Goal: Transaction & Acquisition: Purchase product/service

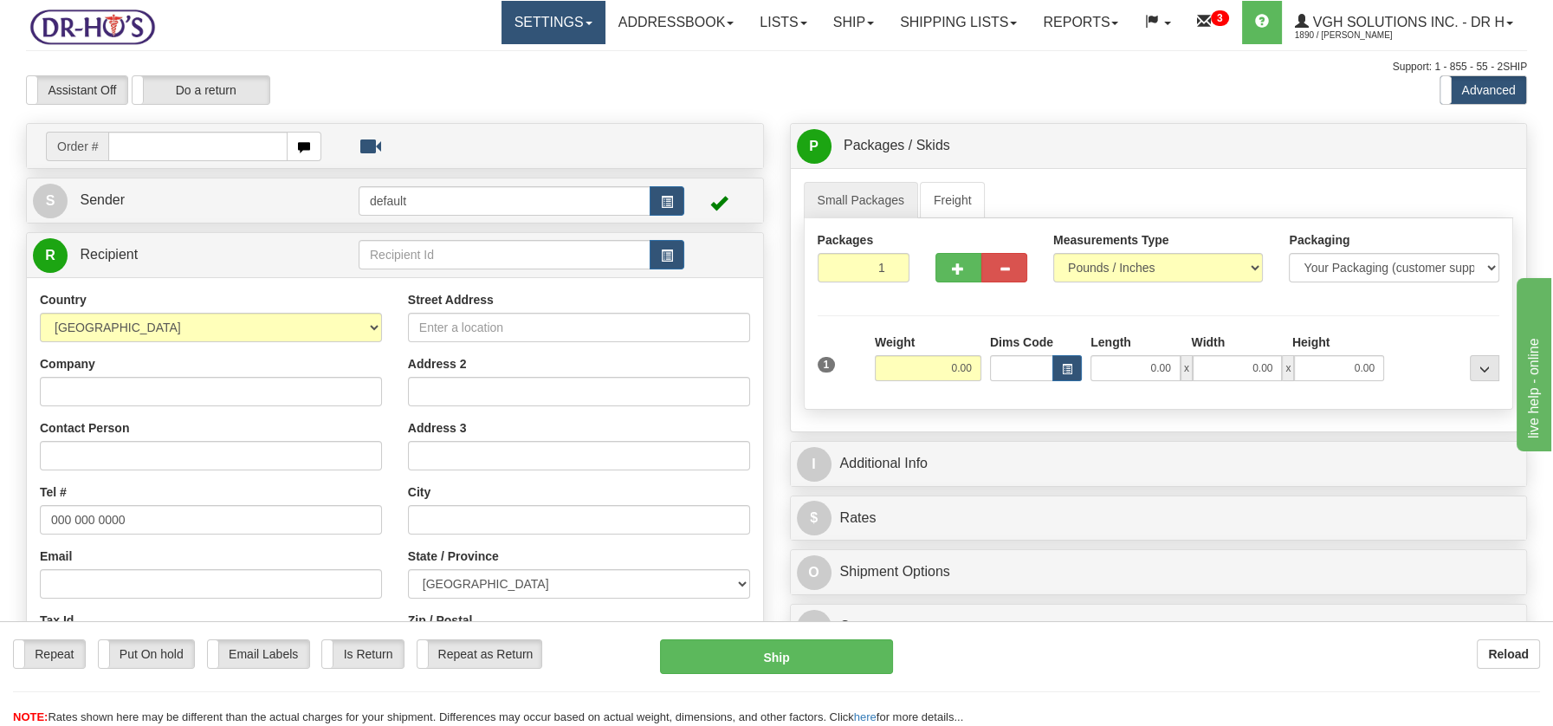
click at [572, 27] on link "Settings" at bounding box center [553, 22] width 104 height 43
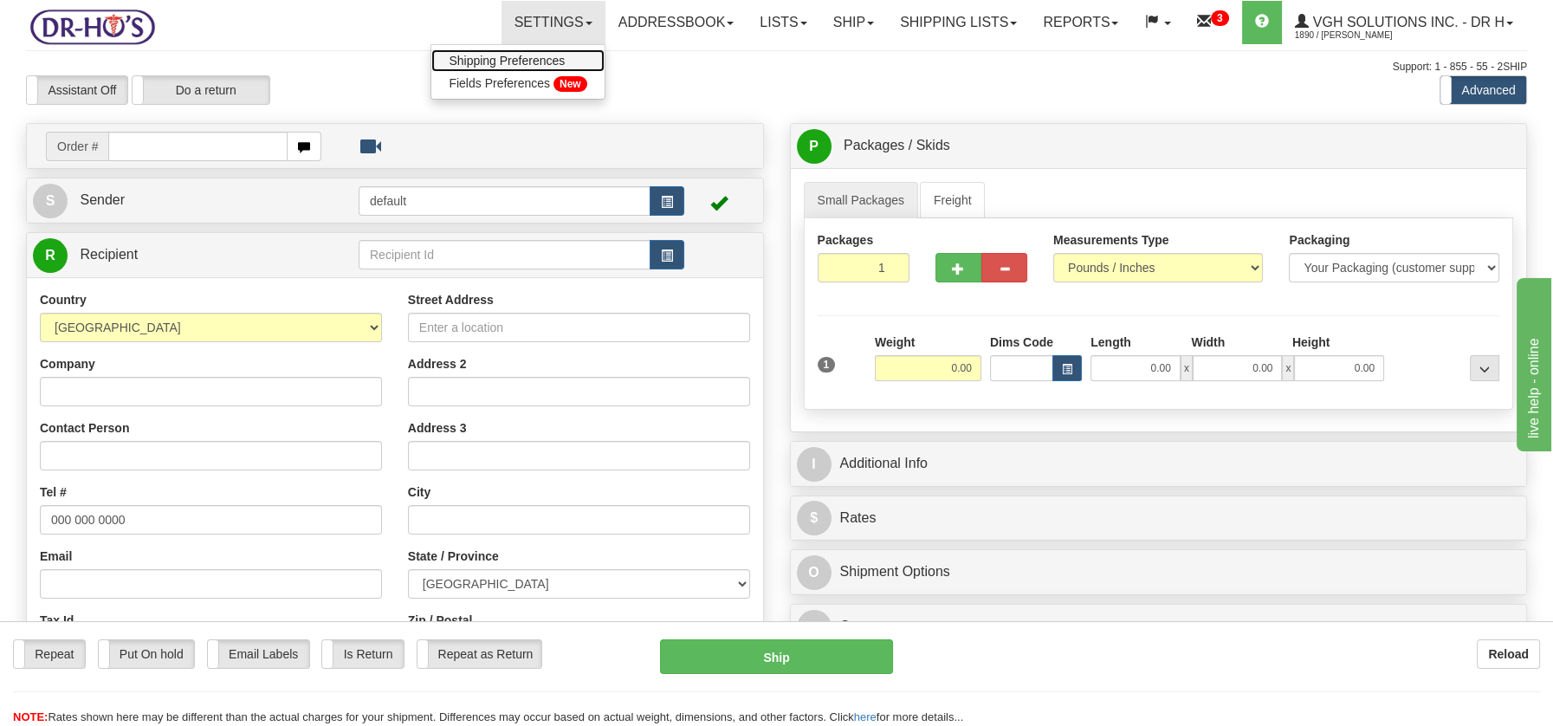
click at [519, 57] on span "Shipping Preferences" at bounding box center [507, 61] width 116 height 14
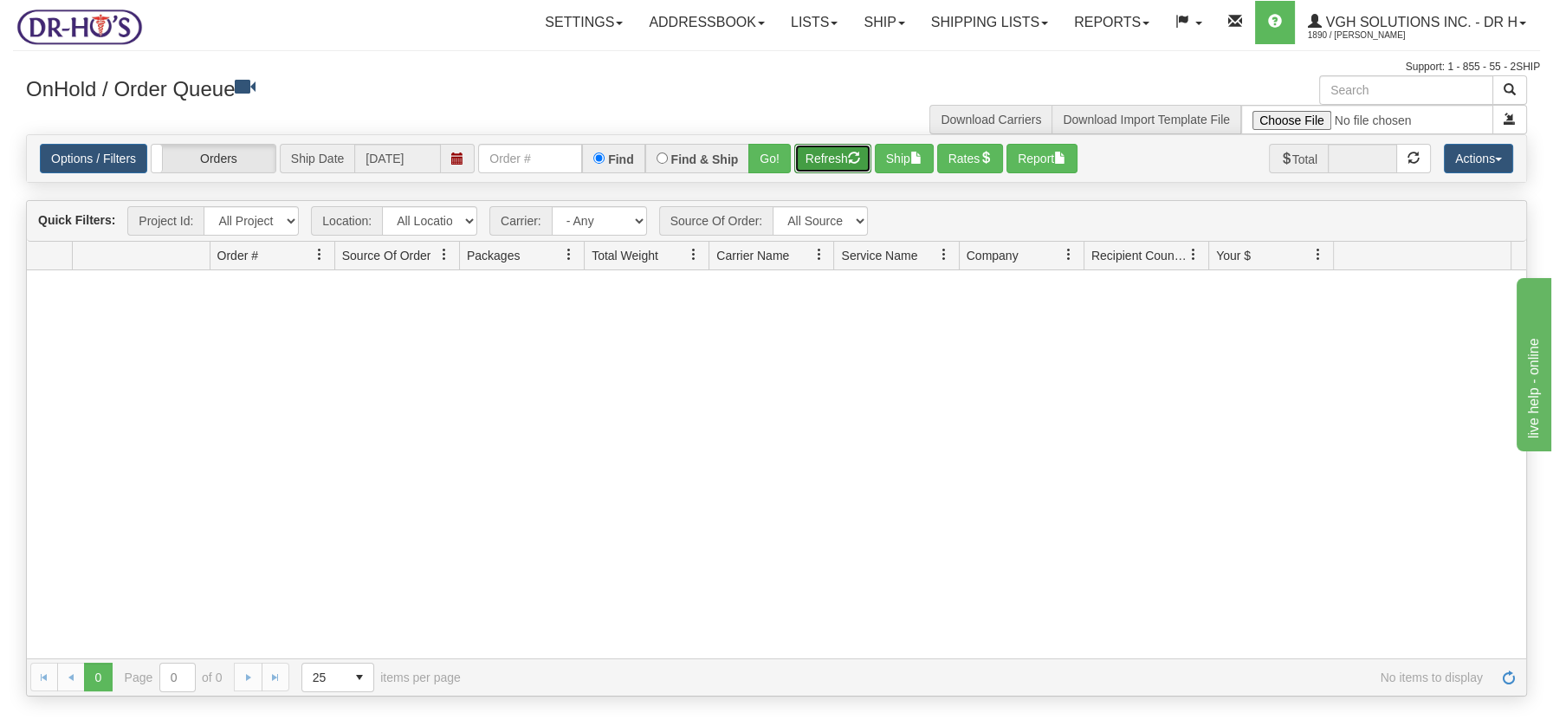
click at [835, 159] on button "Refresh" at bounding box center [832, 158] width 77 height 29
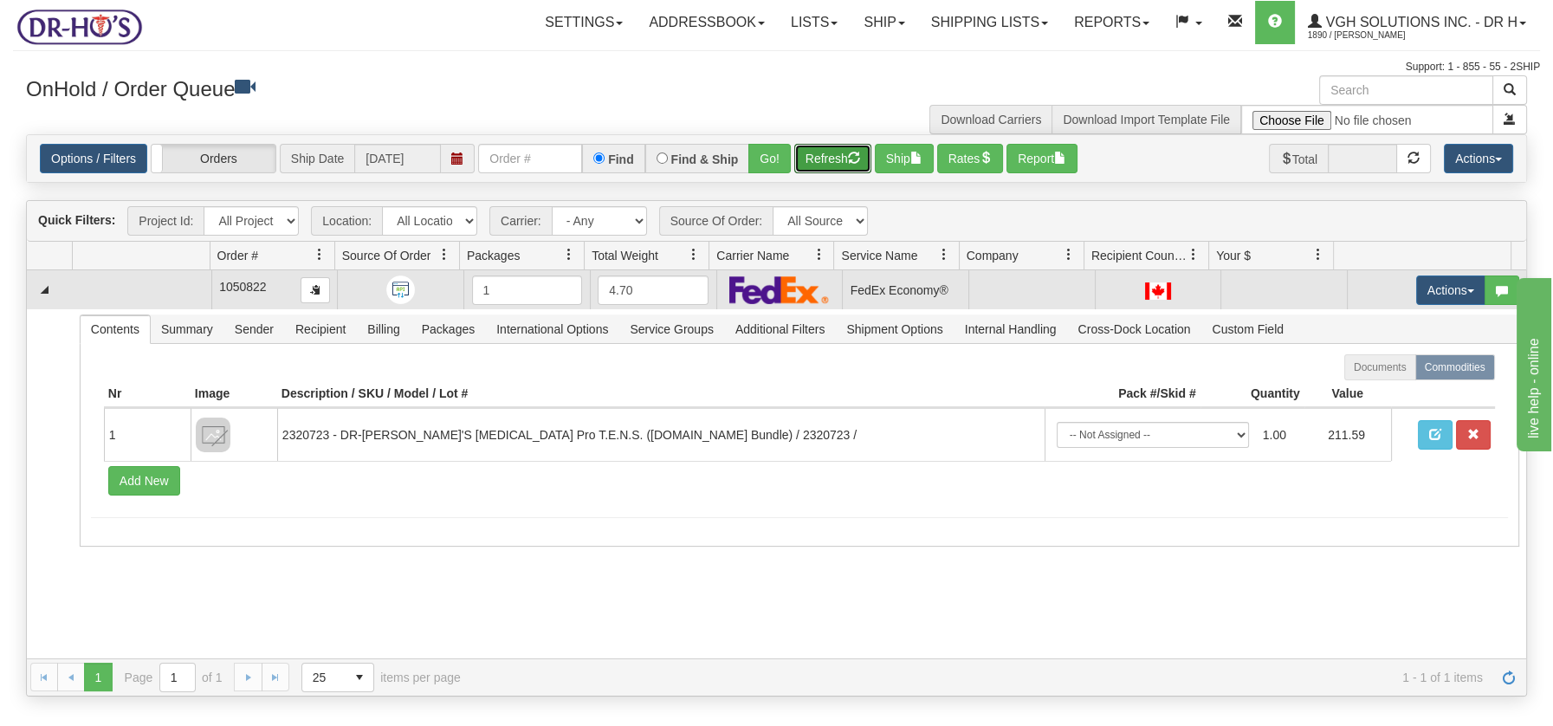
click at [109, 296] on td at bounding box center [141, 289] width 139 height 39
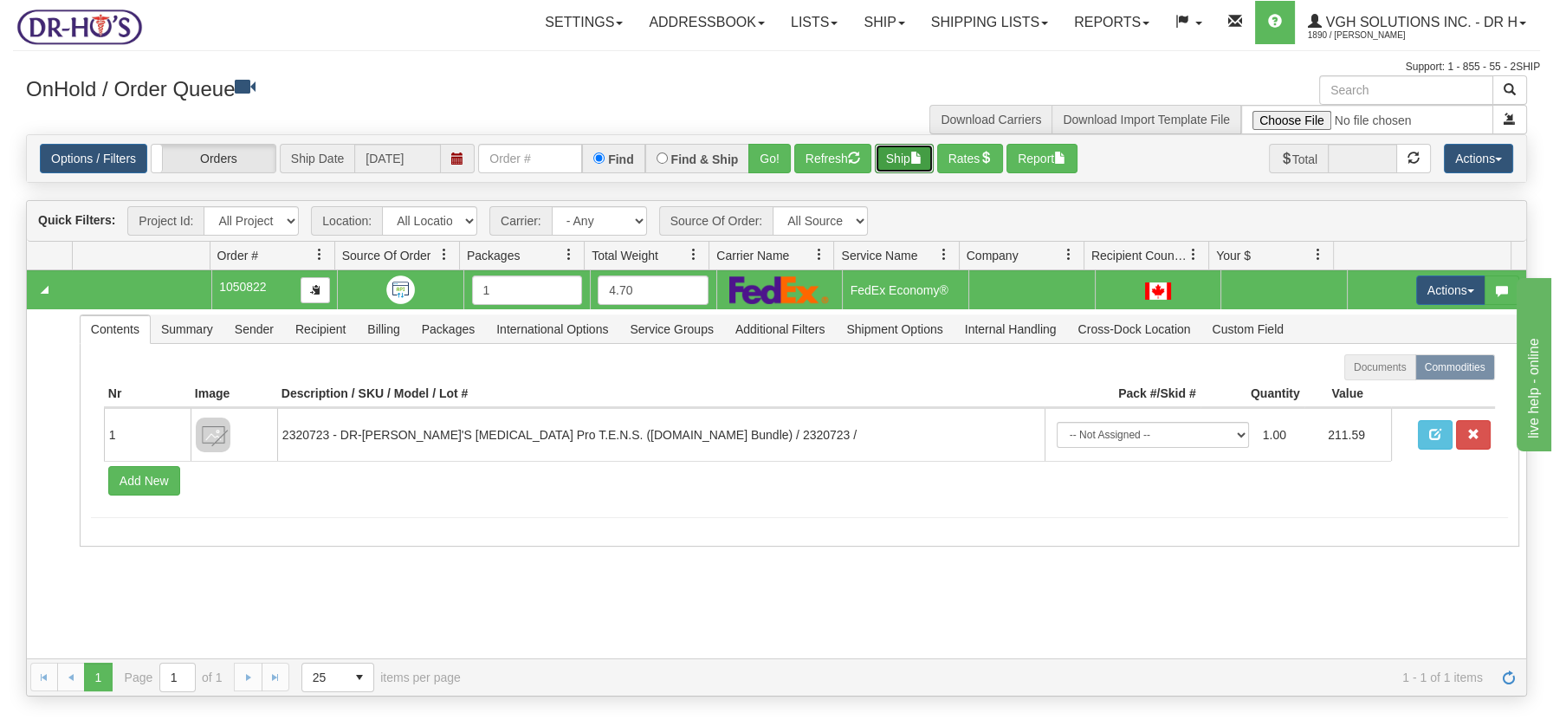
click at [908, 158] on button "Ship" at bounding box center [904, 158] width 59 height 29
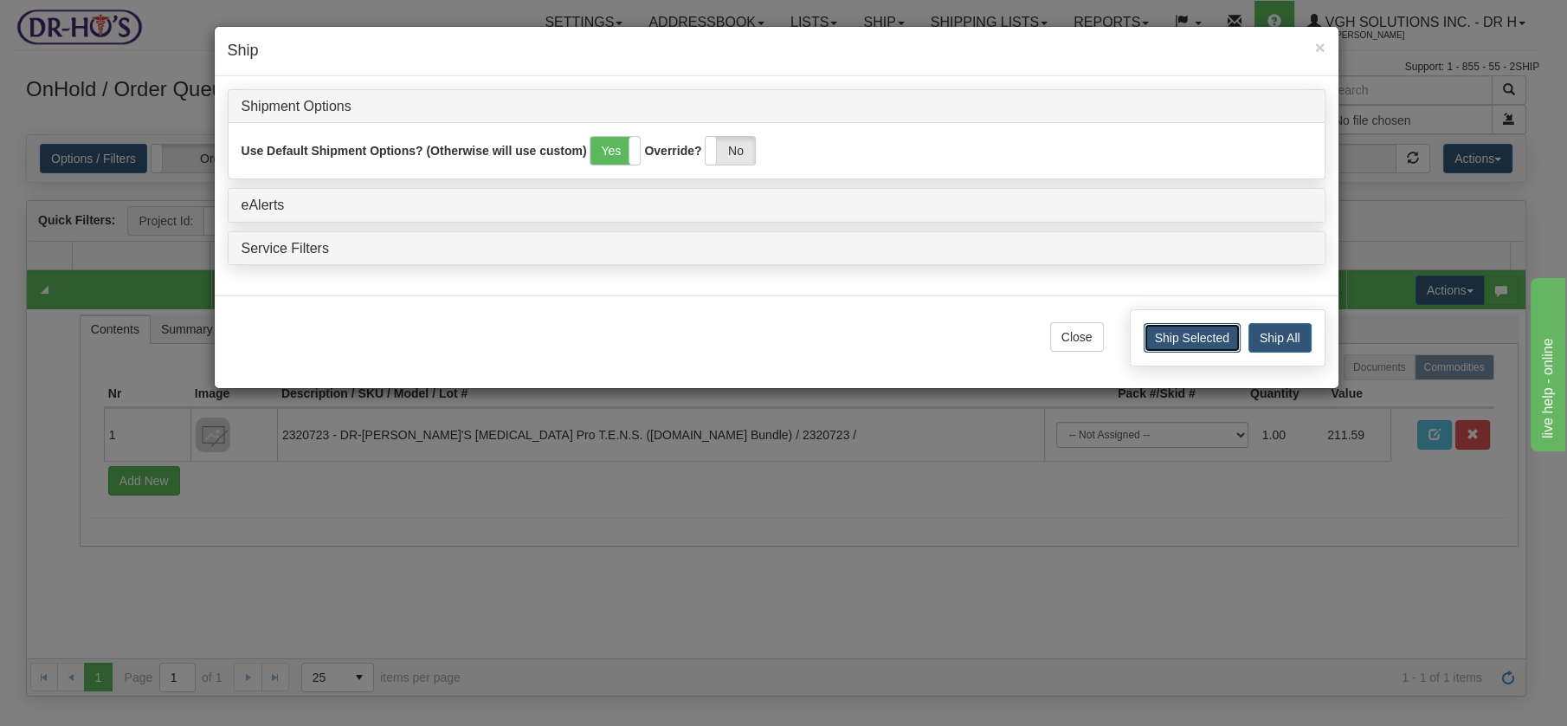
click at [1213, 340] on button "Ship Selected" at bounding box center [1192, 337] width 97 height 29
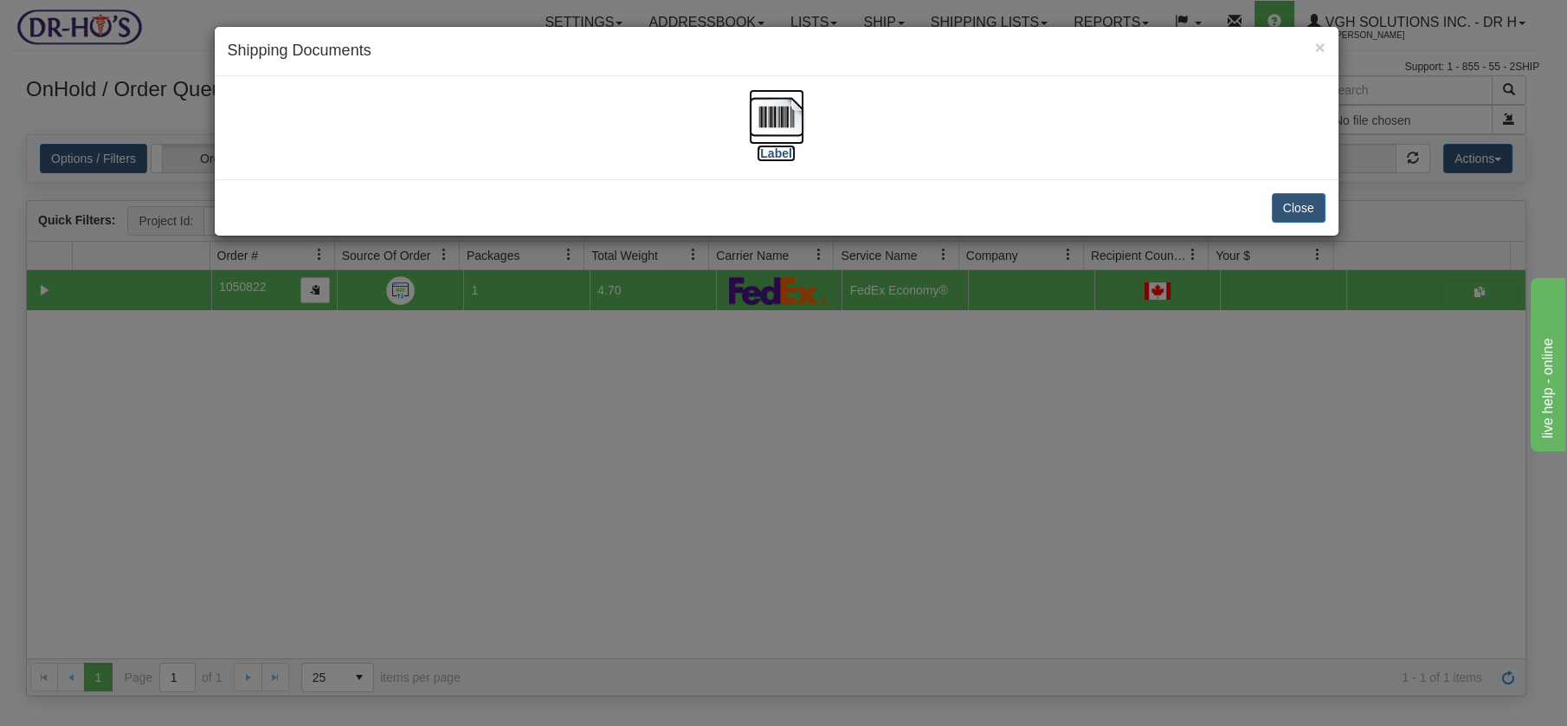
click at [803, 121] on img at bounding box center [776, 116] width 55 height 55
click at [1286, 205] on button "Close" at bounding box center [1299, 207] width 54 height 29
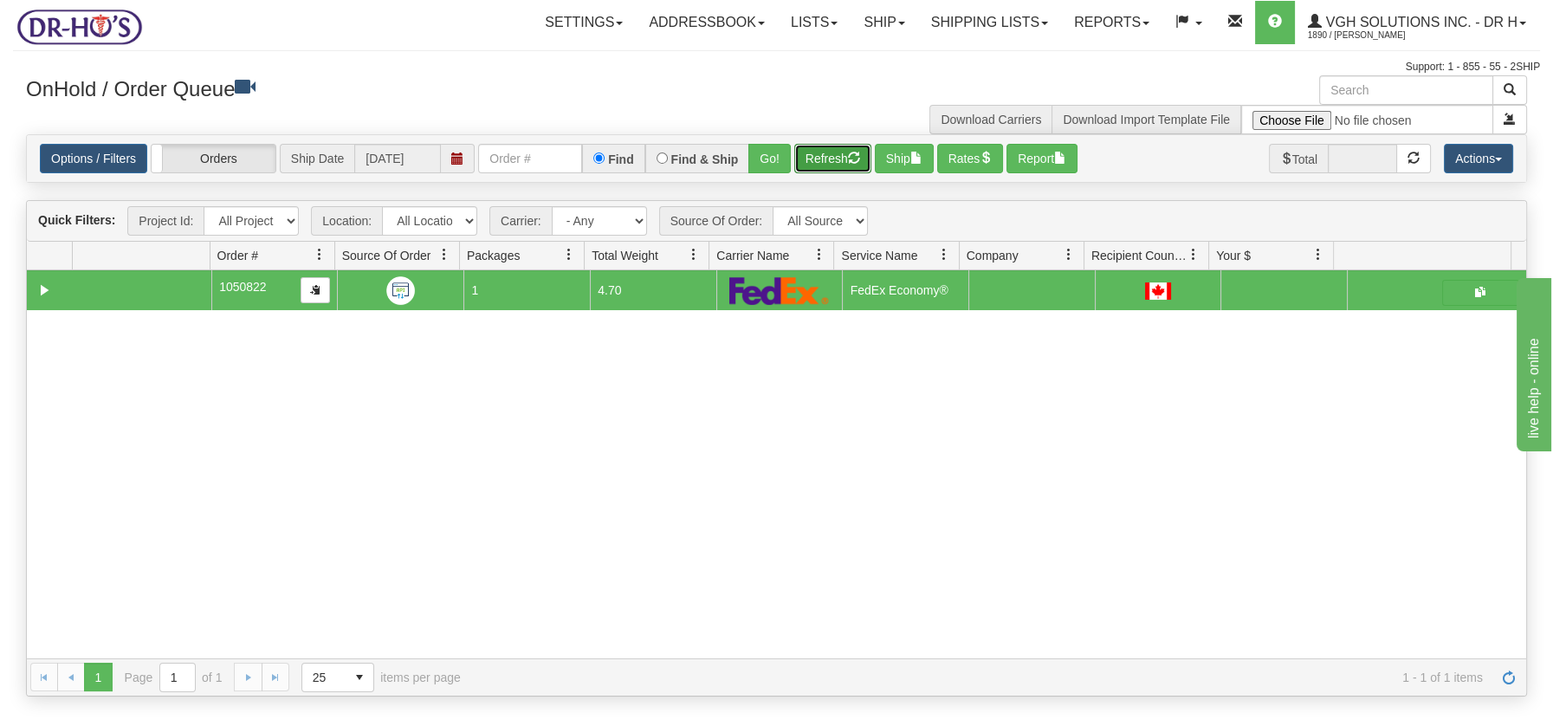
click at [805, 153] on button "Refresh" at bounding box center [832, 158] width 77 height 29
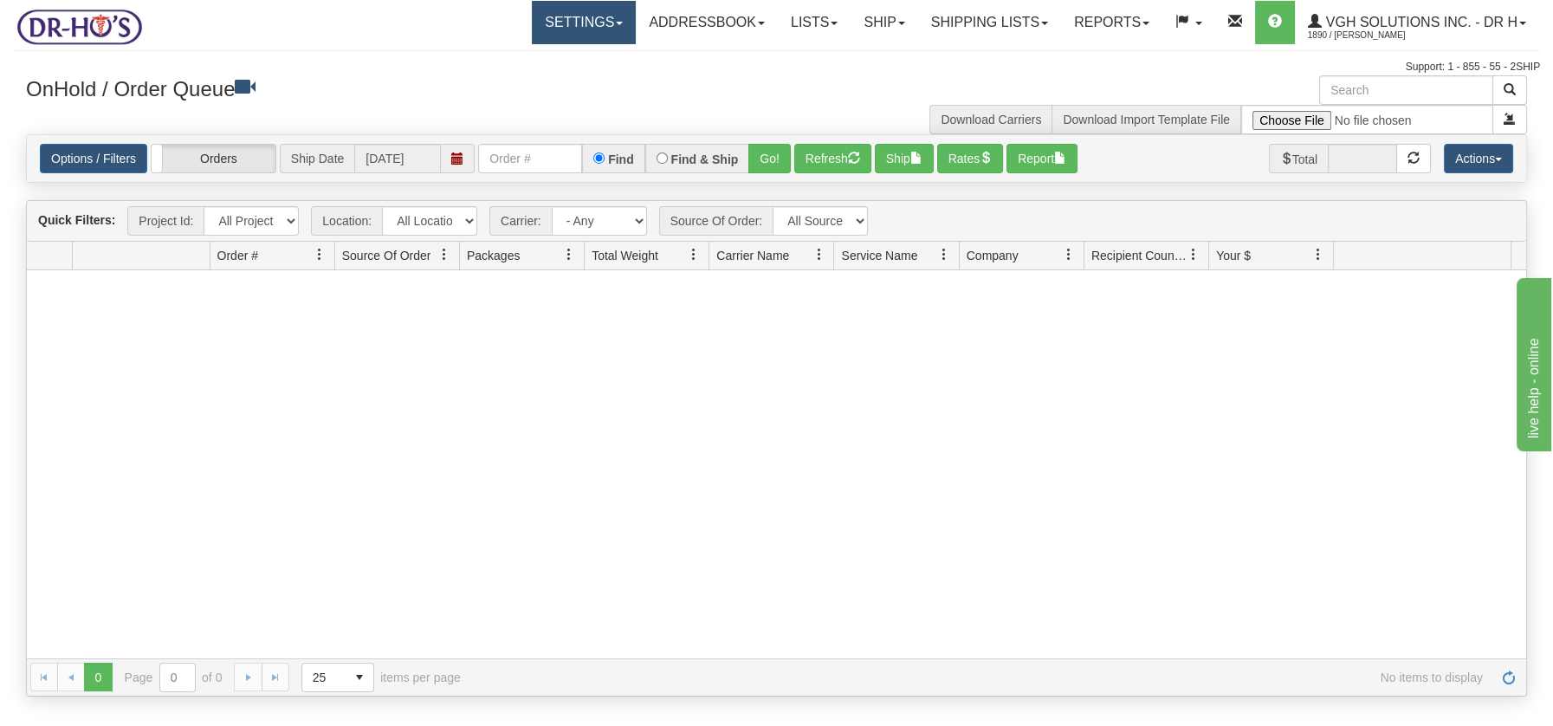
click at [598, 23] on link "Settings" at bounding box center [584, 22] width 104 height 43
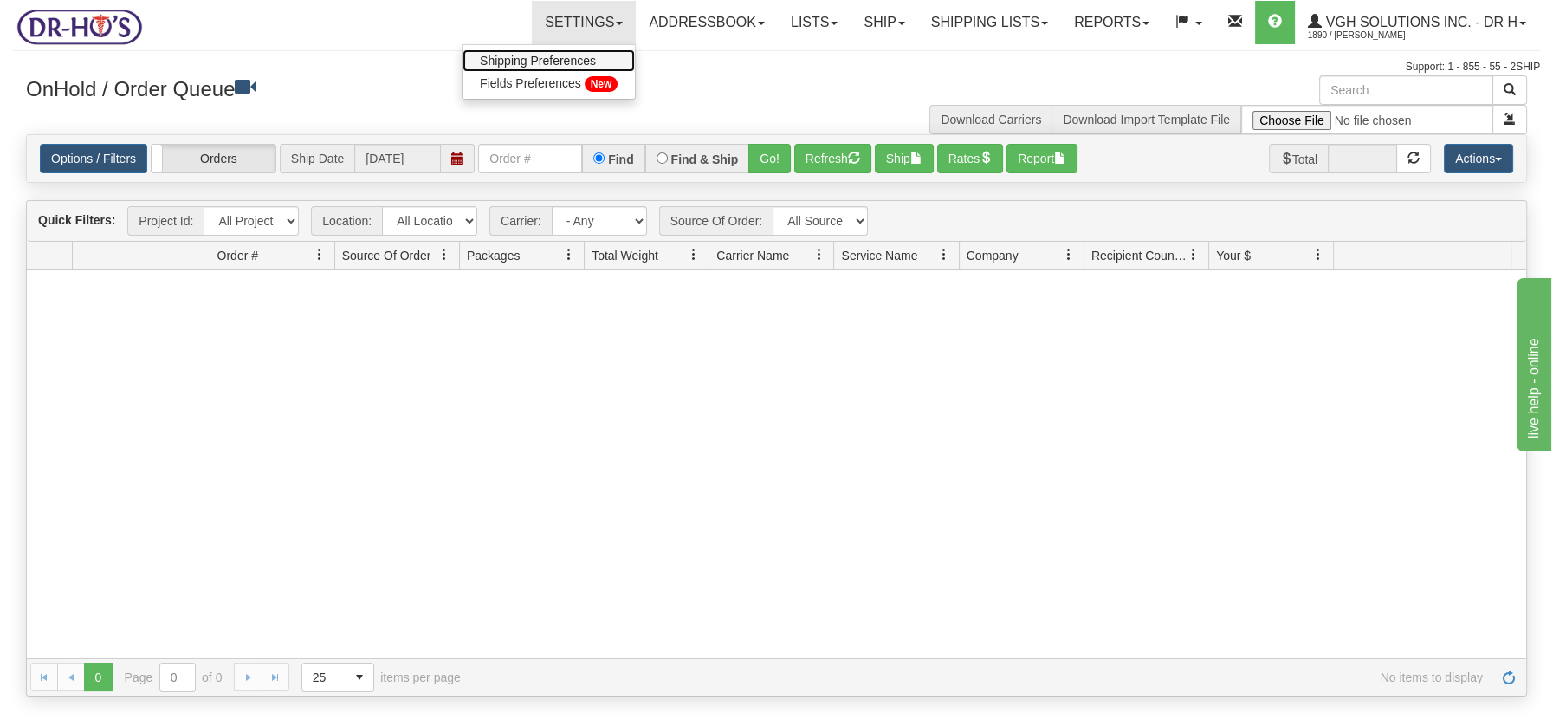
click at [530, 56] on span "Shipping Preferences" at bounding box center [538, 61] width 116 height 14
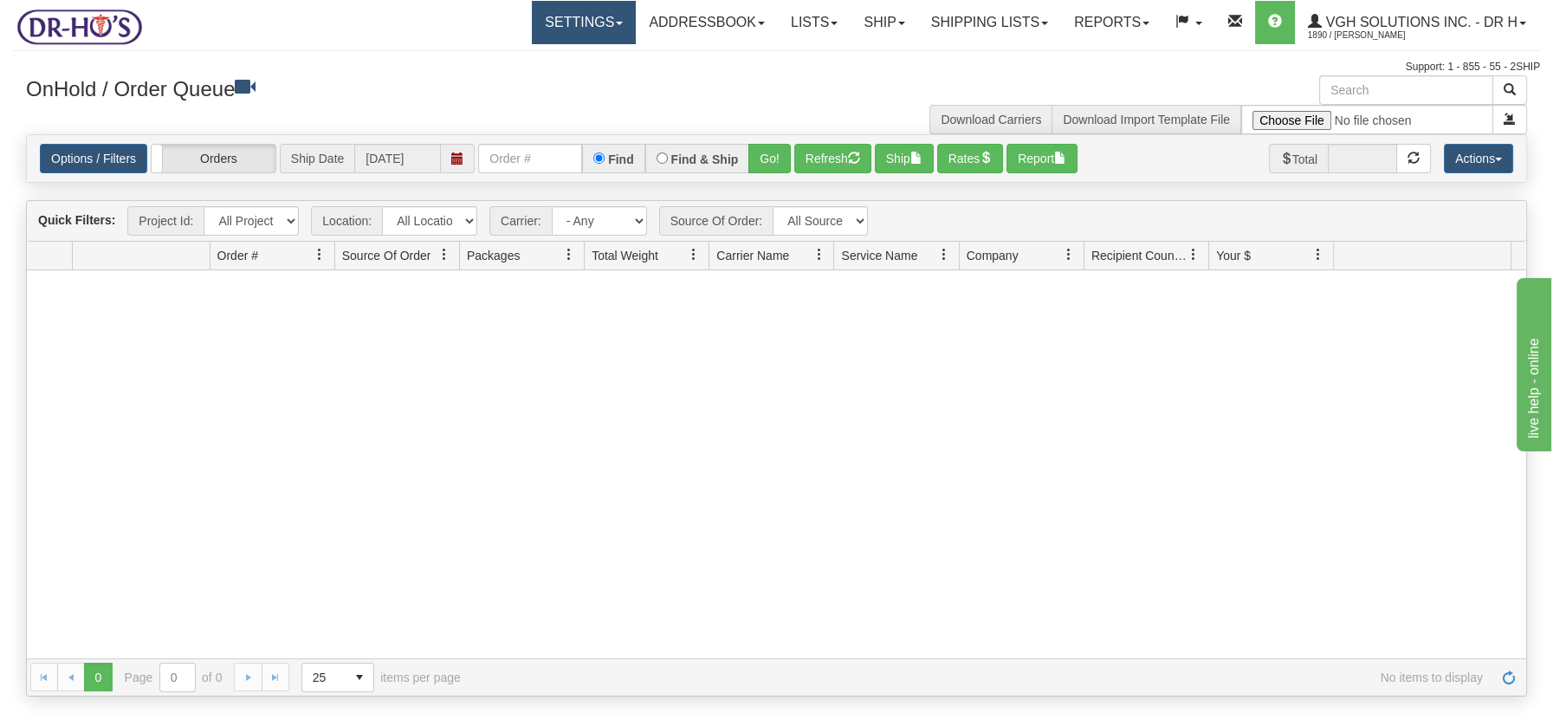
click at [604, 25] on link "Settings" at bounding box center [584, 22] width 104 height 43
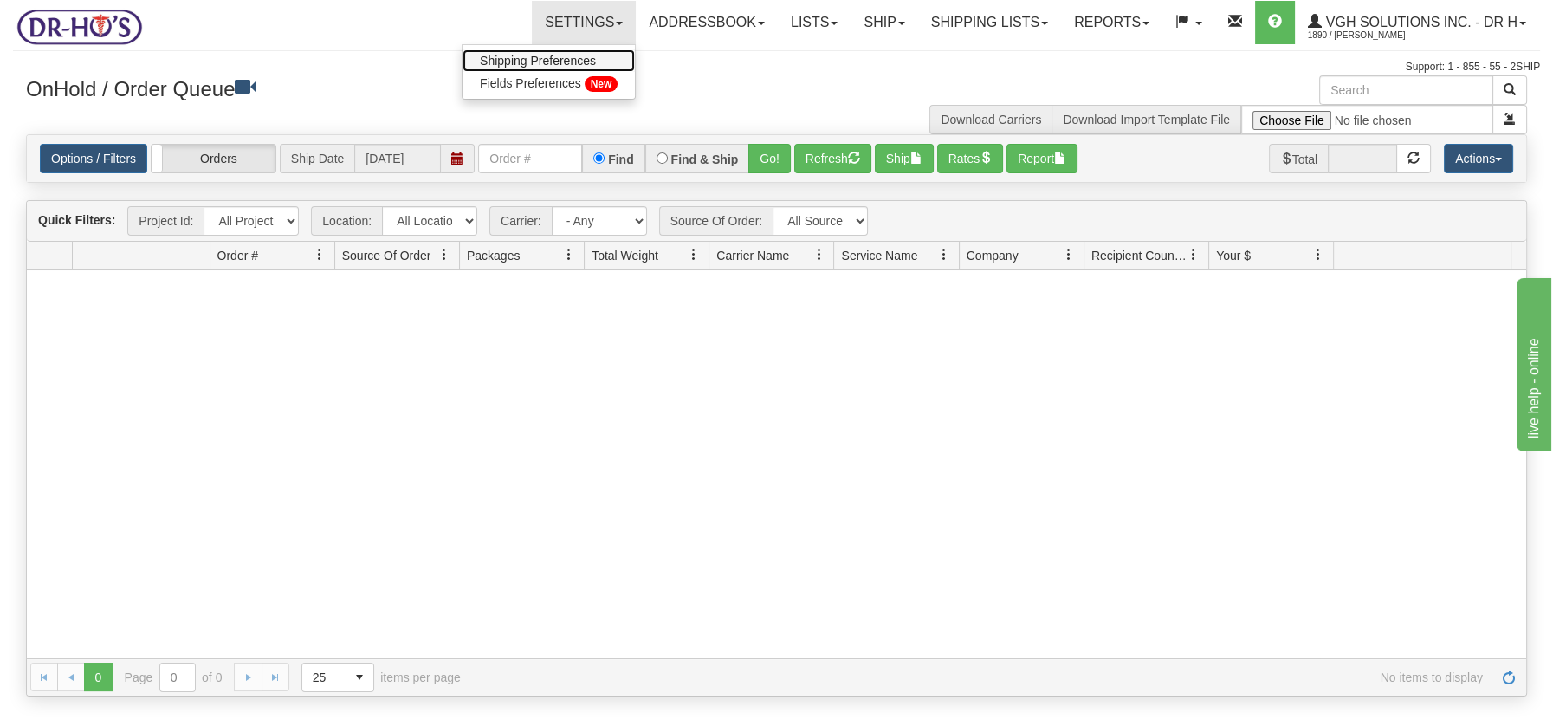
click at [518, 55] on span "Shipping Preferences" at bounding box center [538, 61] width 116 height 14
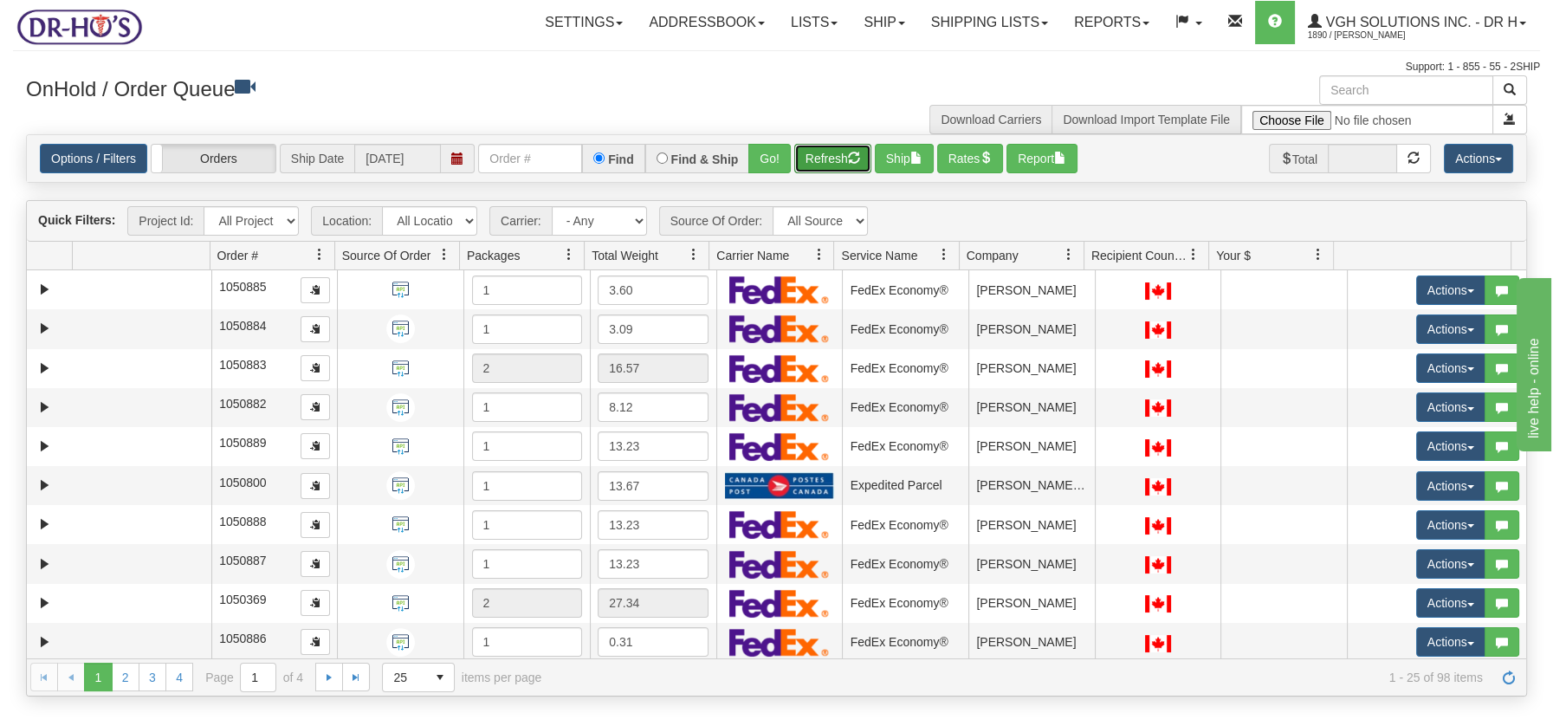
click at [804, 147] on button "Refresh" at bounding box center [832, 158] width 77 height 29
click at [696, 254] on span at bounding box center [694, 255] width 14 height 14
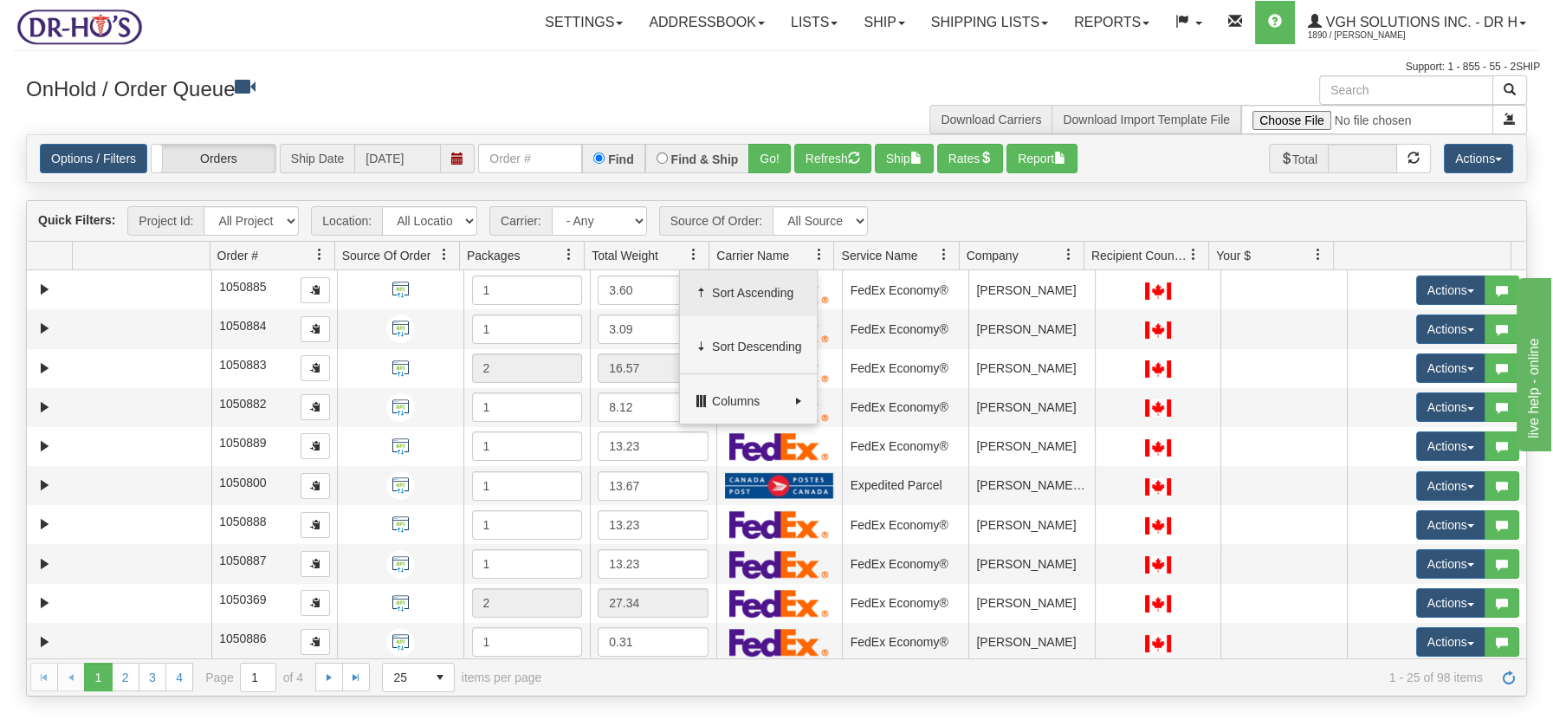
click at [724, 287] on span "Sort Ascending" at bounding box center [757, 292] width 90 height 17
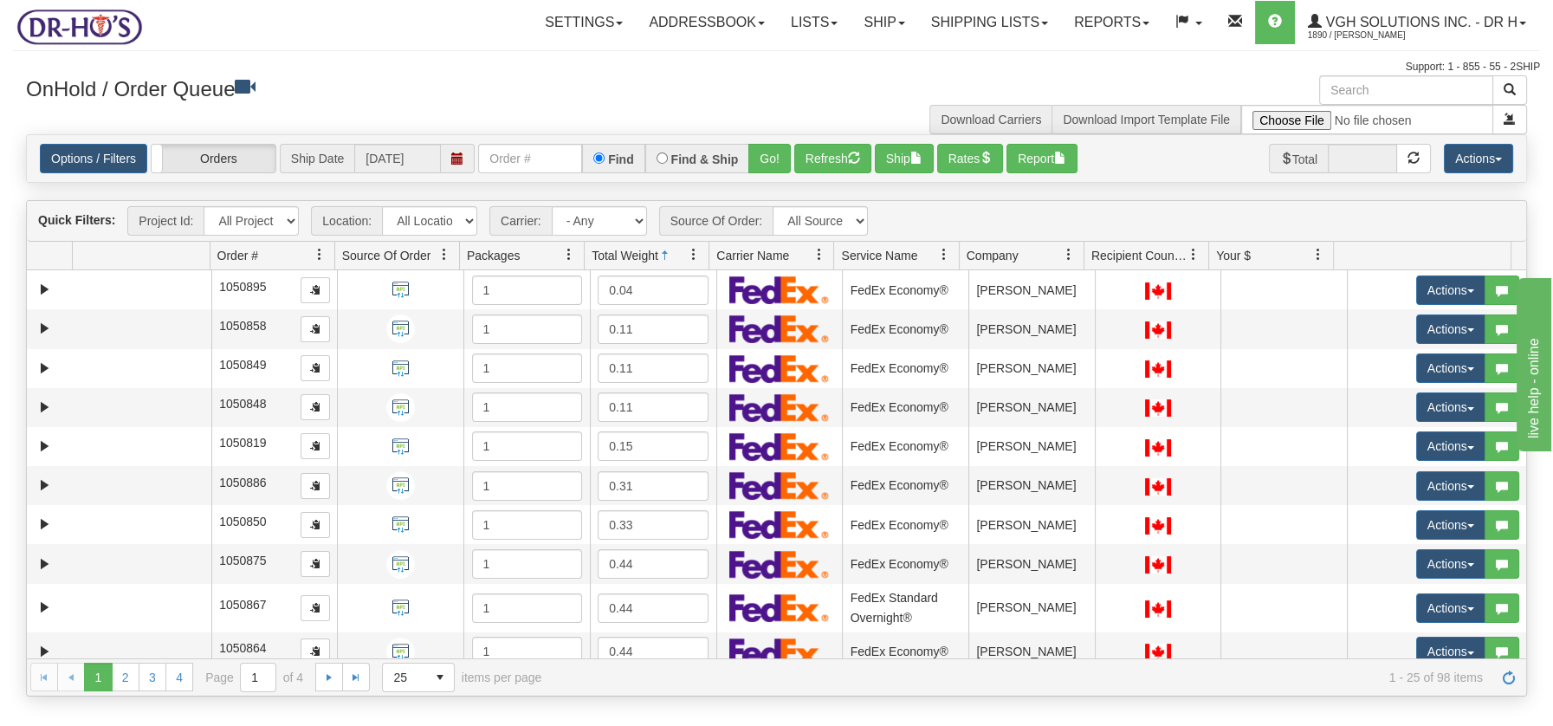
click at [694, 255] on span at bounding box center [694, 255] width 14 height 14
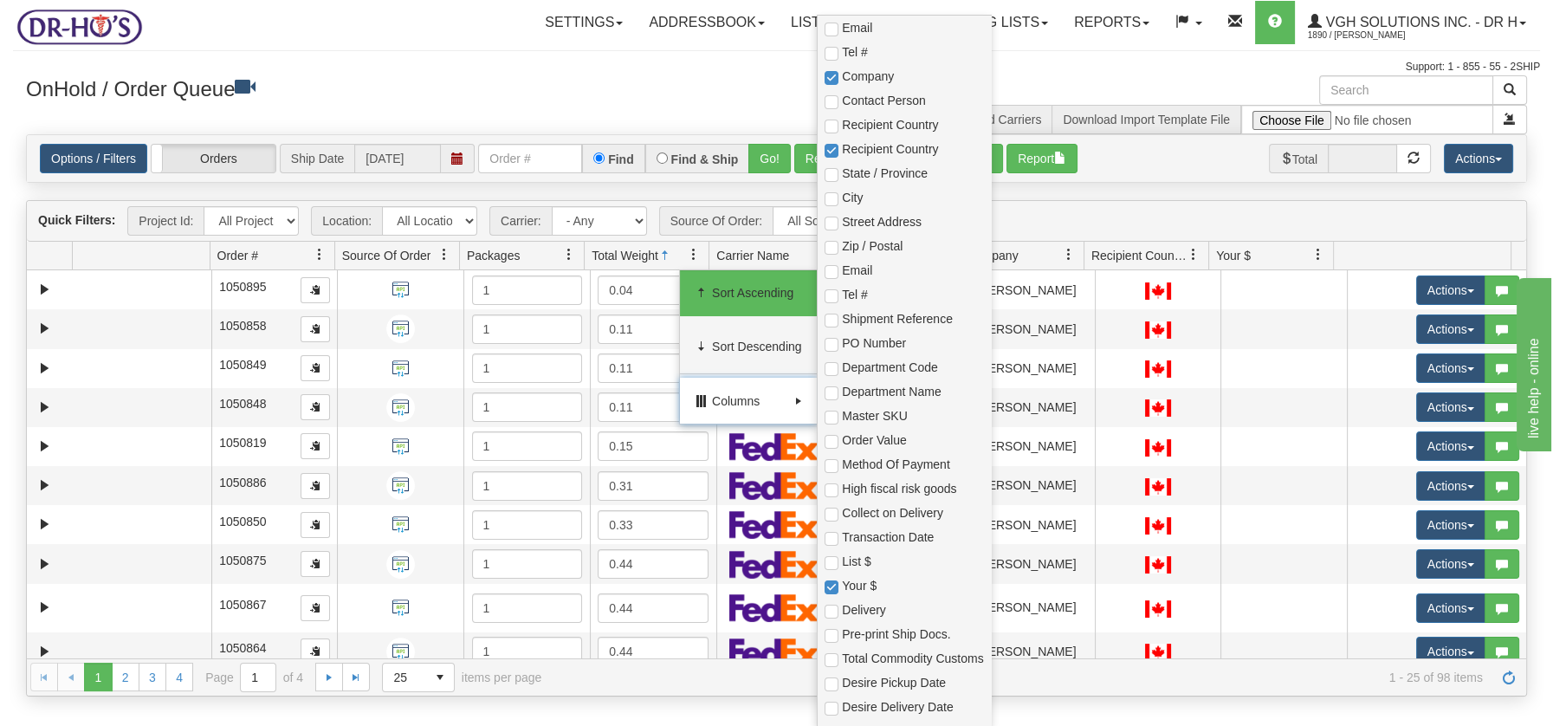
scroll to position [474, 0]
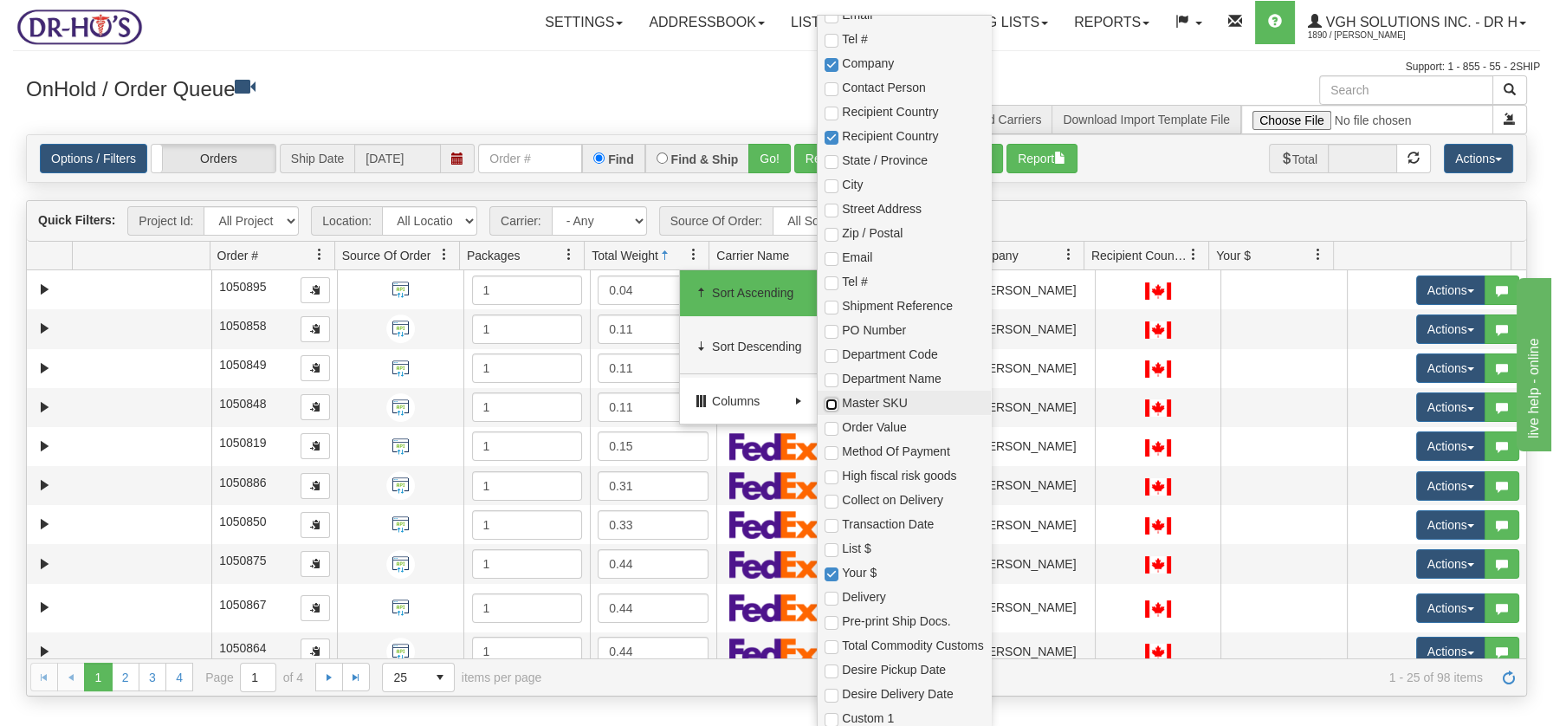
click at [828, 399] on input "checkbox" at bounding box center [831, 404] width 14 height 14
checkbox input "true"
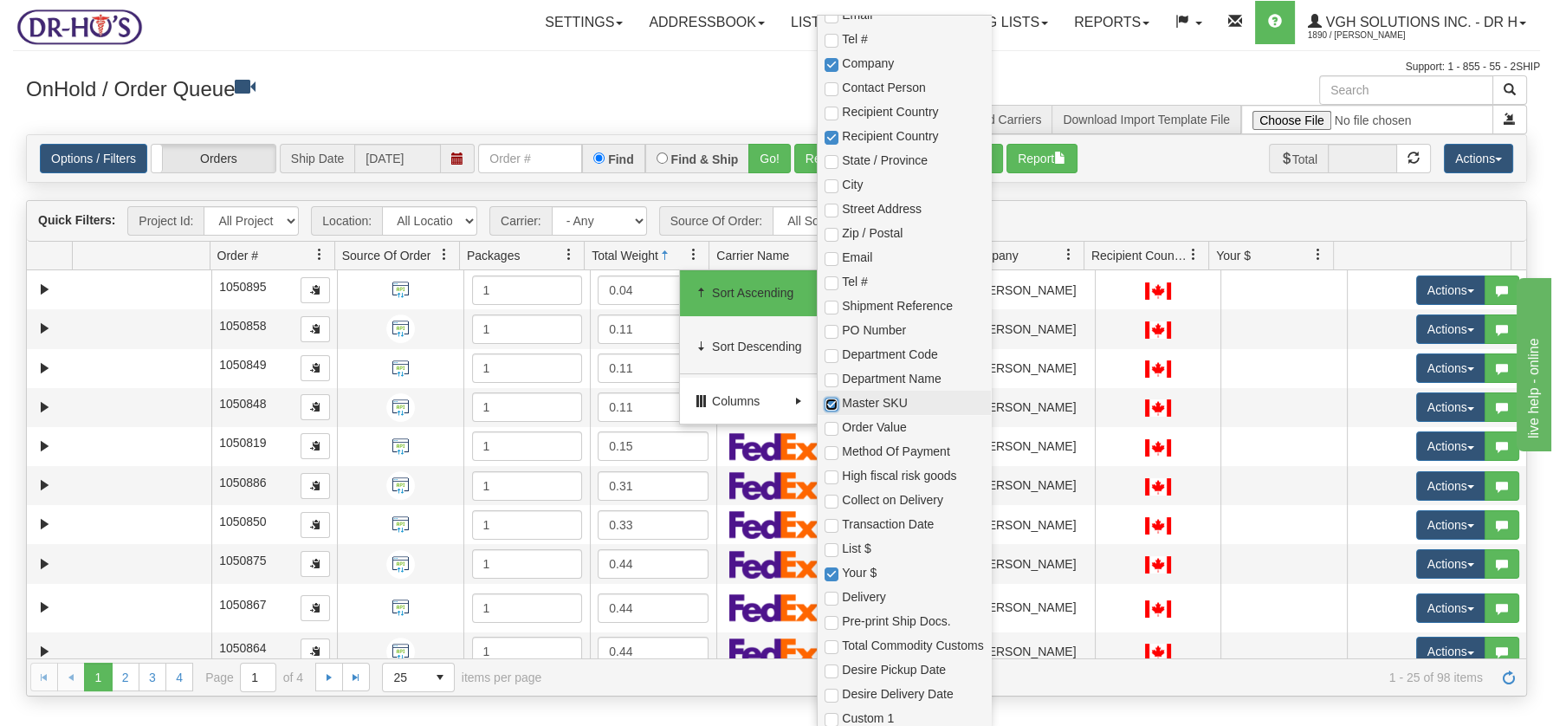
checkbox input "true"
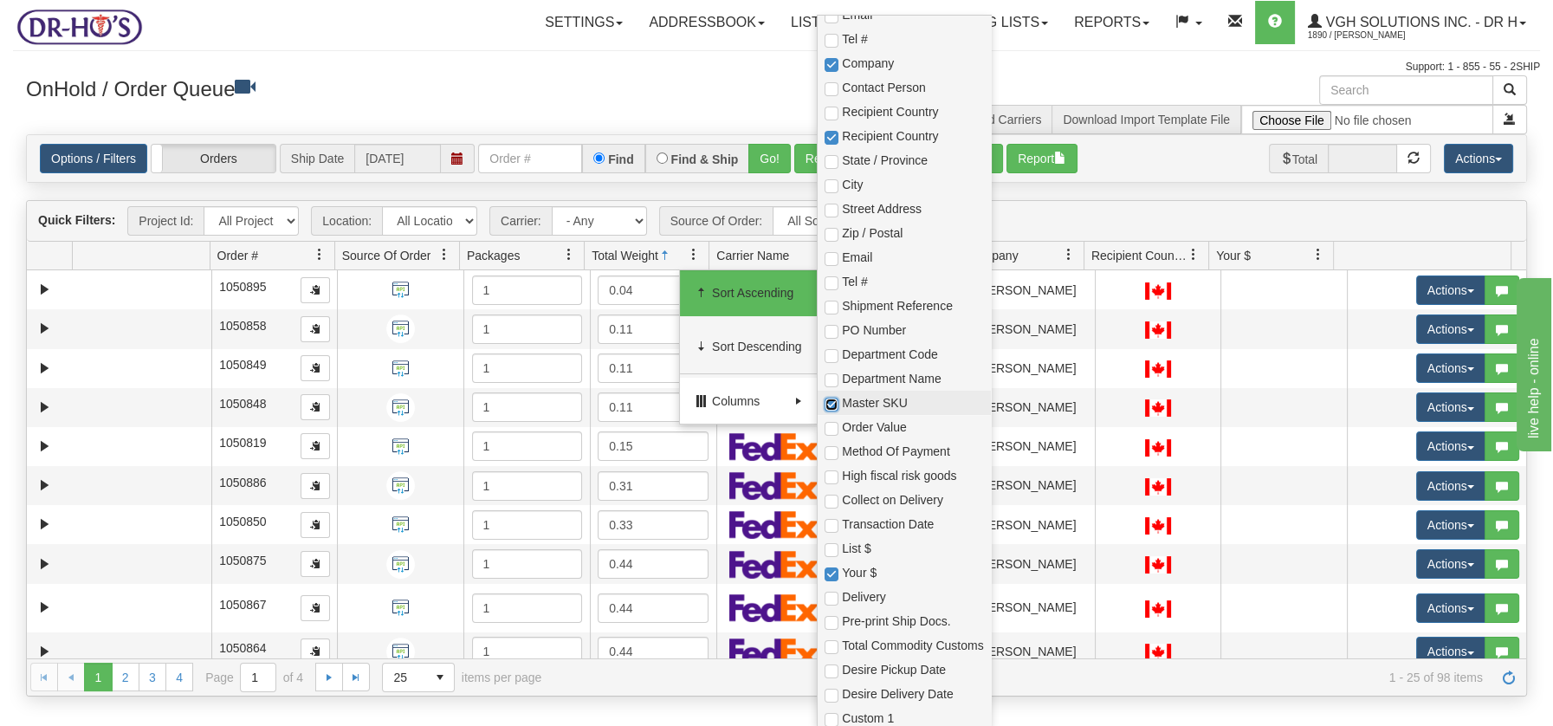
checkbox input "true"
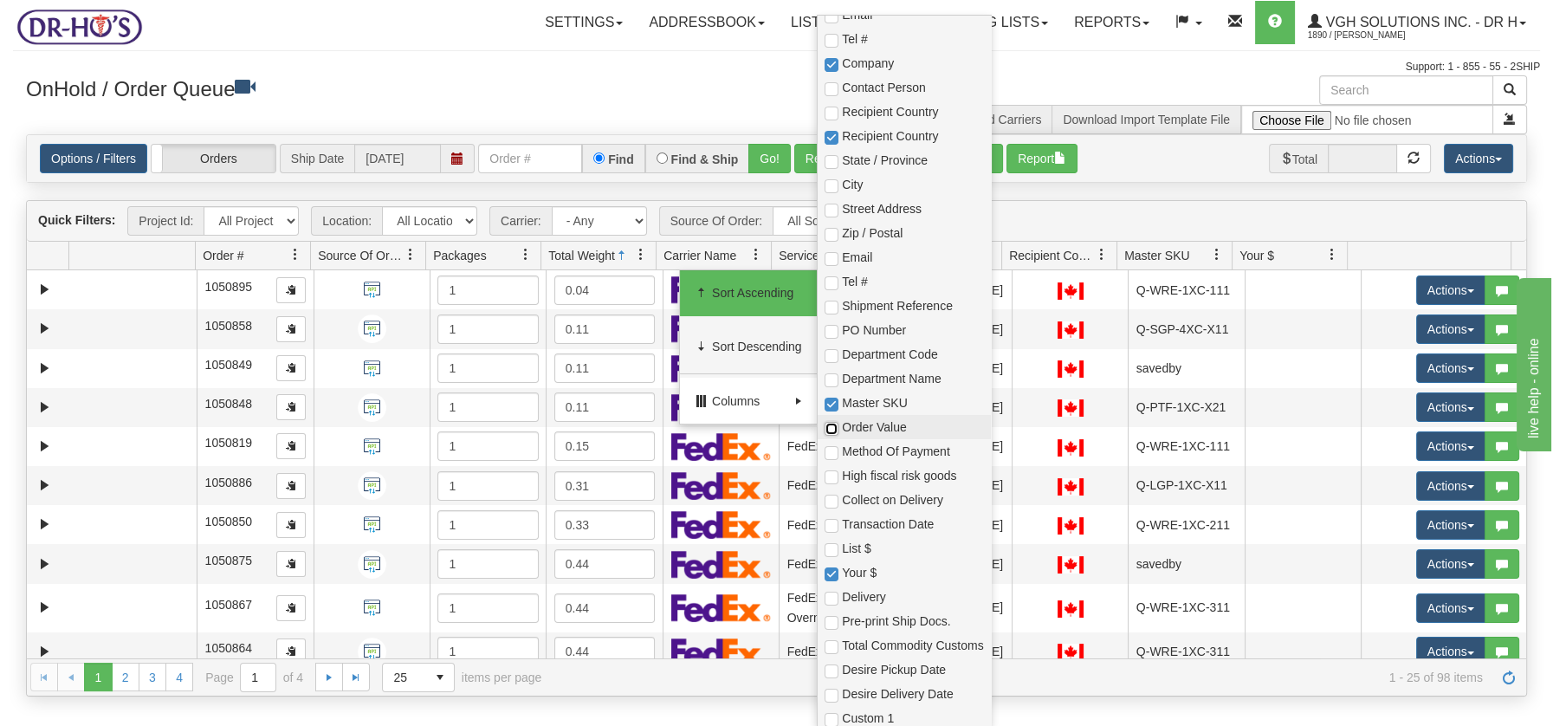
click at [831, 430] on input "checkbox" at bounding box center [831, 429] width 14 height 14
checkbox input "true"
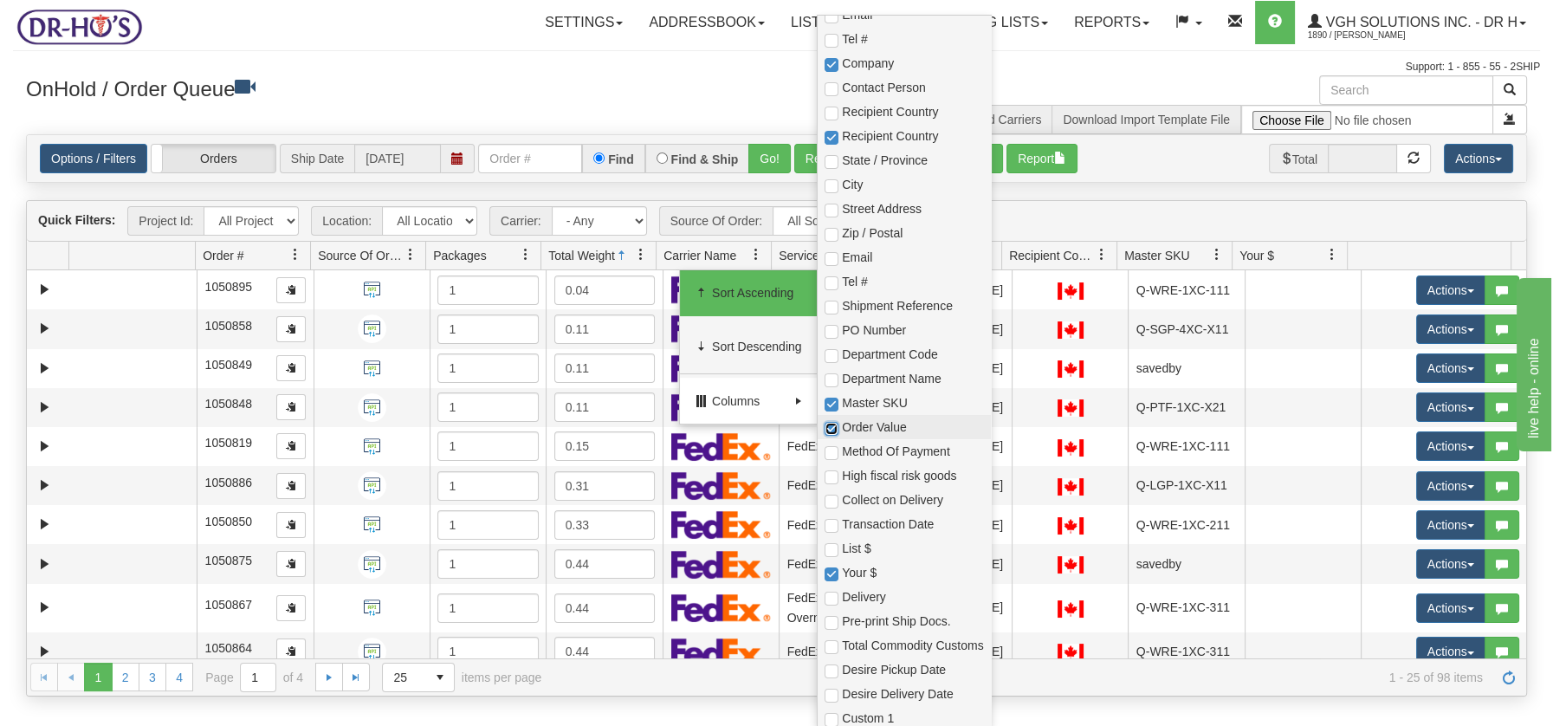
checkbox input "true"
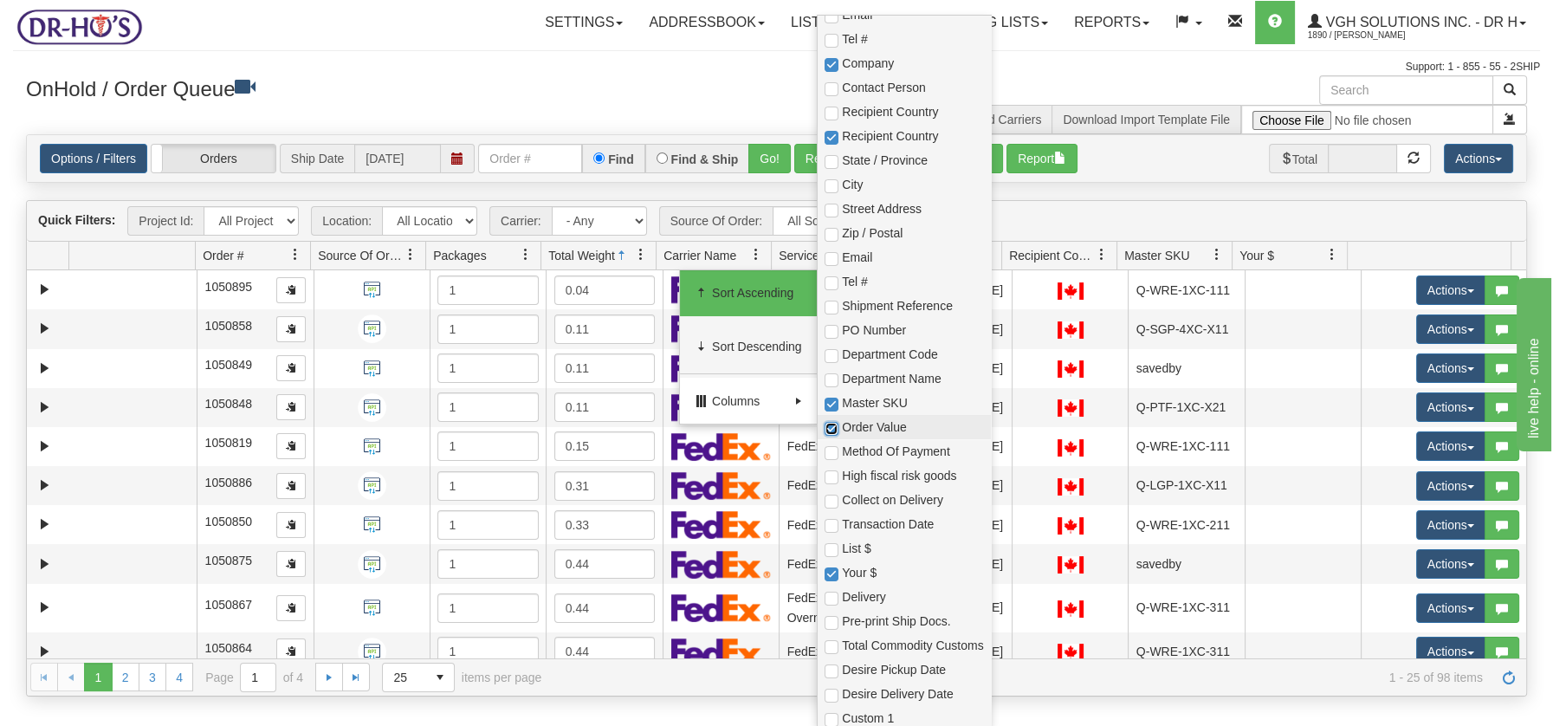
checkbox input "true"
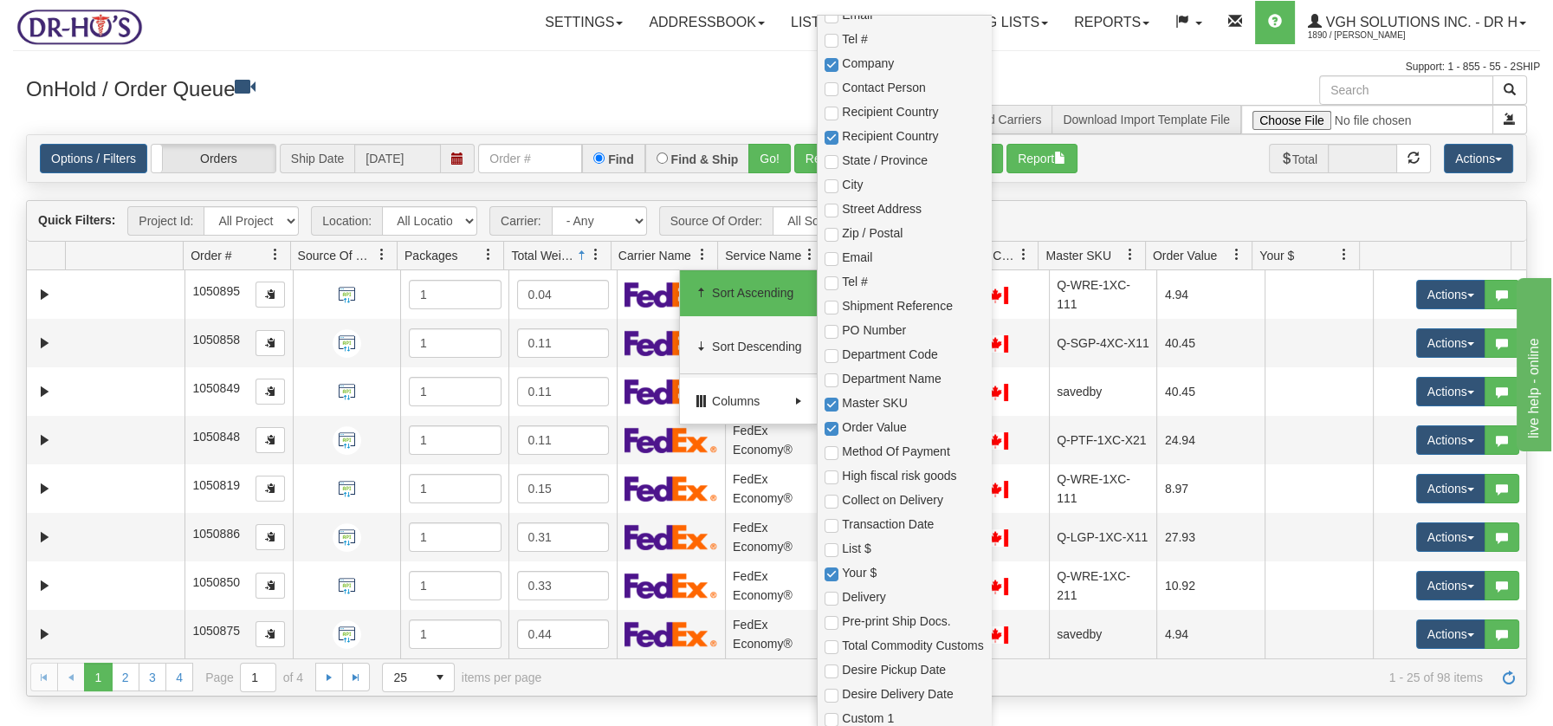
click at [513, 84] on h3 "OnHold / Order Queue" at bounding box center [395, 87] width 738 height 25
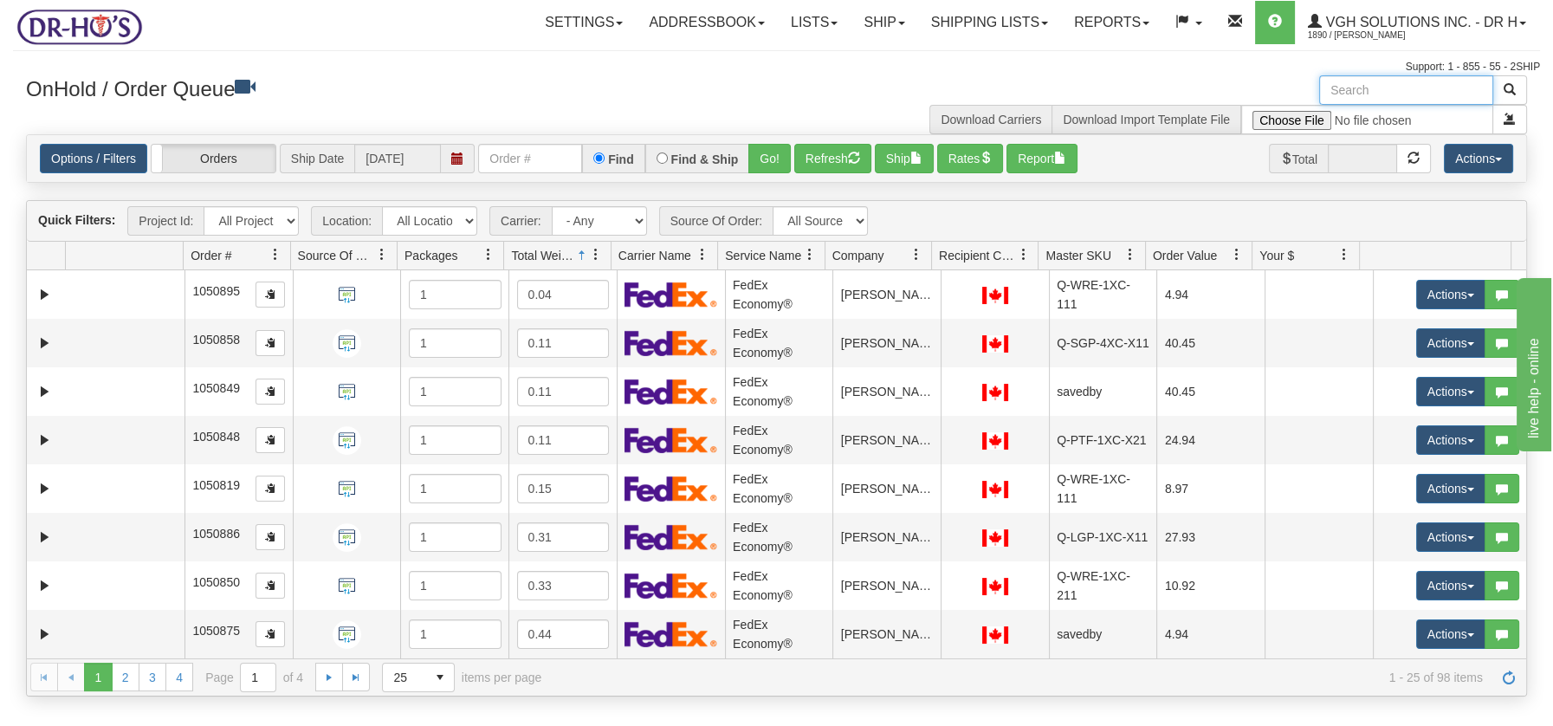
click at [1377, 97] on input "text" at bounding box center [1406, 89] width 174 height 29
type input "BOX"
click at [1517, 91] on button "button" at bounding box center [1509, 89] width 35 height 29
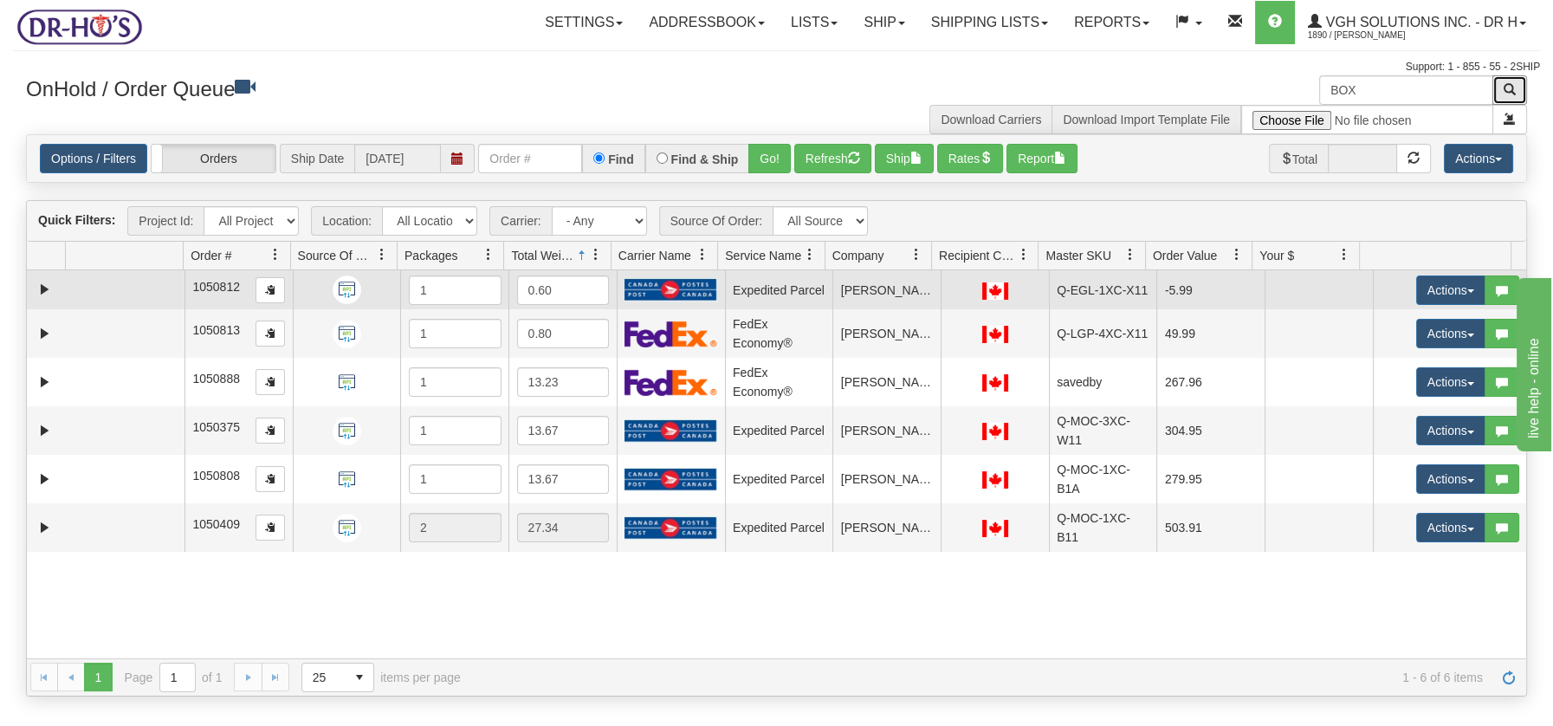
click at [134, 288] on td at bounding box center [125, 289] width 119 height 39
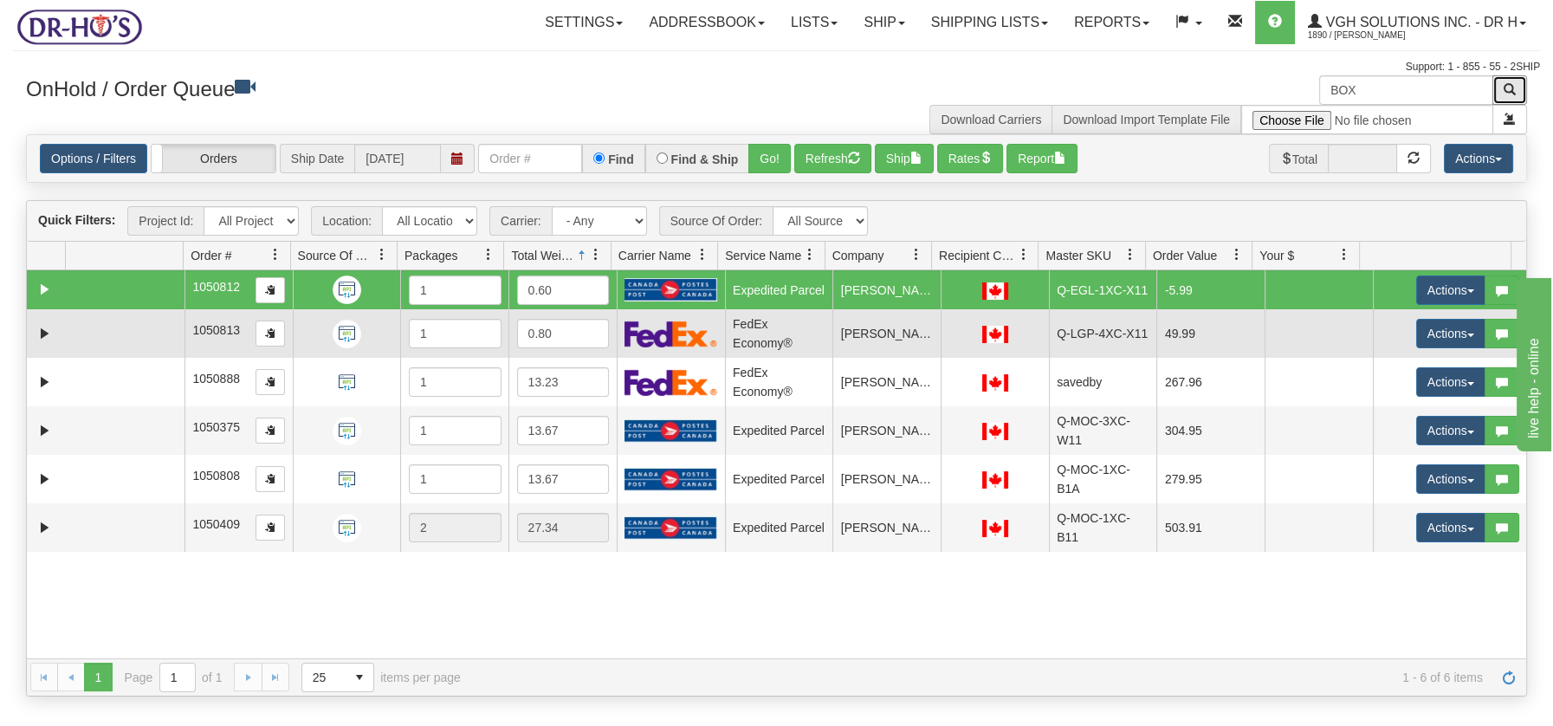
click at [115, 332] on td at bounding box center [125, 333] width 119 height 48
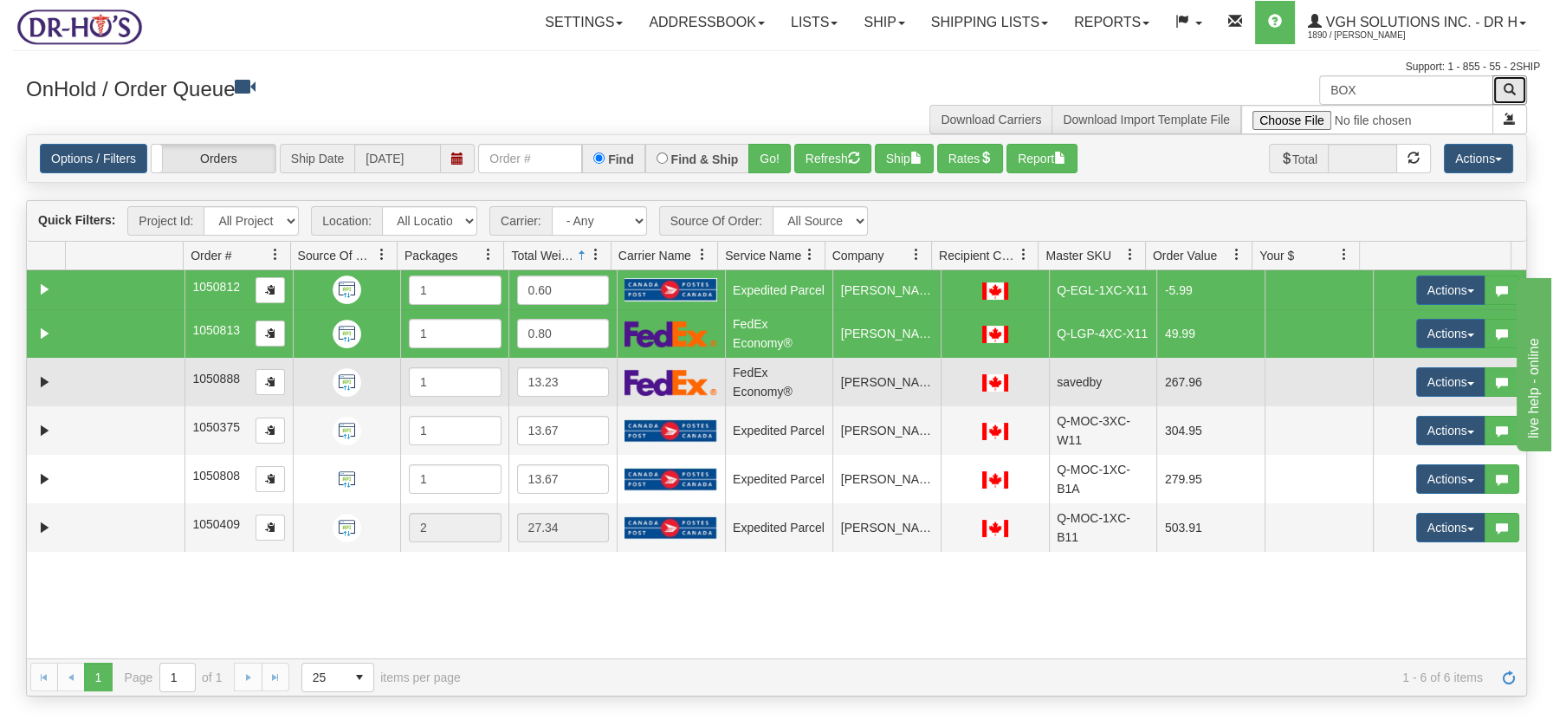
click at [108, 364] on td at bounding box center [125, 382] width 119 height 48
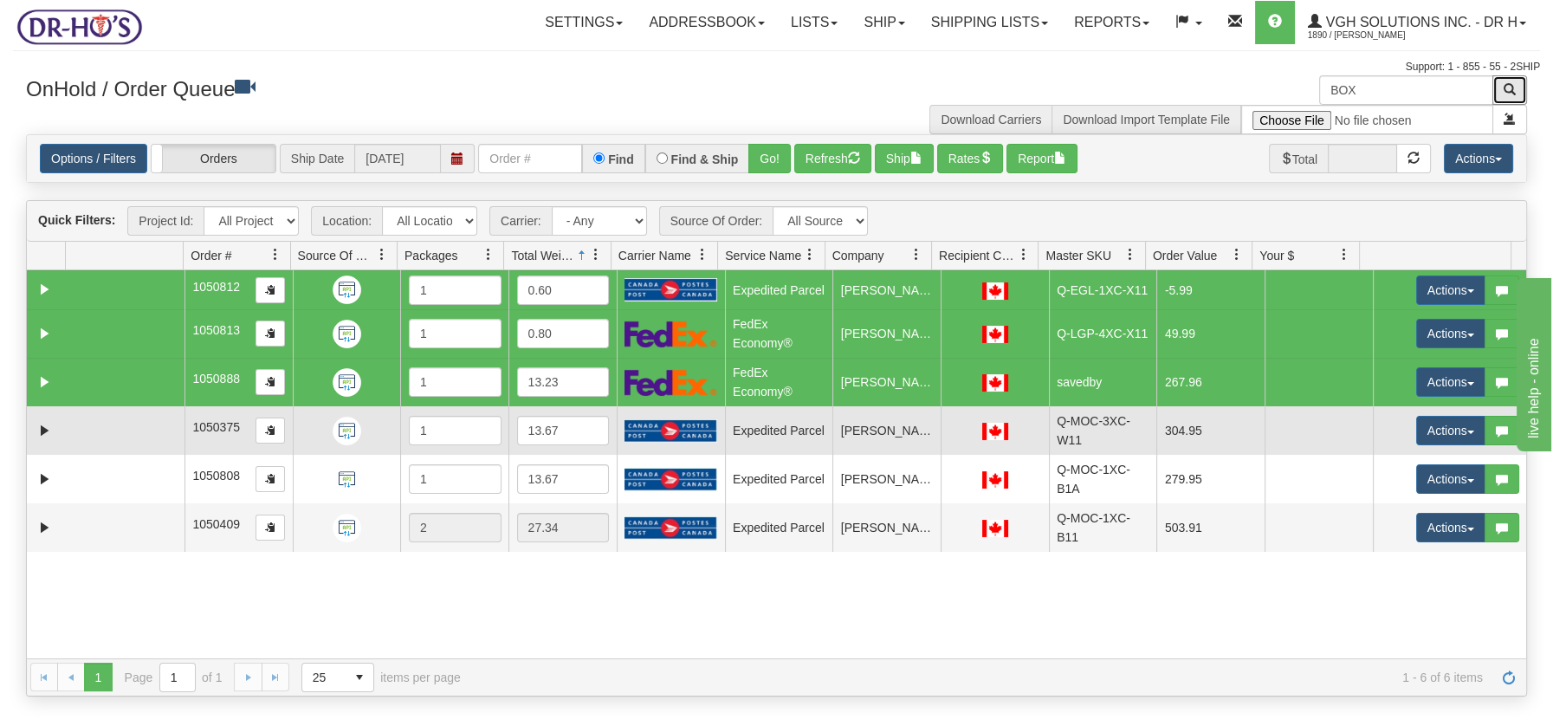
click at [103, 407] on td at bounding box center [125, 430] width 119 height 48
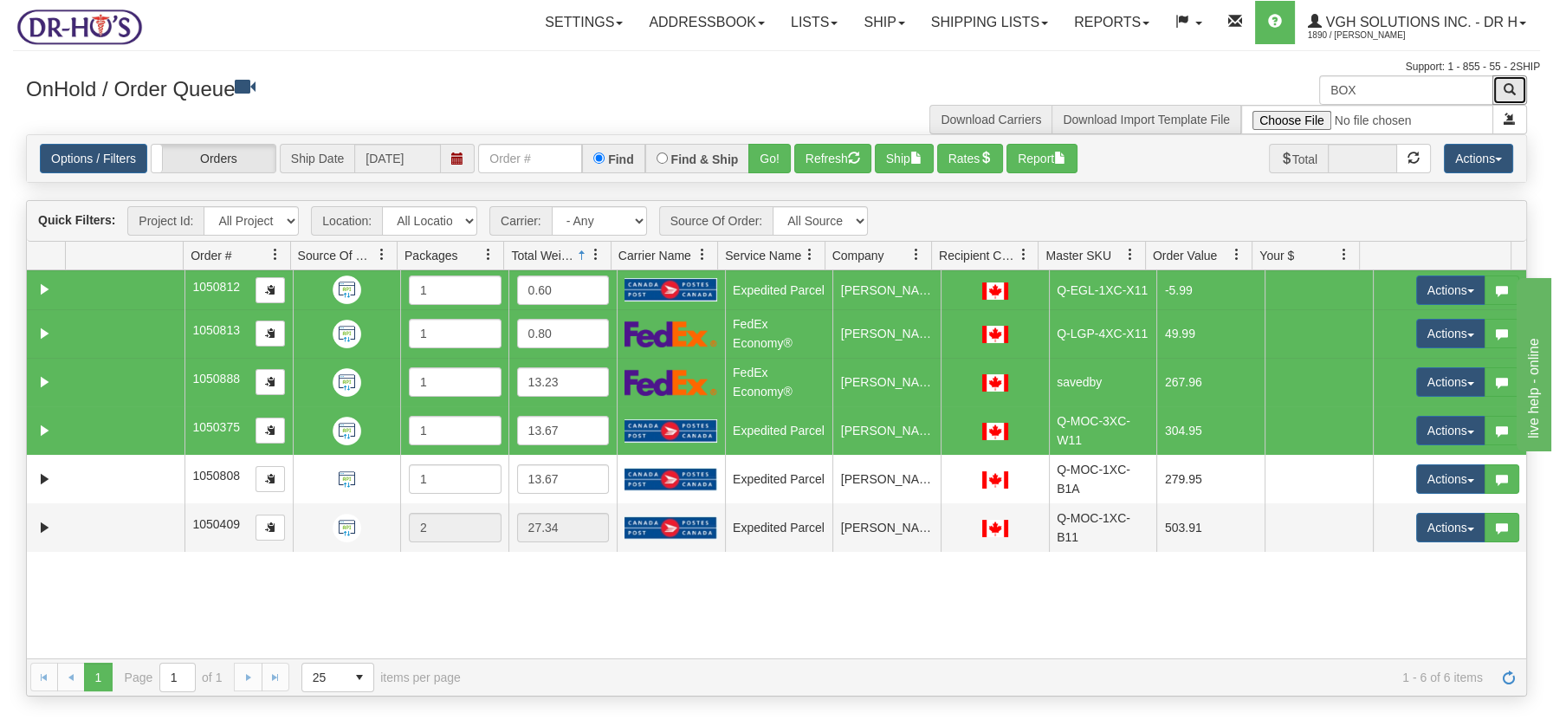
click at [102, 449] on td at bounding box center [125, 430] width 119 height 48
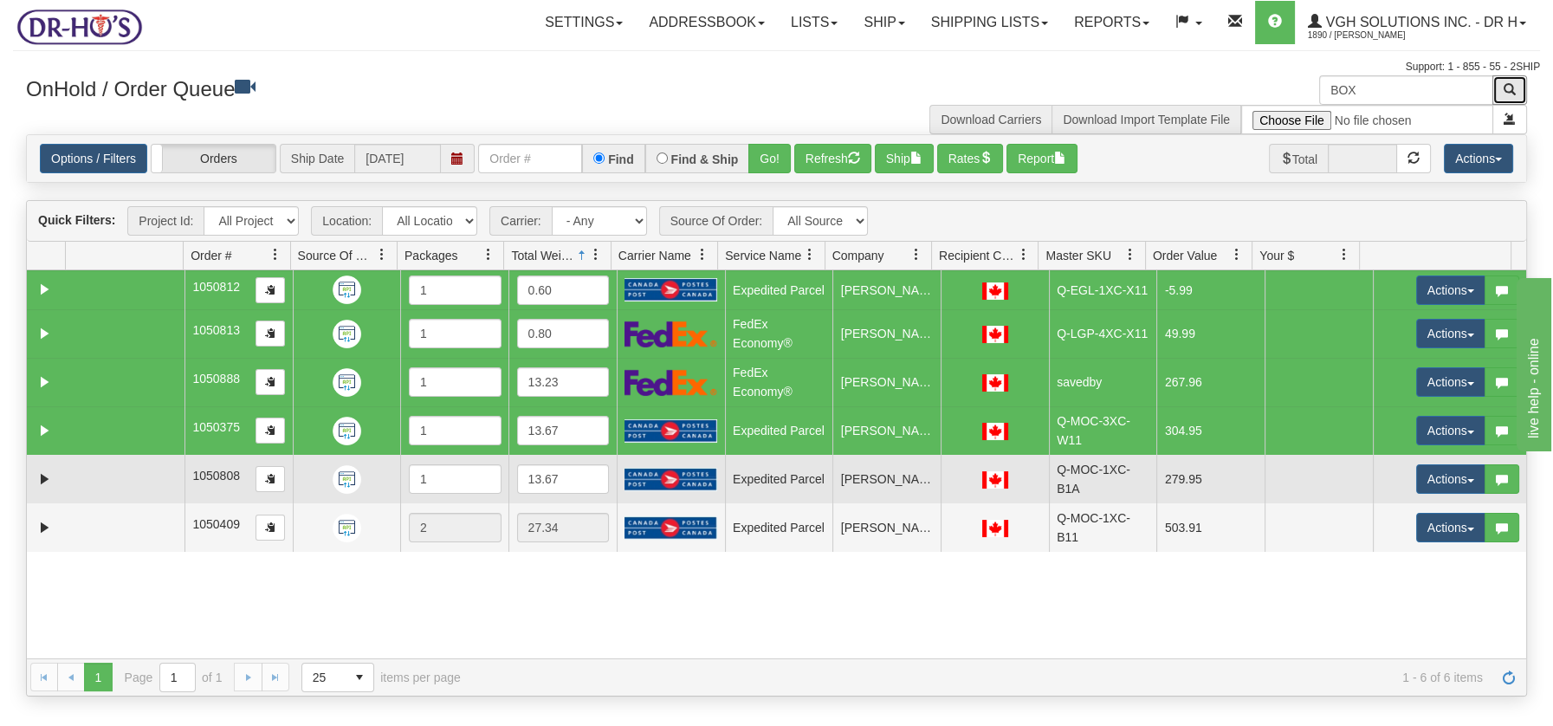
click at [107, 477] on td at bounding box center [125, 479] width 119 height 48
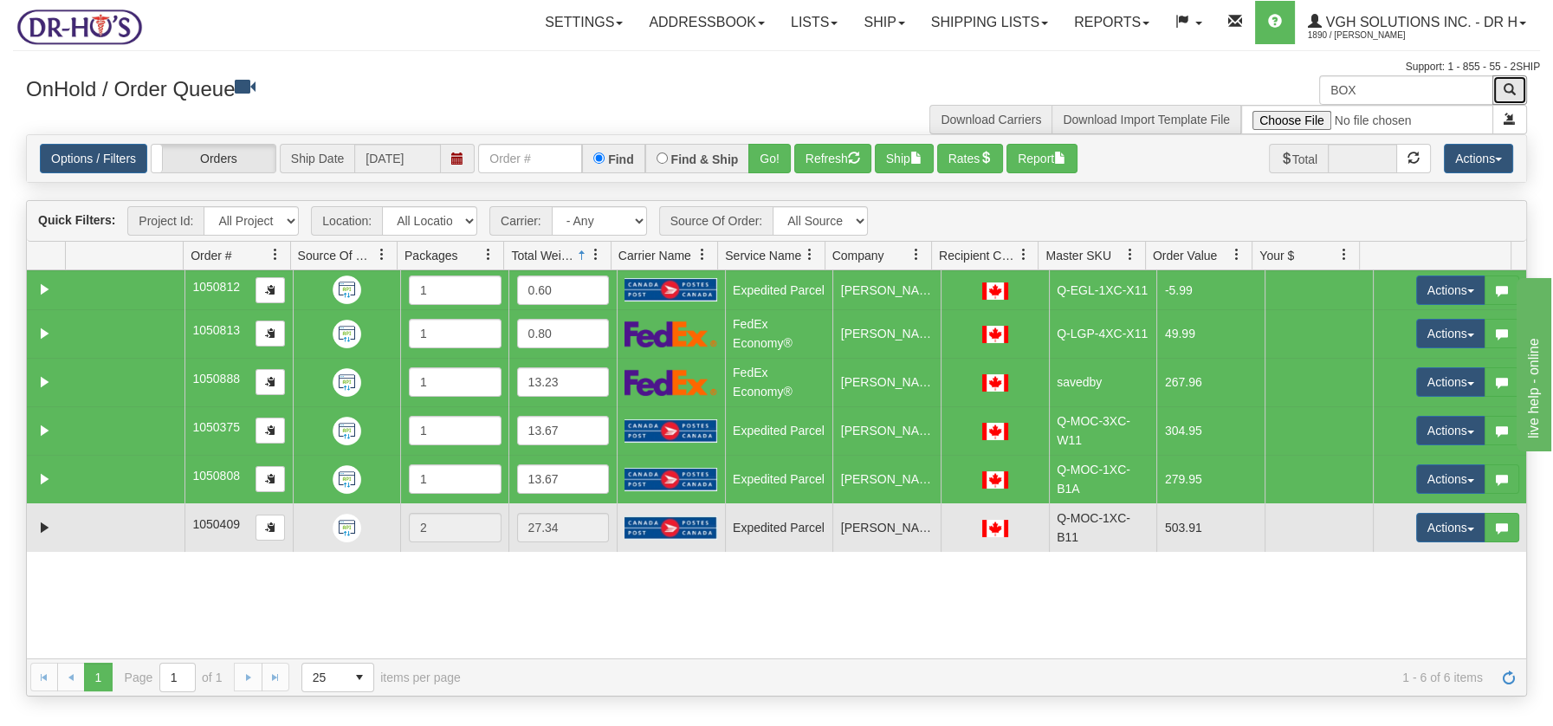
click at [112, 526] on td at bounding box center [125, 527] width 119 height 48
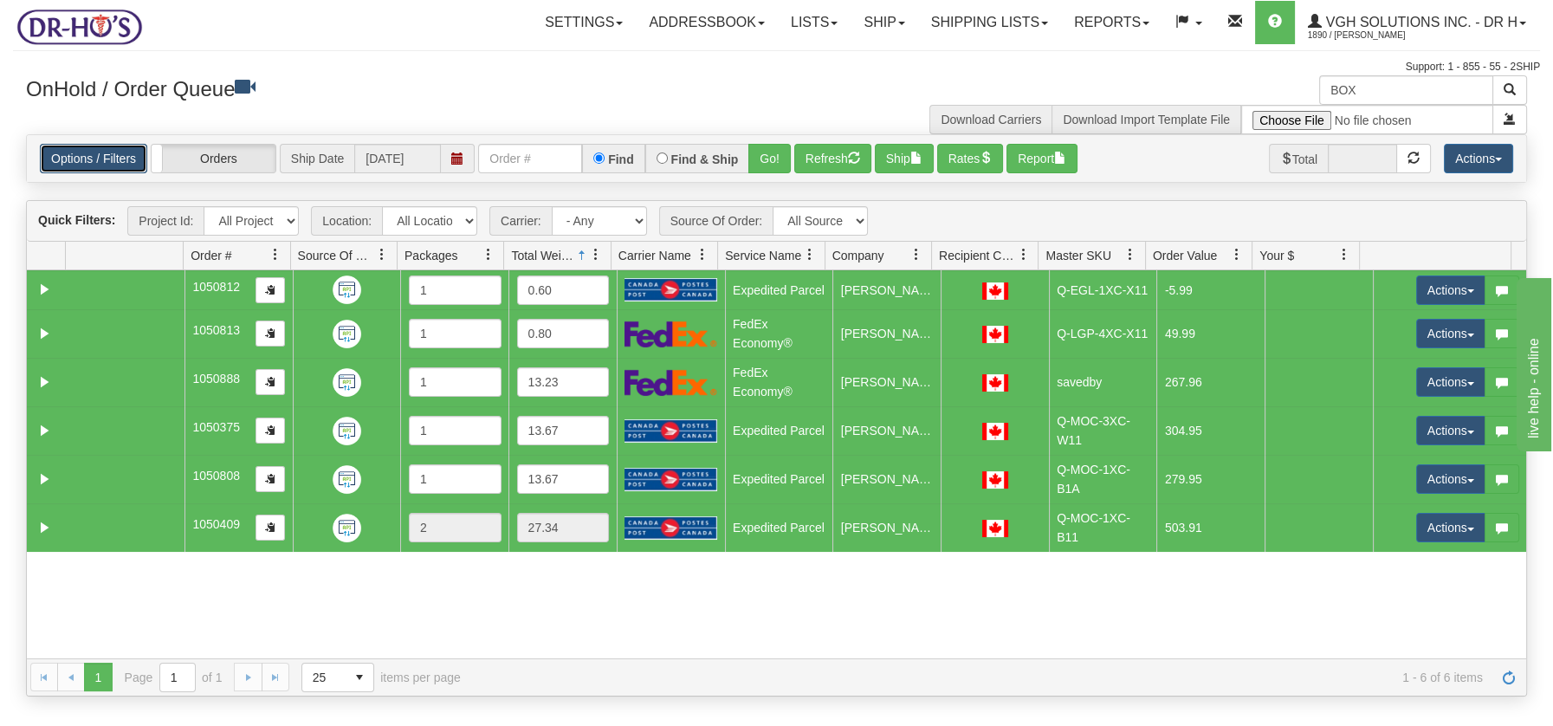
click at [85, 153] on link "Options / Filters" at bounding box center [93, 158] width 107 height 29
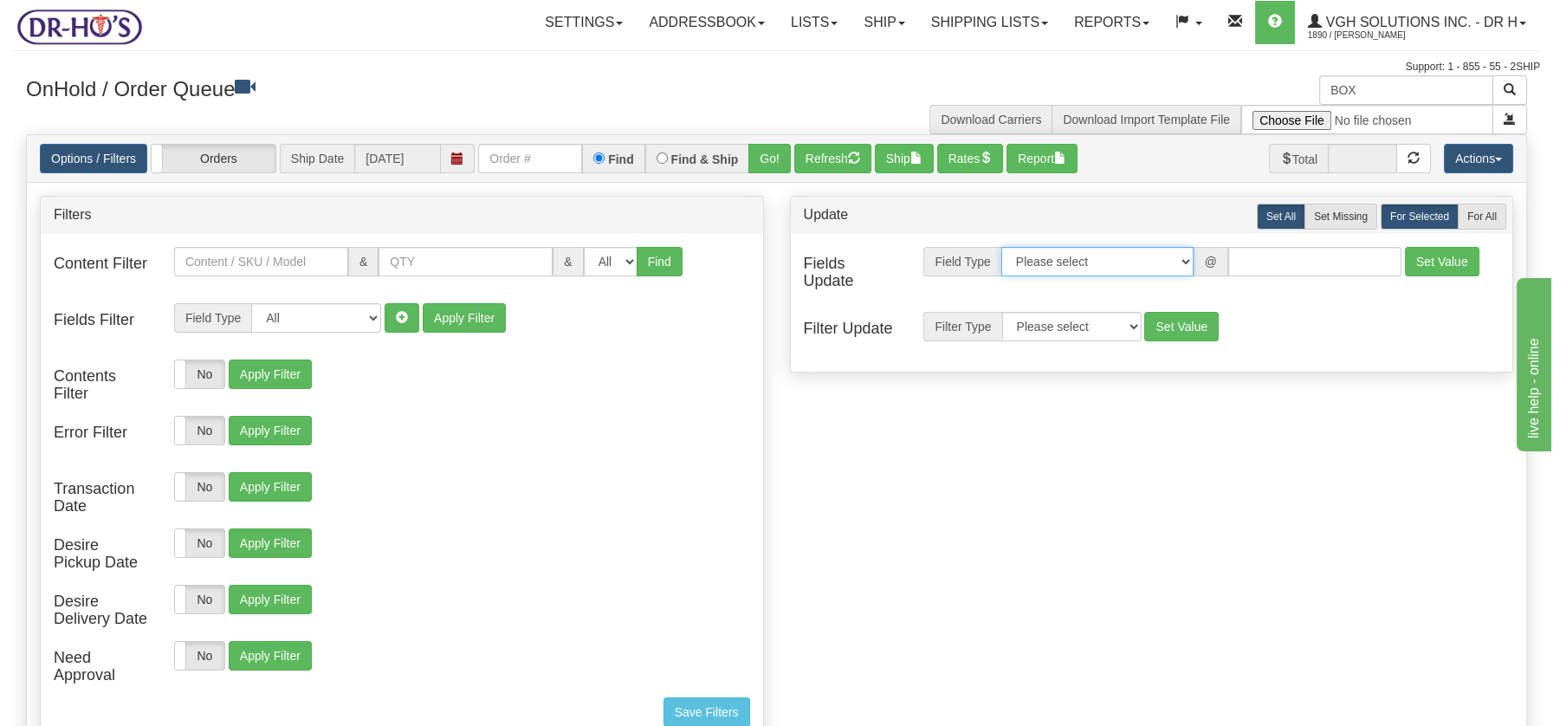
click at [1188, 261] on select "Please select Contact Person Company Country Country & State/Province City Zip …" at bounding box center [1097, 261] width 192 height 29
select select "94"
click at [1001, 247] on select "Please select Contact Person Company Country Country & State/Province City Zip …" at bounding box center [1097, 261] width 192 height 29
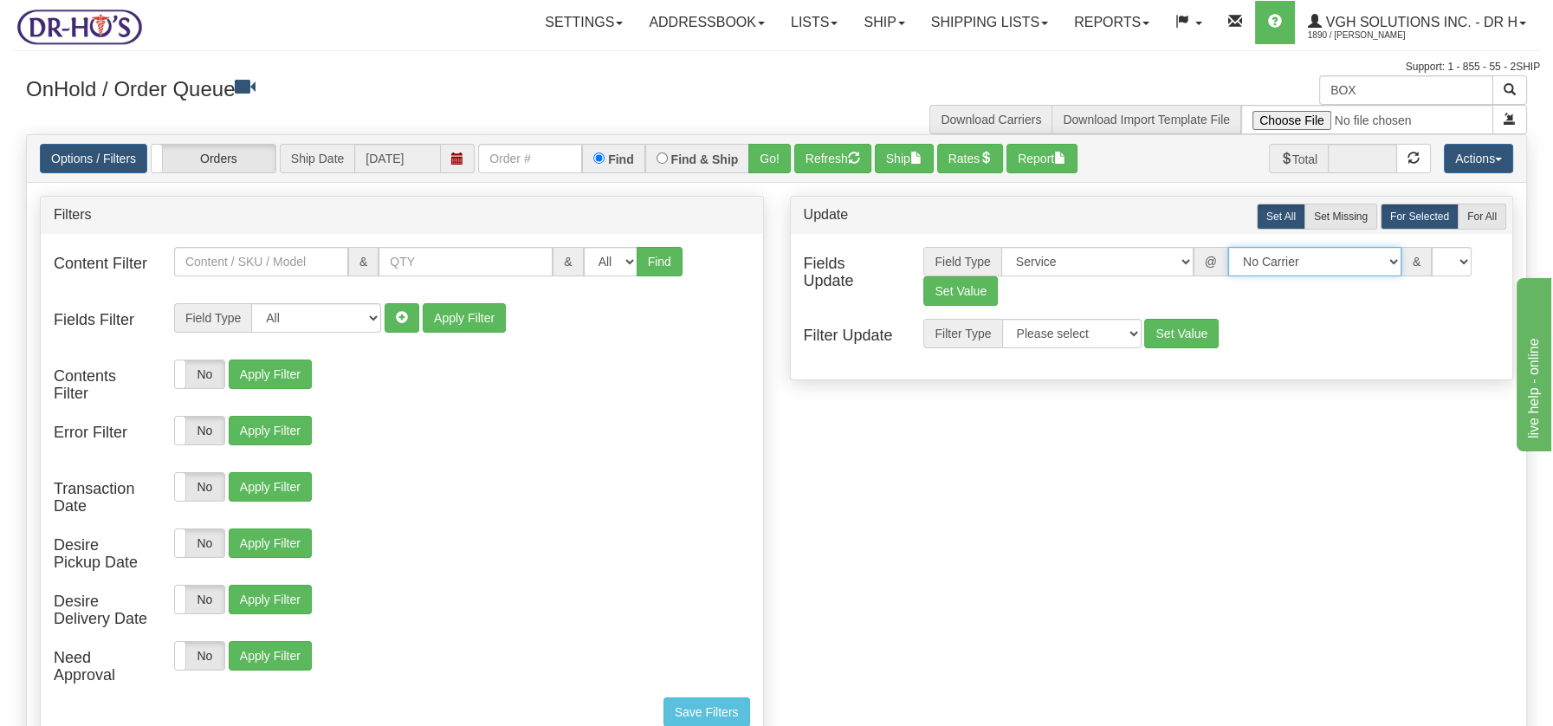
click at [1379, 263] on select "No Carrier FedEx Express® UPS Purolator Canpar Canada Post BeSwyft Kindersley. …" at bounding box center [1314, 261] width 173 height 29
select select "20"
click at [1228, 247] on select "No Carrier FedEx Express® UPS Purolator Canpar Canada Post BeSwyft Kindersley. …" at bounding box center [1314, 261] width 173 height 29
click at [1492, 263] on select "CA -> US - USA.EP - Expedited Parcel USA CA -> US - USA.PW.ENV - Priority World…" at bounding box center [1412, 261] width 173 height 29
select select "DOM.EP"
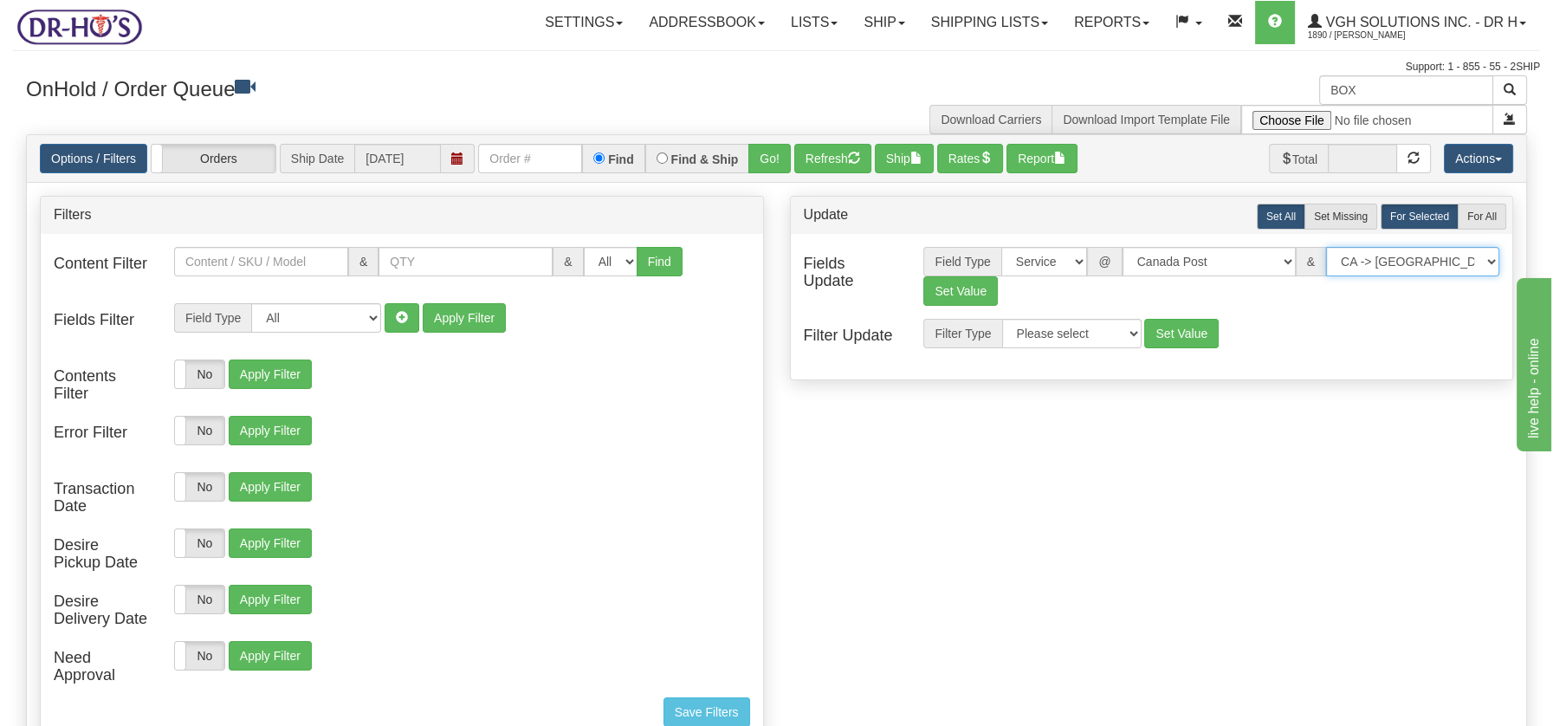
click at [1326, 247] on select "CA -> US - USA.EP - Expedited Parcel USA CA -> US - USA.PW.ENV - Priority World…" at bounding box center [1412, 261] width 173 height 29
click at [963, 292] on button "Set Value" at bounding box center [960, 290] width 74 height 29
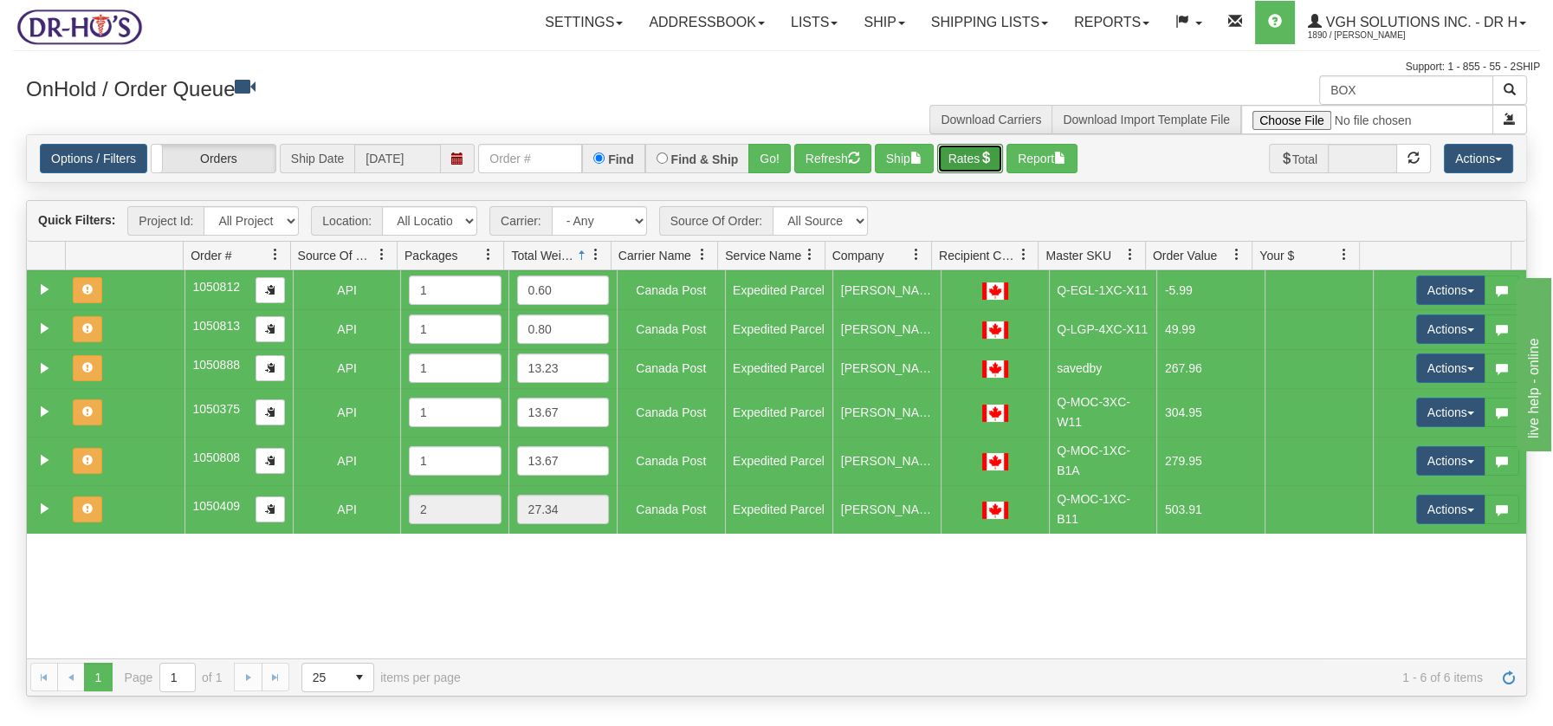
click at [985, 156] on button "Rates" at bounding box center [970, 158] width 67 height 29
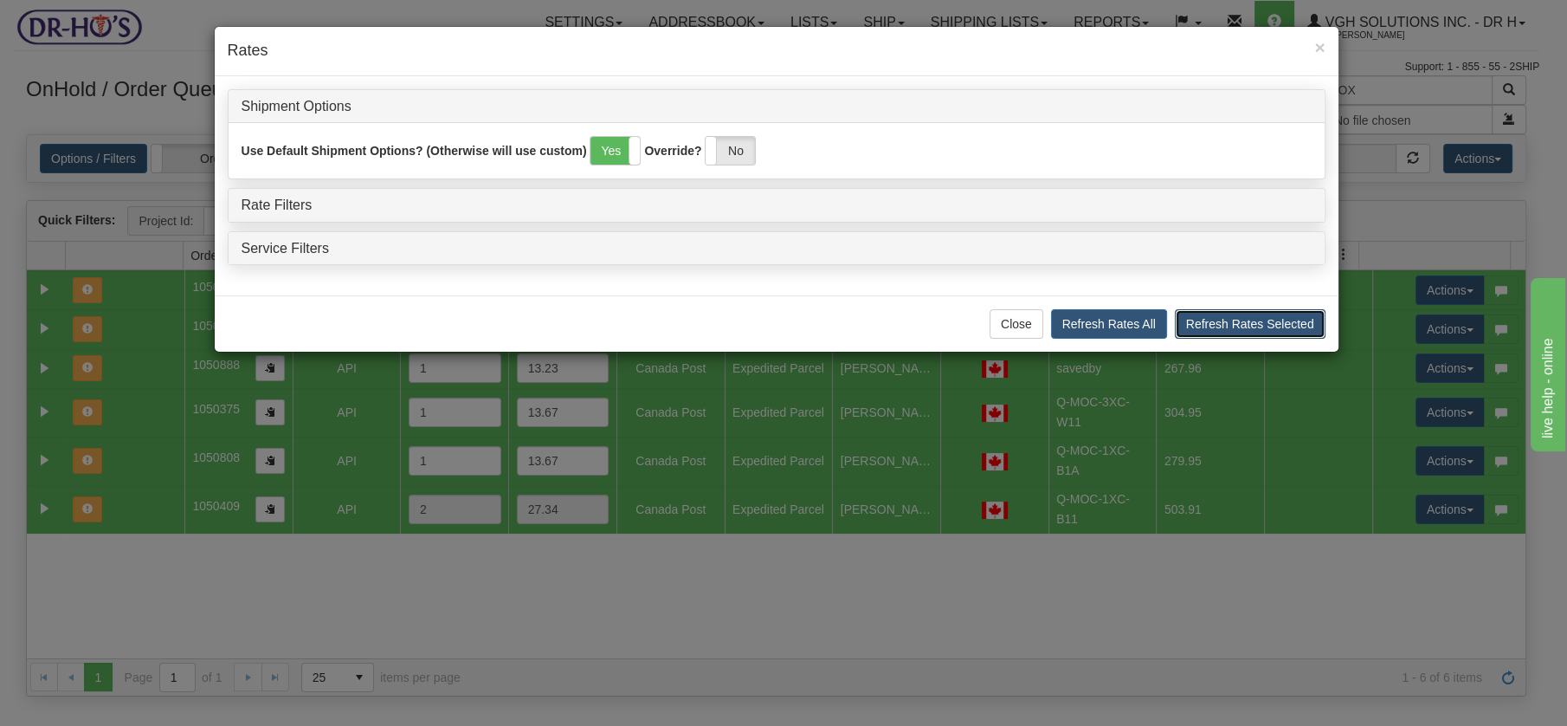
click at [1278, 323] on button "Refresh Rates Selected" at bounding box center [1250, 323] width 151 height 29
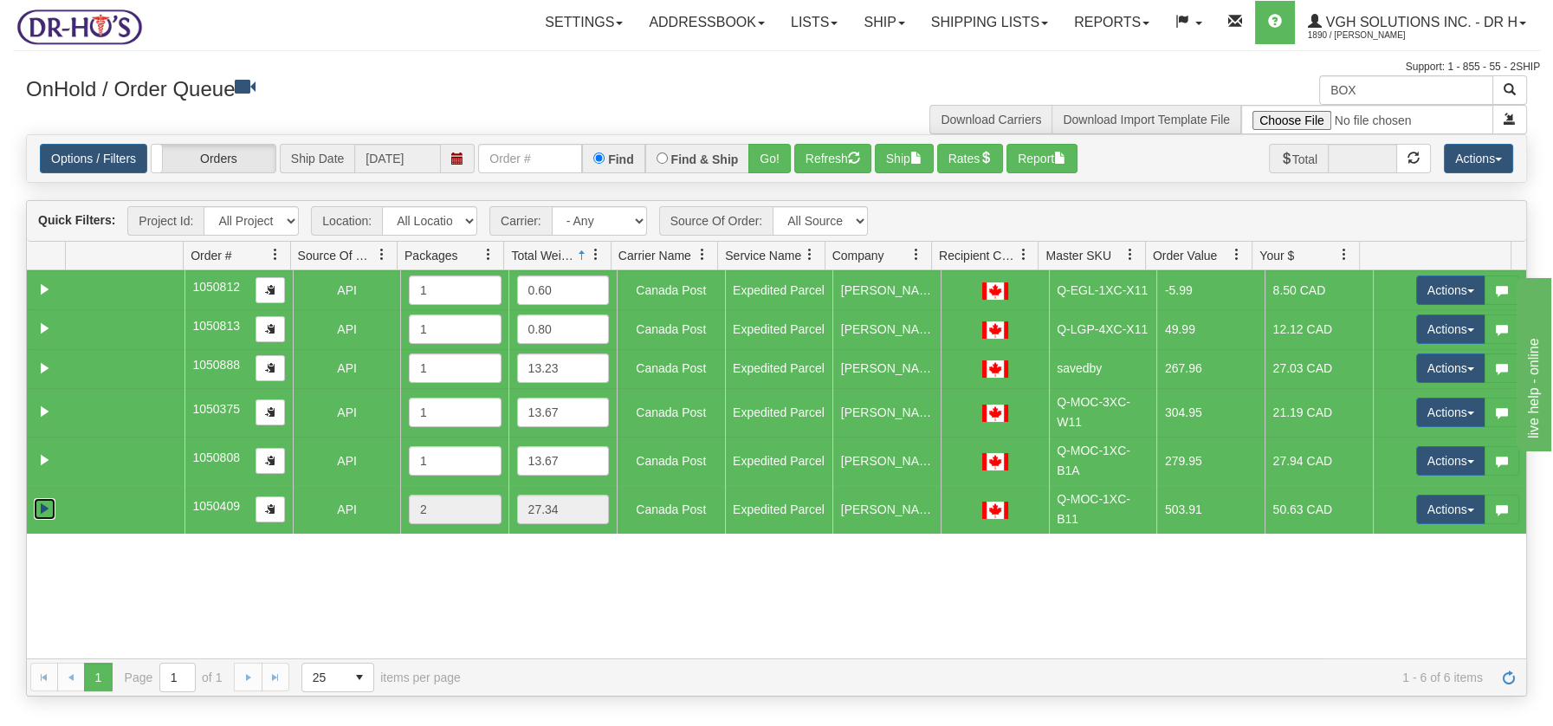
click at [48, 501] on link "Expand" at bounding box center [45, 509] width 22 height 22
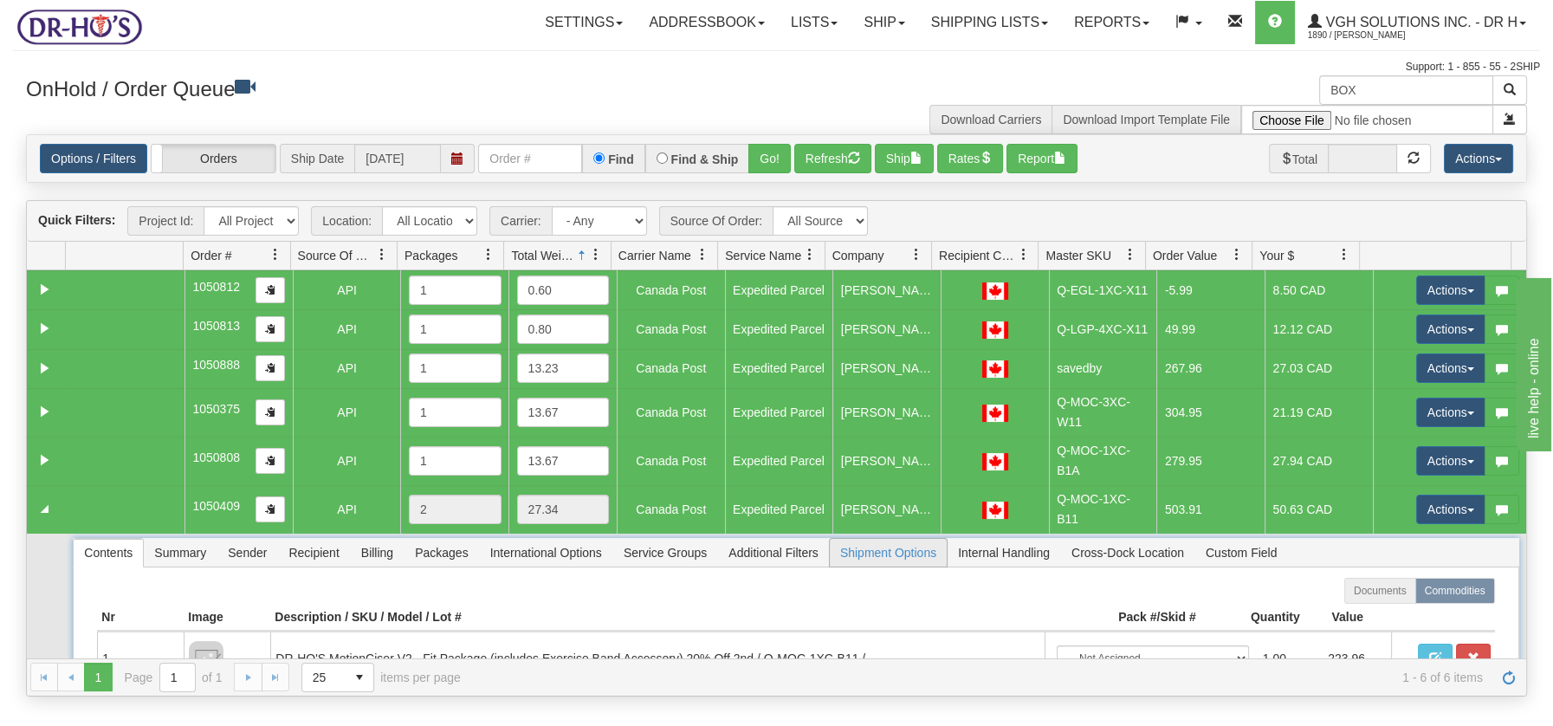
click at [902, 557] on span "Shipment Options" at bounding box center [888, 553] width 117 height 28
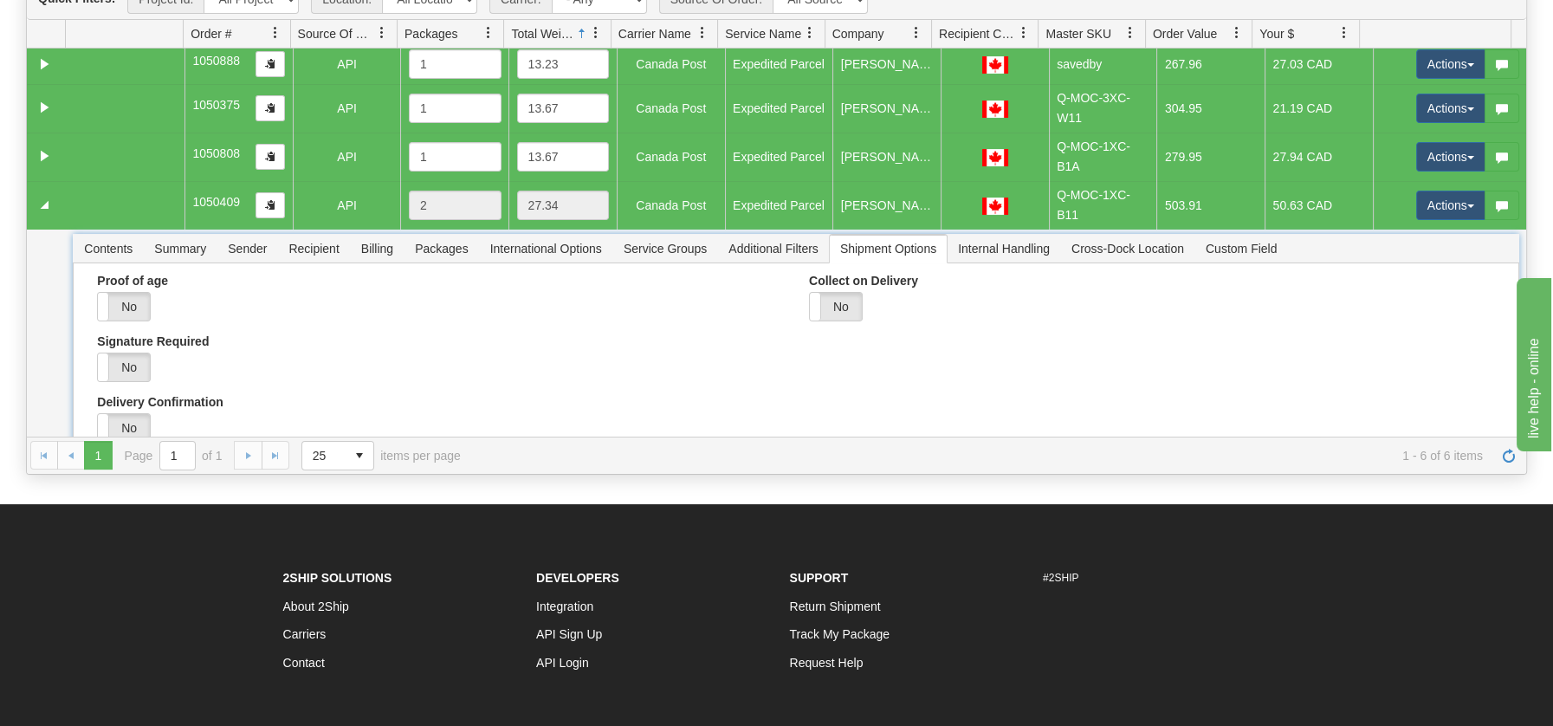
scroll to position [83, 0]
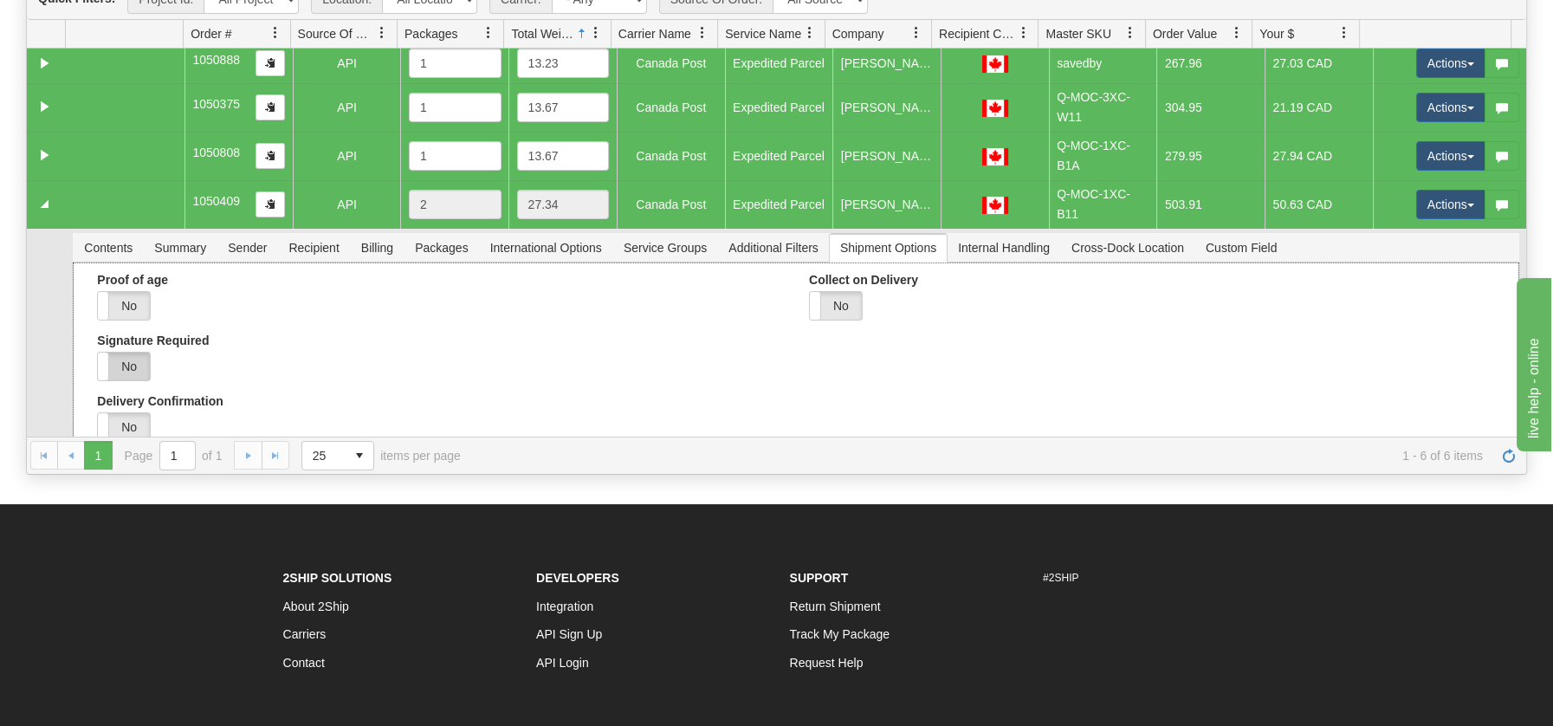
click at [131, 352] on label "No" at bounding box center [124, 366] width 52 height 28
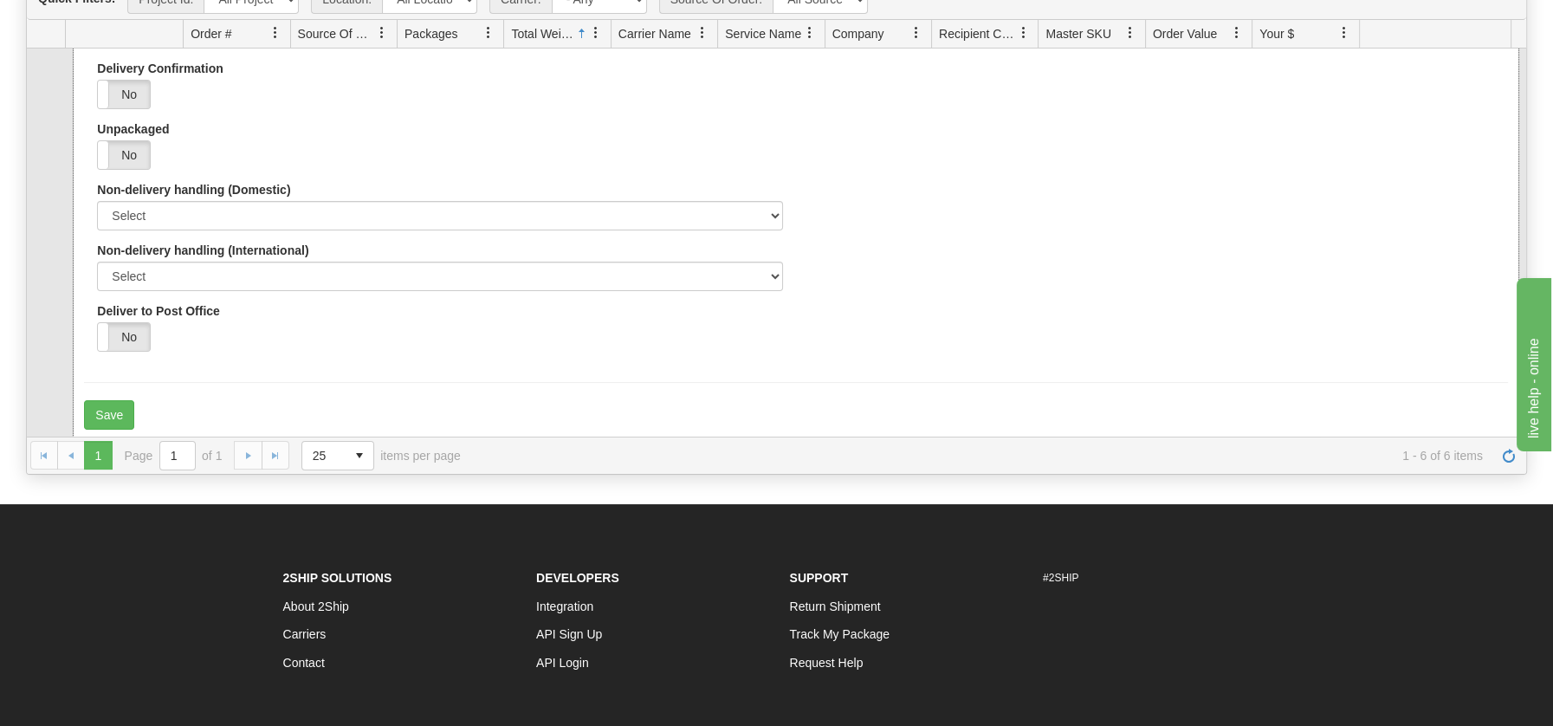
scroll to position [418, 0]
click at [120, 408] on button "Save" at bounding box center [109, 411] width 50 height 29
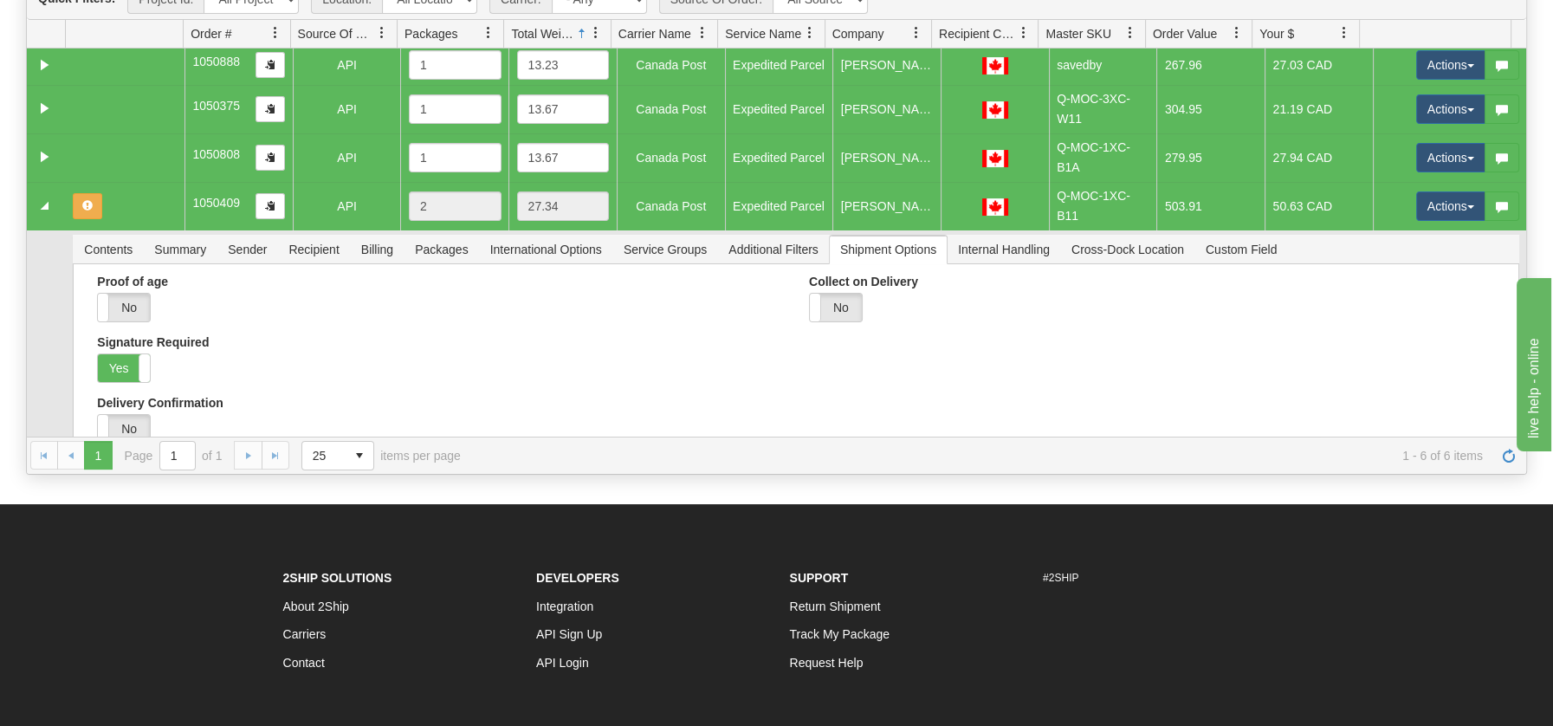
scroll to position [78, 0]
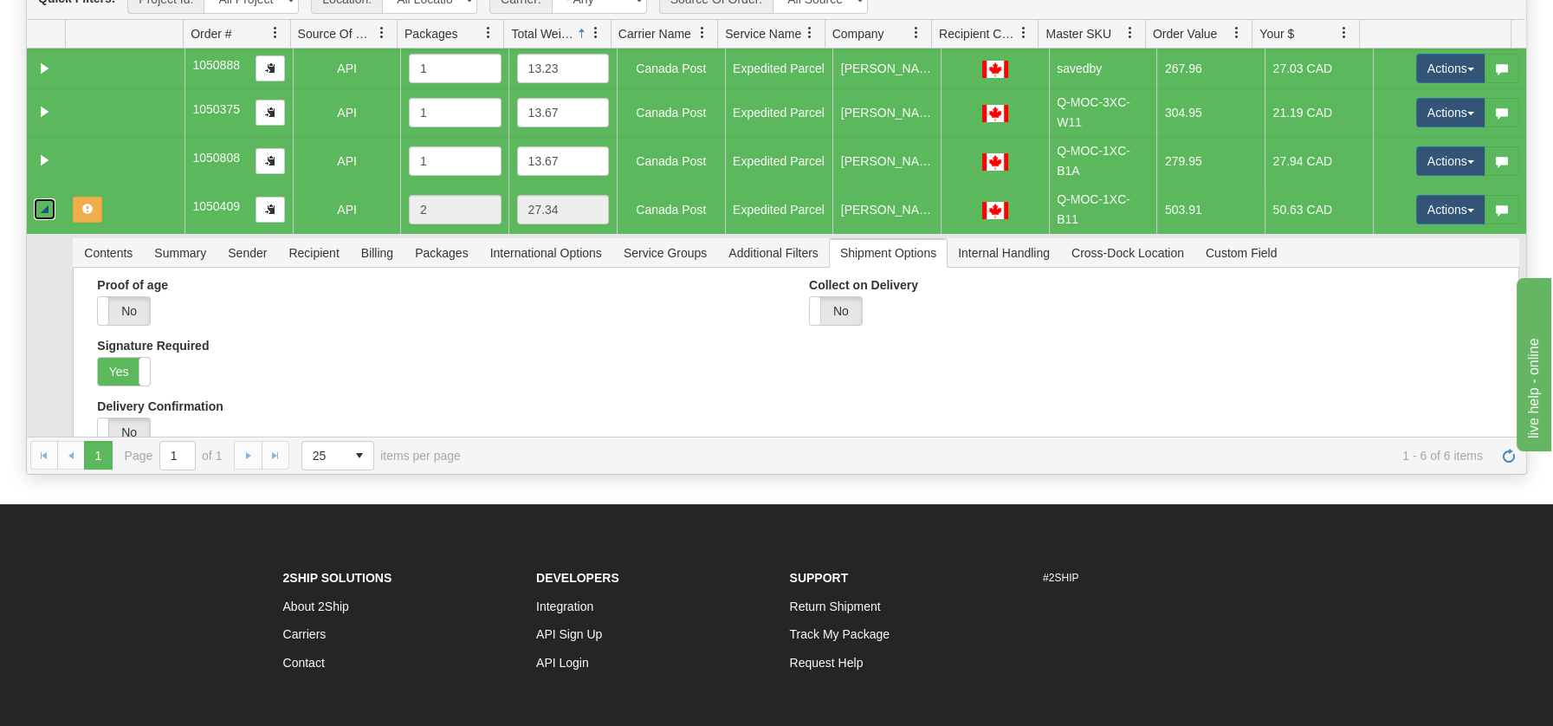
click at [42, 214] on link "Collapse" at bounding box center [45, 209] width 22 height 22
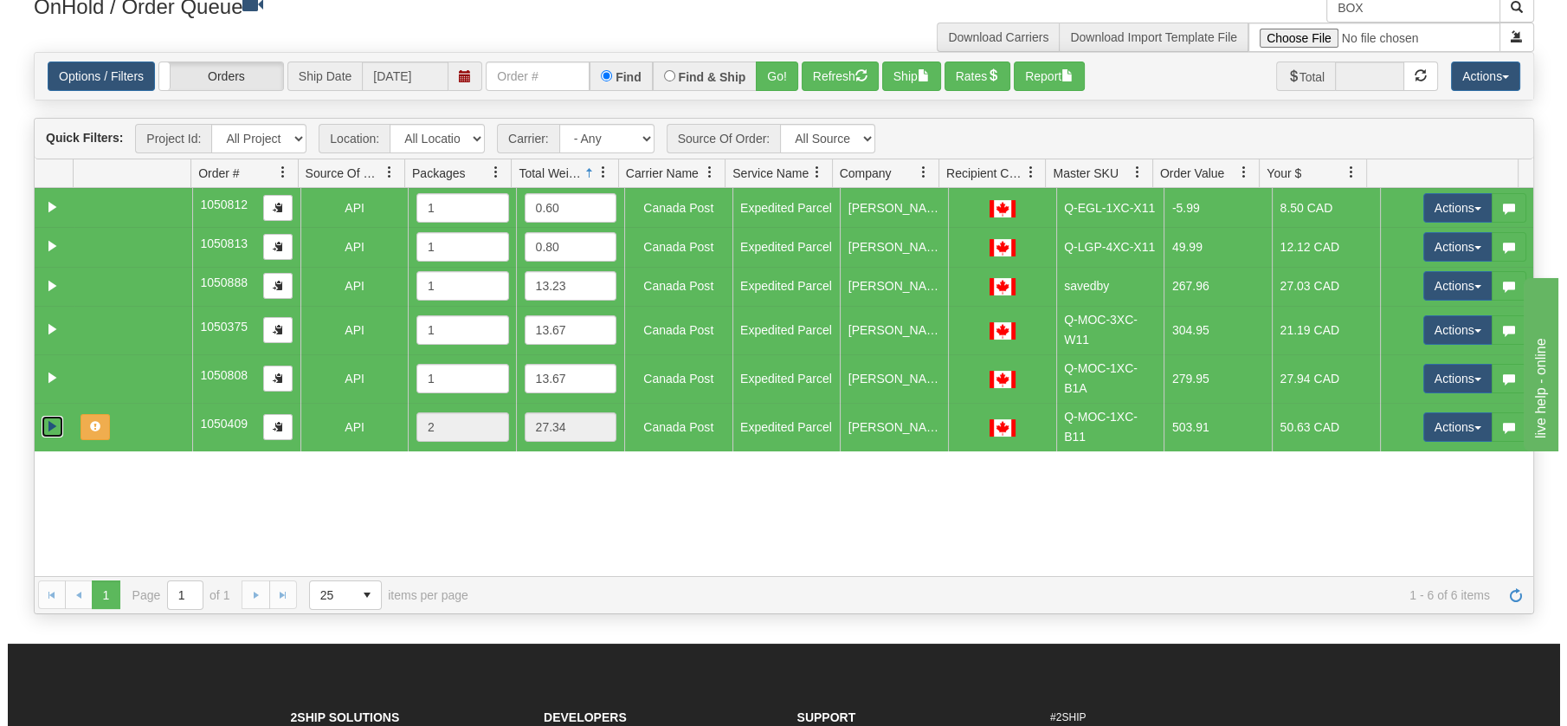
scroll to position [22, 0]
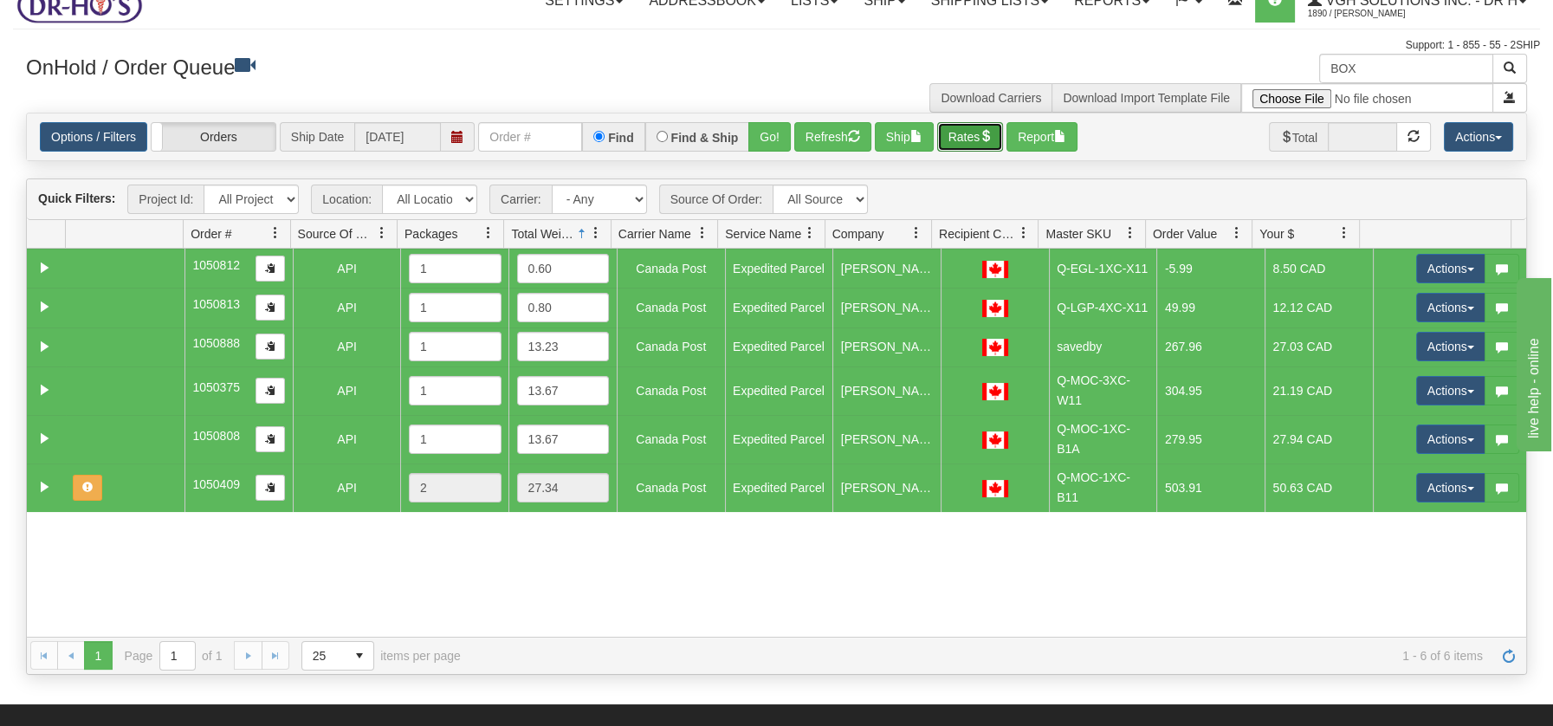
click at [970, 134] on button "Rates" at bounding box center [970, 136] width 67 height 29
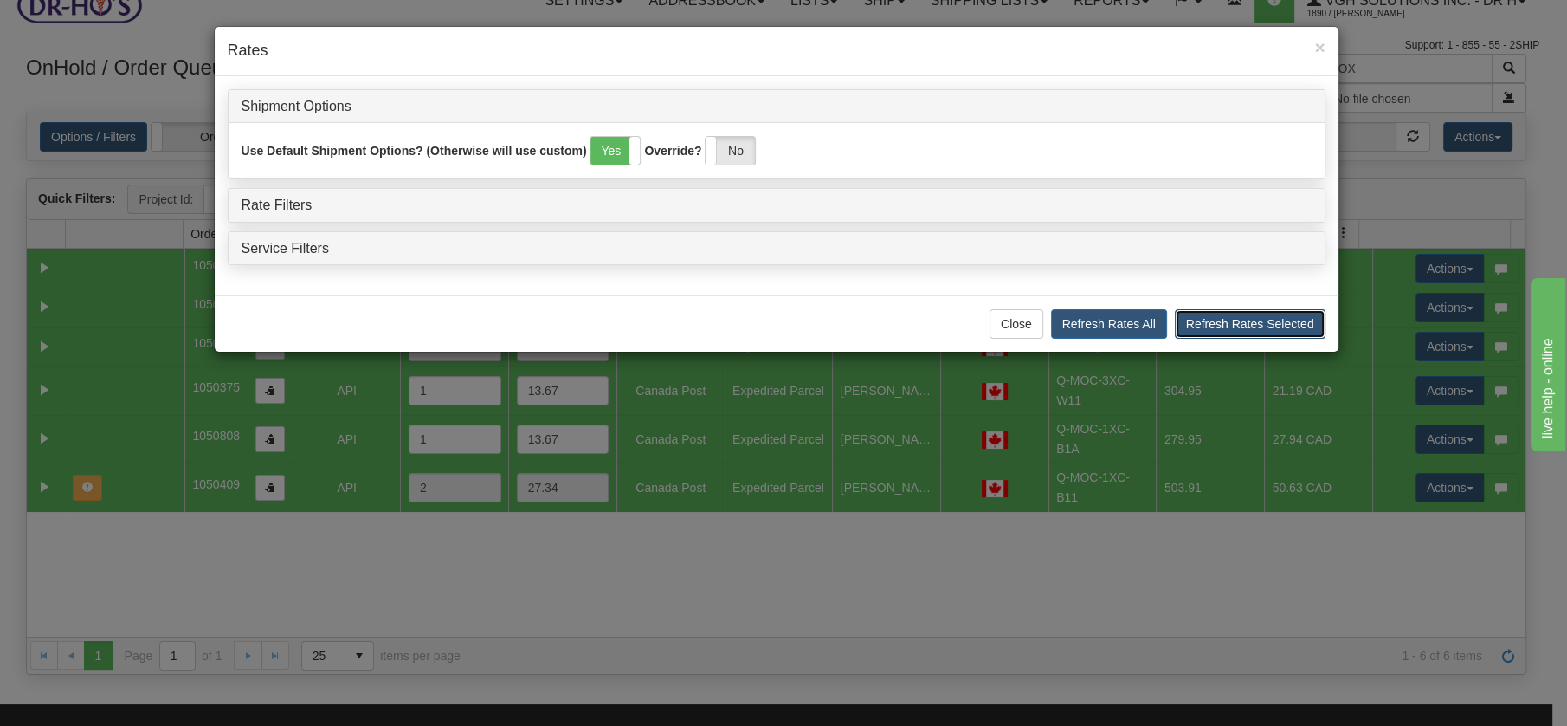
click at [1240, 320] on button "Refresh Rates Selected" at bounding box center [1250, 323] width 151 height 29
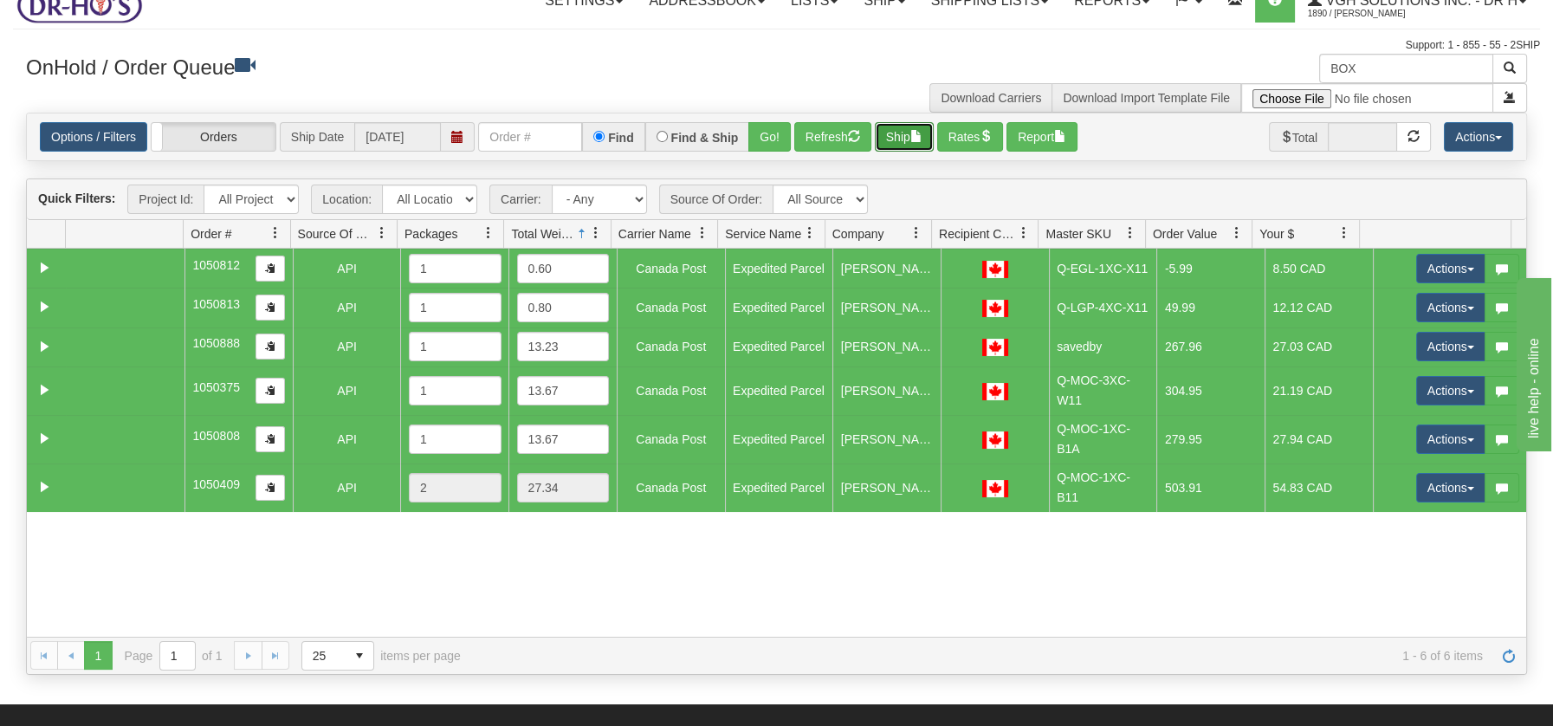
click at [922, 140] on span "button" at bounding box center [916, 136] width 12 height 12
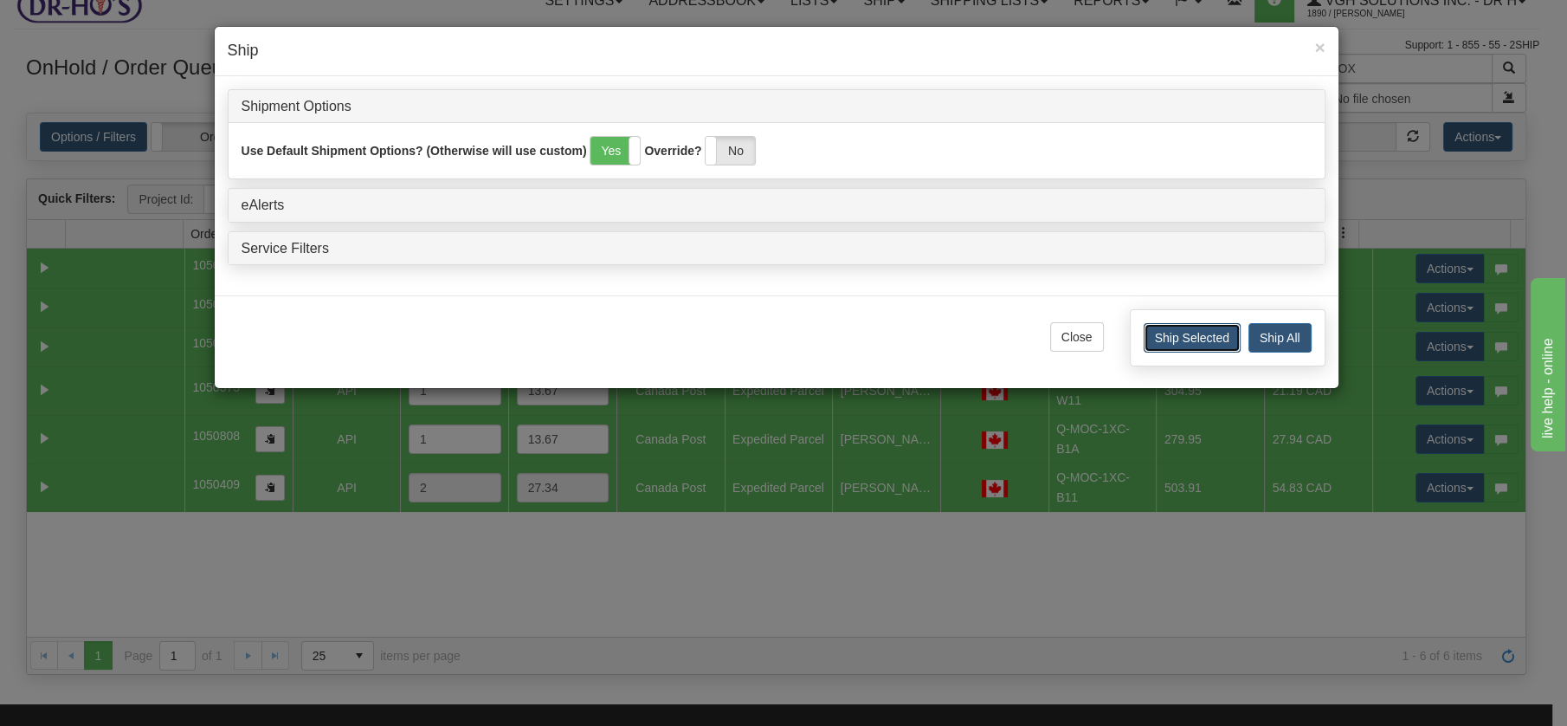
click at [1196, 331] on button "Ship Selected" at bounding box center [1192, 337] width 97 height 29
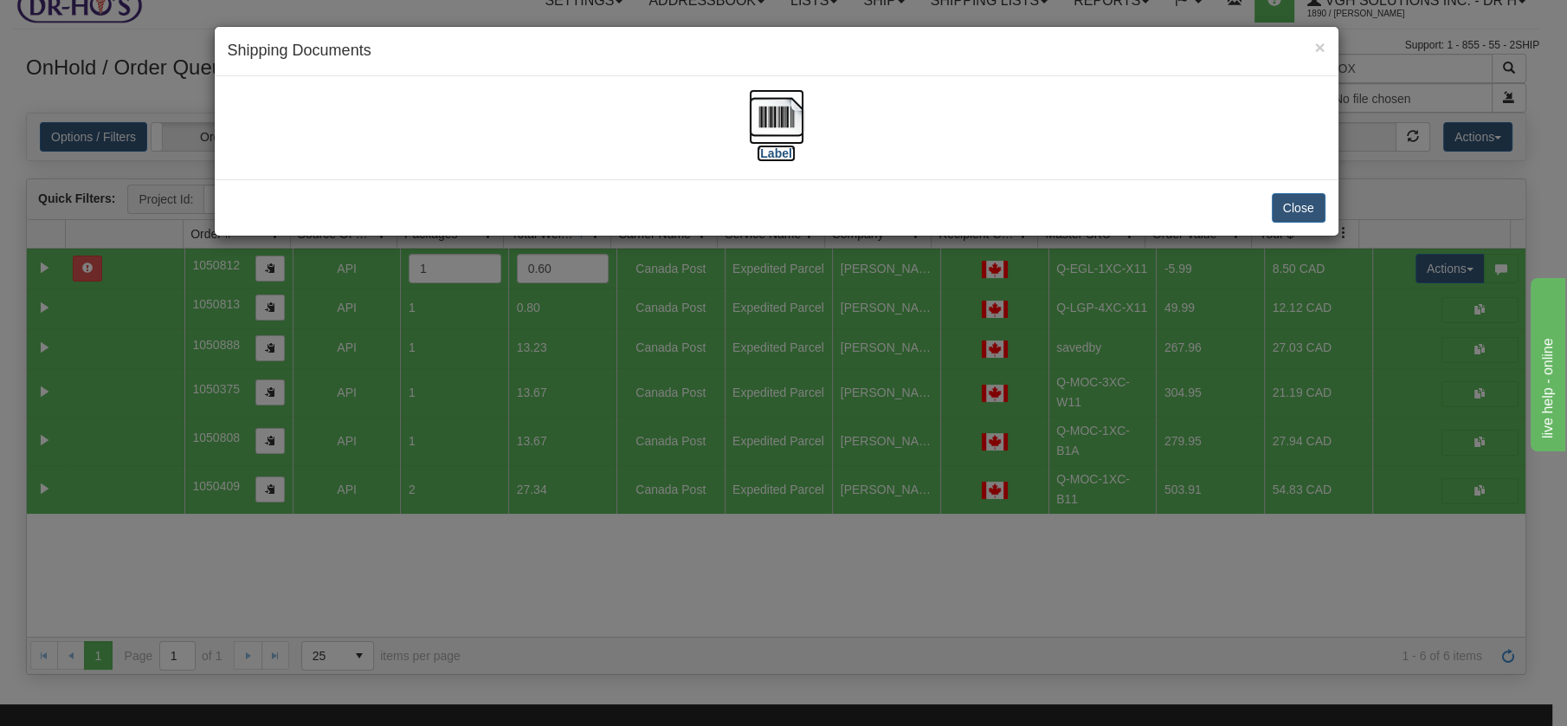
click at [791, 109] on img at bounding box center [776, 116] width 55 height 55
click at [1287, 211] on button "Close" at bounding box center [1299, 207] width 54 height 29
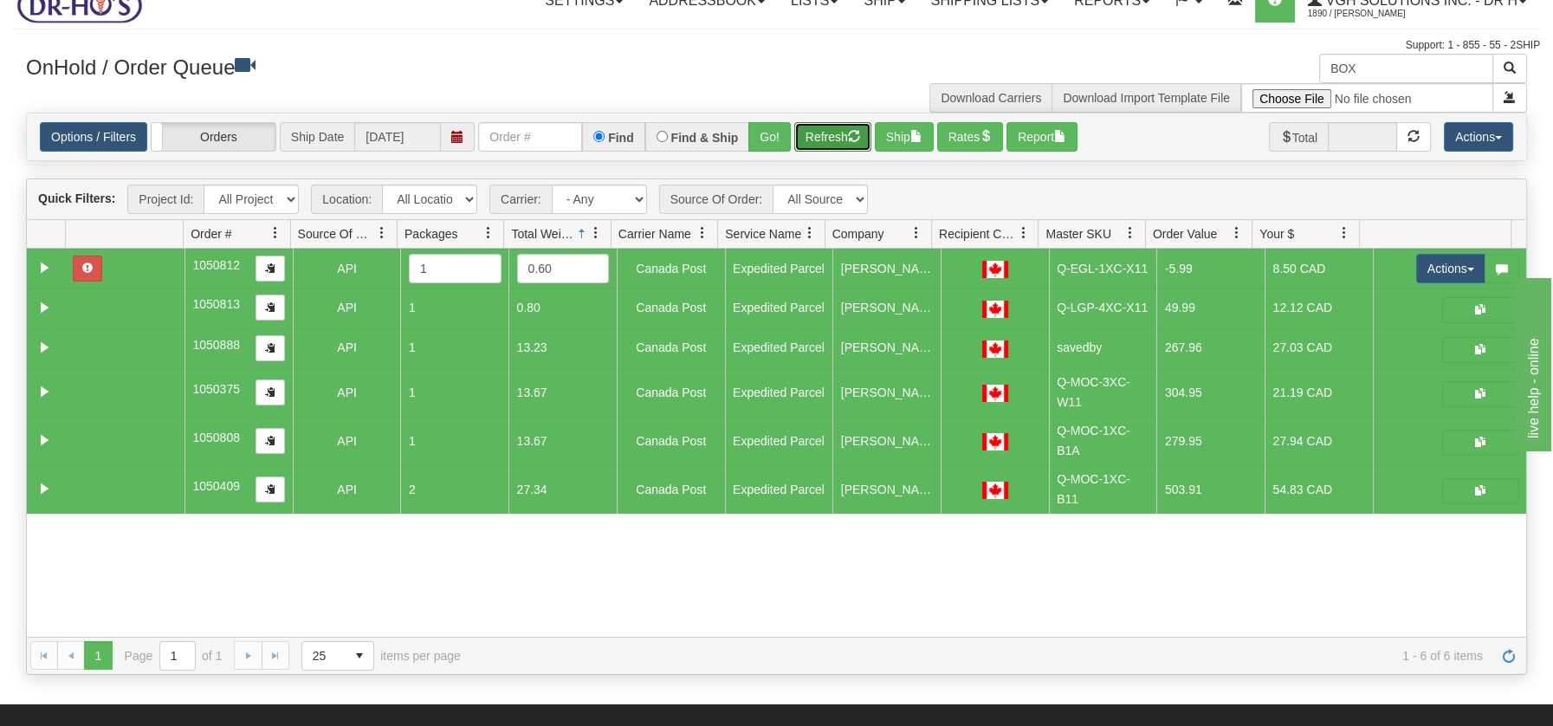
click at [838, 127] on button "Refresh" at bounding box center [832, 136] width 77 height 29
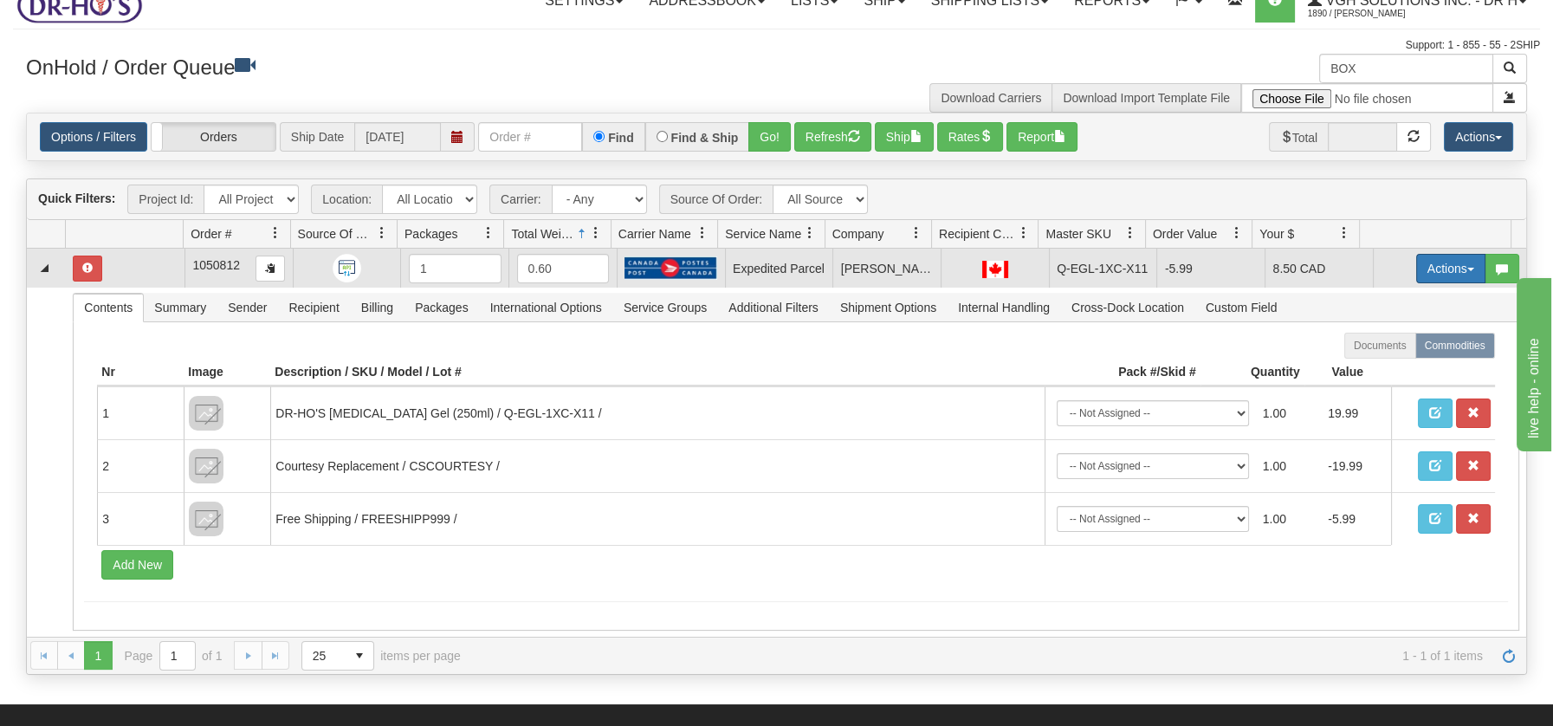
click at [1460, 268] on button "Actions" at bounding box center [1450, 268] width 69 height 29
click at [1373, 298] on span "Open" at bounding box center [1384, 301] width 42 height 14
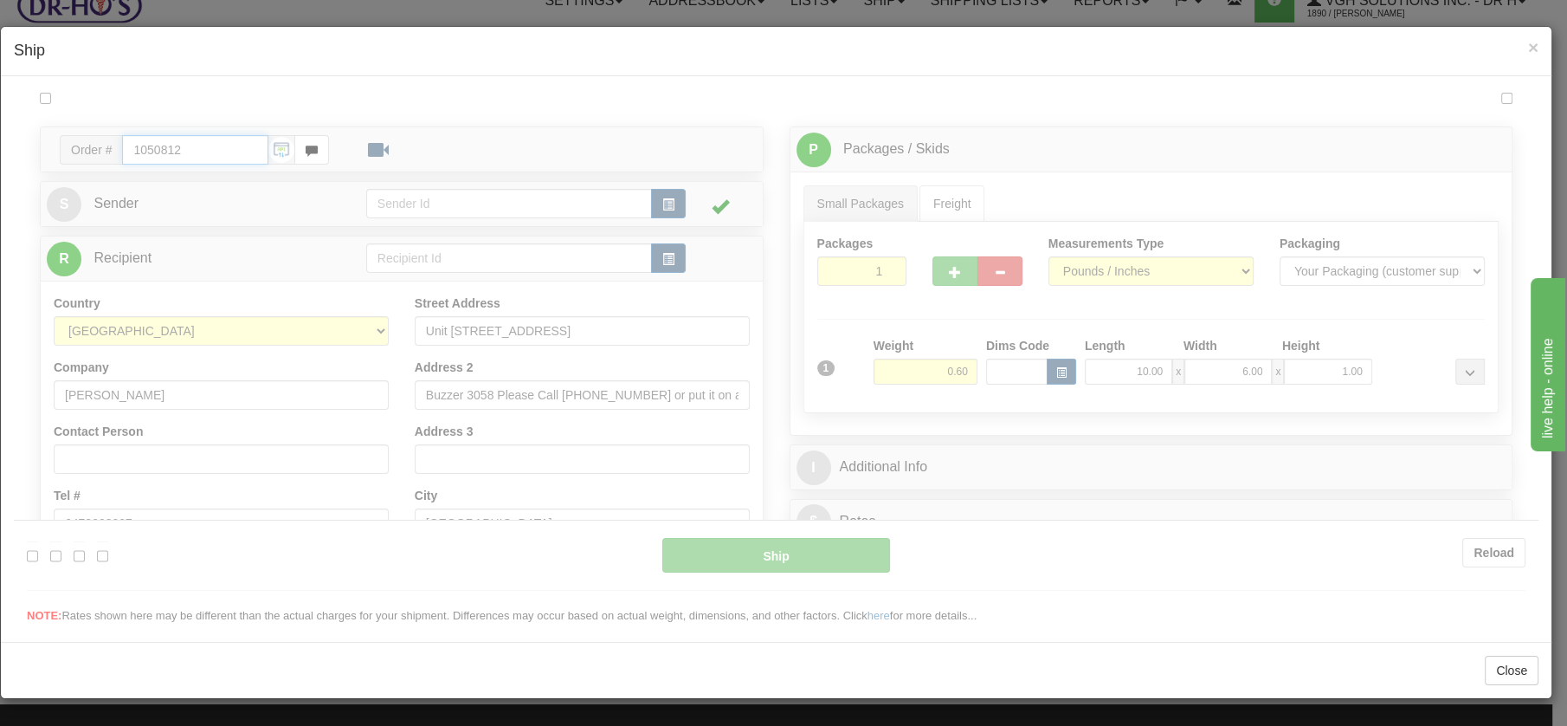
scroll to position [0, 0]
type input "DOM.EP"
type input "09:00"
type input "16:00"
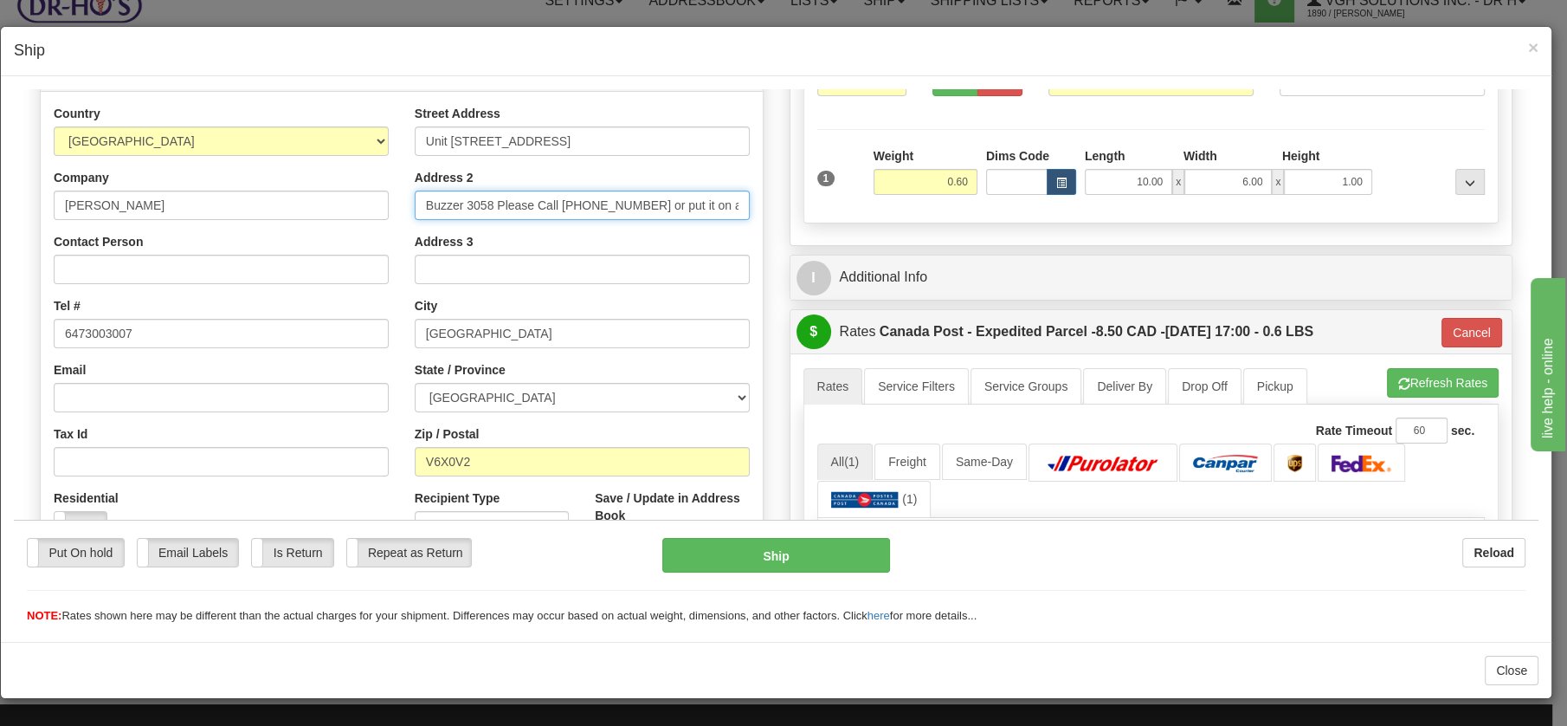
scroll to position [0, 29]
drag, startPoint x: 493, startPoint y: 203, endPoint x: 740, endPoint y: 190, distance: 248.0
click at [740, 190] on input "Buzzer 3058 Please Call (647) 300-3007 or put it on a blue box" at bounding box center [582, 204] width 335 height 29
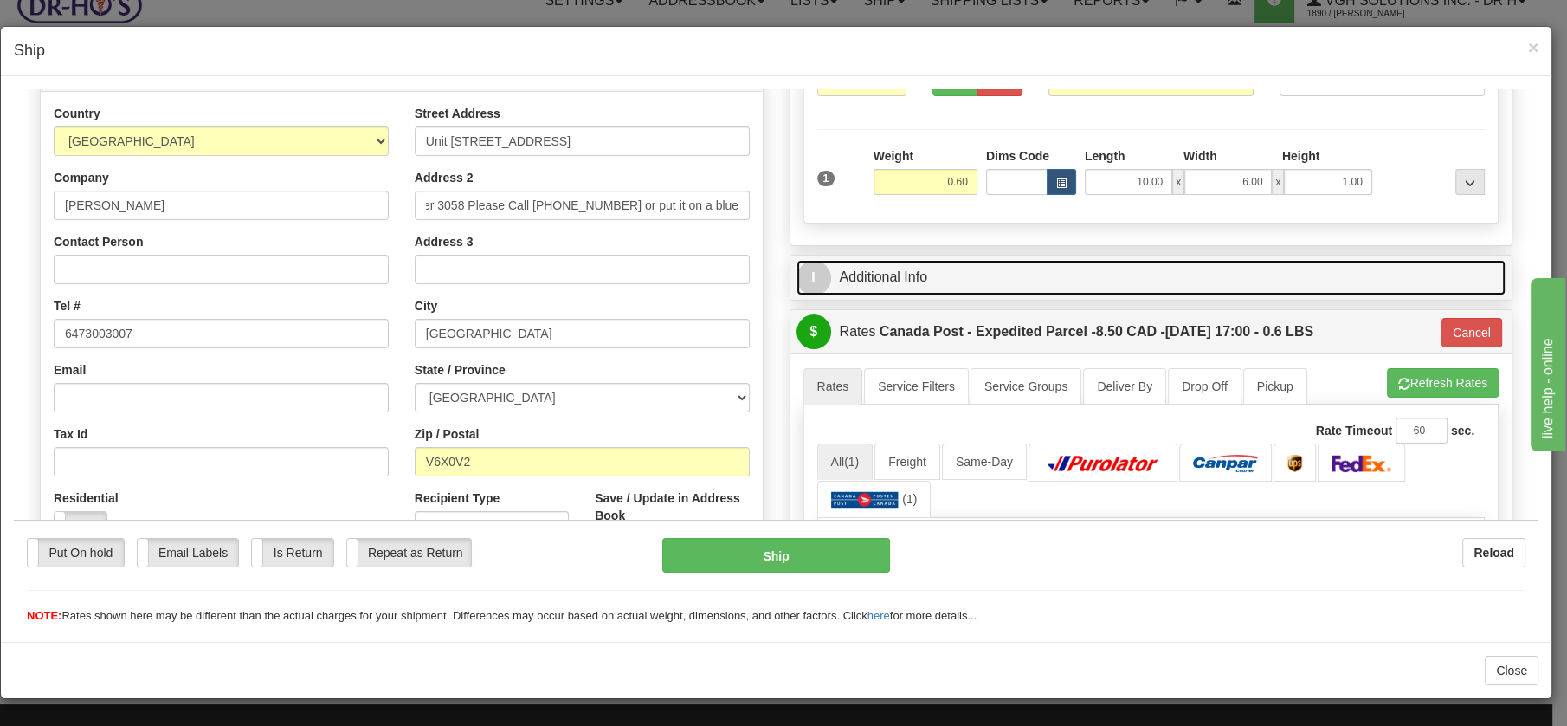
click at [877, 276] on link "I Additional Info" at bounding box center [1152, 277] width 710 height 36
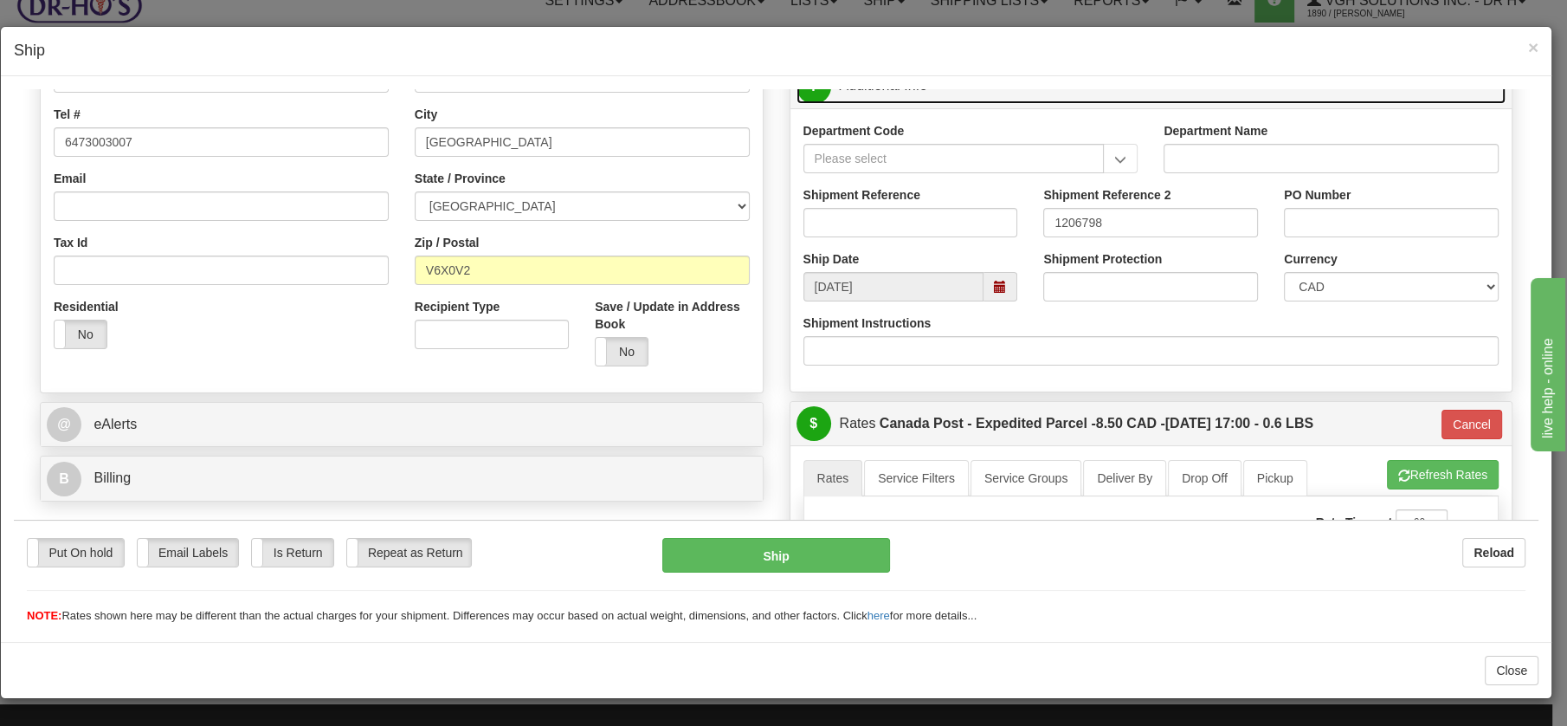
scroll to position [468, 0]
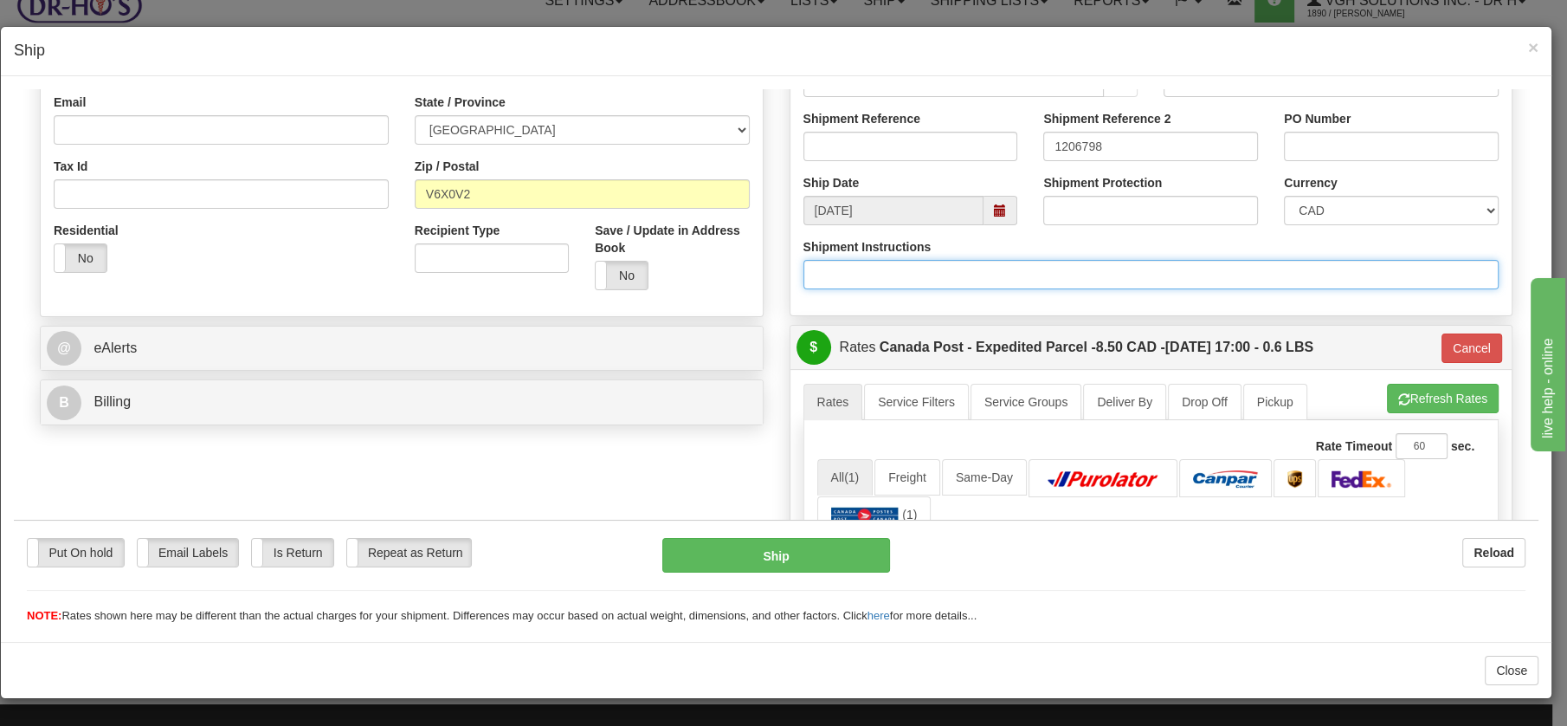
click at [833, 263] on input "Shipment Instructions" at bounding box center [1152, 273] width 696 height 29
paste input "1206815"
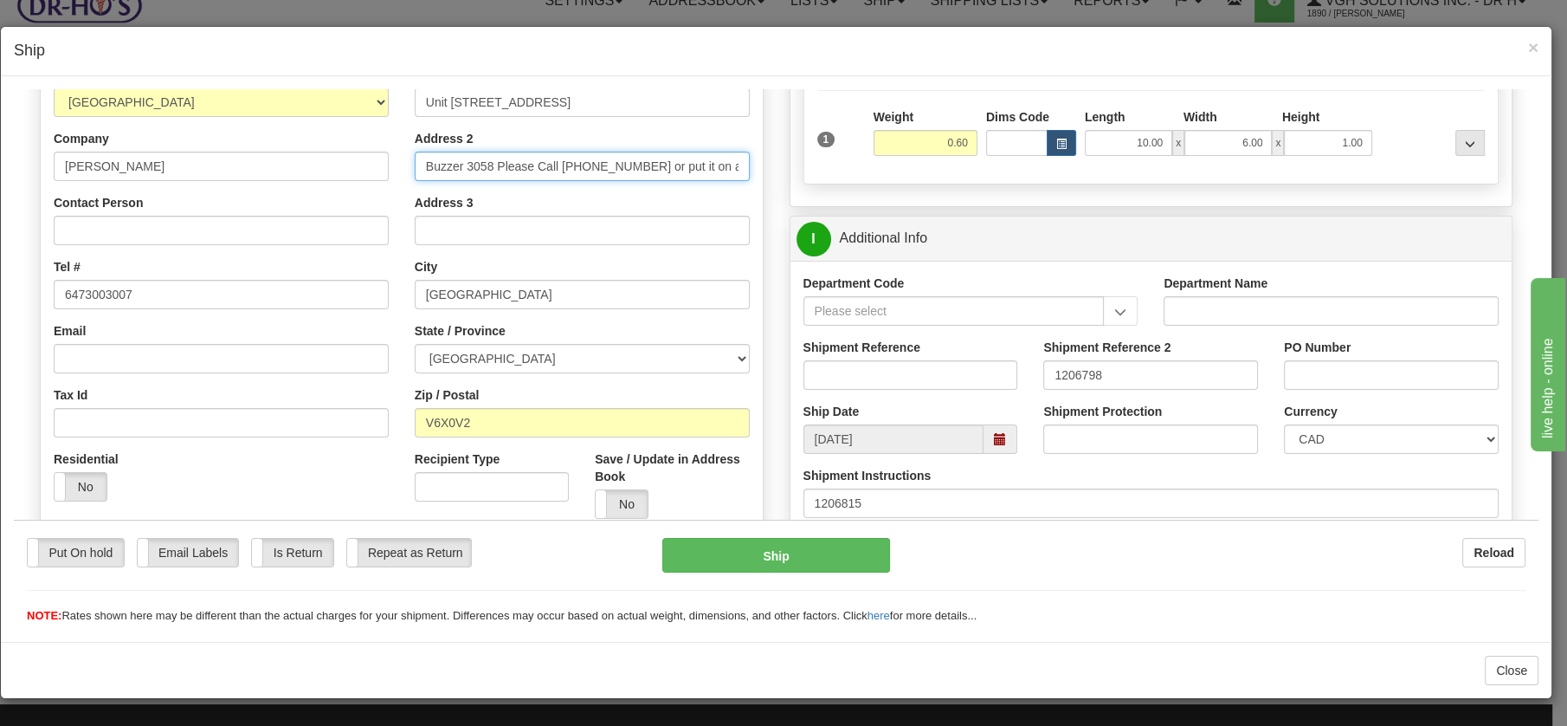
scroll to position [0, 29]
drag, startPoint x: 494, startPoint y: 165, endPoint x: 742, endPoint y: 162, distance: 248.5
click at [742, 162] on div "Street Address Unit 910 - 8160 McMyn Way Address 2 Buzzer 3058 Please Call (647…" at bounding box center [582, 298] width 361 height 466
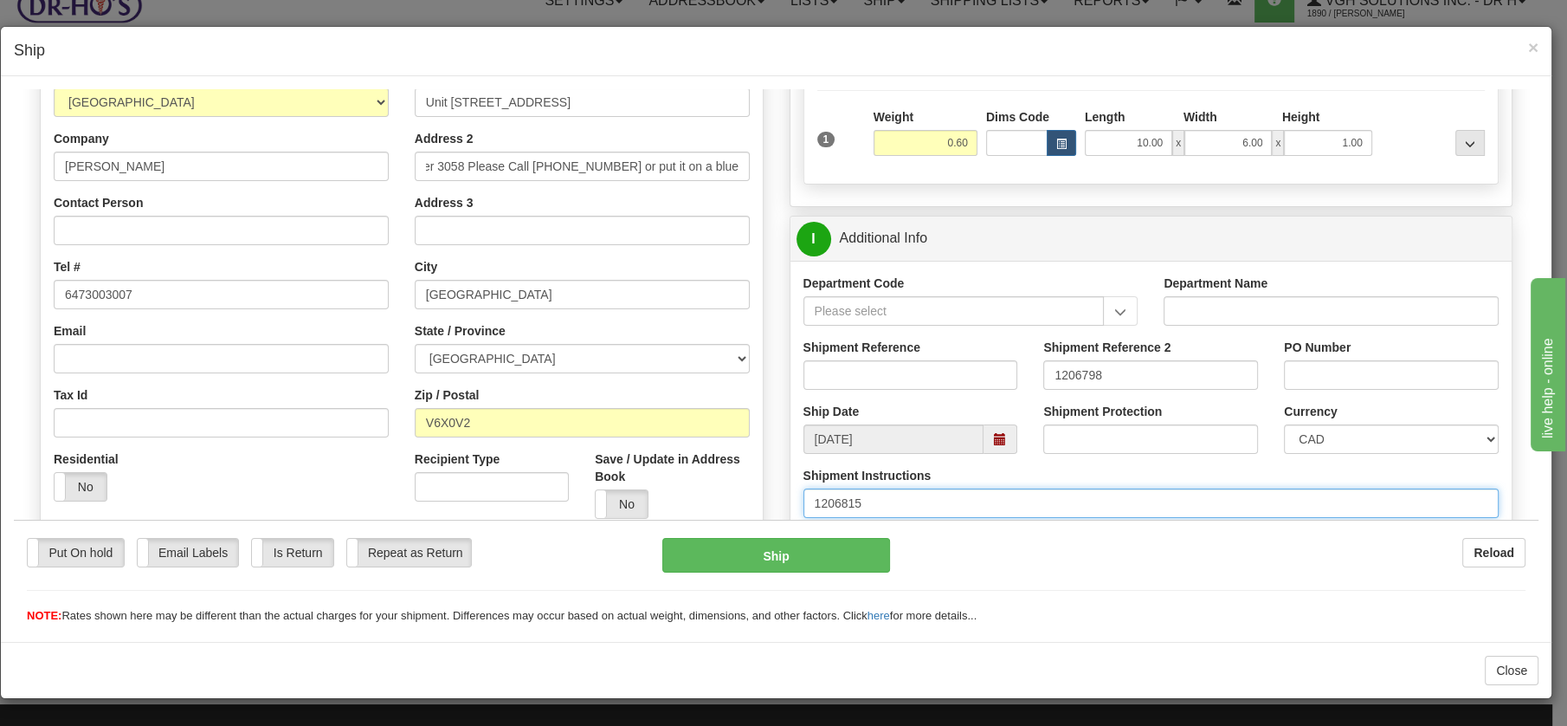
scroll to position [0, 0]
drag, startPoint x: 869, startPoint y: 502, endPoint x: 779, endPoint y: 492, distance: 90.7
click at [779, 492] on div "P Packages / Skids 1 Packages - Weight: 0.60 Lbs 1 Skids - Weight: NaN Lbs Ship…" at bounding box center [1152, 561] width 750 height 1328
paste input "Please Call (647) 300-3007 or put it on a blue box"
type input "Please Call (647) 300-3007 or put it on a blue box"
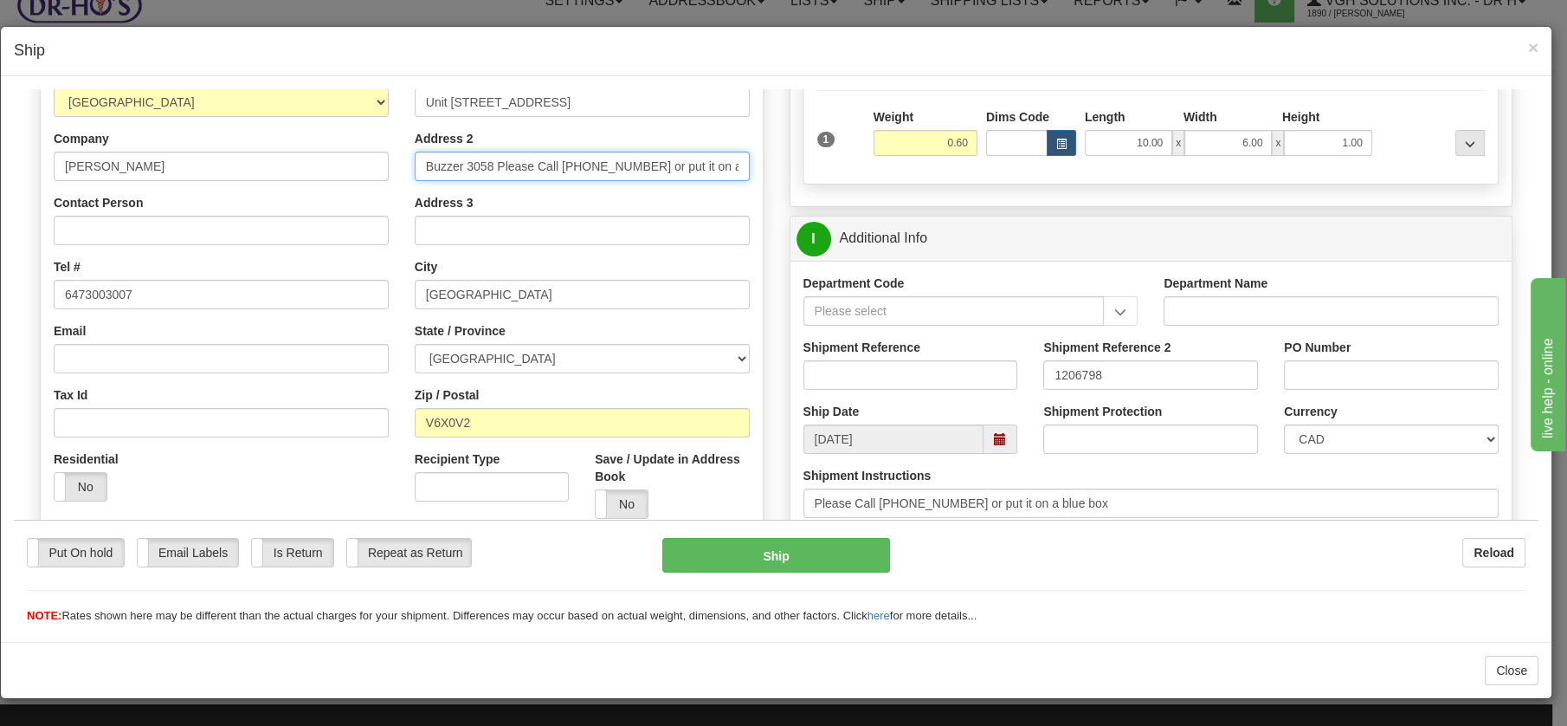
scroll to position [0, 29]
drag, startPoint x: 494, startPoint y: 159, endPoint x: 755, endPoint y: 162, distance: 260.7
click at [755, 162] on div "Order # 1050812 S" at bounding box center [402, 279] width 750 height 765
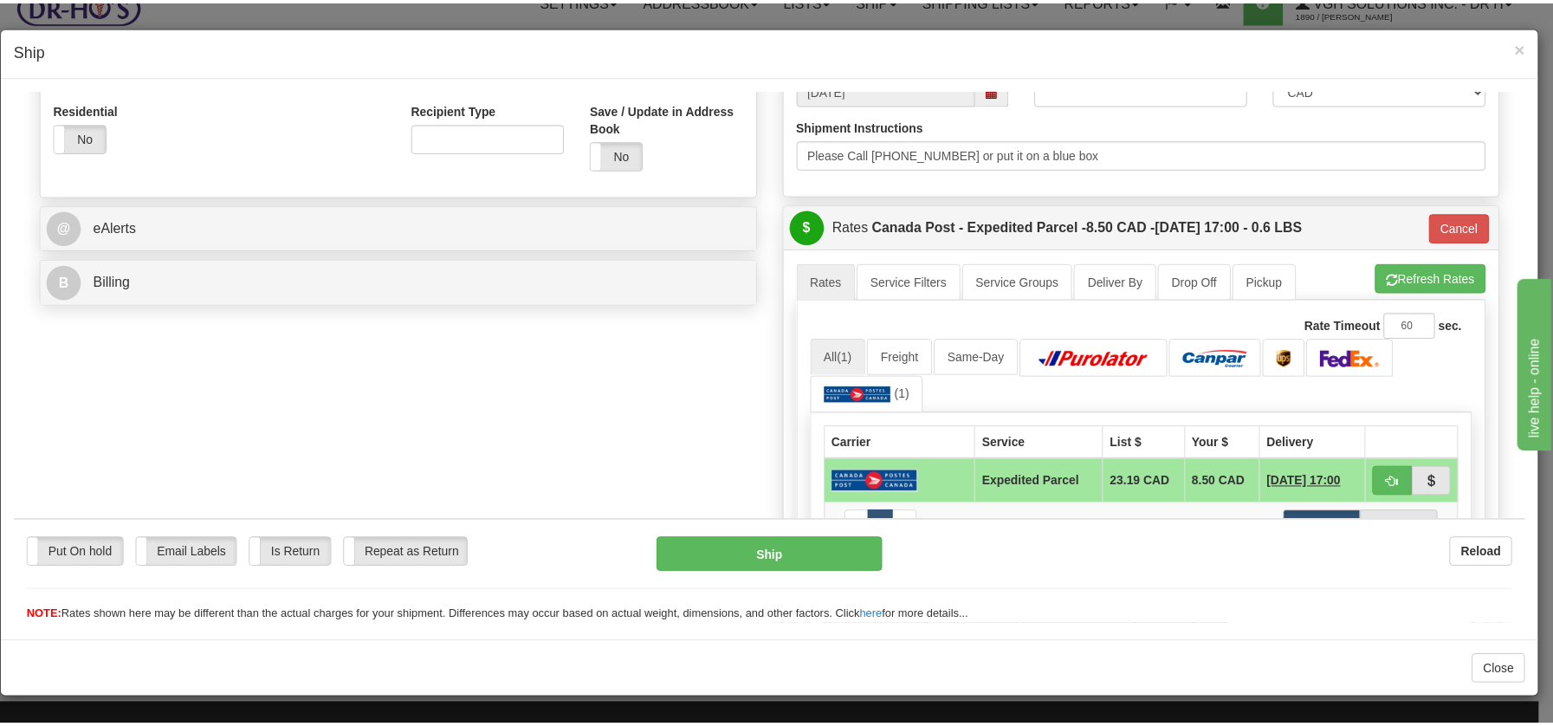
scroll to position [209, 0]
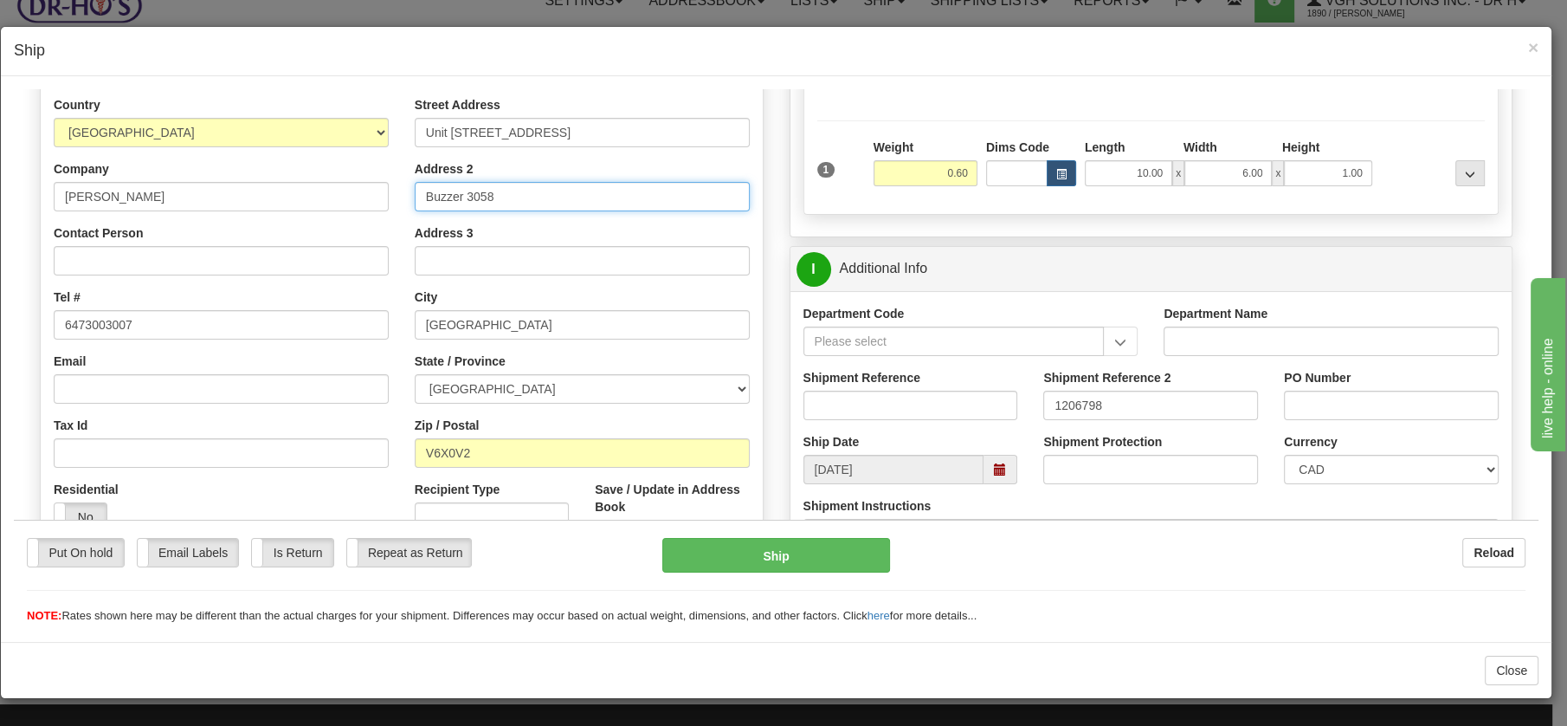
type input "Buzzer 3058"
drag, startPoint x: 146, startPoint y: 197, endPoint x: 39, endPoint y: 184, distance: 108.2
click at [40, 184] on div "R Recipient" at bounding box center [402, 305] width 724 height 539
click at [777, 552] on button "Ship" at bounding box center [776, 554] width 228 height 35
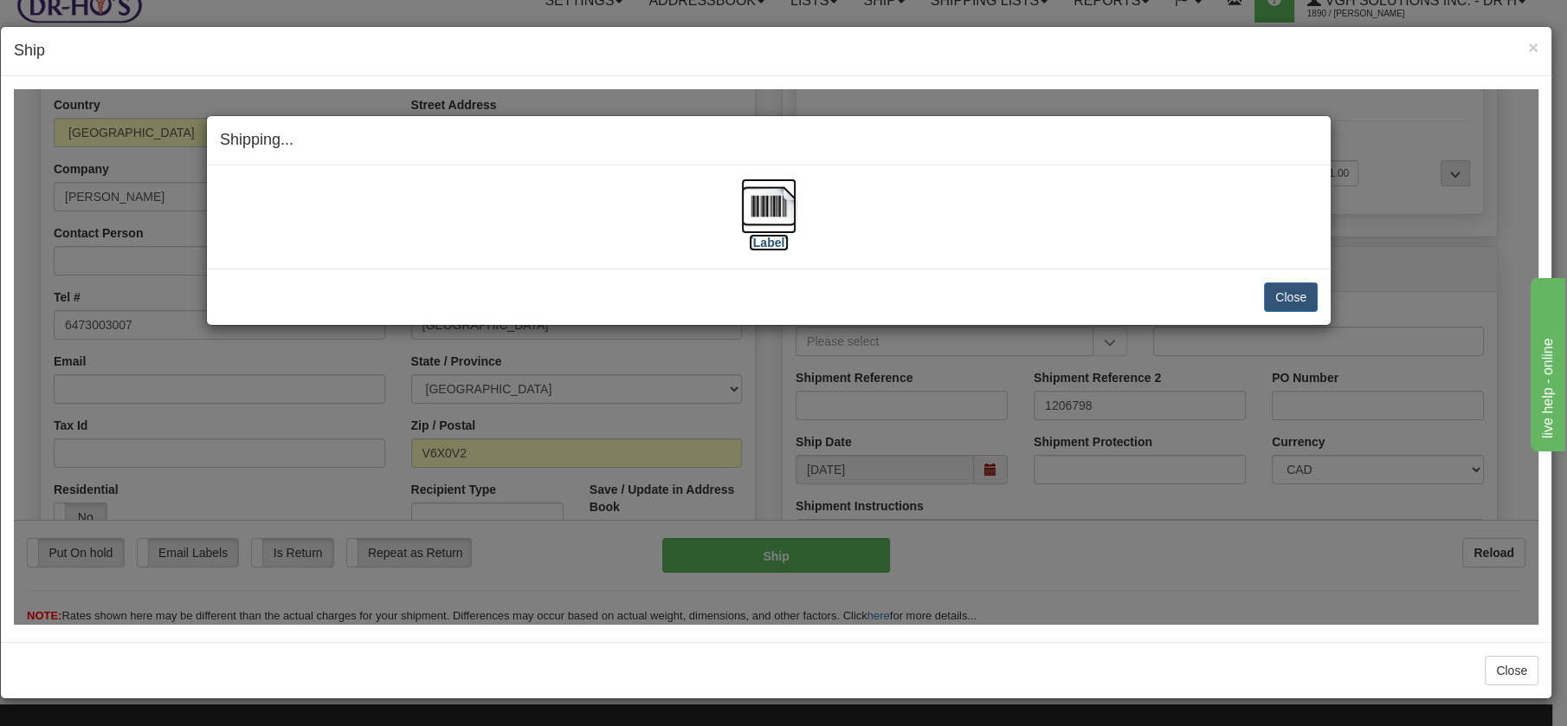
click at [774, 203] on img at bounding box center [768, 205] width 55 height 55
click at [1295, 301] on button "Close" at bounding box center [1291, 295] width 54 height 29
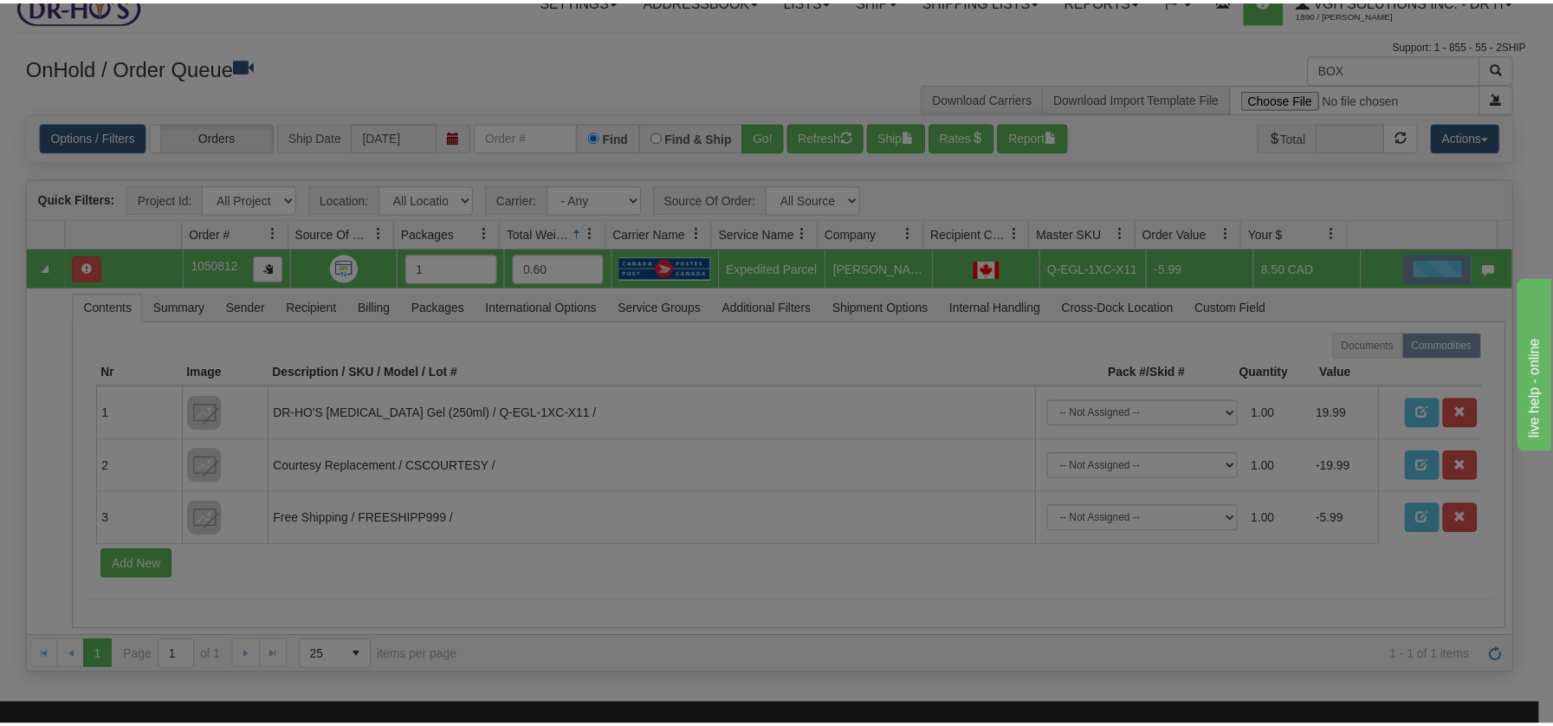
scroll to position [0, 0]
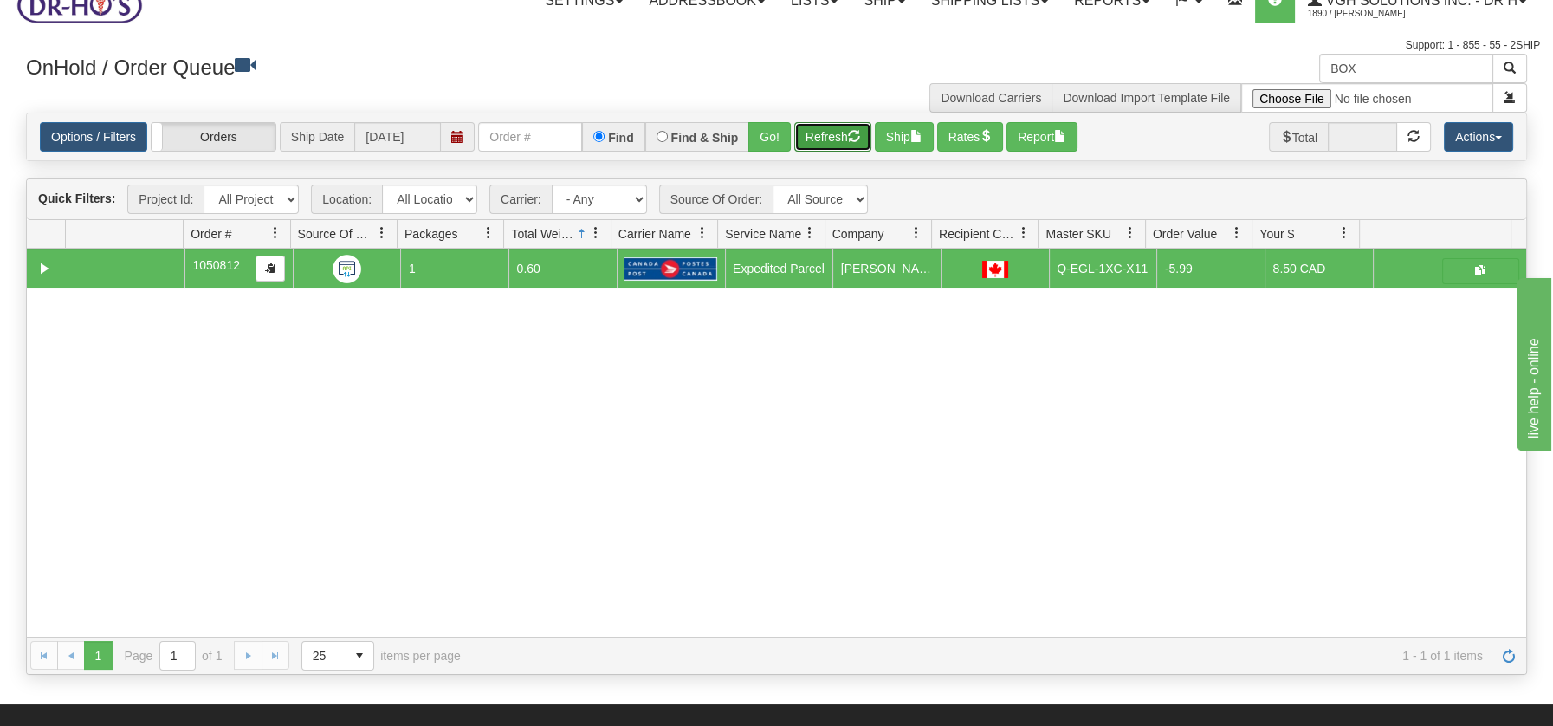
click at [844, 131] on button "Refresh" at bounding box center [832, 136] width 77 height 29
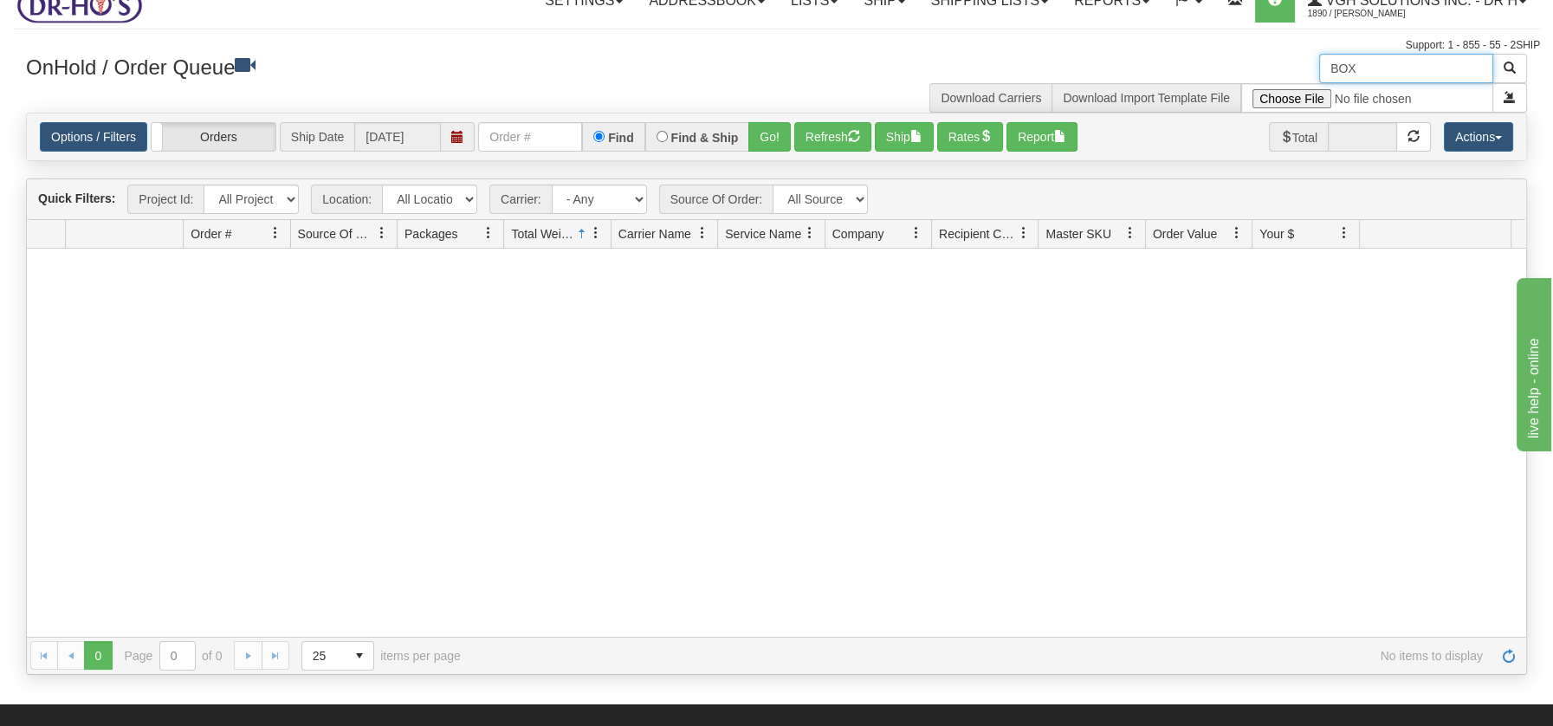
drag, startPoint x: 1370, startPoint y: 71, endPoint x: 1308, endPoint y: 72, distance: 61.5
click at [1308, 72] on div "BOX Download Carriers Download Import Template File" at bounding box center [1159, 83] width 764 height 59
click at [830, 135] on button "Refresh" at bounding box center [832, 136] width 77 height 29
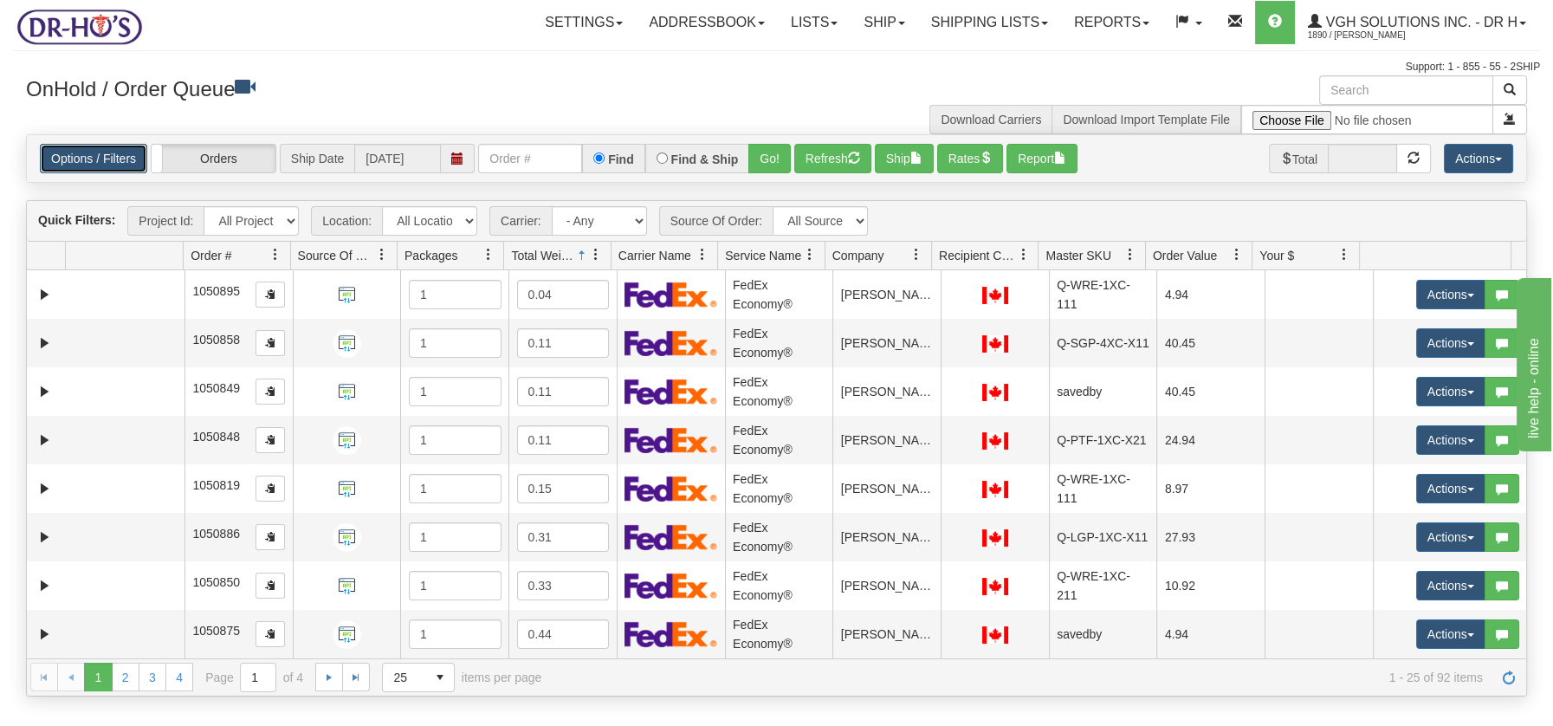
click at [97, 158] on link "Options / Filters" at bounding box center [93, 158] width 107 height 29
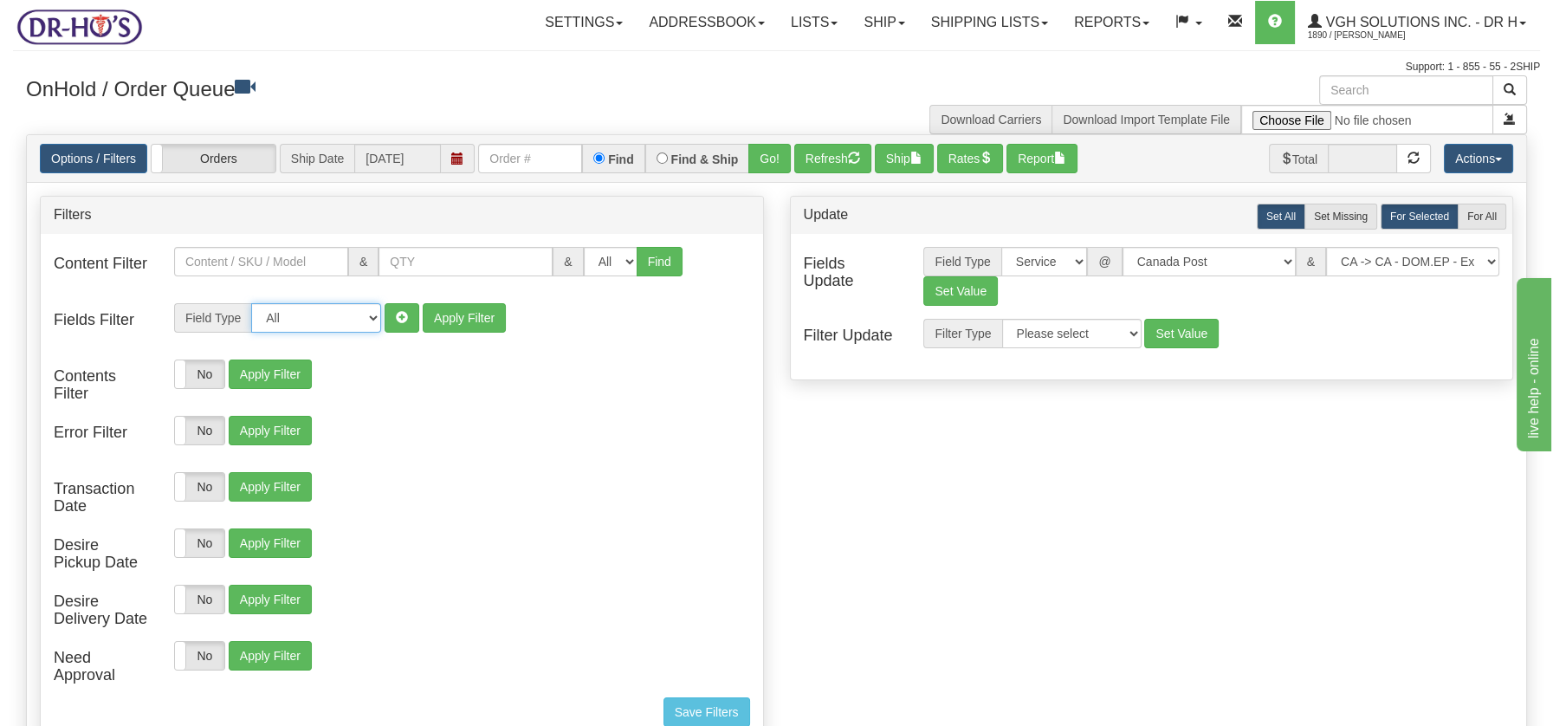
click at [367, 323] on select "All Contact Person Company Country Country & State/Province City Zip / Postal S…" at bounding box center [316, 317] width 130 height 29
select select "94"
click at [251, 303] on select "All Contact Person Company Country Country & State/Province City Zip / Postal S…" at bounding box center [316, 317] width 130 height 29
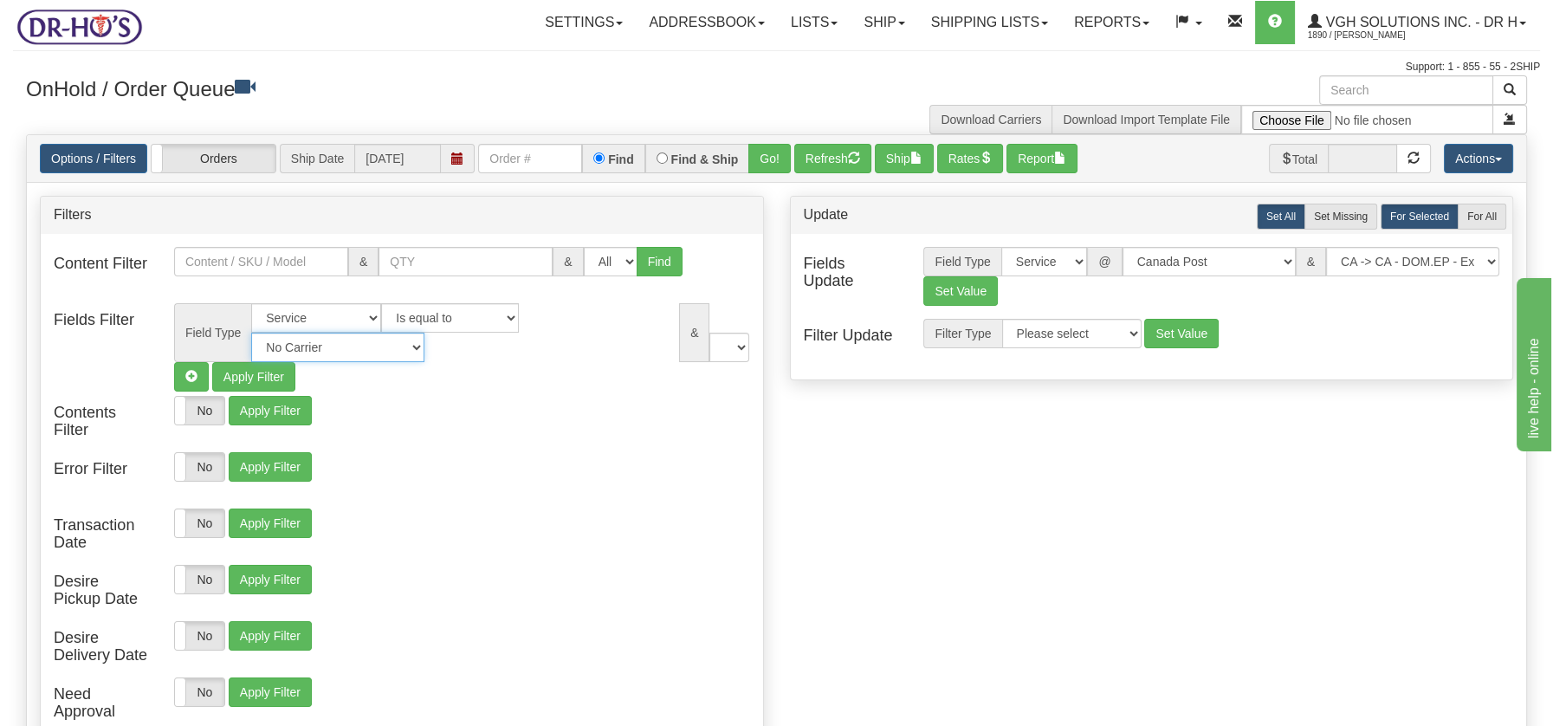
click at [424, 333] on select "No Carrier FedEx Express® UPS Purolator Canpar Canada Post BeSwyft Kindersley. …" at bounding box center [337, 347] width 173 height 29
select select "2"
click at [424, 333] on select "No Carrier FedEx Express® UPS Purolator Canpar Canada Post BeSwyft Kindersley. …" at bounding box center [337, 347] width 173 height 29
click at [734, 346] on select "US -> US - 70 - FedEx 1 Day® Freight US -> US - 03 - FedEx 2 Day® US -> US - 49…" at bounding box center [662, 347] width 173 height 29
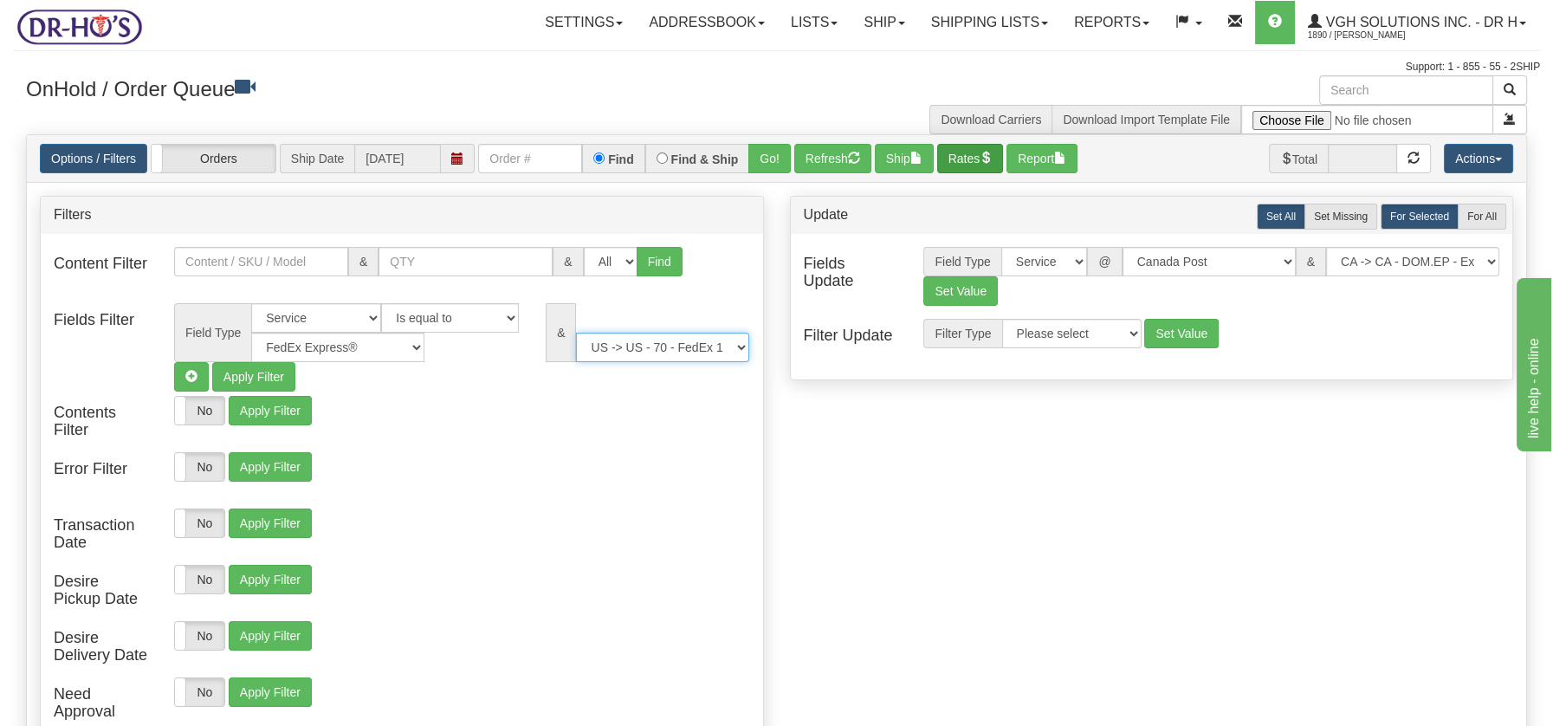
select select "05"
click at [576, 333] on select "US -> US - 70 - FedEx 1 Day® Freight US -> US - 03 - FedEx 2 Day® US -> US - 49…" at bounding box center [662, 347] width 173 height 29
click at [268, 375] on button "Apply Filter" at bounding box center [253, 376] width 83 height 29
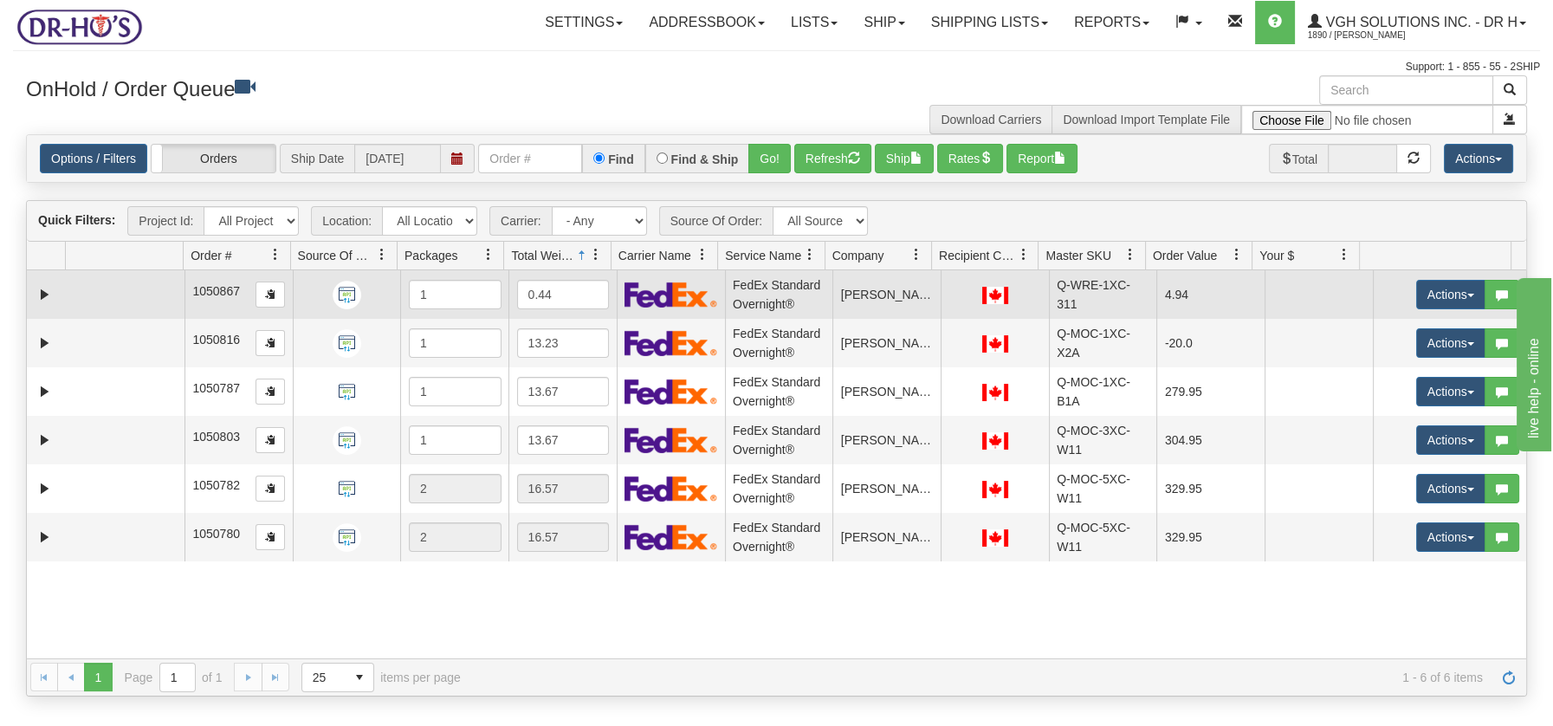
click at [151, 301] on td at bounding box center [125, 294] width 119 height 48
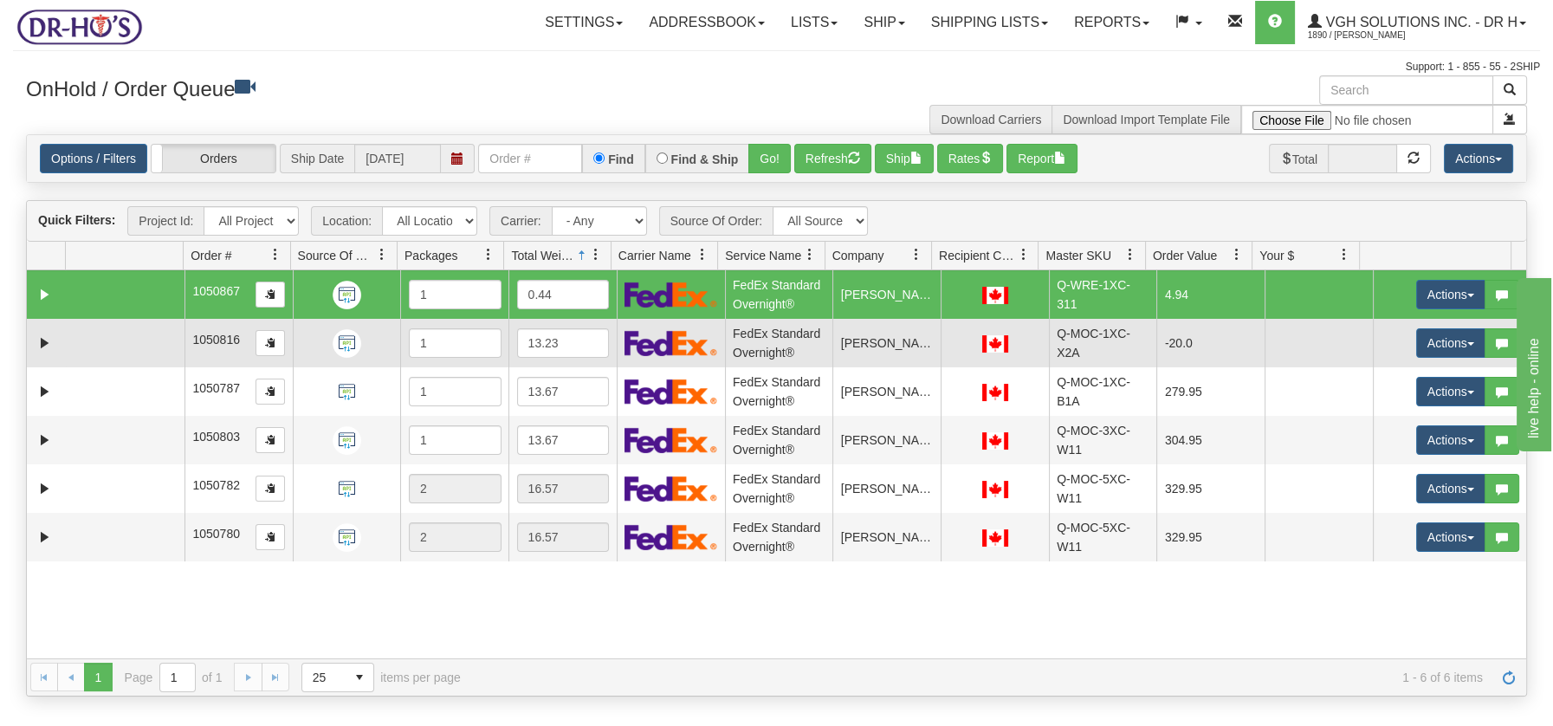
click at [133, 338] on td at bounding box center [125, 343] width 119 height 48
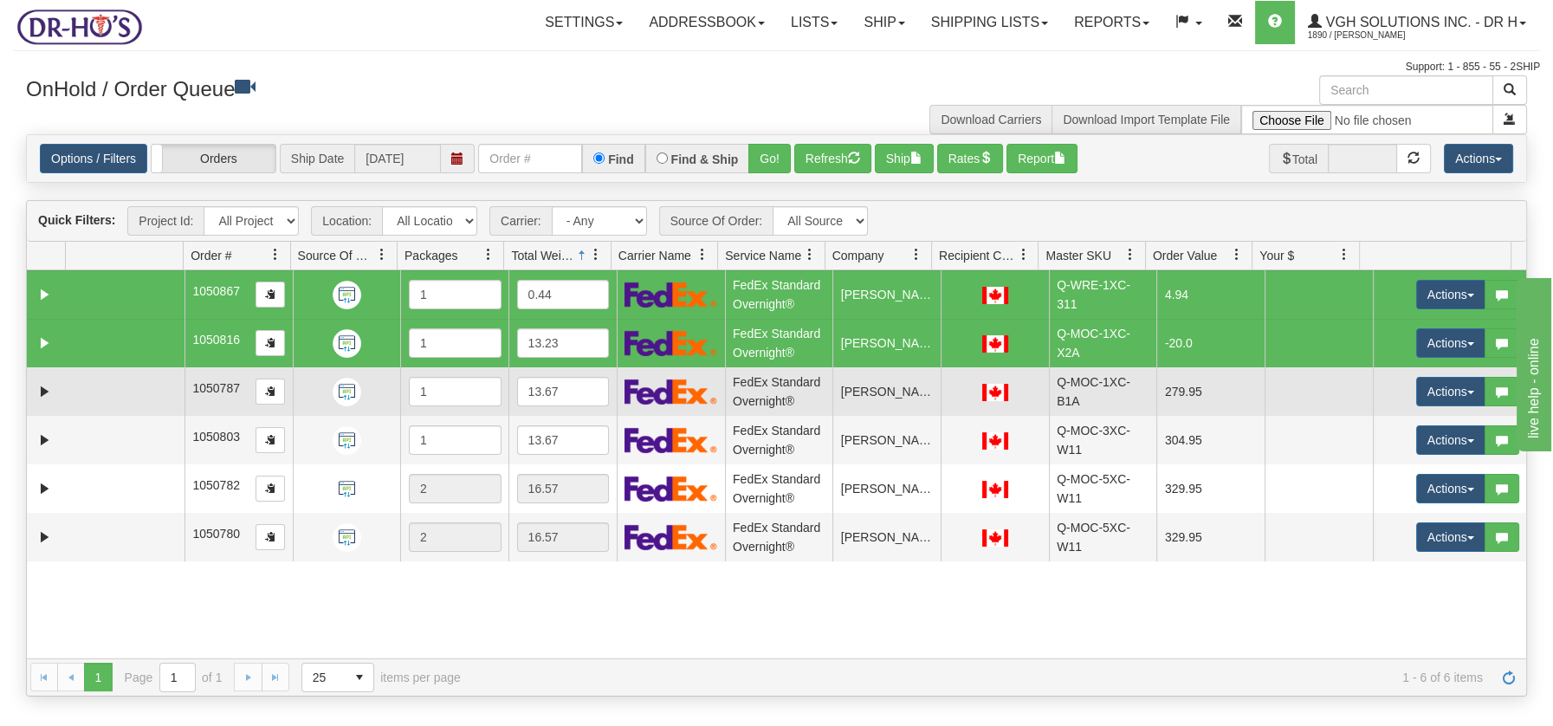
click at [136, 380] on td at bounding box center [125, 391] width 119 height 48
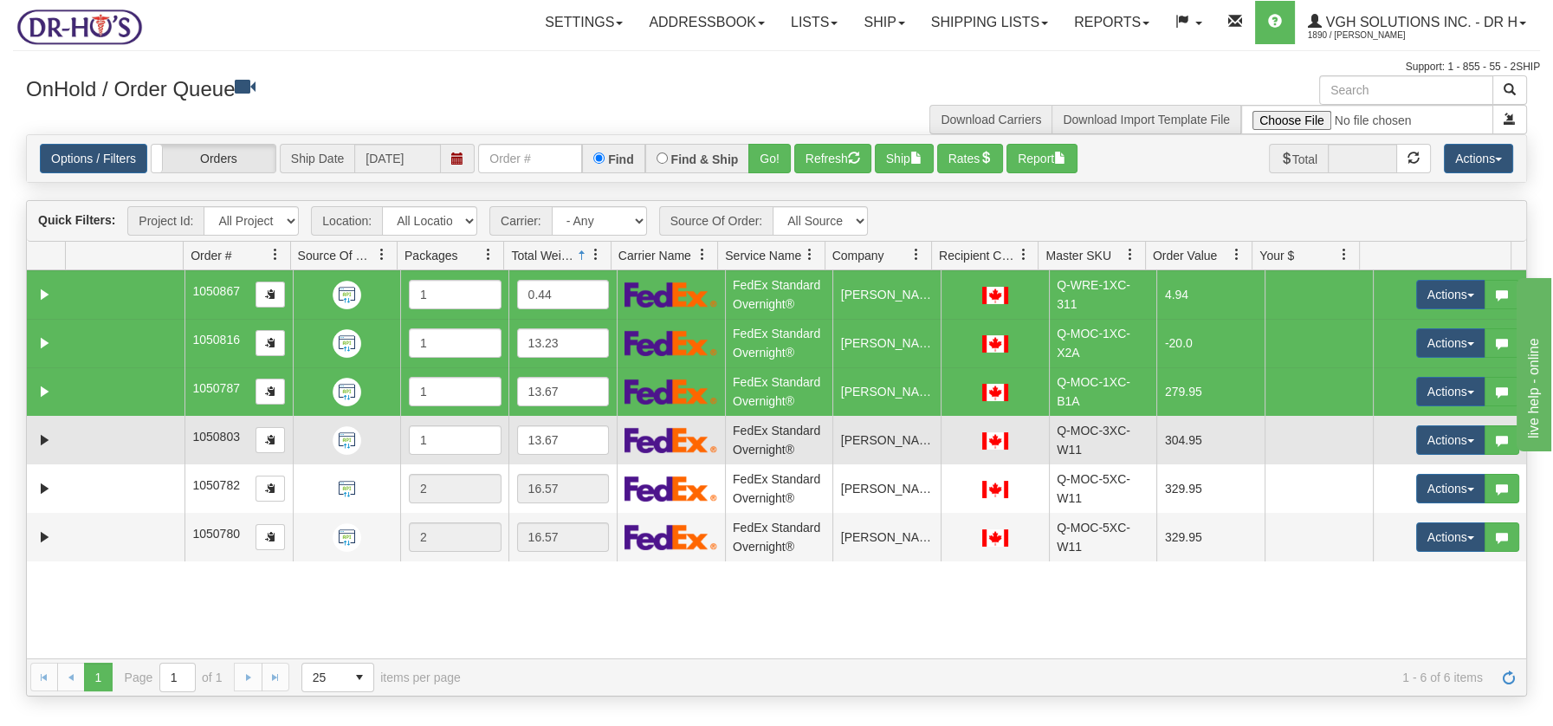
click at [132, 440] on td at bounding box center [125, 440] width 119 height 48
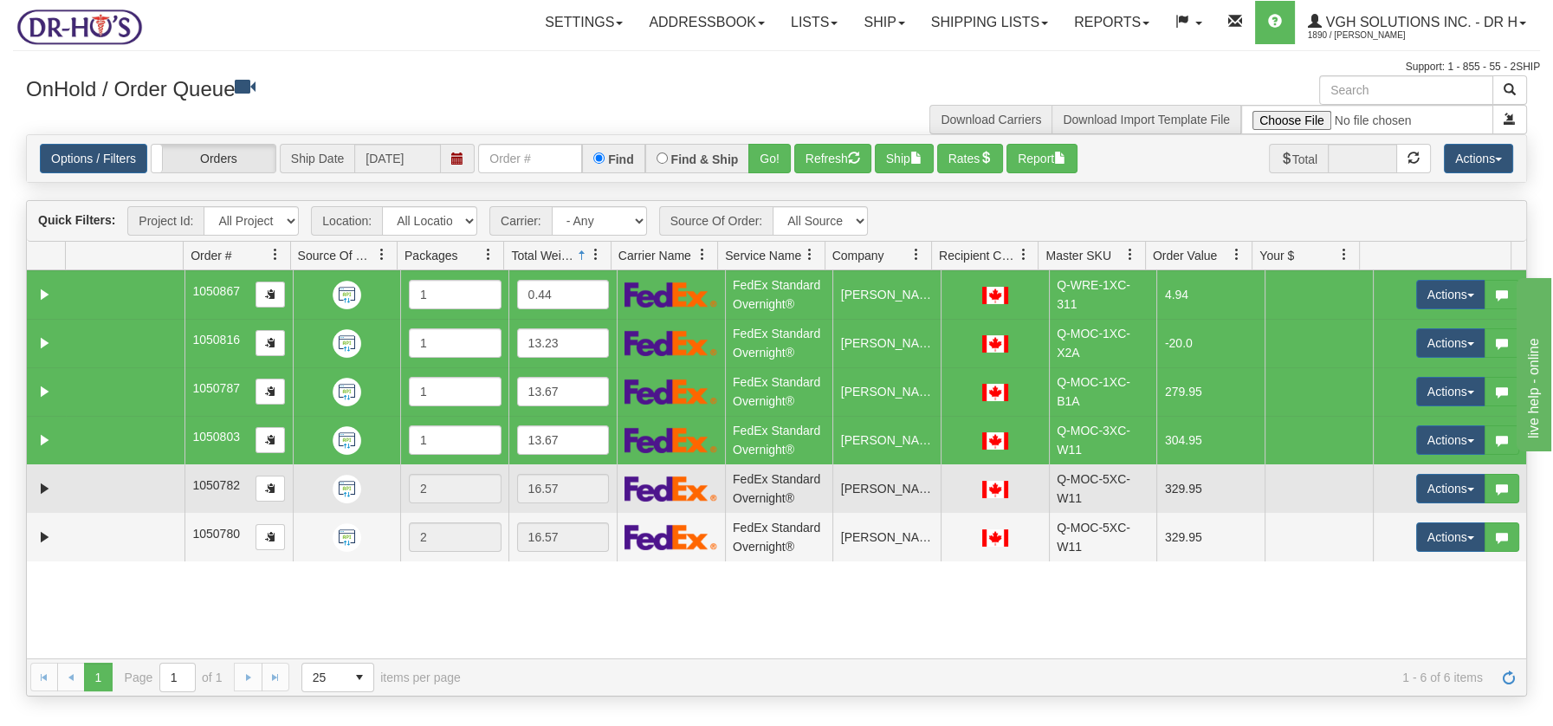
click at [133, 475] on td at bounding box center [125, 488] width 119 height 48
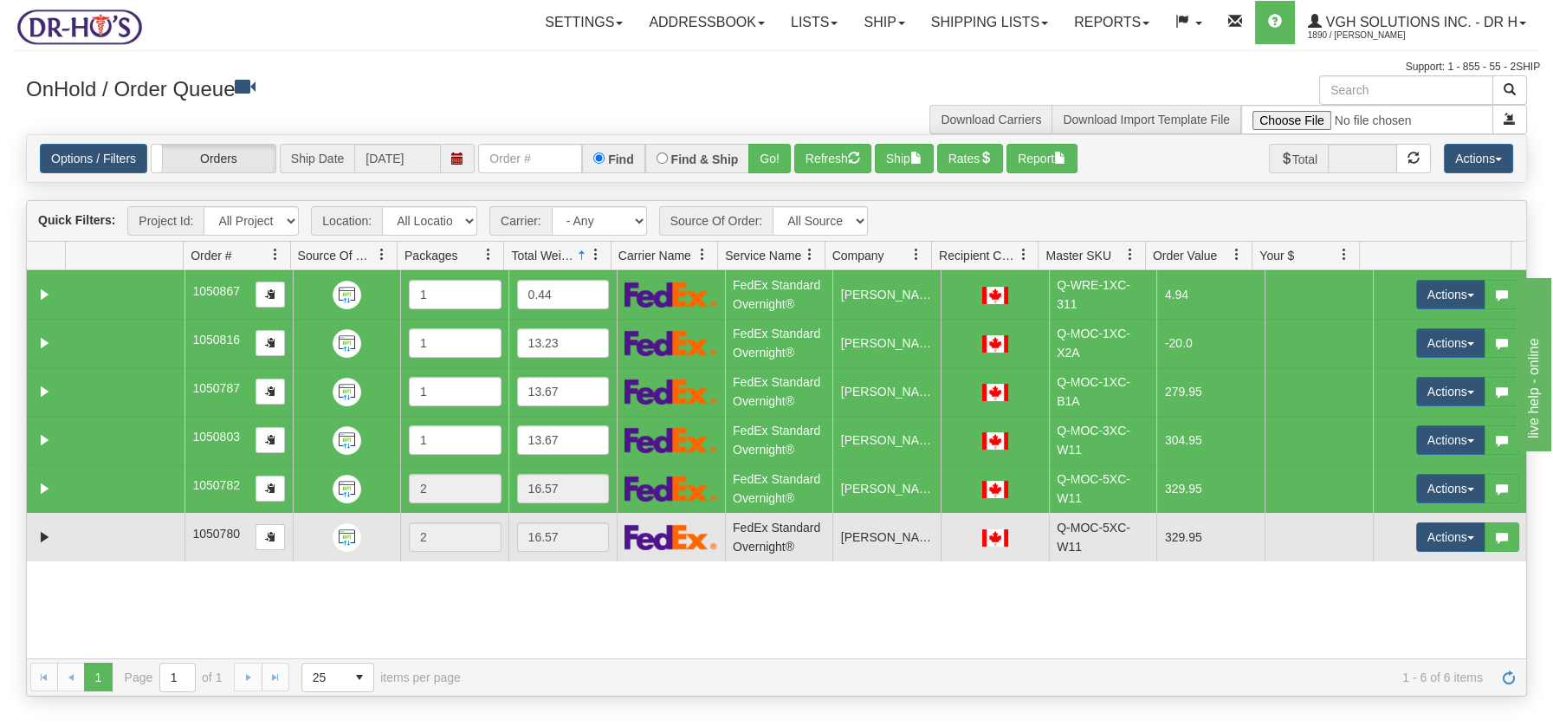
click at [126, 538] on td at bounding box center [125, 537] width 119 height 48
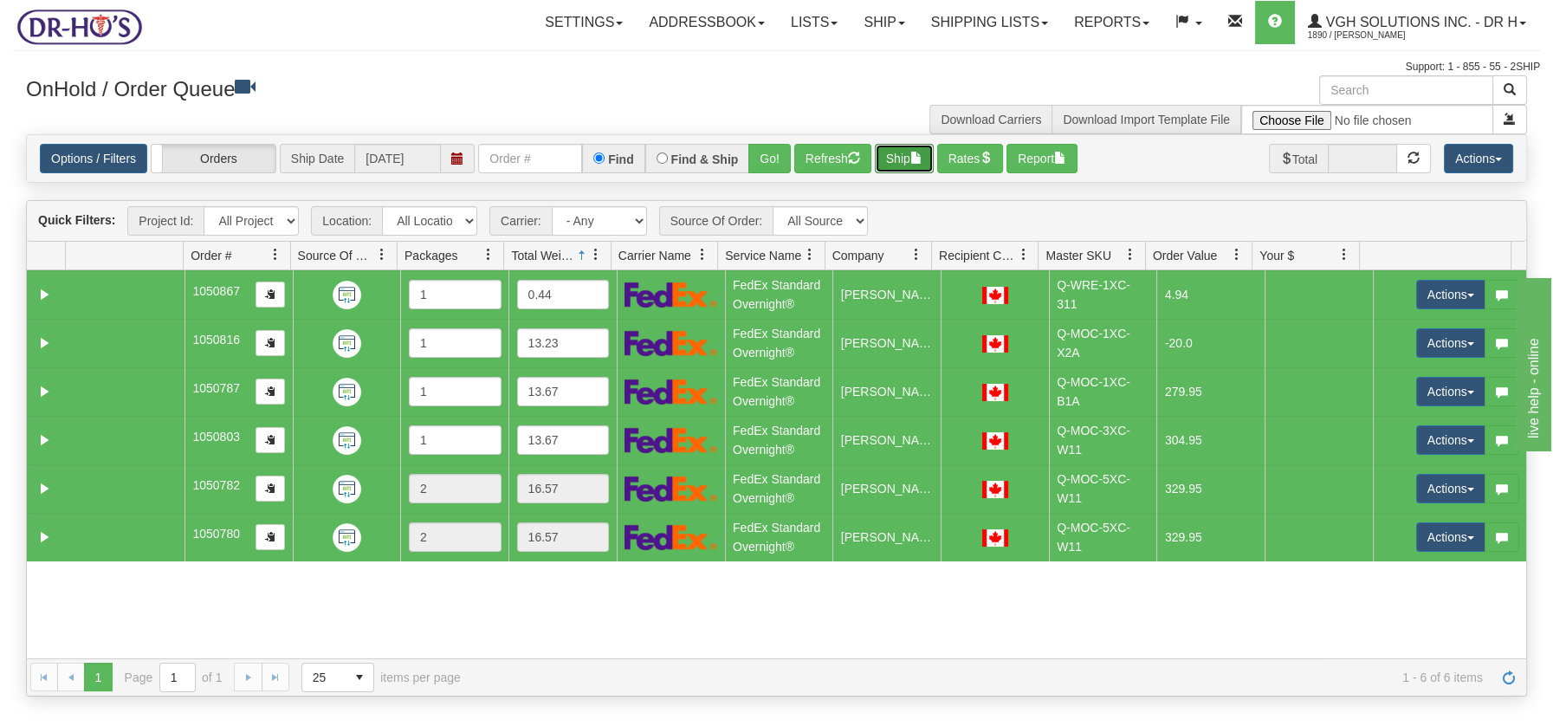
click at [913, 164] on button "Ship" at bounding box center [904, 158] width 59 height 29
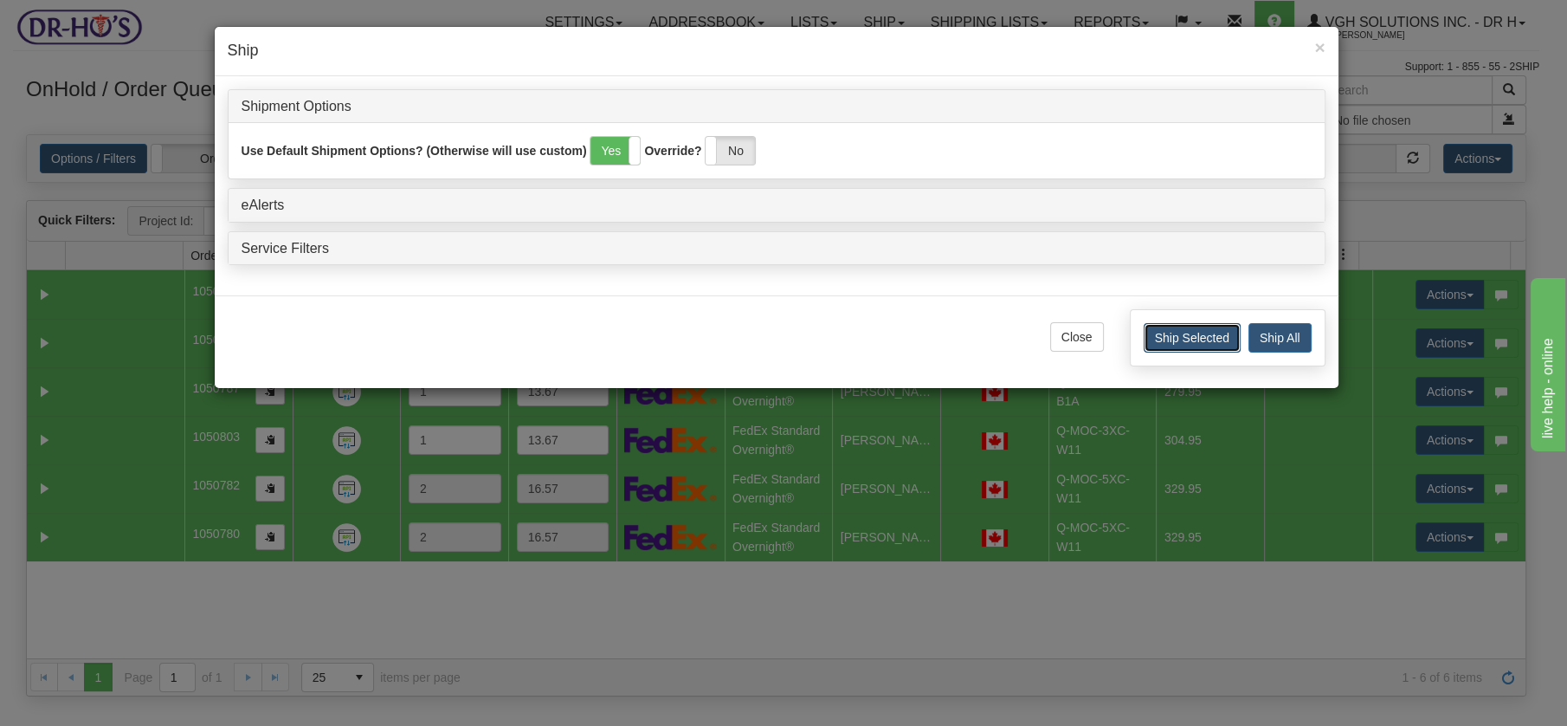
click at [1201, 335] on button "Ship Selected" at bounding box center [1192, 337] width 97 height 29
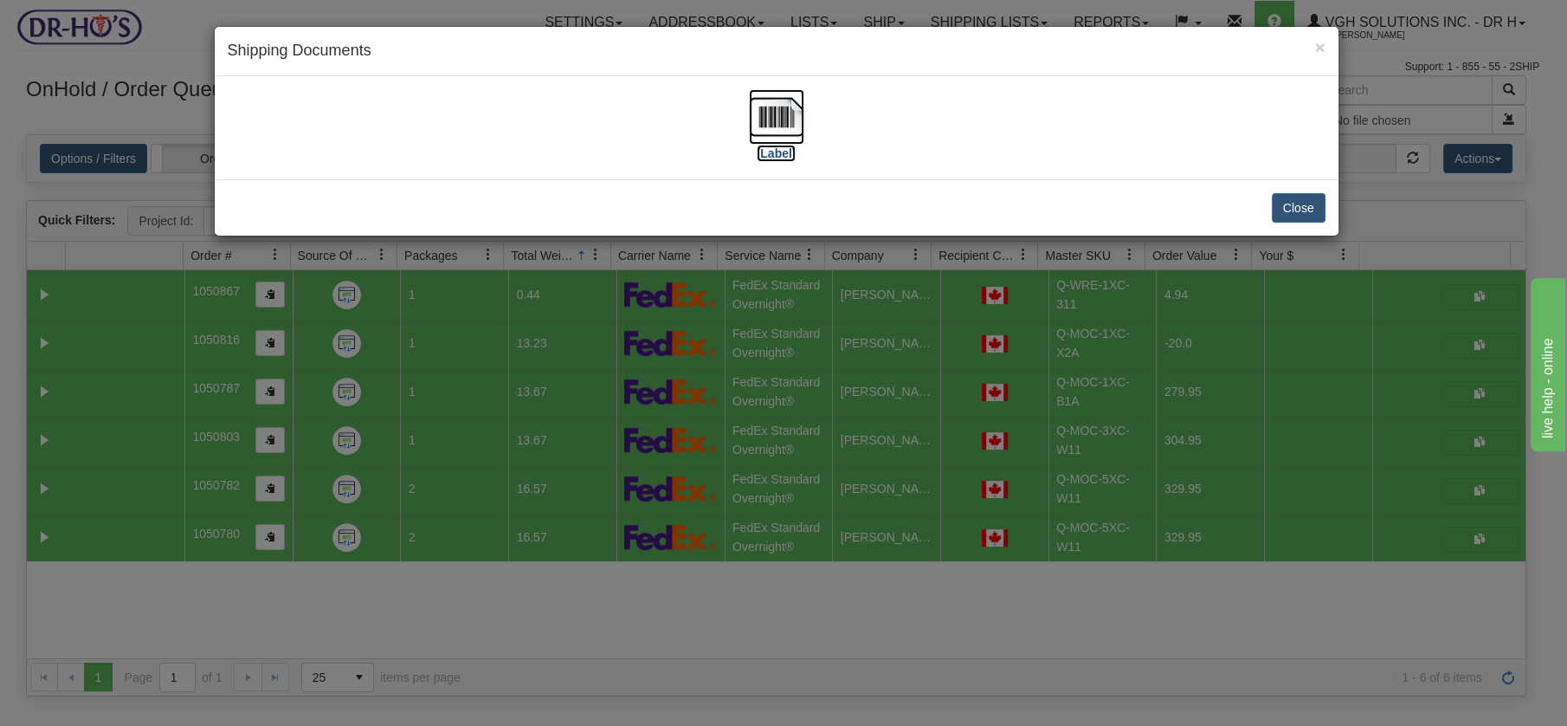
click at [760, 108] on img at bounding box center [776, 116] width 55 height 55
click at [1302, 202] on button "Close" at bounding box center [1299, 207] width 54 height 29
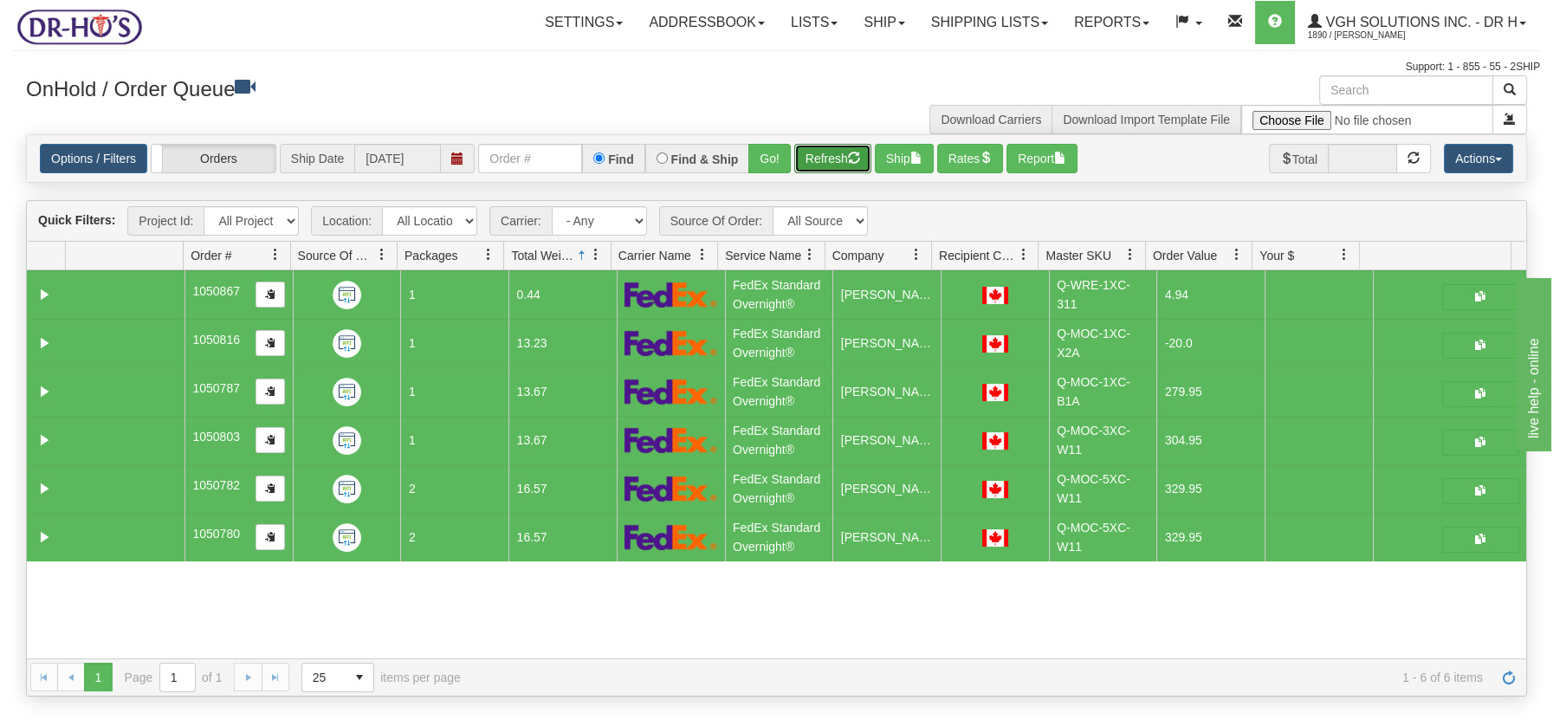
click at [850, 160] on span "button" at bounding box center [854, 158] width 12 height 12
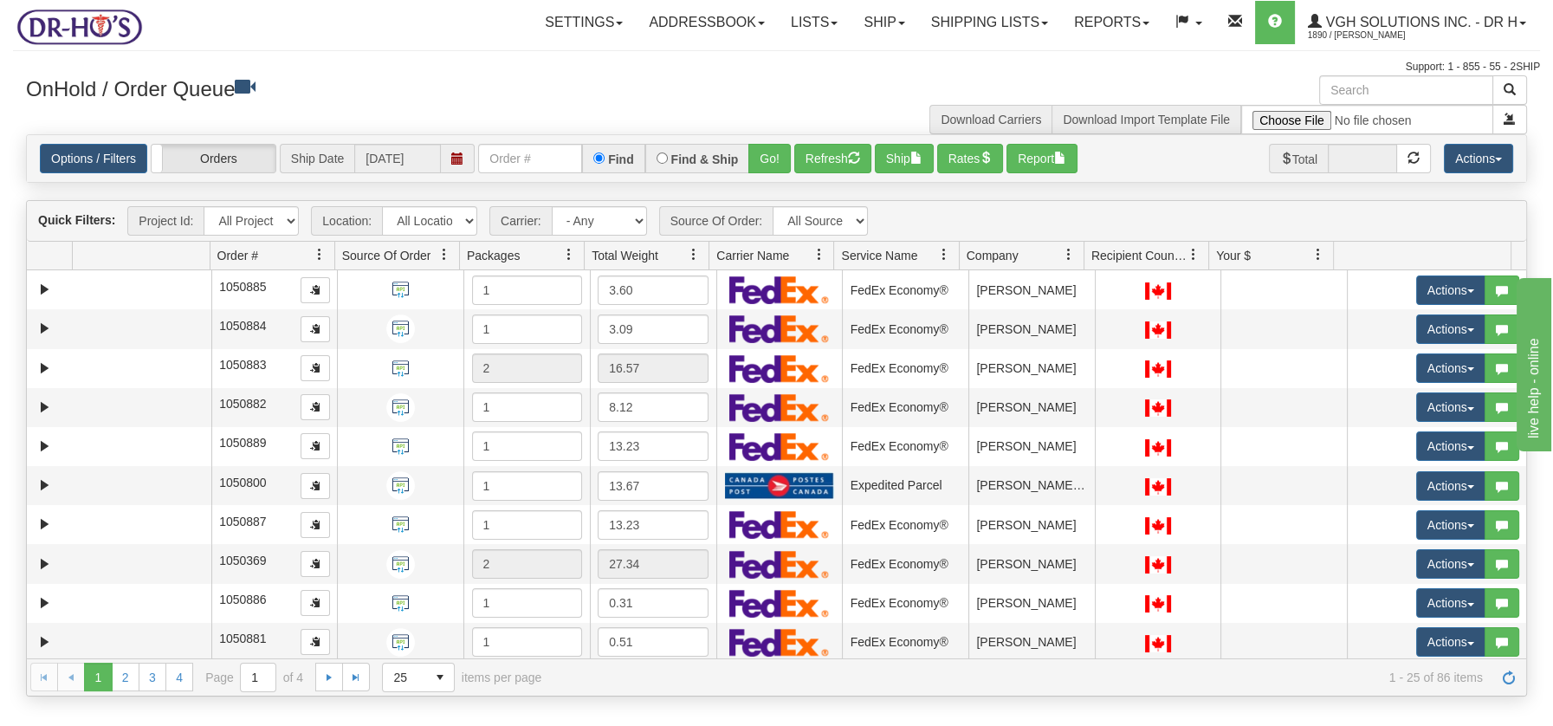
click at [699, 249] on span at bounding box center [694, 255] width 14 height 14
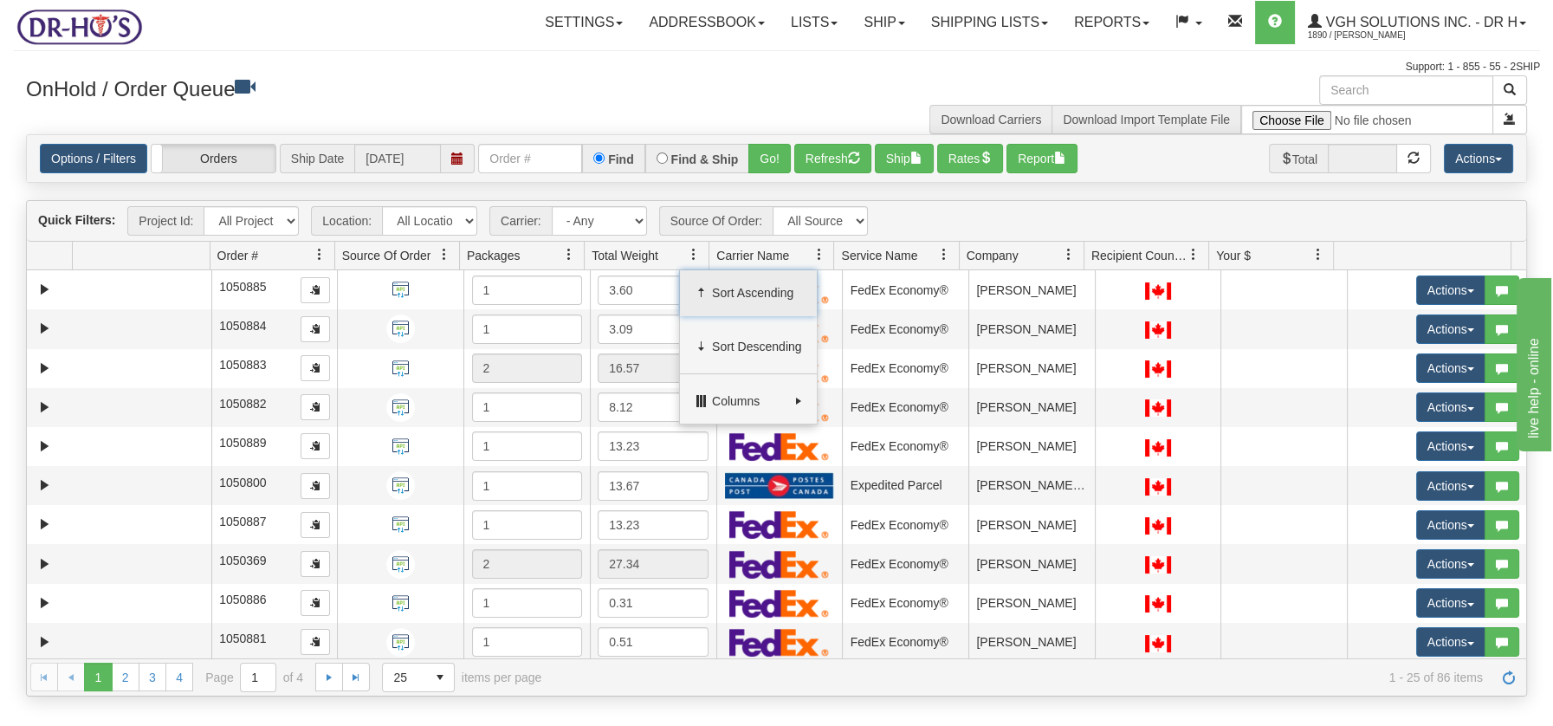
click at [732, 284] on span "Sort Ascending" at bounding box center [757, 292] width 90 height 17
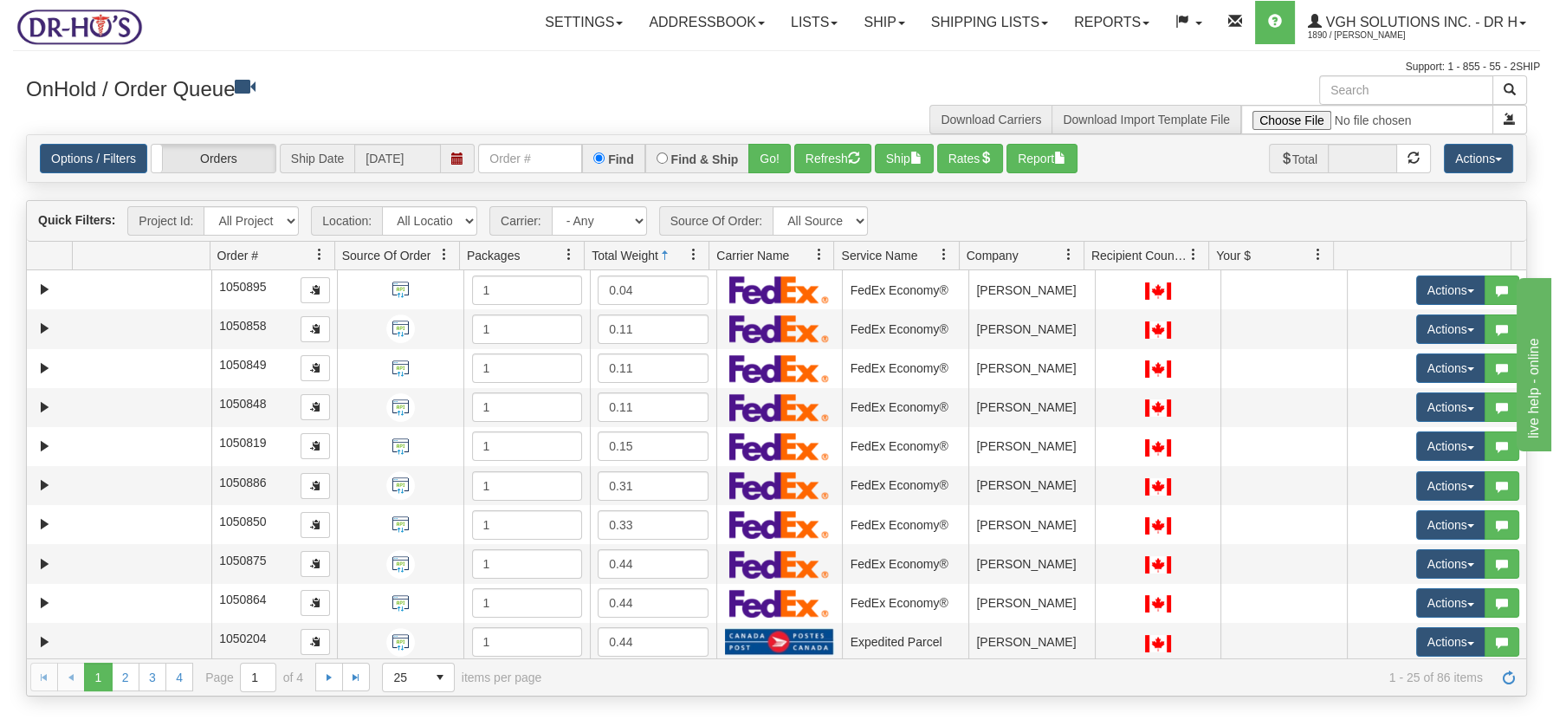
click at [688, 249] on span at bounding box center [694, 255] width 14 height 14
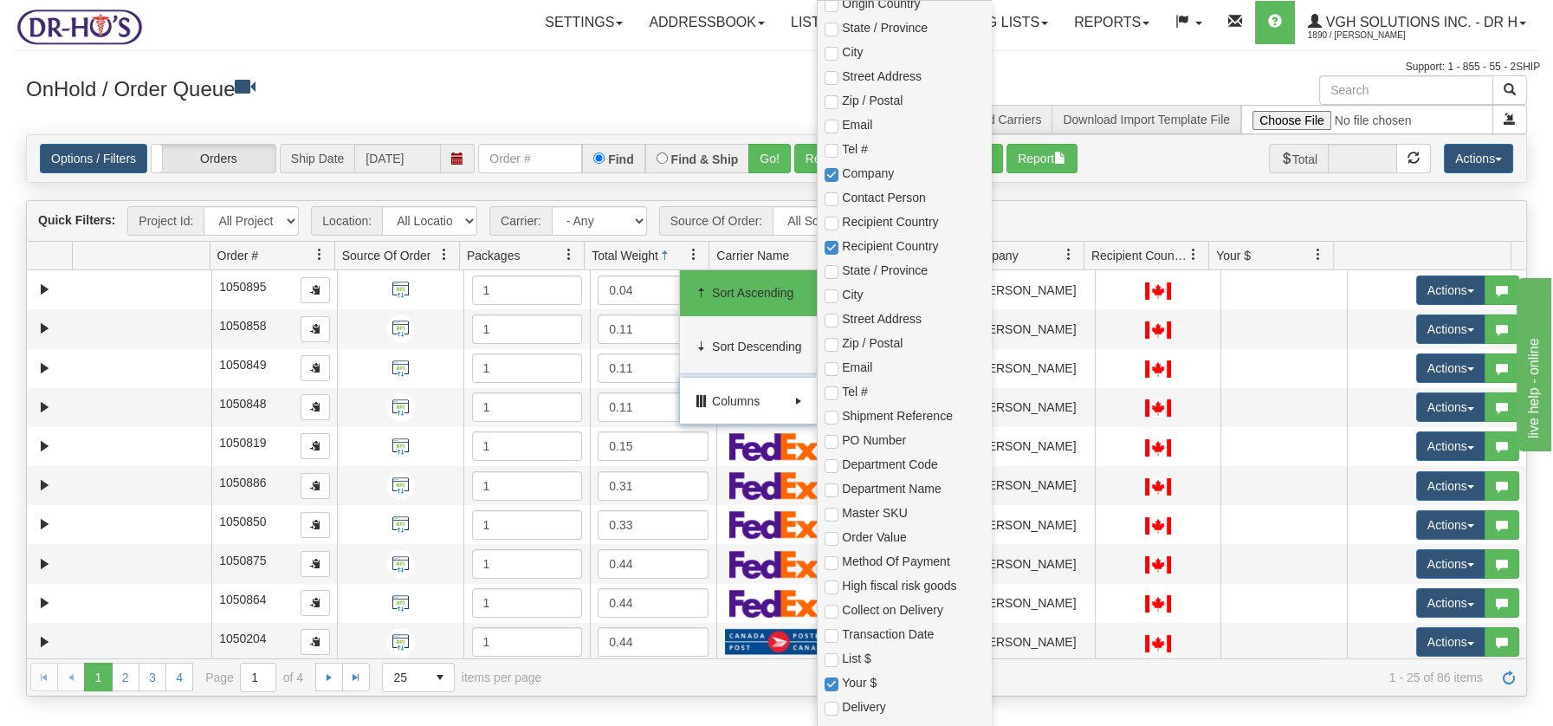
scroll to position [371, 0]
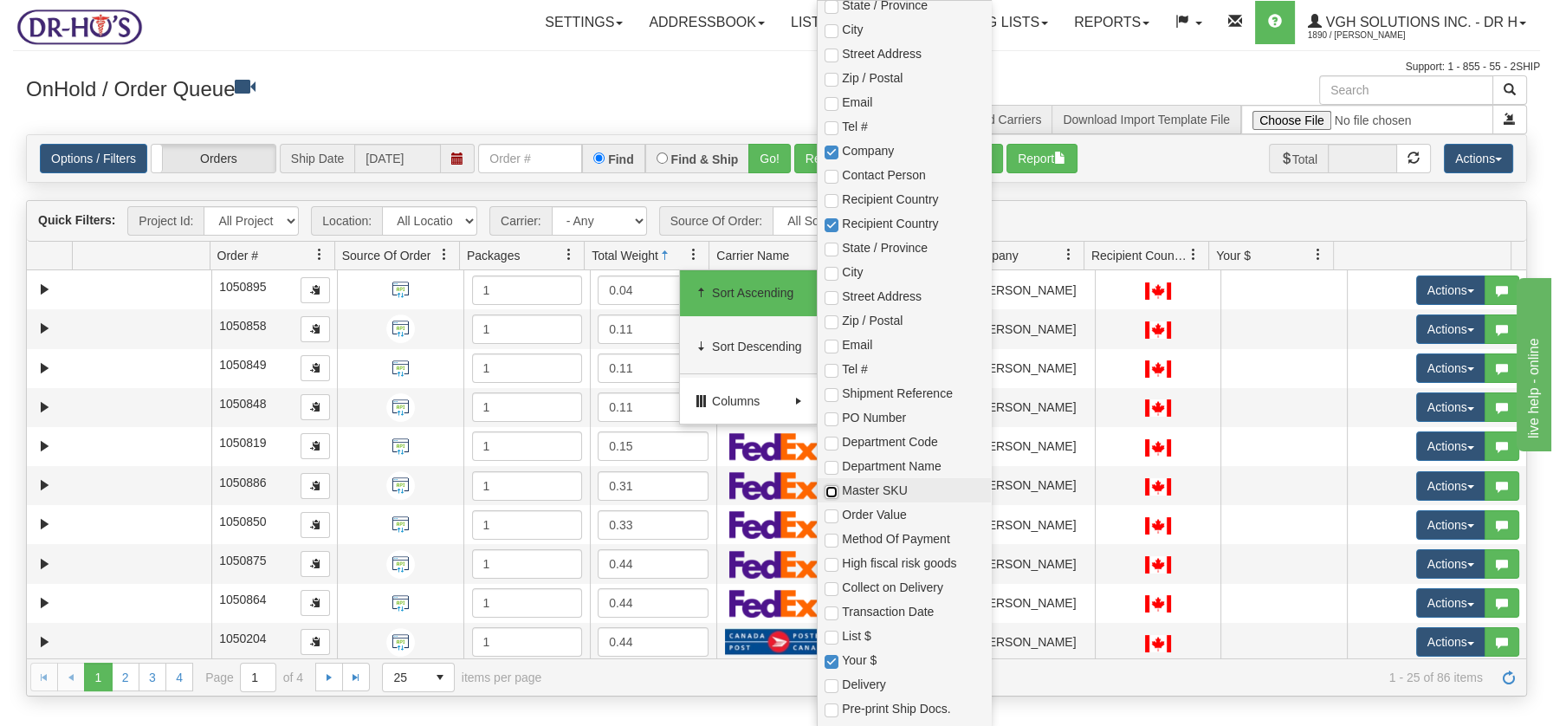
click at [830, 489] on input "checkbox" at bounding box center [831, 492] width 14 height 14
checkbox input "true"
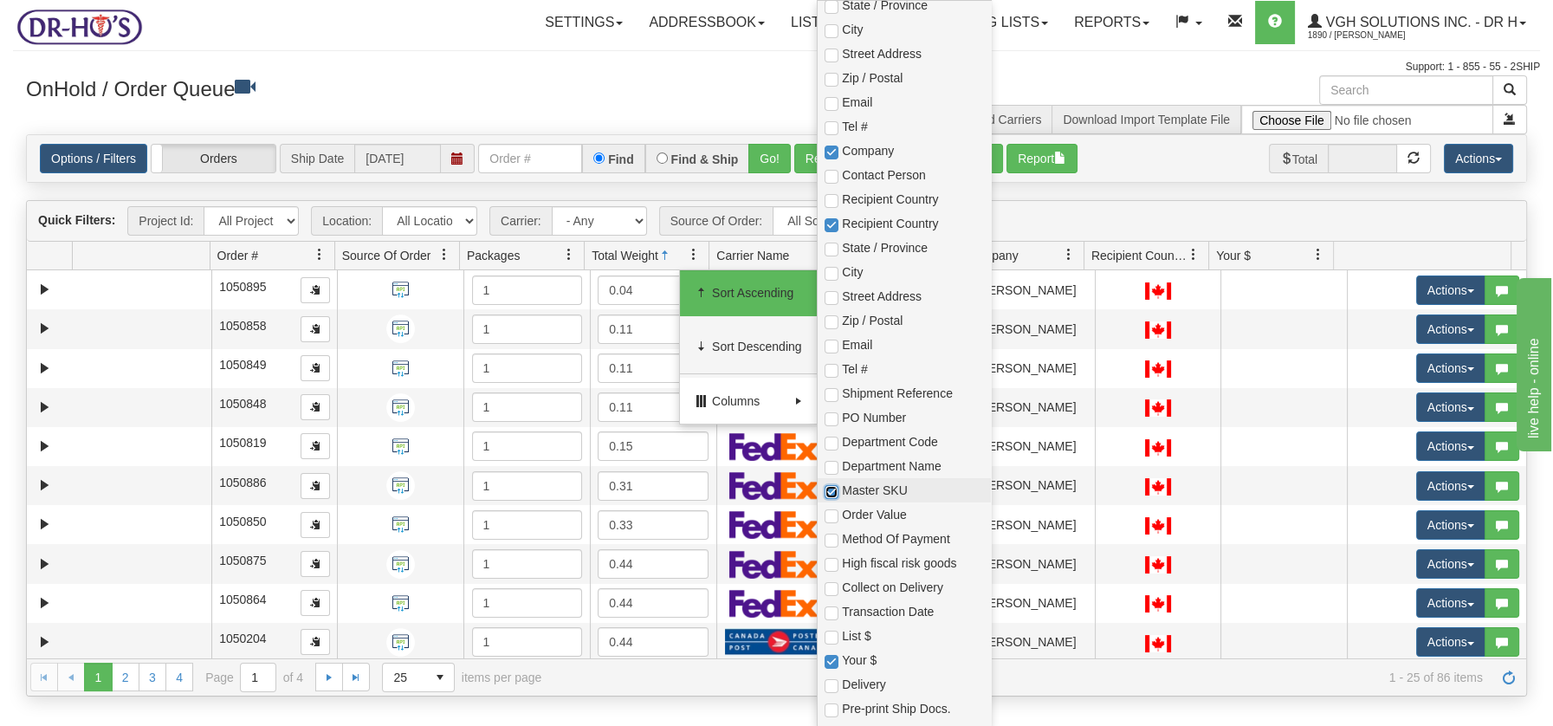
checkbox input "true"
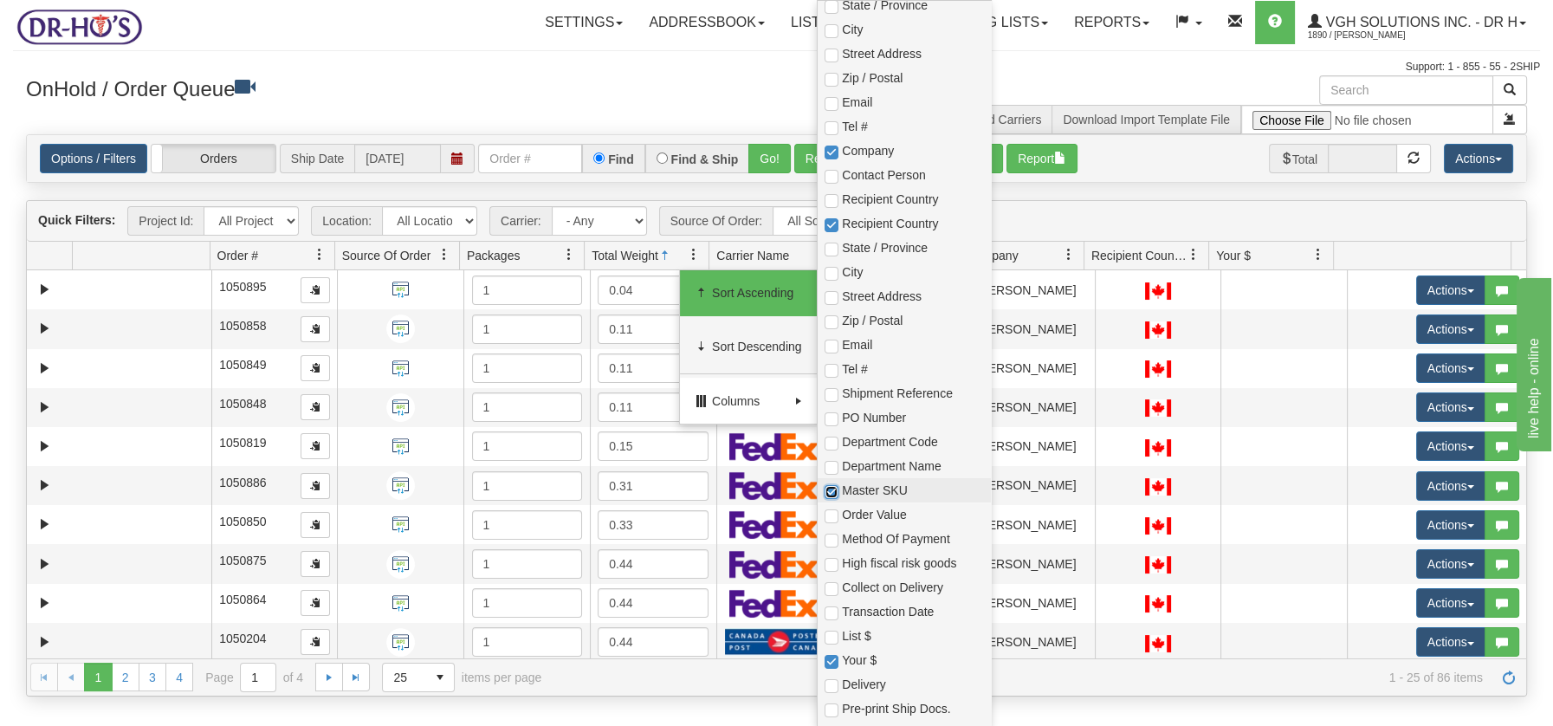
checkbox input "true"
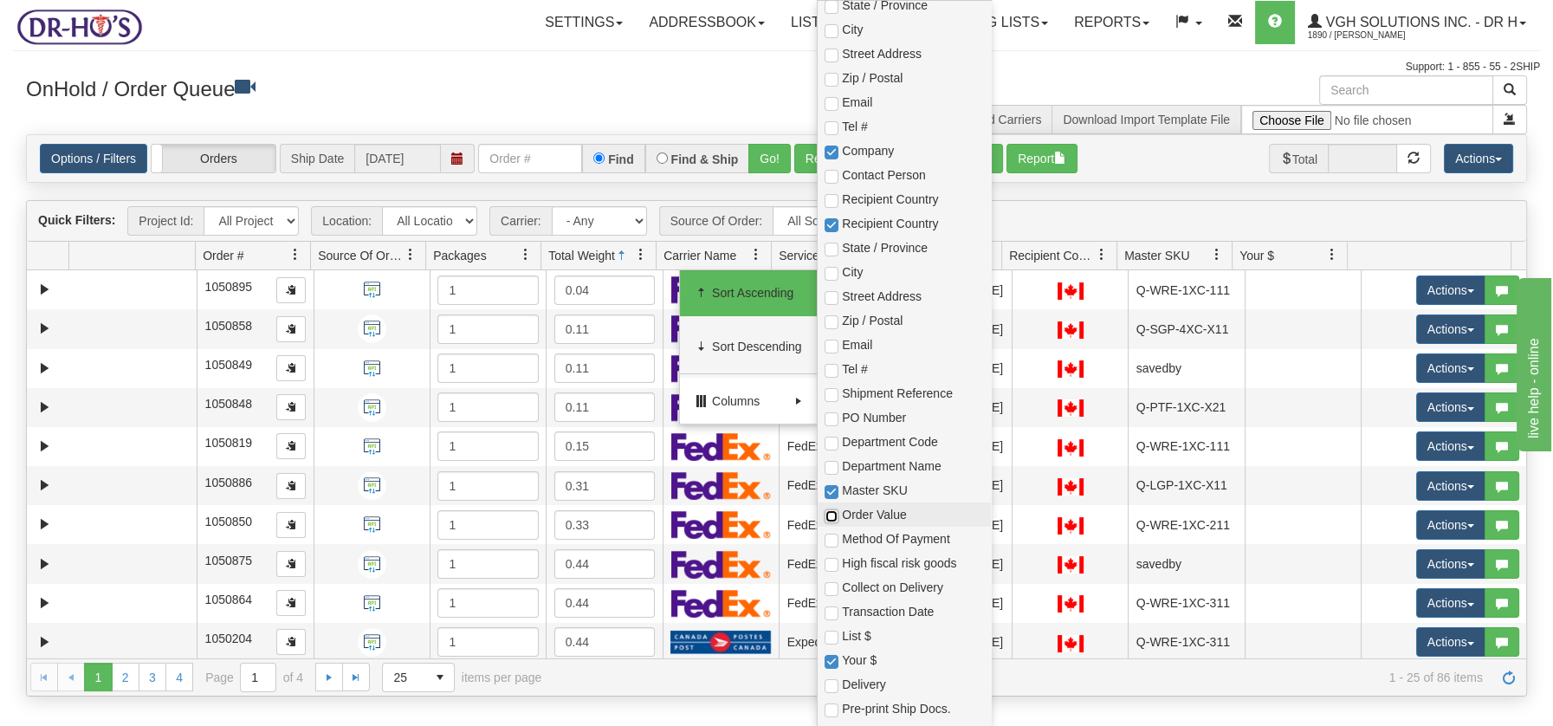
click at [826, 509] on input "checkbox" at bounding box center [831, 516] width 14 height 14
checkbox input "true"
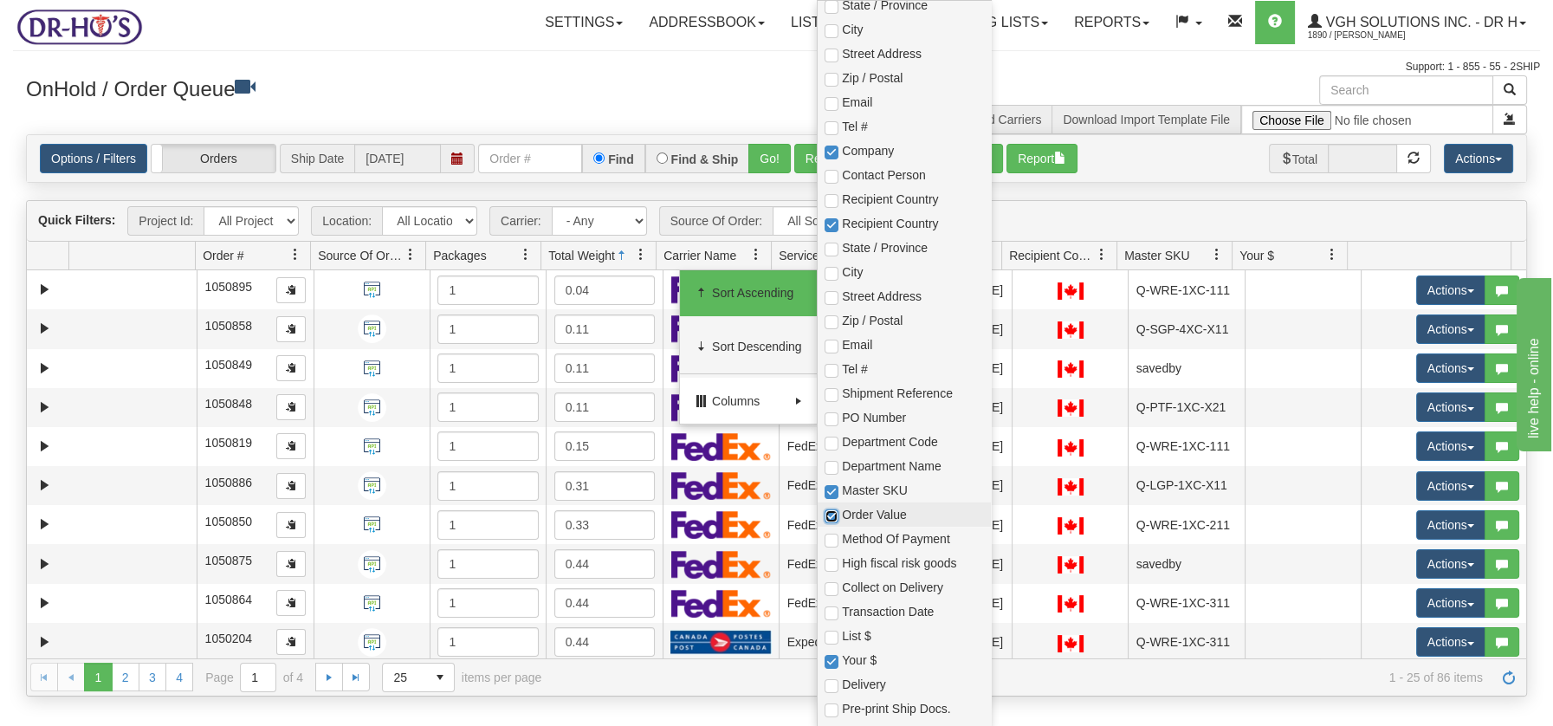
checkbox input "true"
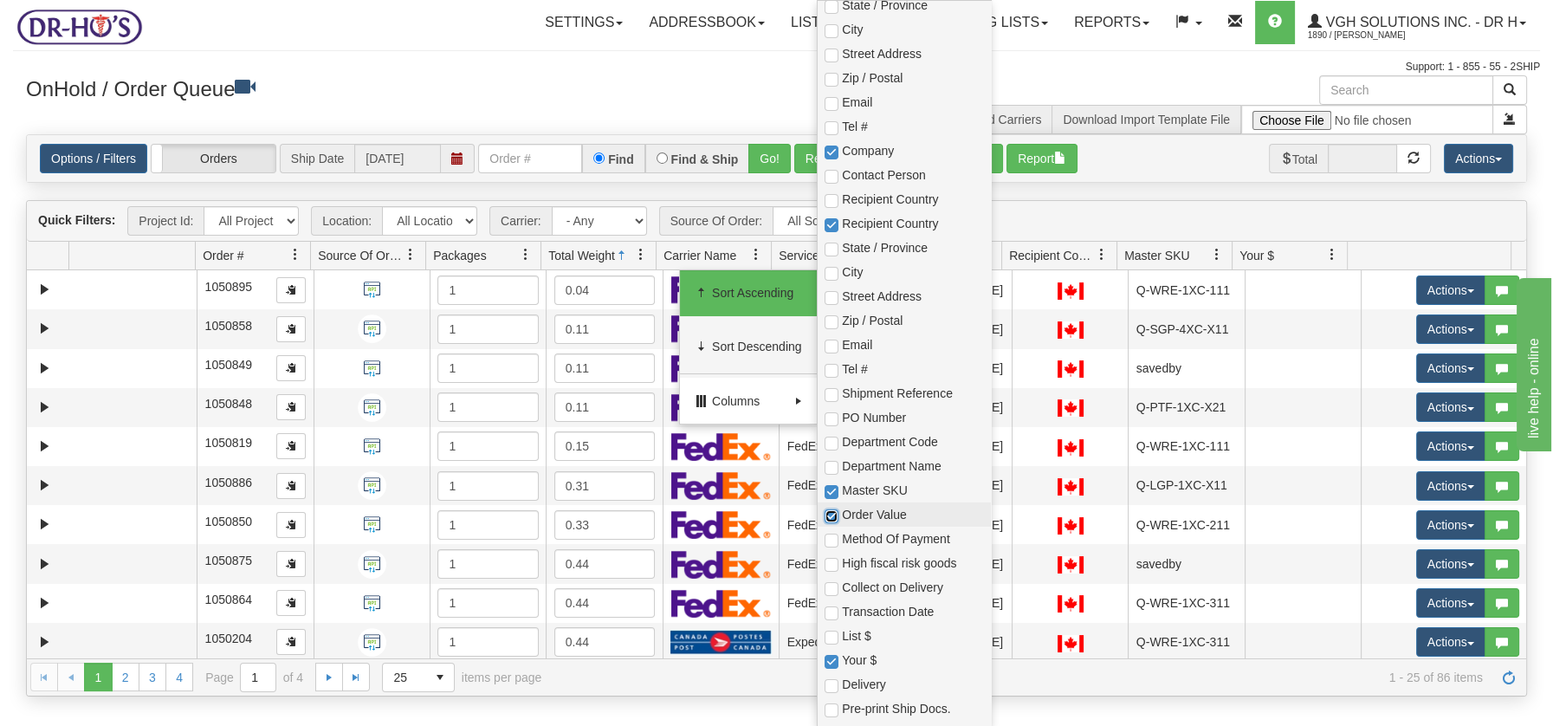
checkbox input "true"
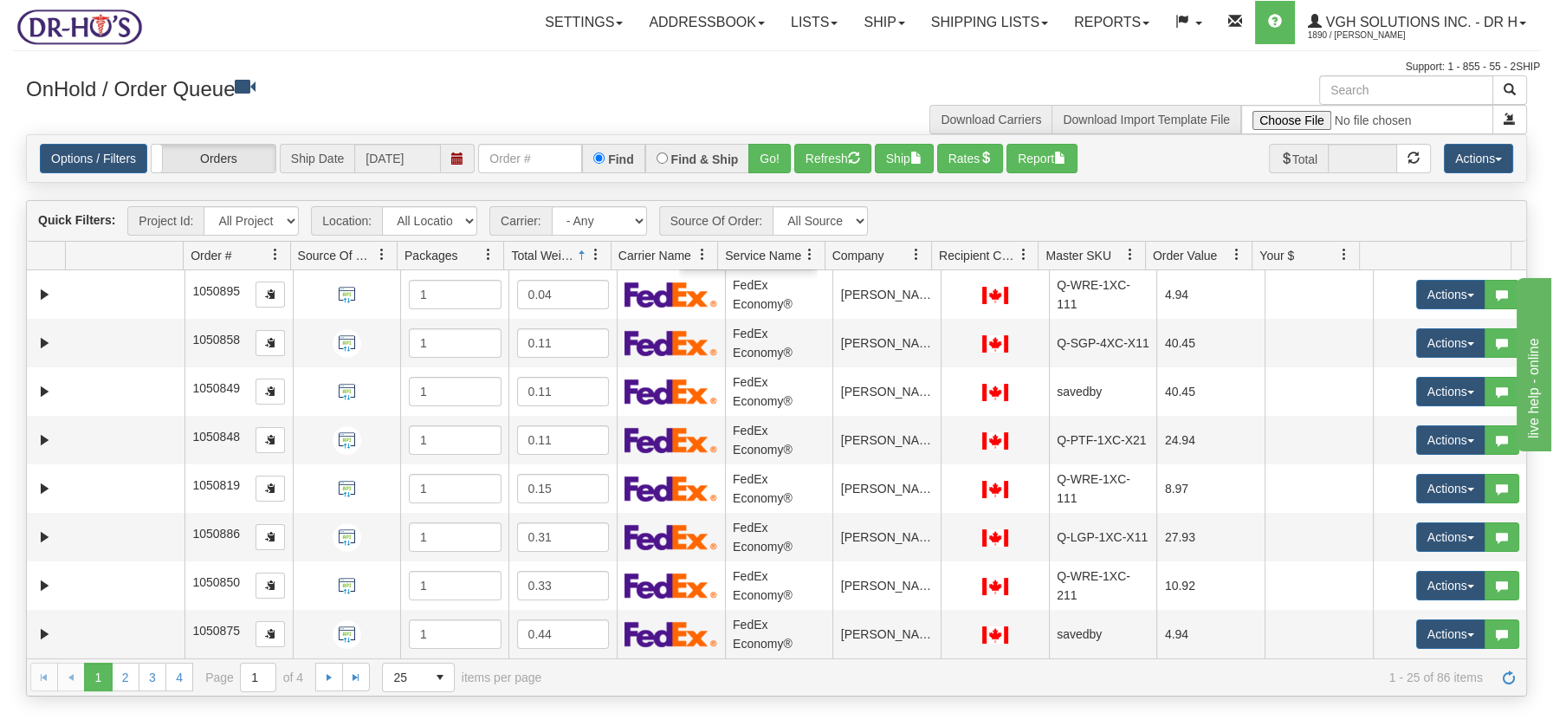
click at [572, 81] on h3 "OnHold / Order Queue" at bounding box center [395, 87] width 738 height 25
click at [441, 678] on span "select" at bounding box center [440, 677] width 28 height 28
click at [403, 647] on span "100" at bounding box center [400, 648] width 20 height 17
click at [634, 214] on select "- Any - Has NO carrier assigned - Has a carrier assigned FedEx Express® Canada …" at bounding box center [599, 220] width 95 height 29
click at [552, 206] on select "- Any - Has NO carrier assigned - Has a carrier assigned FedEx Express® Canada …" at bounding box center [599, 220] width 95 height 29
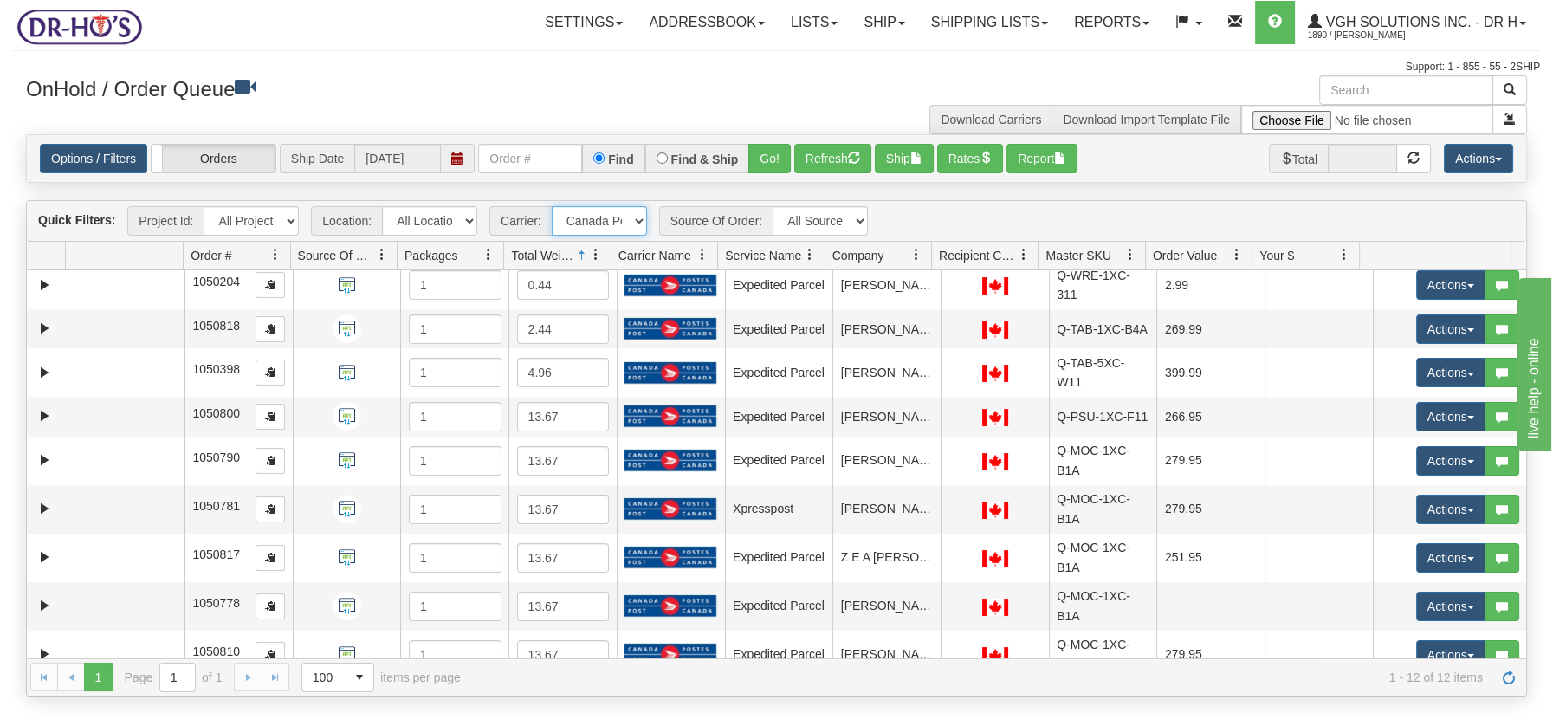
scroll to position [0, 0]
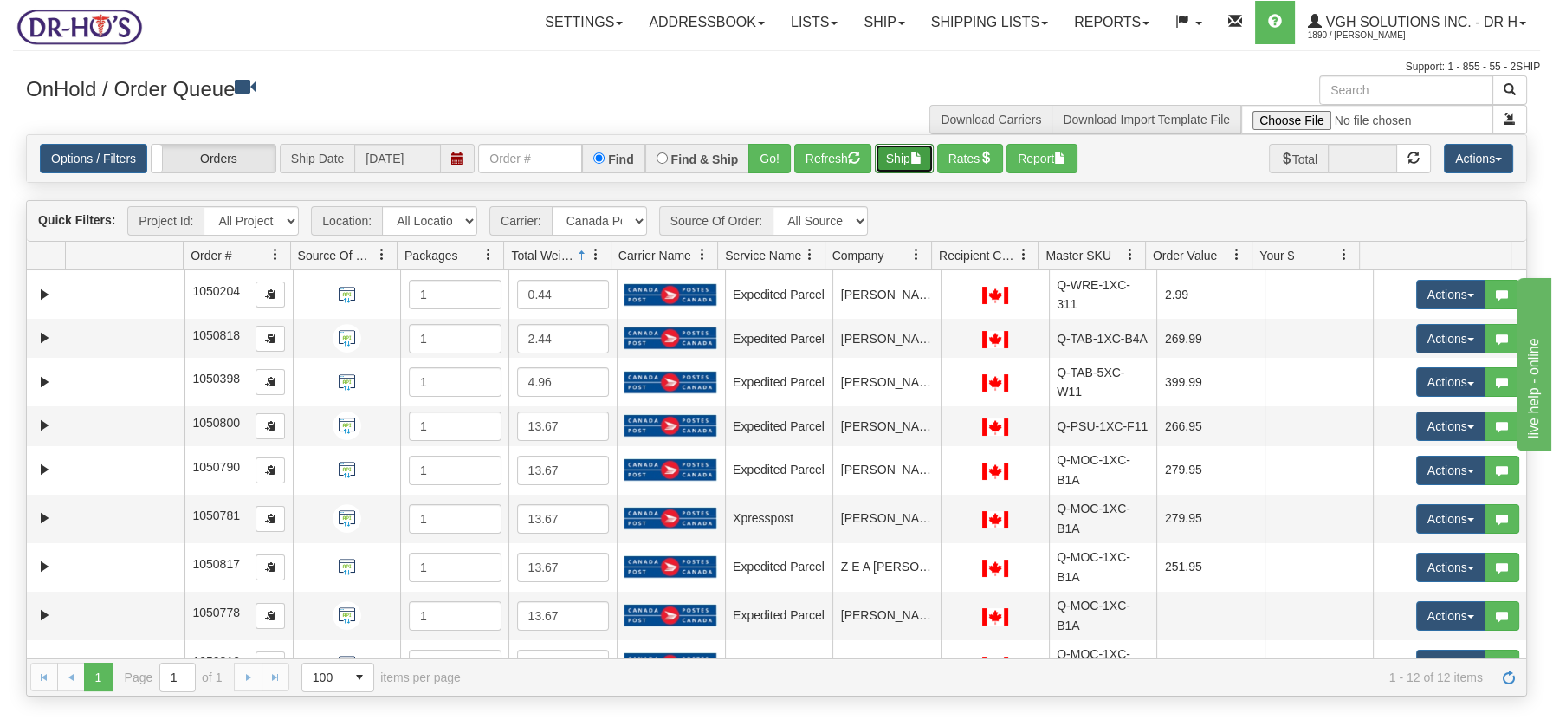
click at [918, 159] on span "button" at bounding box center [916, 158] width 12 height 12
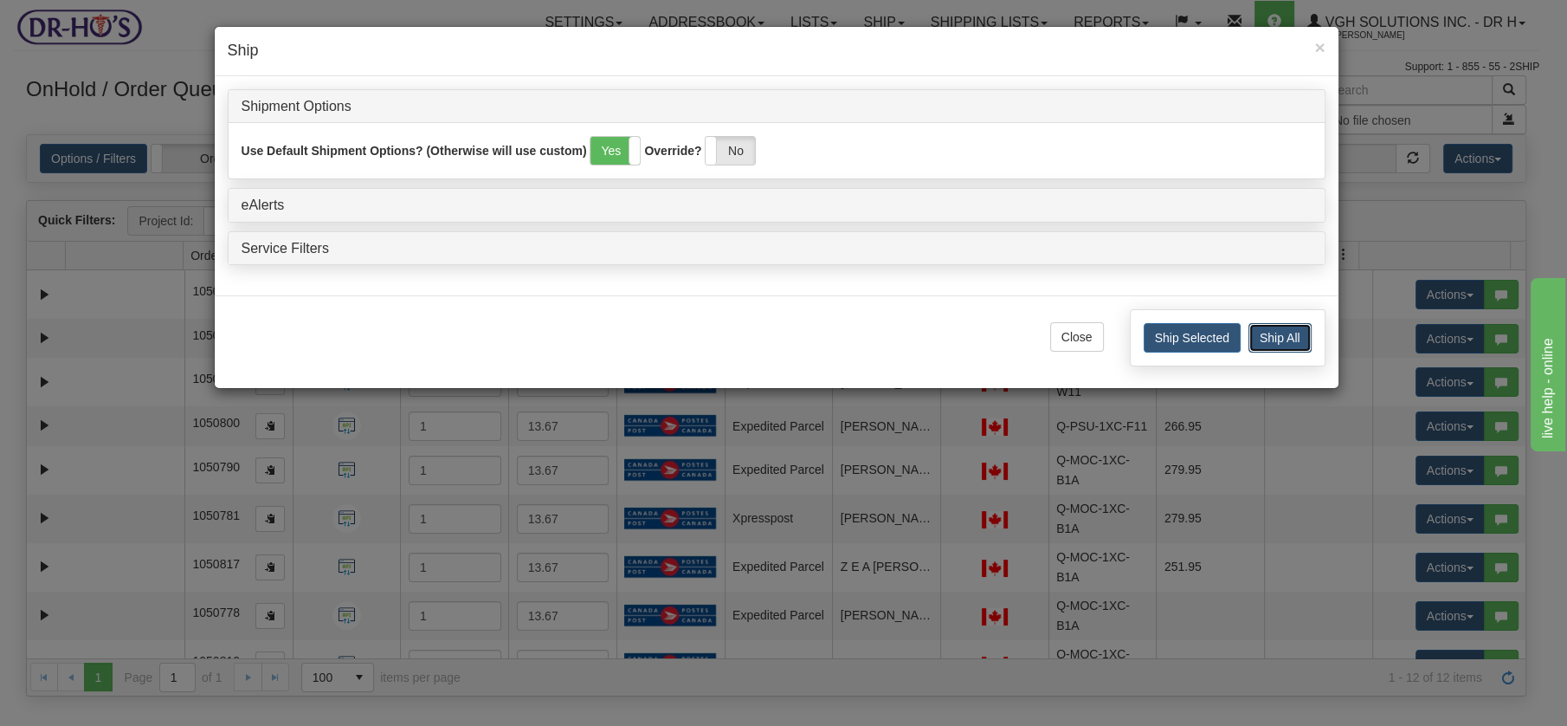
click at [1280, 339] on button "Ship All" at bounding box center [1280, 337] width 63 height 29
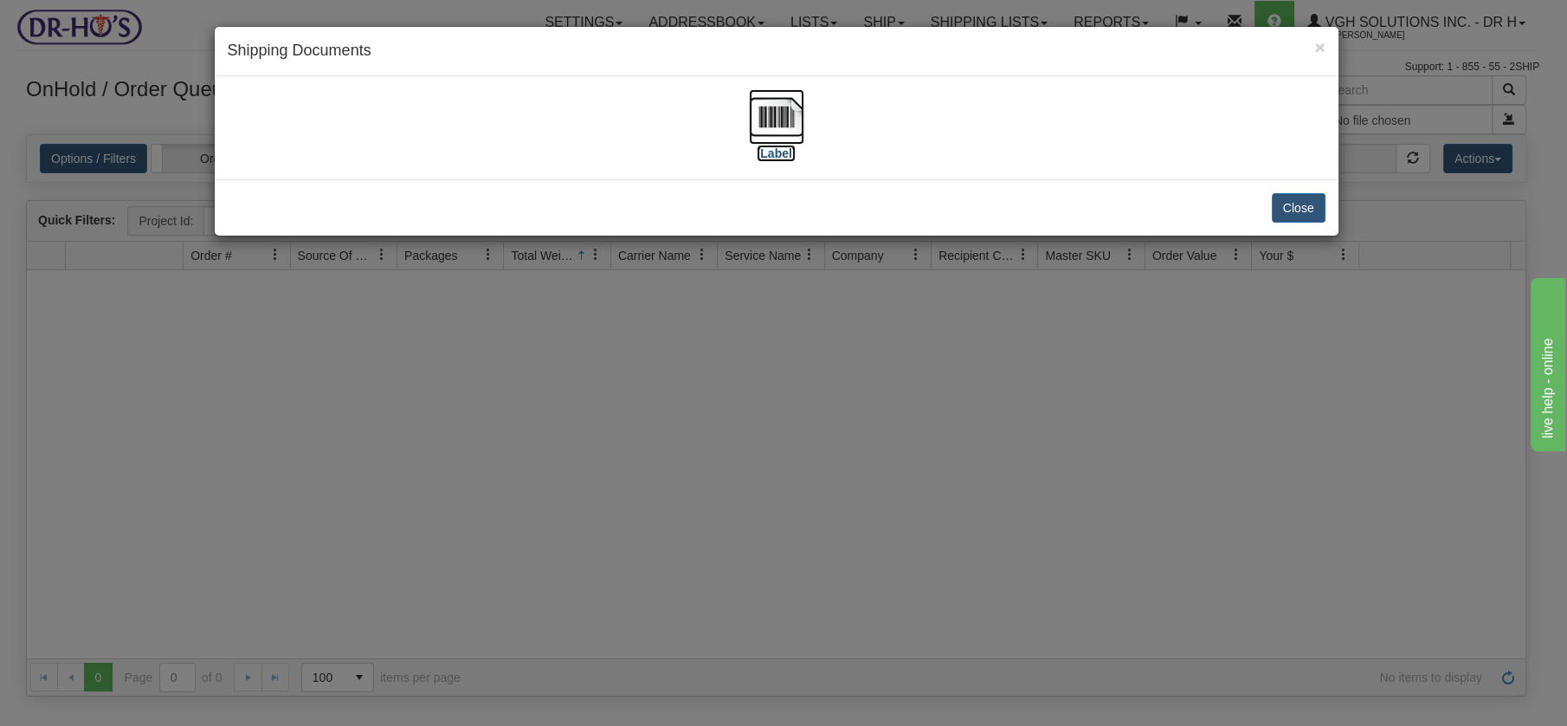
click at [779, 111] on img at bounding box center [776, 116] width 55 height 55
click at [1297, 201] on button "Close" at bounding box center [1299, 207] width 54 height 29
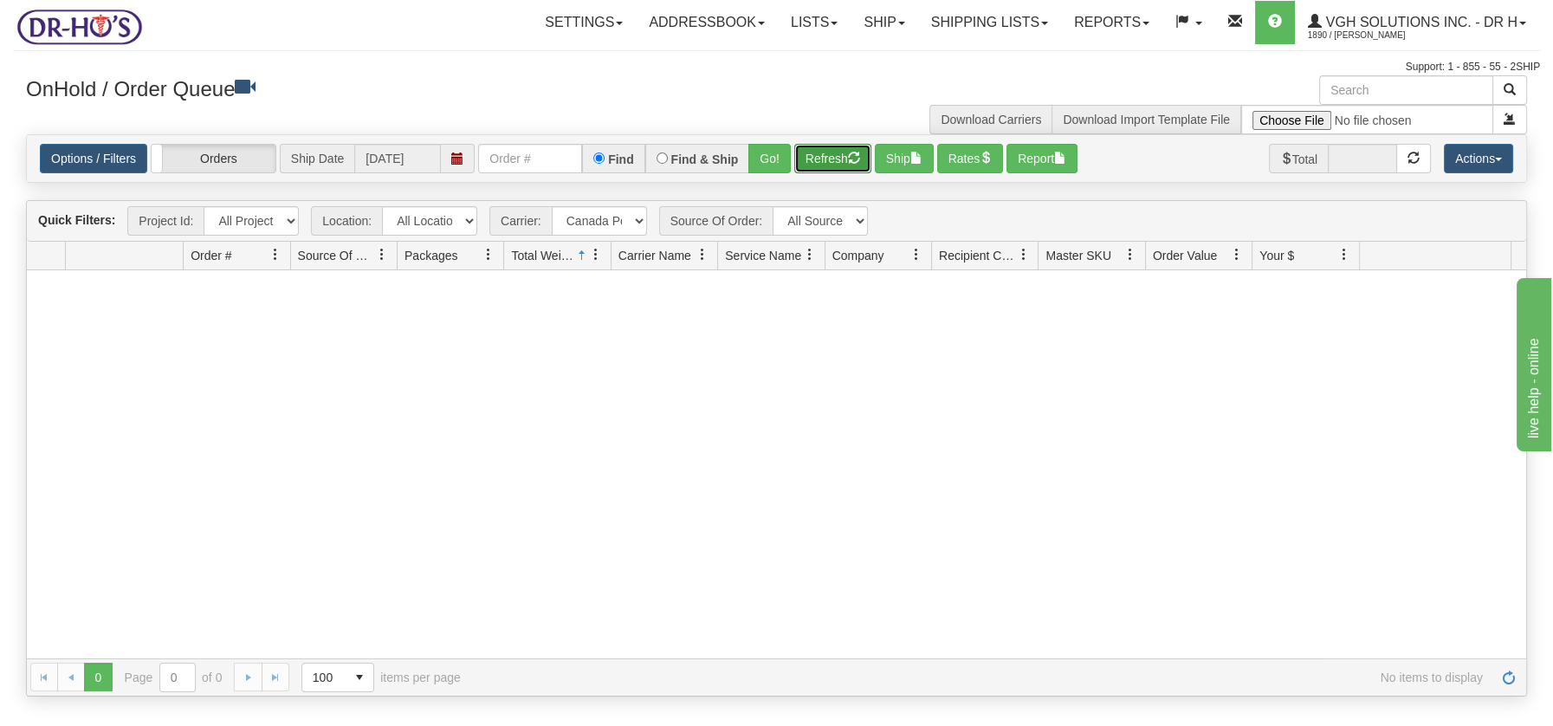
click at [841, 163] on button "Refresh" at bounding box center [832, 158] width 77 height 29
click at [631, 219] on select "- Any - Has NO carrier assigned - Has a carrier assigned FedEx Express® Canada …" at bounding box center [599, 220] width 95 height 29
click at [552, 206] on select "- Any - Has NO carrier assigned - Has a carrier assigned FedEx Express® Canada …" at bounding box center [599, 220] width 95 height 29
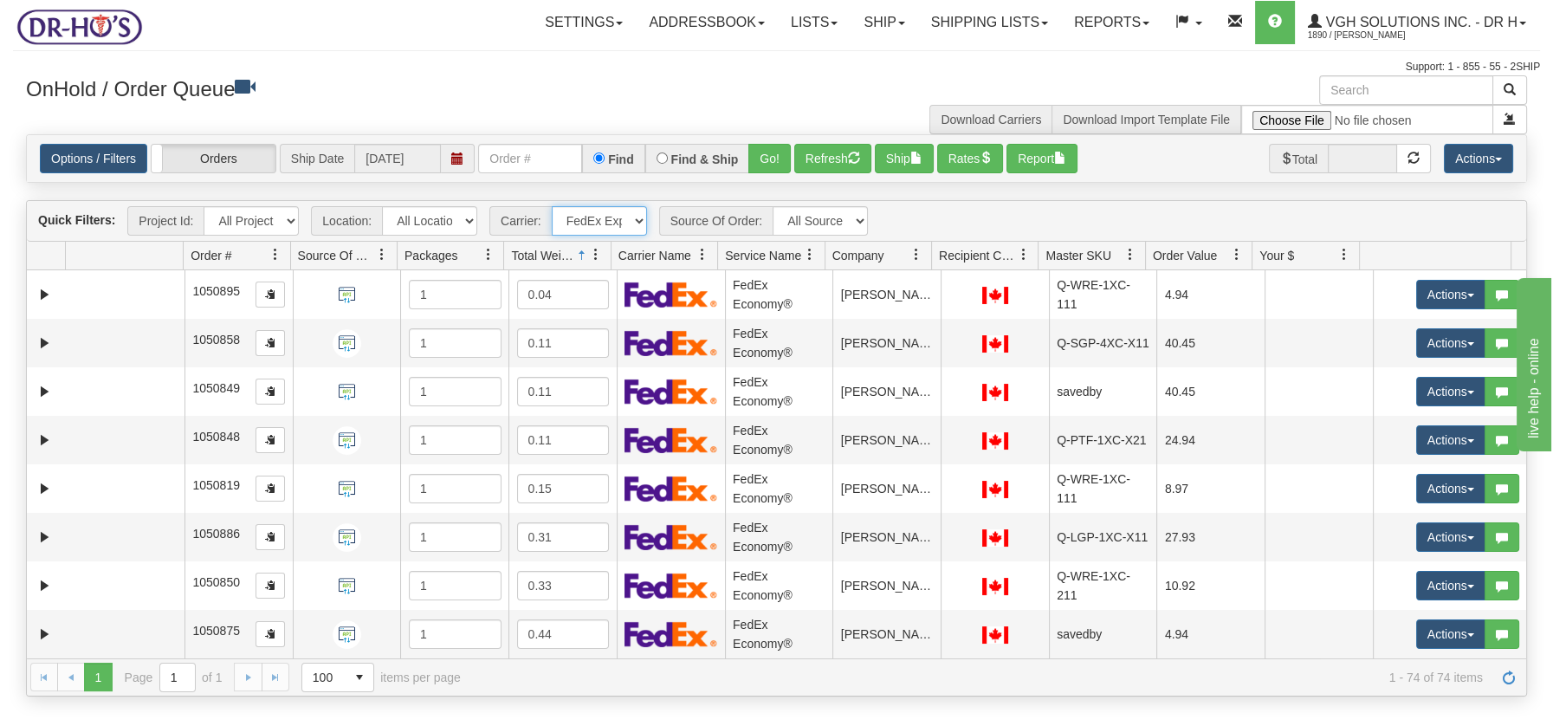
click at [636, 226] on select "- Any - Has NO carrier assigned - Has a carrier assigned FedEx Express® Canada …" at bounding box center [599, 220] width 95 height 29
click at [638, 219] on select "- Any - Has NO carrier assigned - Has a carrier assigned FedEx Express® Canada …" at bounding box center [599, 220] width 95 height 29
click at [552, 206] on select "- Any - Has NO carrier assigned - Has a carrier assigned FedEx Express® Canada …" at bounding box center [599, 220] width 95 height 29
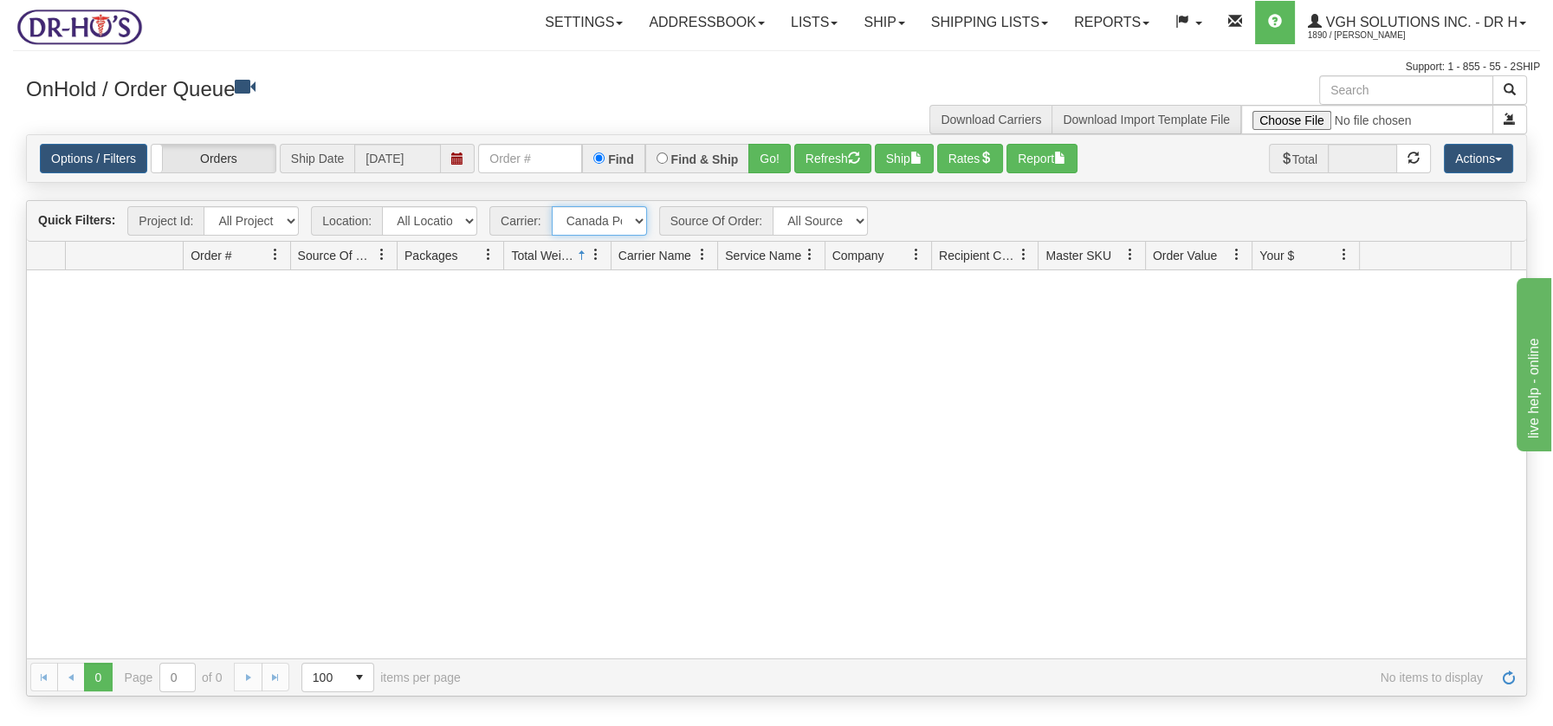
click at [642, 219] on select "- Any - Has NO carrier assigned - Has a carrier assigned FedEx Express® Canada …" at bounding box center [599, 220] width 95 height 29
select select "2"
click at [552, 206] on select "- Any - Has NO carrier assigned - Has a carrier assigned FedEx Express® Canada …" at bounding box center [599, 220] width 95 height 29
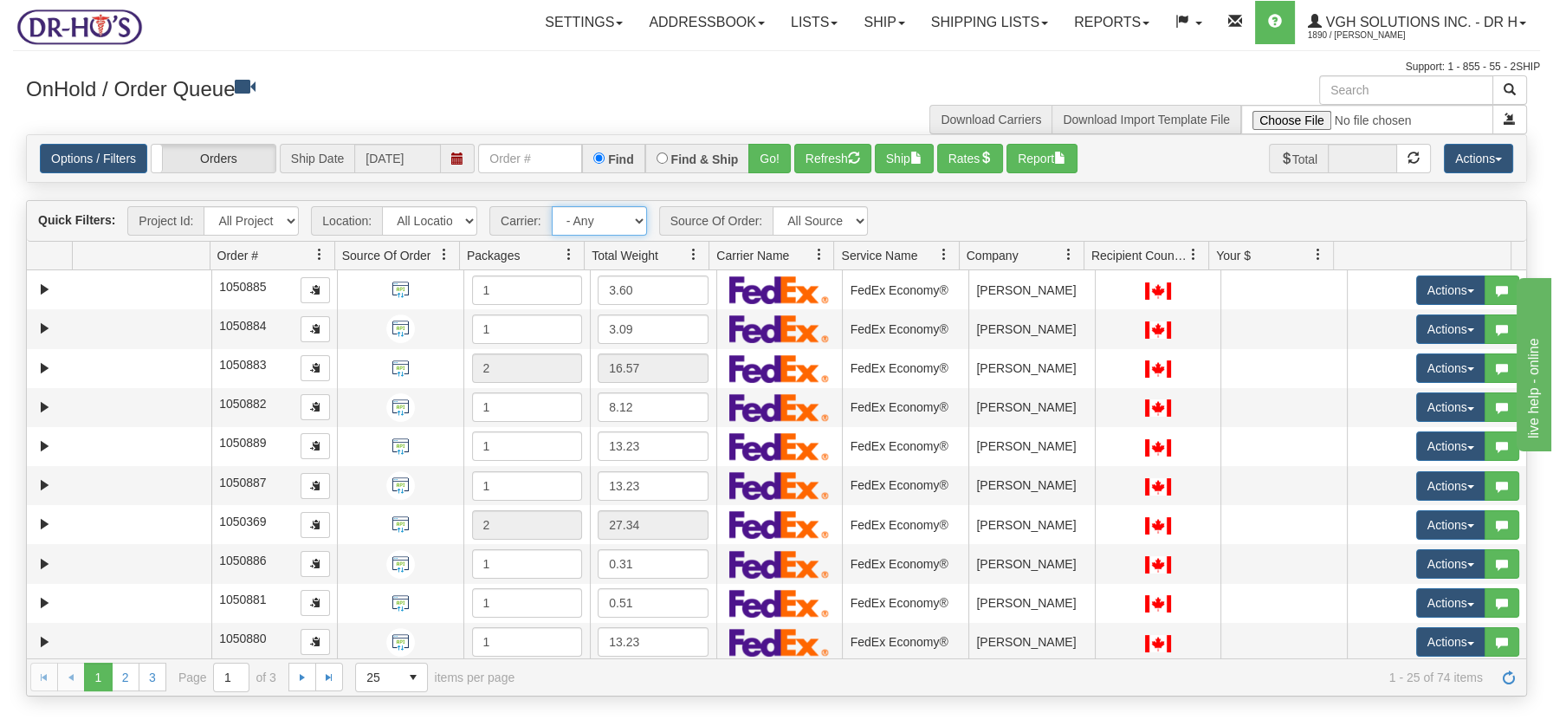
click at [640, 221] on select "- Any - Has NO carrier assigned - Has a carrier assigned FedEx Express®" at bounding box center [599, 220] width 95 height 29
click at [695, 262] on link at bounding box center [693, 254] width 29 height 29
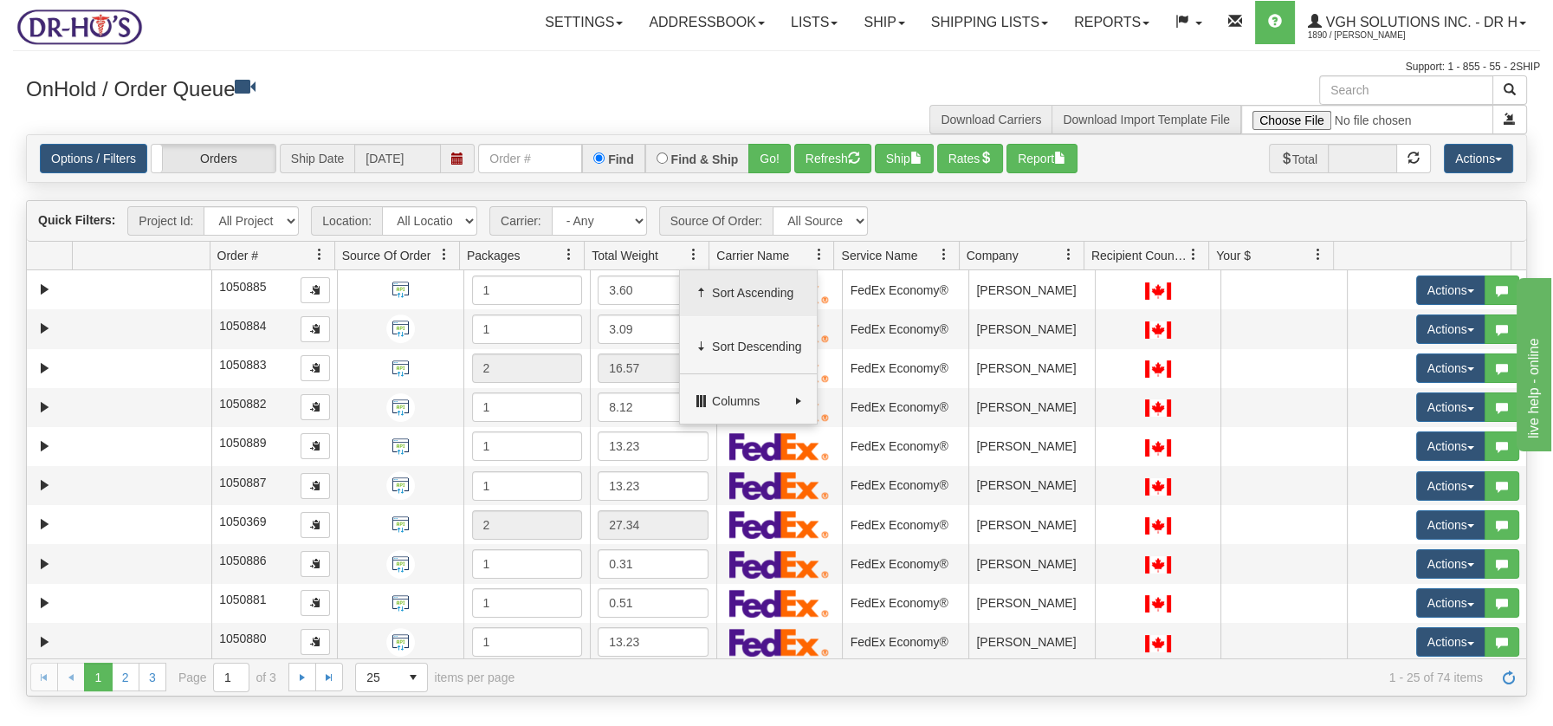
click at [715, 293] on span "Sort Ascending" at bounding box center [757, 292] width 90 height 17
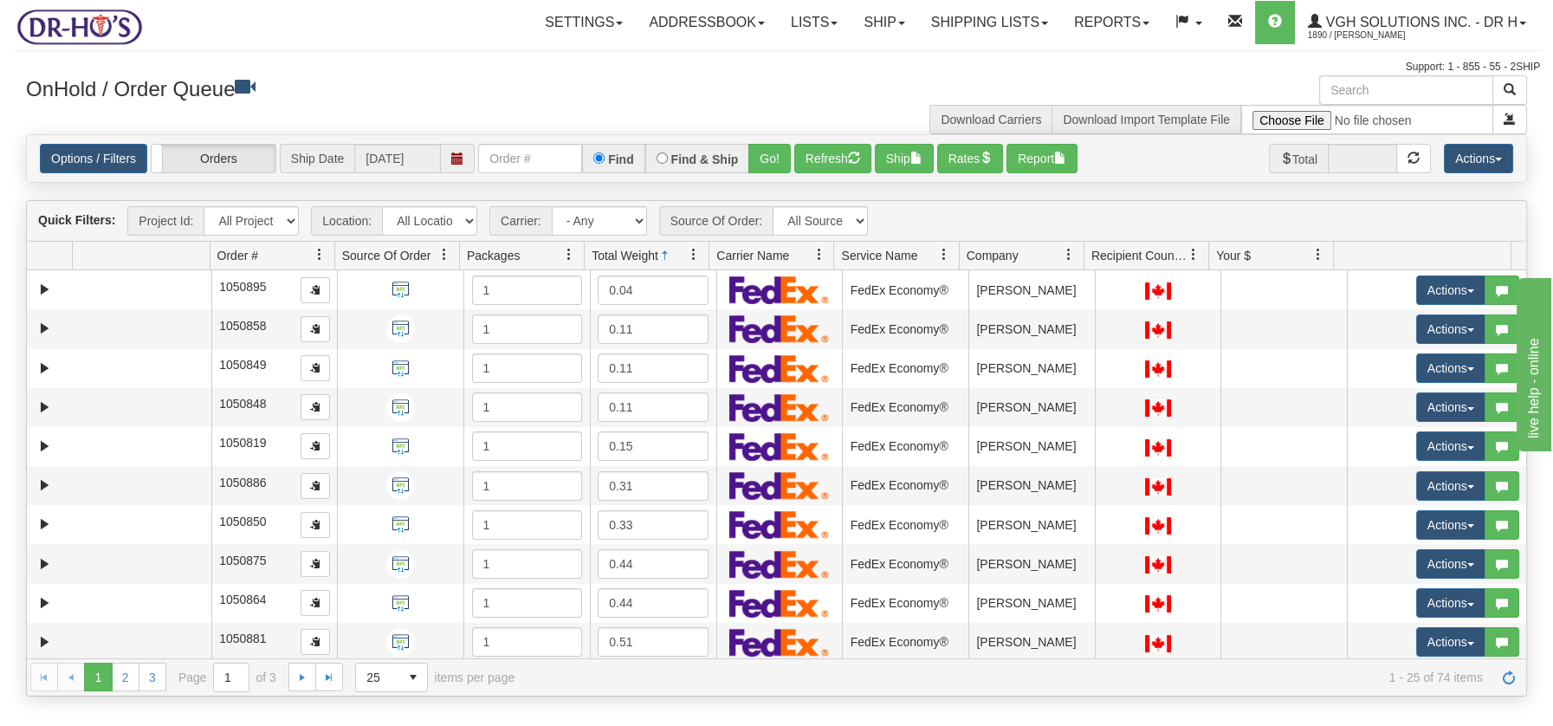
click at [690, 251] on span at bounding box center [694, 255] width 14 height 14
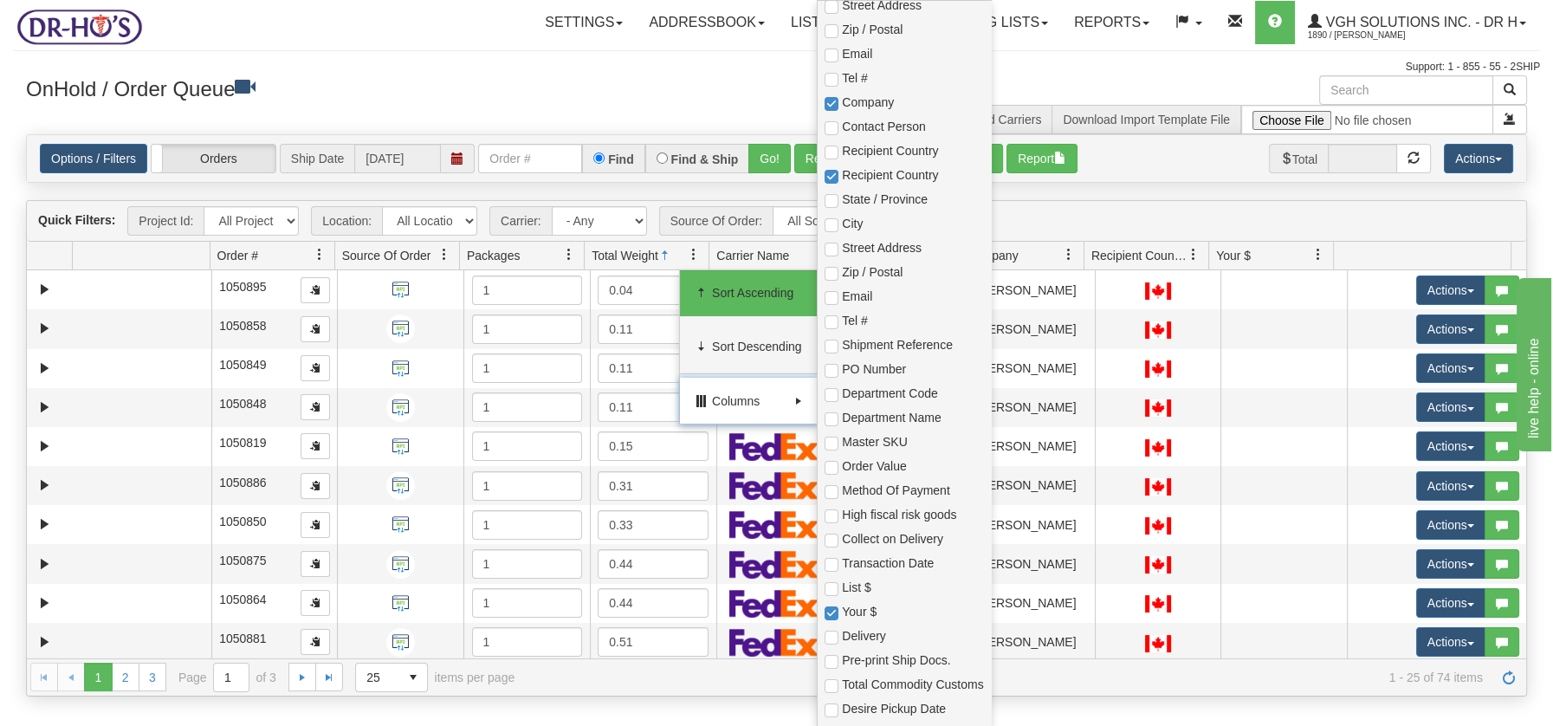
scroll to position [514, 0]
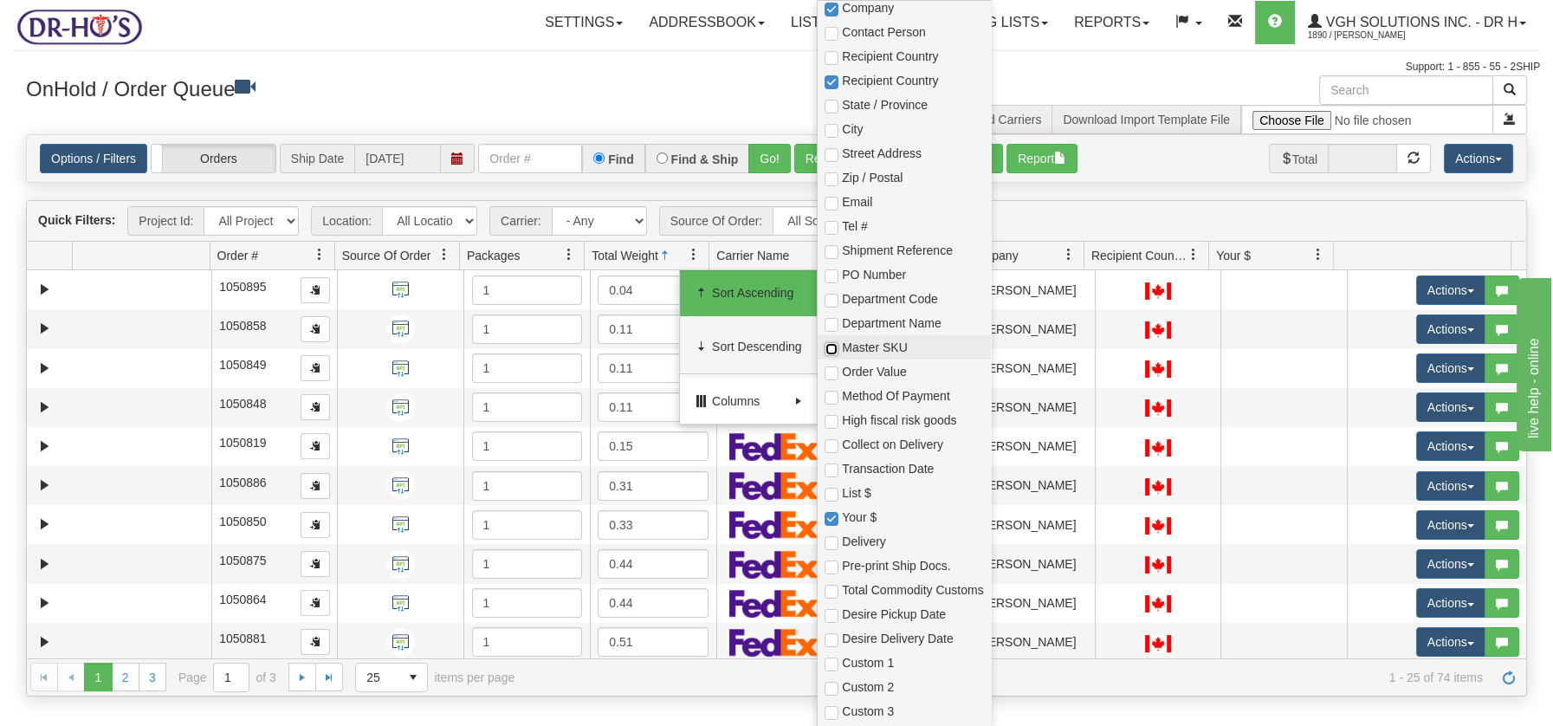
click at [837, 349] on input "checkbox" at bounding box center [831, 349] width 14 height 14
checkbox input "true"
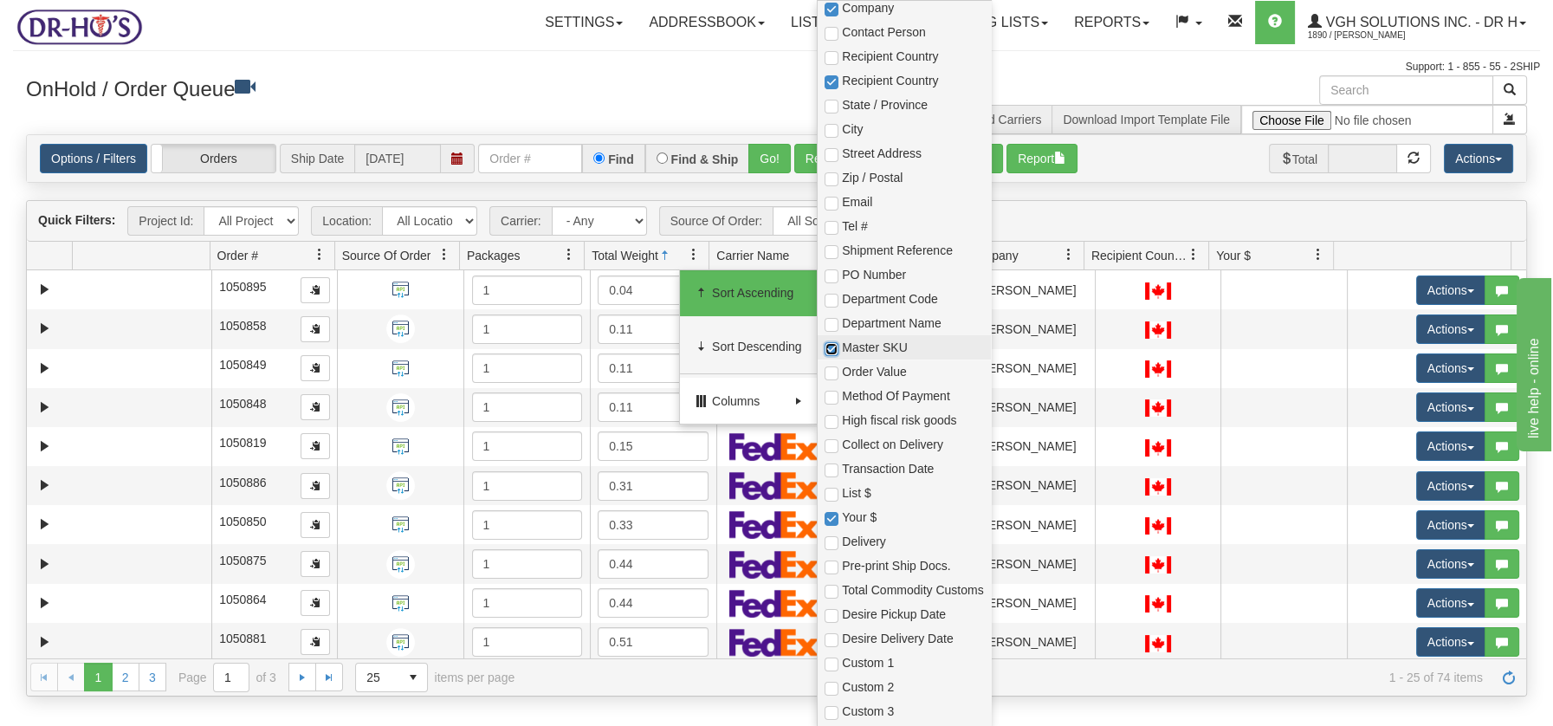
checkbox input "true"
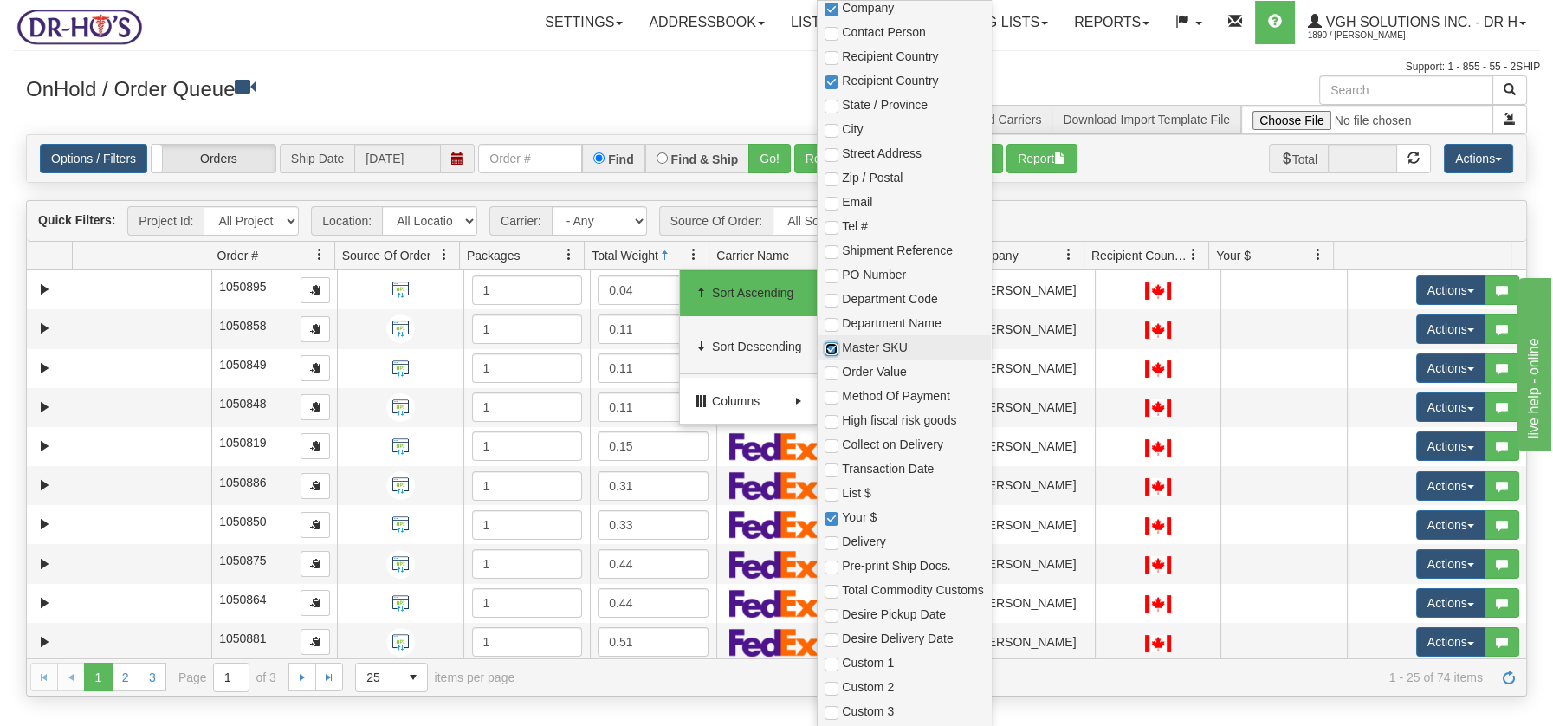
checkbox input "true"
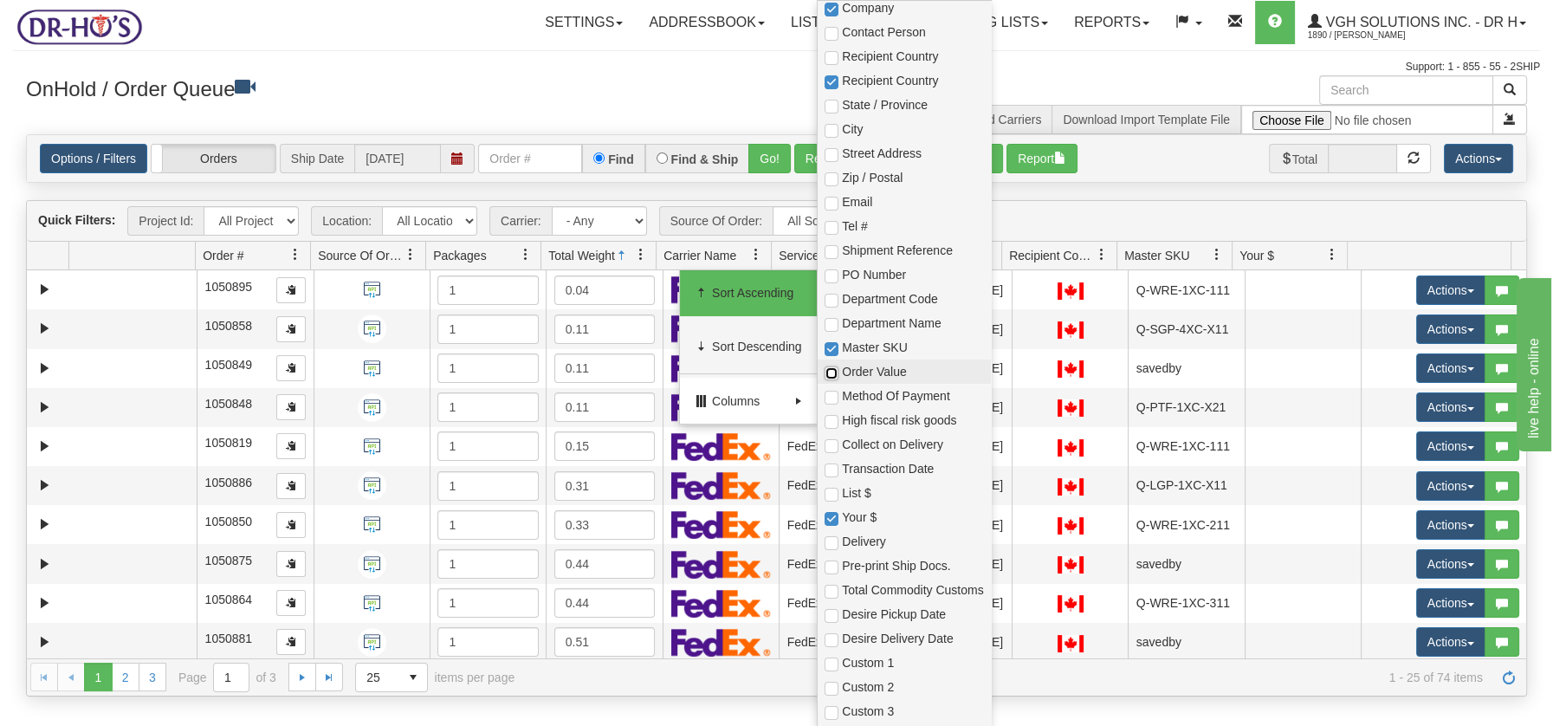
click at [833, 373] on input "checkbox" at bounding box center [831, 373] width 14 height 14
checkbox input "true"
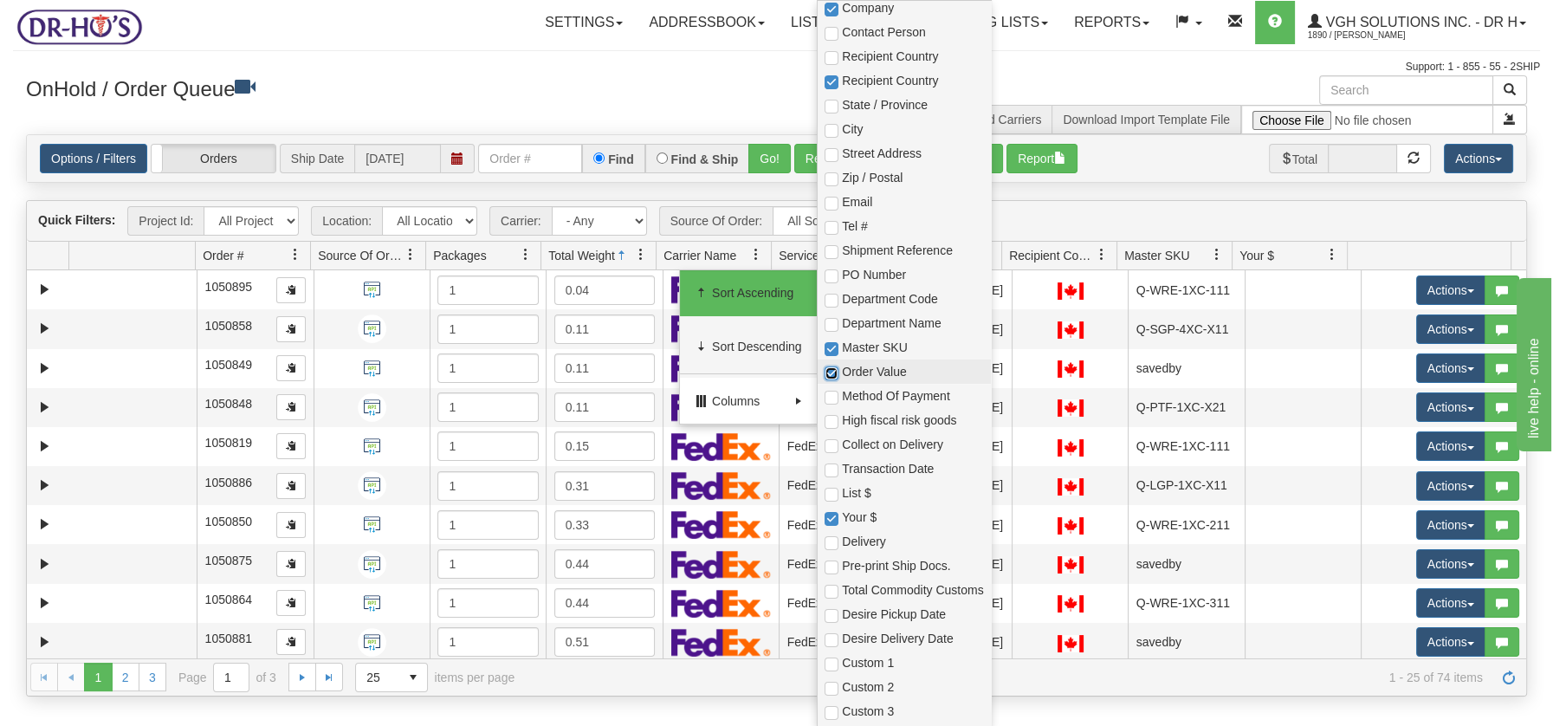
checkbox input "true"
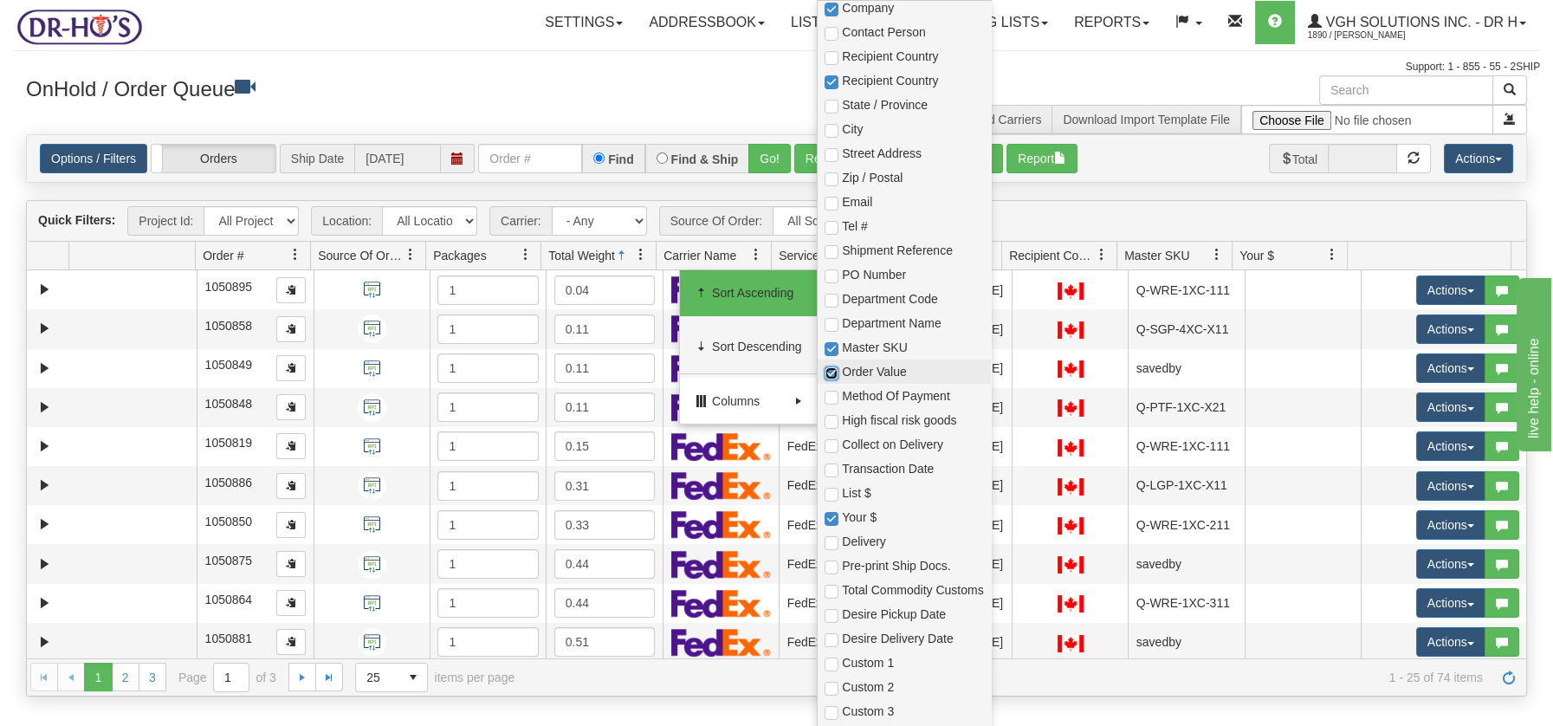
checkbox input "true"
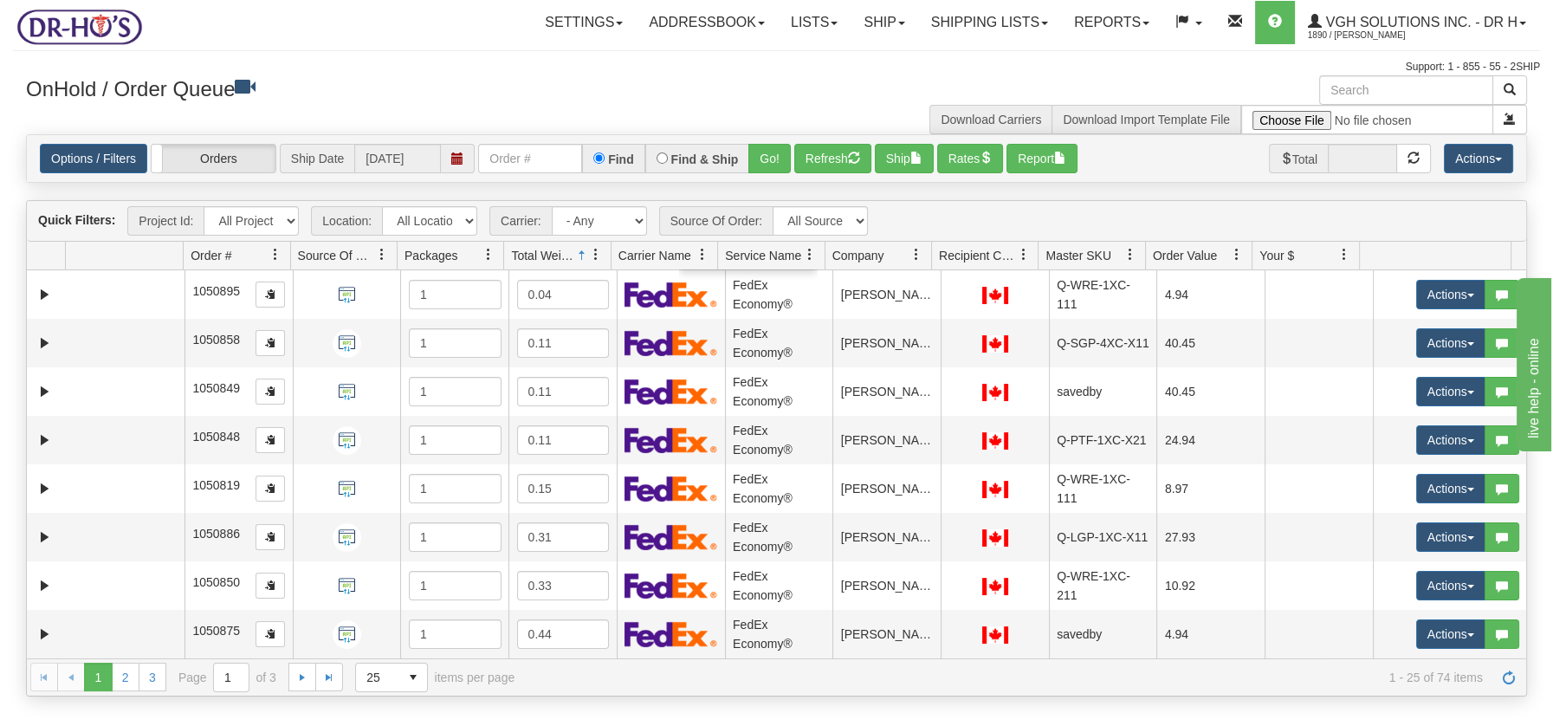
click at [573, 81] on h3 "OnHold / Order Queue" at bounding box center [395, 87] width 738 height 25
click at [411, 676] on span "select" at bounding box center [413, 677] width 28 height 28
click at [374, 645] on span "100" at bounding box center [373, 648] width 20 height 17
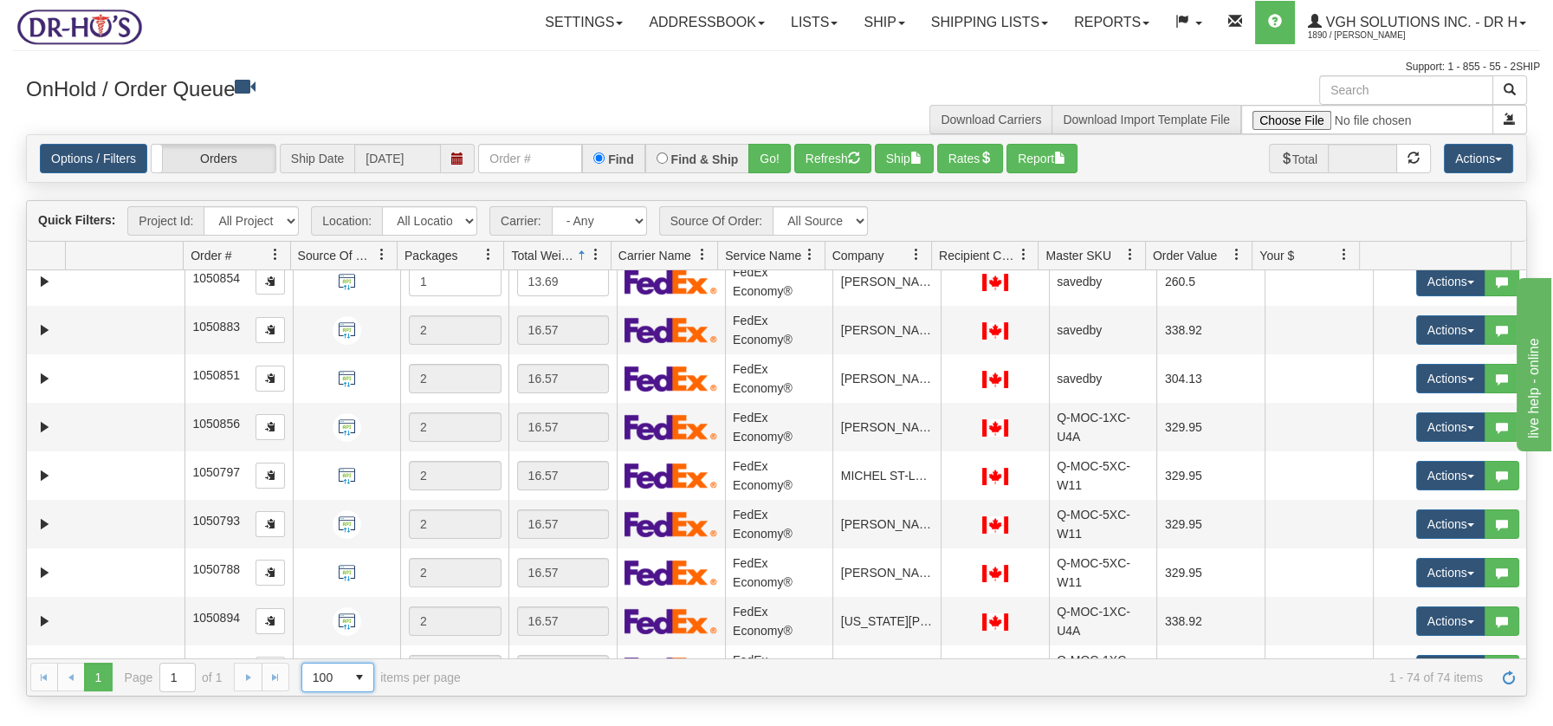
scroll to position [3198, 0]
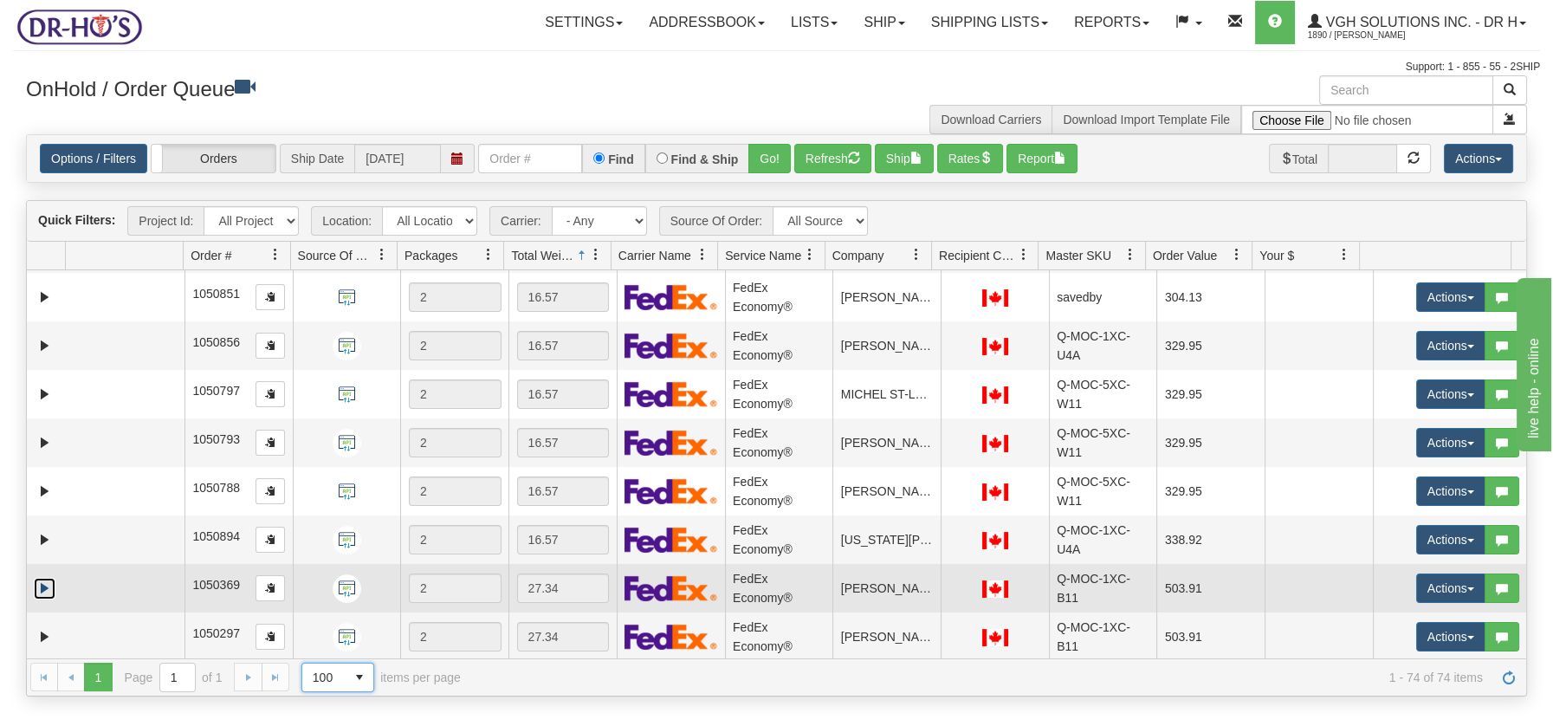
click at [35, 580] on link "Expand" at bounding box center [45, 589] width 22 height 22
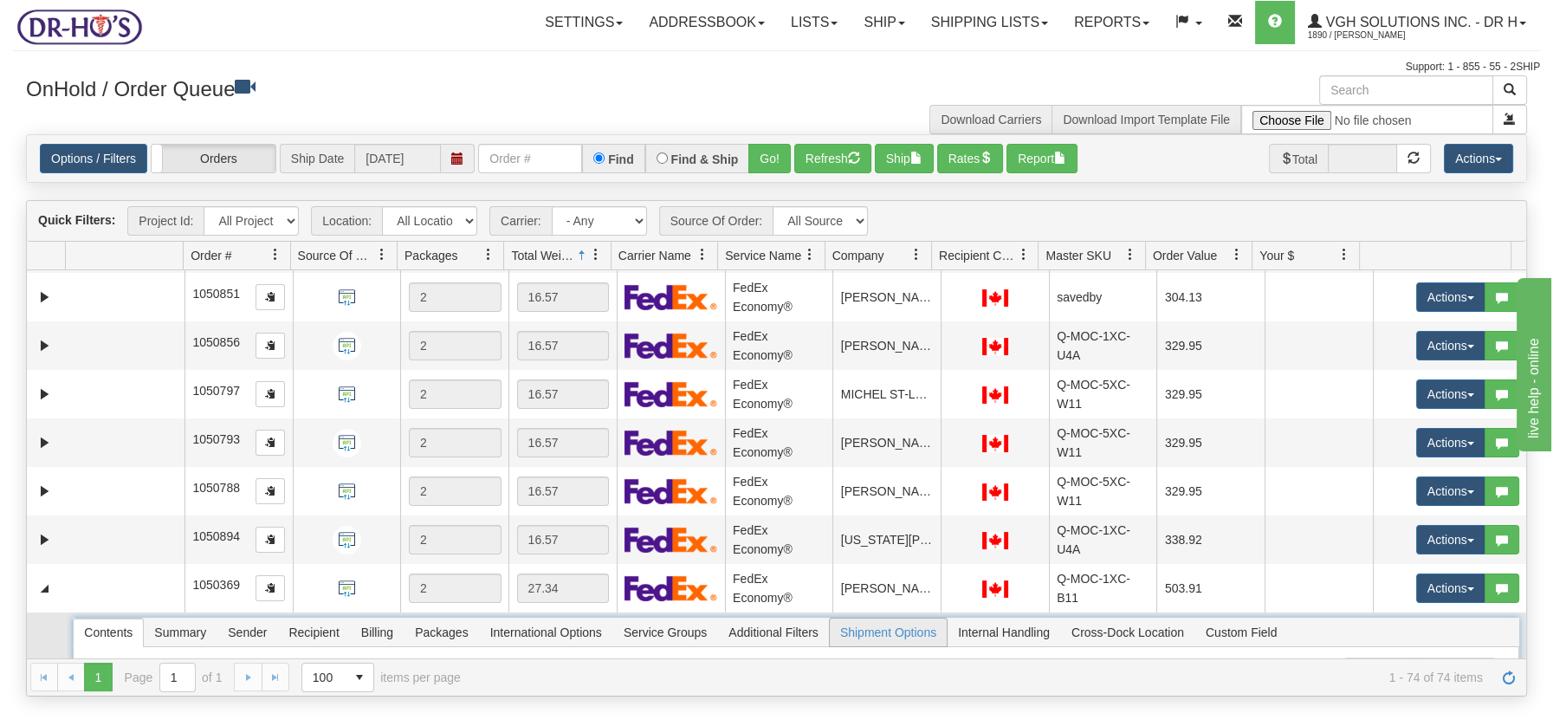
click at [882, 622] on span "Shipment Options" at bounding box center [888, 632] width 117 height 28
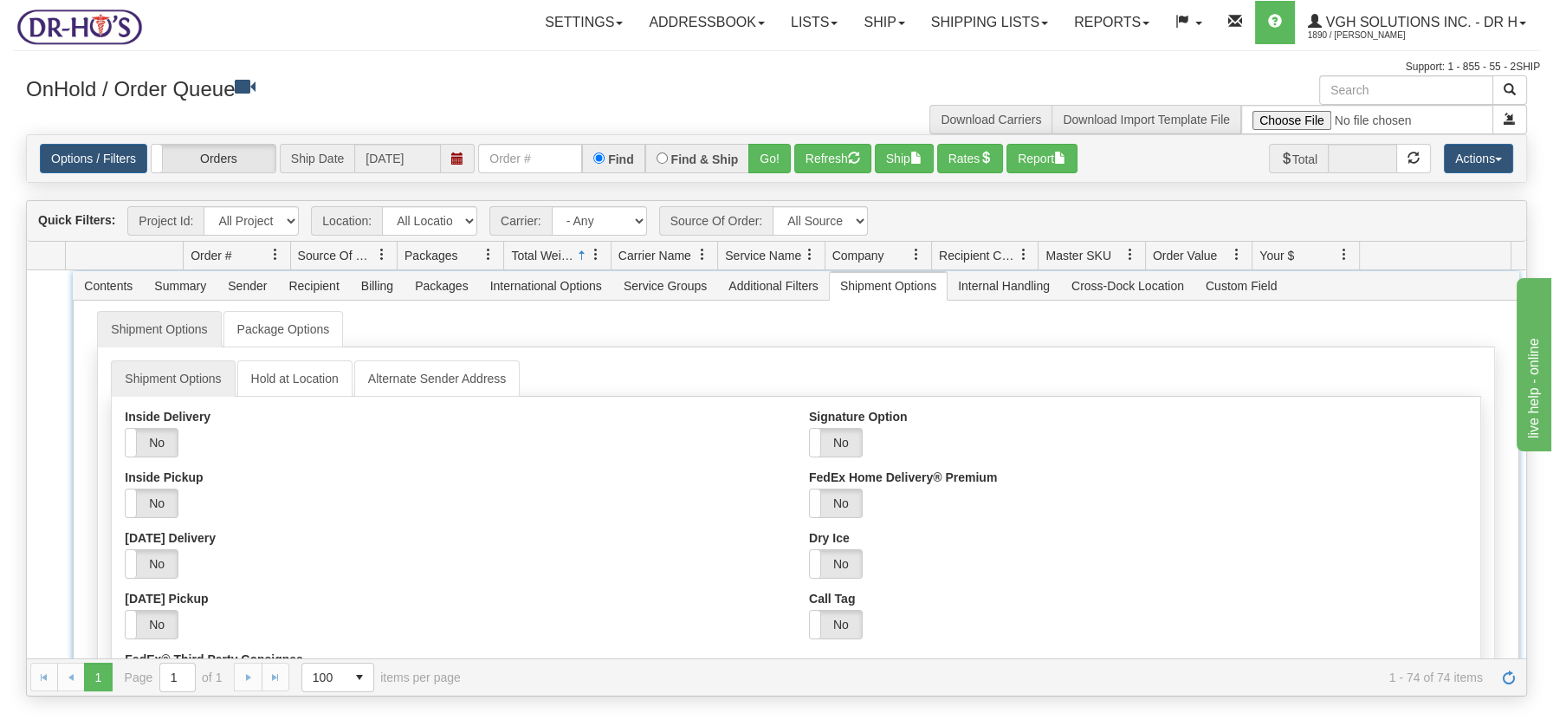
scroll to position [3621, 0]
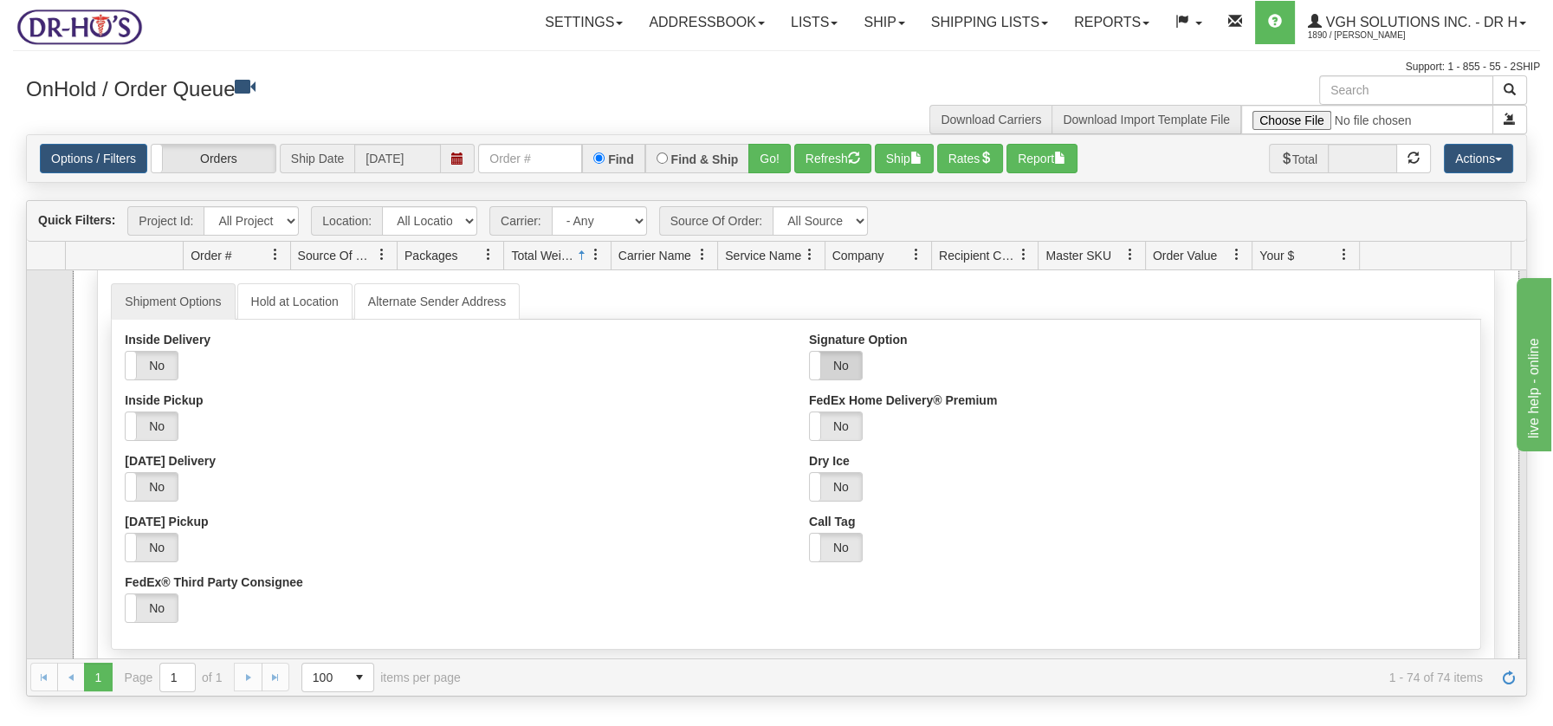
click at [839, 365] on label "No" at bounding box center [836, 366] width 52 height 28
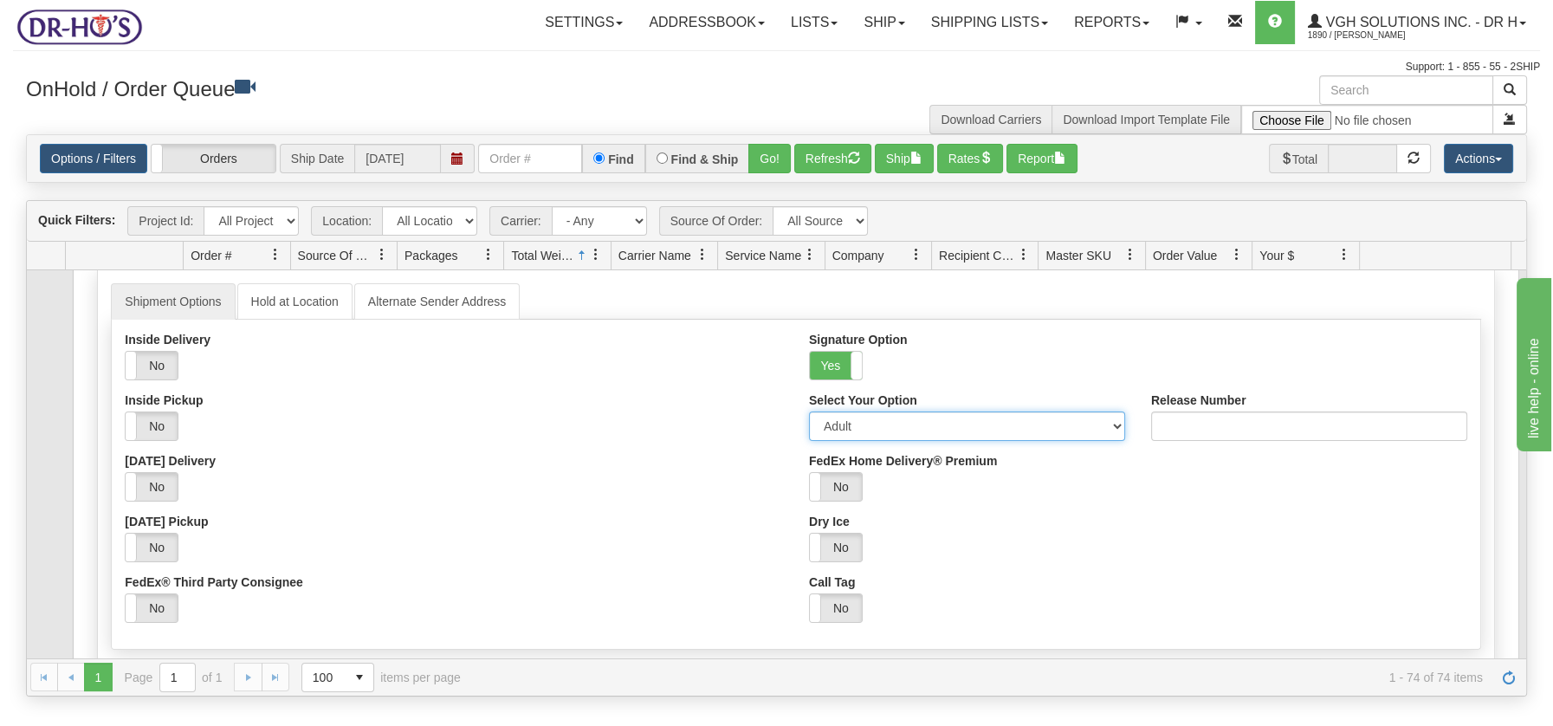
drag, startPoint x: 1099, startPoint y: 417, endPoint x: 1074, endPoint y: 427, distance: 26.9
click at [1098, 417] on select "Adult Direct Indirect No Signature Required Service Default" at bounding box center [967, 425] width 316 height 29
select select "2"
click at [809, 411] on select "Adult Direct Indirect No Signature Required Service Default" at bounding box center [967, 425] width 316 height 29
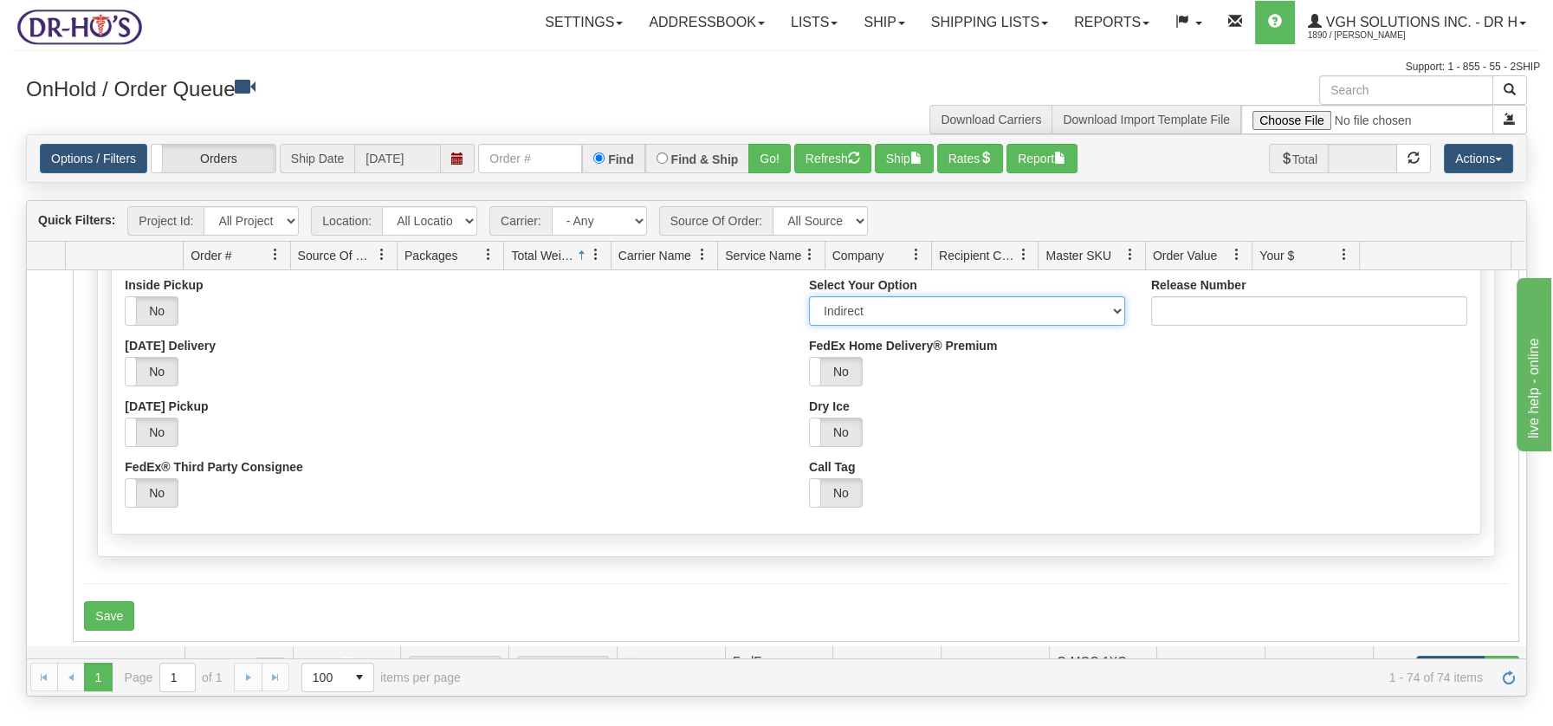
scroll to position [3765, 0]
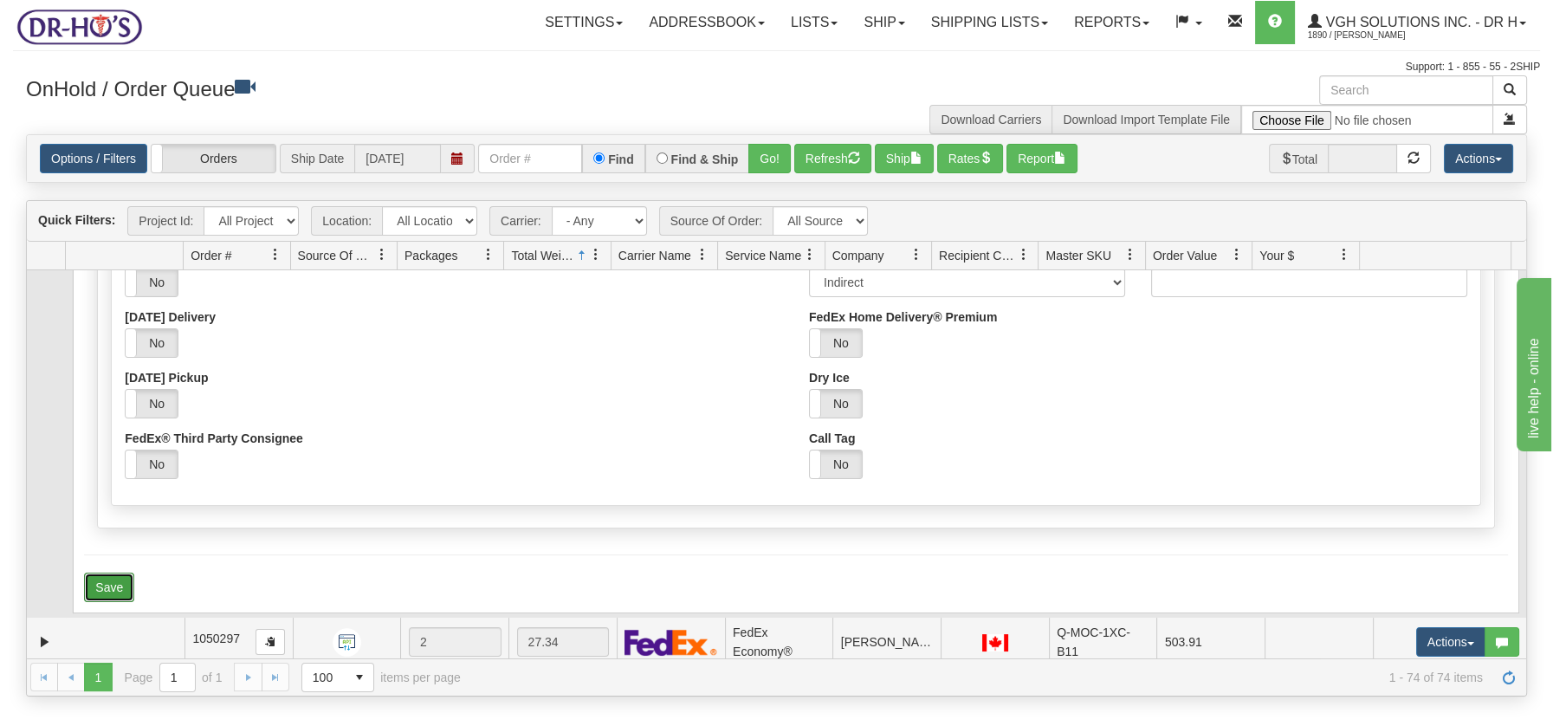
click at [126, 581] on button "Save" at bounding box center [109, 586] width 50 height 29
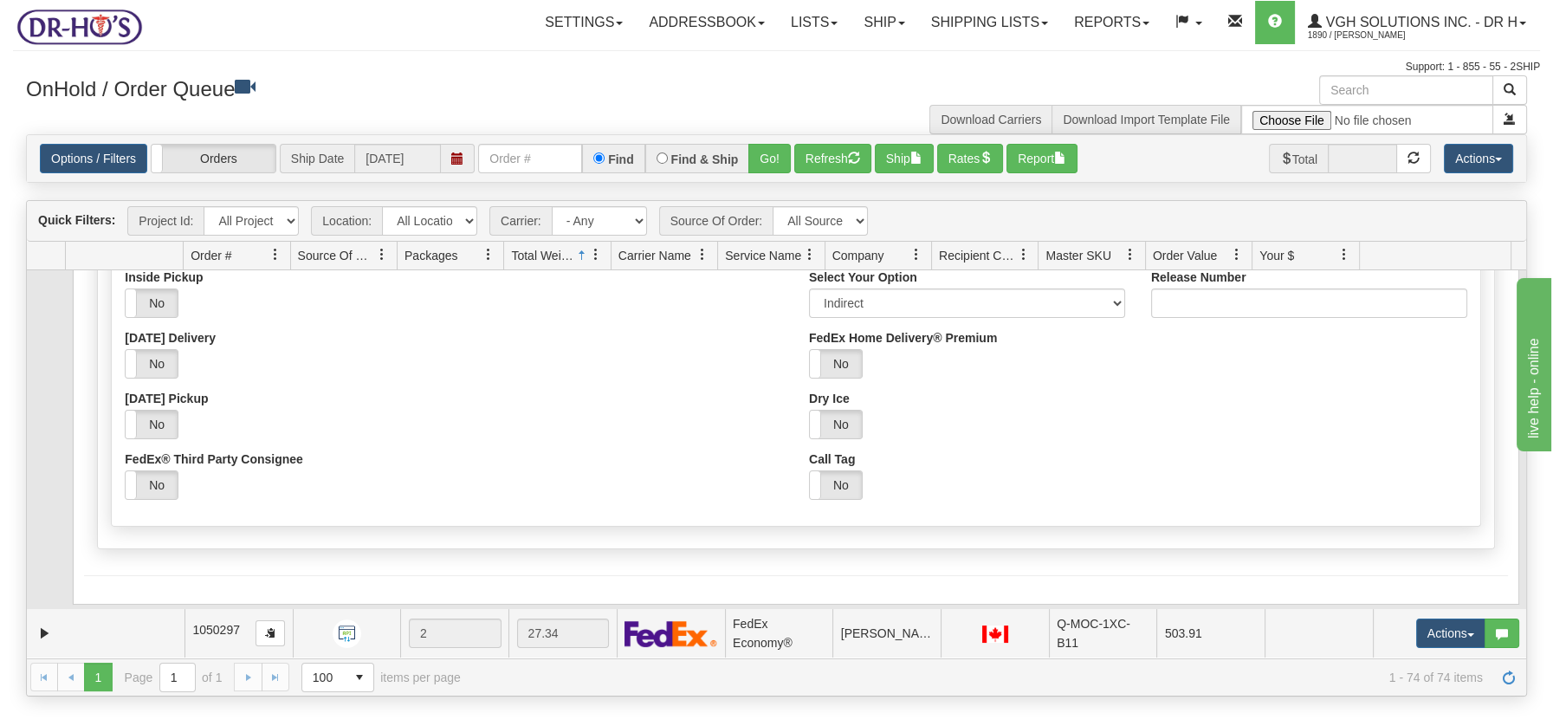
scroll to position [3736, 0]
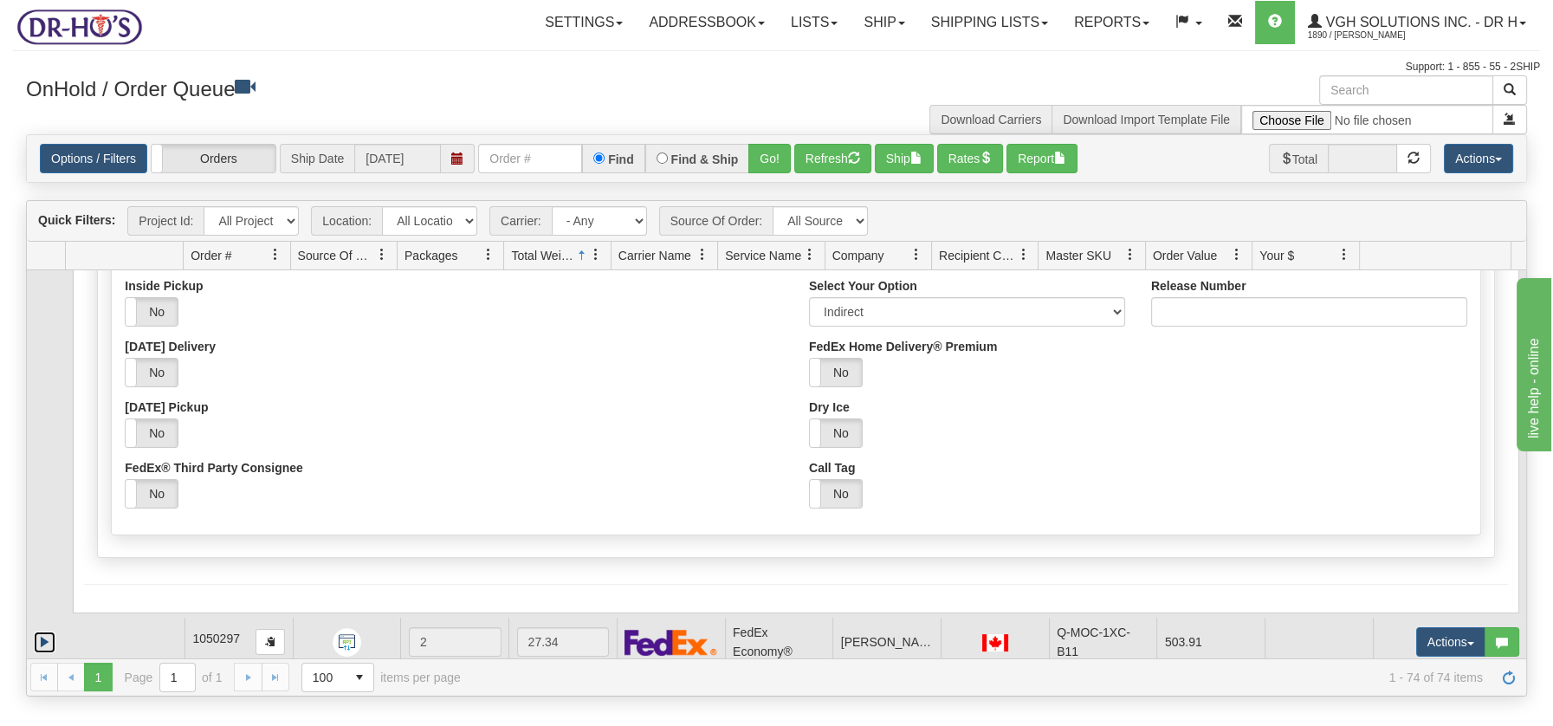
click at [44, 632] on link "Expand" at bounding box center [45, 642] width 22 height 22
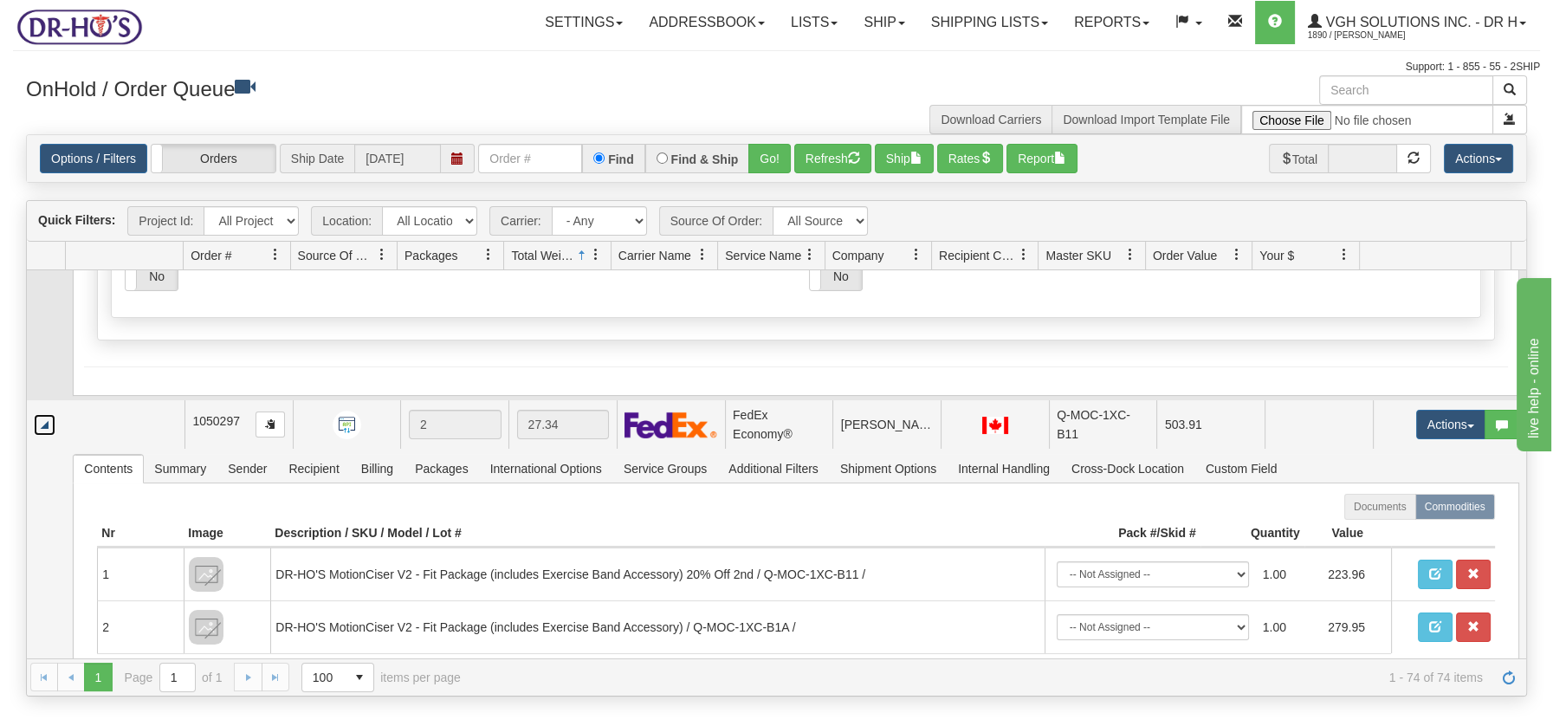
scroll to position [4029, 0]
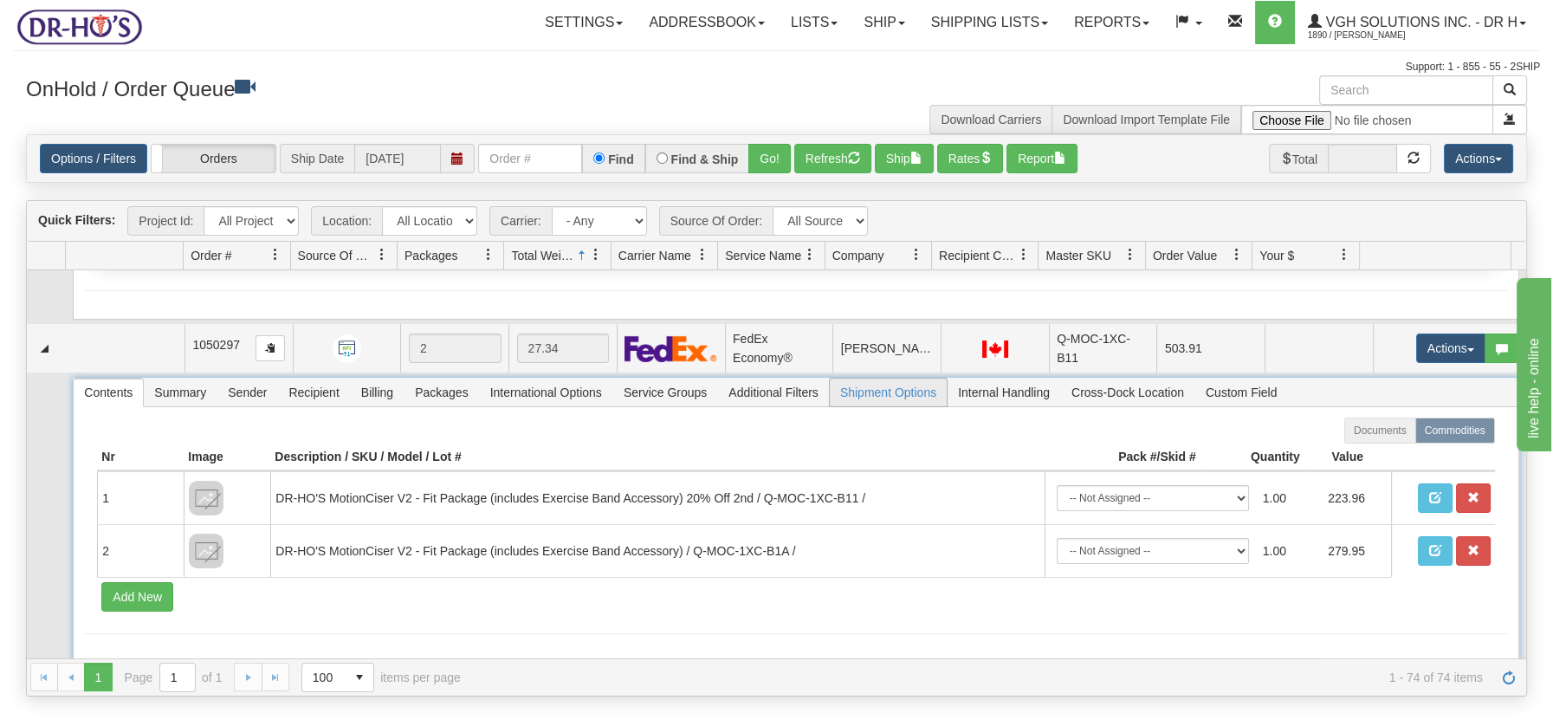
click at [891, 386] on span "Shipment Options" at bounding box center [888, 392] width 117 height 28
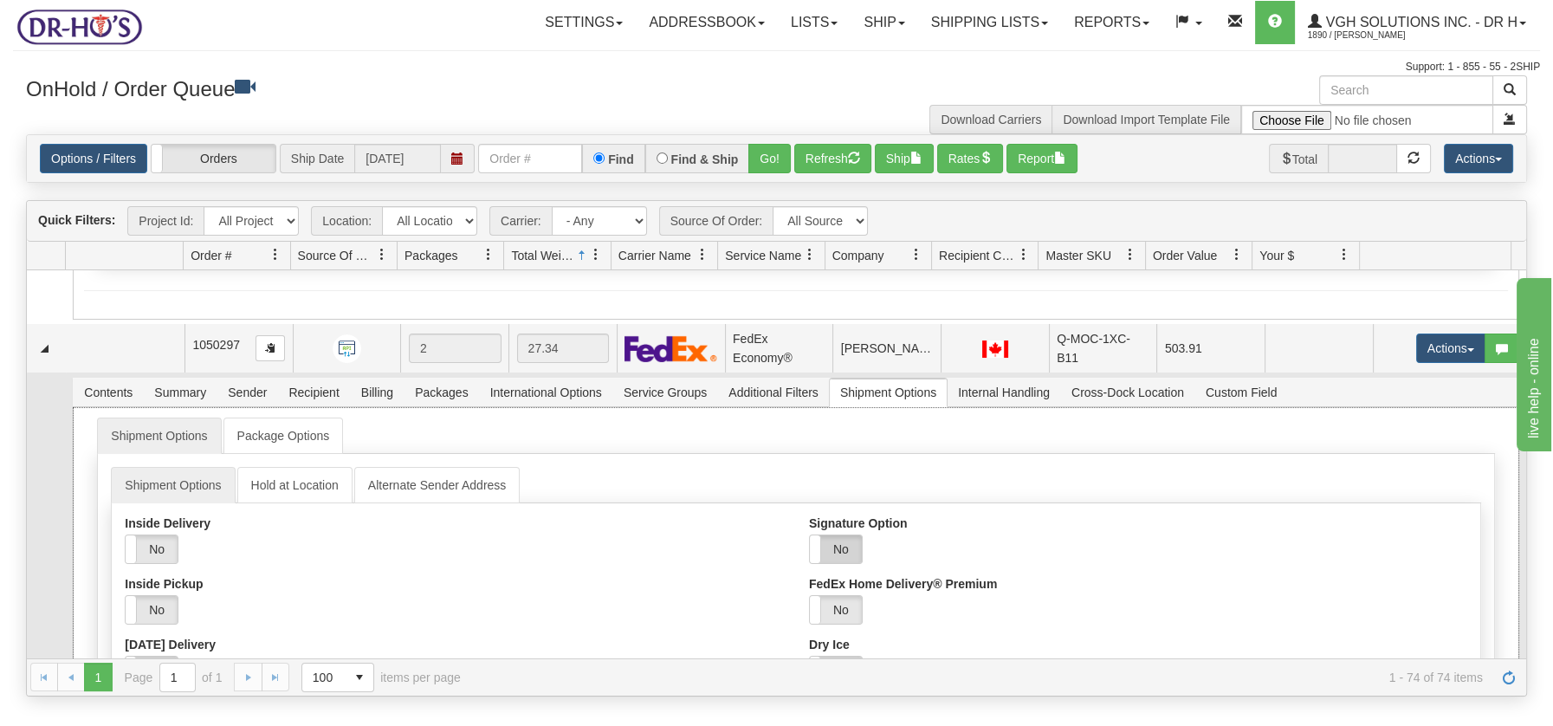
click at [845, 535] on label "No" at bounding box center [836, 549] width 52 height 28
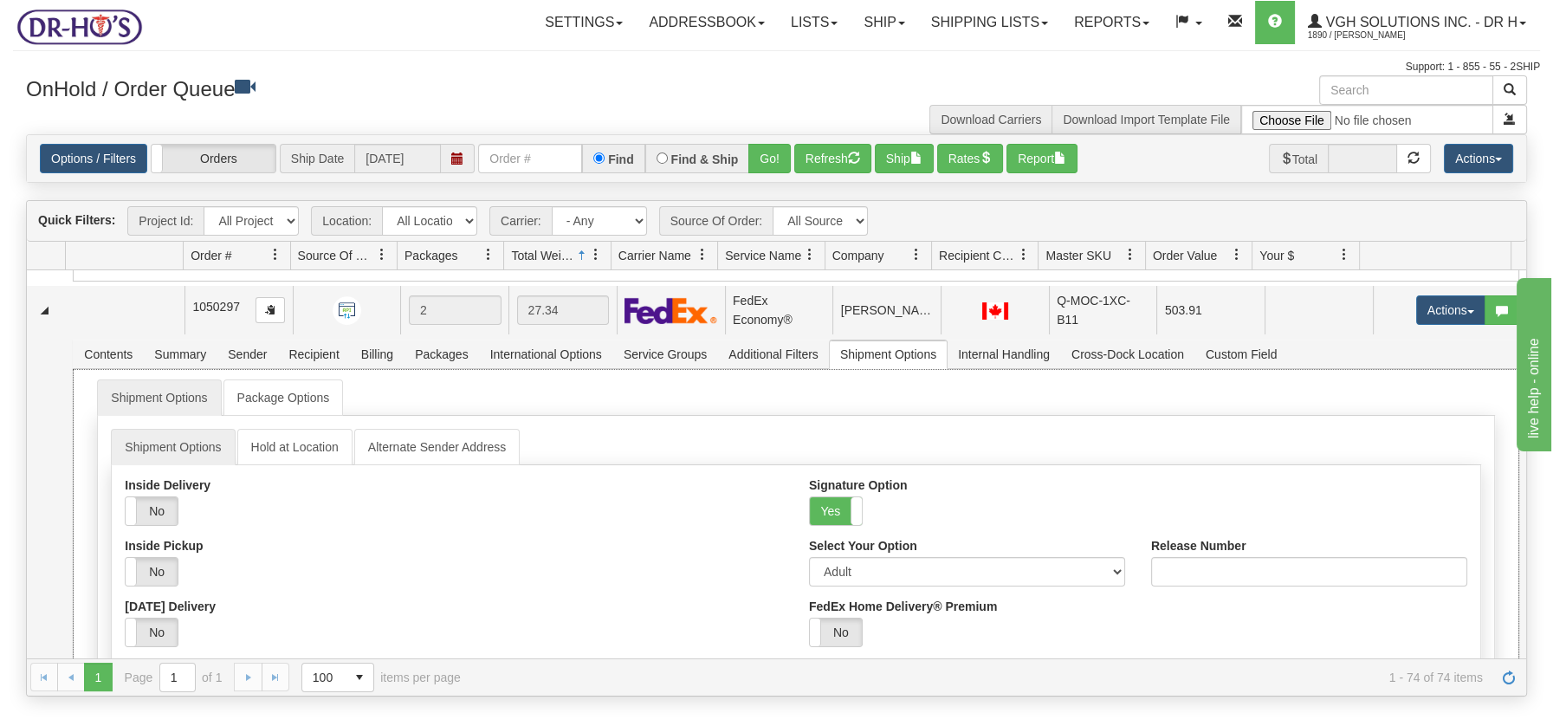
scroll to position [4132, 0]
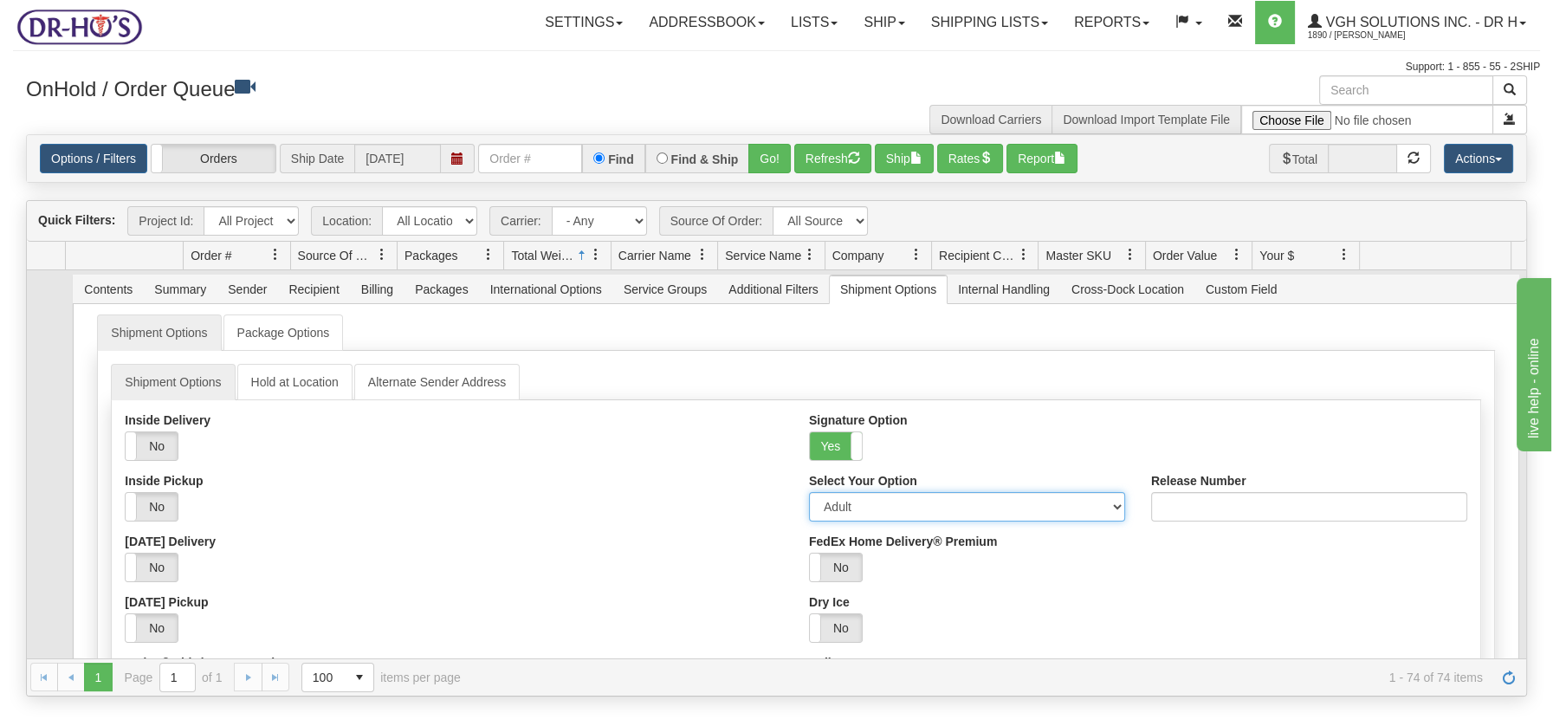
click at [1100, 498] on select "Adult Direct Indirect No Signature Required Service Default" at bounding box center [967, 506] width 316 height 29
select select "2"
click at [809, 492] on select "Adult Direct Indirect No Signature Required Service Default" at bounding box center [967, 506] width 316 height 29
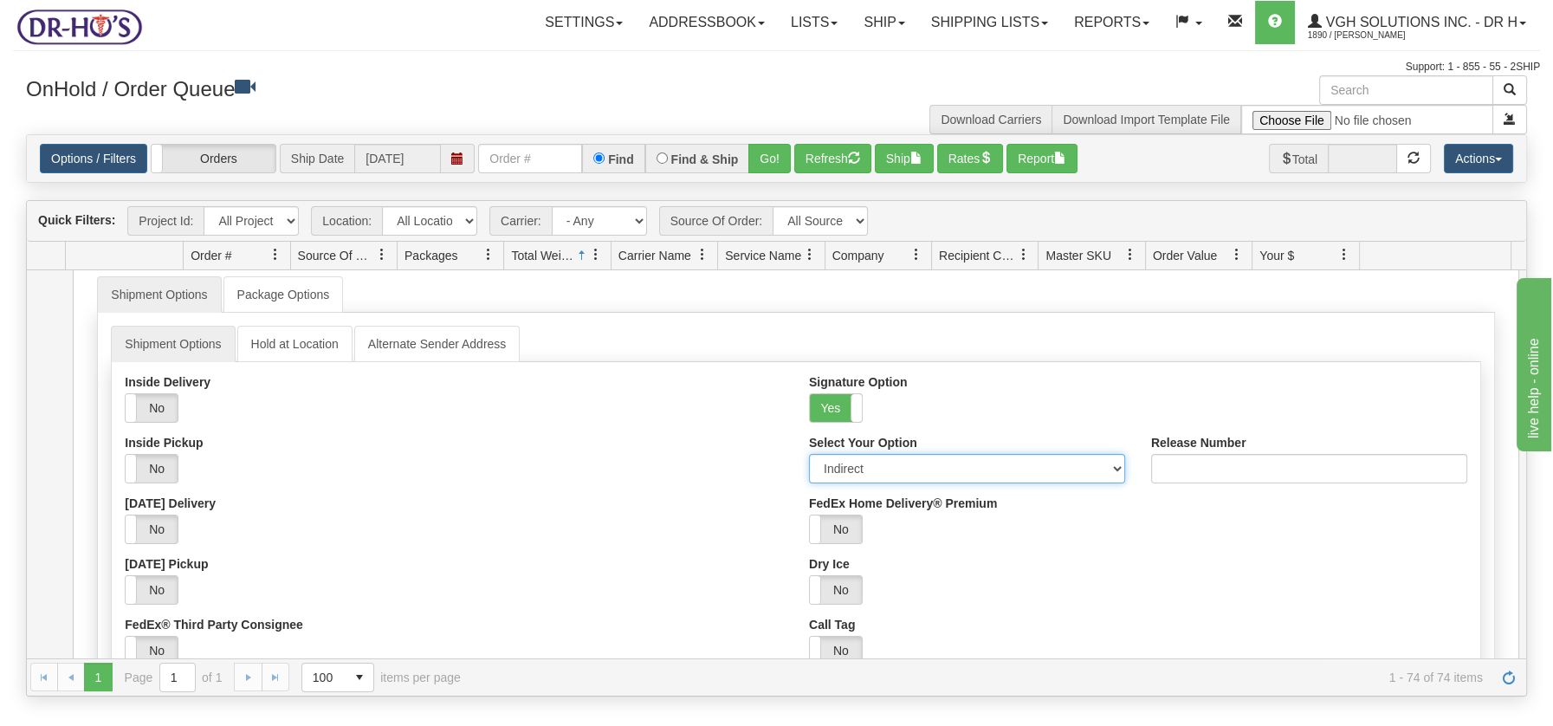
scroll to position [4302, 0]
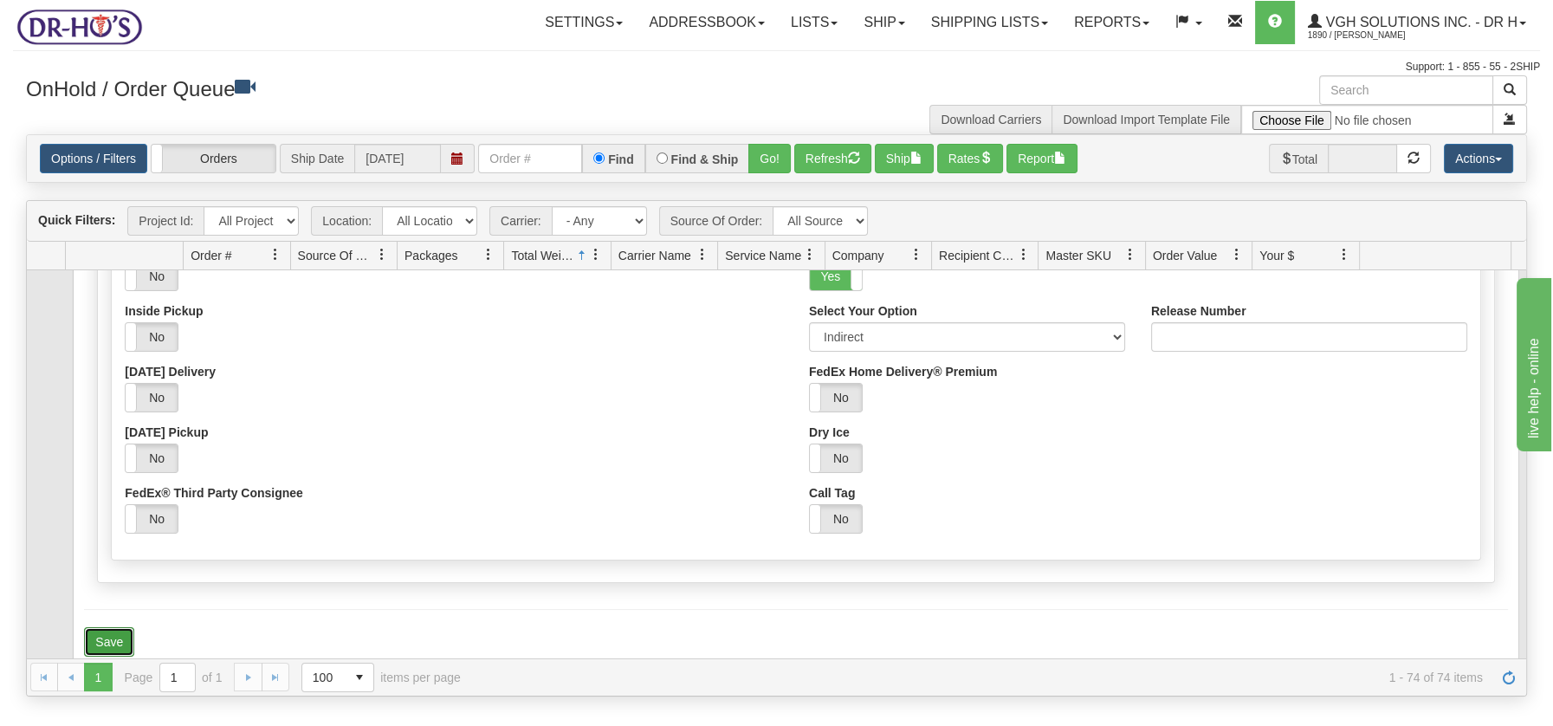
click at [119, 627] on button "Save" at bounding box center [109, 641] width 50 height 29
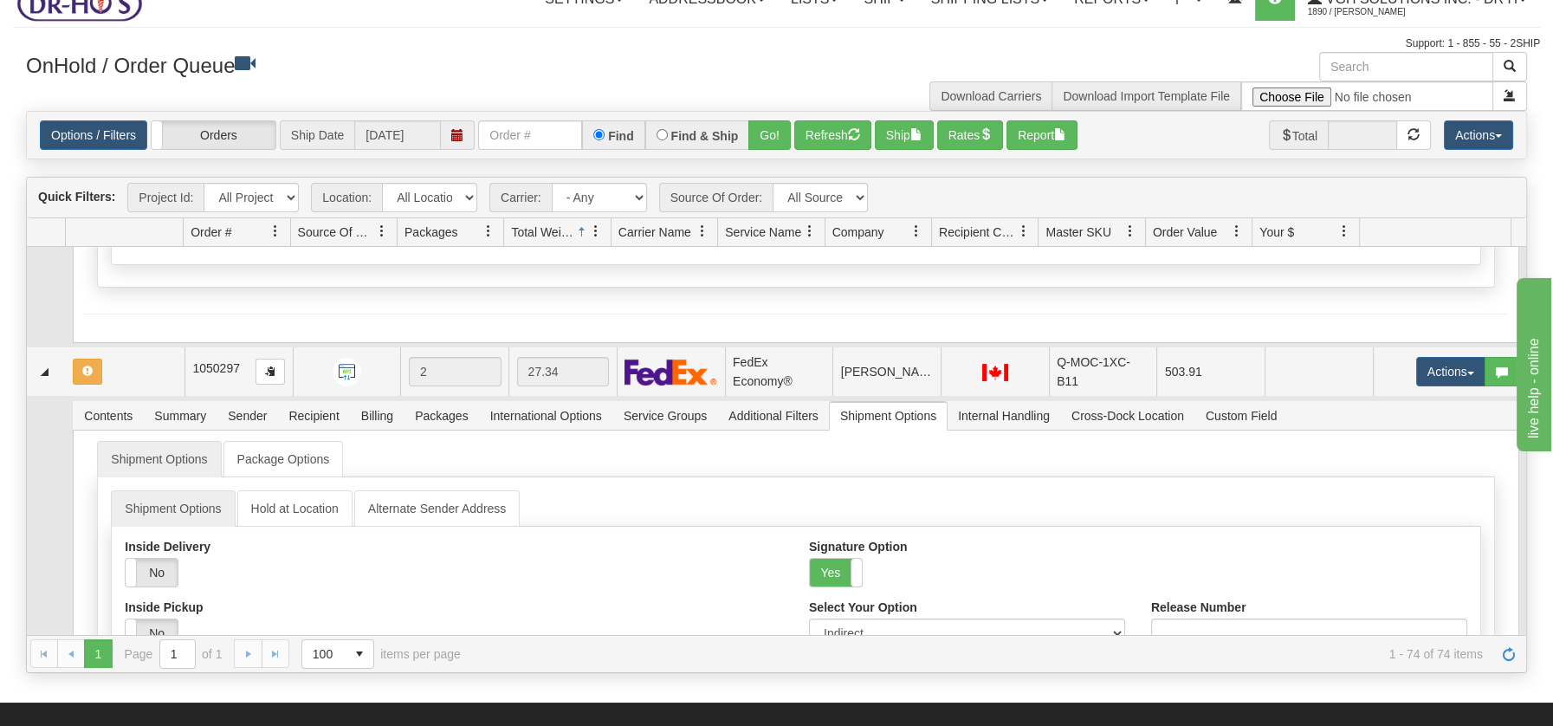
scroll to position [3965, 0]
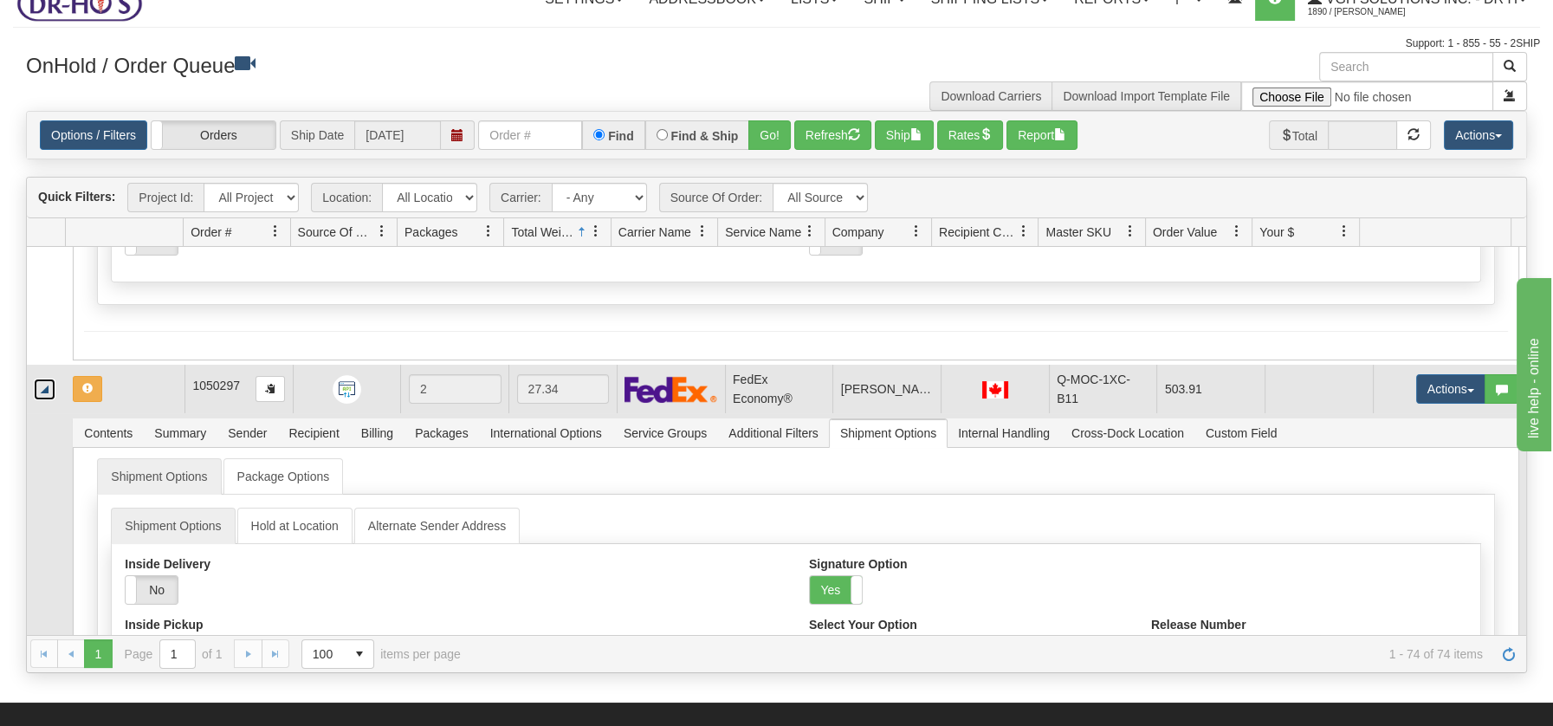
click at [42, 383] on link "Collapse" at bounding box center [45, 389] width 22 height 22
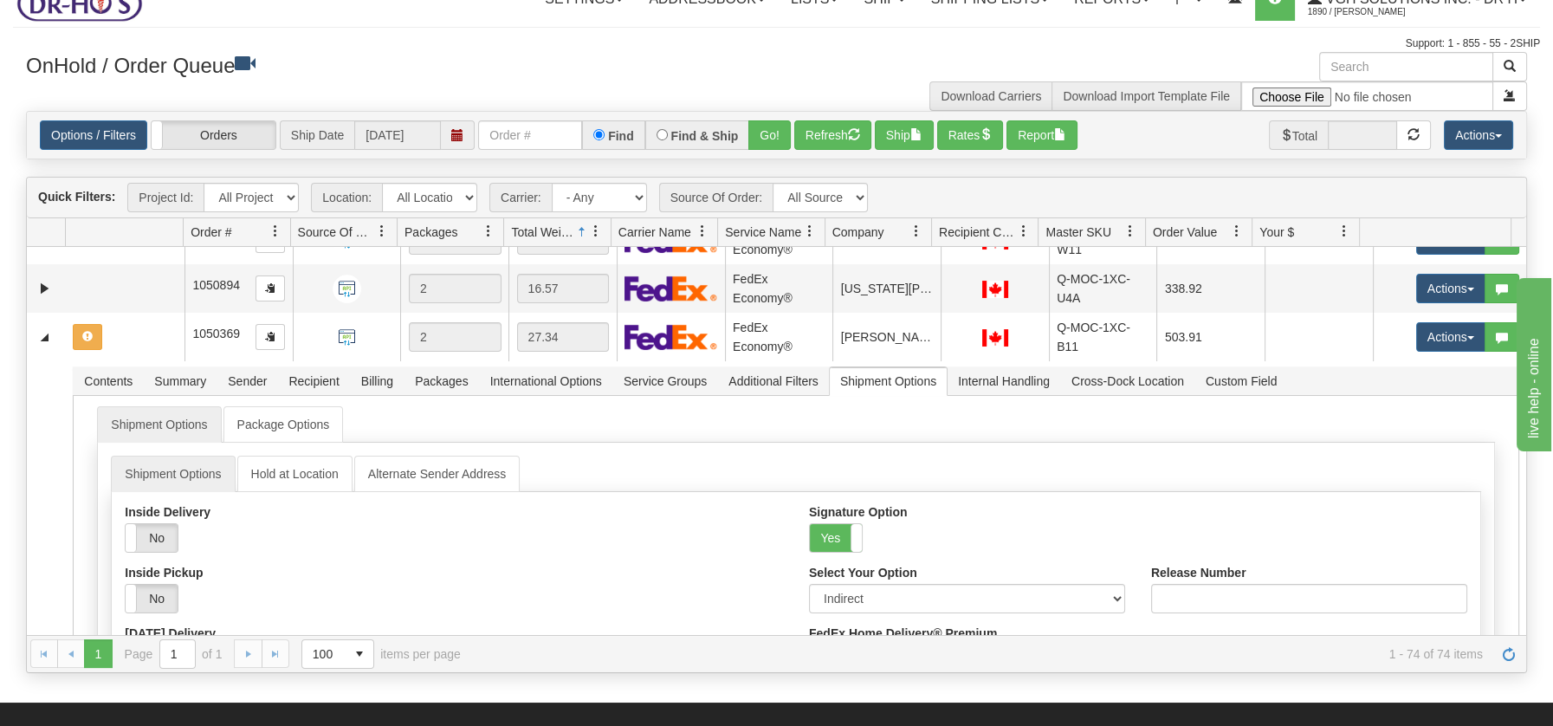
scroll to position [3390, 0]
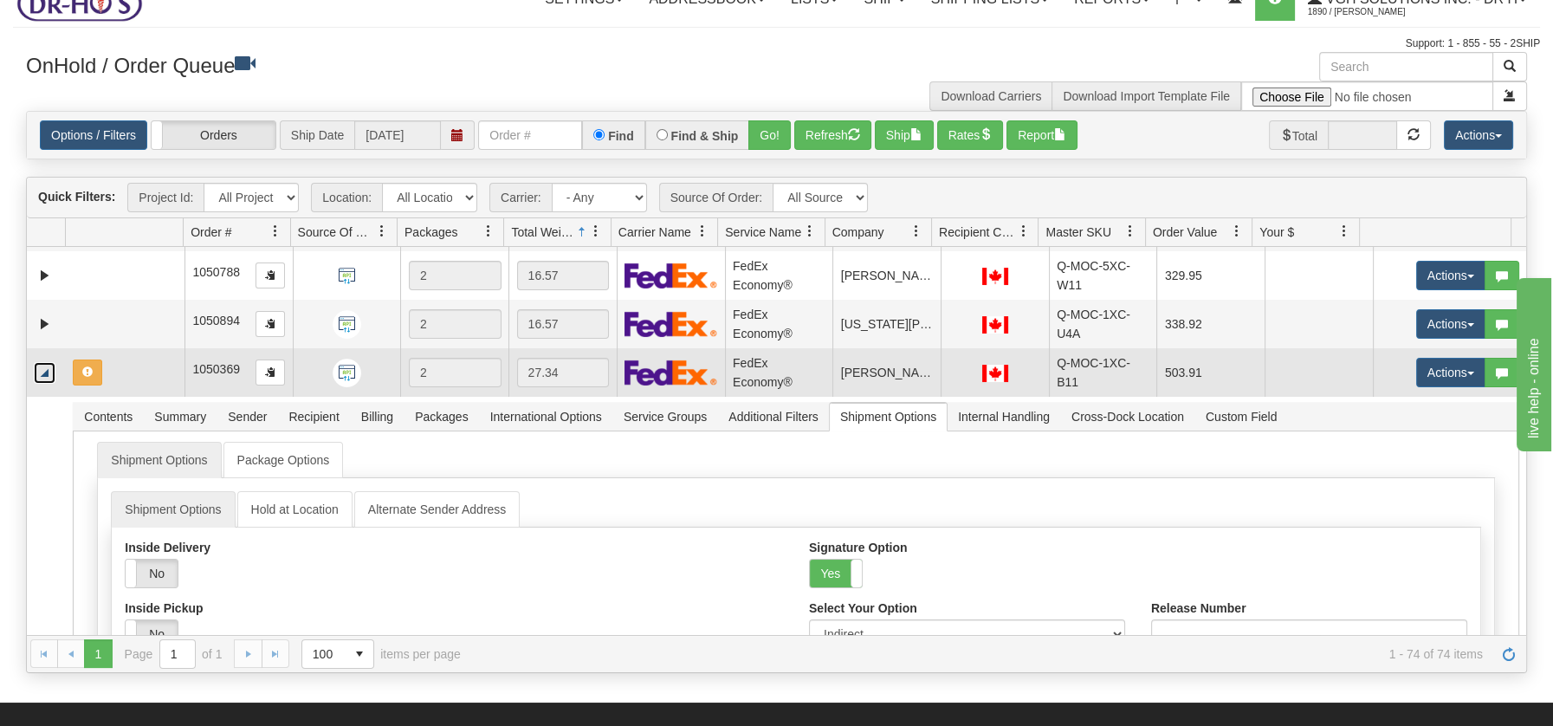
click at [49, 373] on link "Collapse" at bounding box center [45, 373] width 22 height 22
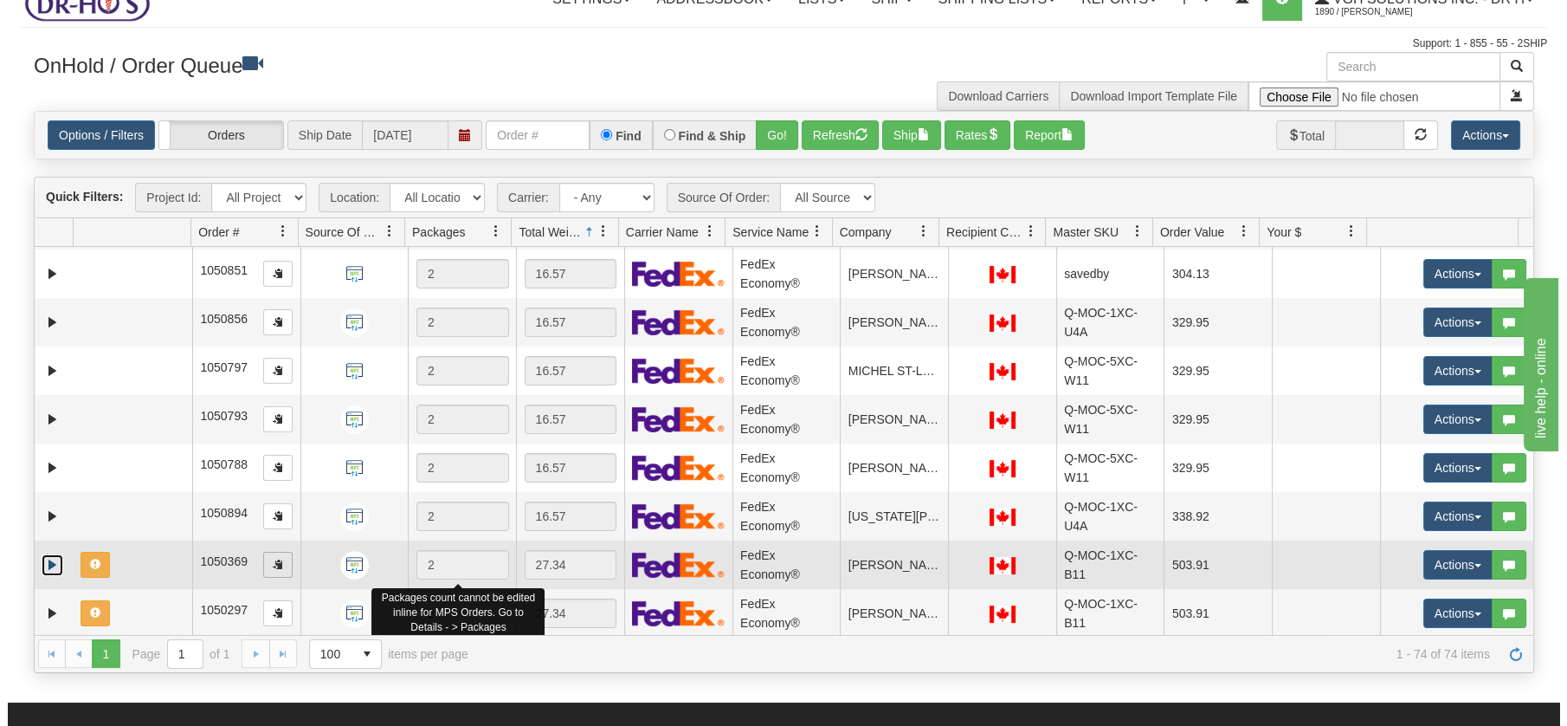
scroll to position [3198, 0]
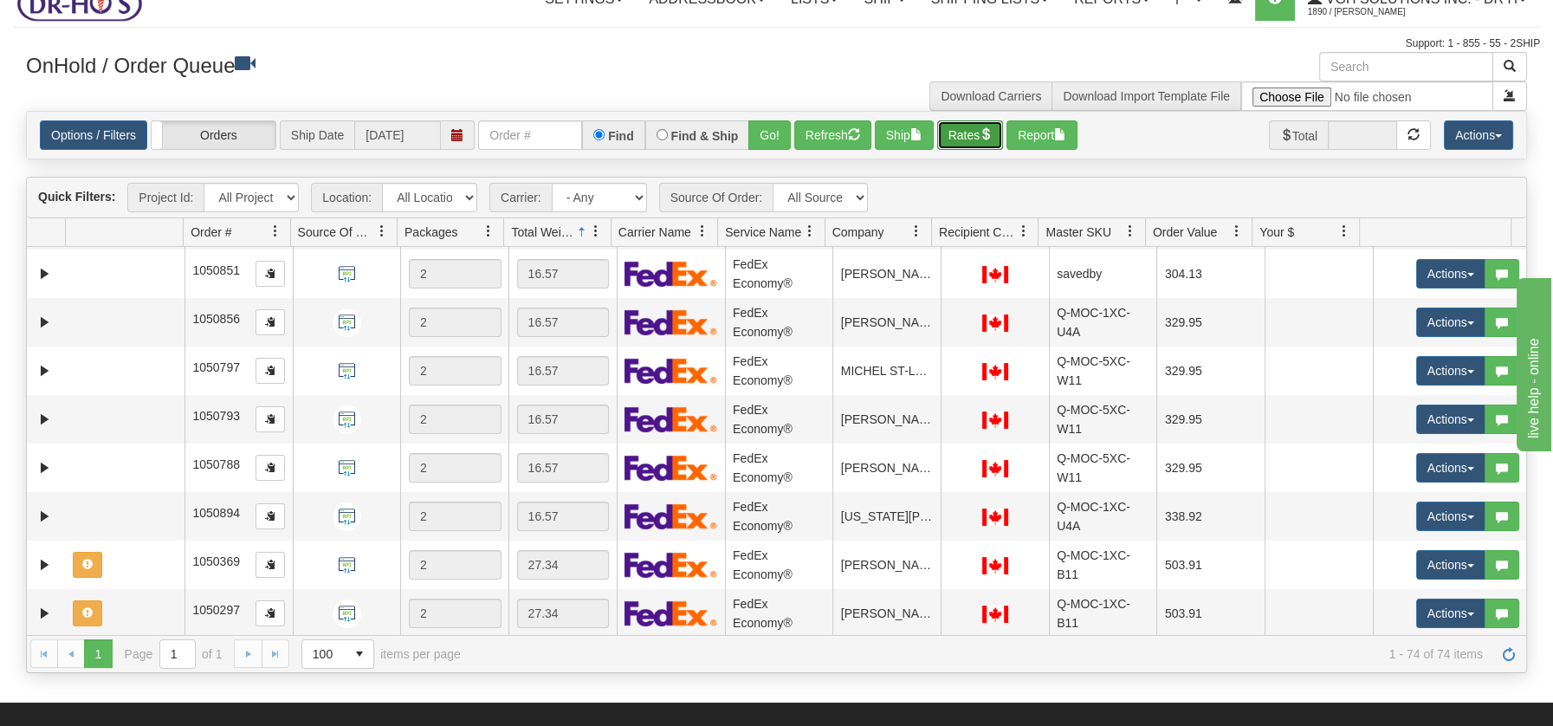
click at [979, 122] on button "Rates" at bounding box center [970, 134] width 67 height 29
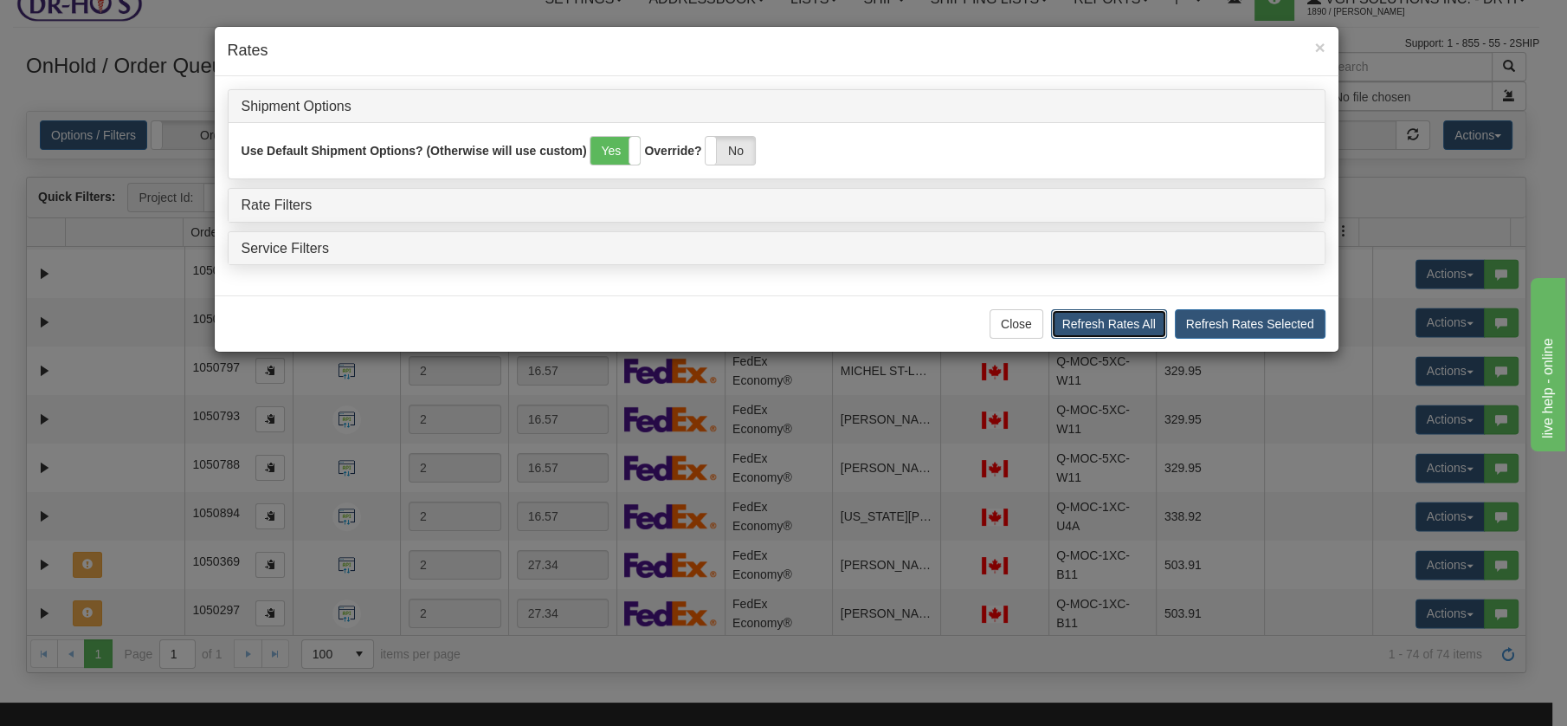
click at [1075, 322] on button "Refresh Rates All" at bounding box center [1109, 323] width 116 height 29
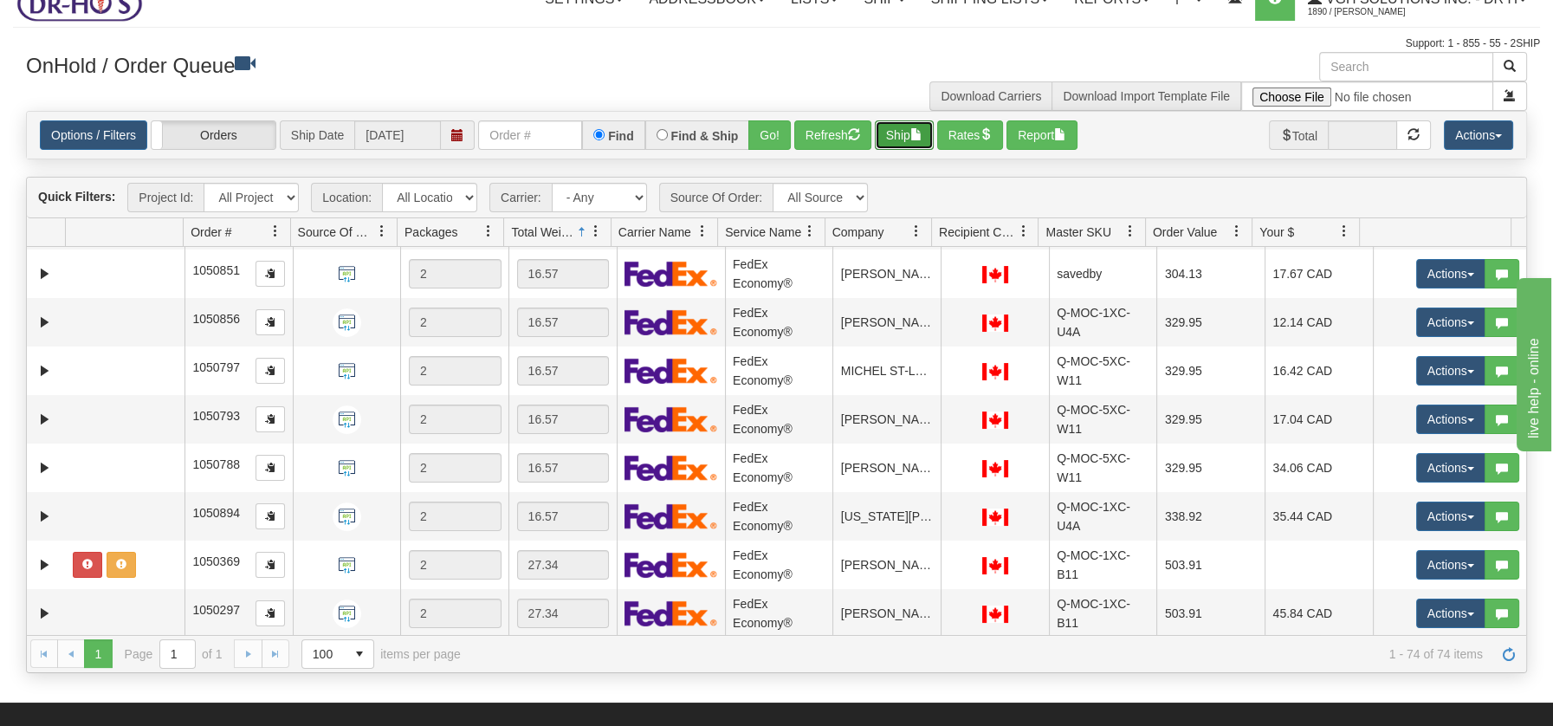
click at [911, 134] on button "Ship" at bounding box center [904, 134] width 59 height 29
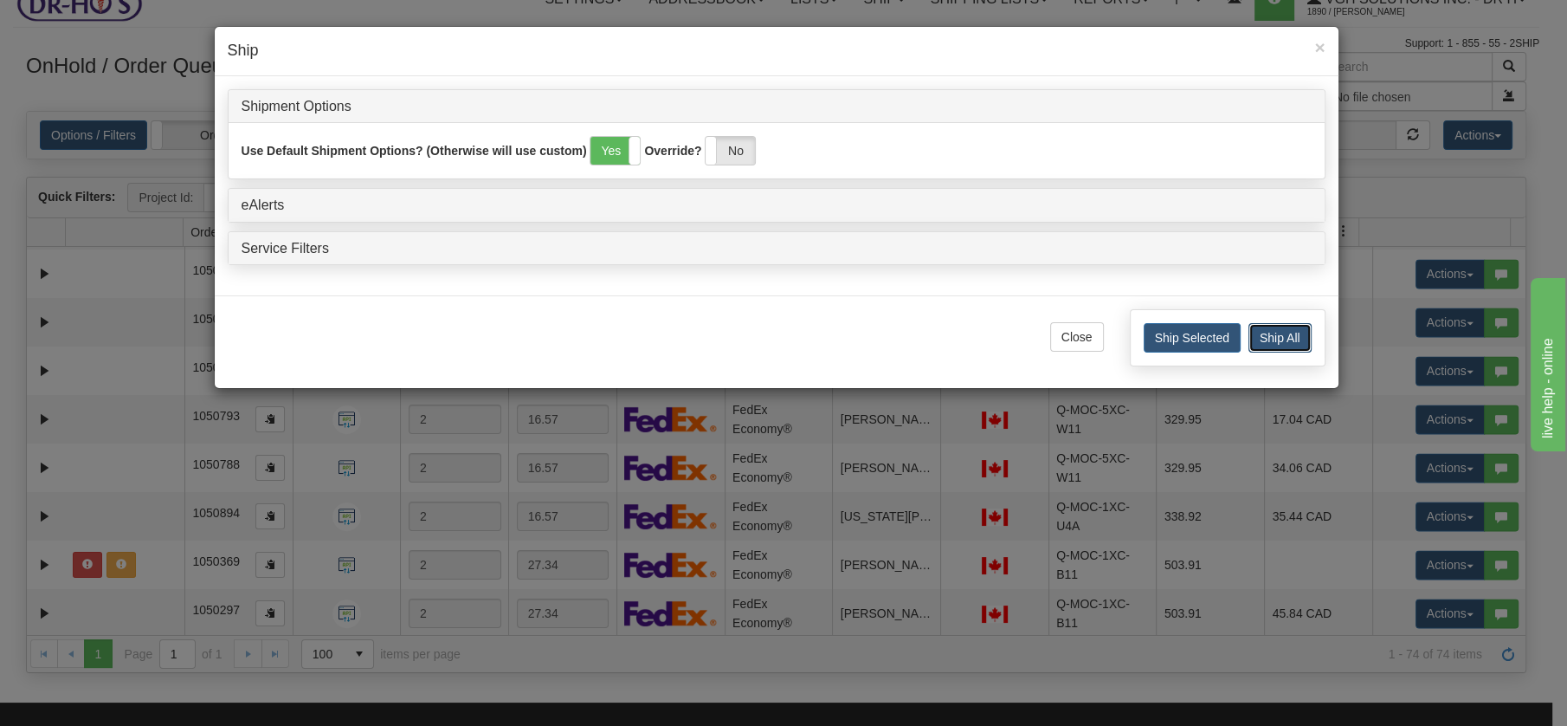
click at [1263, 331] on button "Ship All" at bounding box center [1280, 337] width 63 height 29
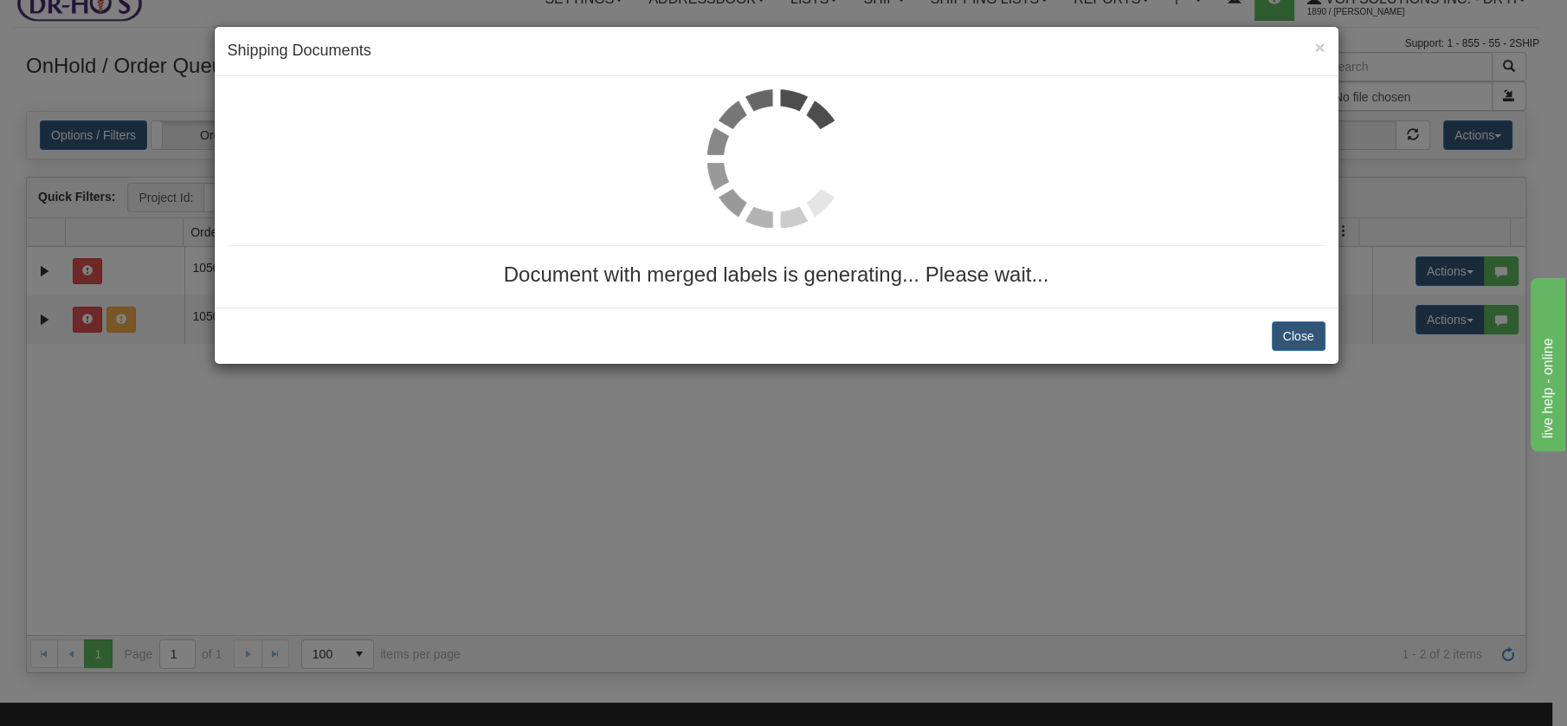
scroll to position [0, 0]
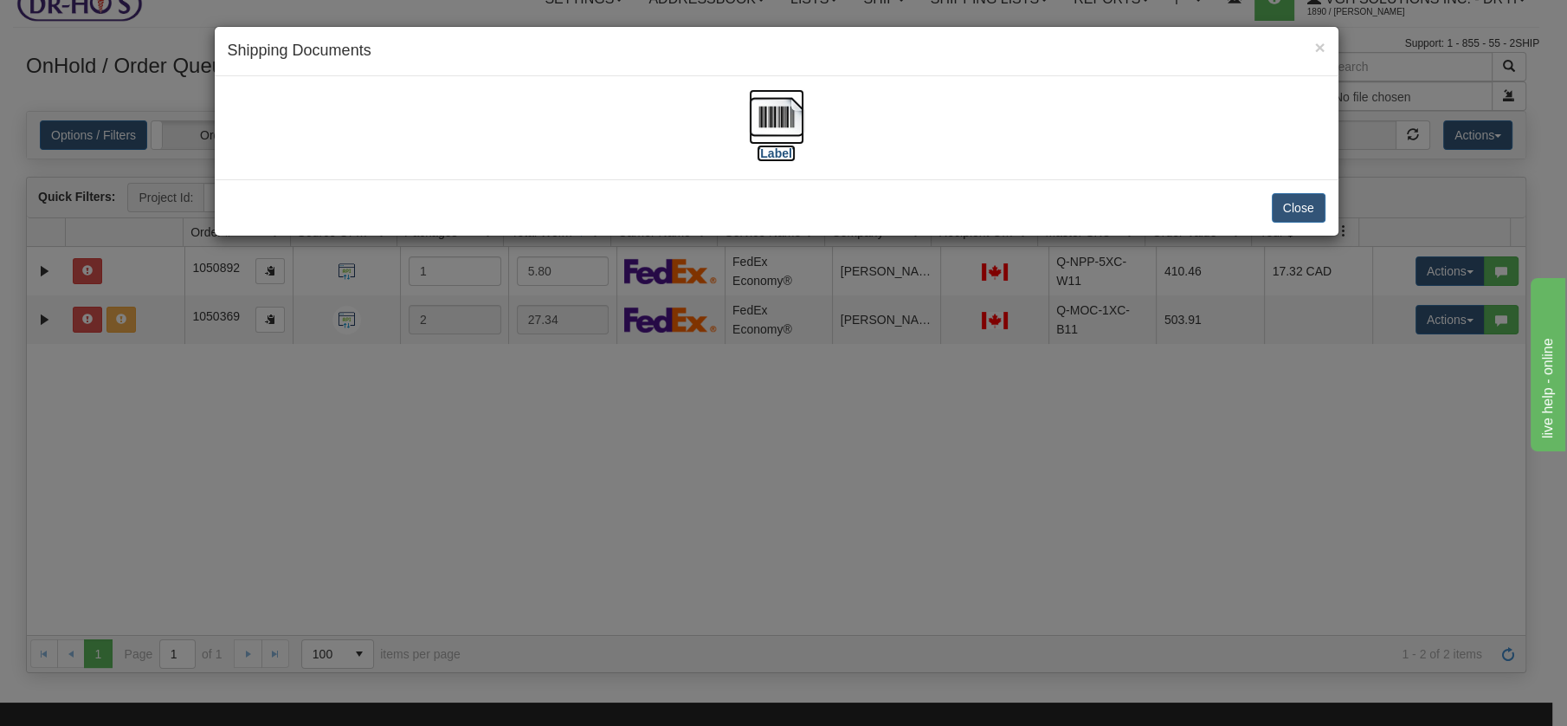
click at [772, 121] on img at bounding box center [776, 116] width 55 height 55
click at [1286, 202] on button "Close" at bounding box center [1299, 207] width 54 height 29
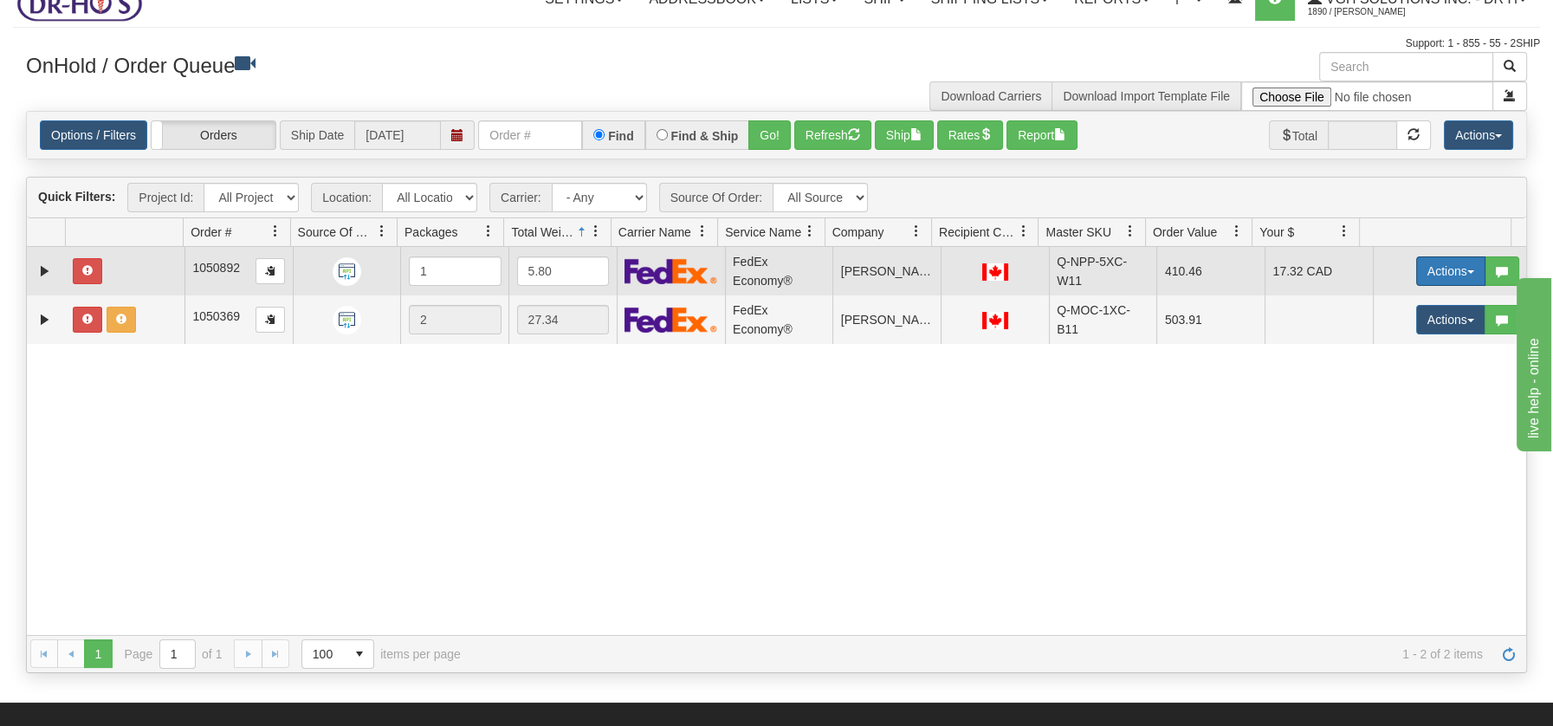
click at [1459, 272] on button "Actions" at bounding box center [1450, 270] width 69 height 29
click at [1363, 303] on span "Open" at bounding box center [1384, 304] width 42 height 14
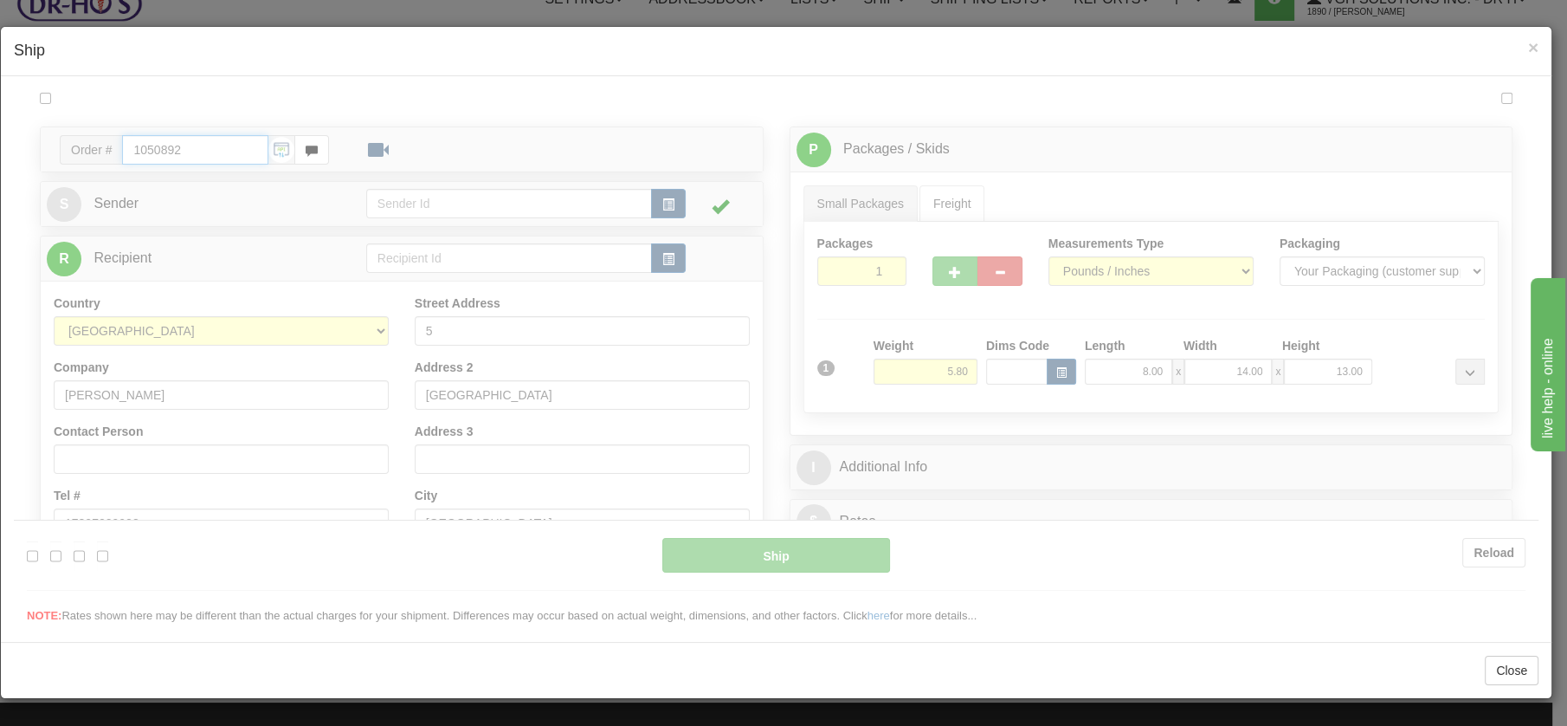
type input "20"
type input "09:00"
type input "16:00"
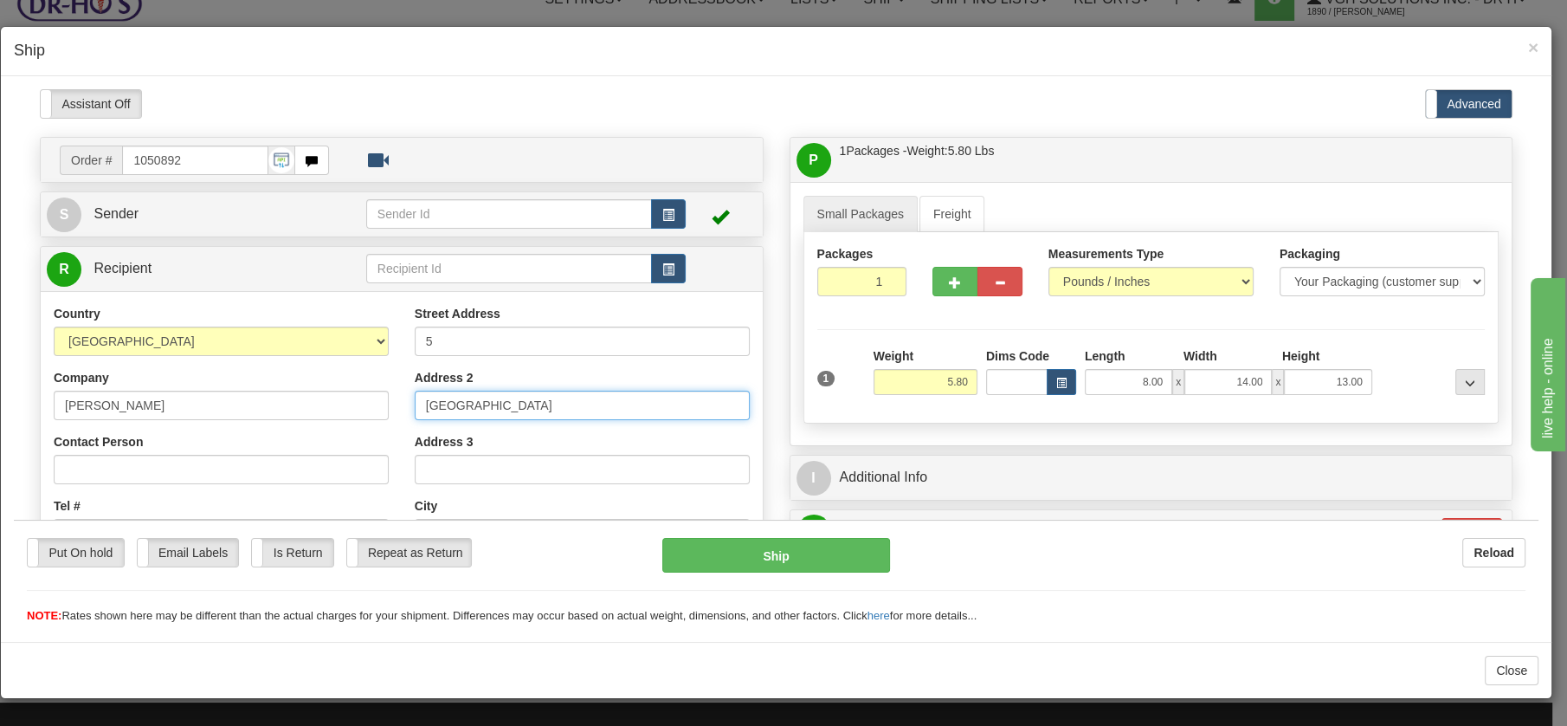
drag, startPoint x: 552, startPoint y: 409, endPoint x: 386, endPoint y: 404, distance: 166.3
click at [386, 404] on div "Country AFGHANISTAN ALAND ISLANDS ALBANIA ALGERIA AMERICAN SAMOA ANDORRA ANGOLA…" at bounding box center [402, 537] width 722 height 466
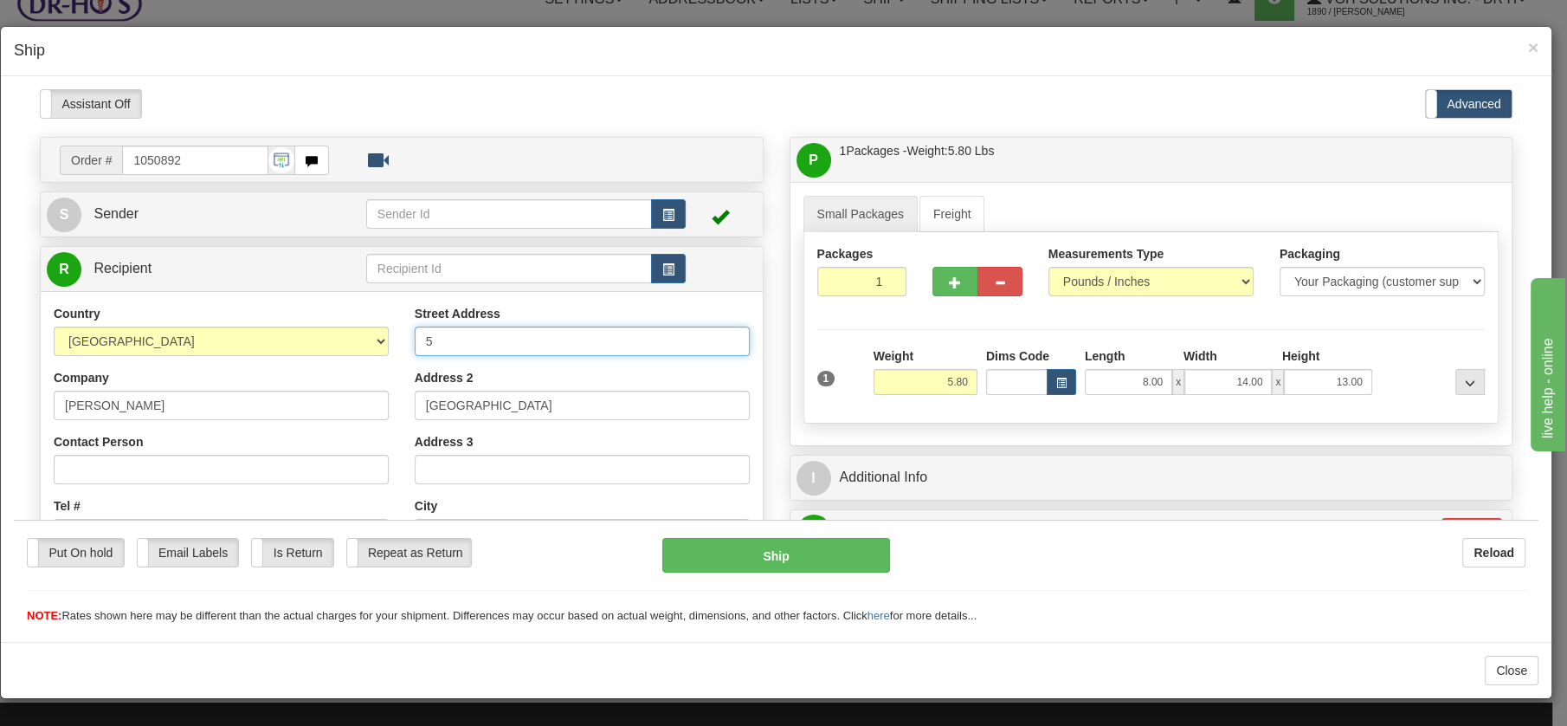
click at [474, 350] on input "5" at bounding box center [582, 340] width 335 height 29
paste input "Meadowview Landing"
type input "5 Meadowview Landing"
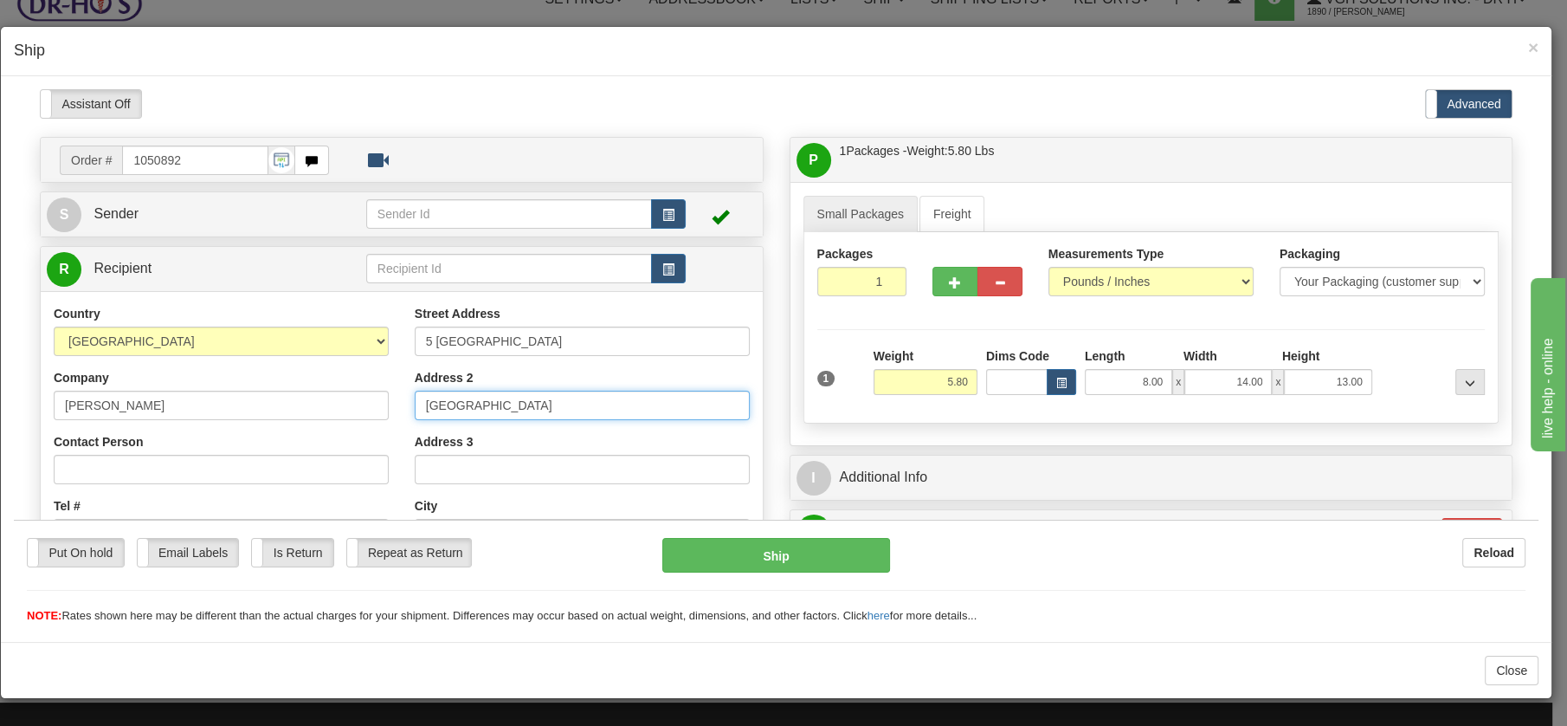
drag, startPoint x: 550, startPoint y: 405, endPoint x: 356, endPoint y: 403, distance: 194.0
click at [357, 405] on div "Country AFGHANISTAN ALAND ISLANDS ALBANIA ALGERIA AMERICAN SAMOA ANDORRA ANGOLA…" at bounding box center [402, 537] width 722 height 466
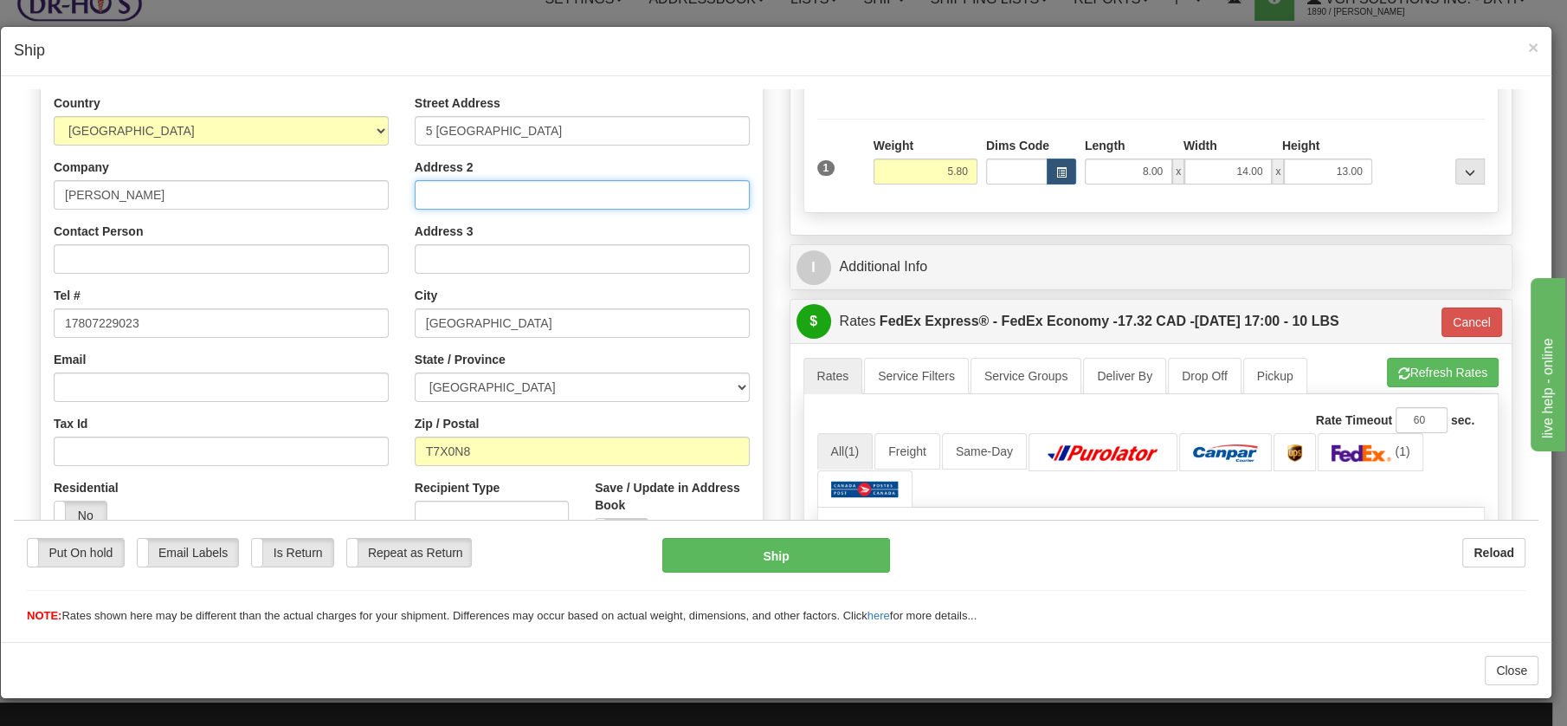
scroll to position [209, 0]
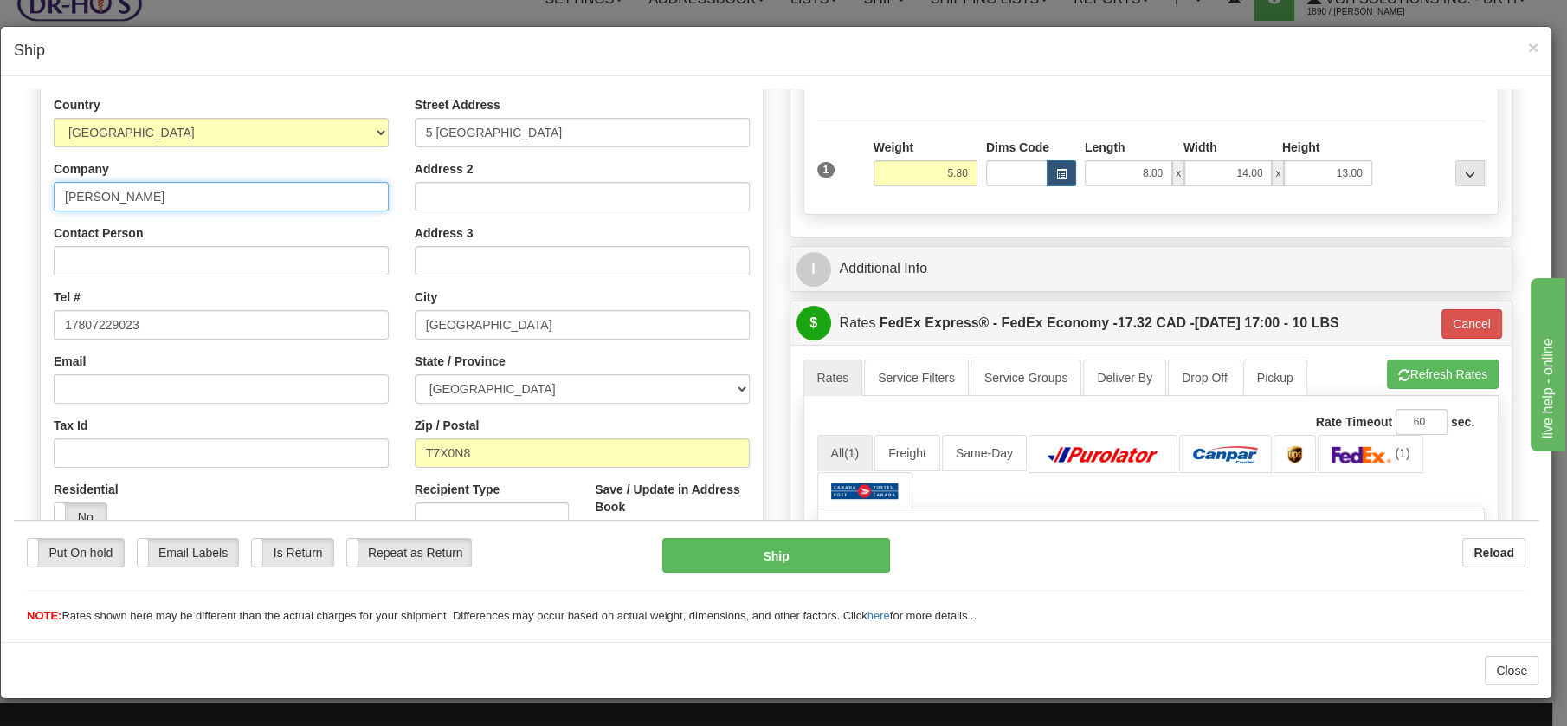
drag, startPoint x: 141, startPoint y: 193, endPoint x: 52, endPoint y: 185, distance: 89.5
click at [52, 185] on div "Country AFGHANISTAN ALAND ISLANDS ALBANIA ALGERIA AMERICAN SAMOA ANDORRA ANGOLA…" at bounding box center [221, 319] width 361 height 449
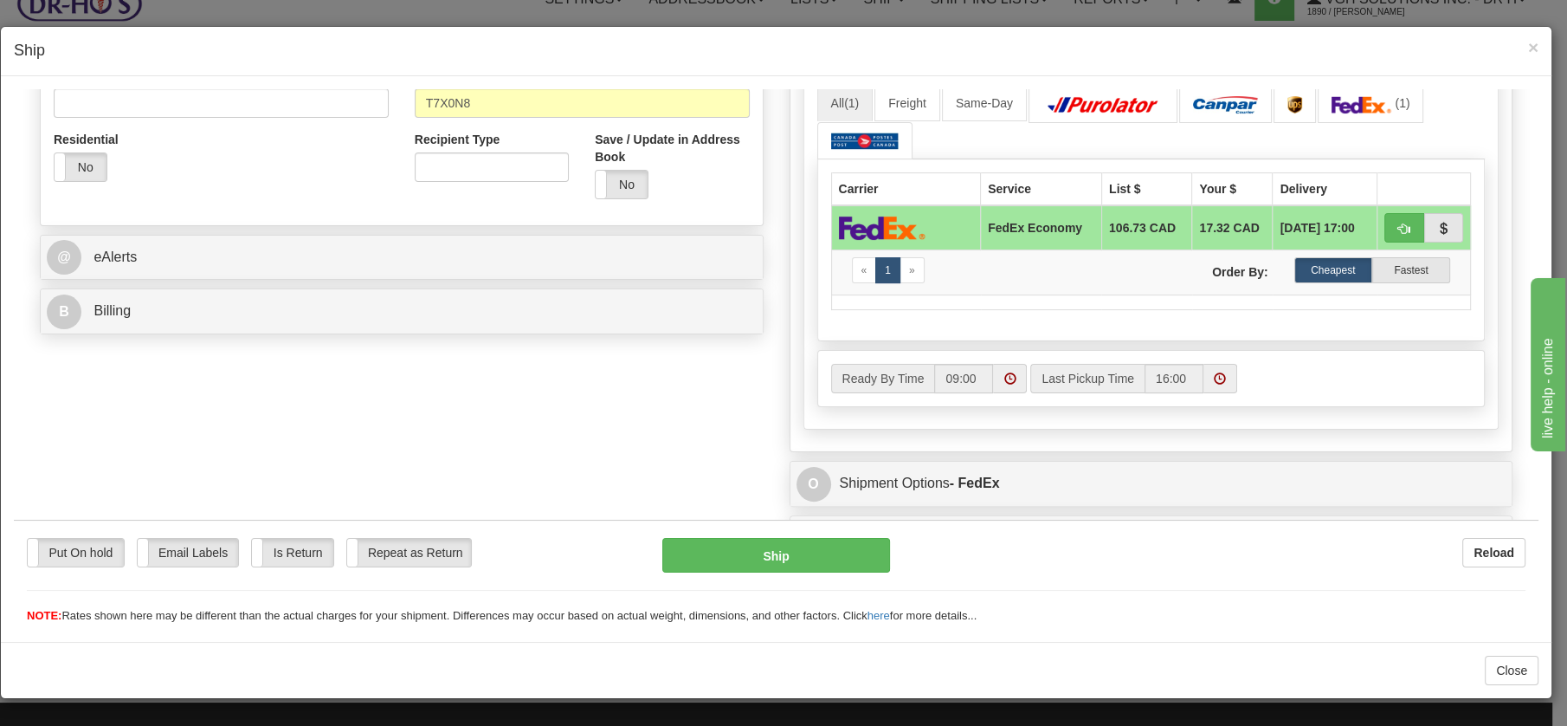
scroll to position [641, 0]
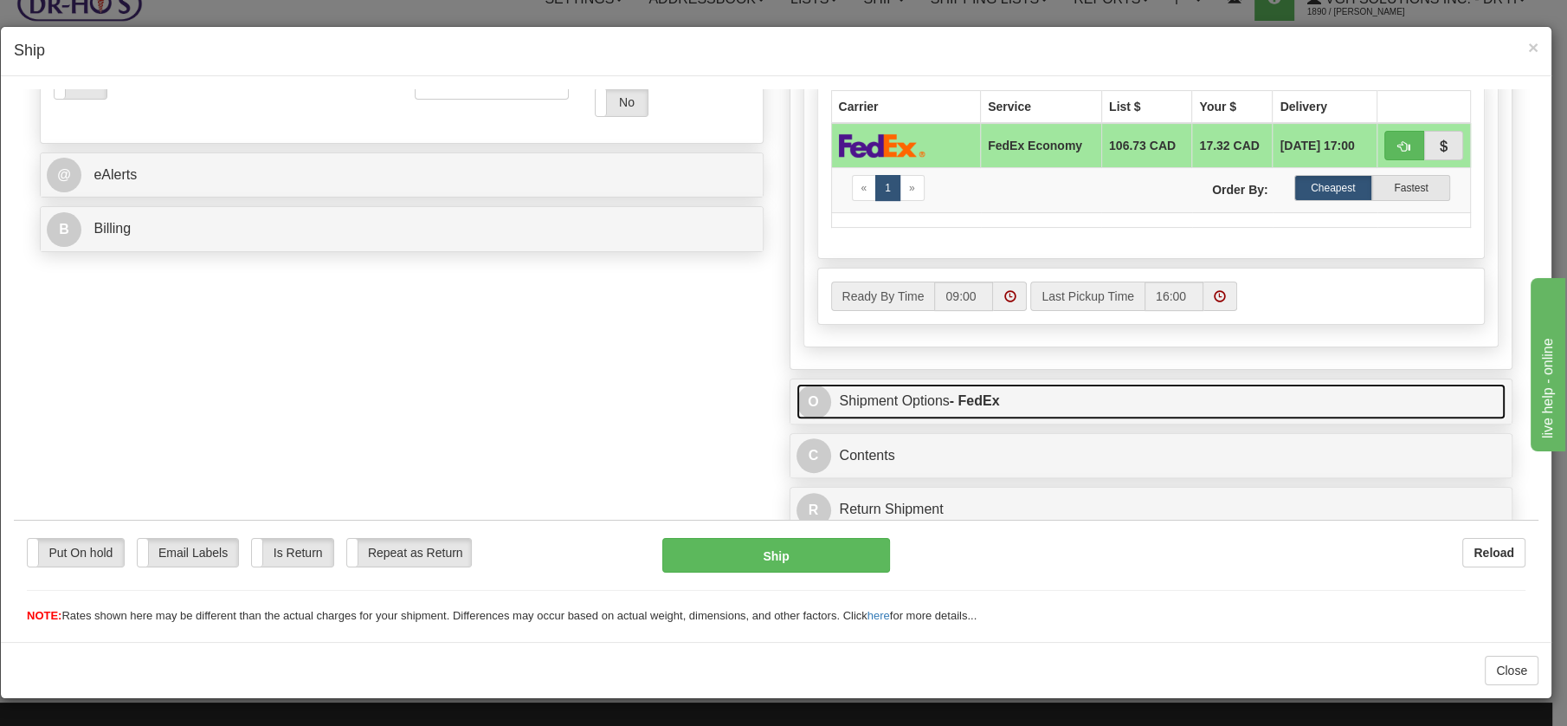
click at [882, 397] on link "O Shipment Options - FedEx" at bounding box center [1152, 401] width 710 height 36
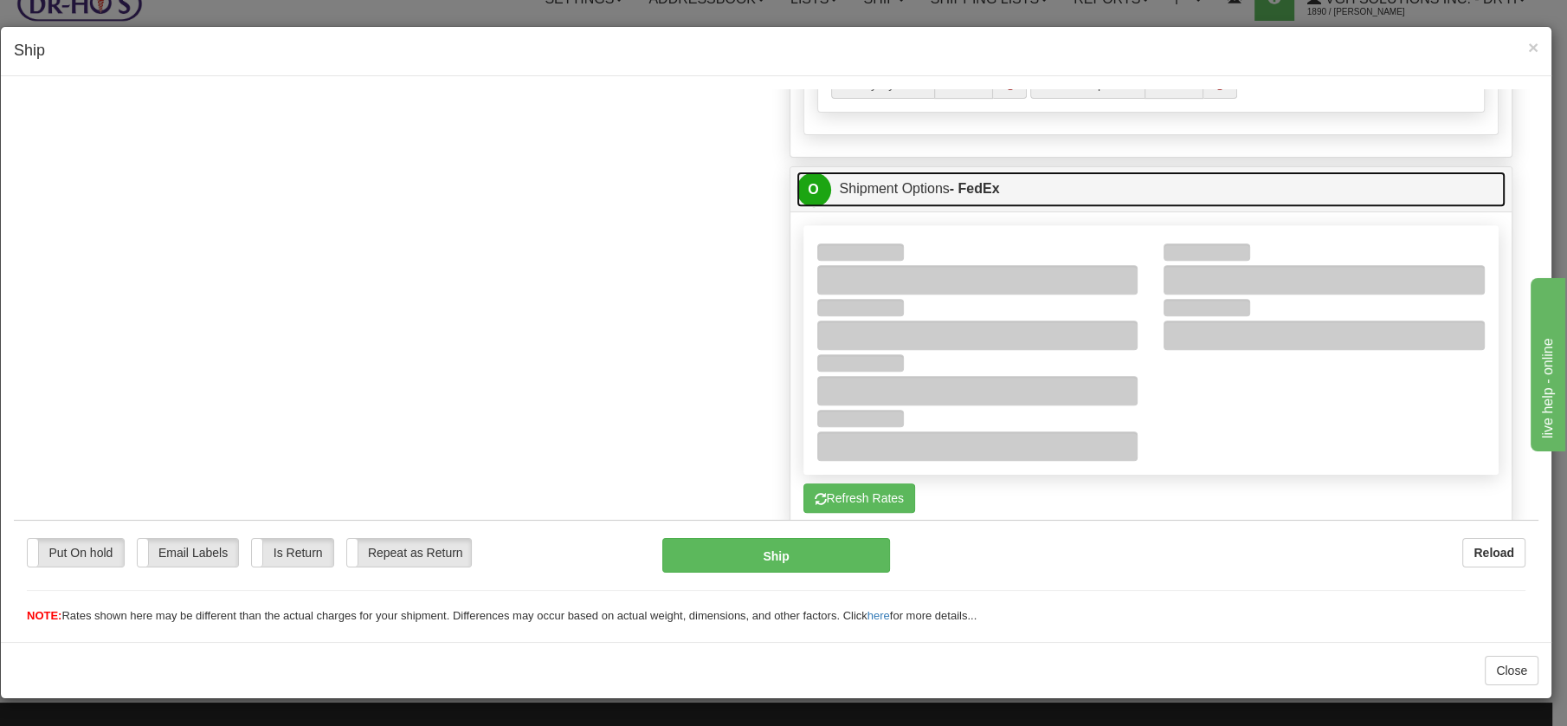
scroll to position [858, 0]
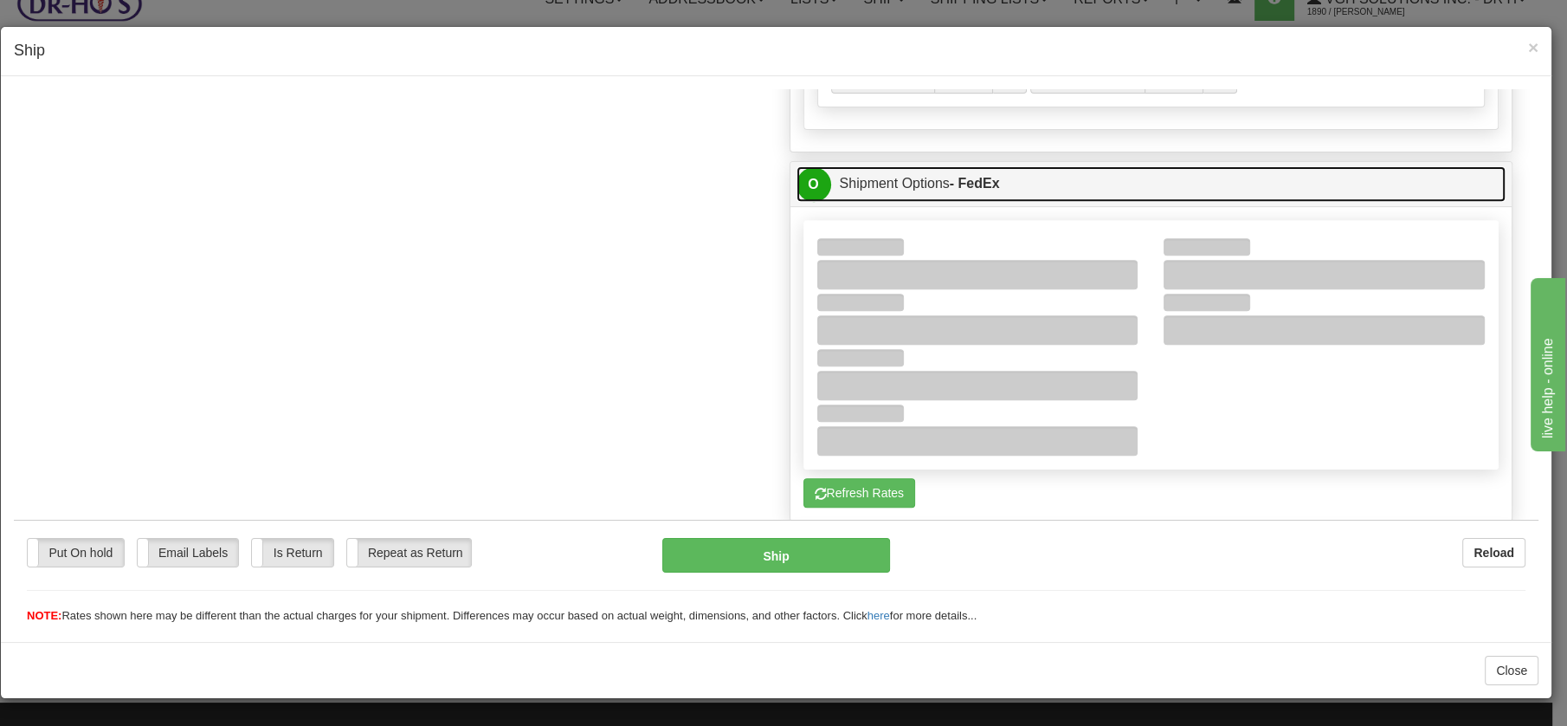
drag, startPoint x: 1533, startPoint y: 464, endPoint x: 1553, endPoint y: 626, distance: 163.2
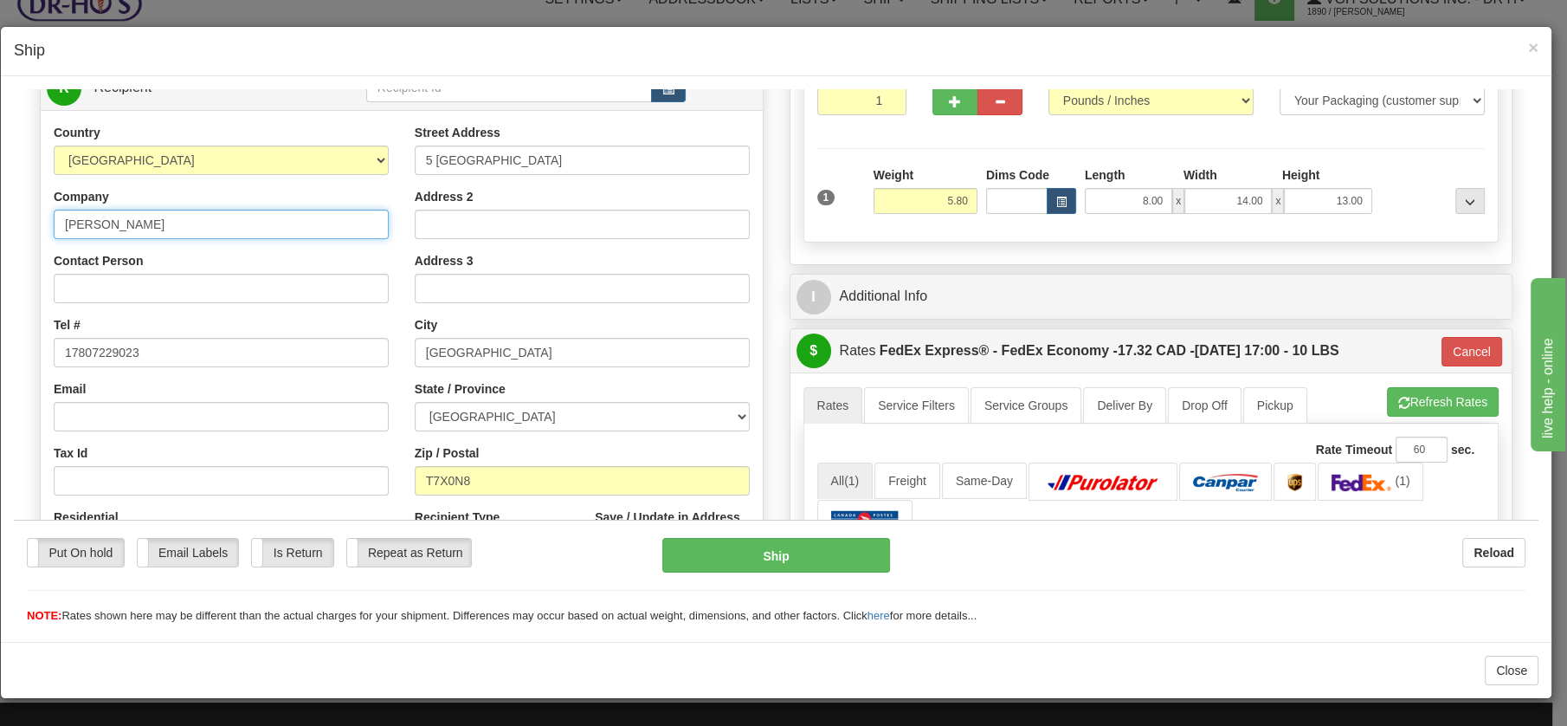
scroll to position [294, 0]
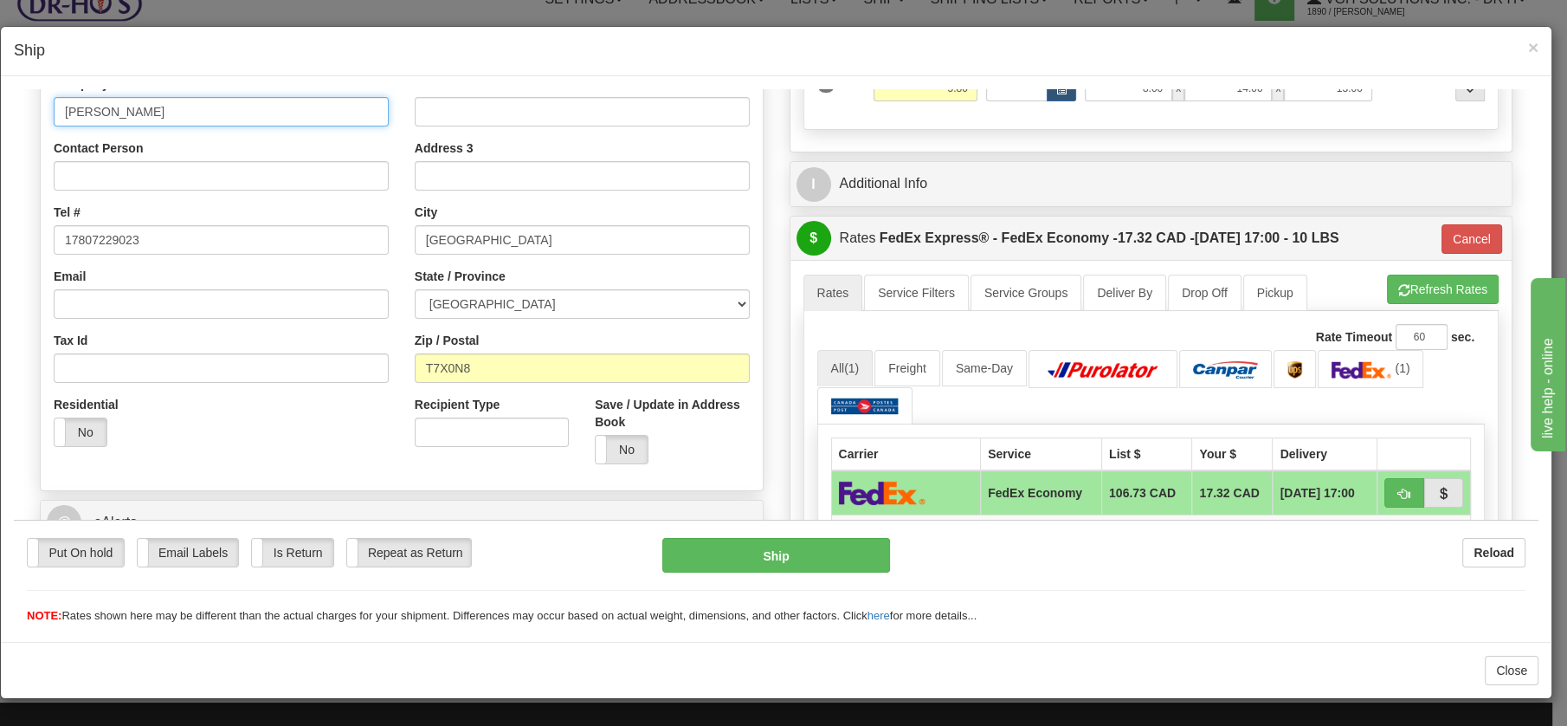
drag, startPoint x: 1530, startPoint y: 216, endPoint x: 164, endPoint y: 92, distance: 1372.1
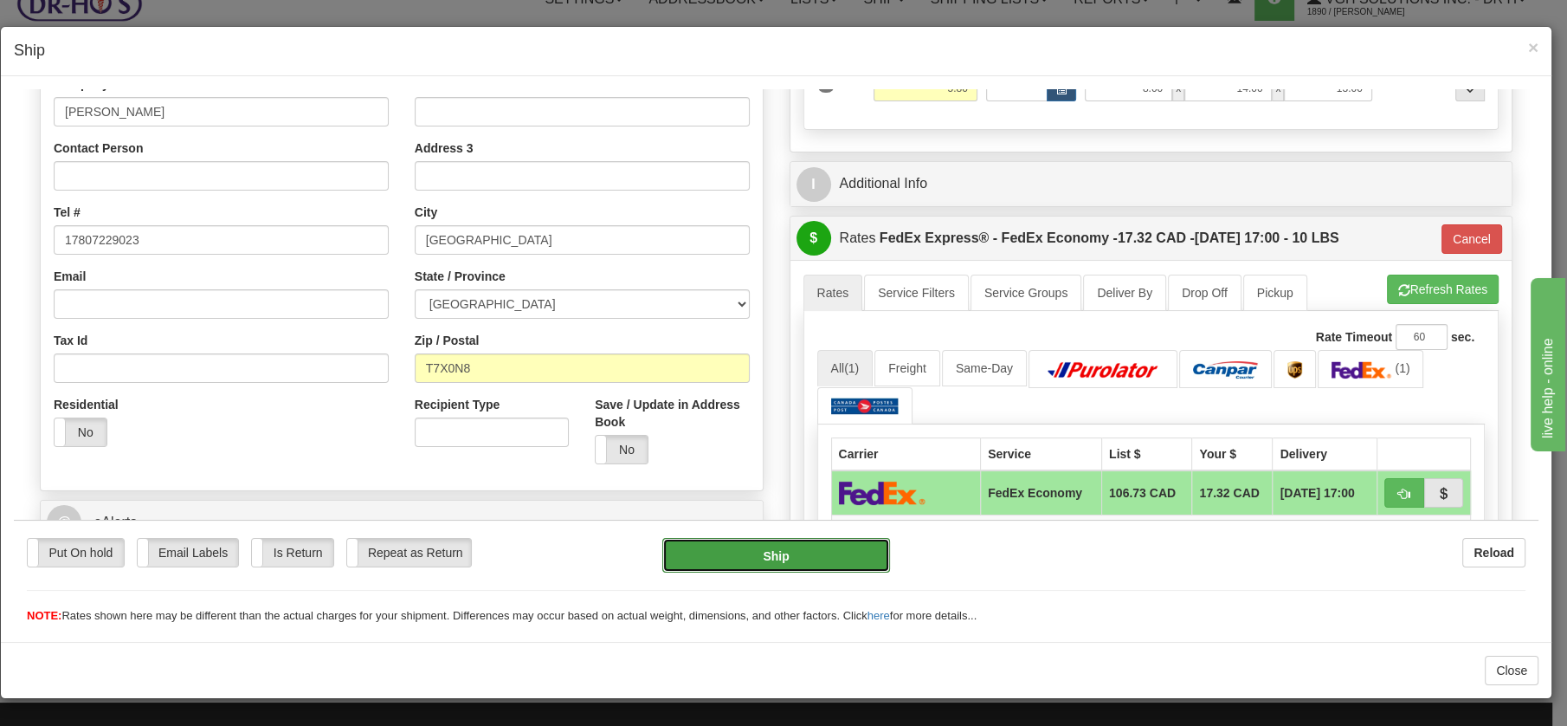
click at [780, 557] on button "Ship" at bounding box center [776, 554] width 228 height 35
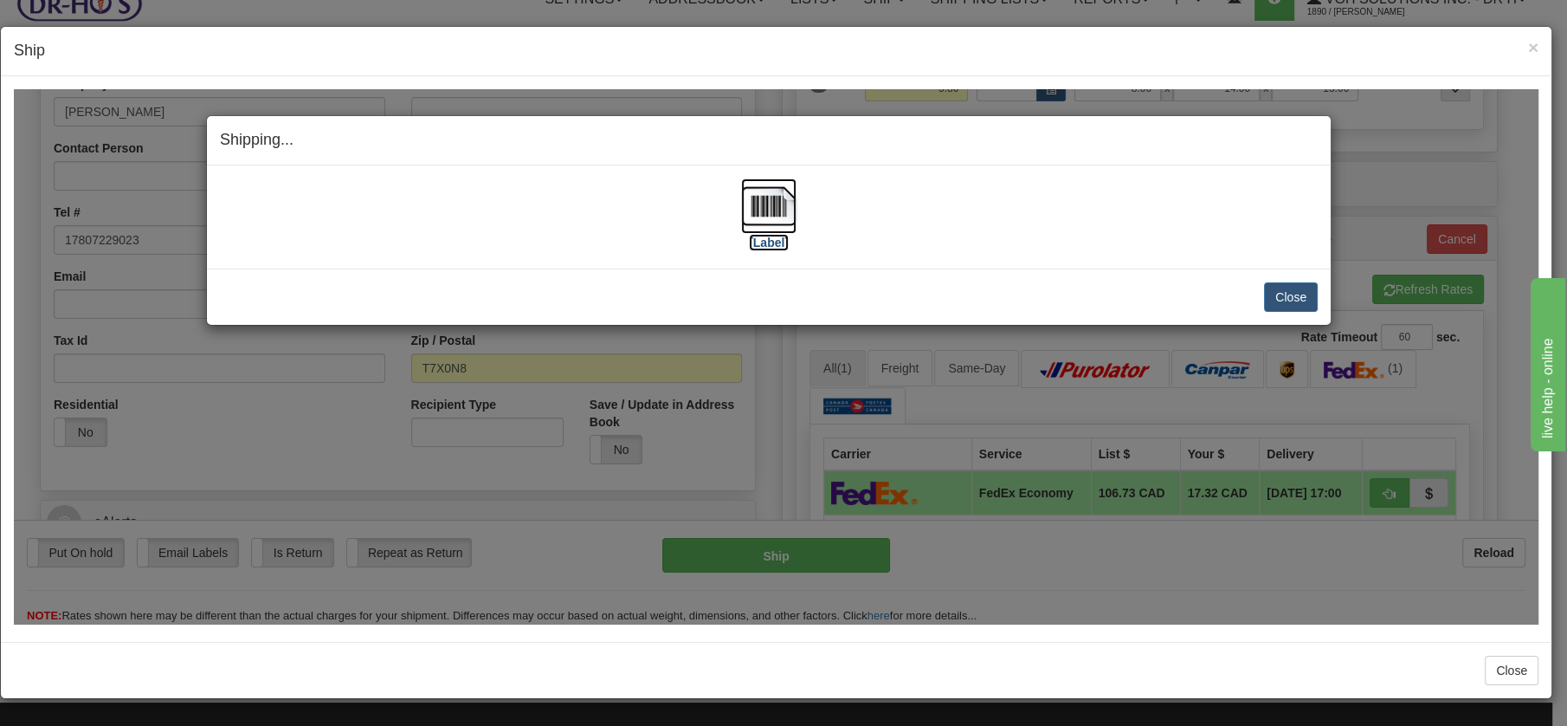
click at [776, 198] on img at bounding box center [768, 205] width 55 height 55
click at [1302, 298] on button "Close" at bounding box center [1291, 295] width 54 height 29
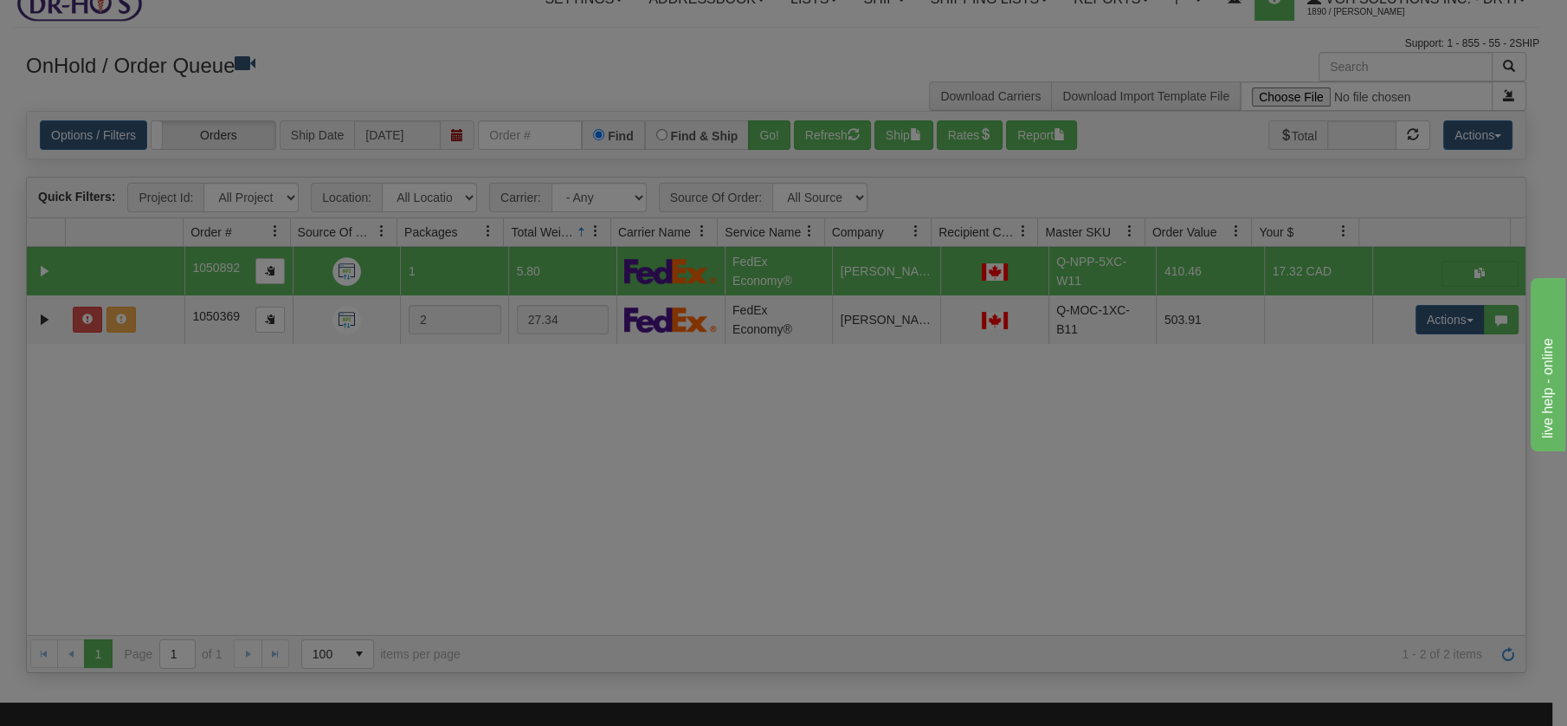
scroll to position [0, 0]
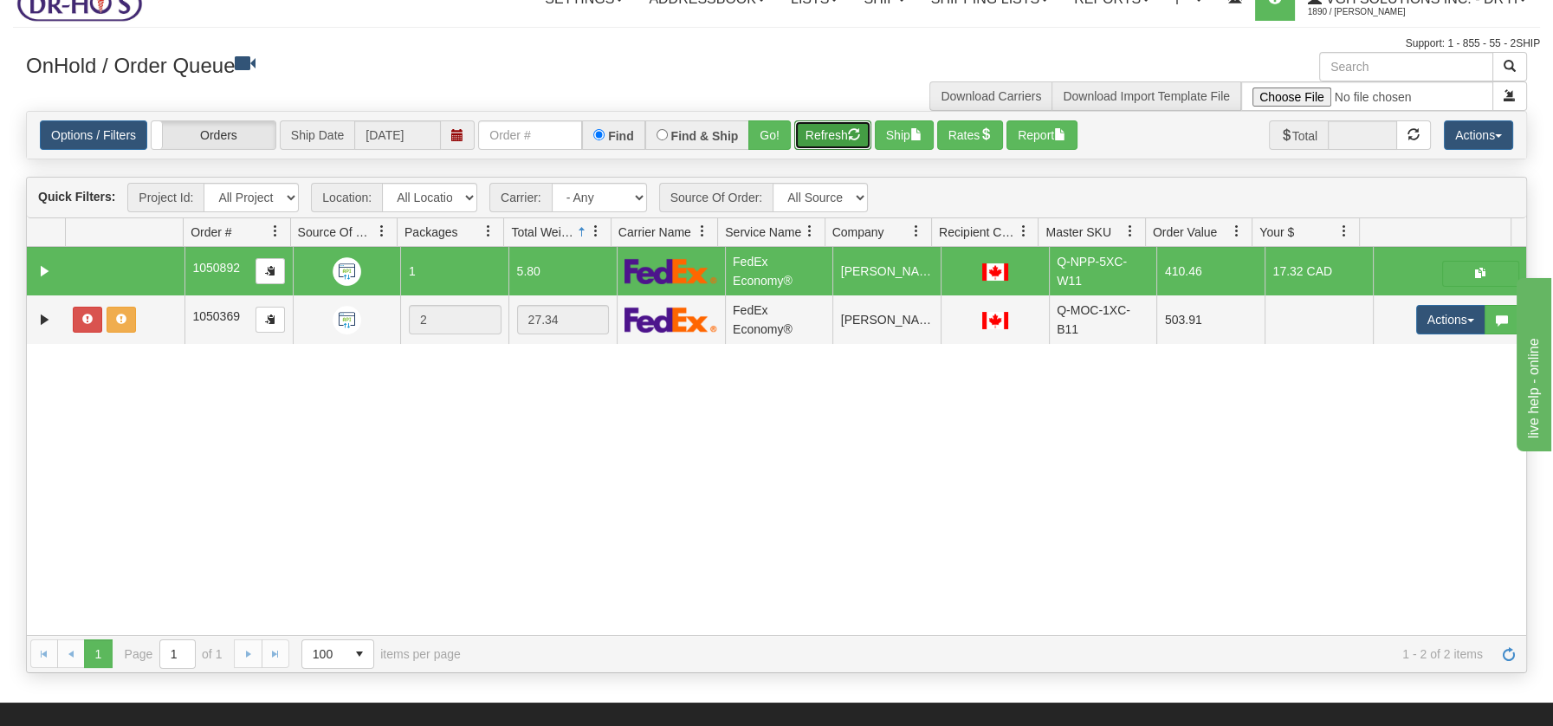
click at [830, 129] on button "Refresh" at bounding box center [832, 134] width 77 height 29
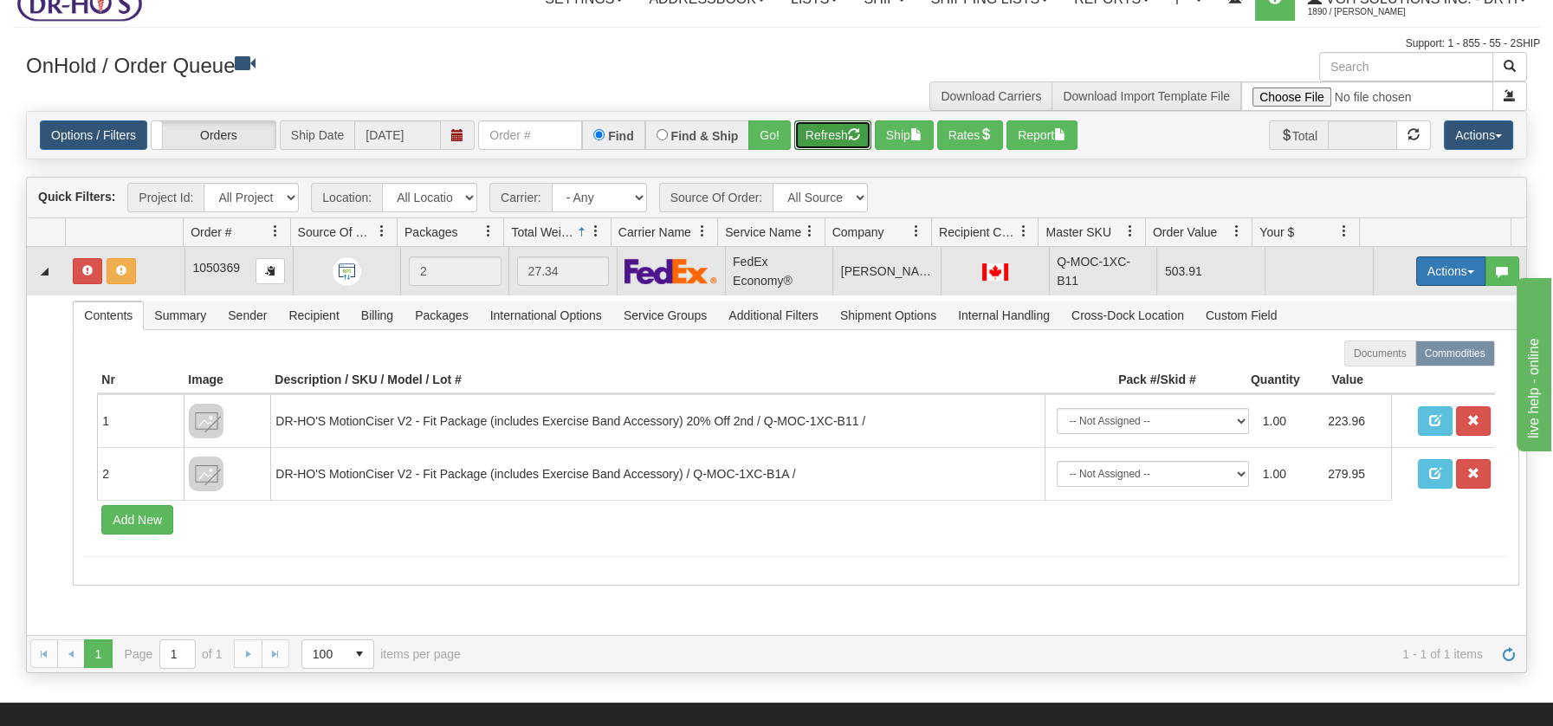
click at [1467, 270] on span "button" at bounding box center [1470, 271] width 7 height 3
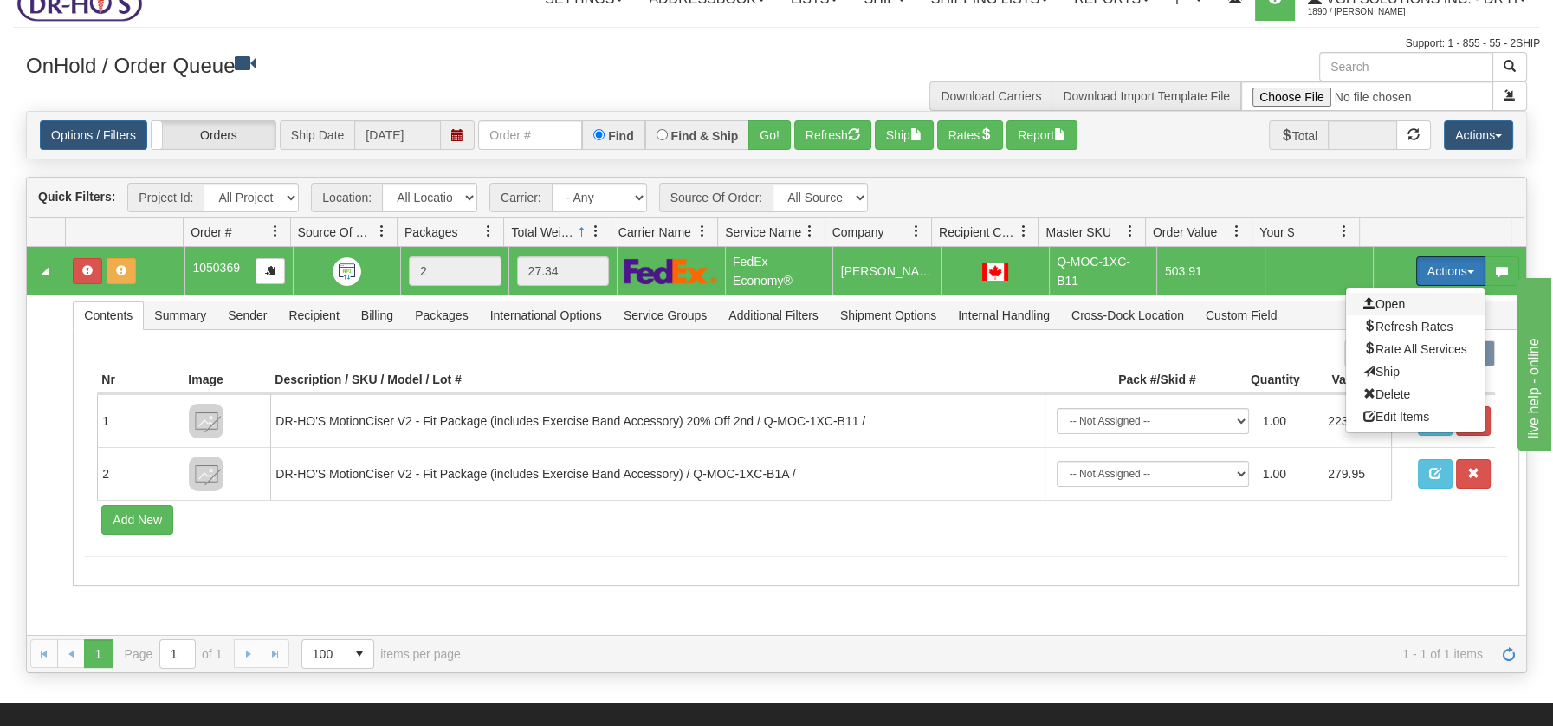
click at [1374, 304] on span "Open" at bounding box center [1384, 304] width 42 height 14
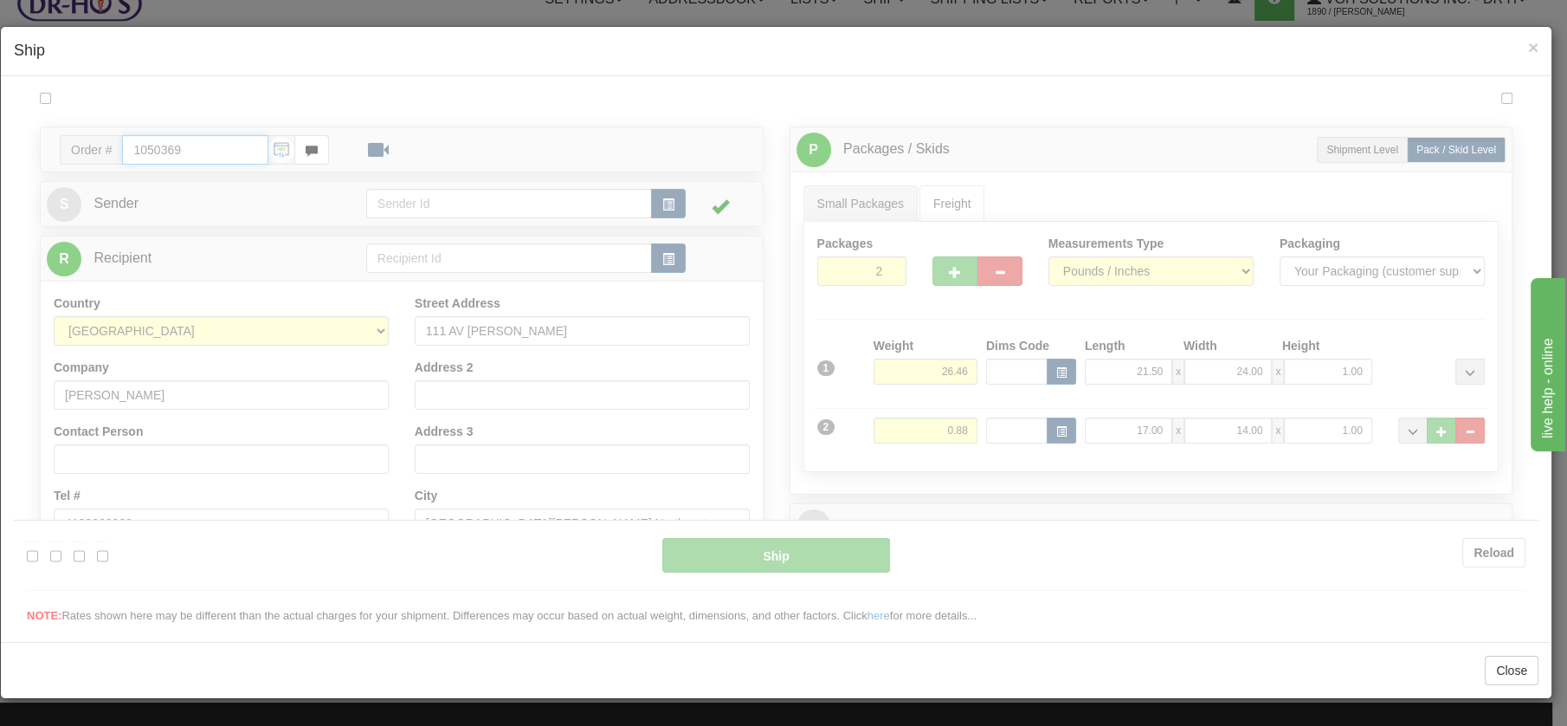
type input "20"
type input "09:00"
type input "16:00"
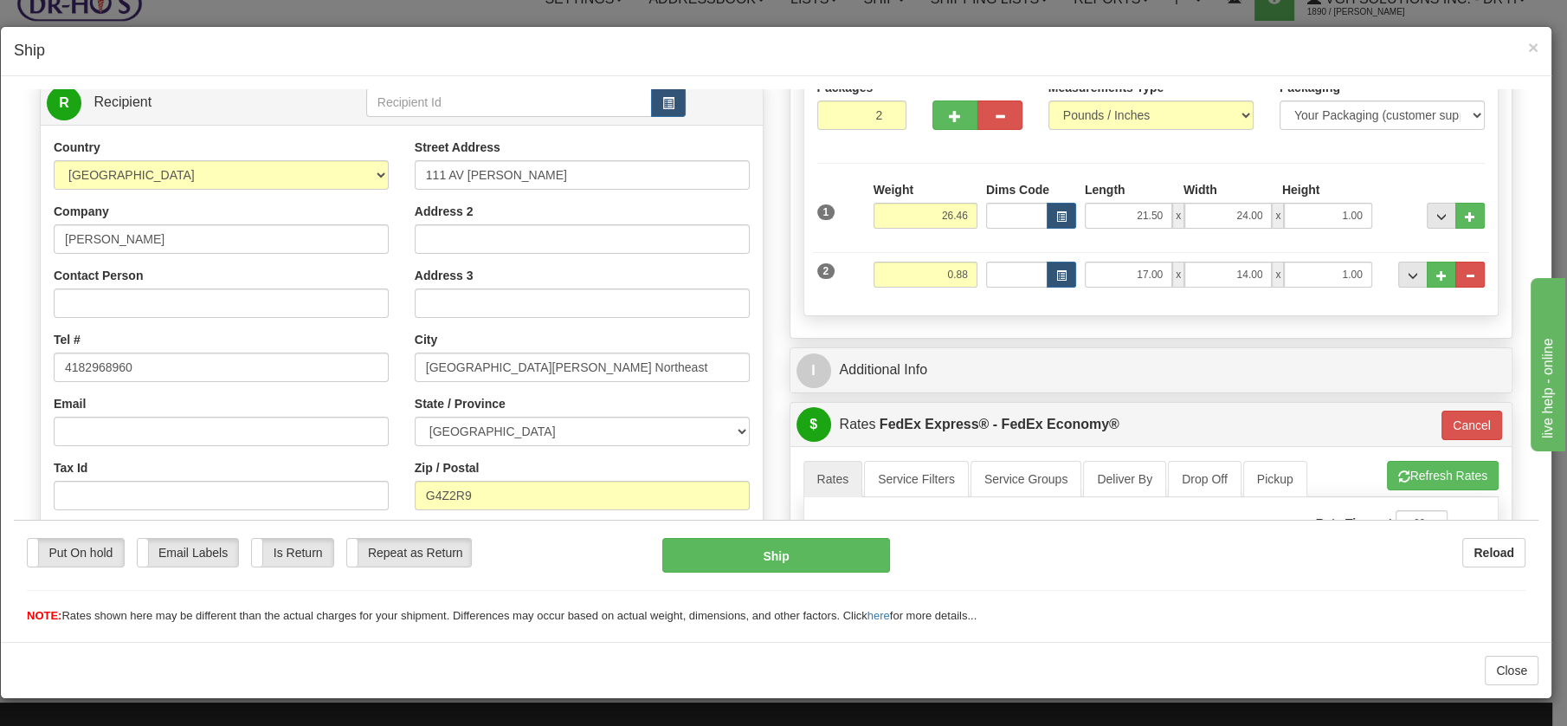
scroll to position [162, 0]
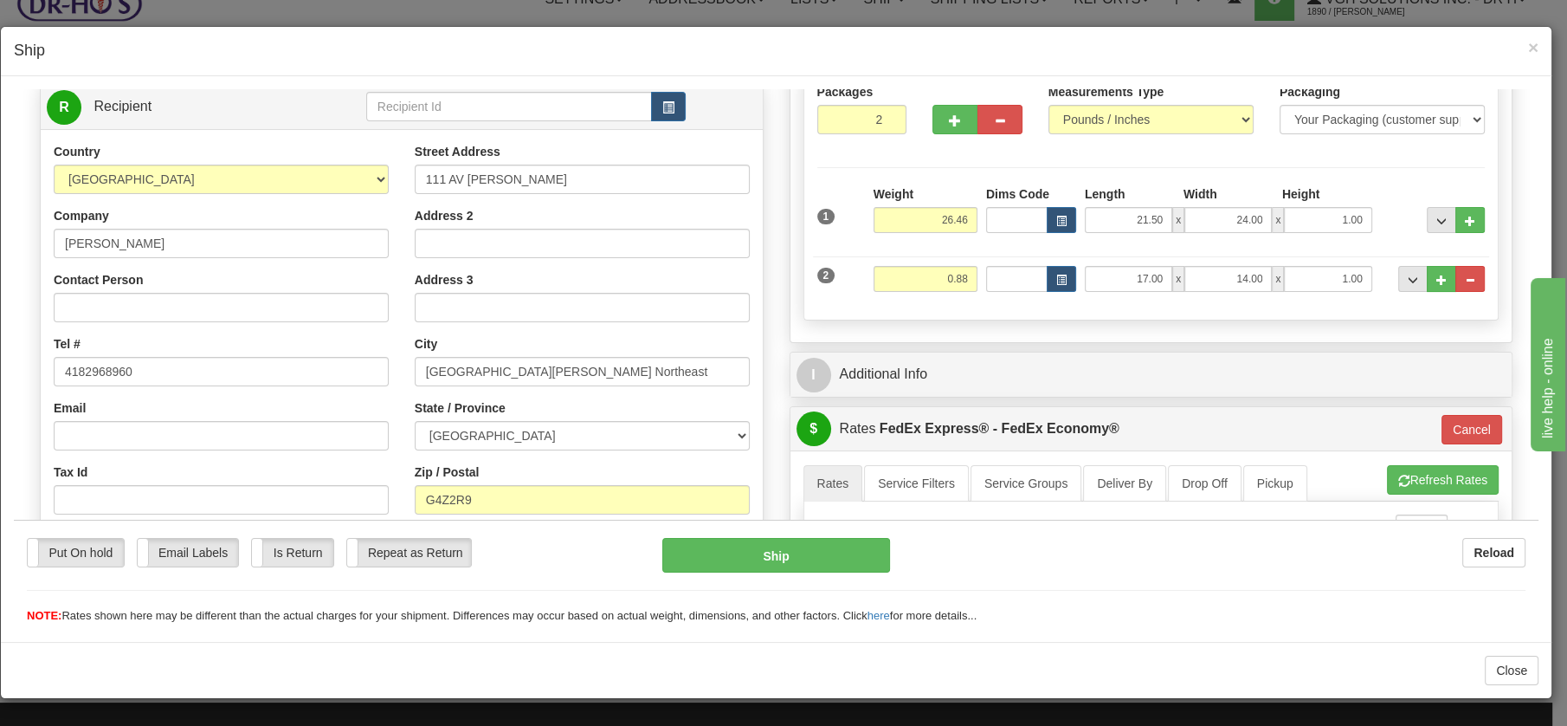
drag, startPoint x: 1528, startPoint y: 200, endPoint x: 1575, endPoint y: 357, distance: 163.6
click at [1447, 424] on button "Cancel" at bounding box center [1472, 428] width 61 height 29
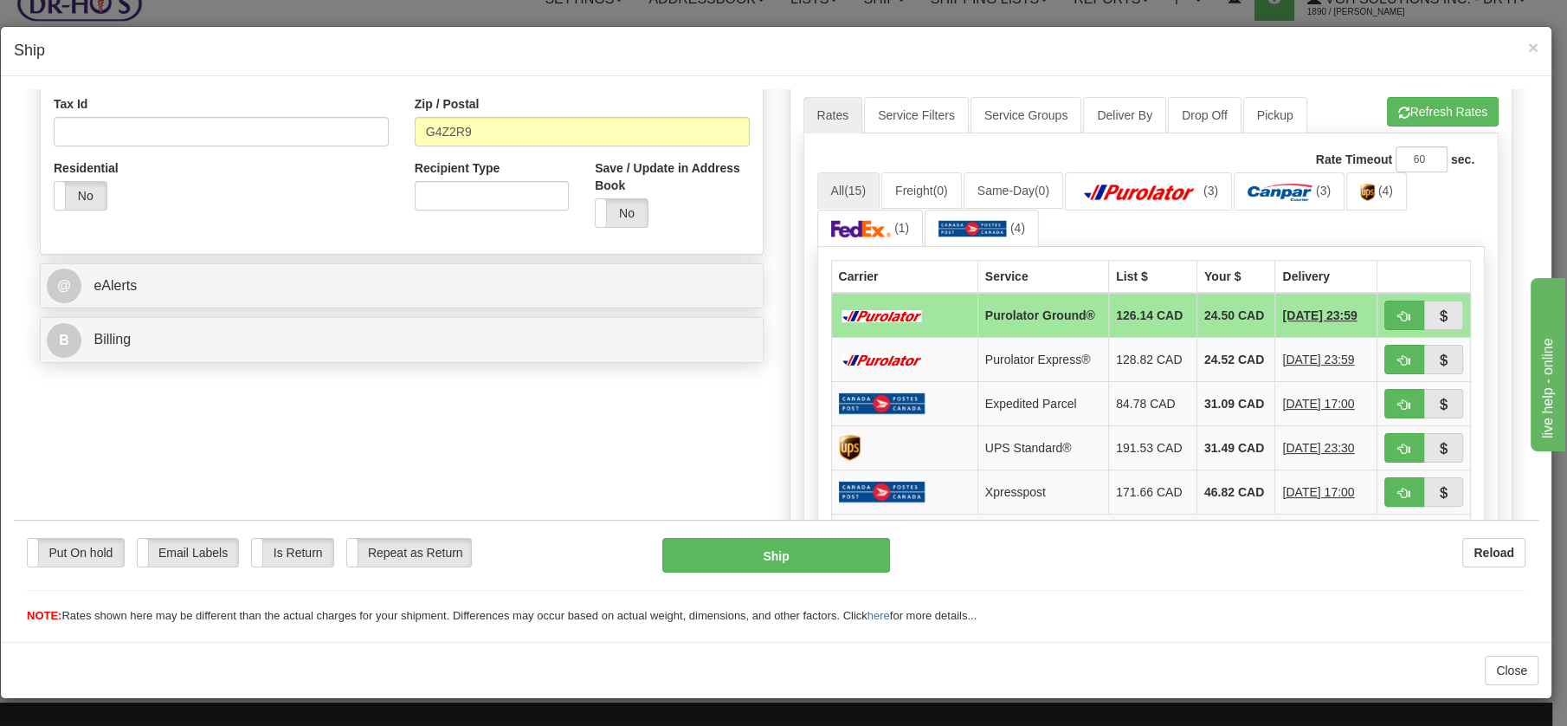
scroll to position [559, 0]
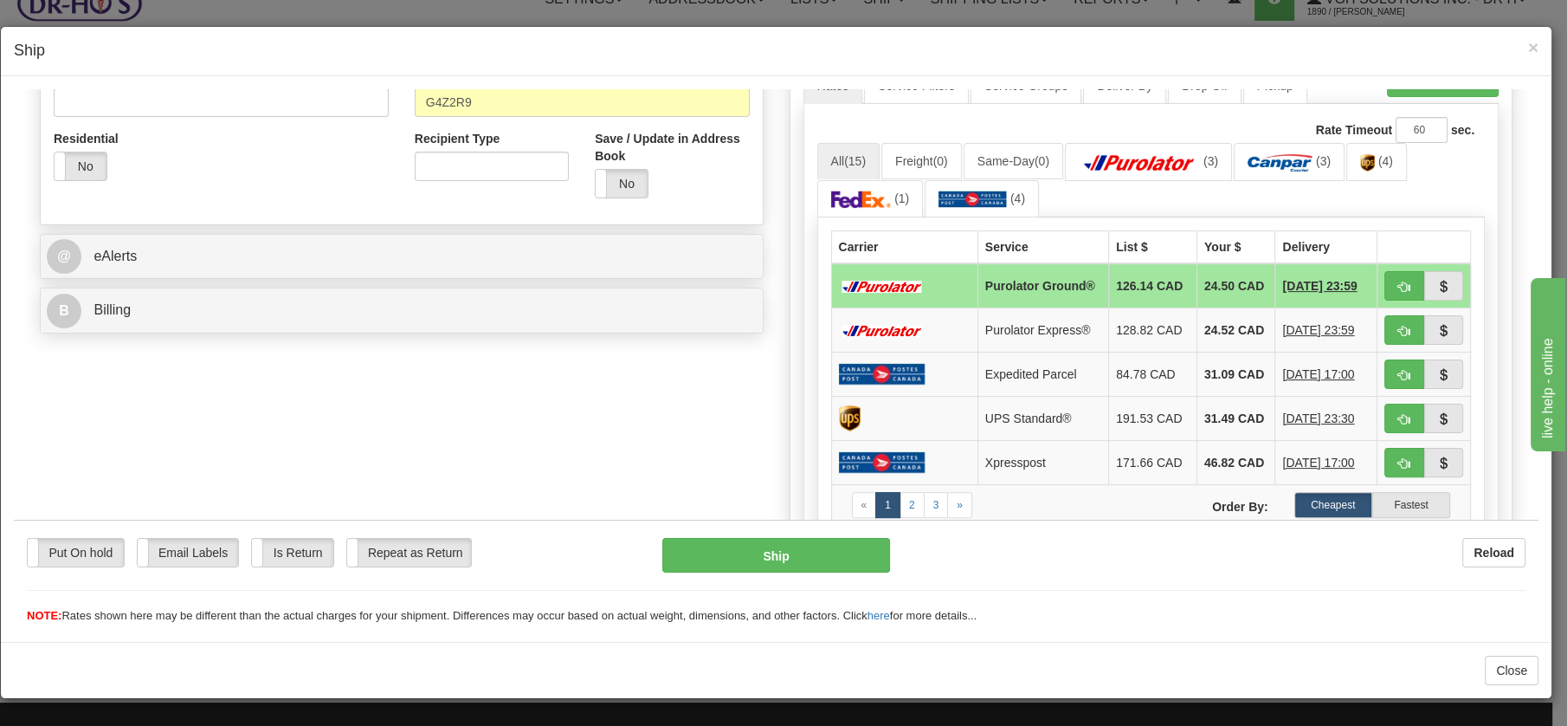
drag, startPoint x: 1528, startPoint y: 242, endPoint x: 84, endPoint y: 101, distance: 1450.3
click at [862, 193] on img at bounding box center [861, 198] width 61 height 17
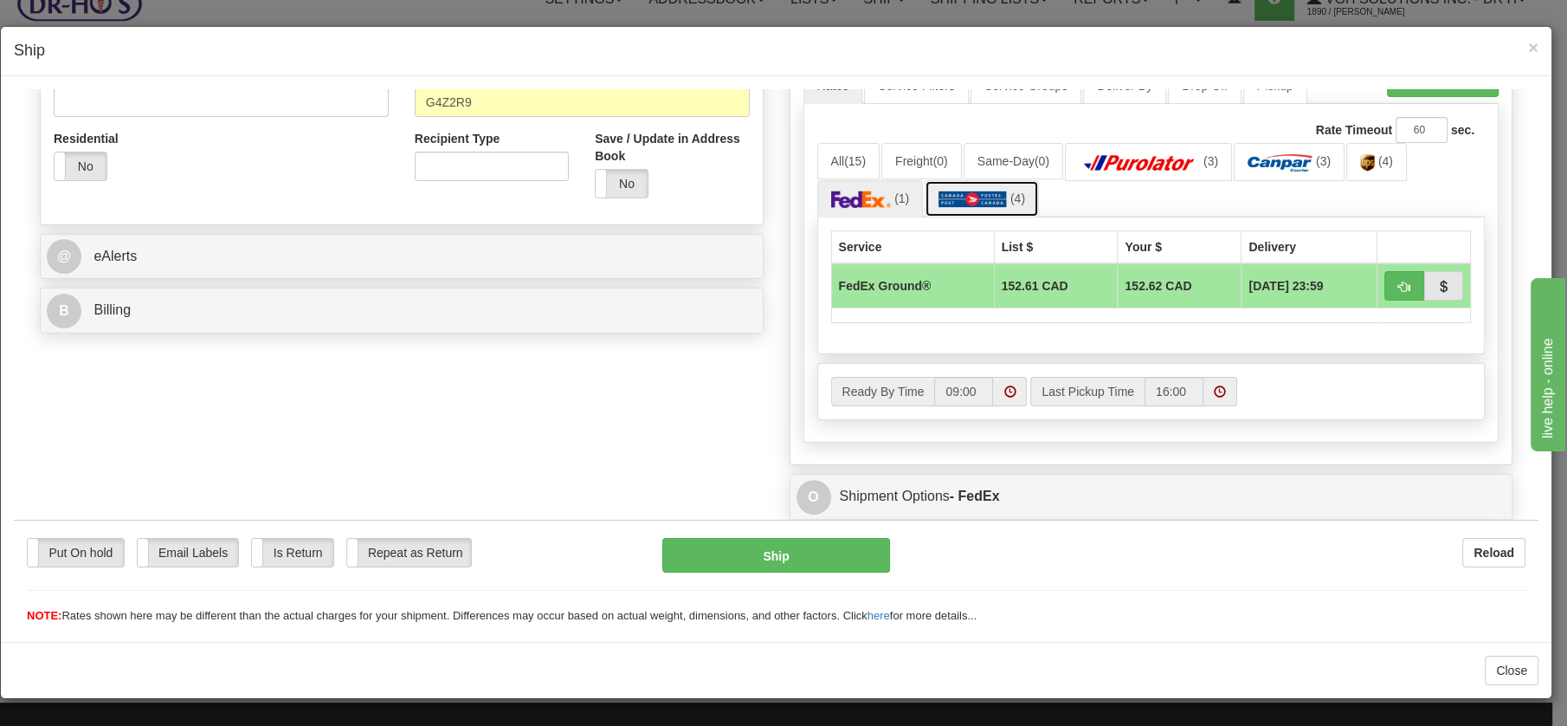
click at [972, 190] on img at bounding box center [973, 198] width 68 height 17
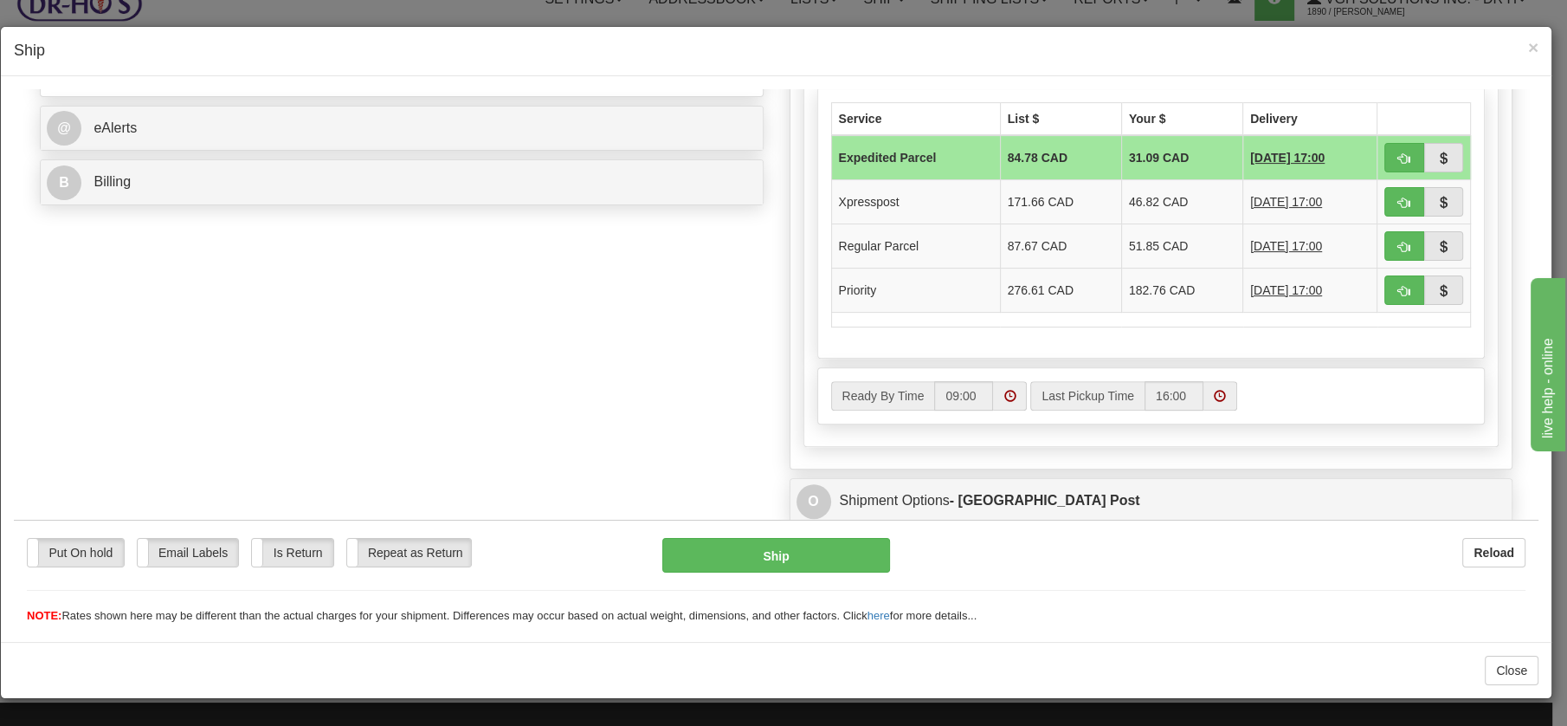
scroll to position [785, 0]
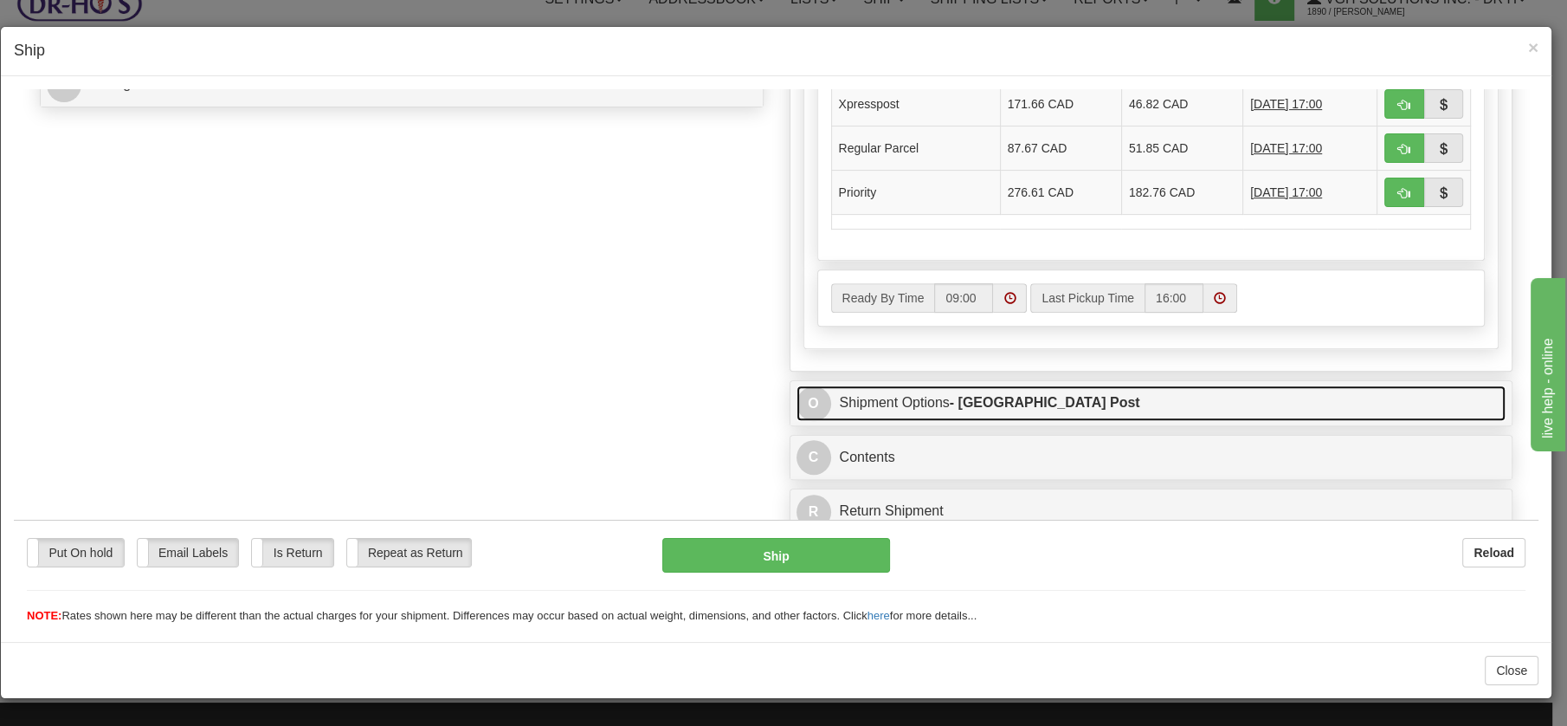
click at [859, 400] on link "O Shipment Options - Canada Post" at bounding box center [1152, 402] width 710 height 36
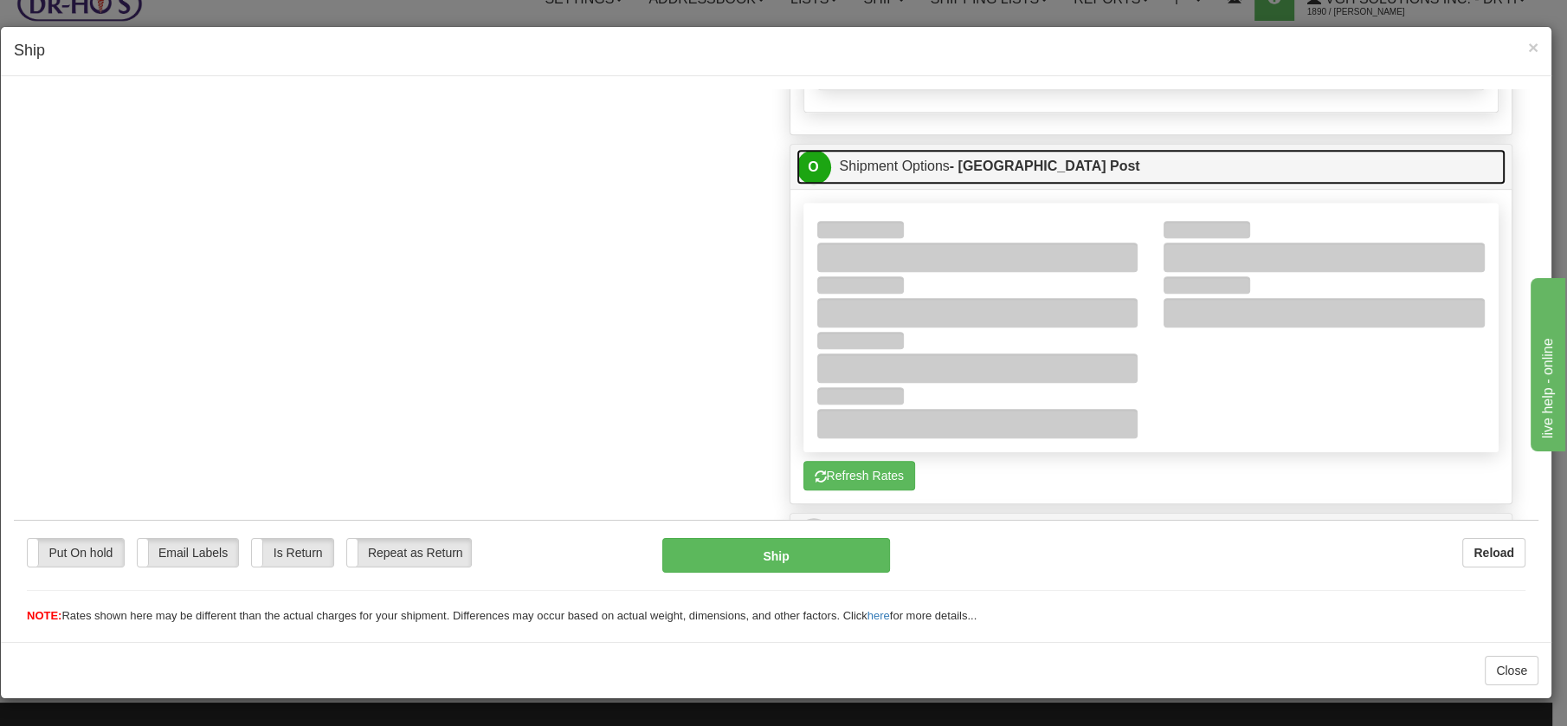
scroll to position [1035, 0]
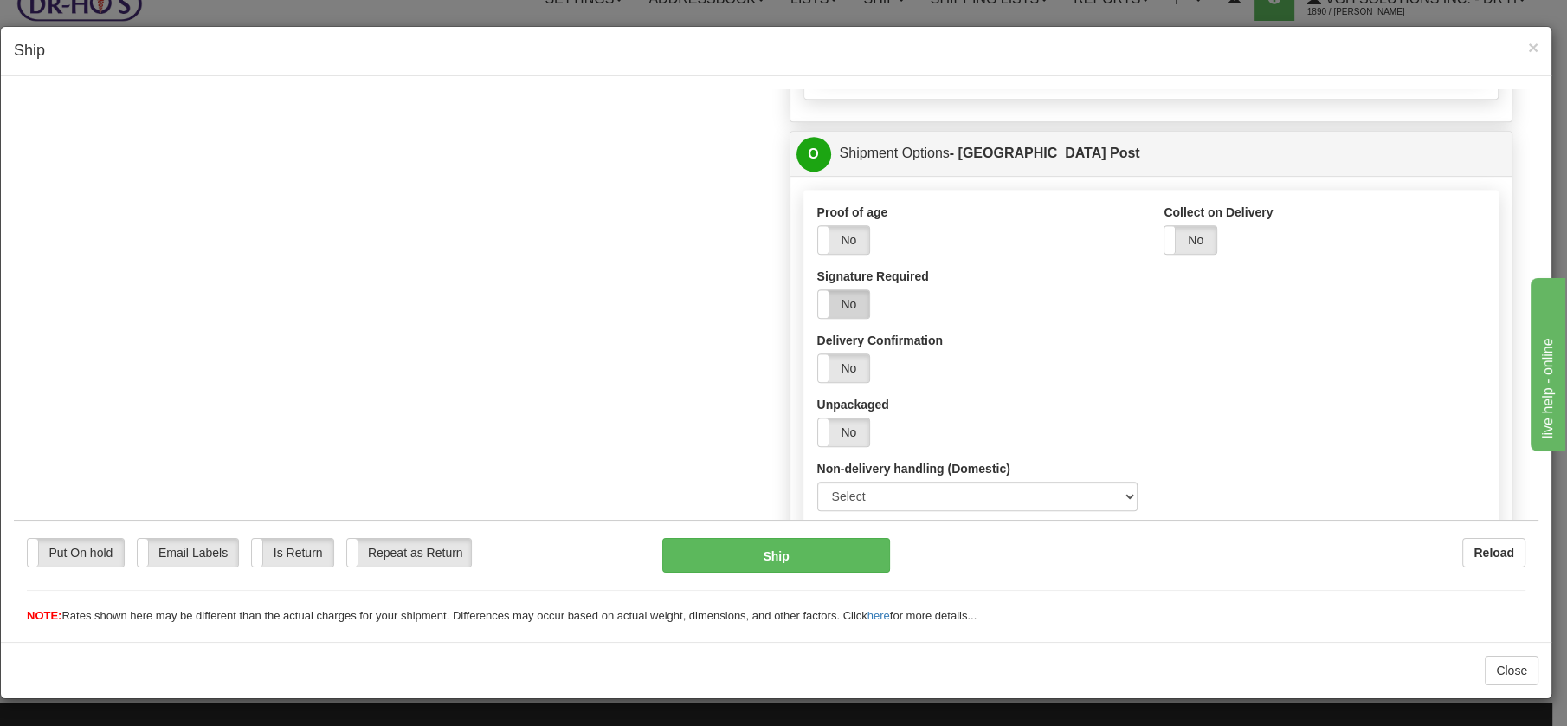
click at [837, 303] on label "No" at bounding box center [844, 303] width 52 height 28
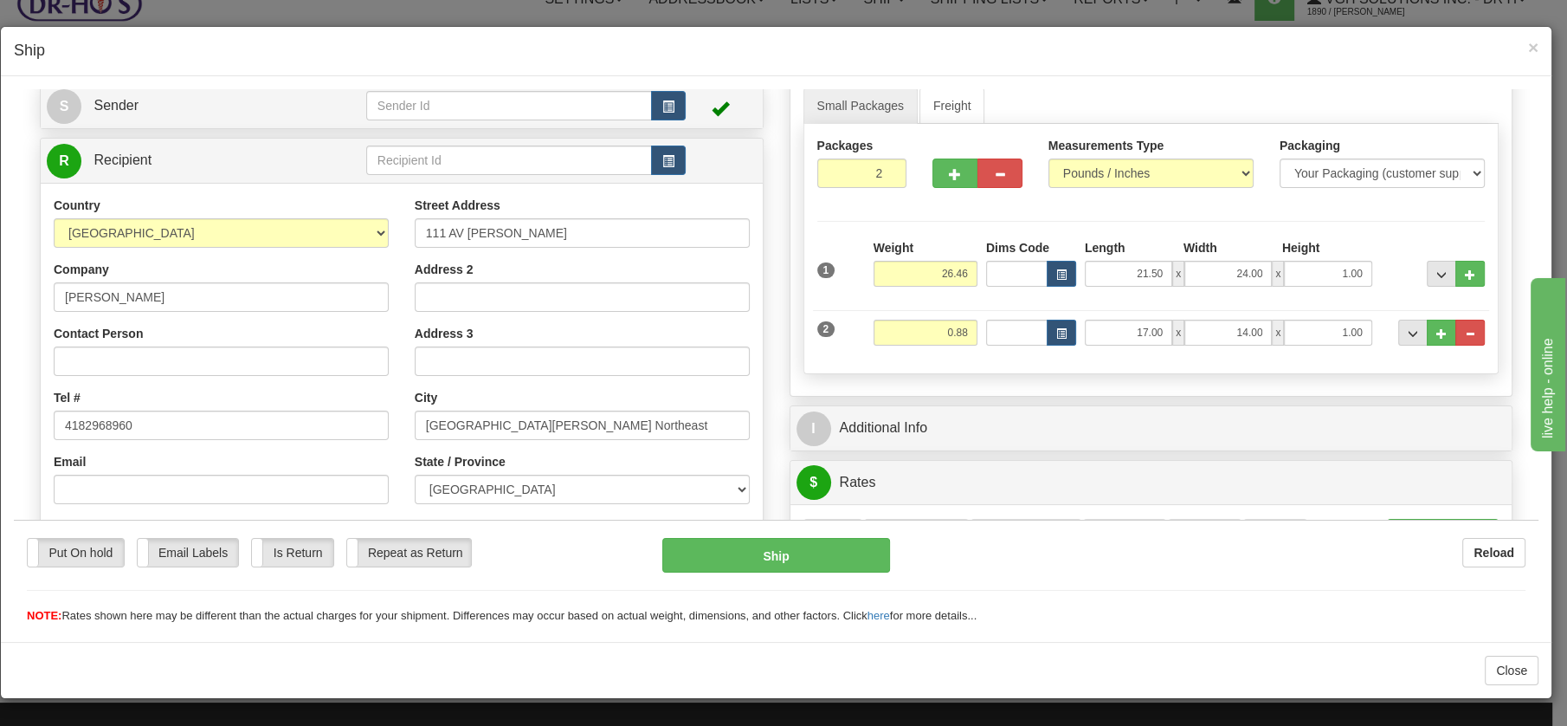
scroll to position [105, 0]
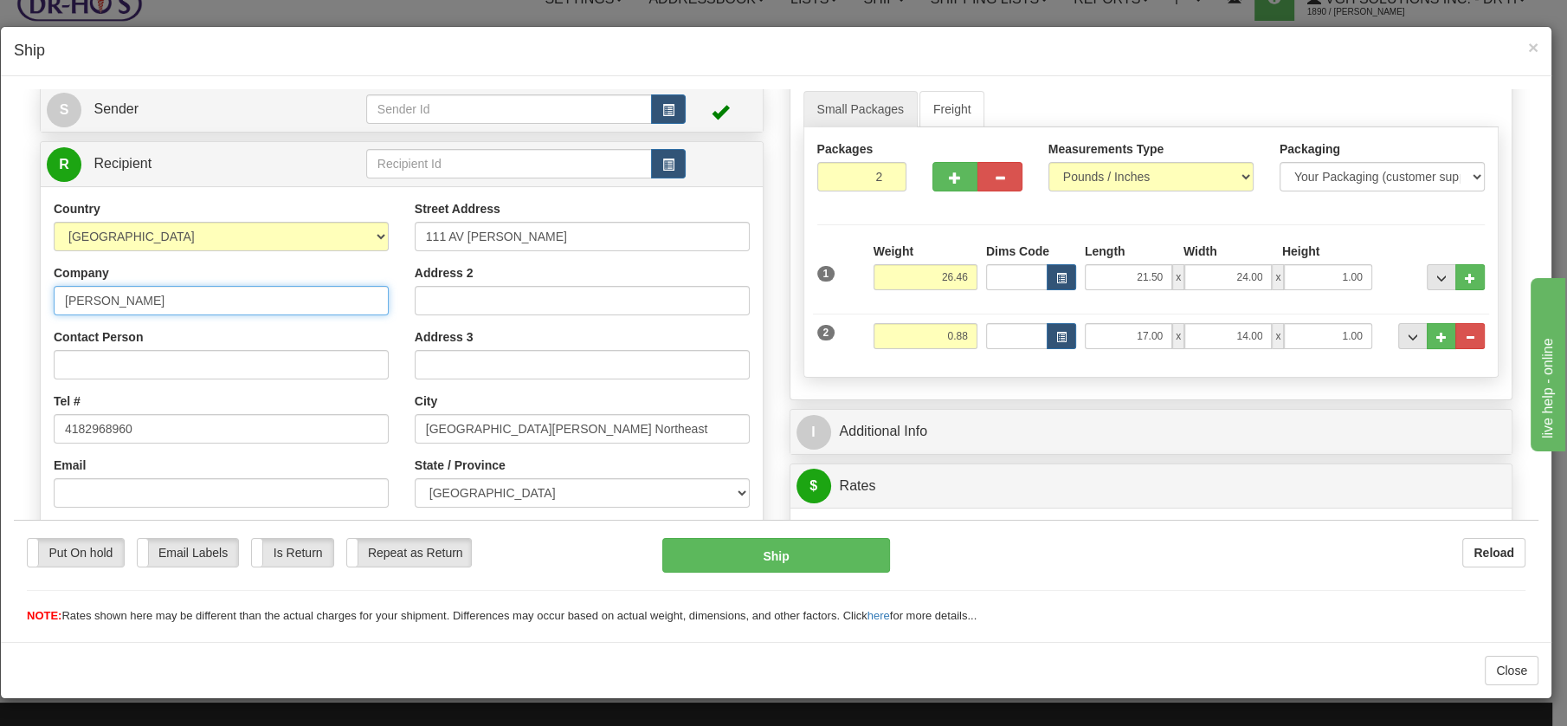
drag, startPoint x: 62, startPoint y: 295, endPoint x: 183, endPoint y: 293, distance: 120.4
click at [183, 293] on input "Andree Ginette Fillion" at bounding box center [221, 299] width 335 height 29
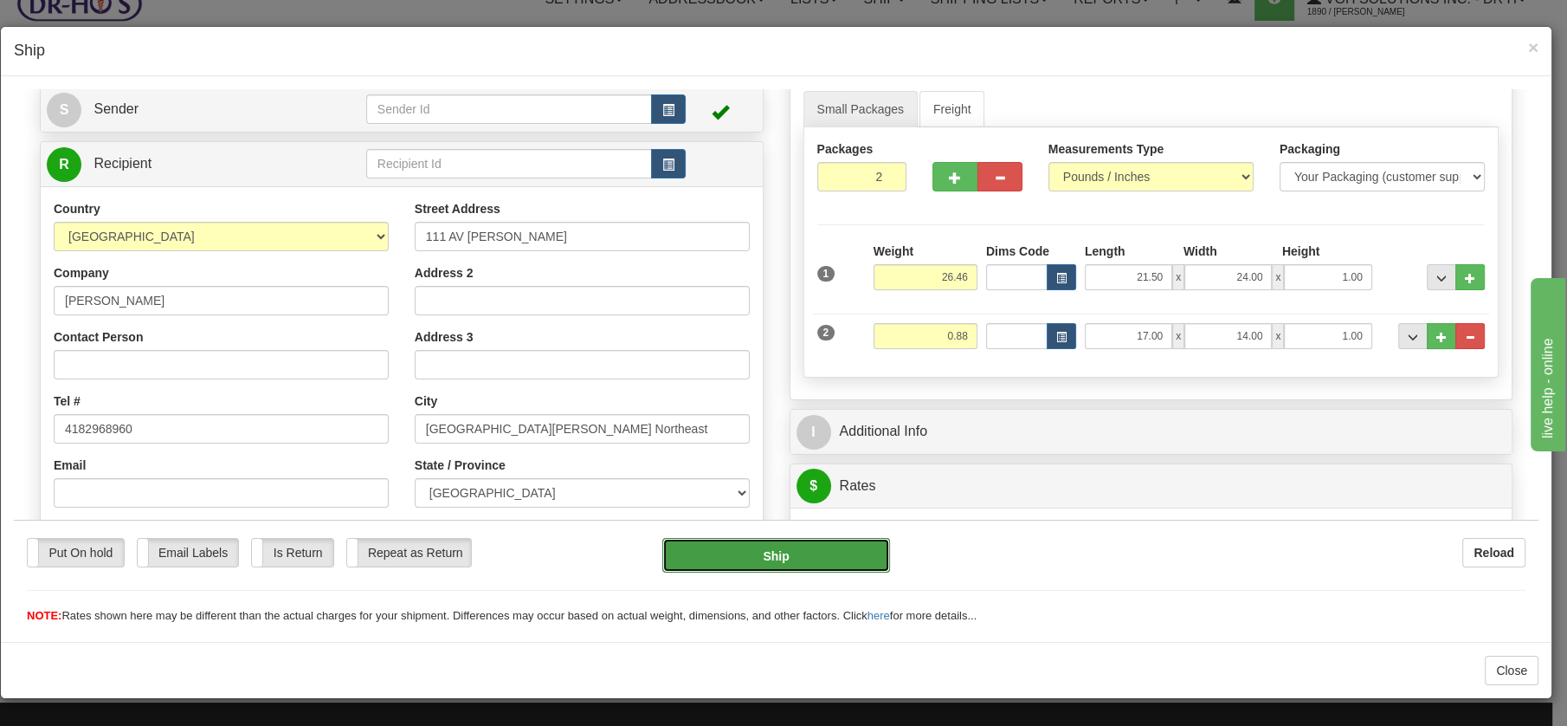
click at [771, 565] on button "Ship" at bounding box center [776, 554] width 228 height 35
type input "DOM.EP"
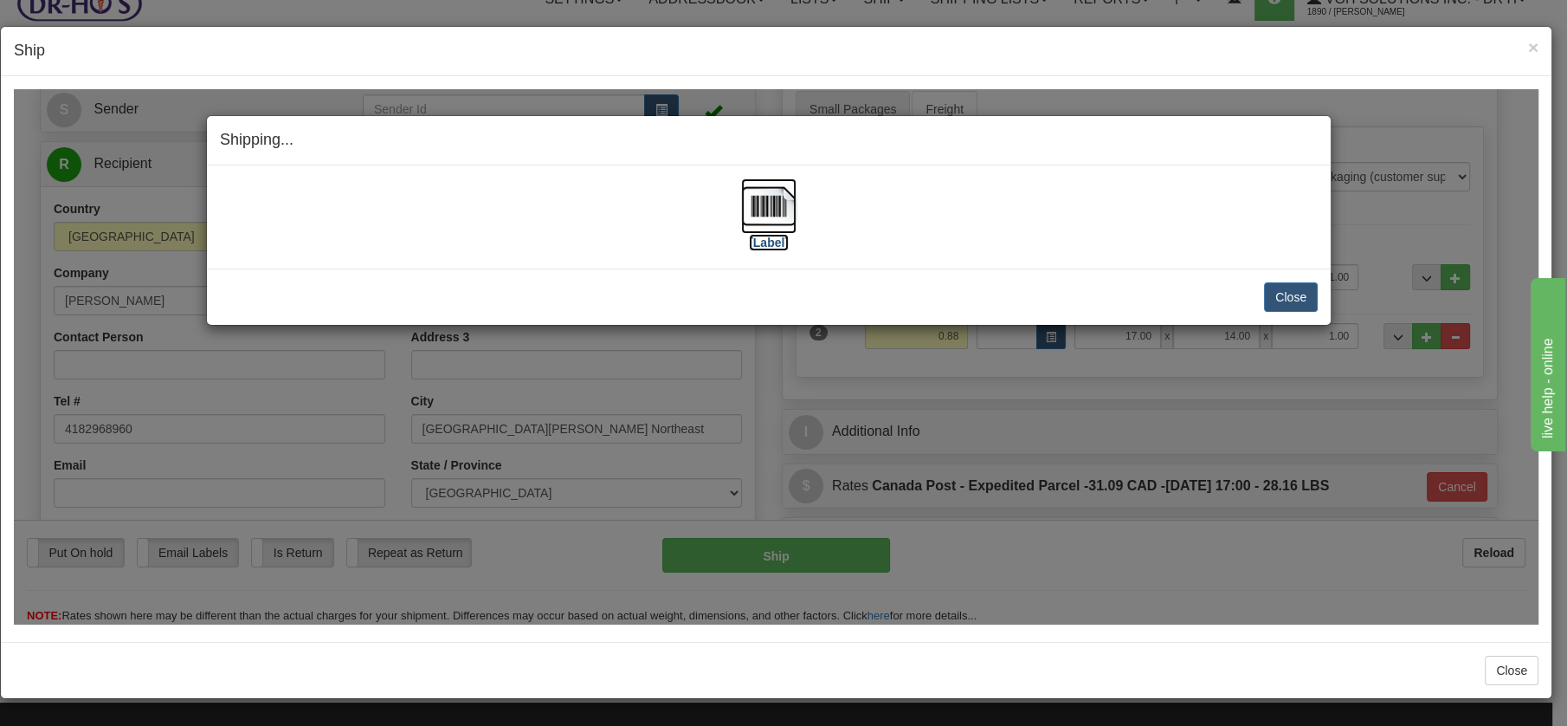
click at [767, 201] on img at bounding box center [768, 205] width 55 height 55
click at [1295, 297] on button "Close" at bounding box center [1291, 295] width 54 height 29
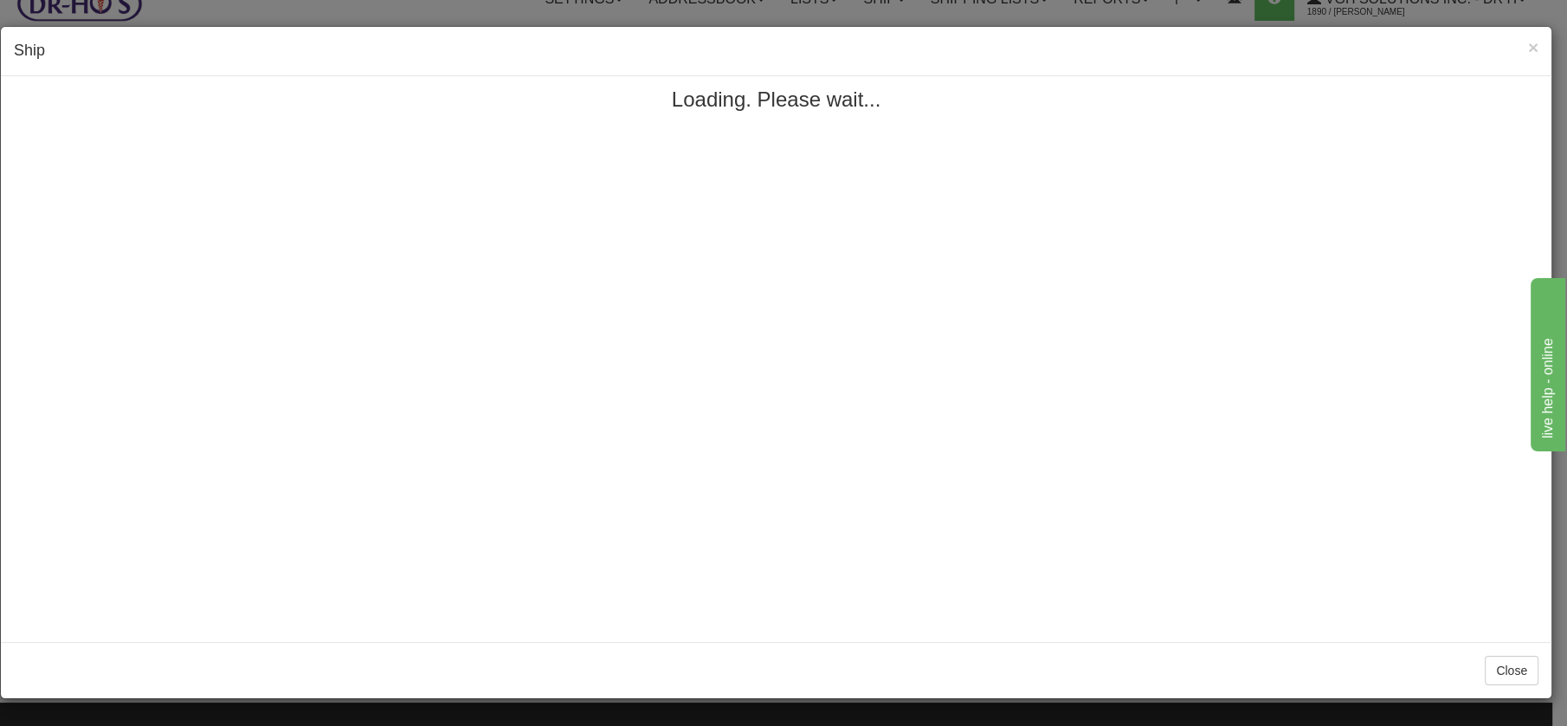
scroll to position [0, 0]
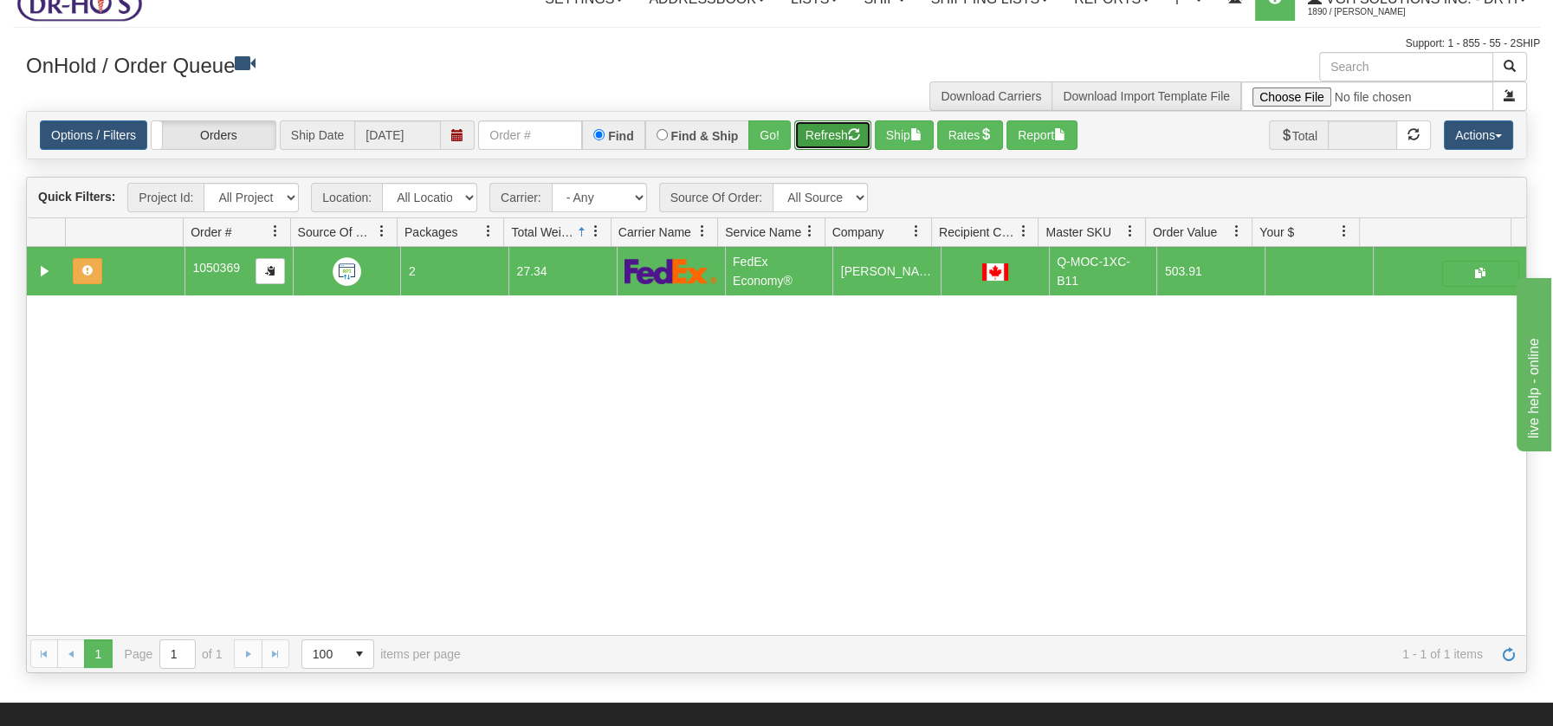
click at [809, 127] on button "Refresh" at bounding box center [832, 134] width 77 height 29
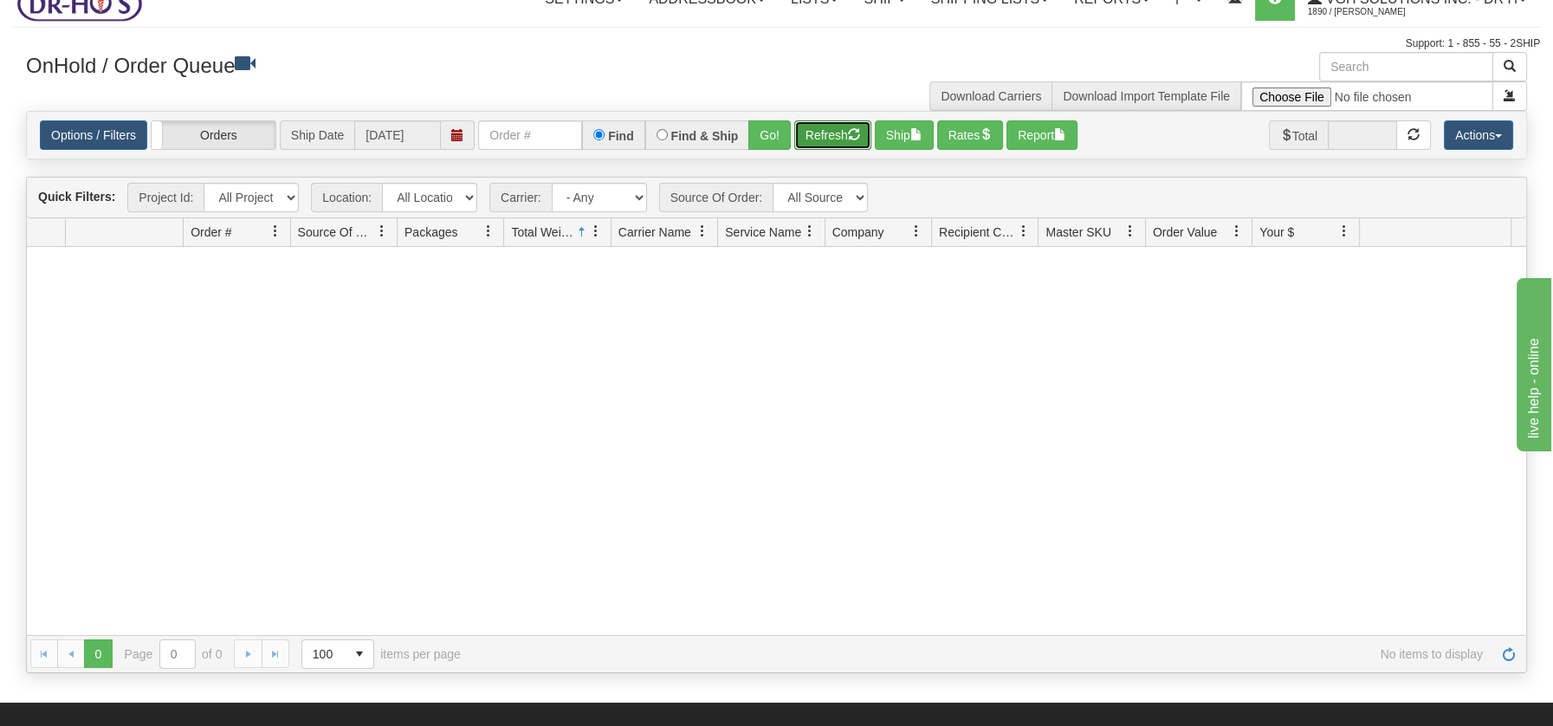
click at [849, 137] on button "Refresh" at bounding box center [832, 134] width 77 height 29
click at [824, 130] on button "Refresh" at bounding box center [832, 134] width 77 height 29
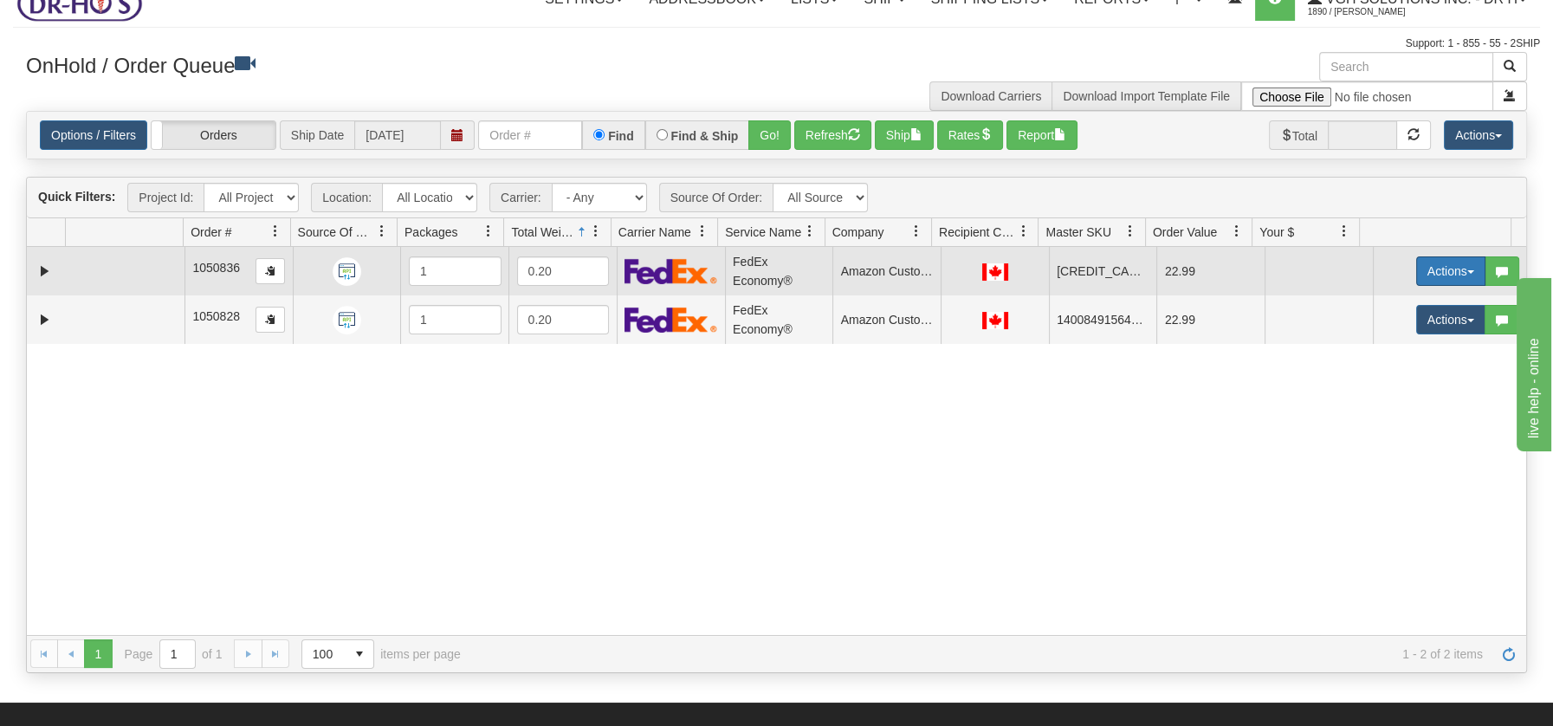
click at [1454, 268] on button "Actions" at bounding box center [1450, 270] width 69 height 29
click at [1374, 298] on span "Open" at bounding box center [1384, 304] width 42 height 14
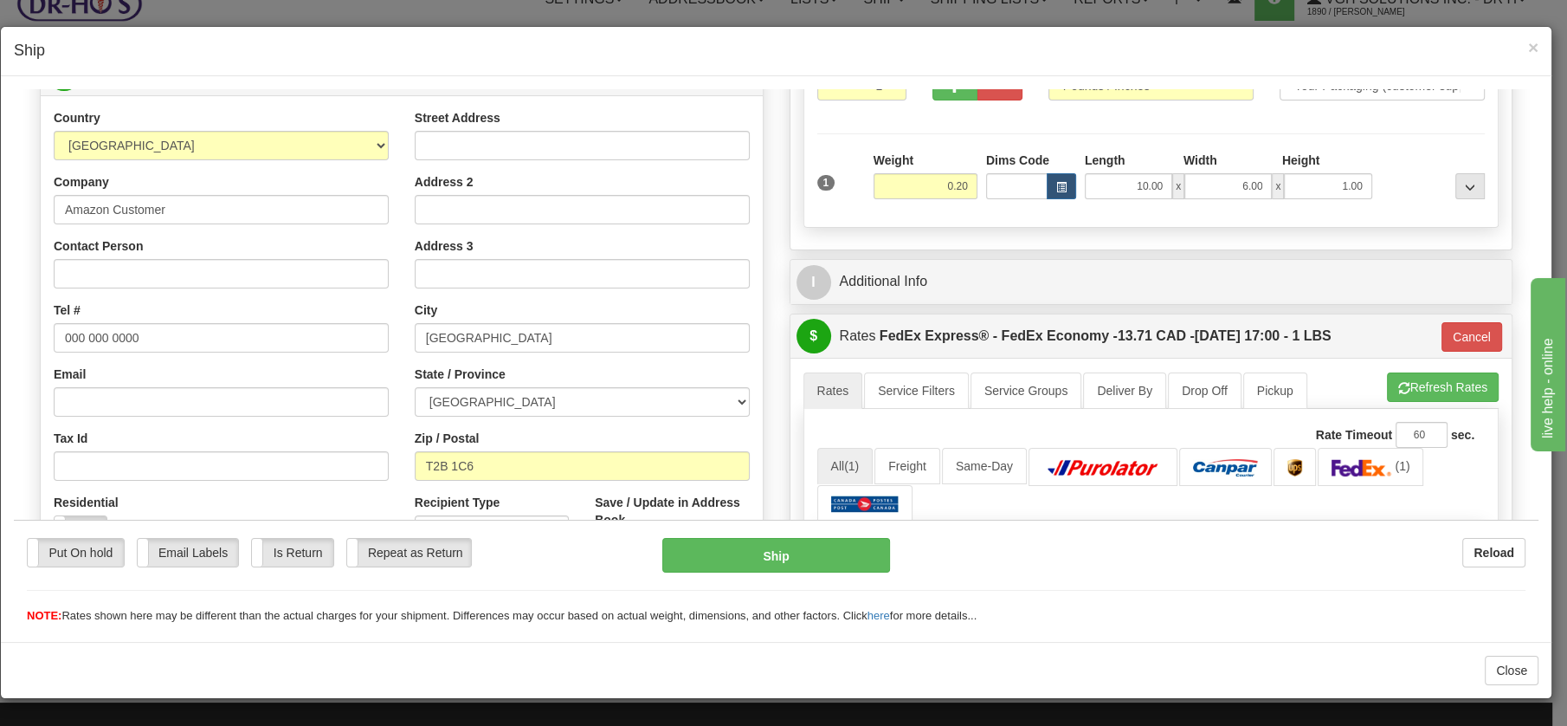
scroll to position [195, 0]
drag, startPoint x: 183, startPoint y: 209, endPoint x: 32, endPoint y: 201, distance: 150.9
click at [32, 201] on div "Order # 1050836 S" at bounding box center [402, 323] width 750 height 765
paste input "Carlos Gilbert"
type input "Carlos Gilbert"
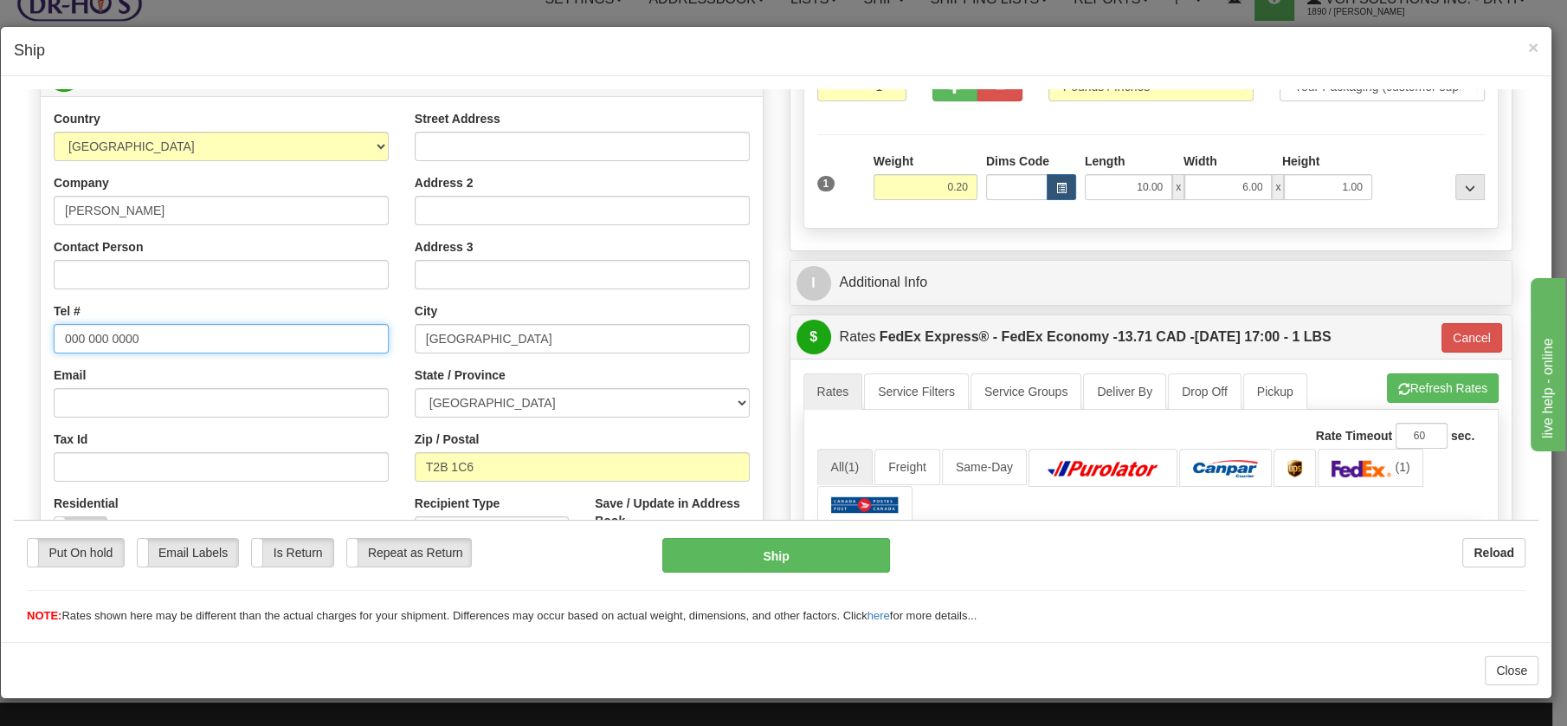
drag, startPoint x: 140, startPoint y: 334, endPoint x: 22, endPoint y: 335, distance: 118.6
click at [22, 335] on div "Please wait... Attention! Ok Add to Bidding... Preview Custom Documents Preview…" at bounding box center [776, 483] width 1525 height 1181
paste input "4165594756"
type input "4165594756"
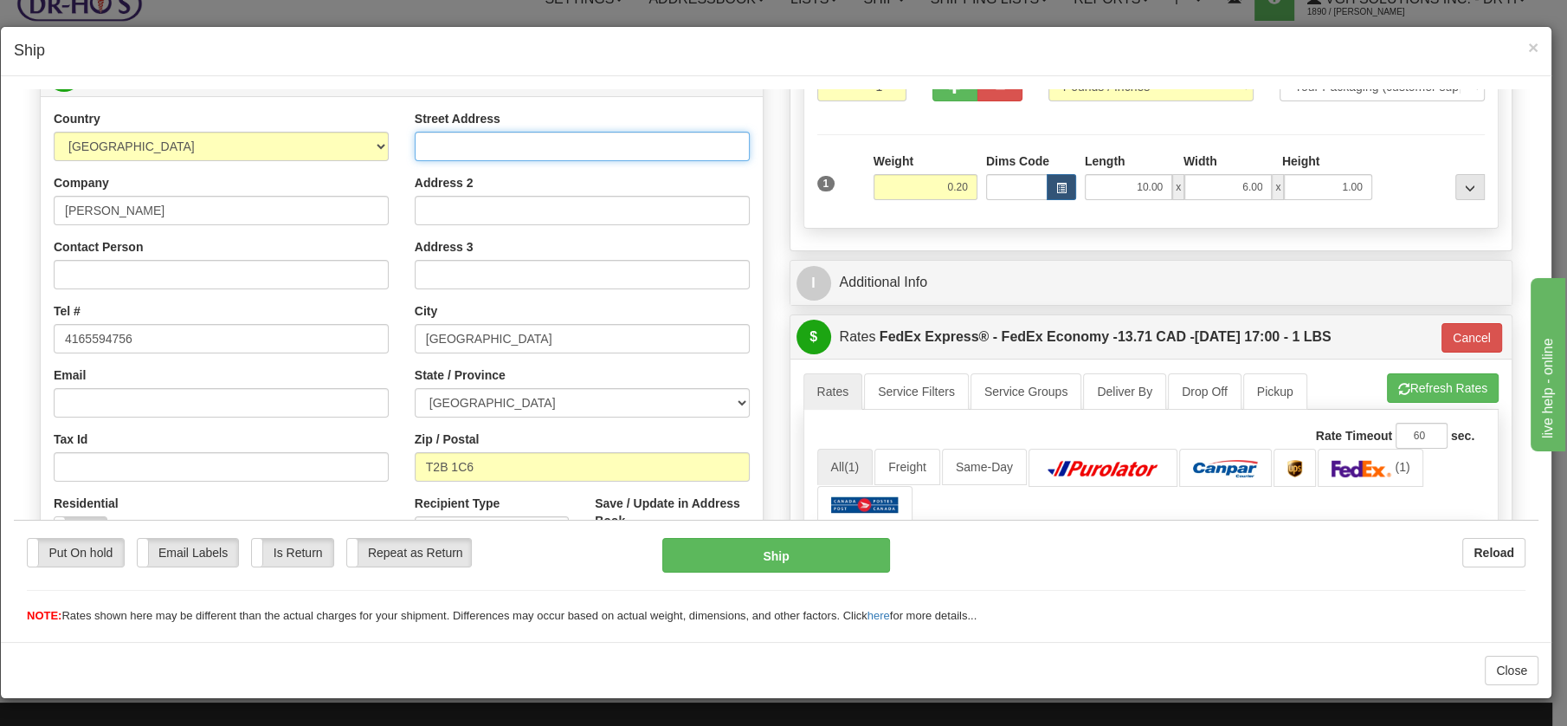
click at [488, 134] on input "Street Address" at bounding box center [582, 145] width 335 height 29
paste input "2006A 41 Street South East"
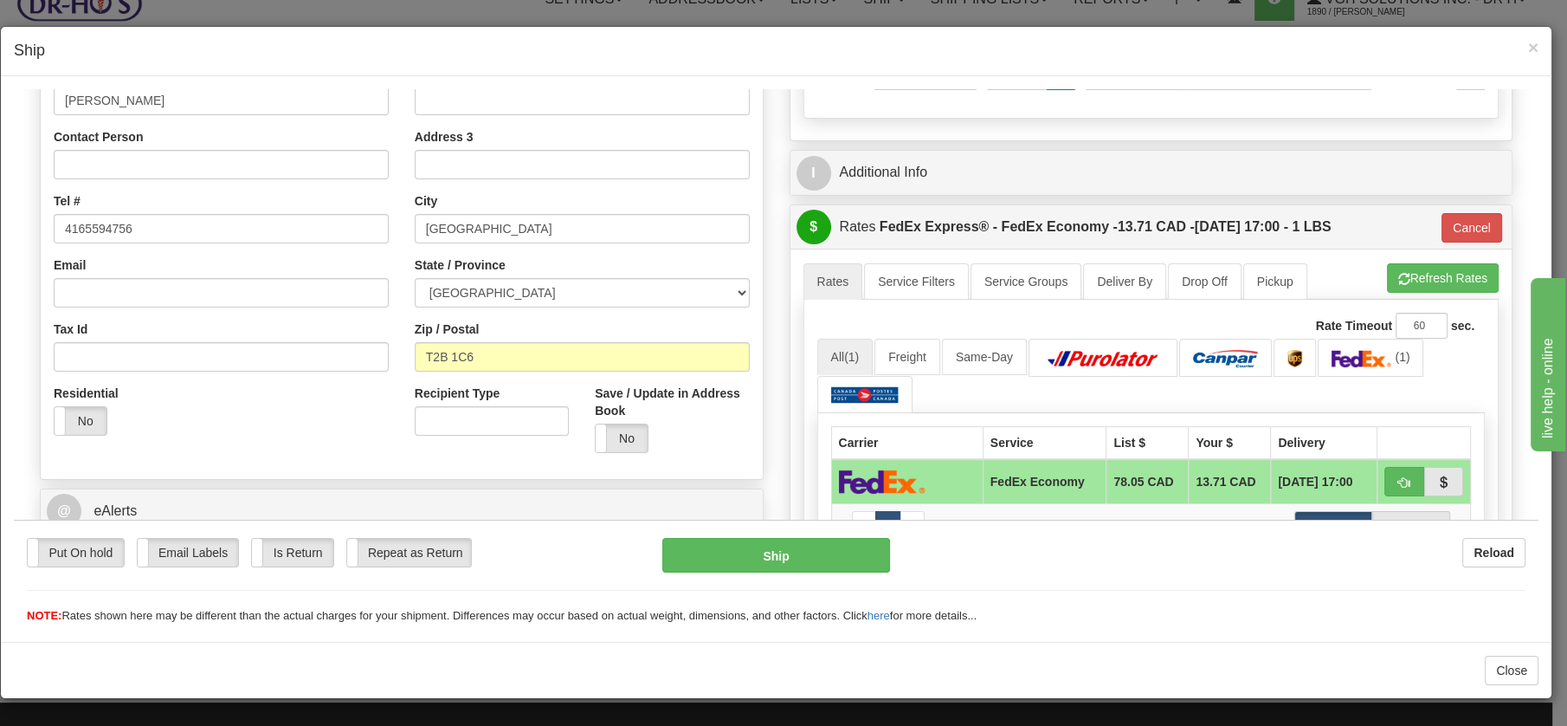
scroll to position [286, 0]
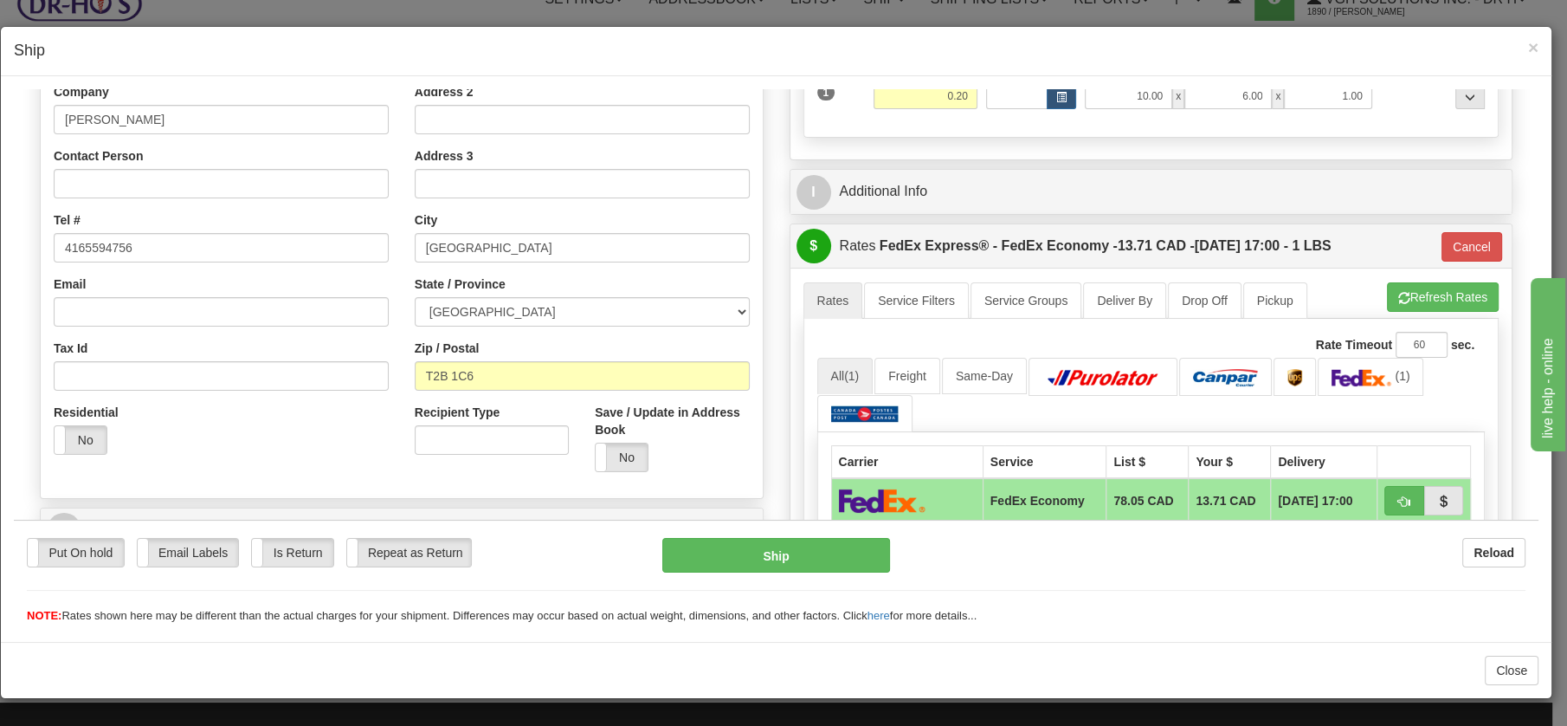
type input "2006A 41 Street South East"
drag, startPoint x: 167, startPoint y: 121, endPoint x: 16, endPoint y: 115, distance: 151.7
click at [16, 115] on div "Please wait... Attention! Ok Add to Bidding... Preview Custom Documents Preview…" at bounding box center [776, 393] width 1525 height 1181
click at [769, 559] on button "Ship" at bounding box center [776, 554] width 228 height 35
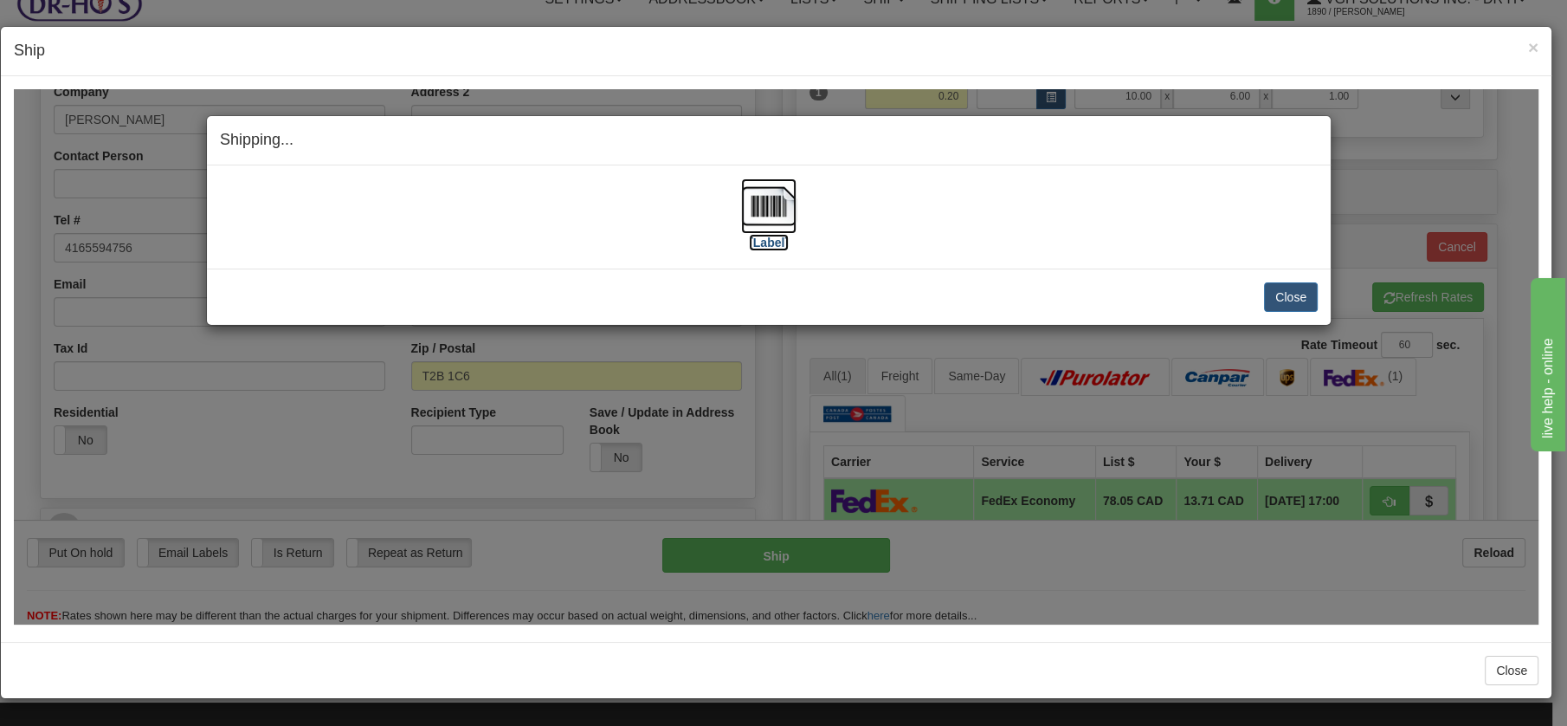
click at [767, 210] on img at bounding box center [768, 205] width 55 height 55
click at [1286, 296] on button "Close" at bounding box center [1291, 295] width 54 height 29
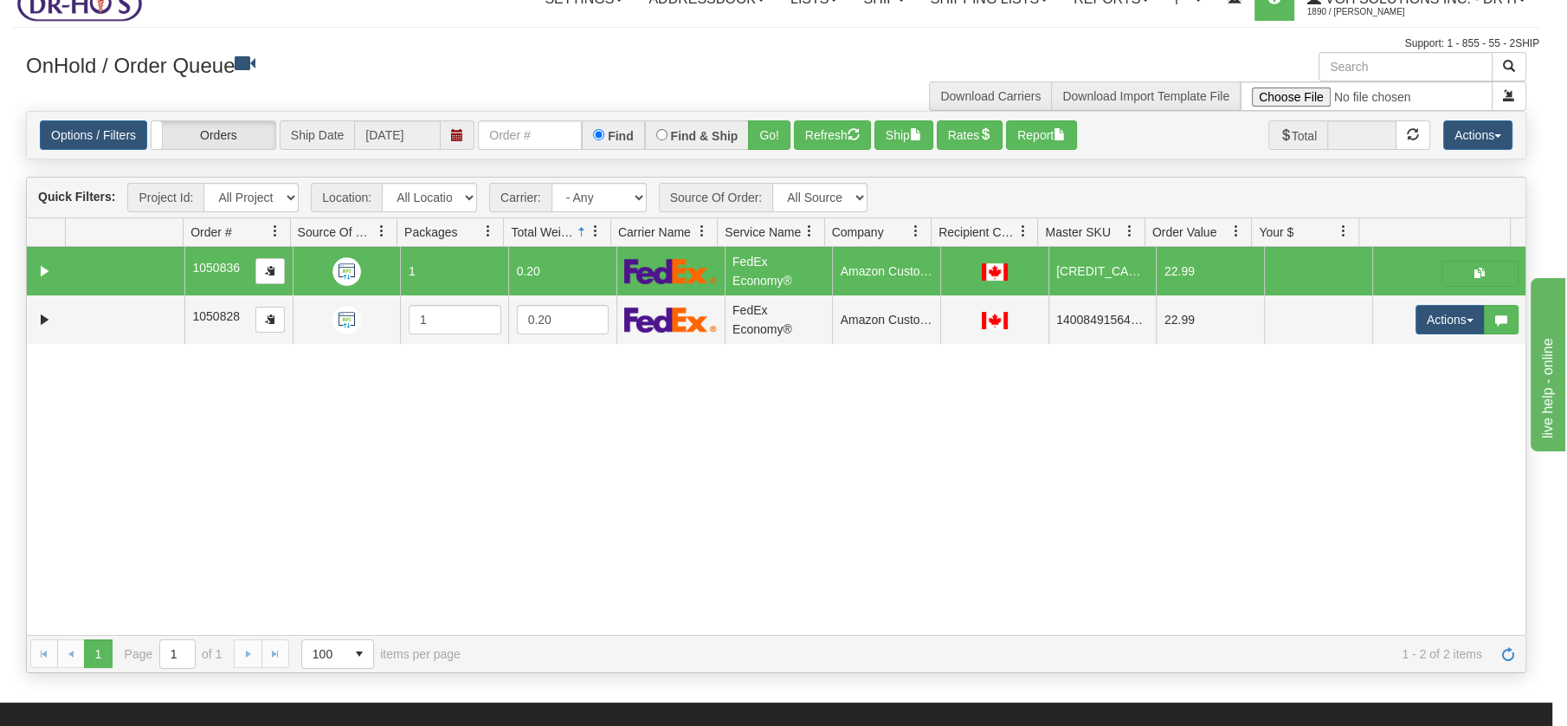
scroll to position [0, 0]
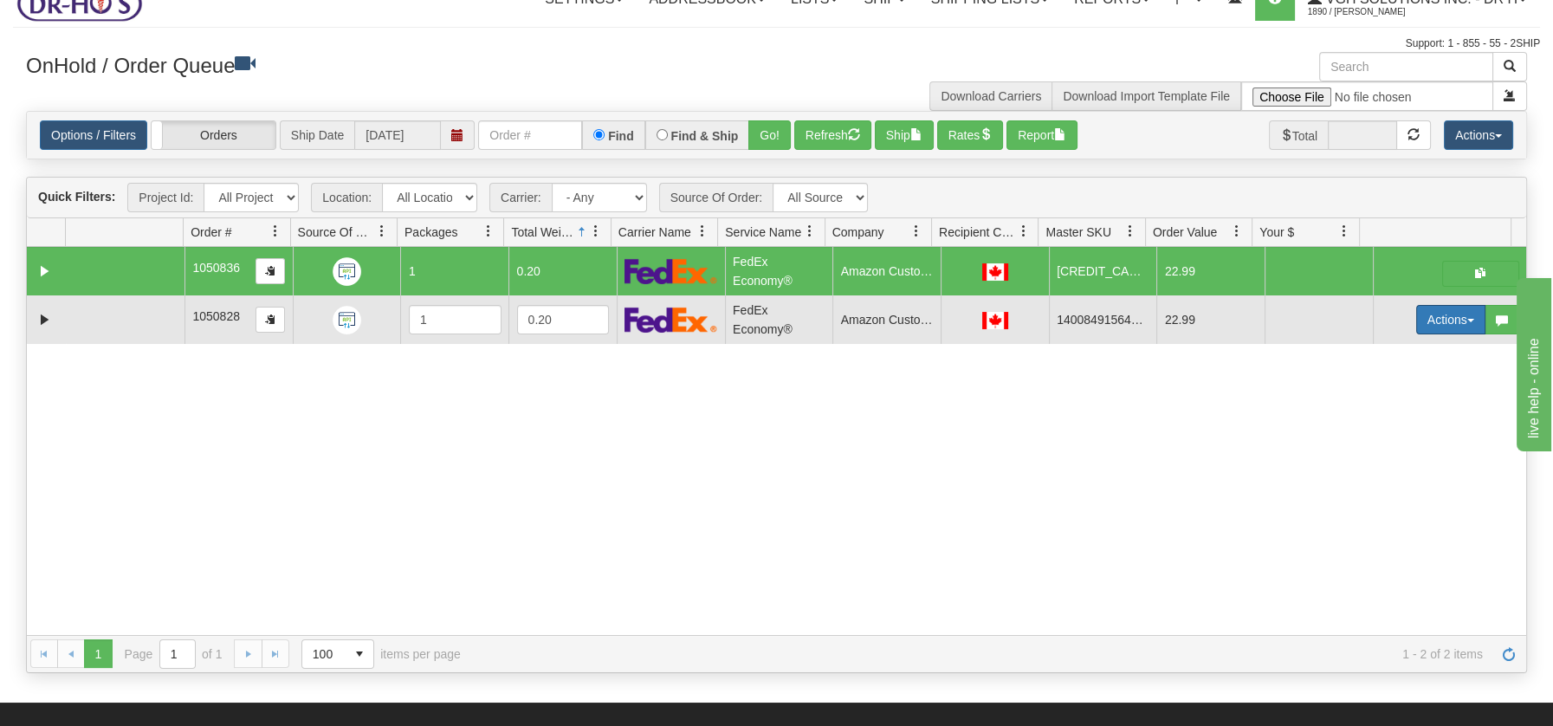
click at [1467, 320] on span "button" at bounding box center [1470, 320] width 7 height 3
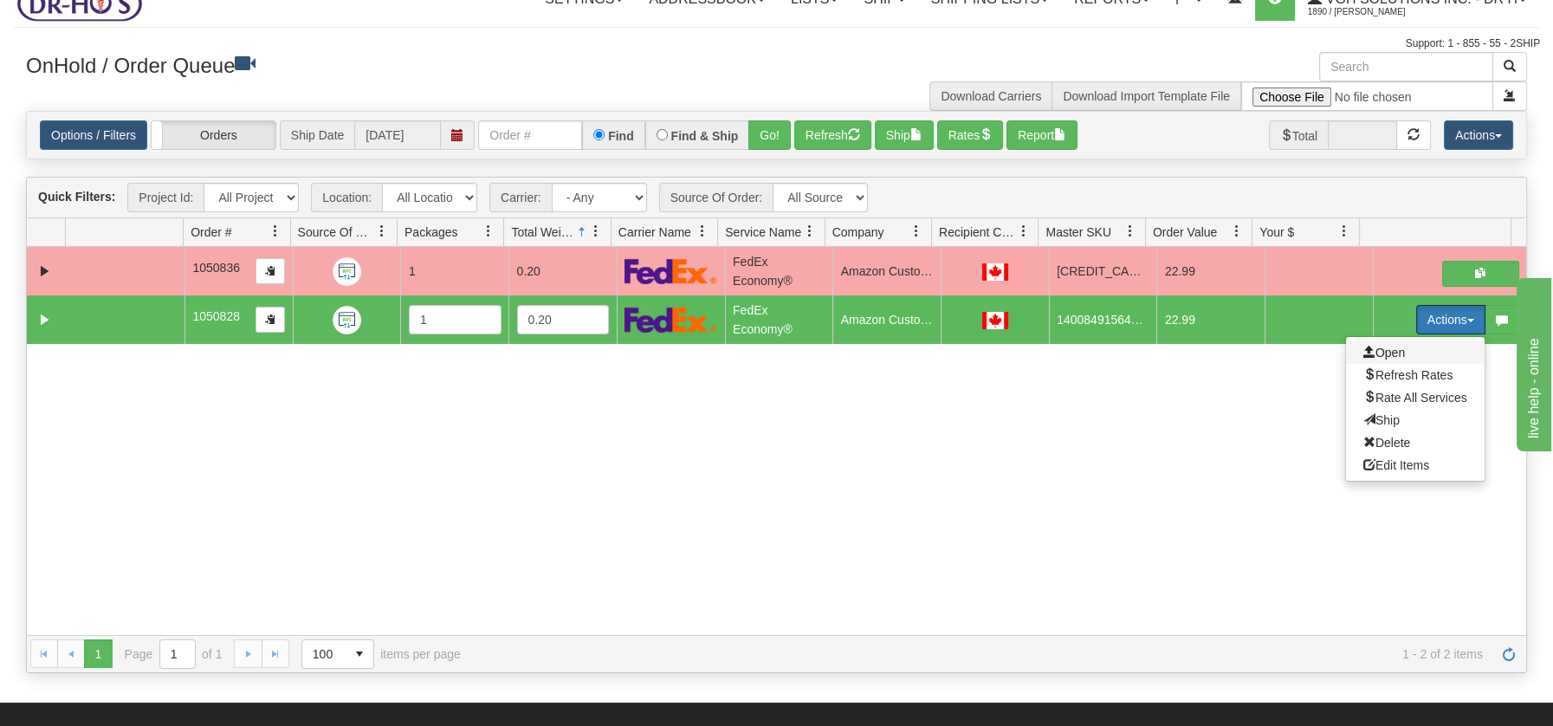
click at [1383, 351] on span "Open" at bounding box center [1384, 353] width 42 height 14
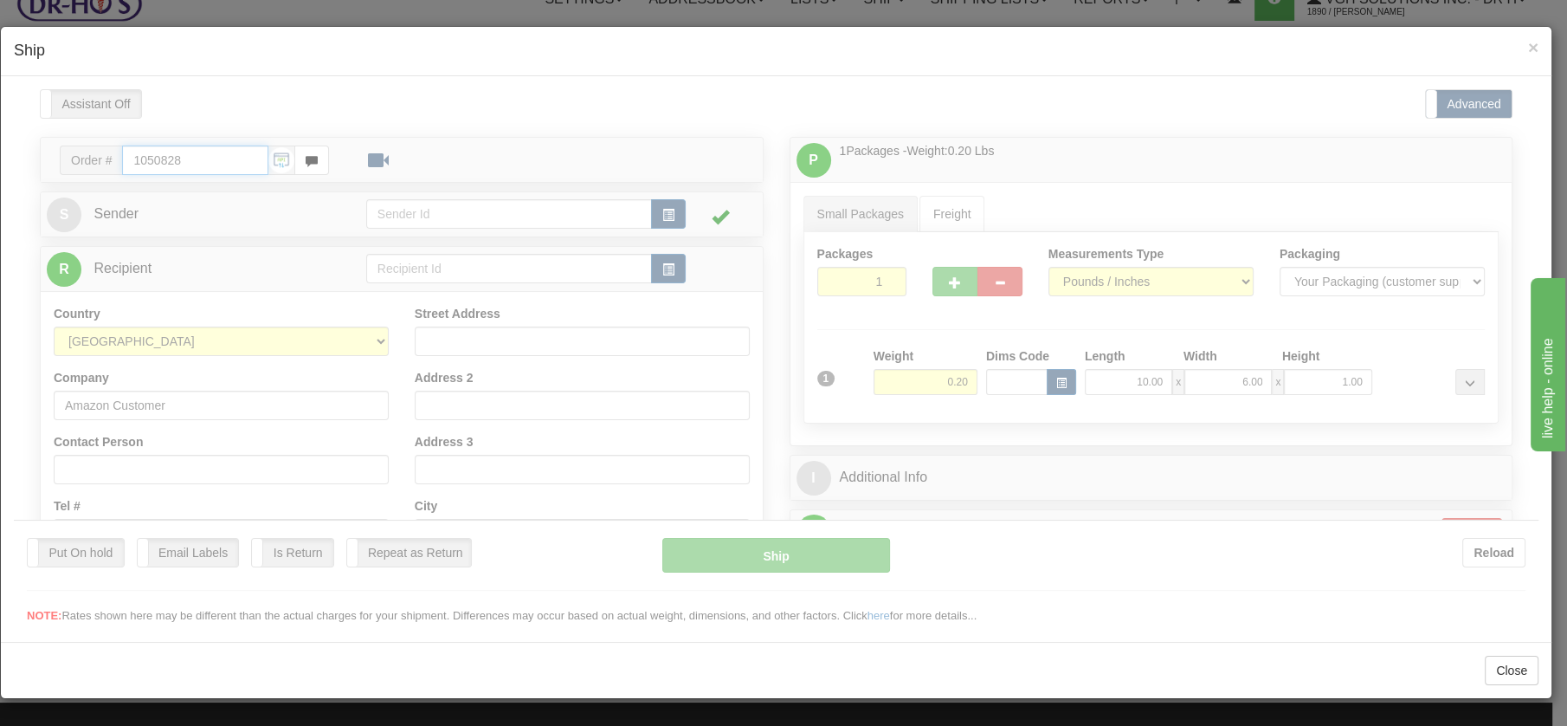
type input "20"
type input "09:00"
type input "16:00"
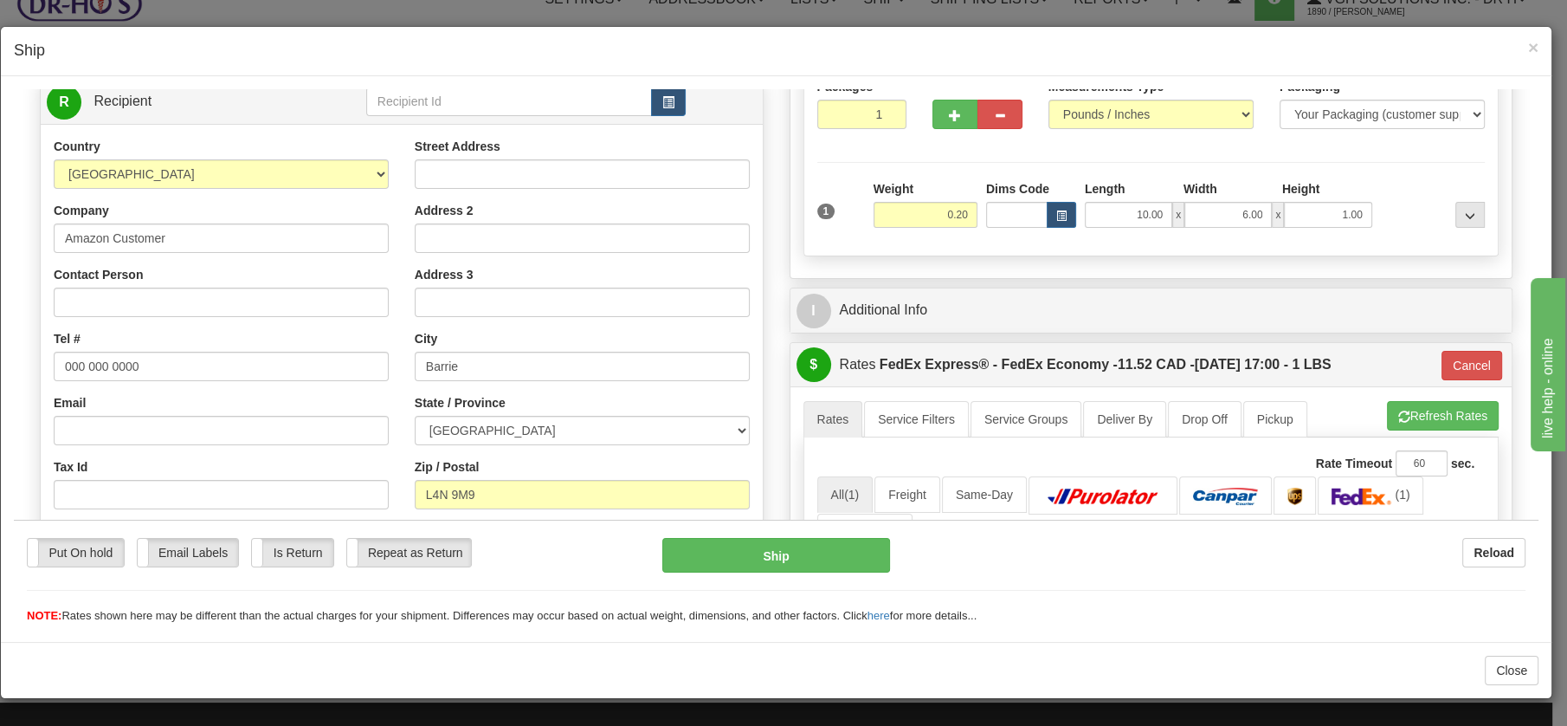
scroll to position [173, 0]
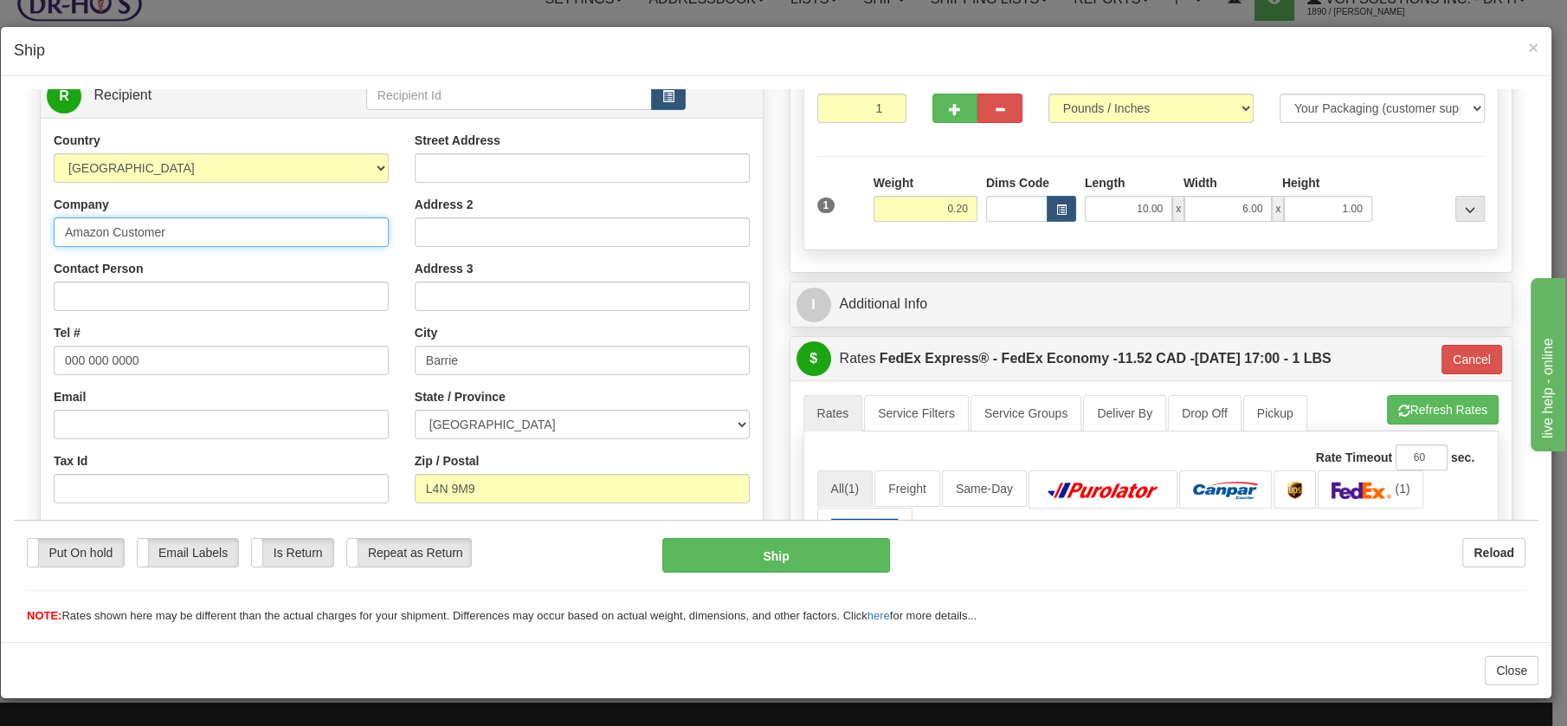
drag, startPoint x: 174, startPoint y: 228, endPoint x: 39, endPoint y: 217, distance: 135.5
click at [40, 217] on div "R Recipient" at bounding box center [402, 341] width 724 height 539
paste input "Chana Steinbok"
type input "Chana Steinbok"
drag, startPoint x: 143, startPoint y: 356, endPoint x: 36, endPoint y: 351, distance: 107.5
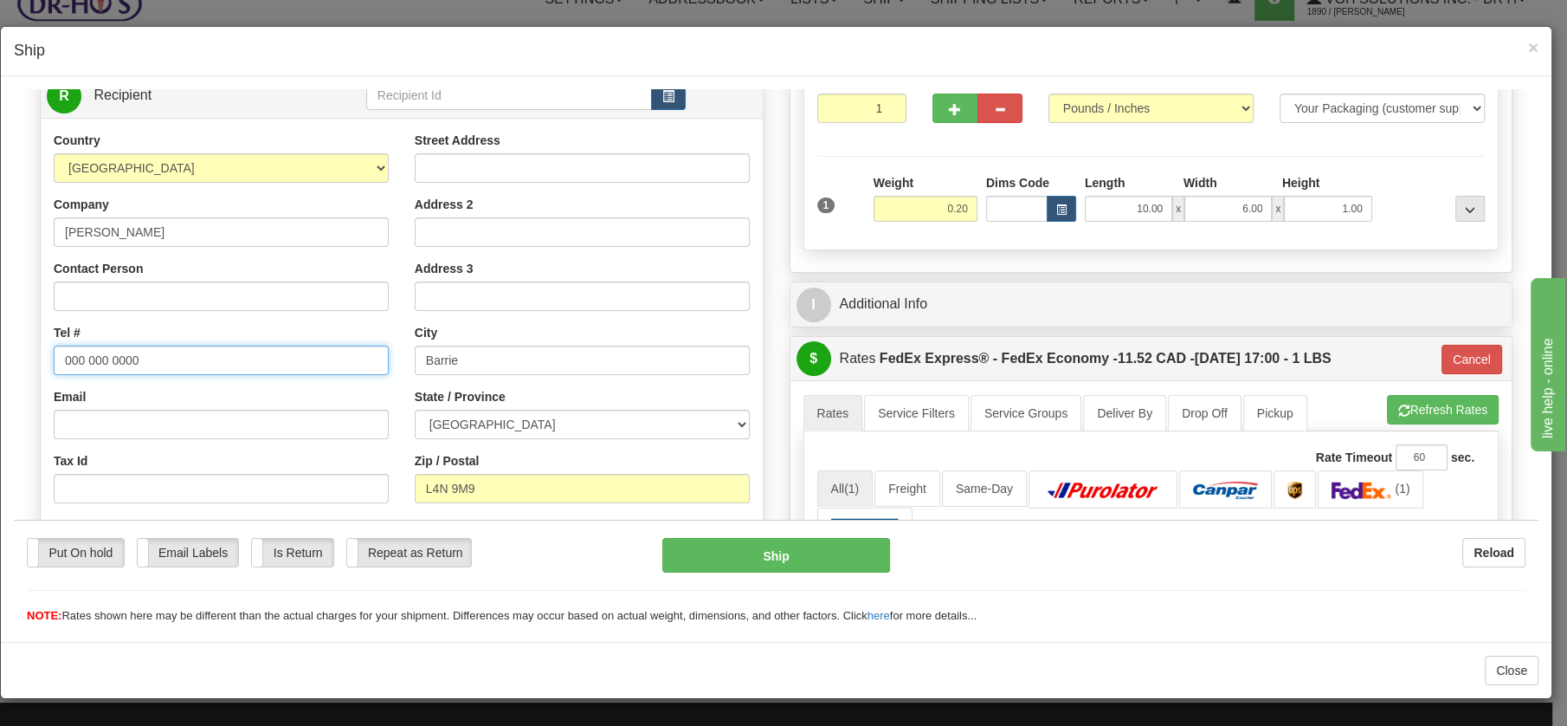
click at [36, 351] on div "Order # 1050828 S" at bounding box center [402, 345] width 750 height 765
paste input "7055626388"
type input "7055626388"
click at [428, 162] on input "Street Address" at bounding box center [582, 166] width 335 height 29
paste input "169 Sundew Dr"
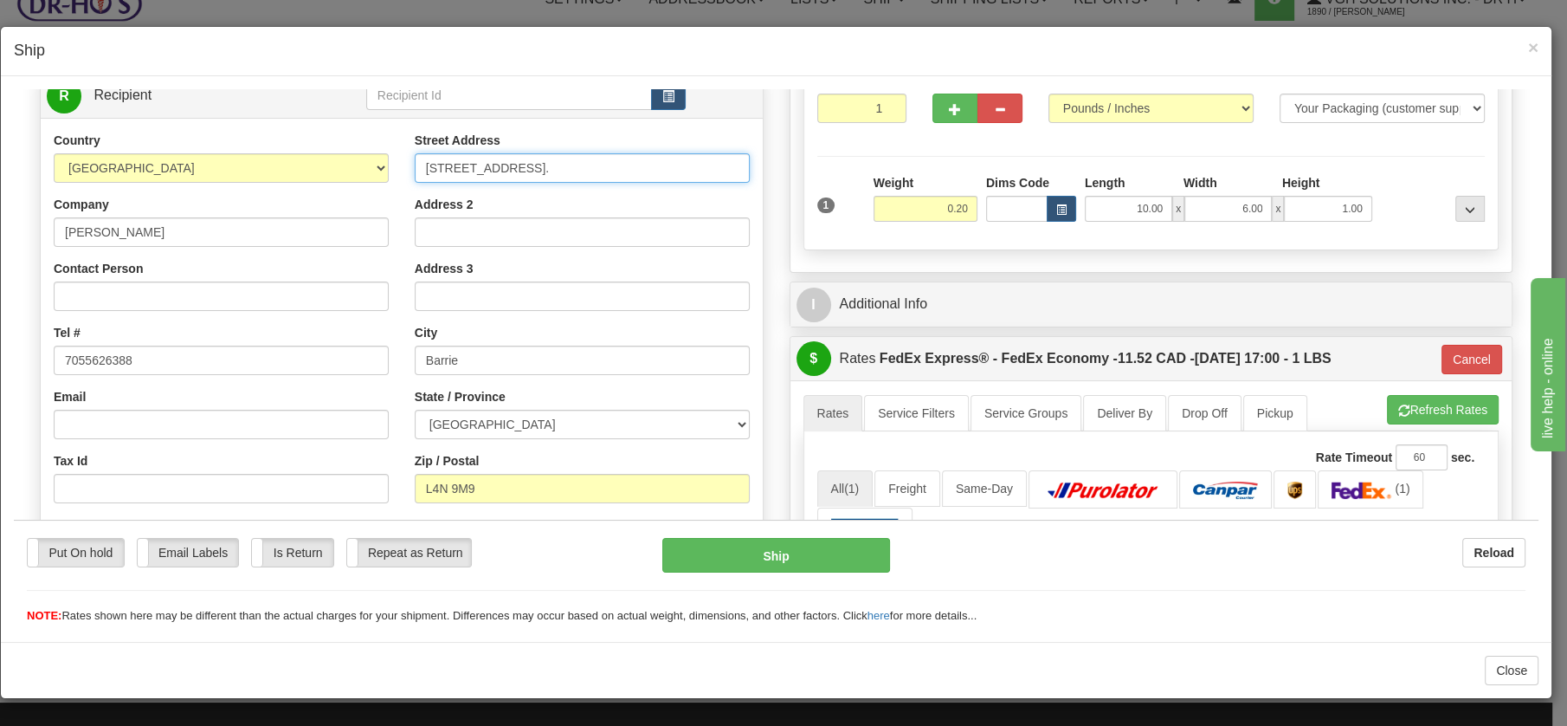
type input "169 Sundew Drive, Basement Apt."
drag, startPoint x: 161, startPoint y: 236, endPoint x: 36, endPoint y: 223, distance: 125.5
click at [36, 223] on div "Order # 1050828 S" at bounding box center [402, 345] width 750 height 765
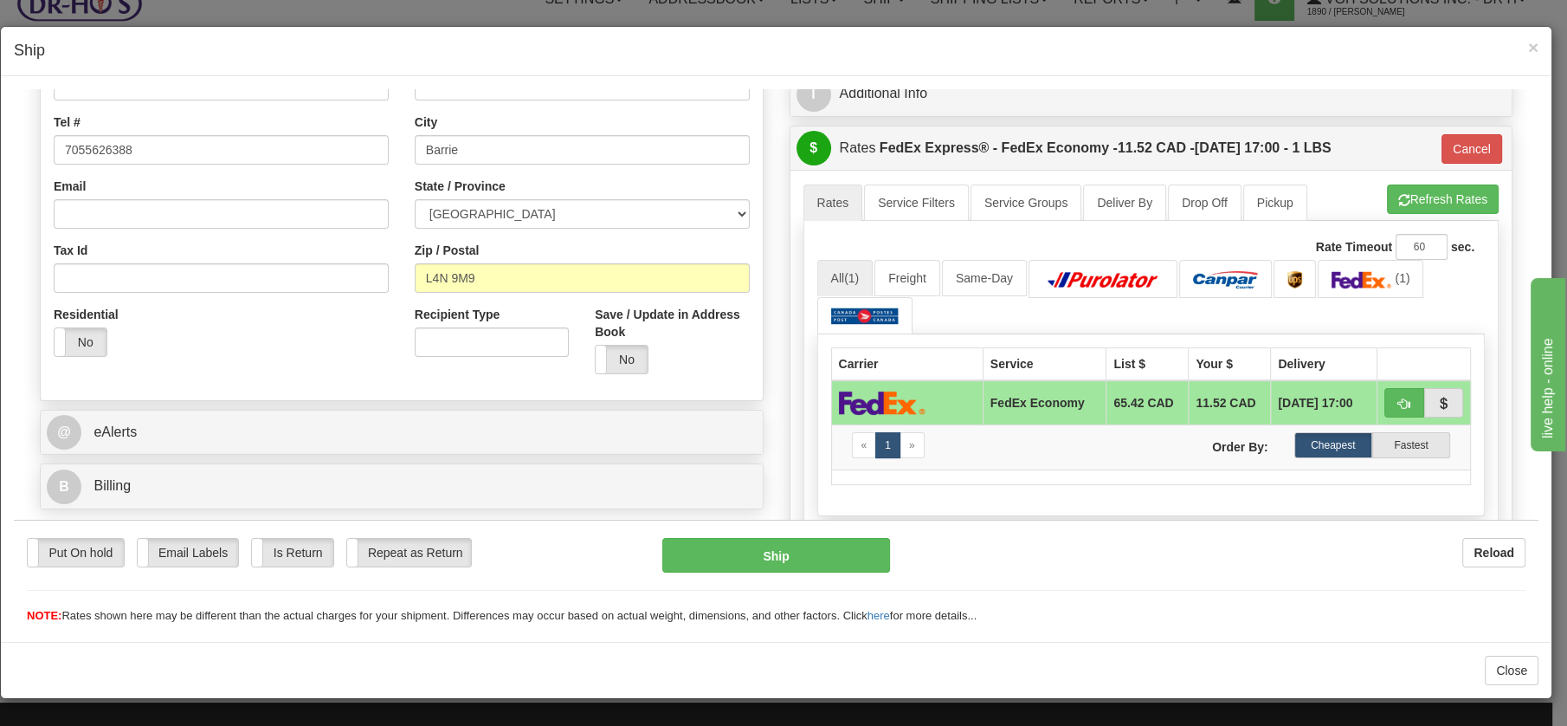
scroll to position [408, 0]
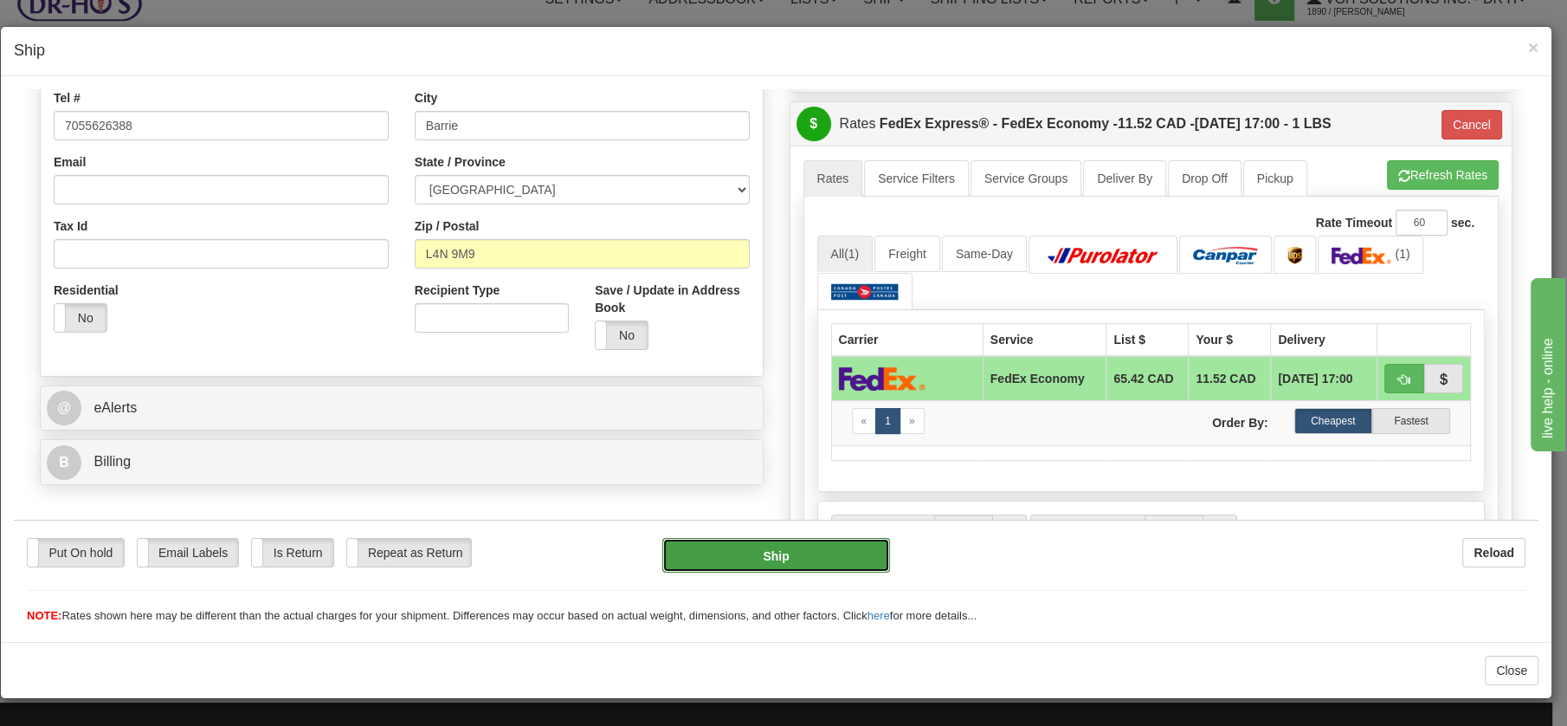
click at [766, 548] on button "Ship" at bounding box center [776, 554] width 228 height 35
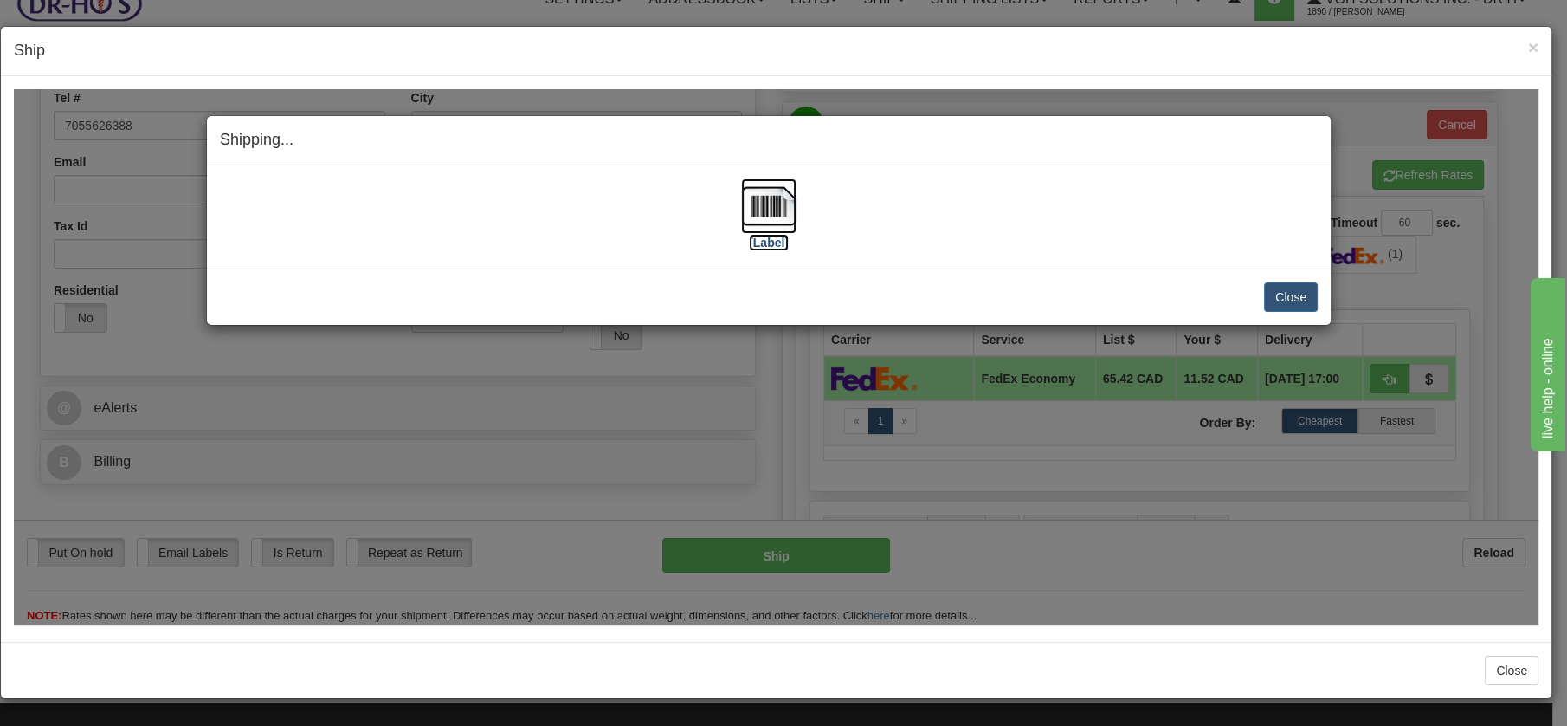
click at [760, 200] on img at bounding box center [768, 205] width 55 height 55
click at [1297, 298] on button "Close" at bounding box center [1291, 295] width 54 height 29
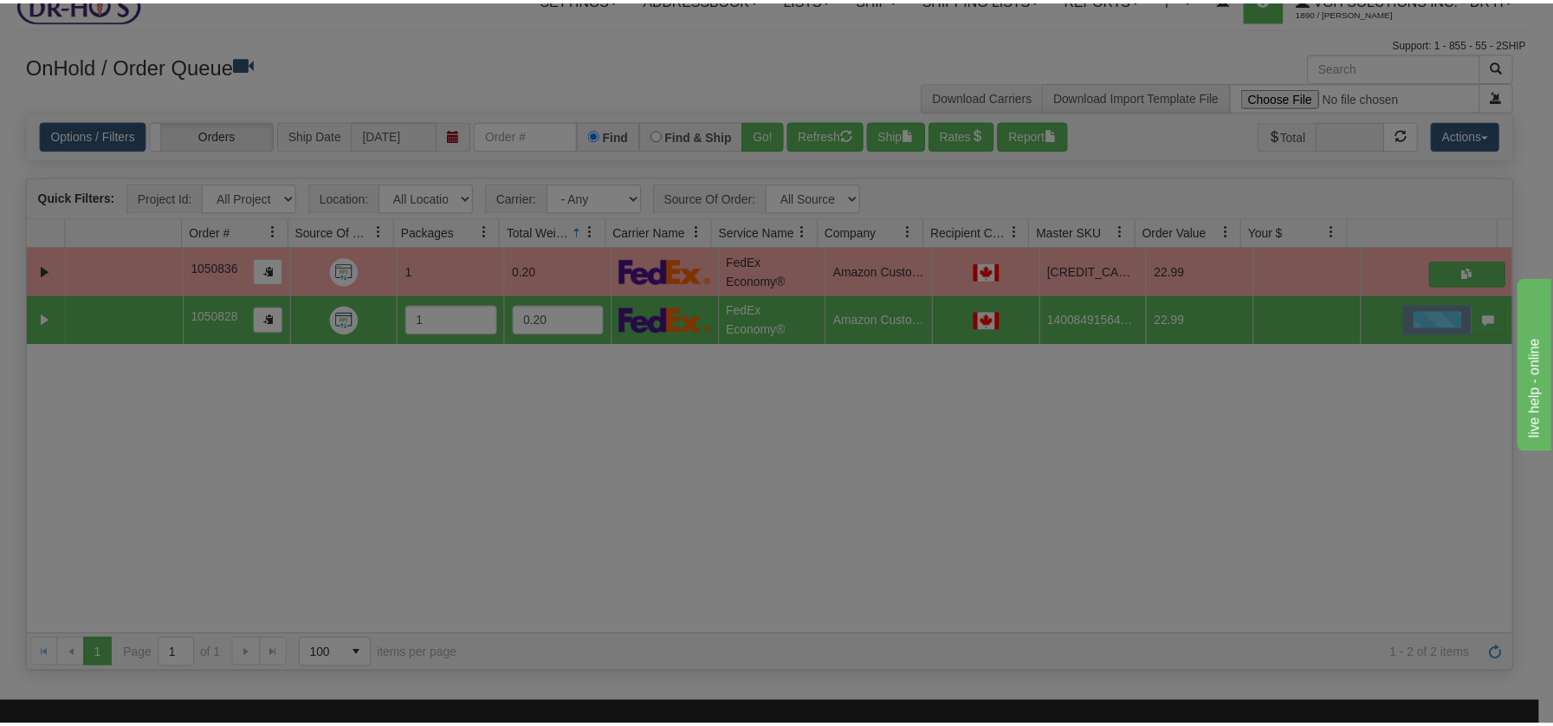
scroll to position [0, 0]
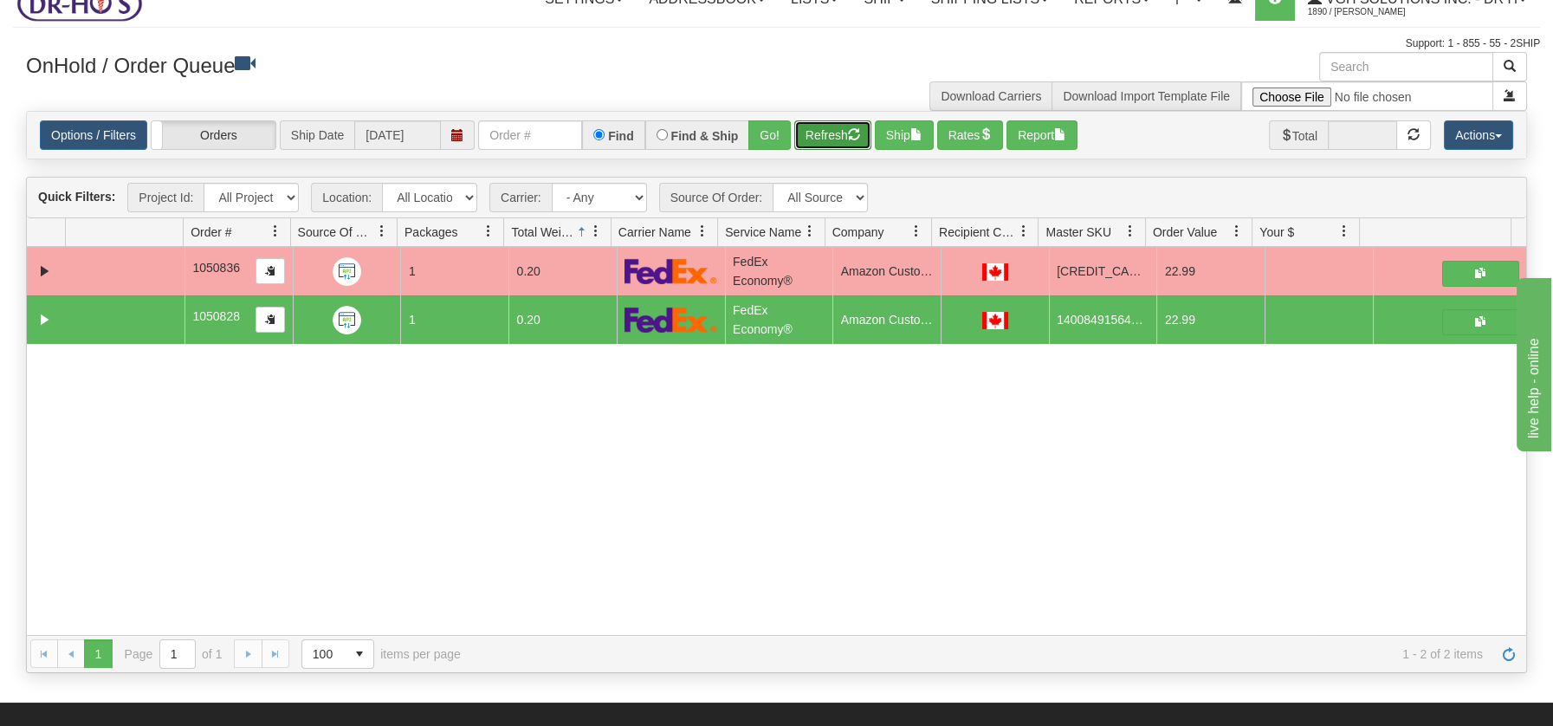
click at [837, 120] on button "Refresh" at bounding box center [832, 134] width 77 height 29
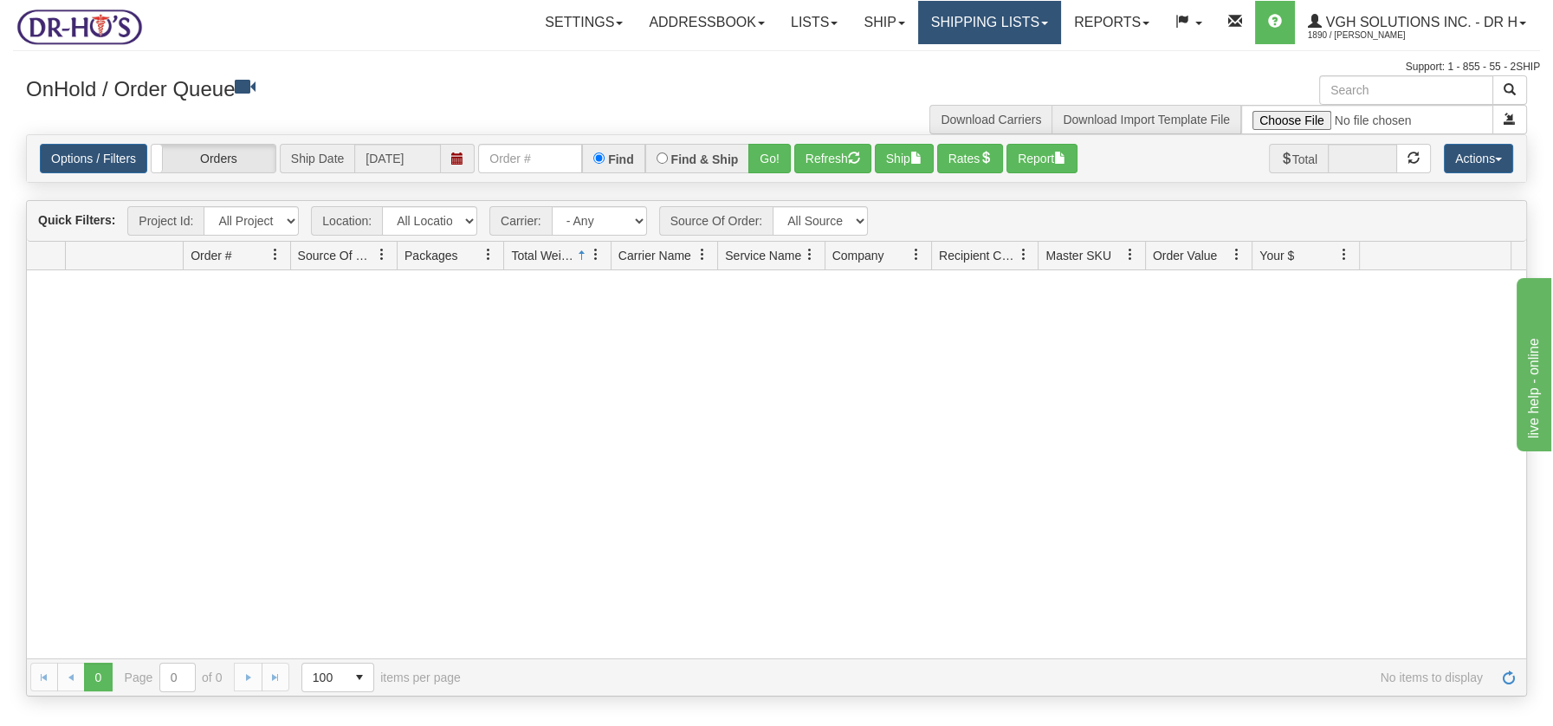
click at [1004, 15] on link "Shipping lists" at bounding box center [989, 22] width 143 height 43
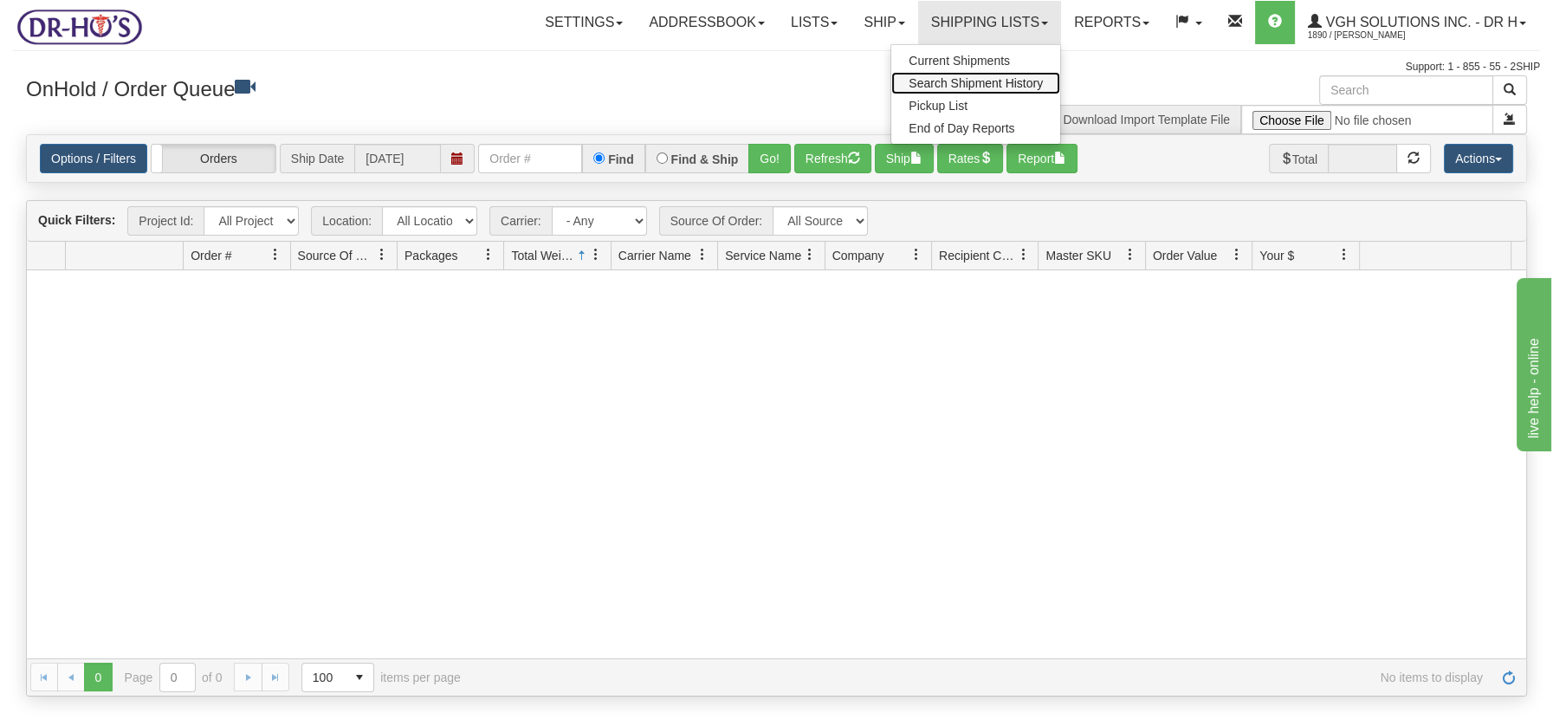
click at [986, 81] on span "Search Shipment History" at bounding box center [975, 83] width 134 height 14
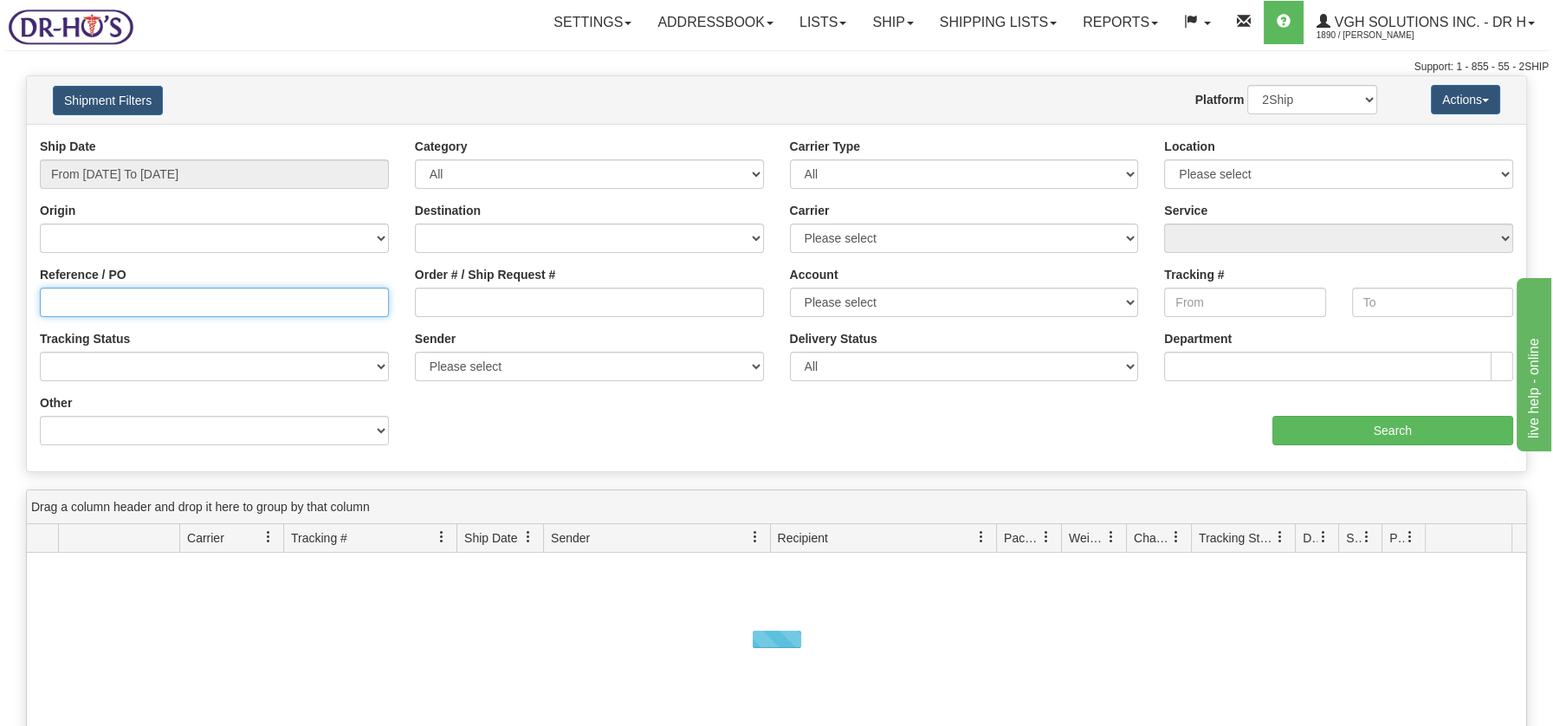
click at [124, 306] on input "Reference / PO" at bounding box center [214, 301] width 349 height 29
paste input "1206264"
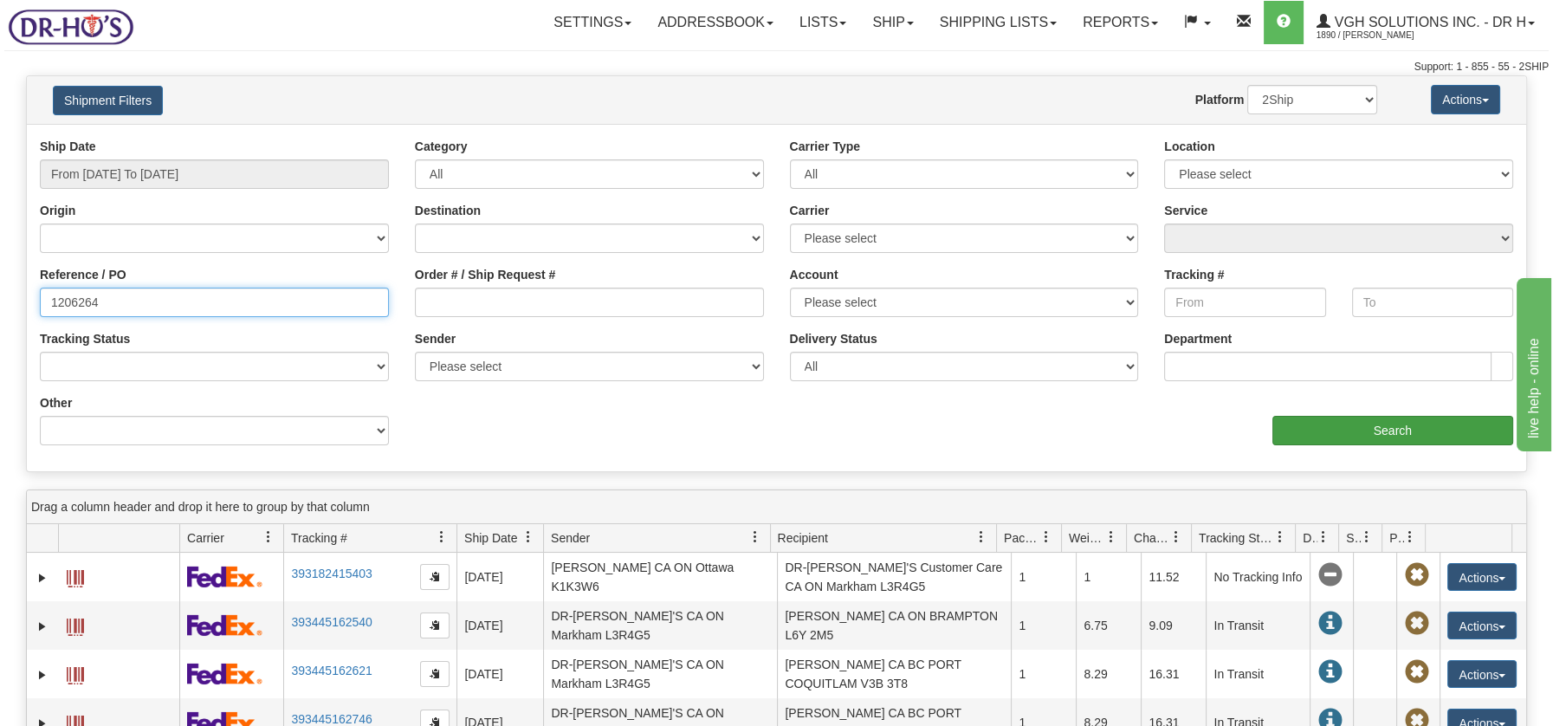
type input "1206264"
click at [1392, 424] on input "Search" at bounding box center [1392, 430] width 241 height 29
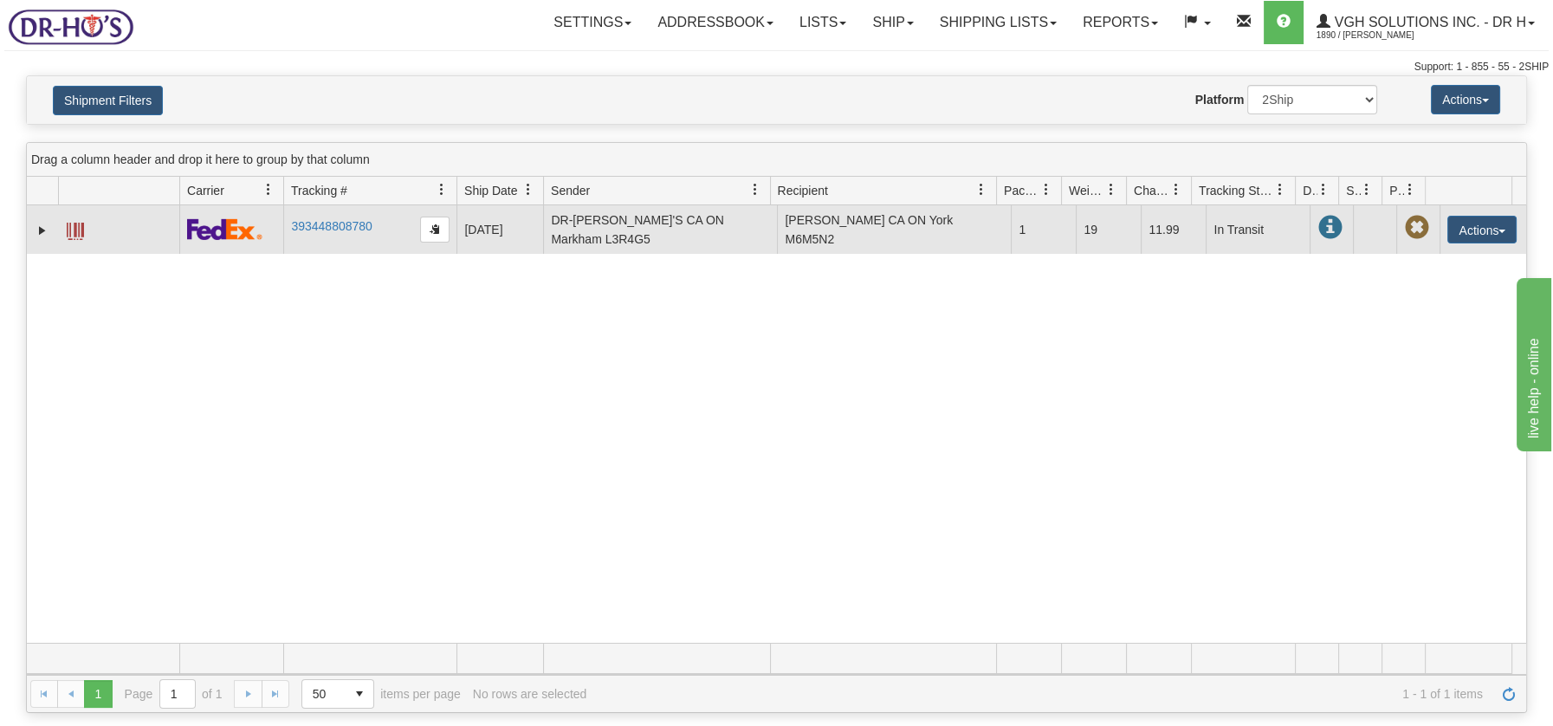
click at [80, 223] on span at bounding box center [75, 231] width 17 height 17
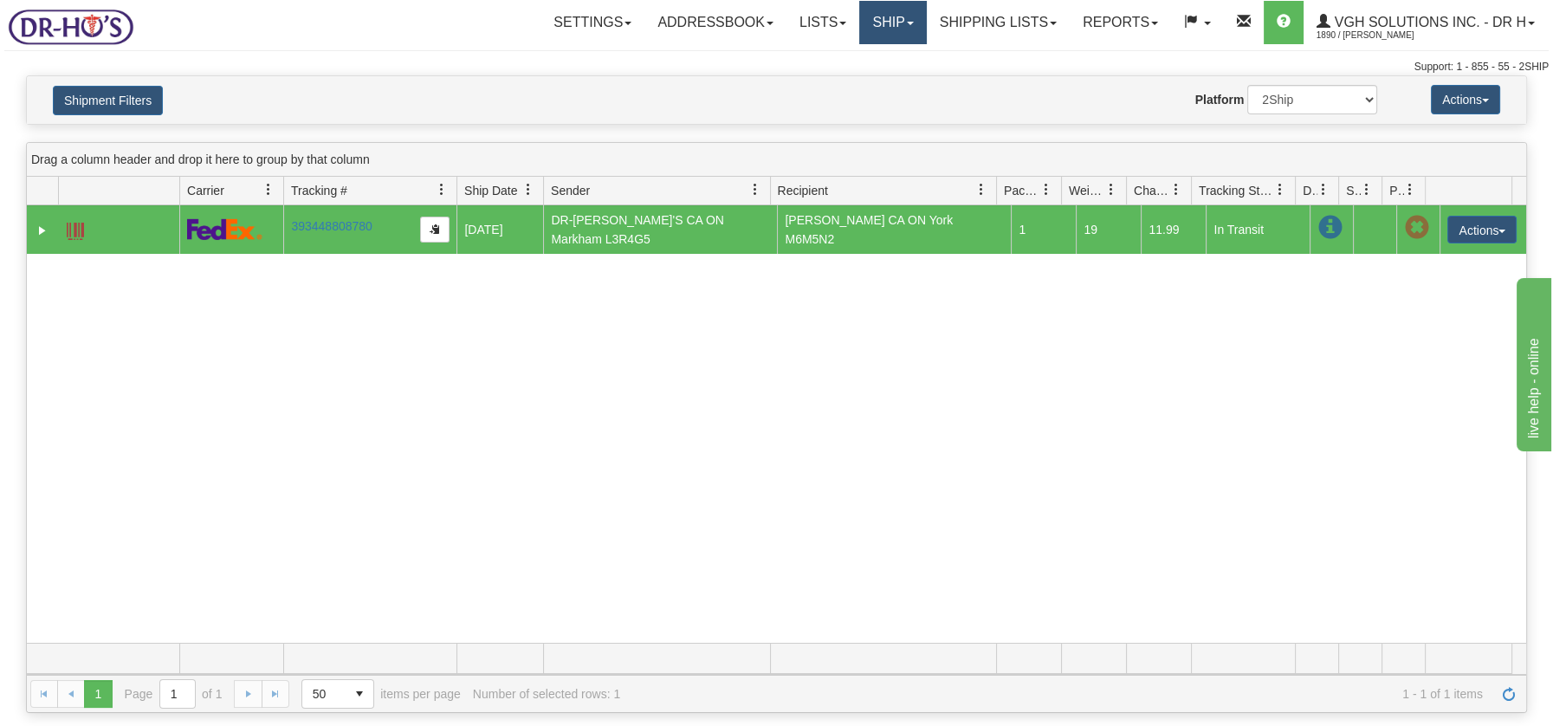
click at [877, 24] on link "Ship" at bounding box center [892, 22] width 67 height 43
click at [881, 78] on span "OnHold / Order Queue" at bounding box center [847, 83] width 122 height 14
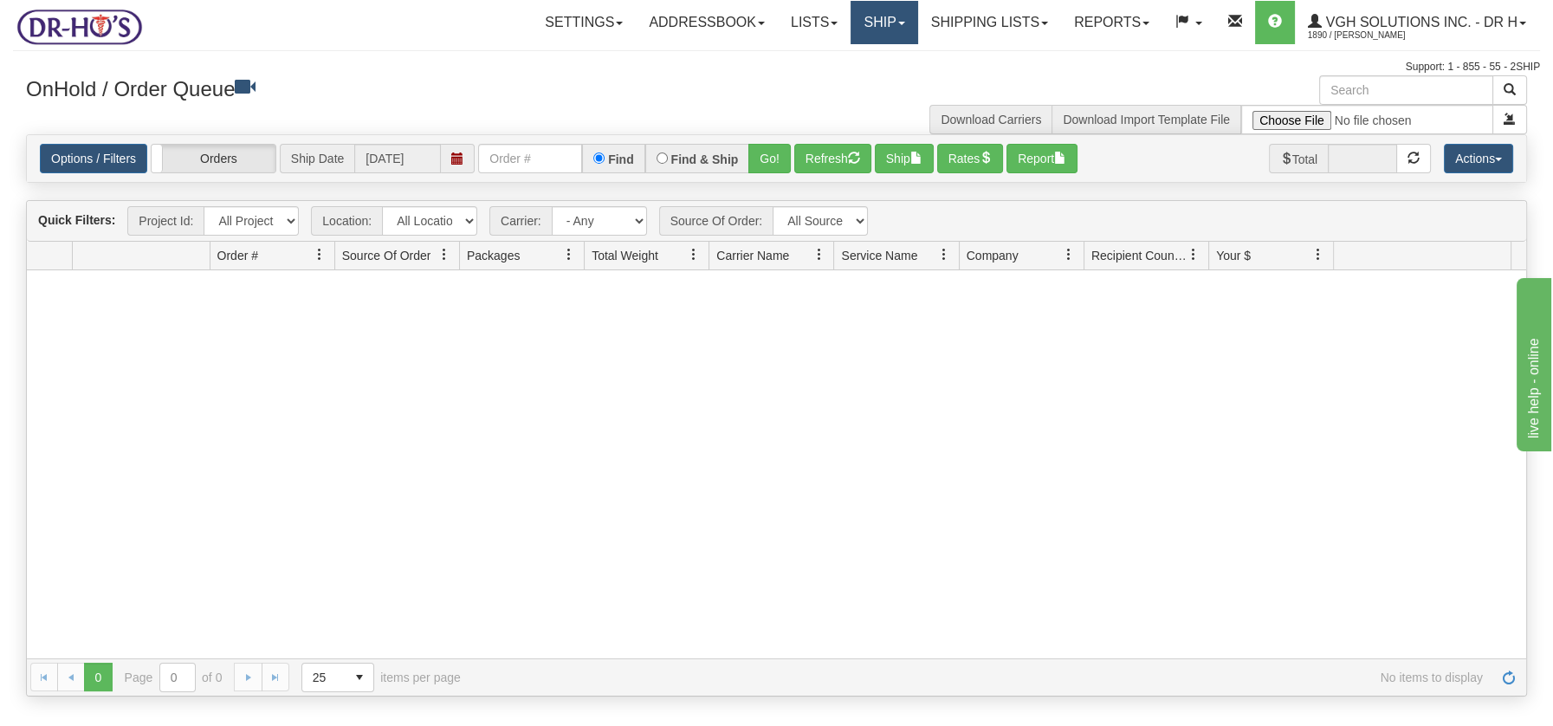
click at [878, 23] on link "Ship" at bounding box center [883, 22] width 67 height 43
click at [824, 61] on span "Ship Screen" at bounding box center [811, 61] width 66 height 14
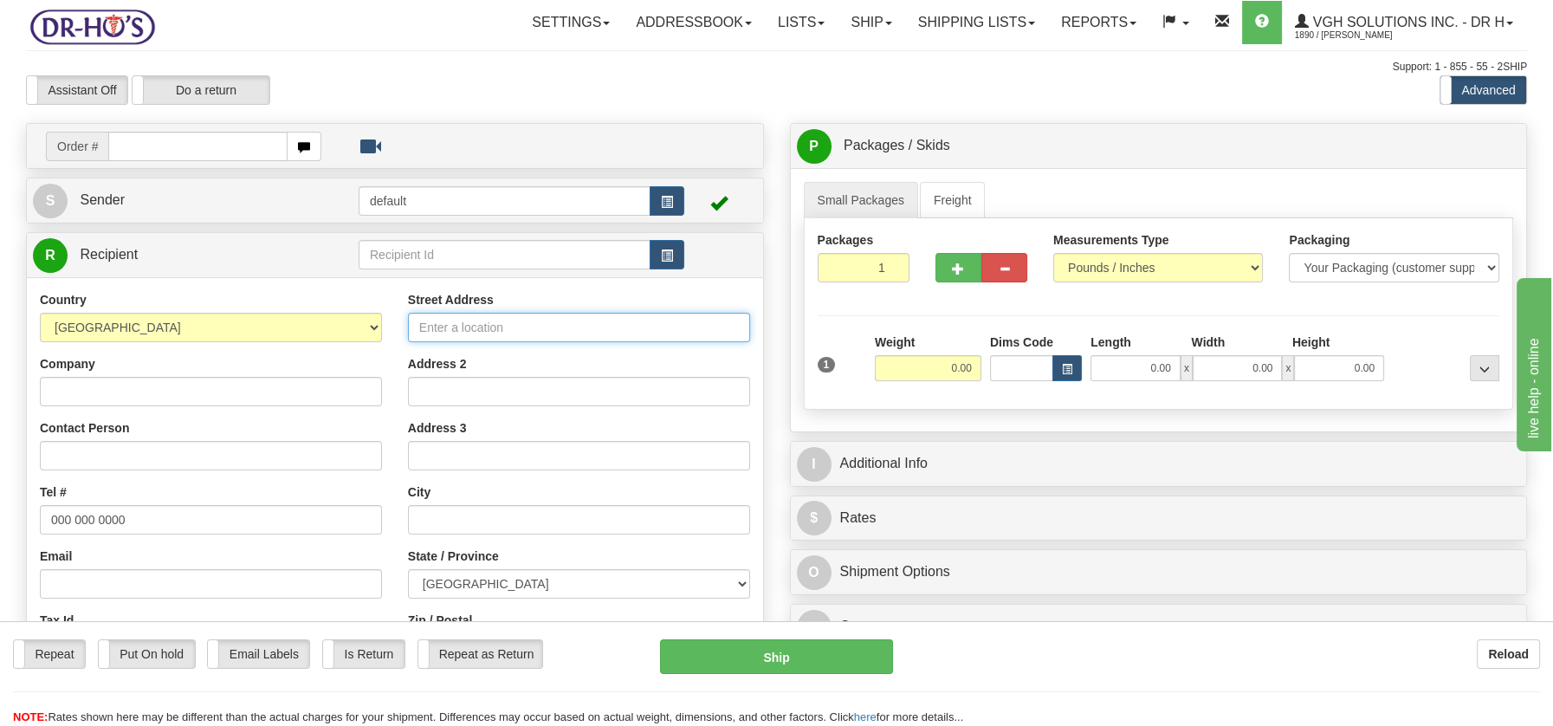
click at [439, 324] on input "Street Address" at bounding box center [579, 327] width 342 height 29
paste input "580 RUE PRINCIPALE, APT 301 SAINT-AMABLE Quebec, J0L1N0"
type input "580 RUE PRINCIPALE, APT 301 SAINT-AMABLE Quebec, J0L1N0"
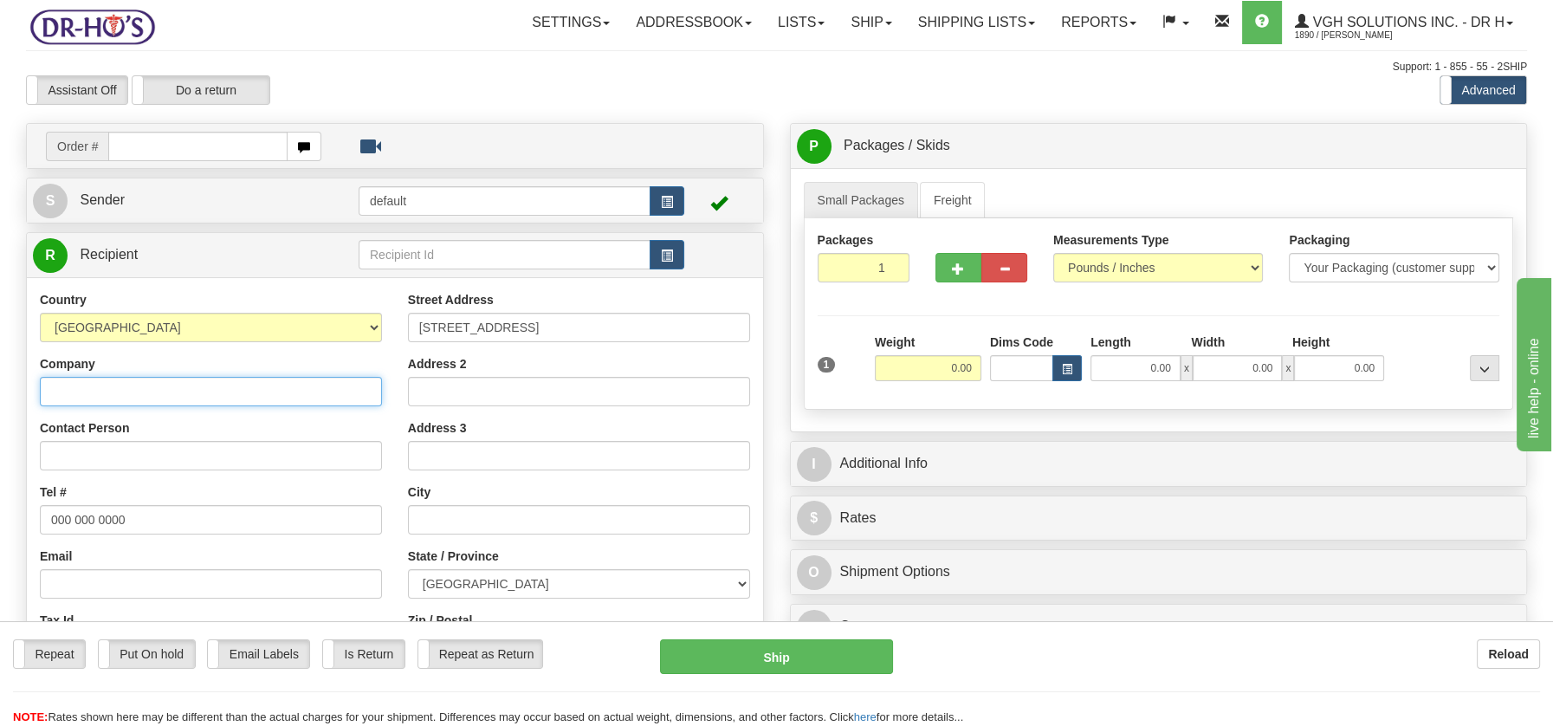
click at [72, 396] on input "Company" at bounding box center [211, 391] width 342 height 29
paste input "Myrian Perez"
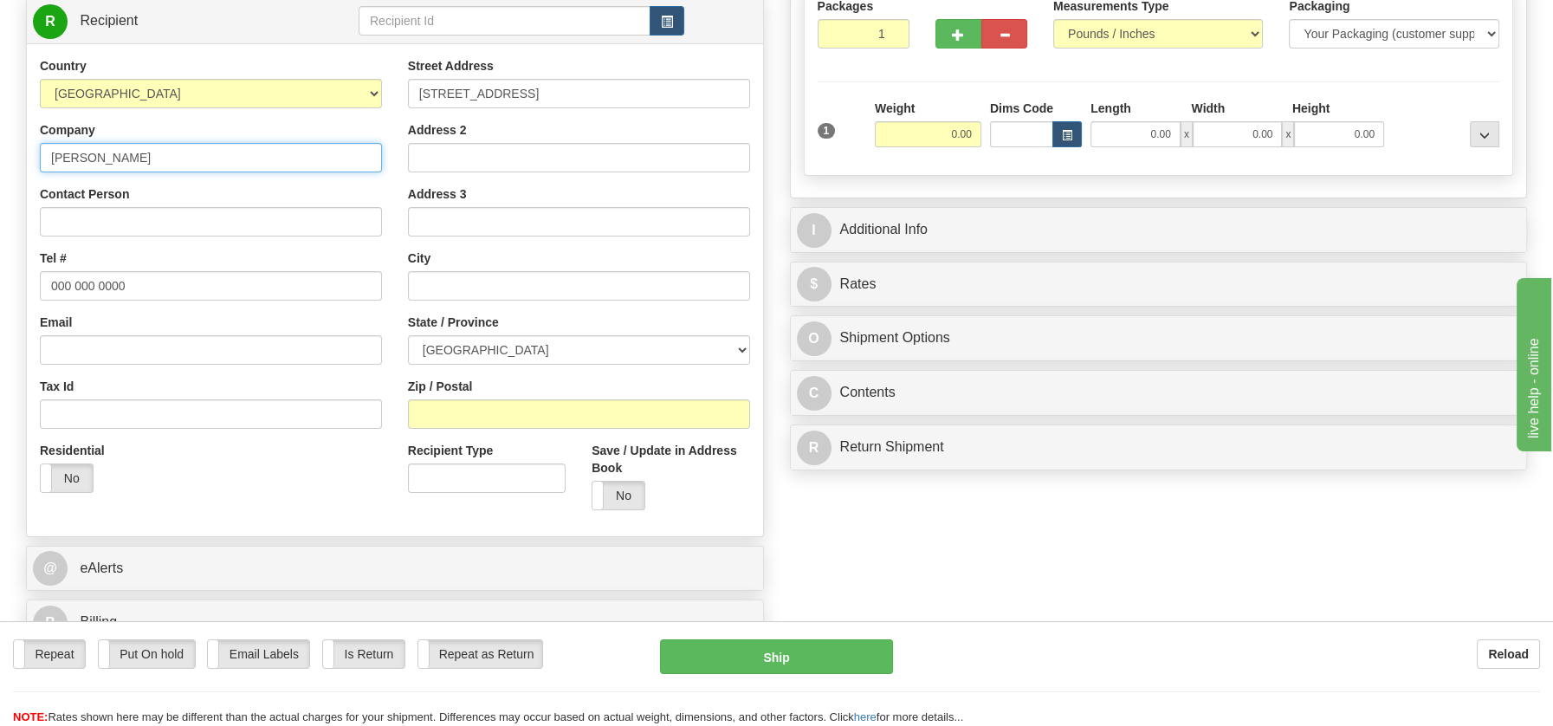
scroll to position [257, 0]
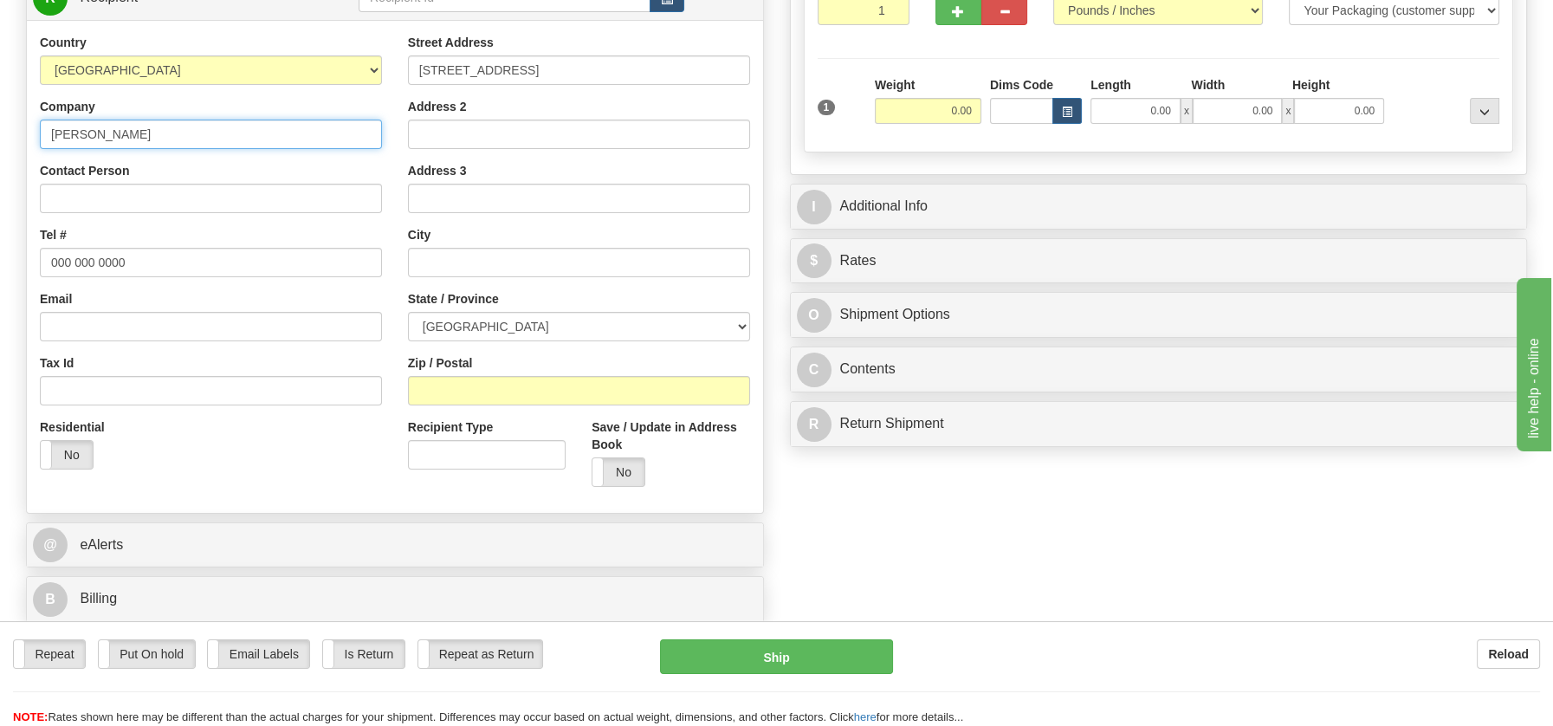
type input "Myrian Perez"
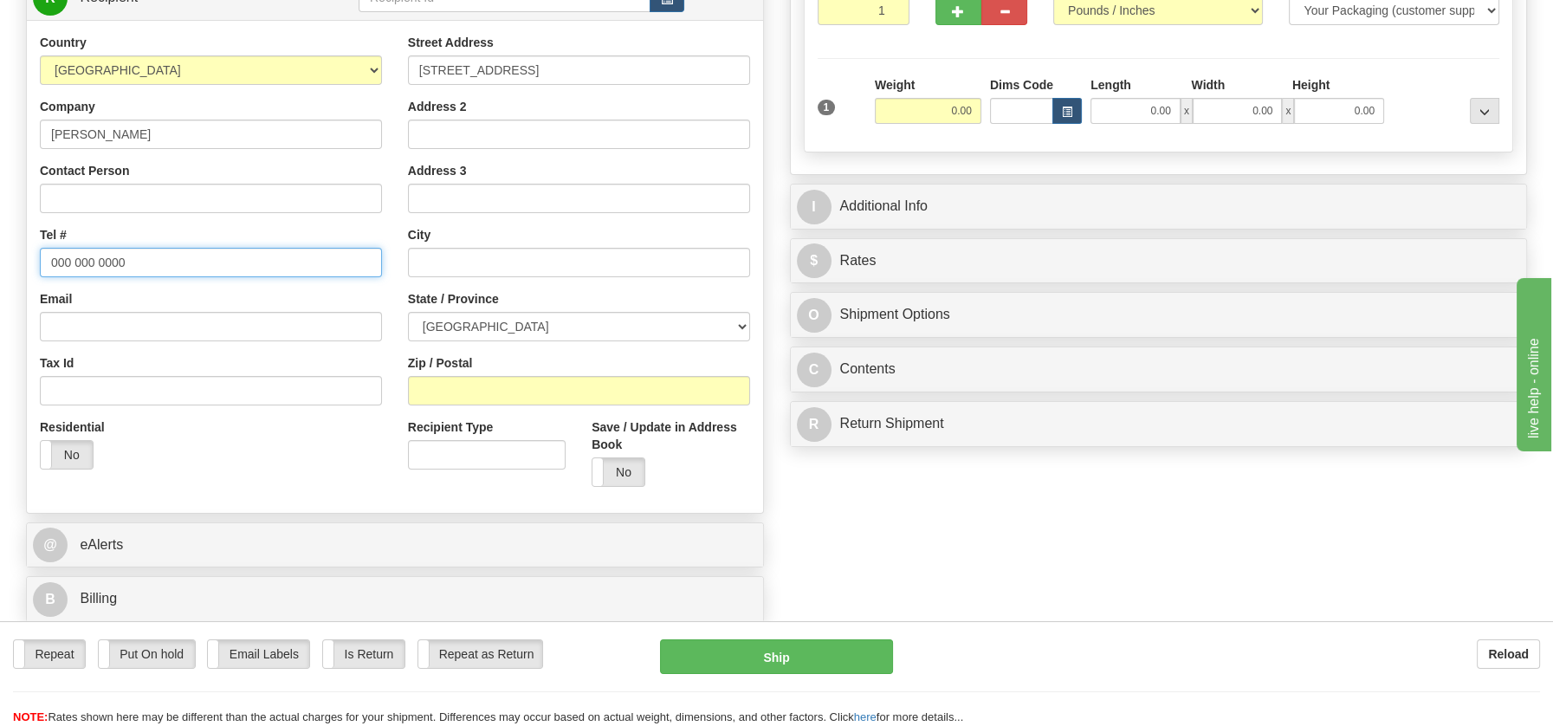
drag, startPoint x: 49, startPoint y: 252, endPoint x: 126, endPoint y: 258, distance: 77.3
click at [144, 259] on input "000 000 0000" at bounding box center [211, 262] width 342 height 29
paste input "5147729676"
type input "5147729676"
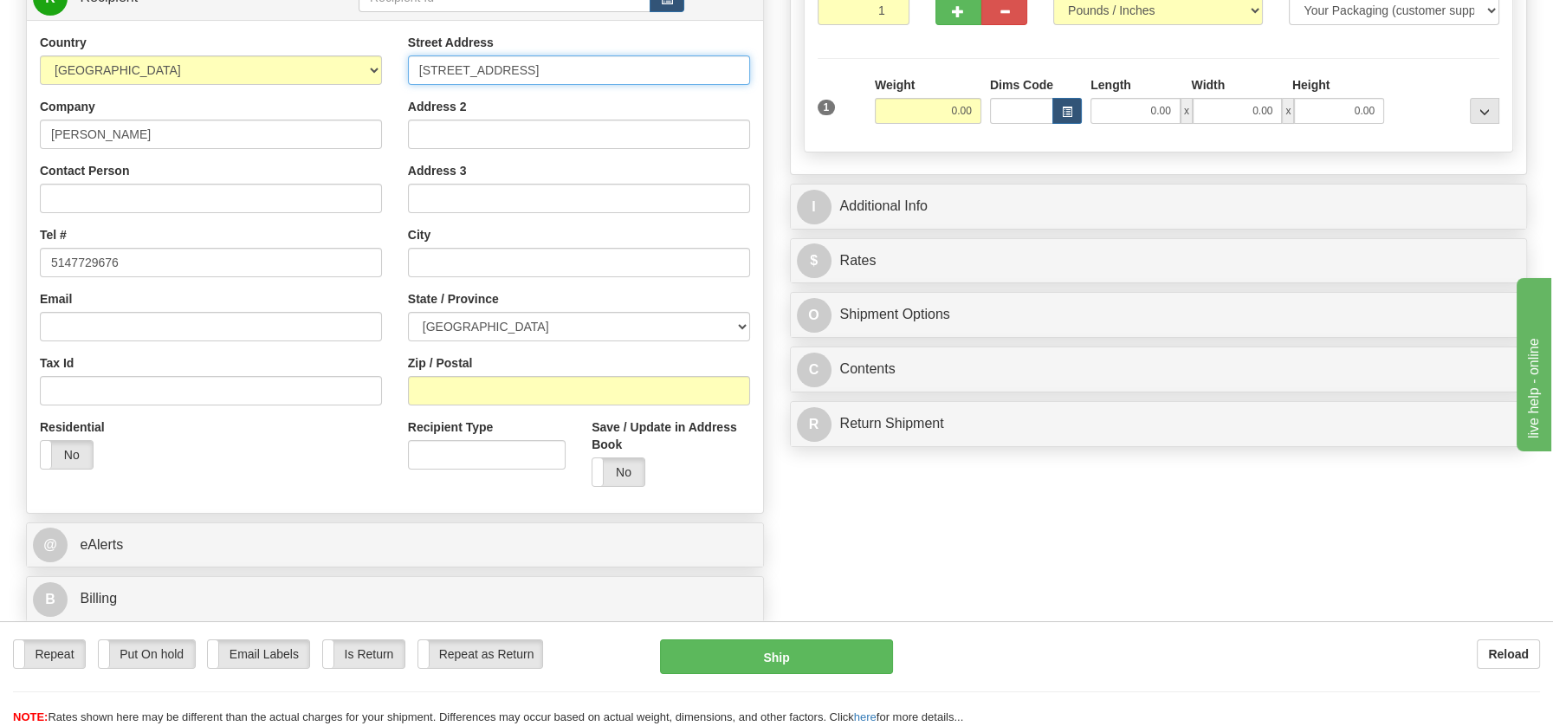
scroll to position [0, 42]
drag, startPoint x: 599, startPoint y: 67, endPoint x: 771, endPoint y: 78, distance: 171.8
click at [771, 78] on div "Create a label for the return Create Pickup Without Label Order # S Sender defa…" at bounding box center [395, 248] width 764 height 765
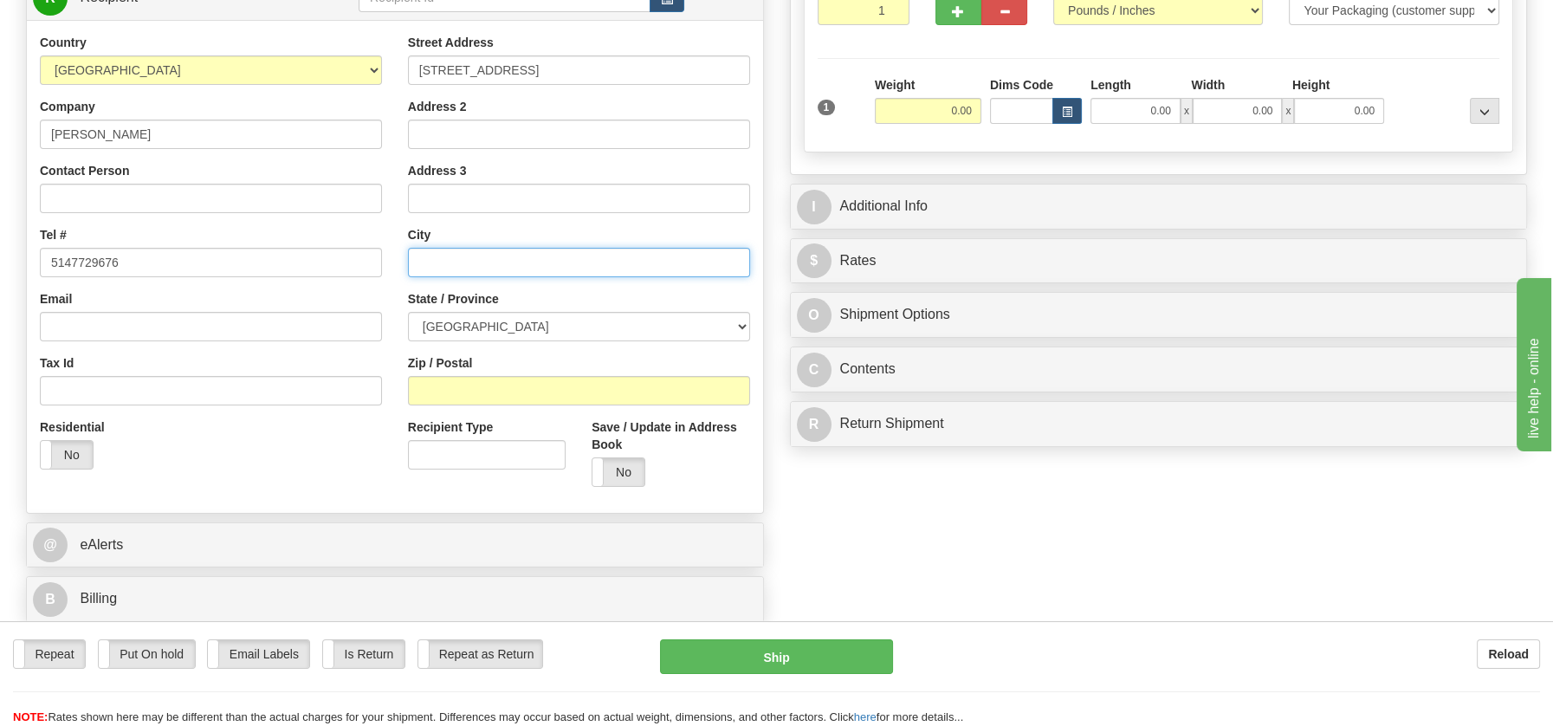
click at [461, 265] on input "text" at bounding box center [579, 262] width 342 height 29
paste input "SAINT-AMABLE Quebec, J0L1N0"
drag, startPoint x: 559, startPoint y: 261, endPoint x: 605, endPoint y: 269, distance: 46.7
click at [605, 269] on input "SAINT-AMABLE Quebec, J0L1N0" at bounding box center [579, 262] width 342 height 29
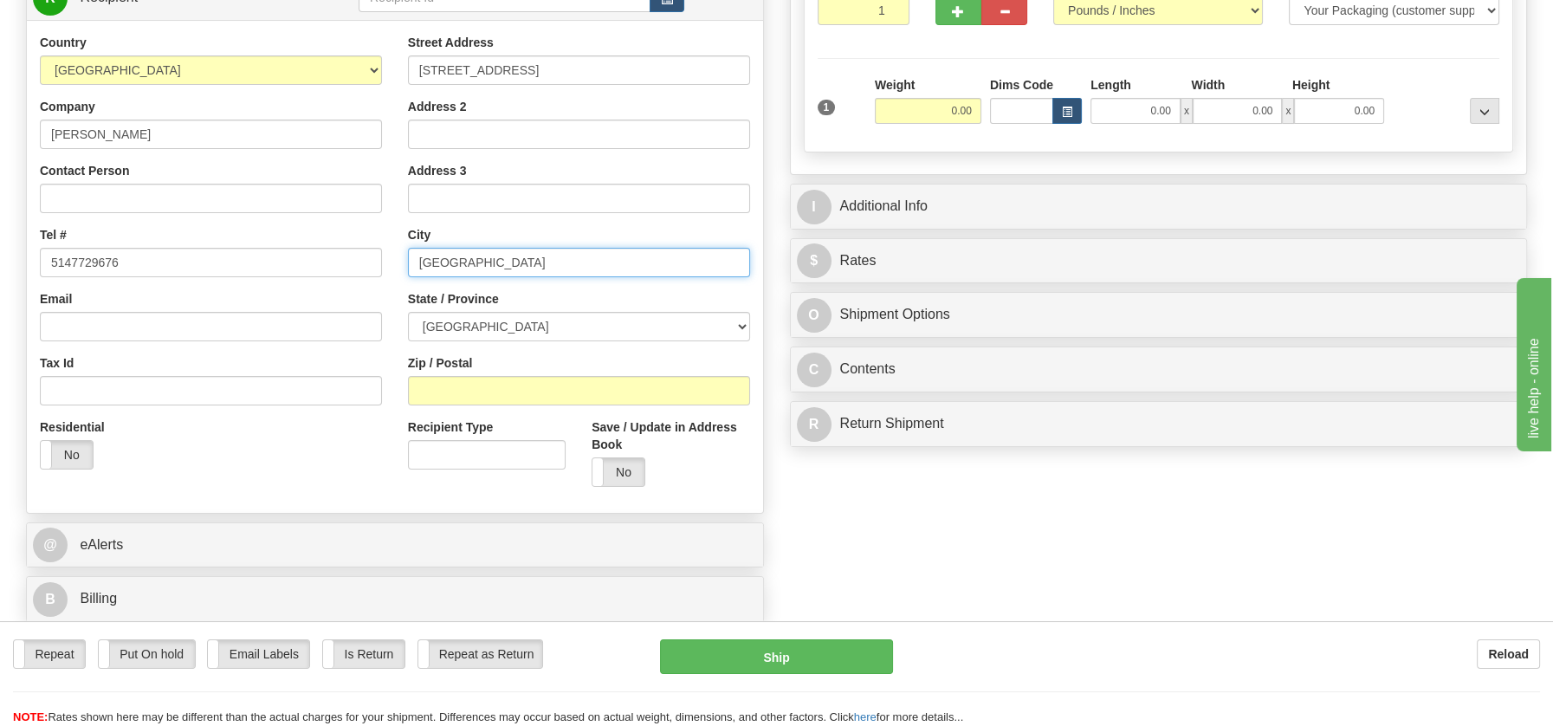
type input "SAINT-AMABLE Quebec, J0L1N0"
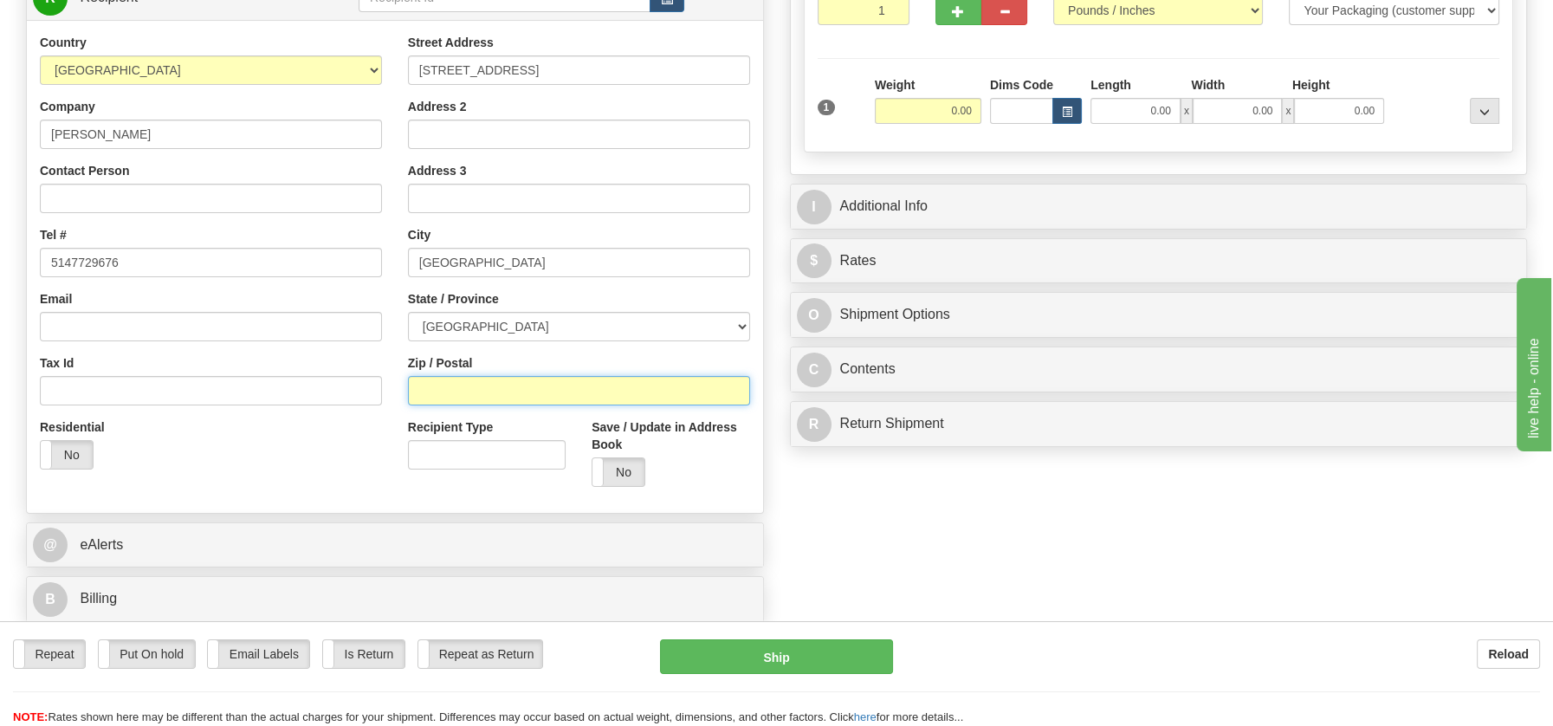
click at [449, 393] on input "Zip / Postal" at bounding box center [579, 390] width 342 height 29
paste input "J0L1N0"
type input "J0L1N0"
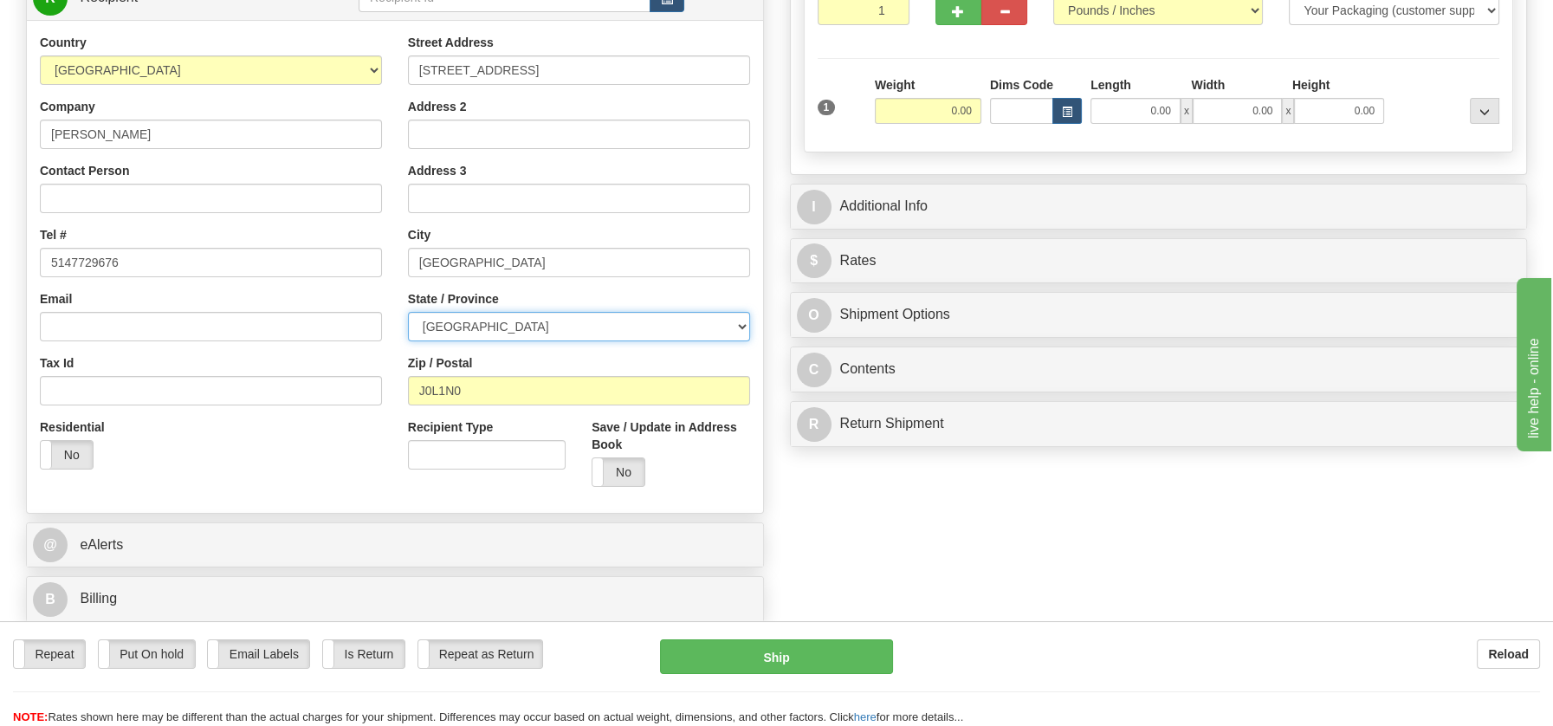
click at [739, 320] on select "[GEOGRAPHIC_DATA] [GEOGRAPHIC_DATA] [GEOGRAPHIC_DATA] [GEOGRAPHIC_DATA] [GEOGRA…" at bounding box center [579, 326] width 342 height 29
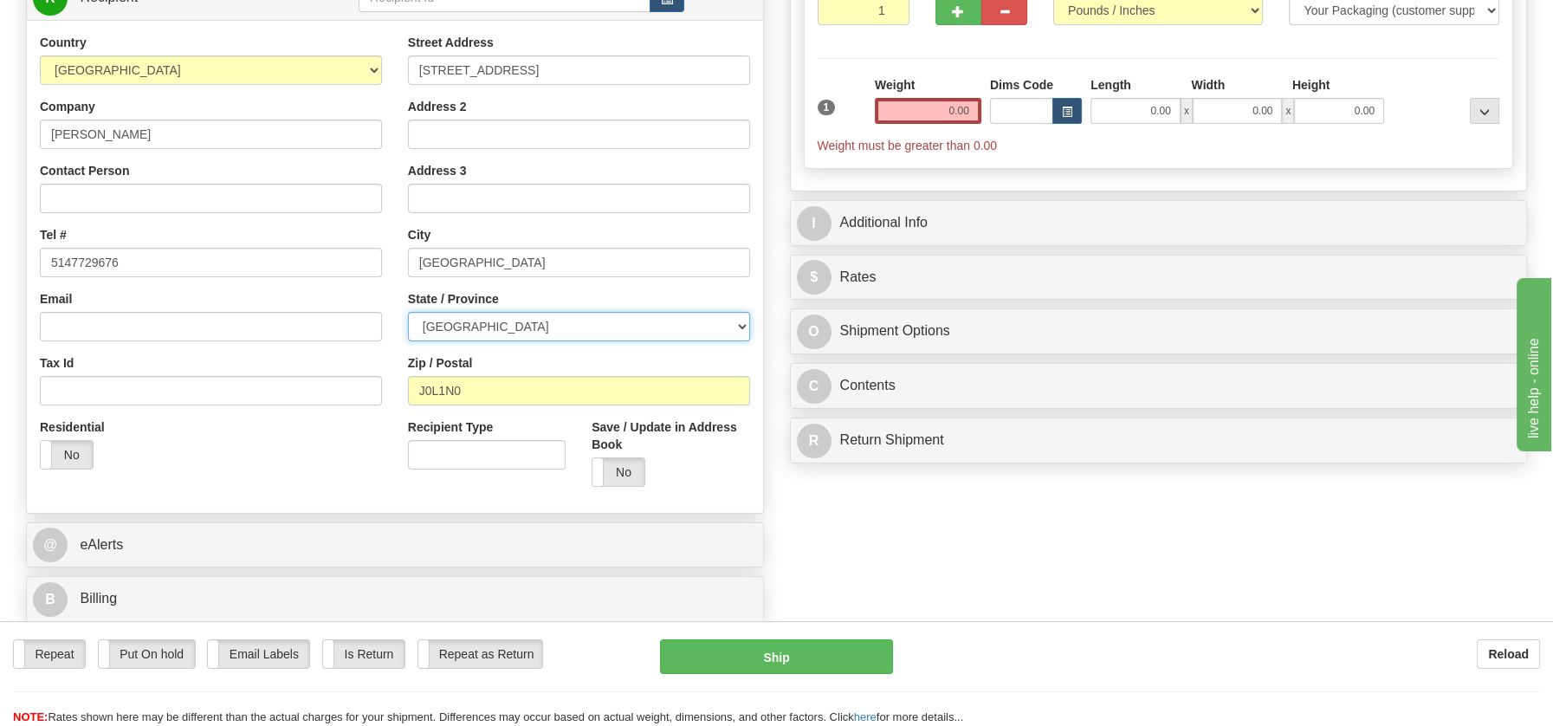
select select "QC"
click at [408, 312] on select "[GEOGRAPHIC_DATA] [GEOGRAPHIC_DATA] [GEOGRAPHIC_DATA] [GEOGRAPHIC_DATA] [GEOGRA…" at bounding box center [579, 326] width 342 height 29
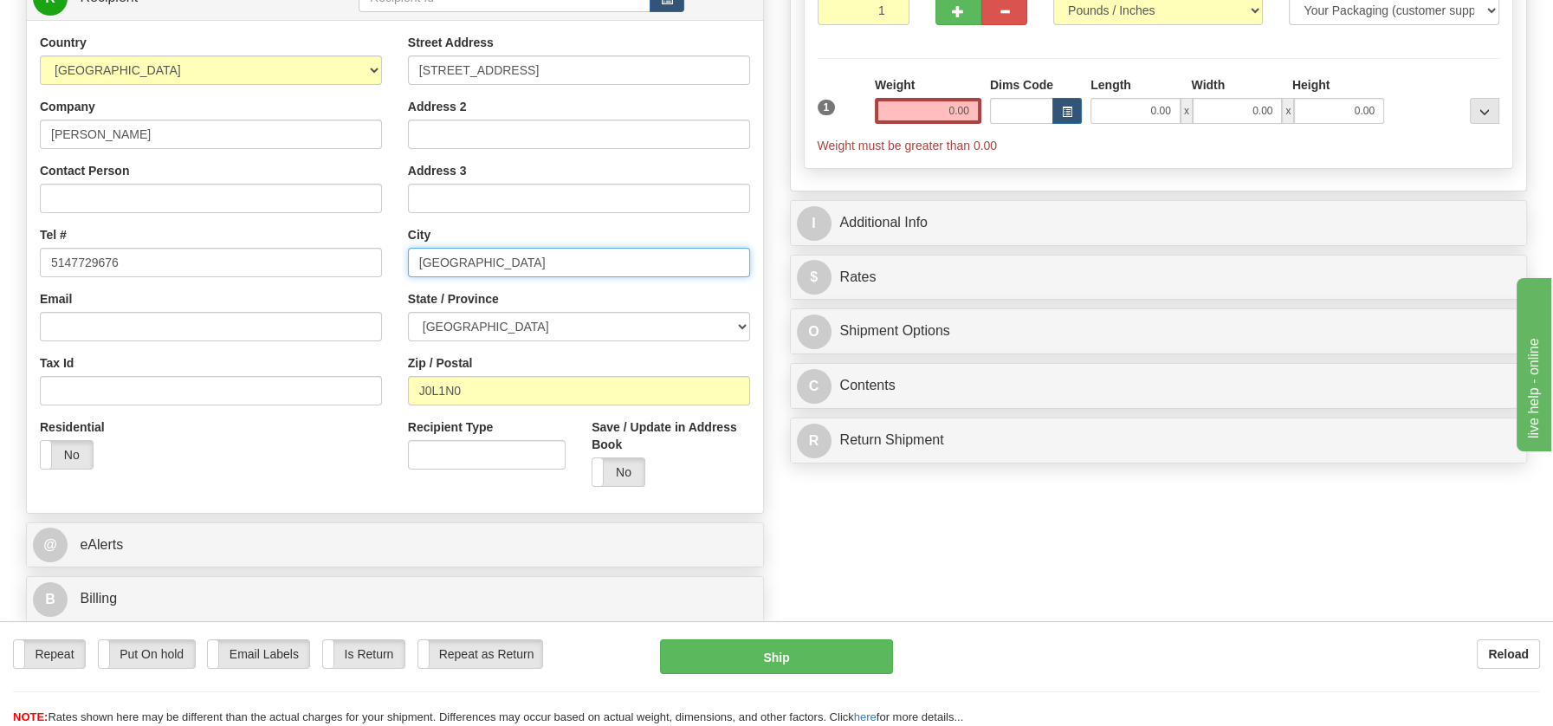
drag, startPoint x: 510, startPoint y: 261, endPoint x: 645, endPoint y: 254, distance: 135.3
click at [645, 254] on input "SAINT-AMABLE Quebec, J0L1N0" at bounding box center [579, 262] width 342 height 29
type input "SAINT-AMABLE"
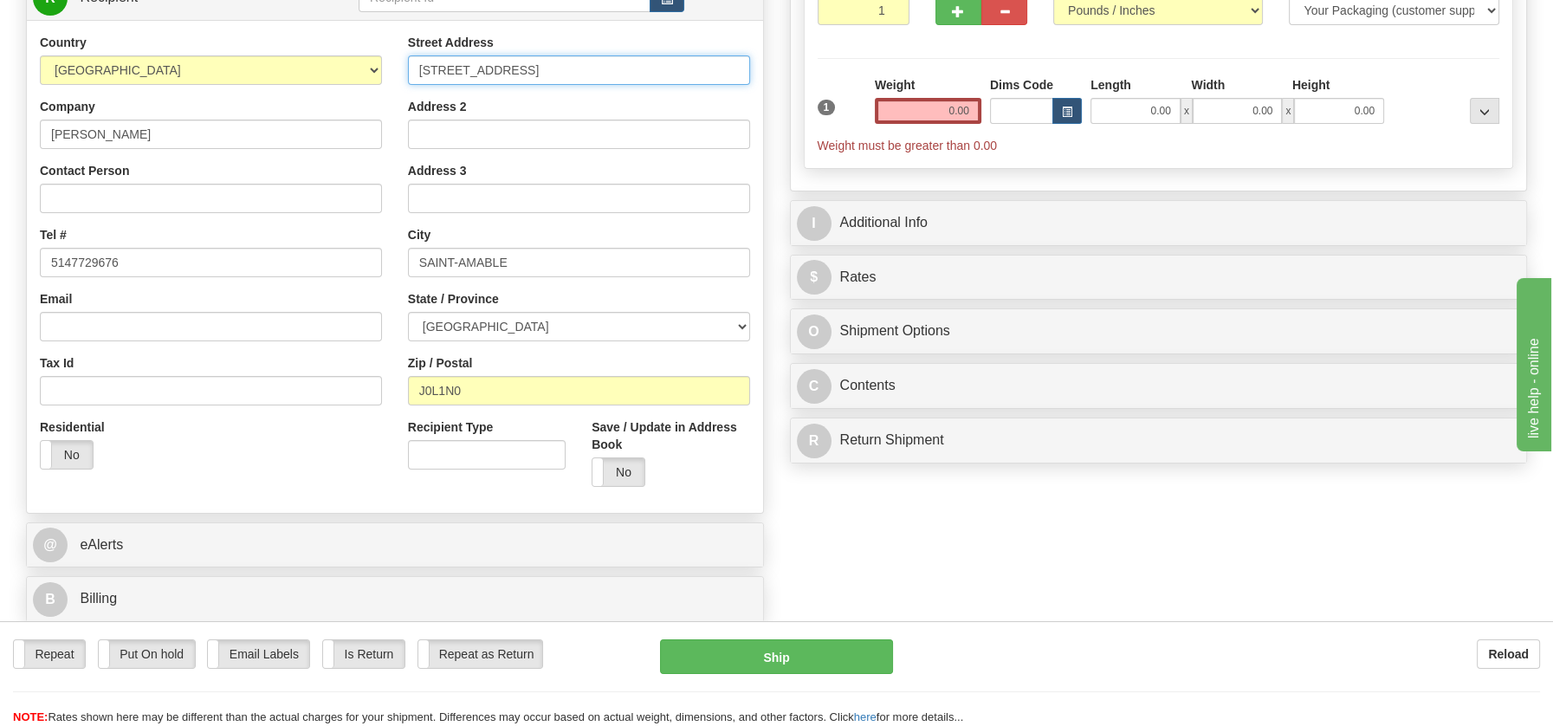
scroll to position [0, 42]
drag, startPoint x: 603, startPoint y: 66, endPoint x: 786, endPoint y: 59, distance: 183.7
type input "580 RUE PRINCIPALE, APT 301"
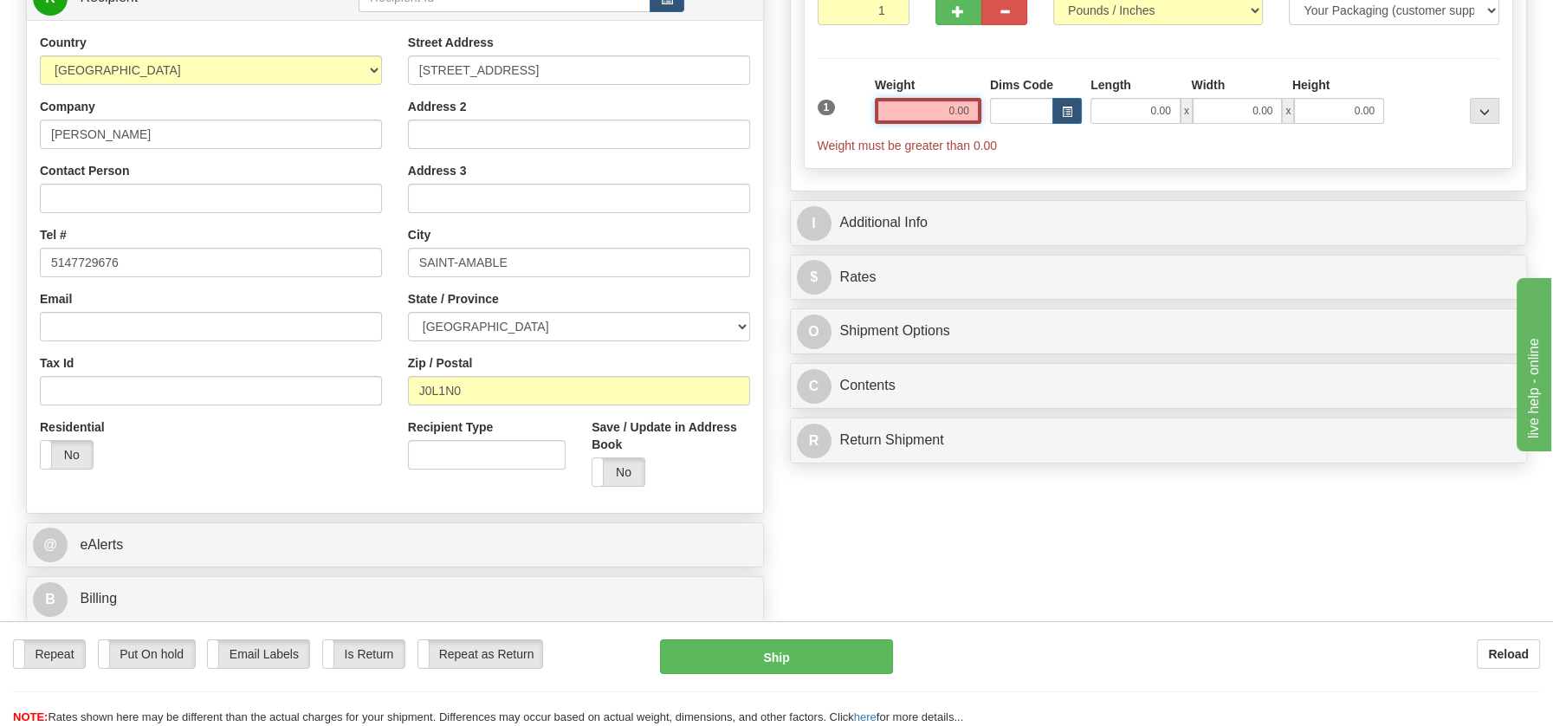
drag, startPoint x: 935, startPoint y: 107, endPoint x: 1003, endPoint y: 105, distance: 67.6
click at [1003, 106] on div "1 Weight 0.00 Dims Code 0.00" at bounding box center [1158, 115] width 691 height 78
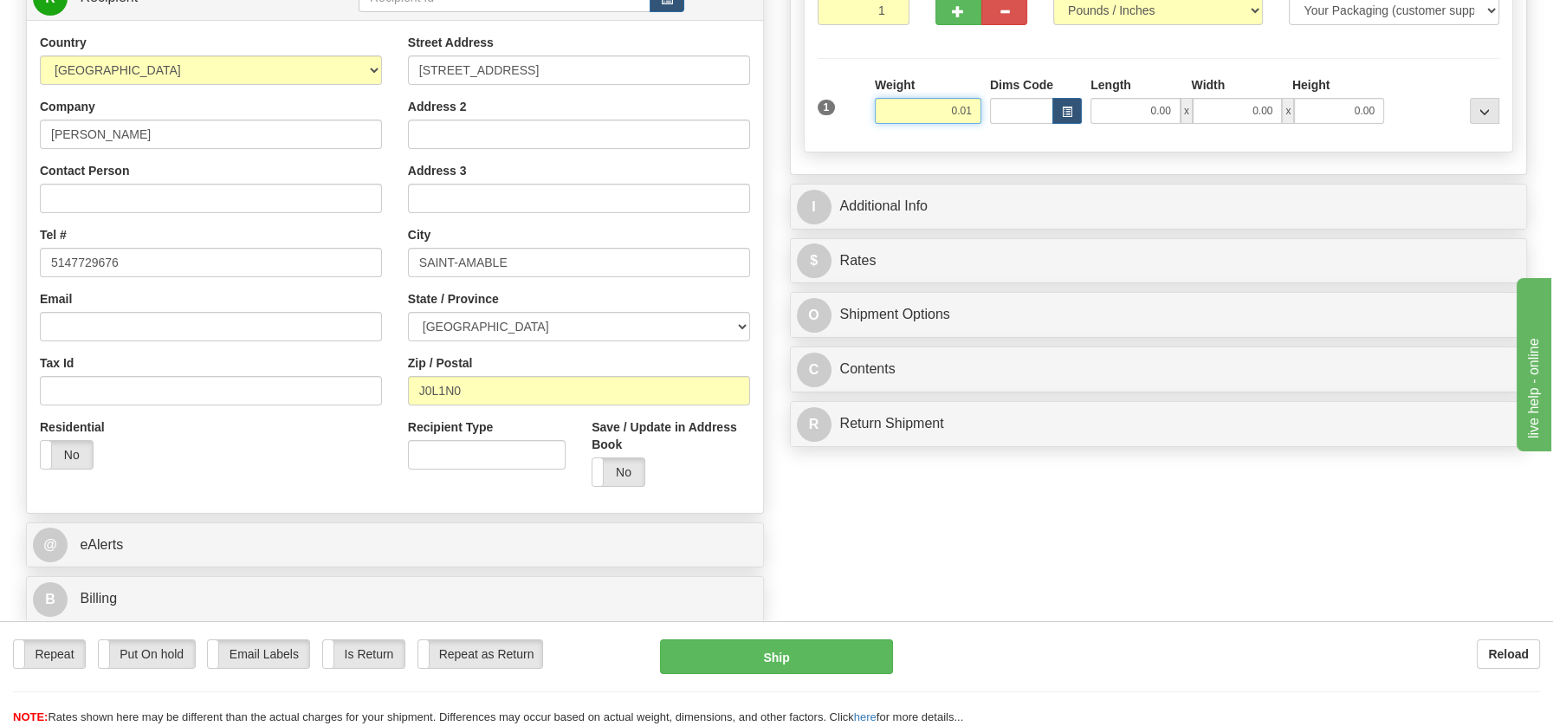
type input "0.01"
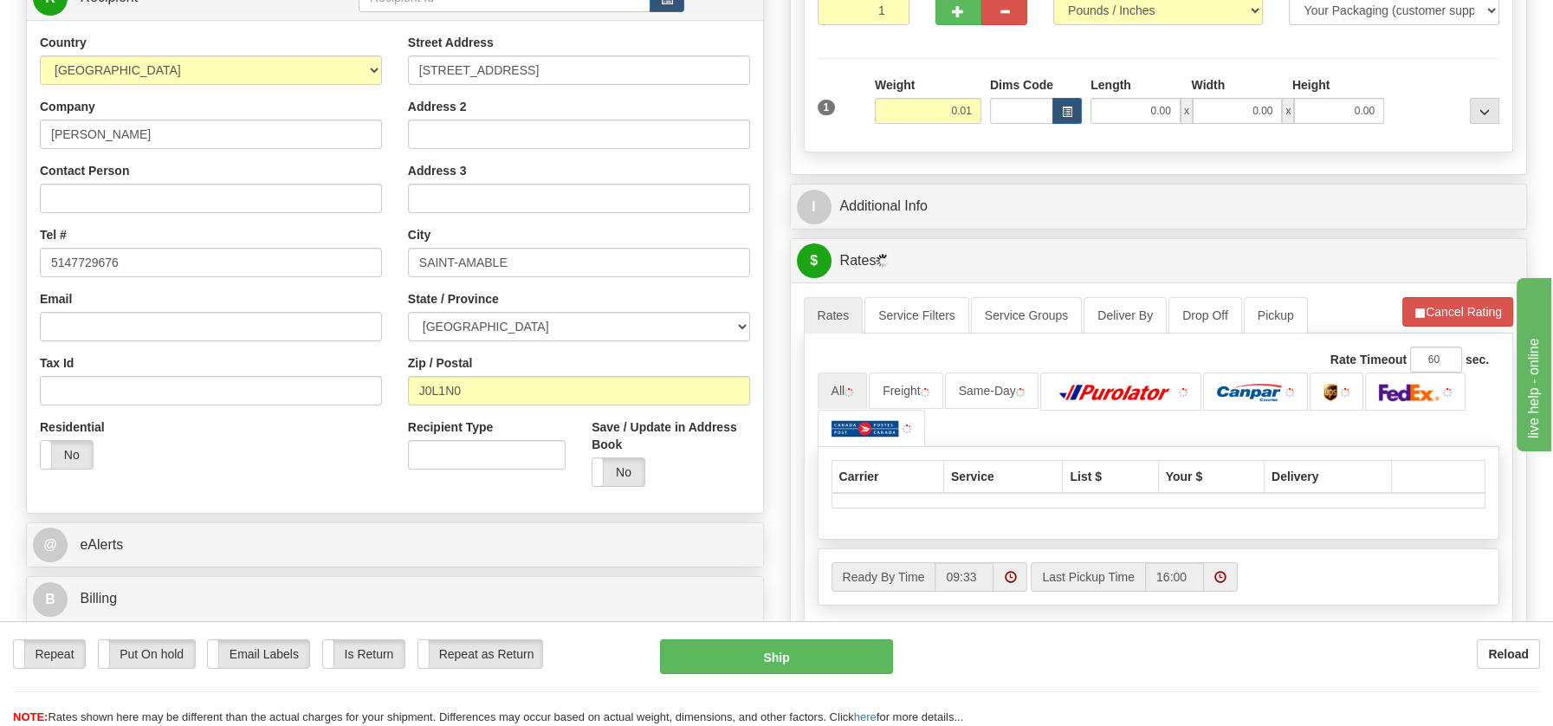
click at [866, 426] on div "P Packages / Skids 1 Packages - Weight: 0.01 Lbs 1 Skids - Weight: NaN Lbs Ship…" at bounding box center [1159, 343] width 764 height 954
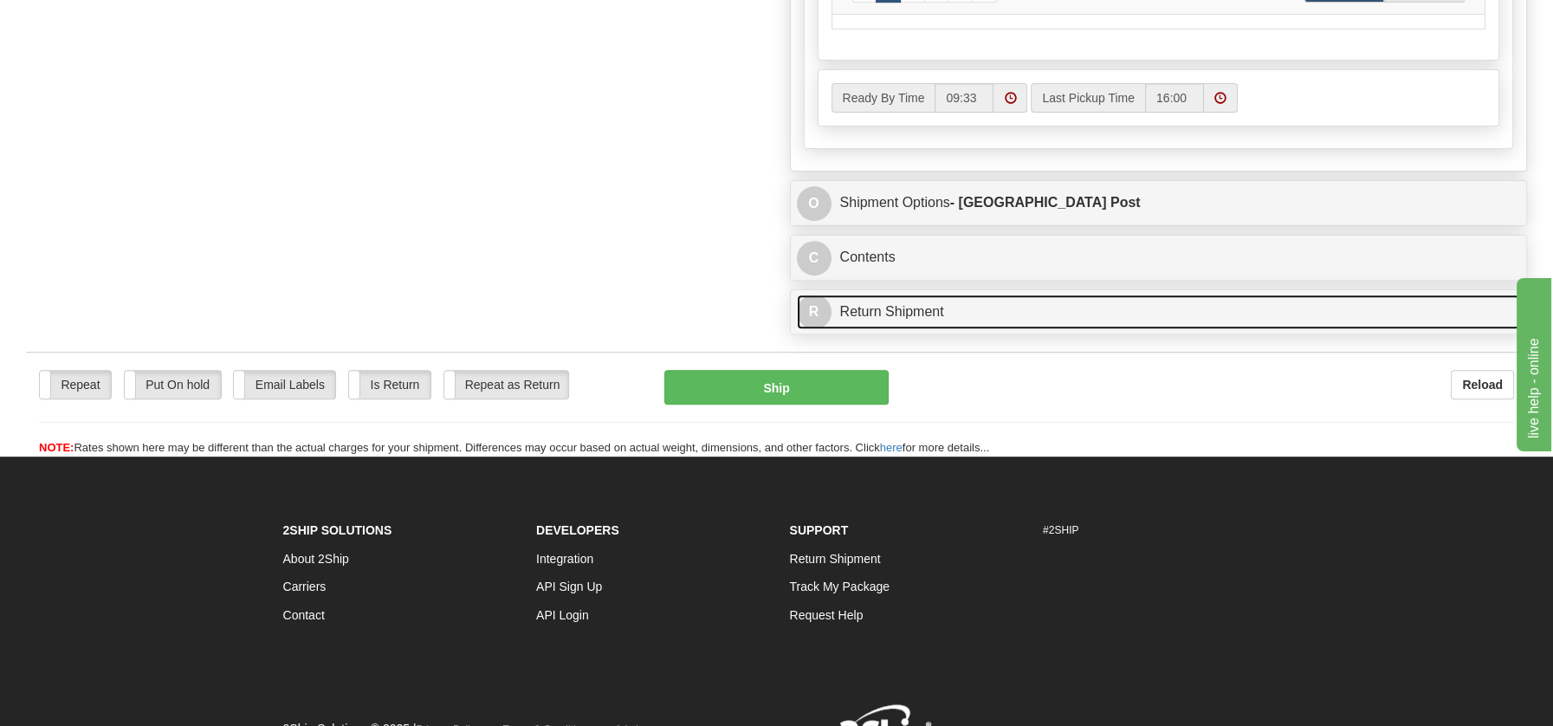
scroll to position [1032, 0]
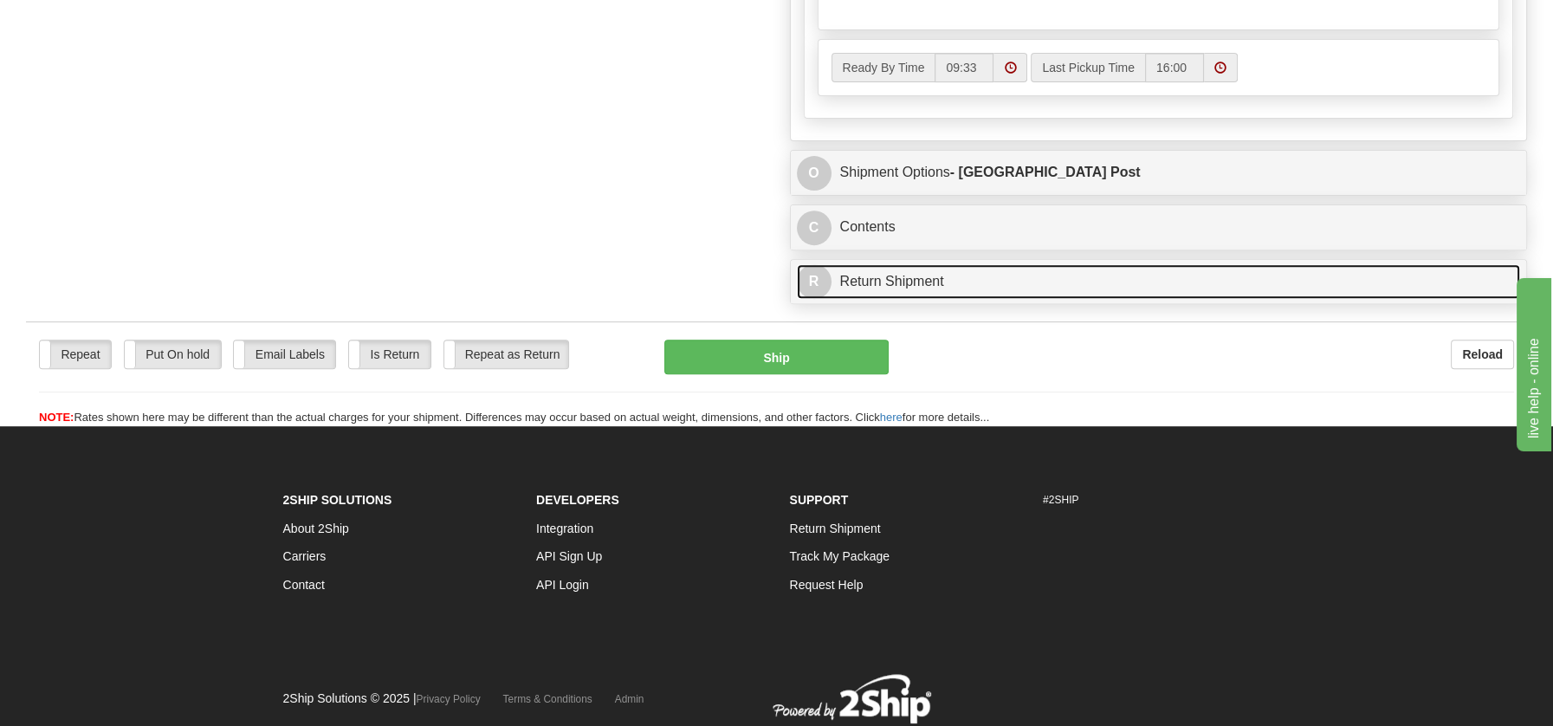
click at [906, 268] on link "R Return Shipment" at bounding box center [1159, 282] width 724 height 36
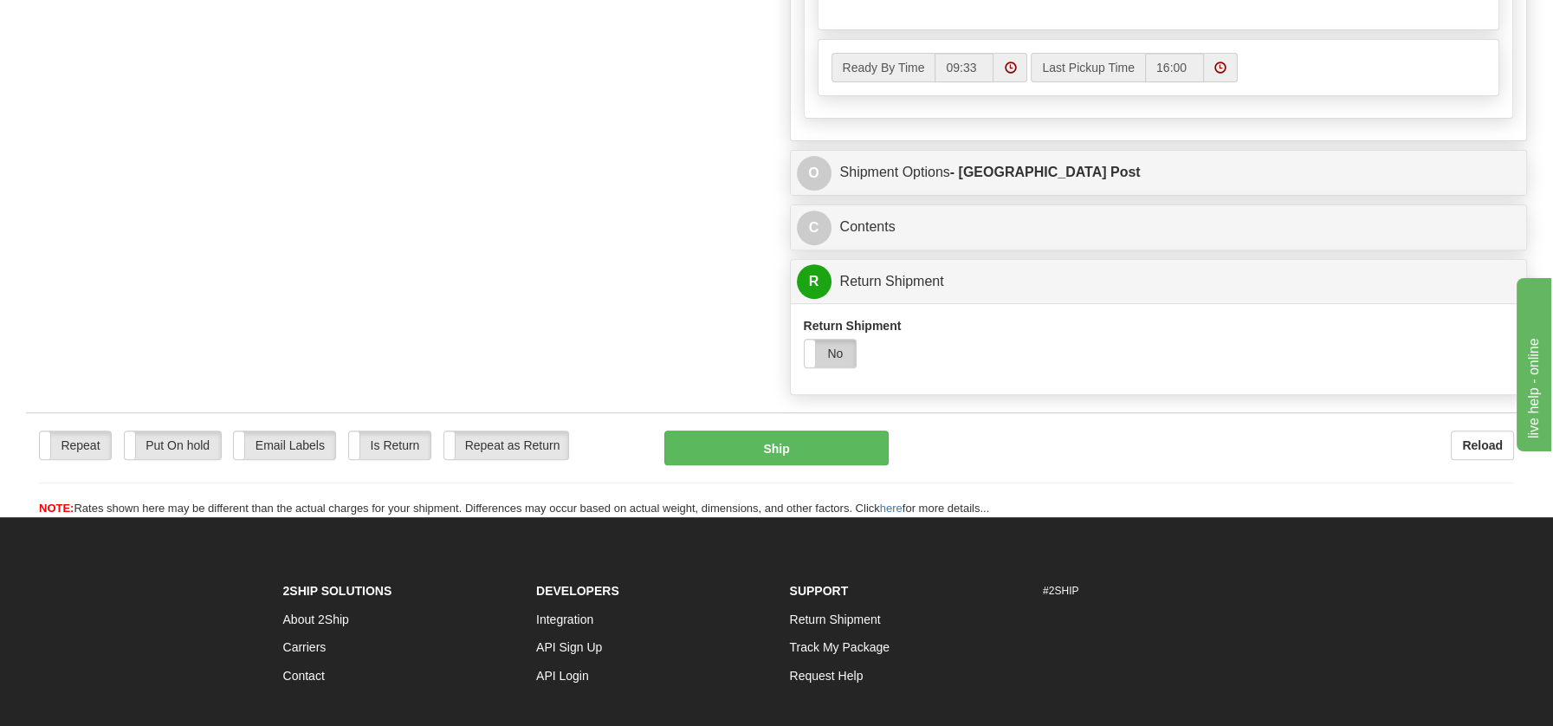
click at [830, 341] on label "No" at bounding box center [830, 353] width 52 height 28
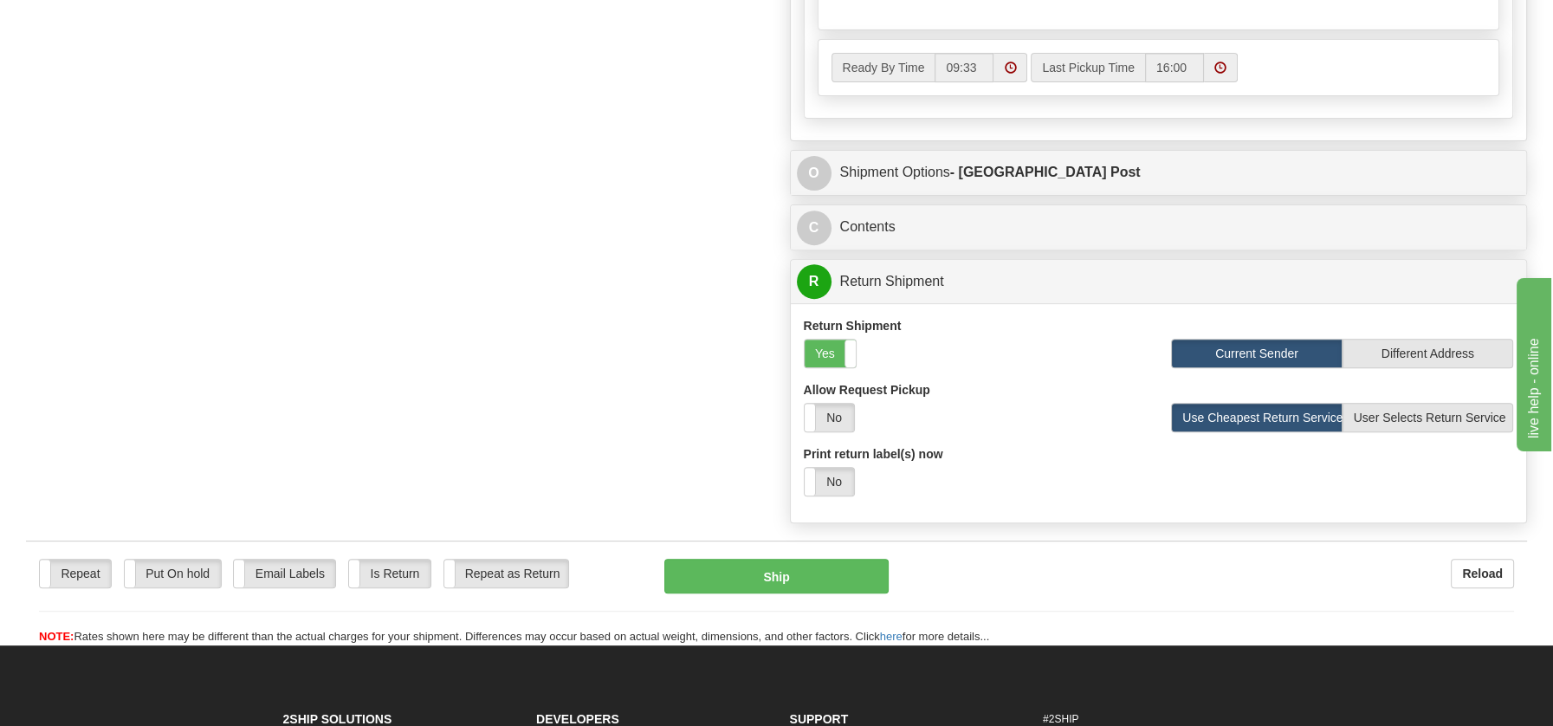
drag, startPoint x: 837, startPoint y: 482, endPoint x: 918, endPoint y: 505, distance: 83.6
click at [837, 481] on label "No" at bounding box center [828, 482] width 49 height 28
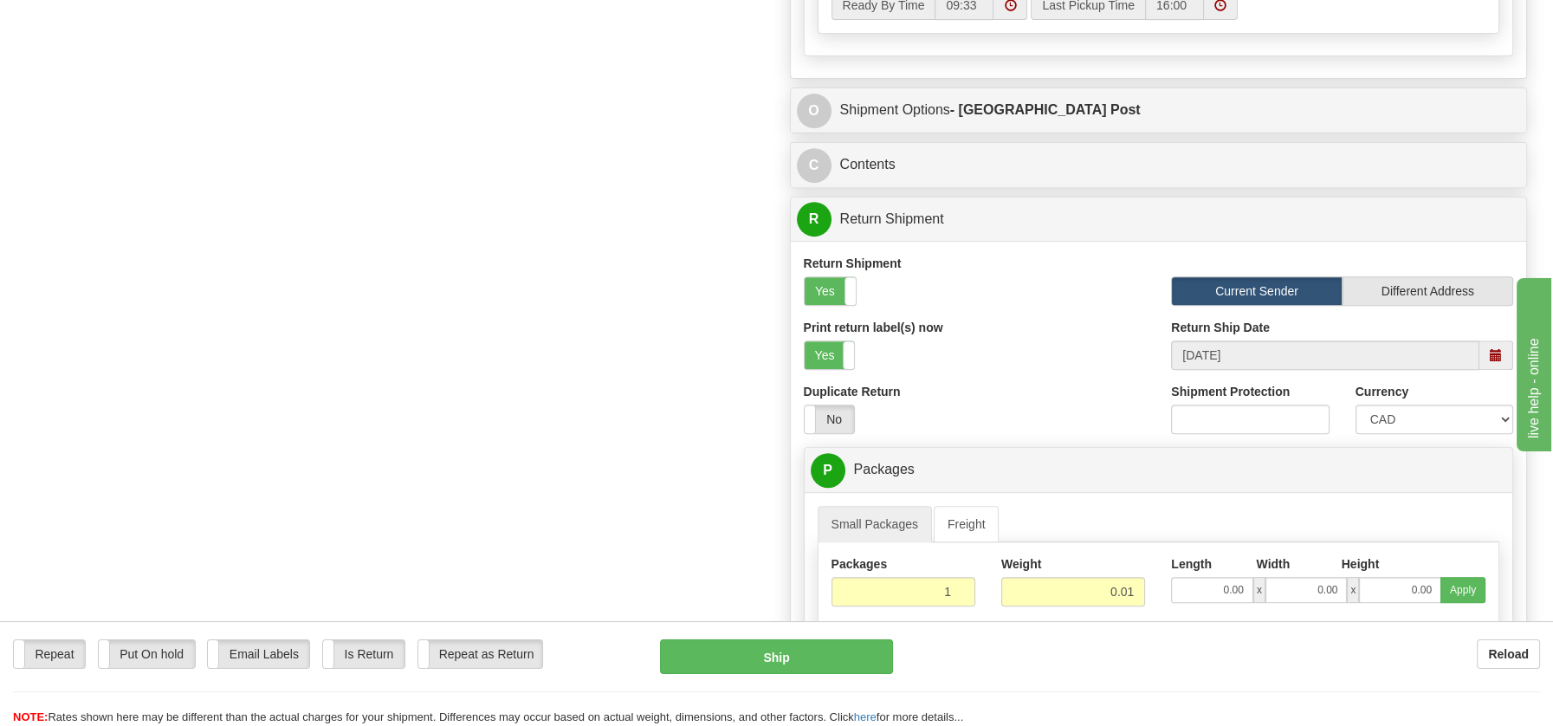
scroll to position [1453, 0]
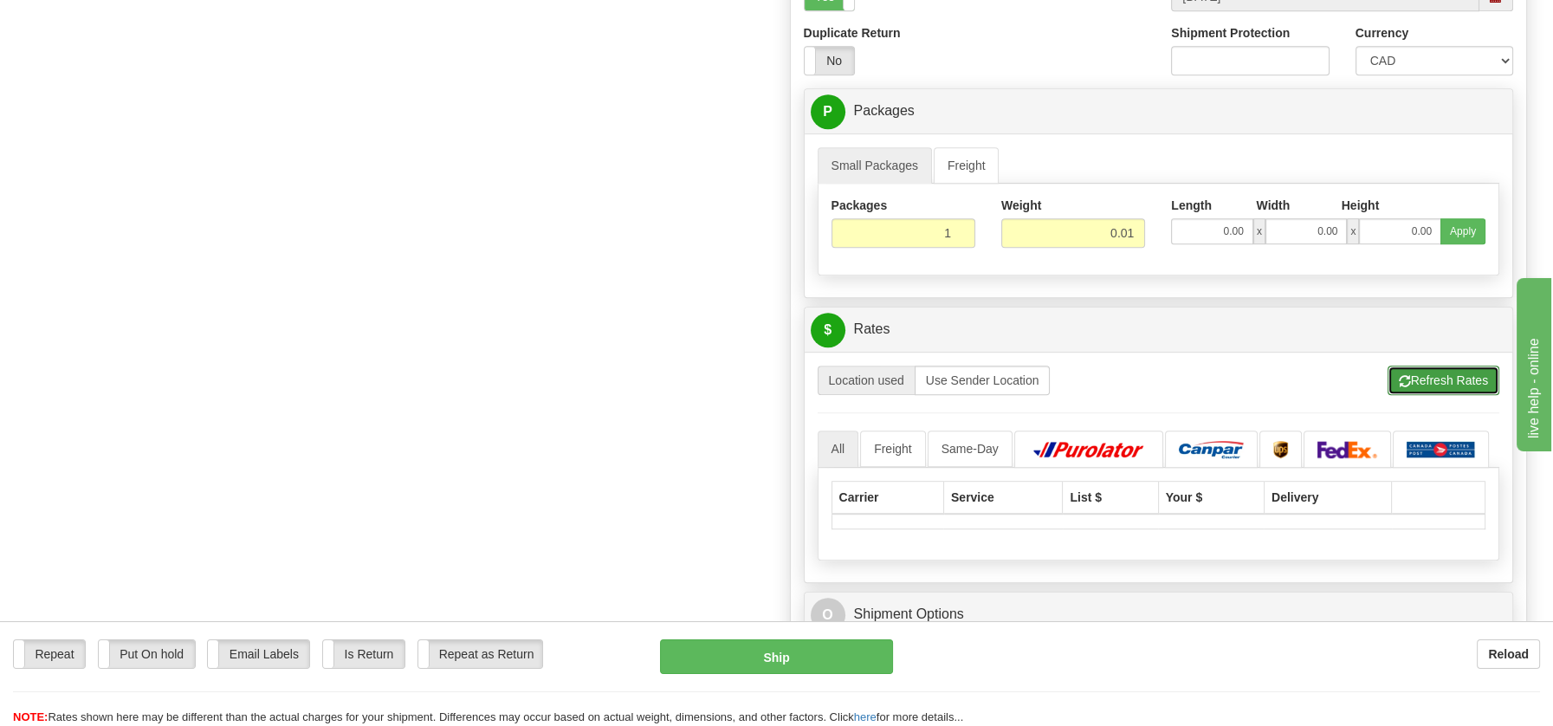
click at [1462, 372] on button "Refresh Rates" at bounding box center [1443, 379] width 112 height 29
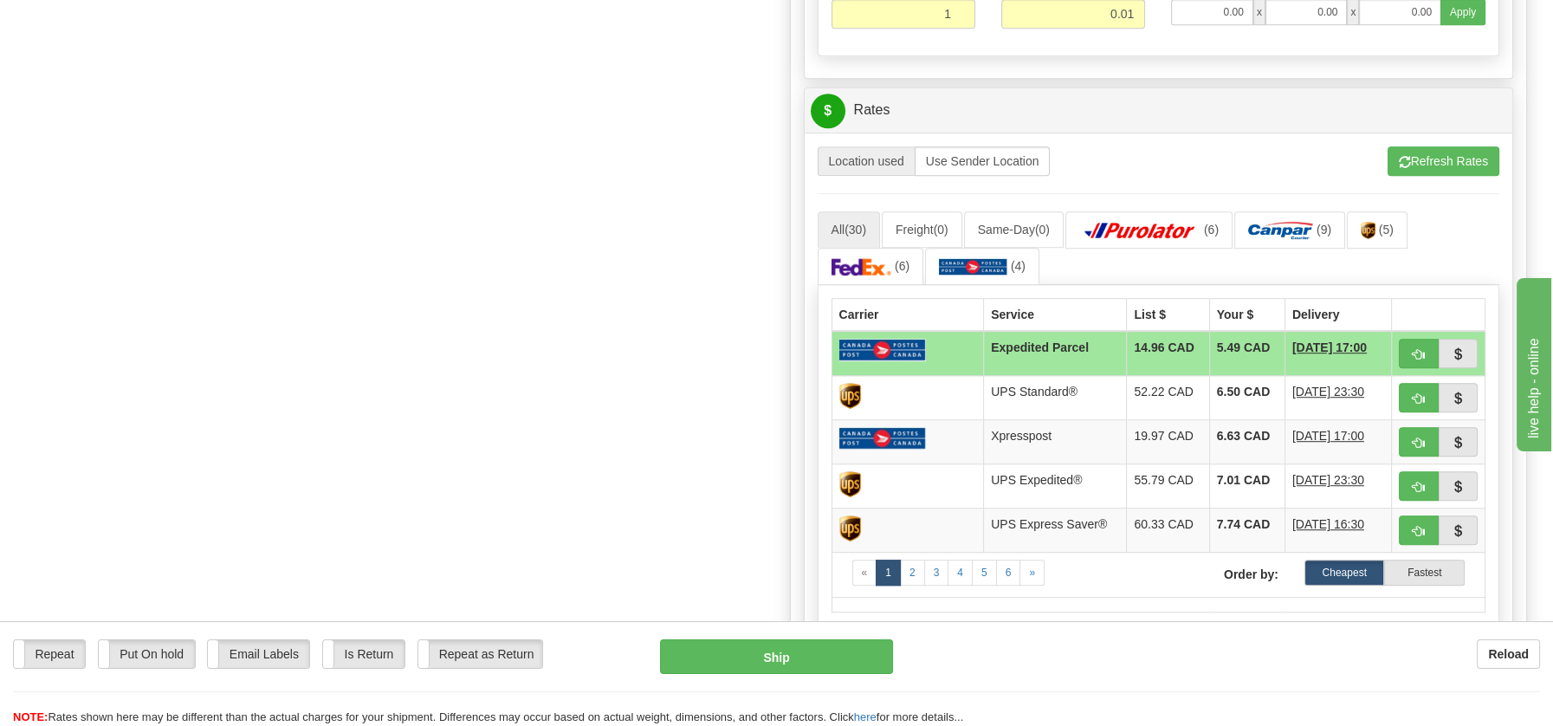
scroll to position [1460, 0]
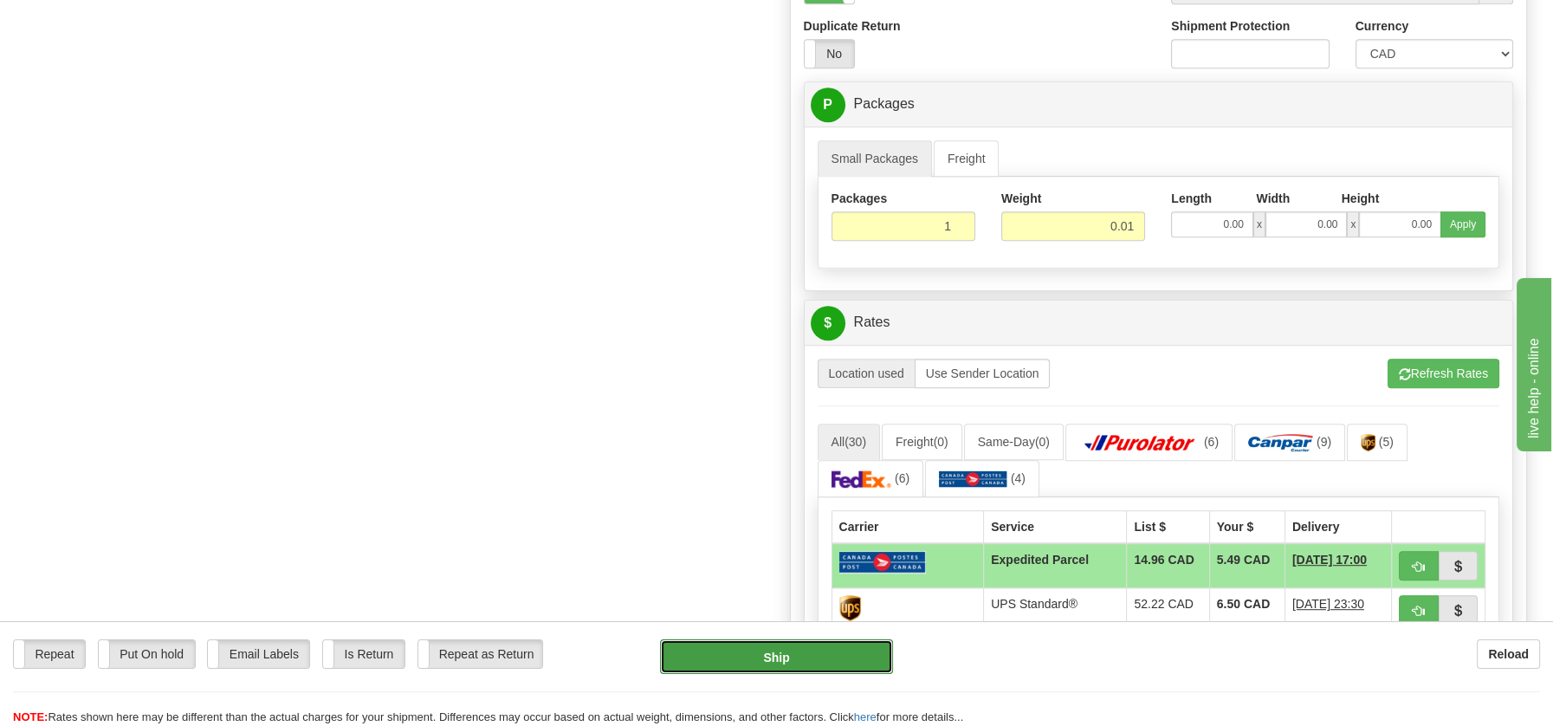
click at [808, 670] on button "Ship" at bounding box center [776, 656] width 233 height 35
type input "DOM.EP"
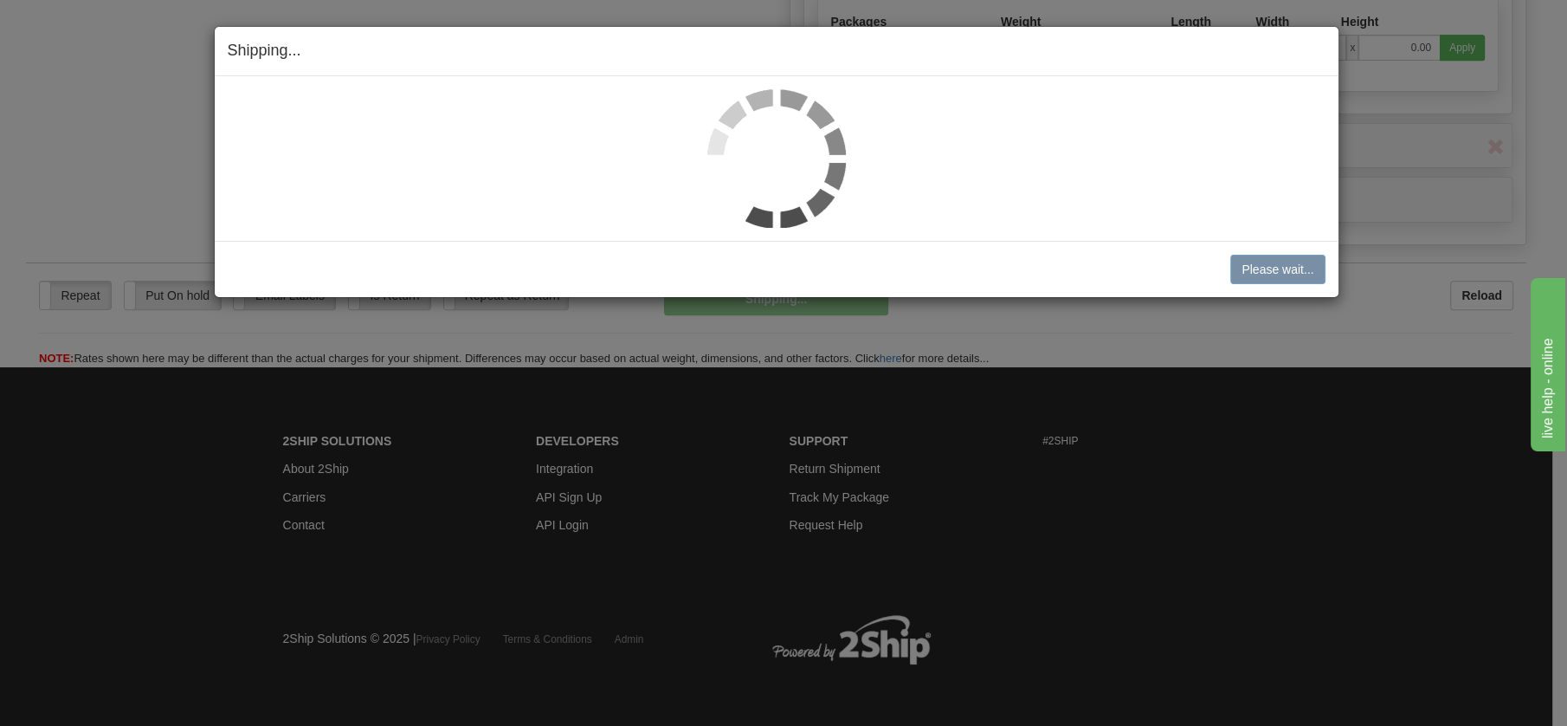
scroll to position [830, 0]
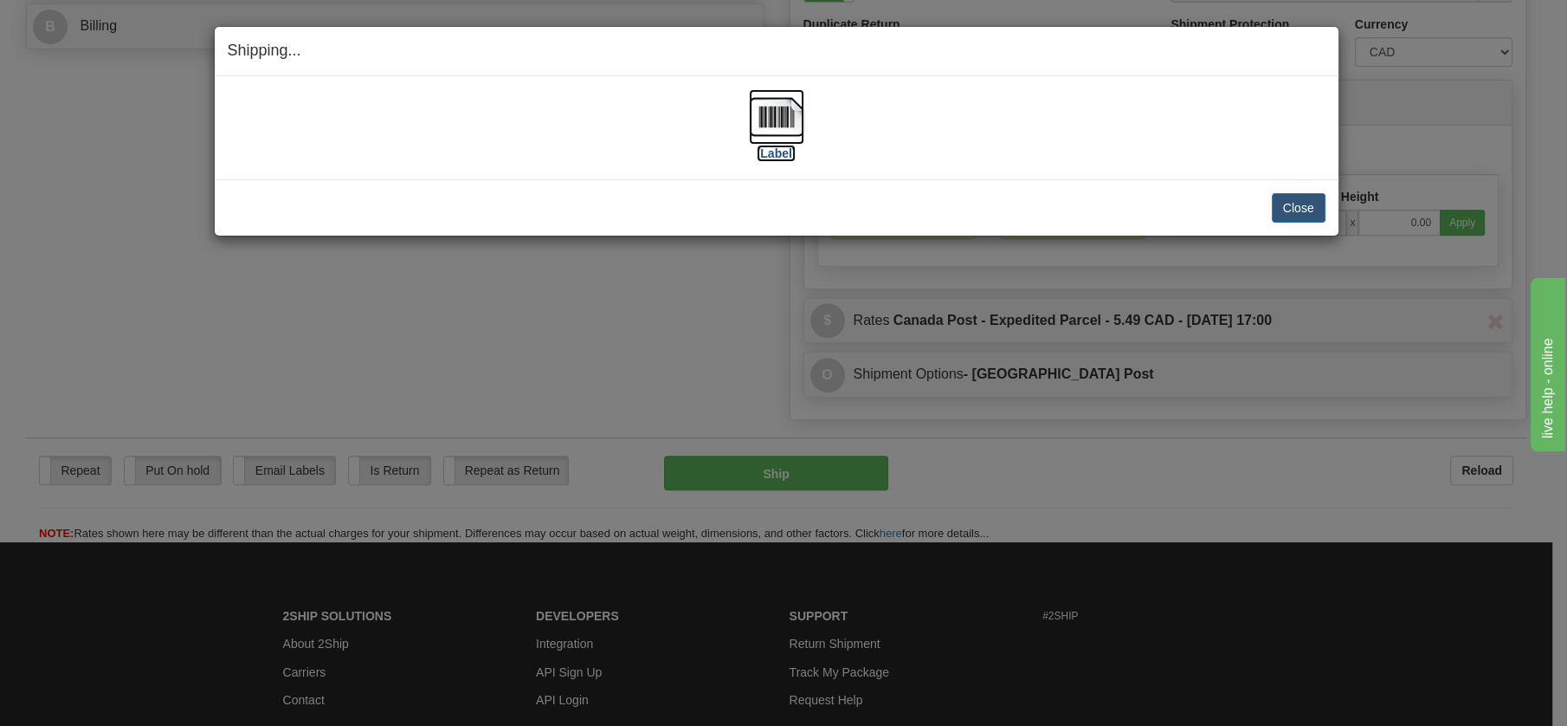
click at [768, 114] on img at bounding box center [776, 116] width 55 height 55
click at [1289, 205] on button "Close" at bounding box center [1299, 207] width 54 height 29
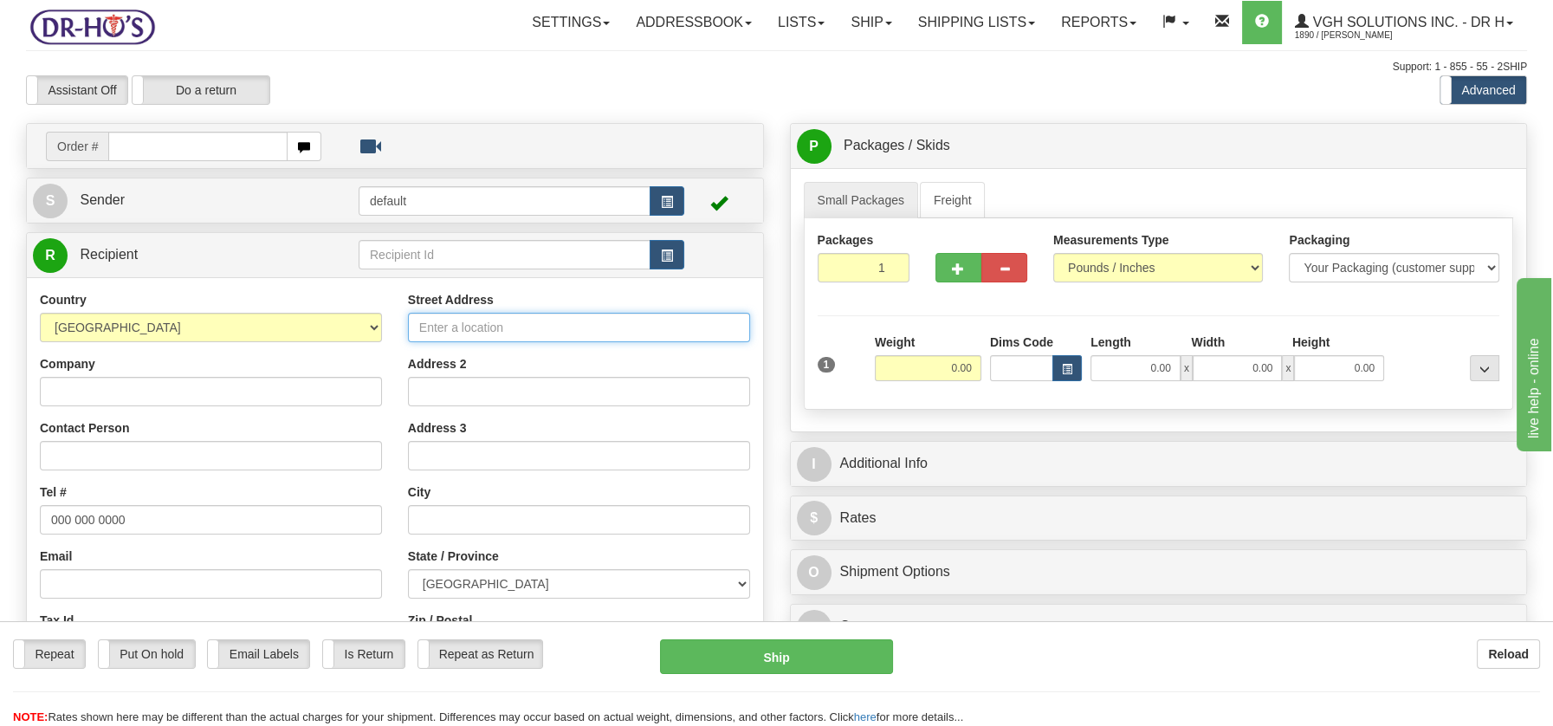
click at [436, 329] on input "Street Address" at bounding box center [579, 327] width 342 height 29
paste input "[STREET_ADDRESS][PERSON_NAME]"
type input "[STREET_ADDRESS][PERSON_NAME]"
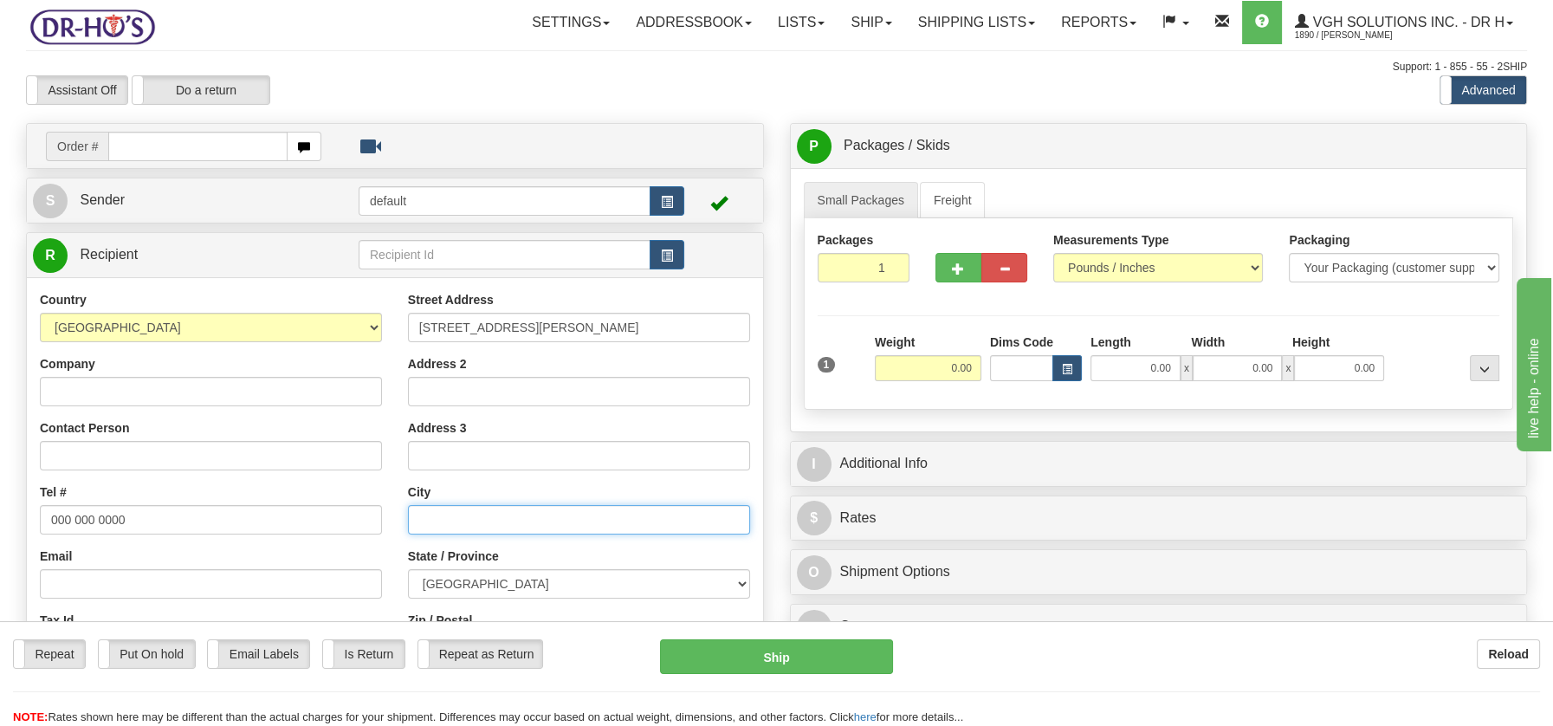
click at [427, 512] on input "text" at bounding box center [579, 519] width 342 height 29
paste input "[GEOGRAPHIC_DATA][PERSON_NAME],"
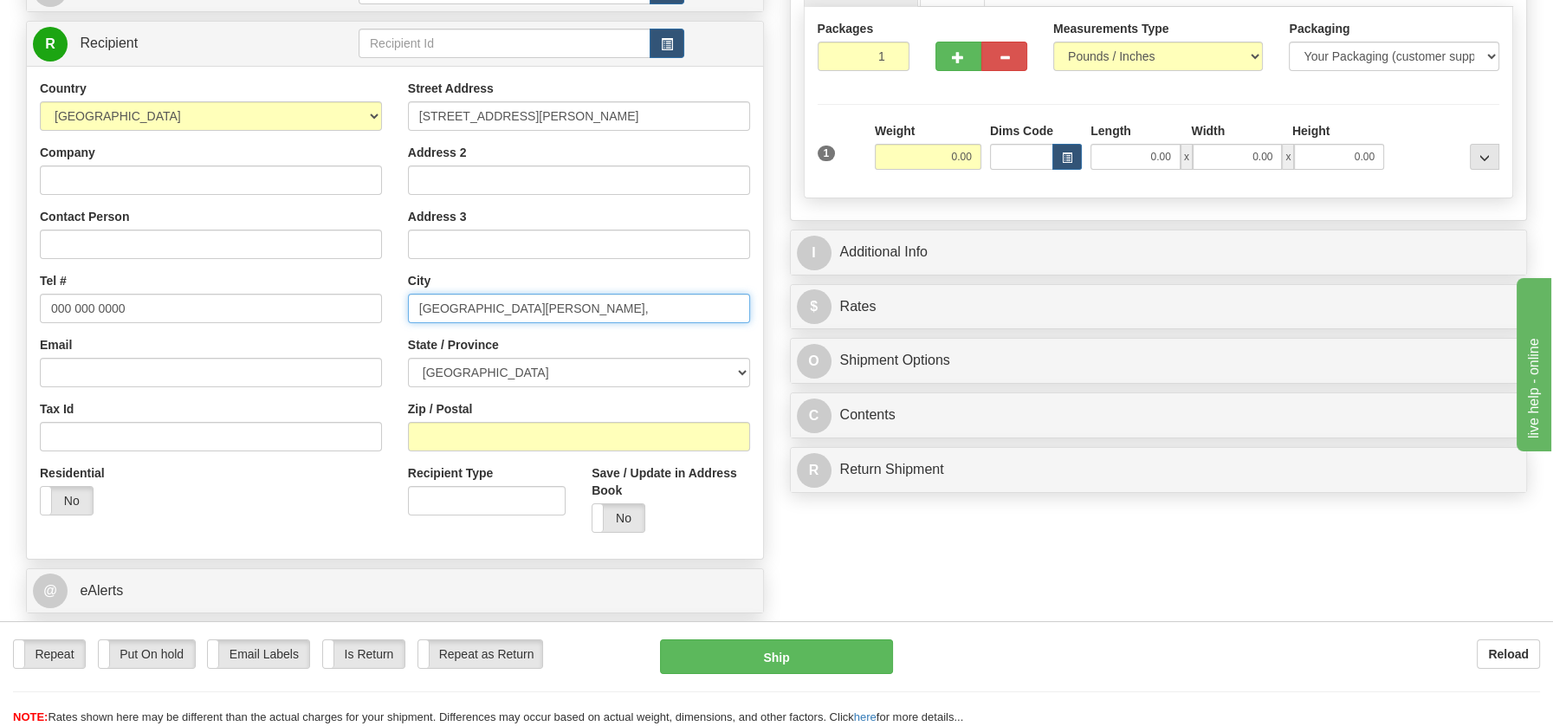
scroll to position [275, 0]
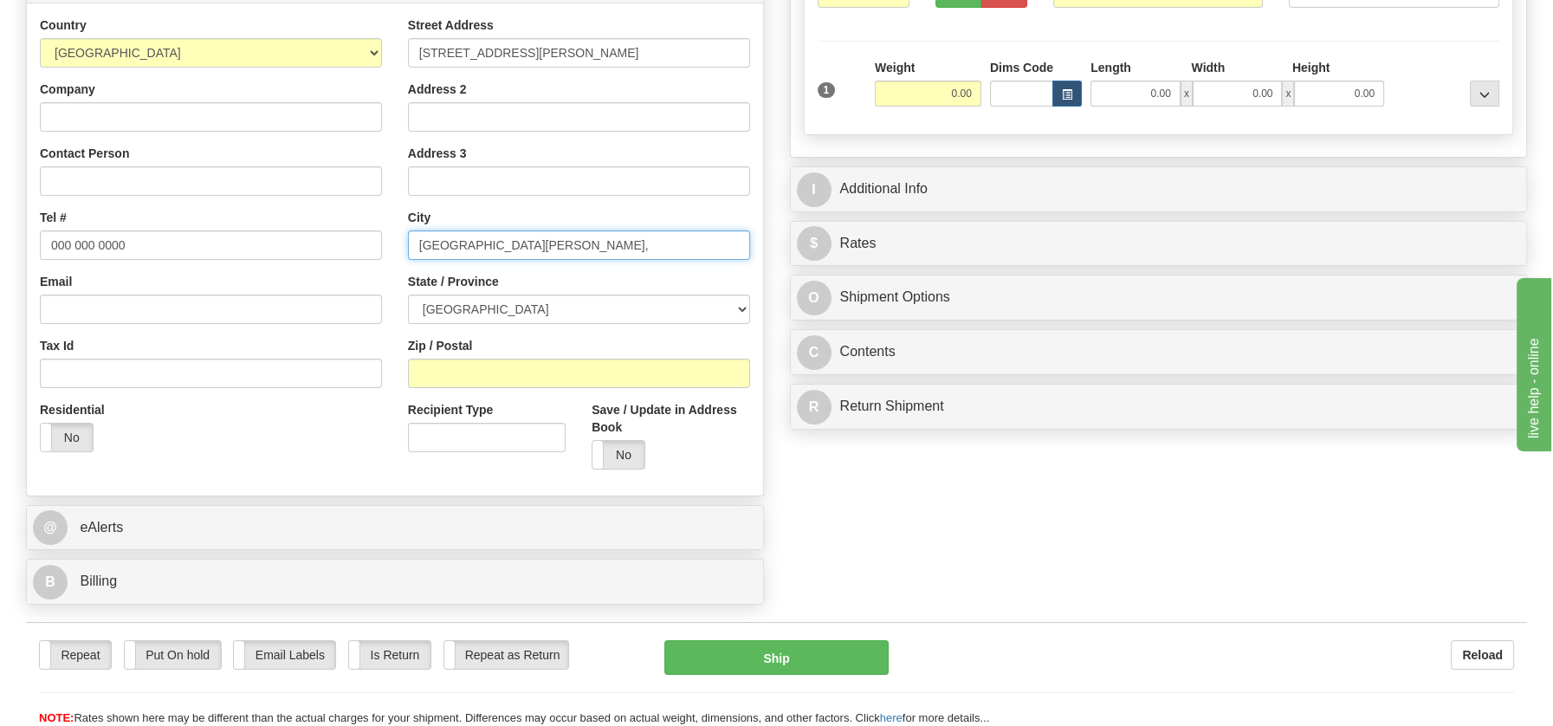
type input "[GEOGRAPHIC_DATA][PERSON_NAME],"
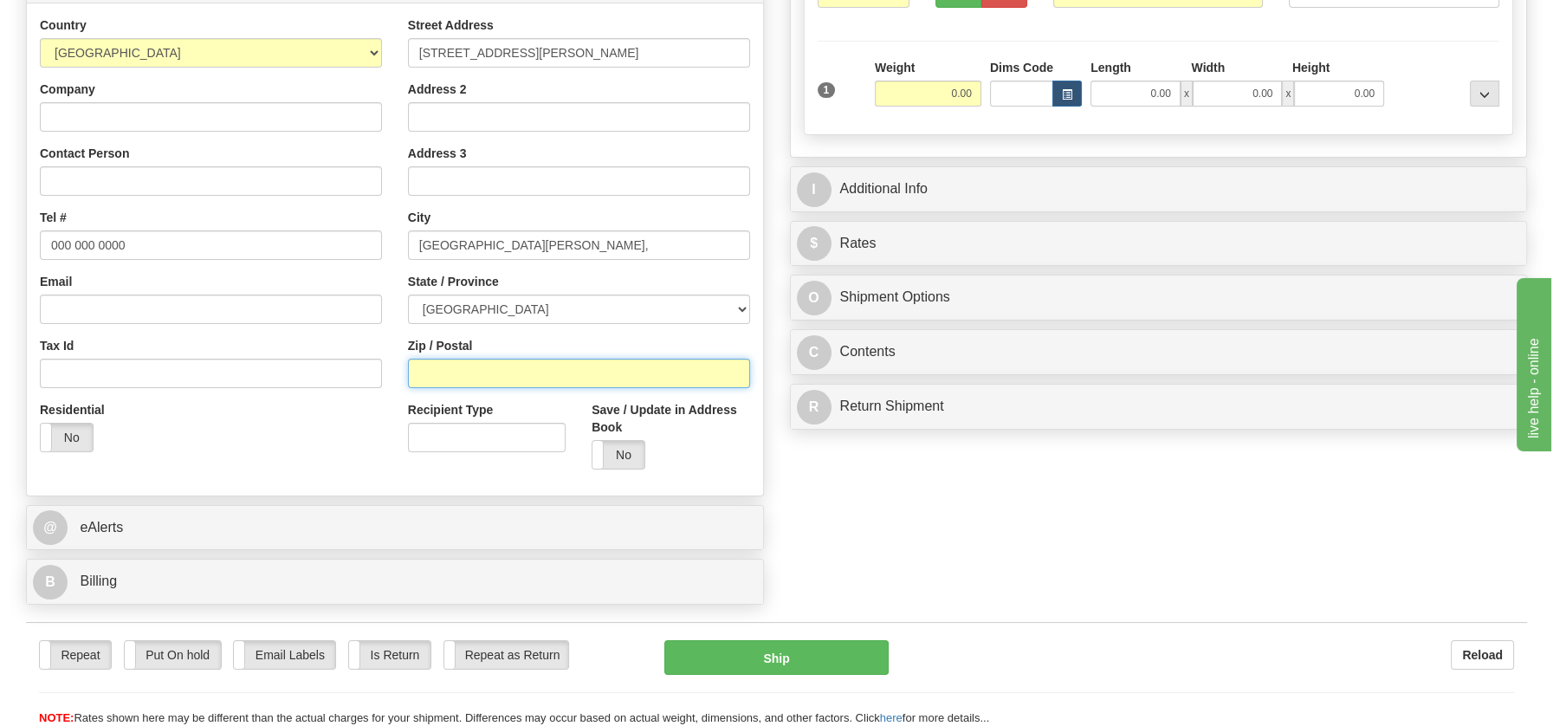
click at [542, 380] on input "Zip / Postal" at bounding box center [579, 373] width 342 height 29
paste input "J0T 1L0"
type input "J0T 1L0"
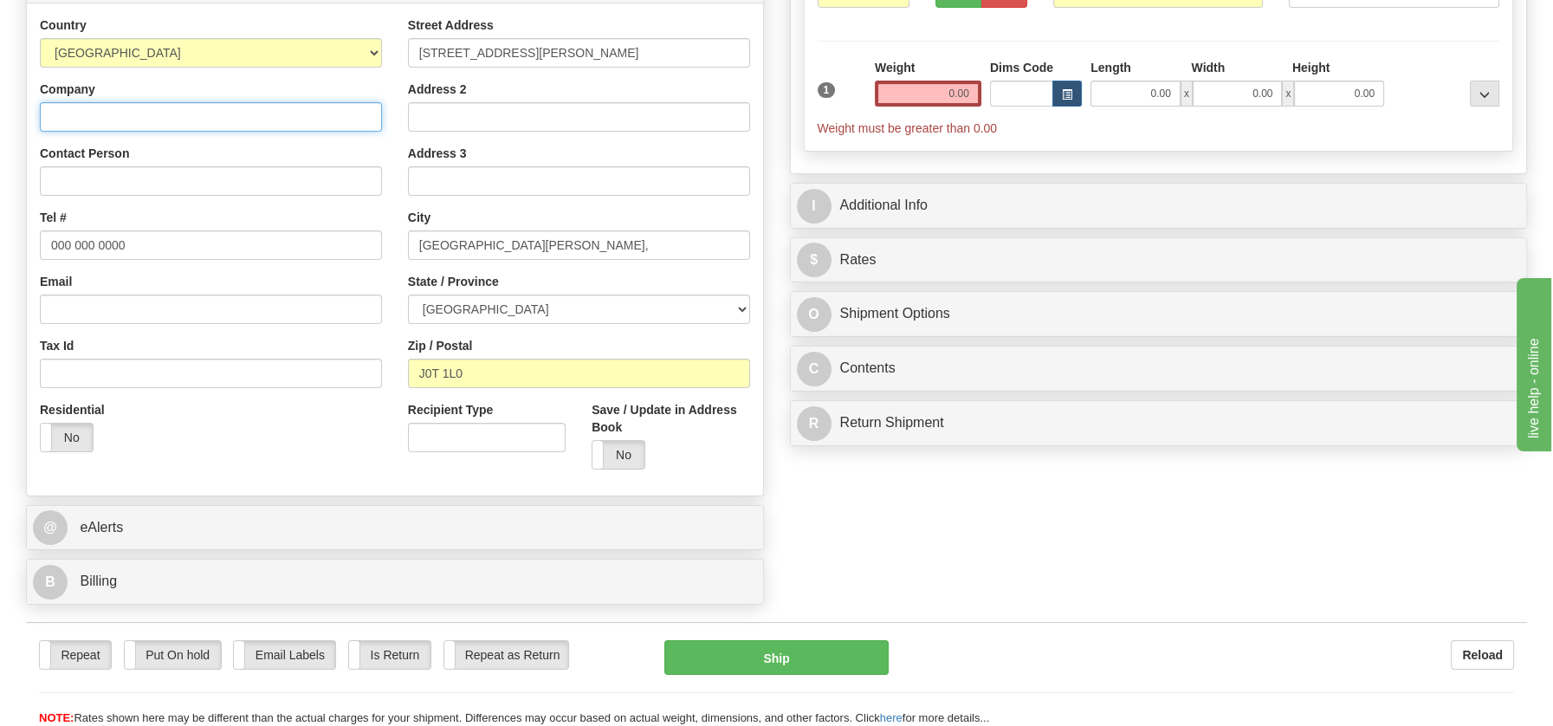
click at [84, 117] on input "Company" at bounding box center [211, 116] width 342 height 29
paste input "[PERSON_NAME]"
type input "[PERSON_NAME]"
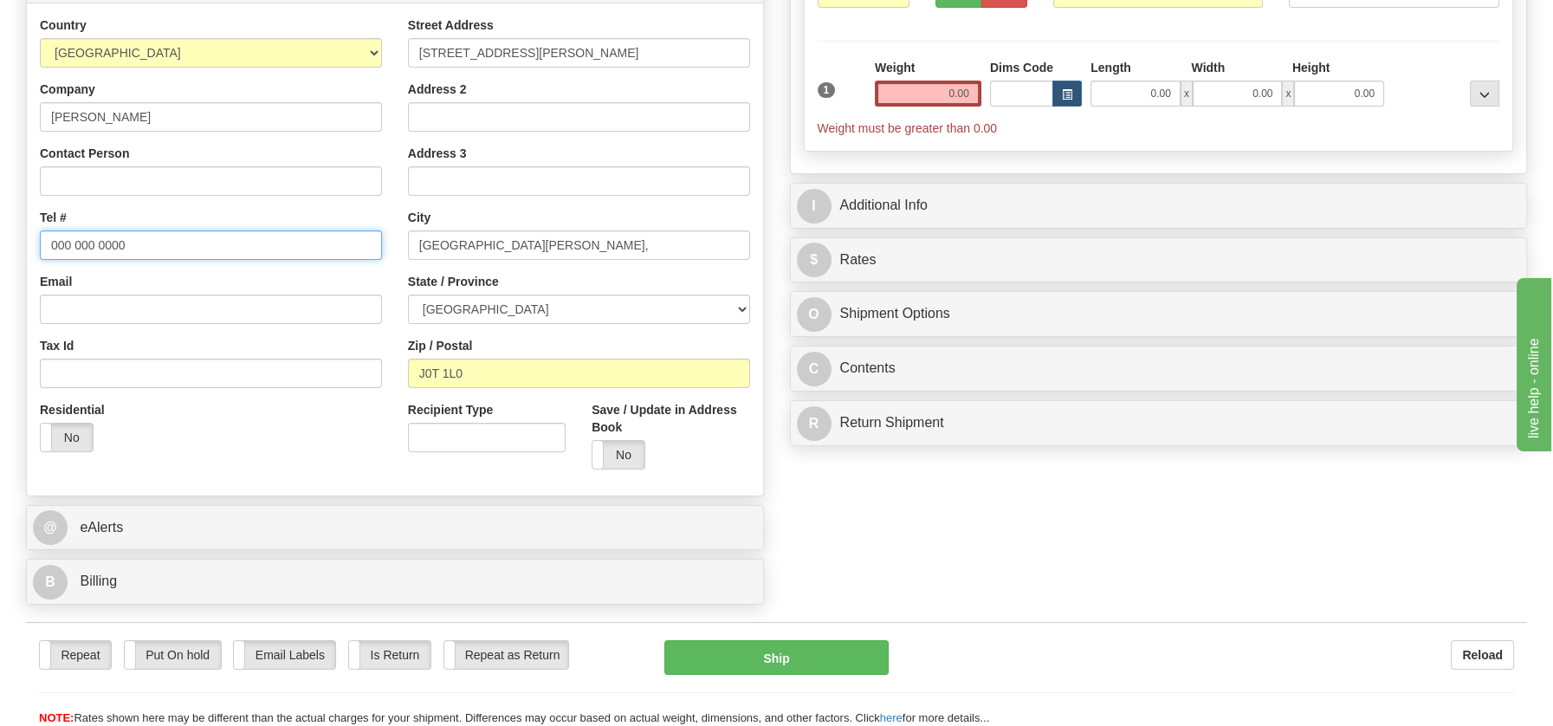
drag, startPoint x: 48, startPoint y: 242, endPoint x: 132, endPoint y: 249, distance: 83.5
click at [132, 249] on input "000 000 0000" at bounding box center [211, 244] width 342 height 29
paste input "4502282451"
type input "4502282451"
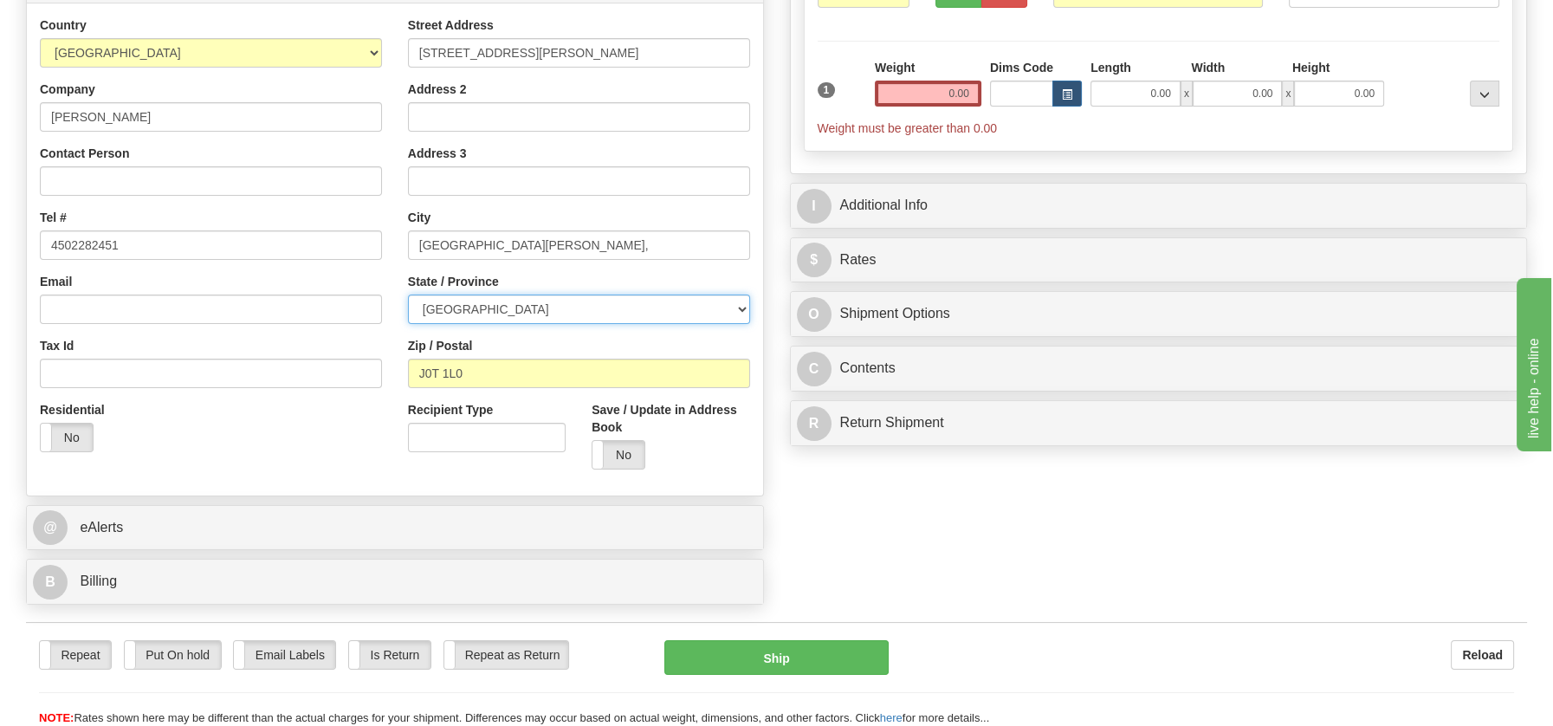
click at [743, 310] on select "[GEOGRAPHIC_DATA] [GEOGRAPHIC_DATA] [GEOGRAPHIC_DATA] [GEOGRAPHIC_DATA] [GEOGRA…" at bounding box center [579, 308] width 342 height 29
select select "QC"
click at [408, 294] on select "[GEOGRAPHIC_DATA] [GEOGRAPHIC_DATA] [GEOGRAPHIC_DATA] [GEOGRAPHIC_DATA] [GEOGRA…" at bounding box center [579, 308] width 342 height 29
drag, startPoint x: 936, startPoint y: 96, endPoint x: 1005, endPoint y: 94, distance: 69.3
click at [1005, 94] on div "1 Weight 0.00 Dims Code 0.00" at bounding box center [1158, 98] width 691 height 78
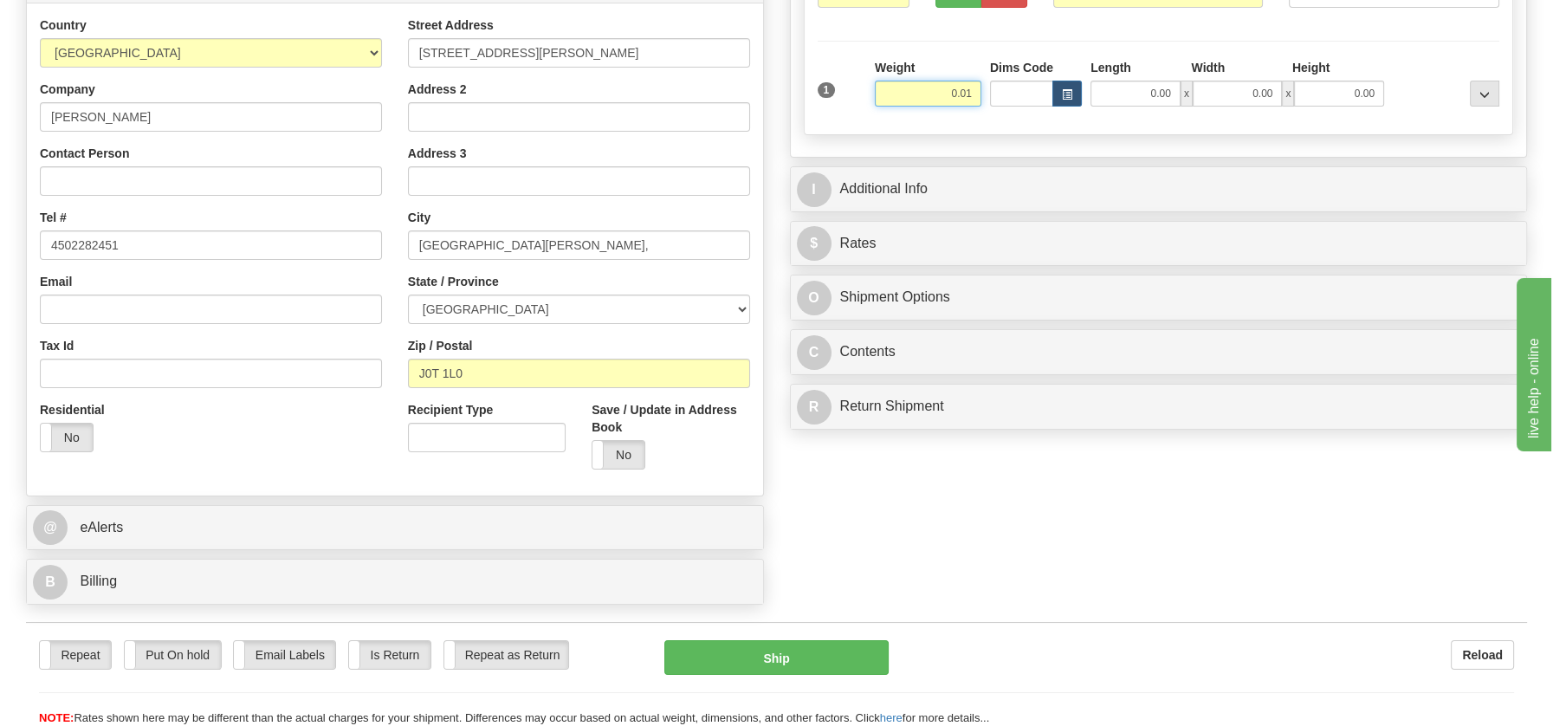
type input "0.01"
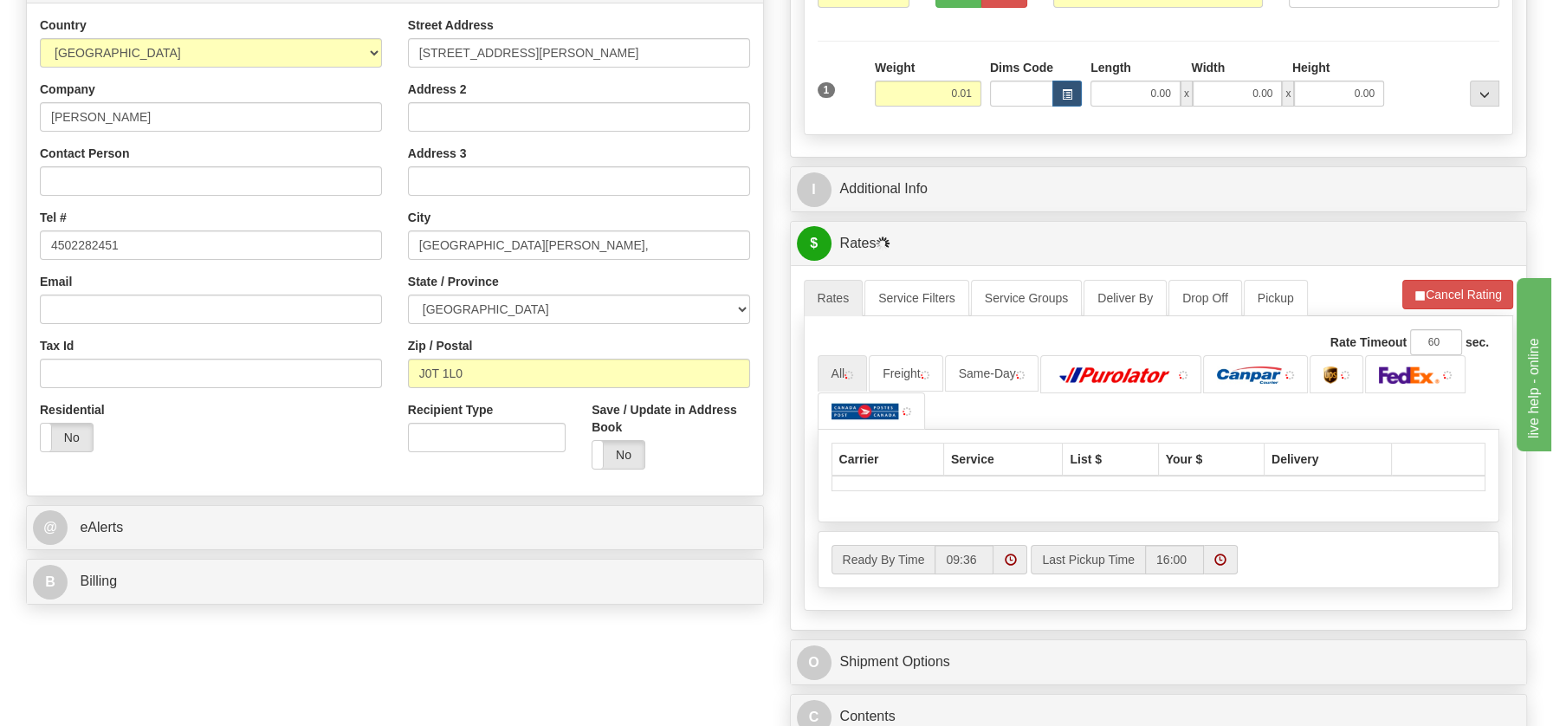
click at [870, 403] on div "P Packages / Skids 1 Packages - Weight: 0.01 Lbs 1 Skids - Weight: NaN Lbs Ship…" at bounding box center [1159, 325] width 764 height 954
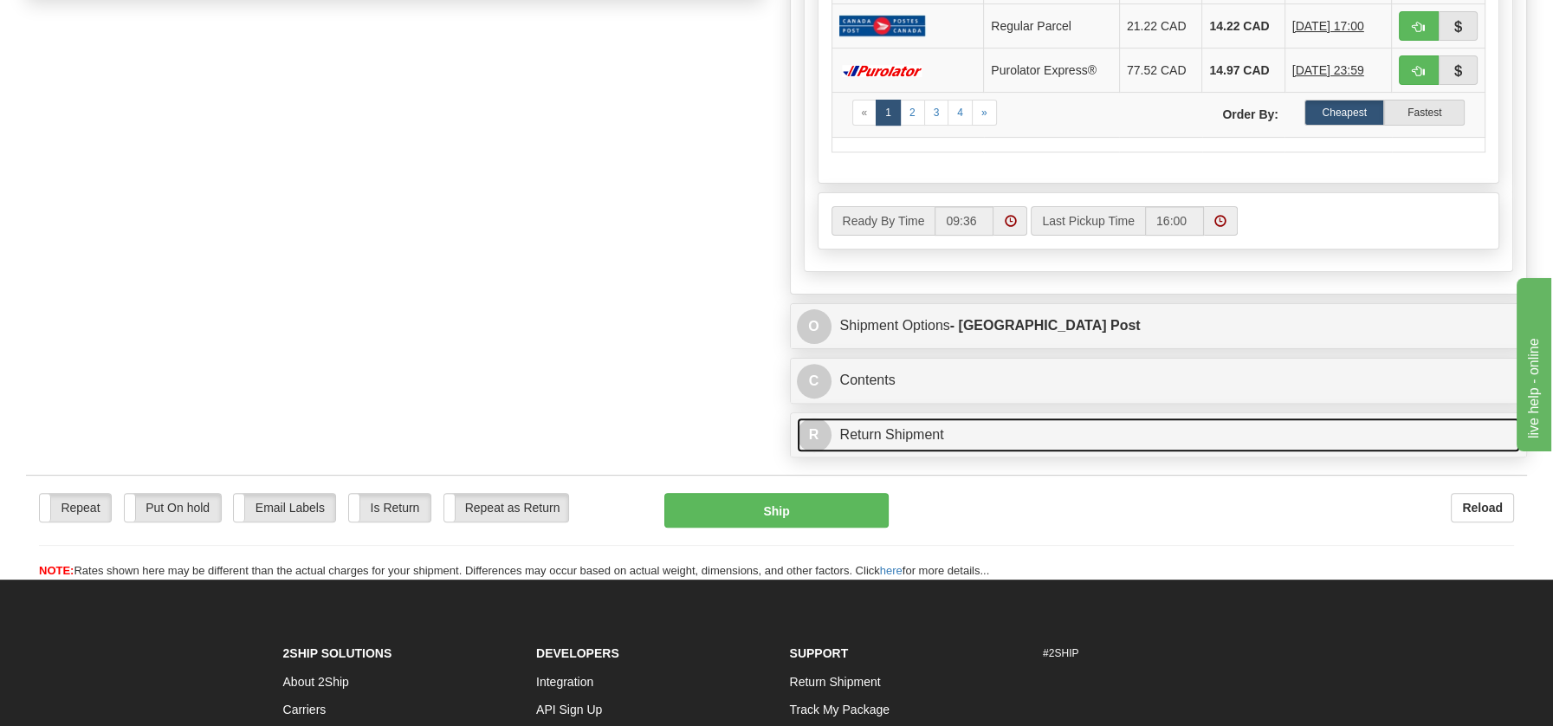
scroll to position [894, 0]
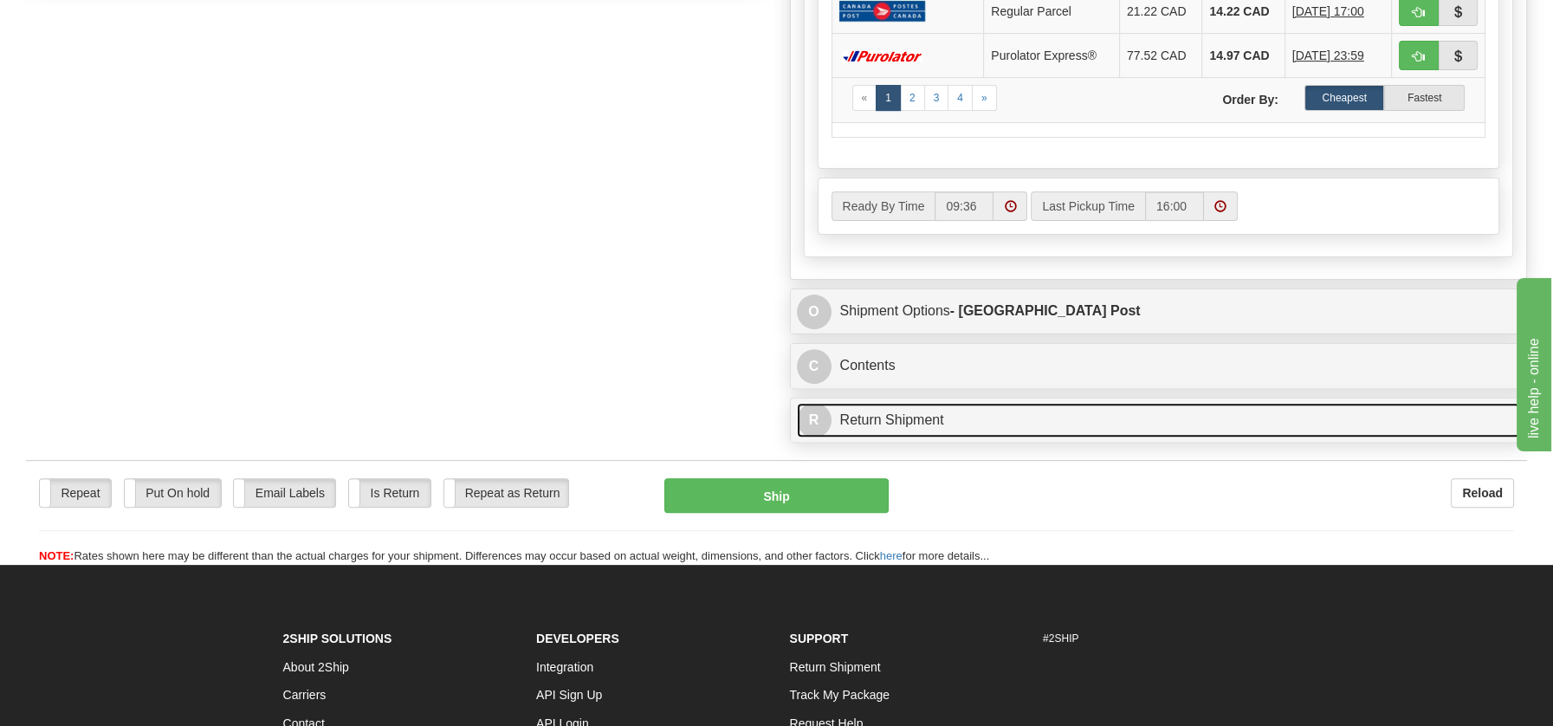
click at [914, 410] on link "R Return Shipment" at bounding box center [1159, 421] width 724 height 36
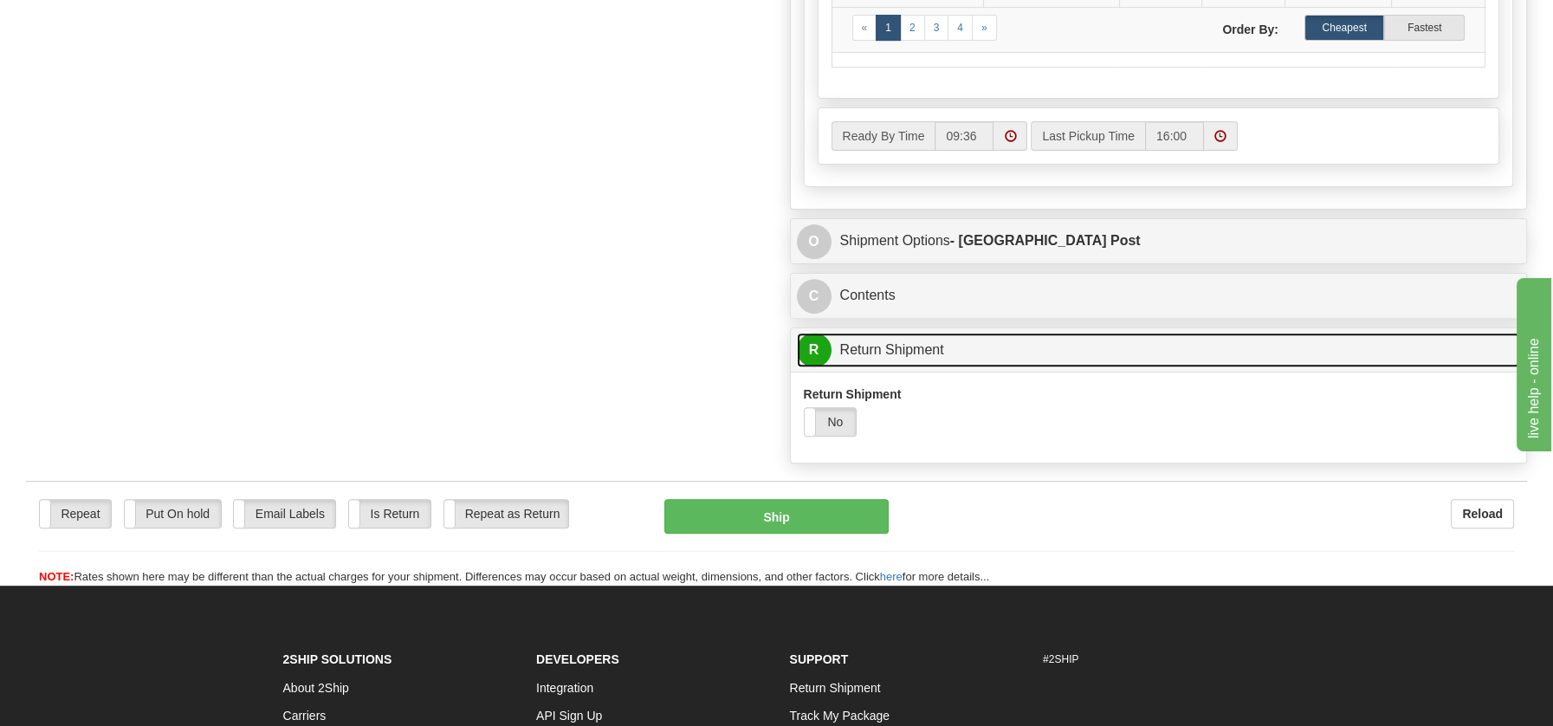
scroll to position [1041, 0]
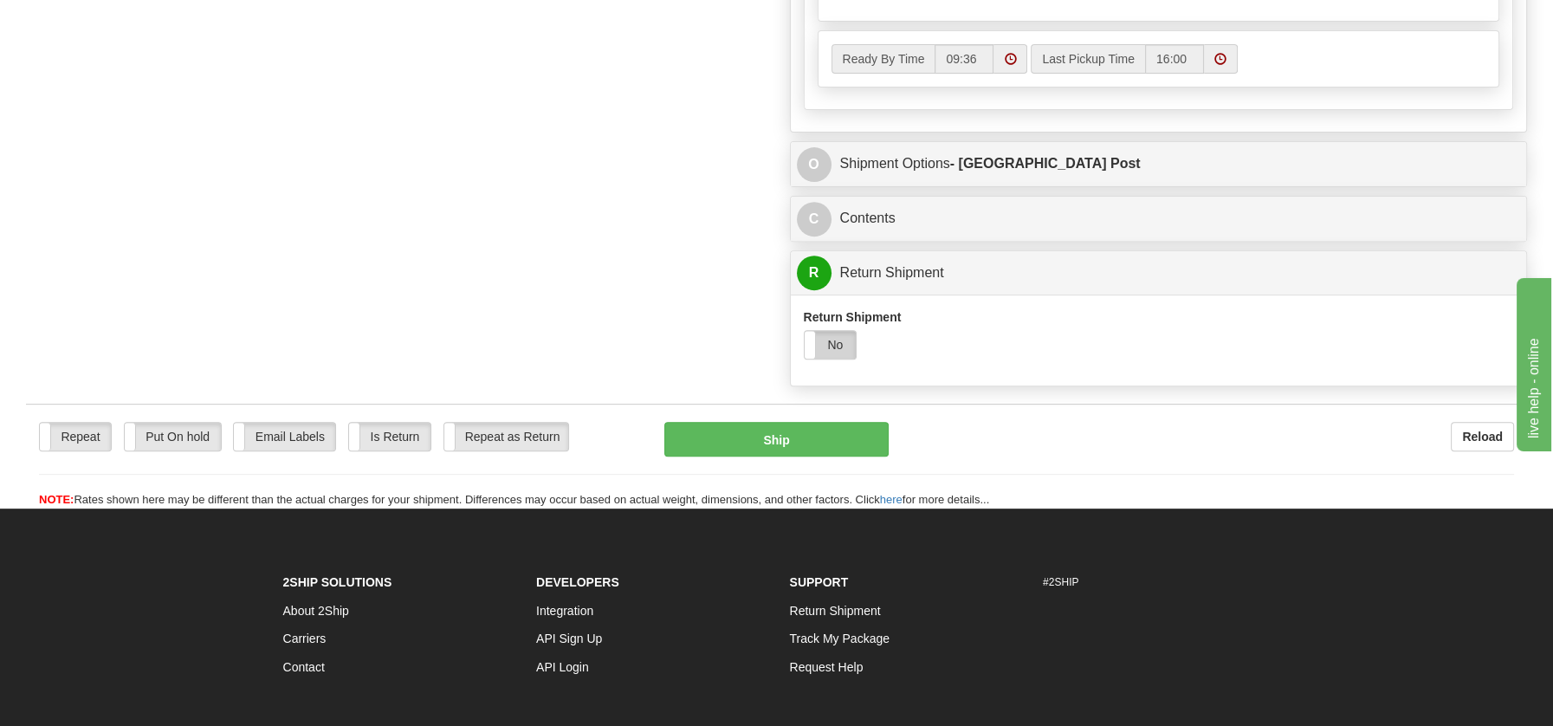
click at [842, 339] on label "No" at bounding box center [830, 345] width 52 height 28
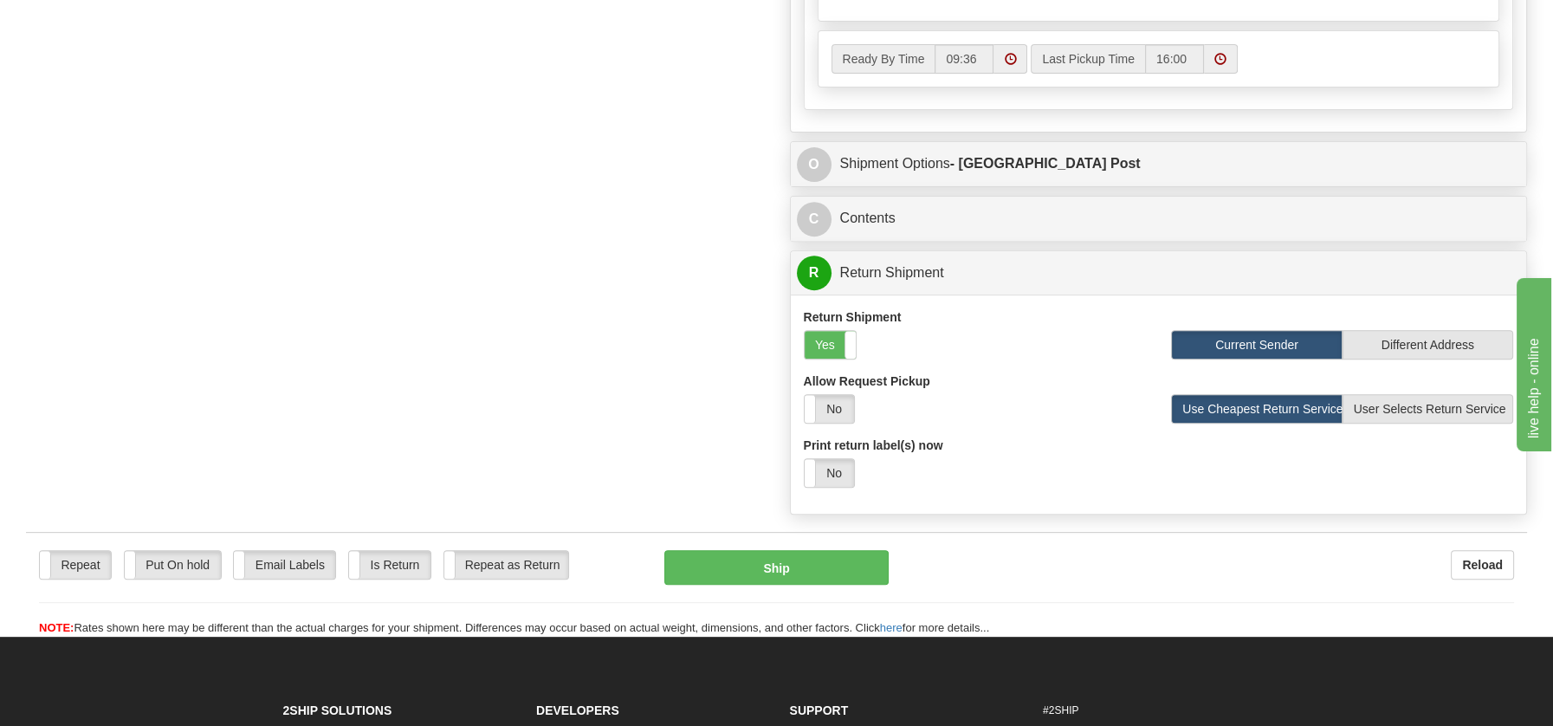
drag, startPoint x: 844, startPoint y: 463, endPoint x: 892, endPoint y: 484, distance: 52.0
click at [843, 463] on label "No" at bounding box center [828, 473] width 49 height 28
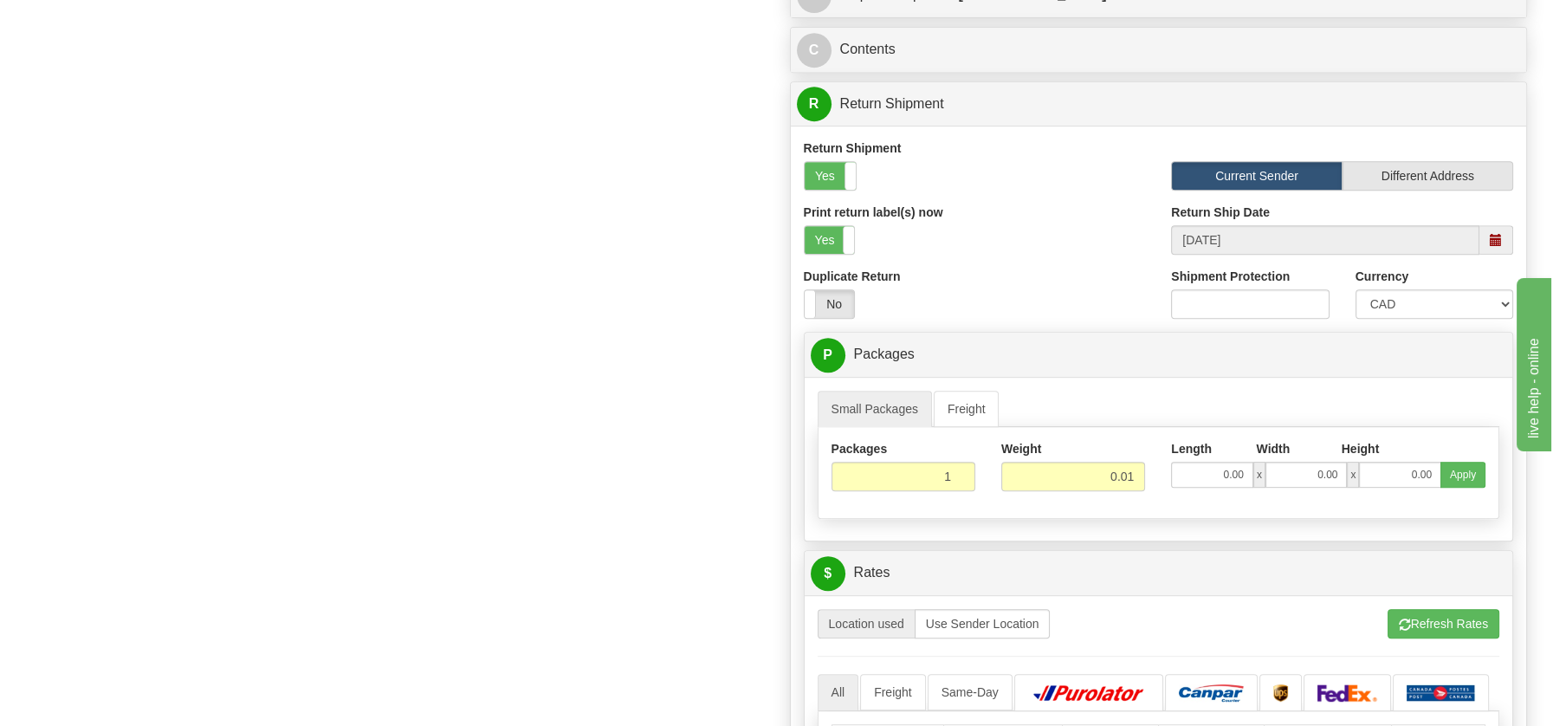
scroll to position [1578, 0]
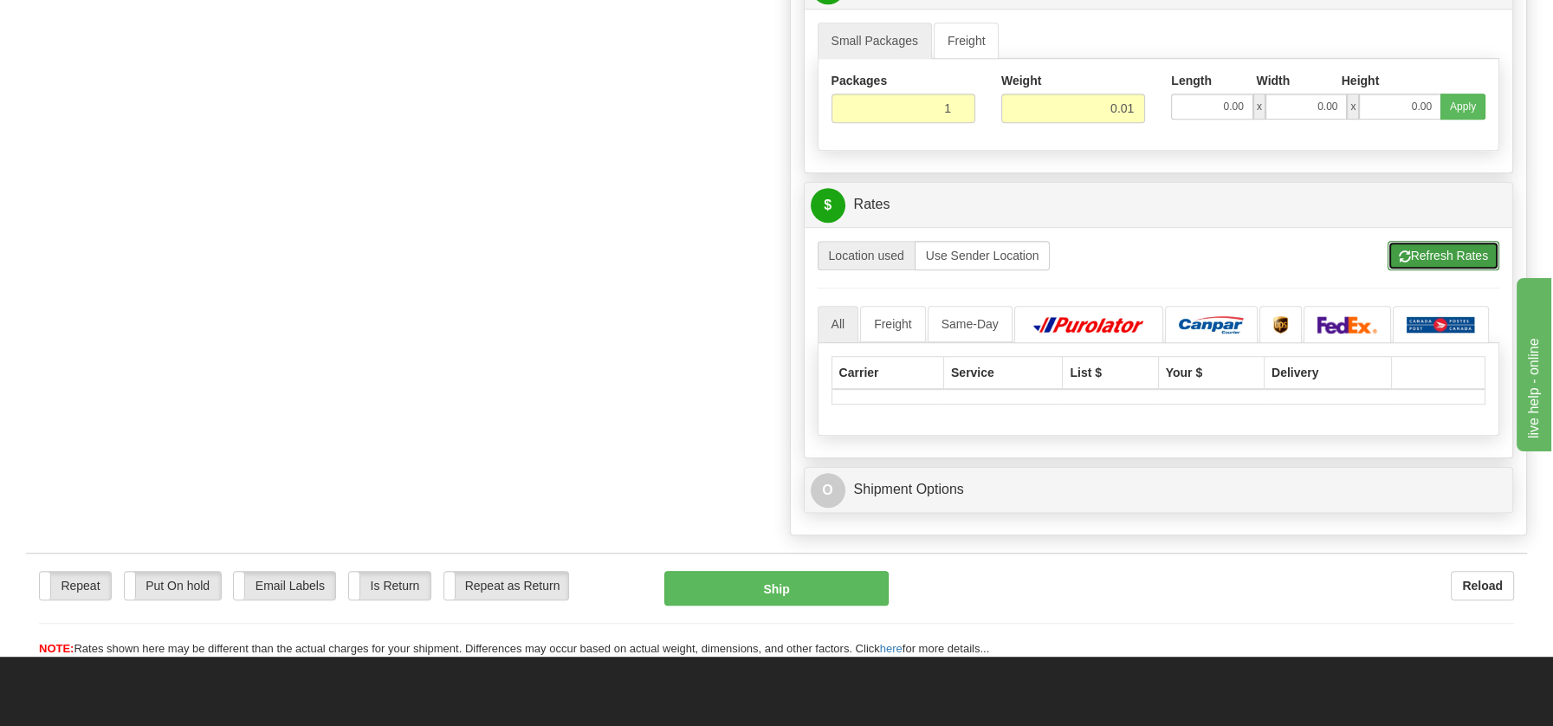
click at [1453, 249] on button "Refresh Rates" at bounding box center [1443, 255] width 112 height 29
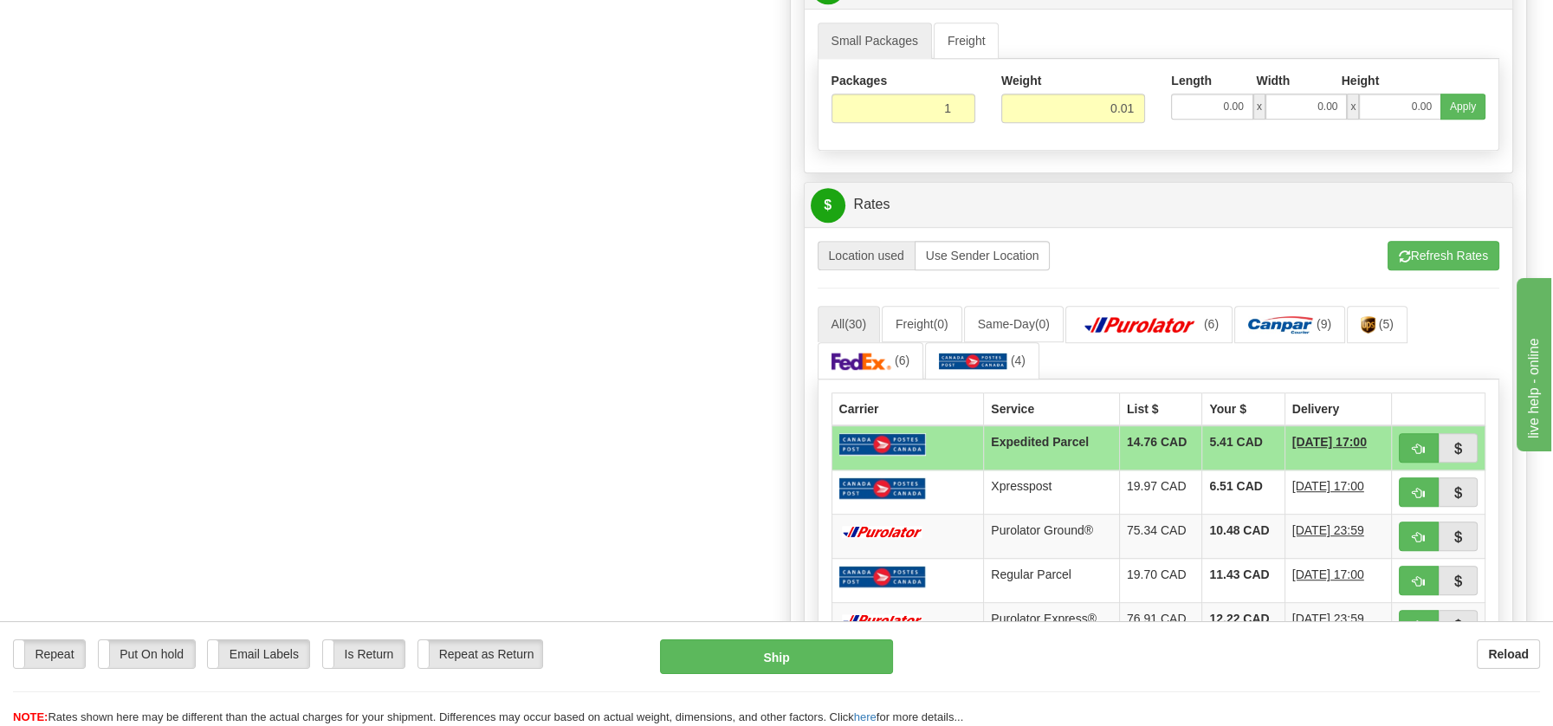
scroll to position [1605, 0]
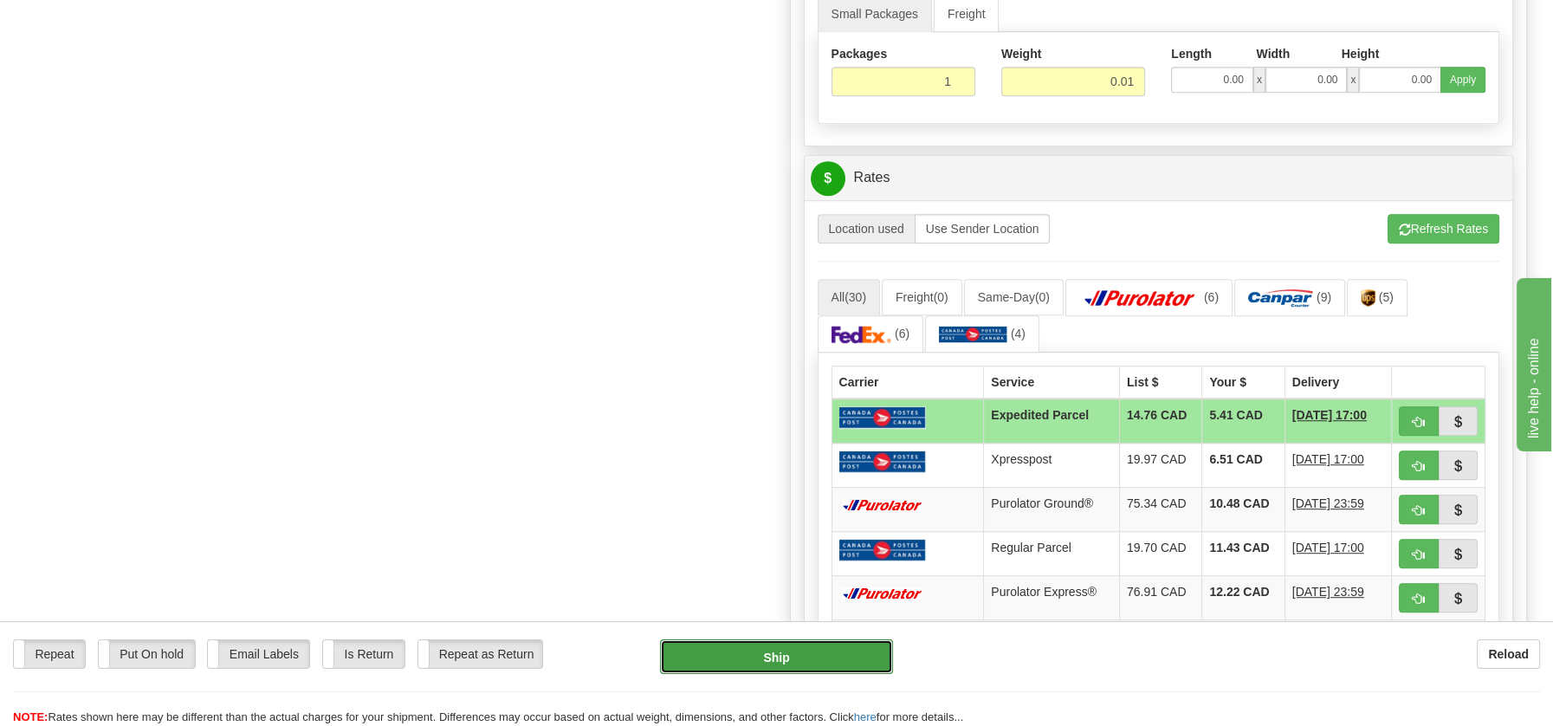
click at [784, 642] on button "Ship" at bounding box center [776, 656] width 233 height 35
type input "DOM.EP"
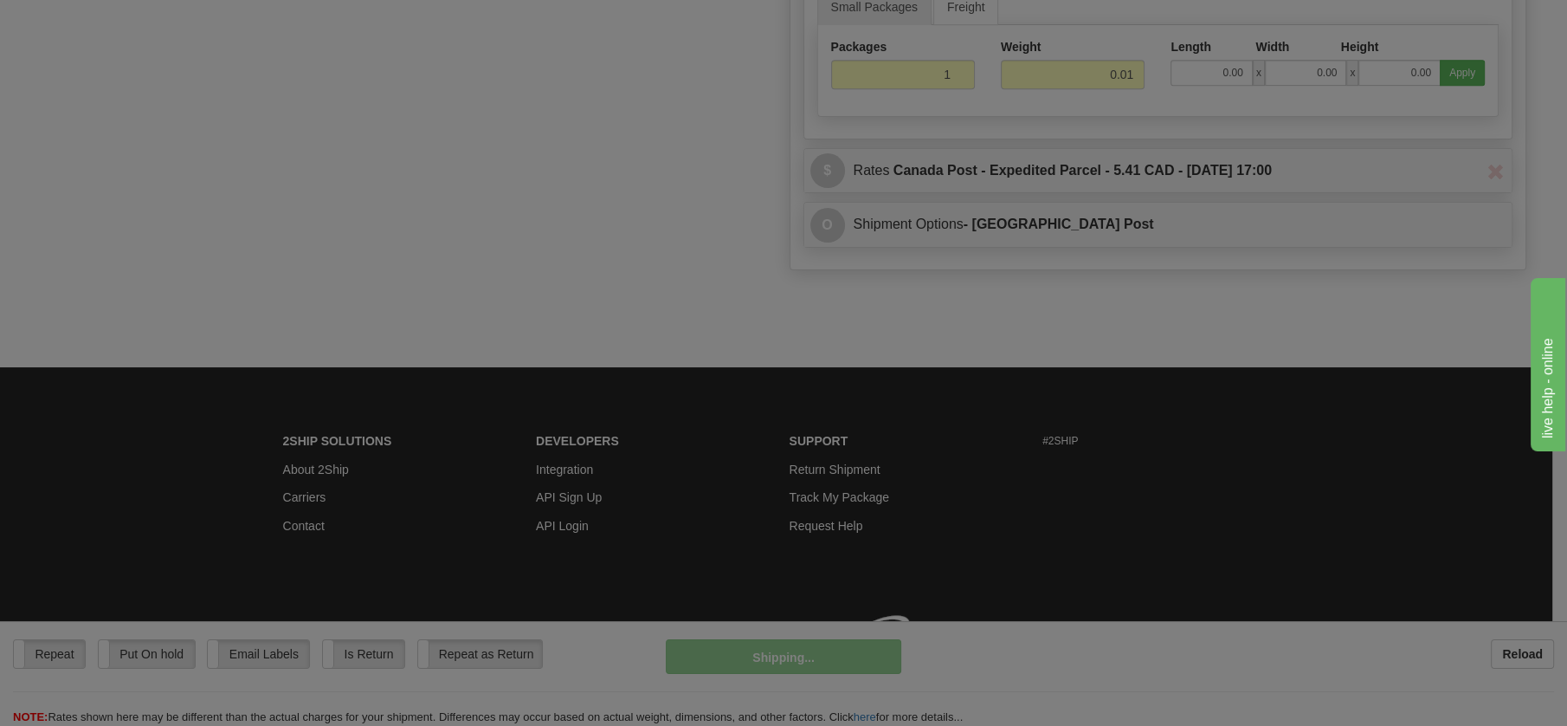
scroll to position [974, 0]
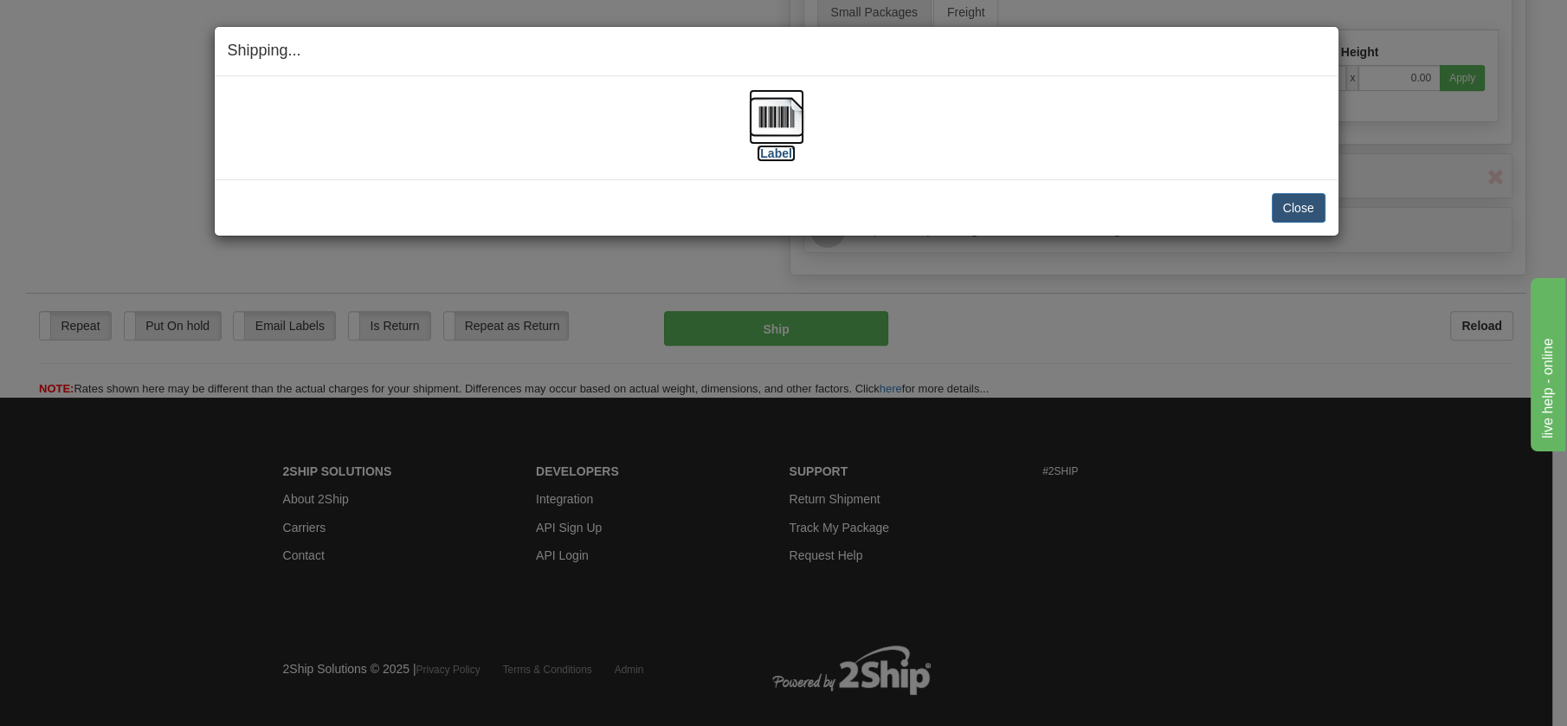
click at [780, 114] on img at bounding box center [776, 116] width 55 height 55
click at [1289, 191] on div "Close [PERSON_NAME] Shipment and Quit Pickup Quit Pickup ONLY" at bounding box center [777, 207] width 1124 height 56
click at [1289, 203] on button "Close" at bounding box center [1299, 207] width 54 height 29
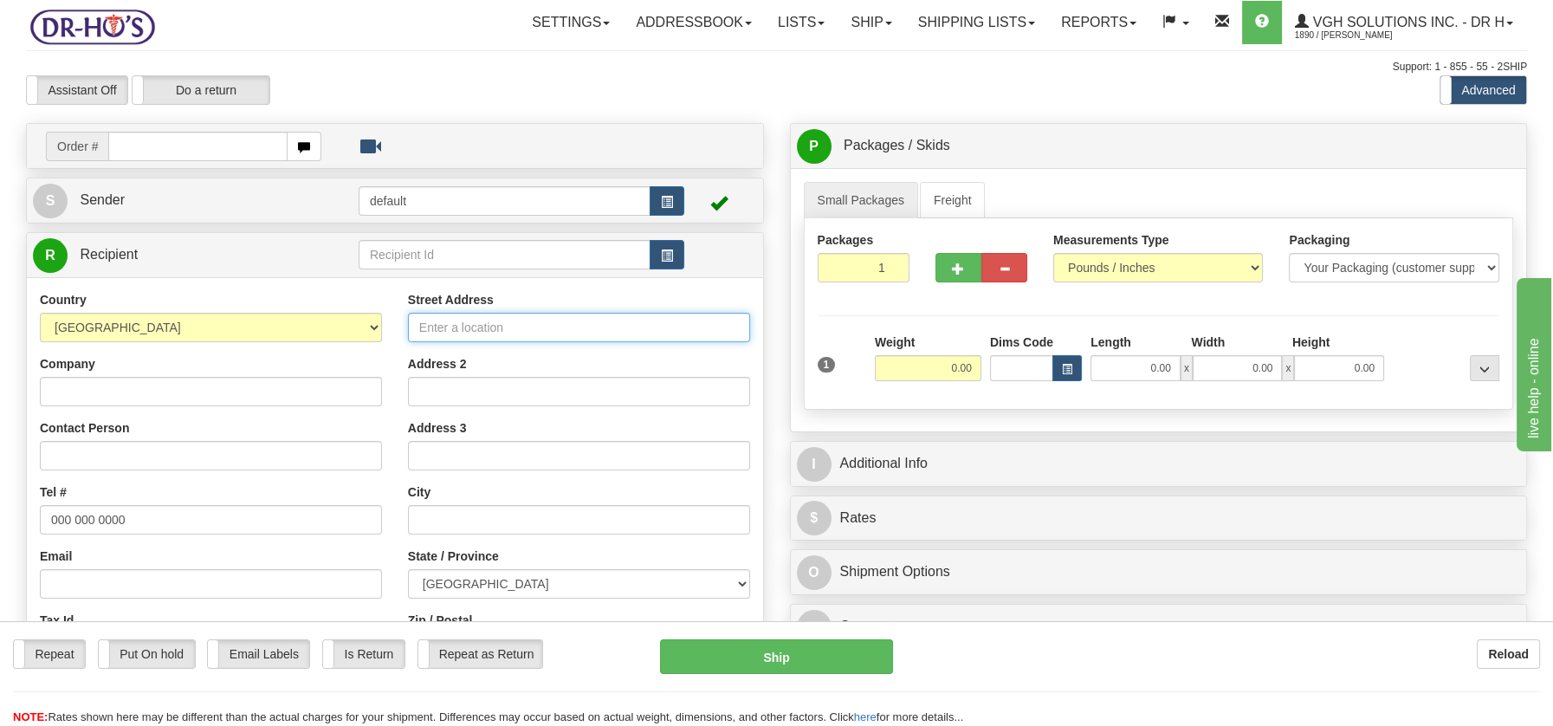
click at [446, 322] on input "Street Address" at bounding box center [579, 327] width 342 height 29
paste input "9400 Rue des Rubaniers #1Brossard, QC J4X 2Y3"
type input "9400 Rue des Rubaniers #1Brossard, QC J4X 2Y3"
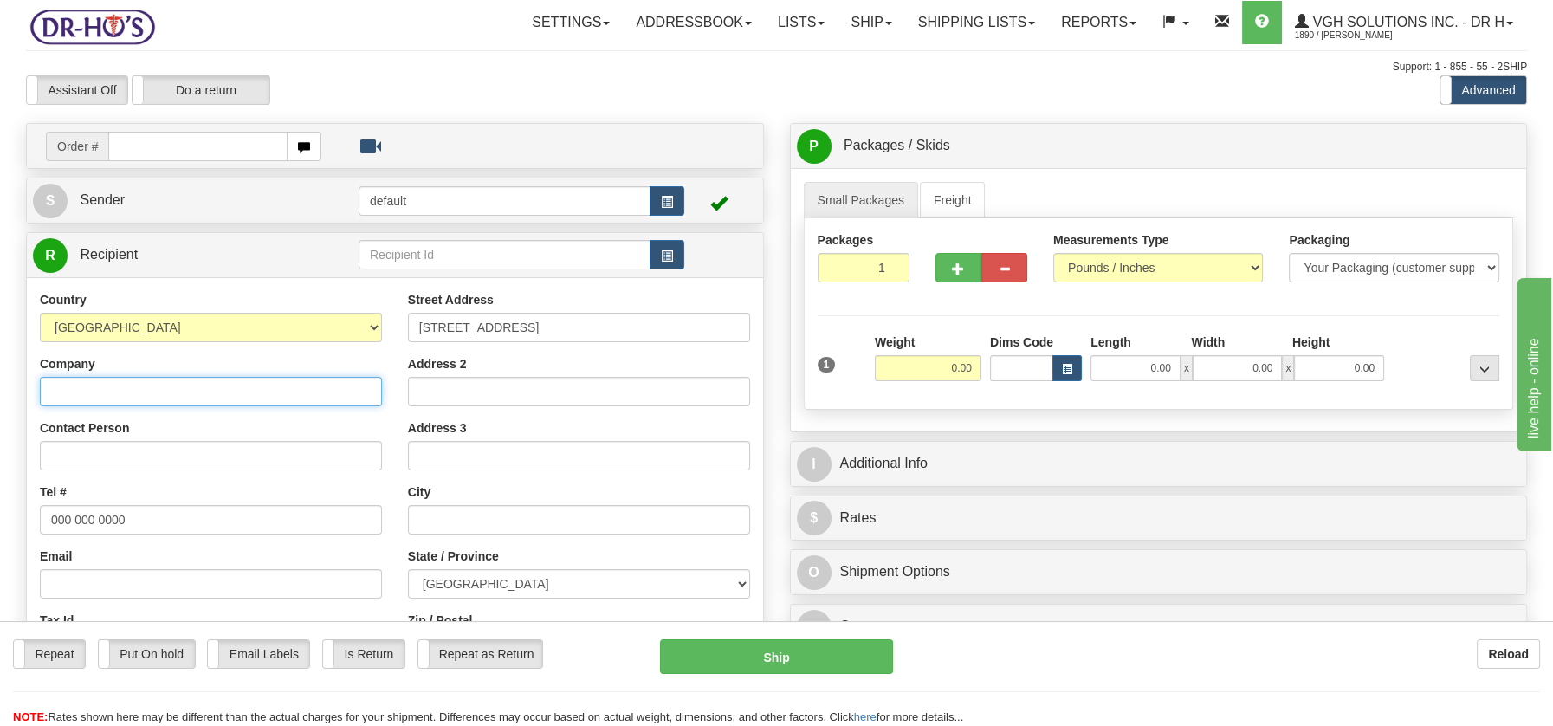
click at [94, 390] on input "Company" at bounding box center [211, 391] width 342 height 29
paste input "Armour Michaud"
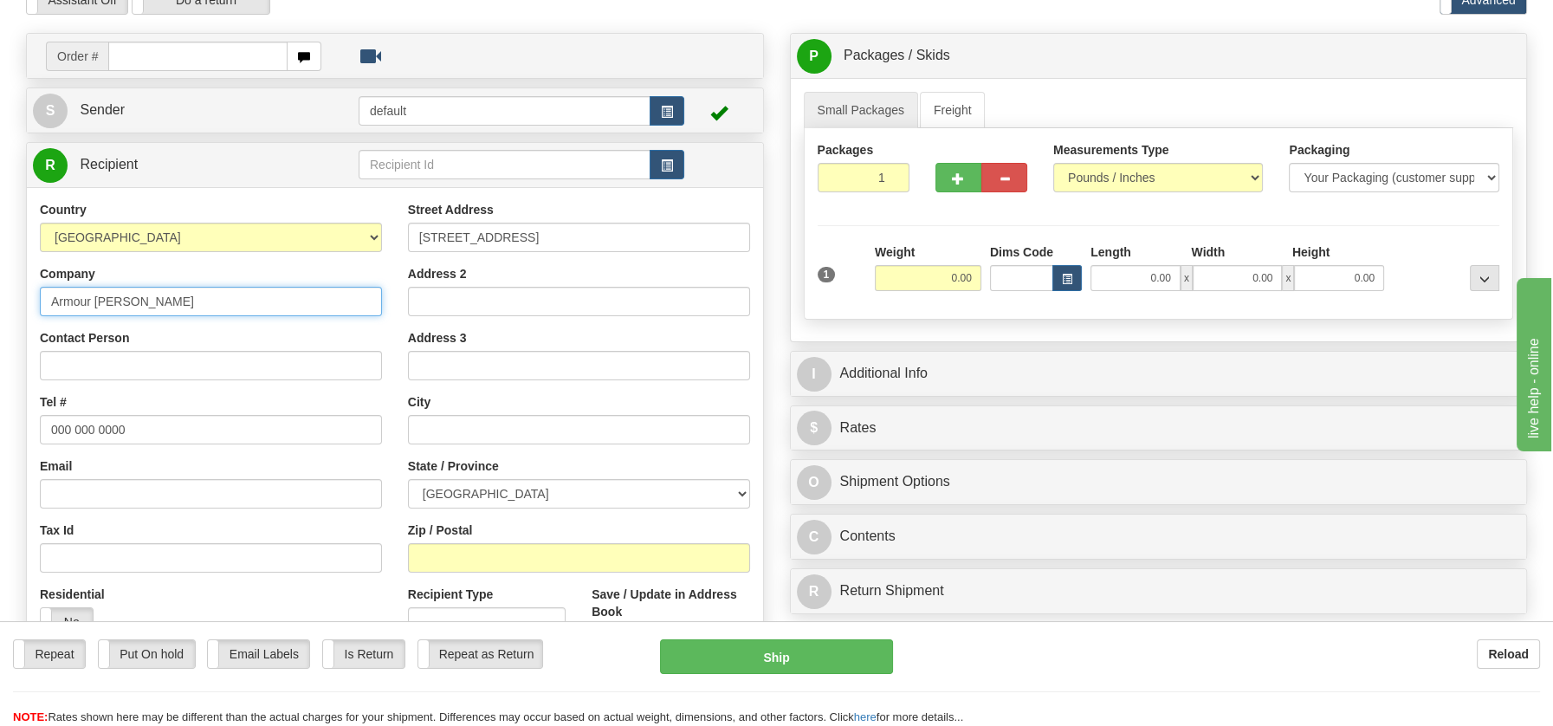
scroll to position [103, 0]
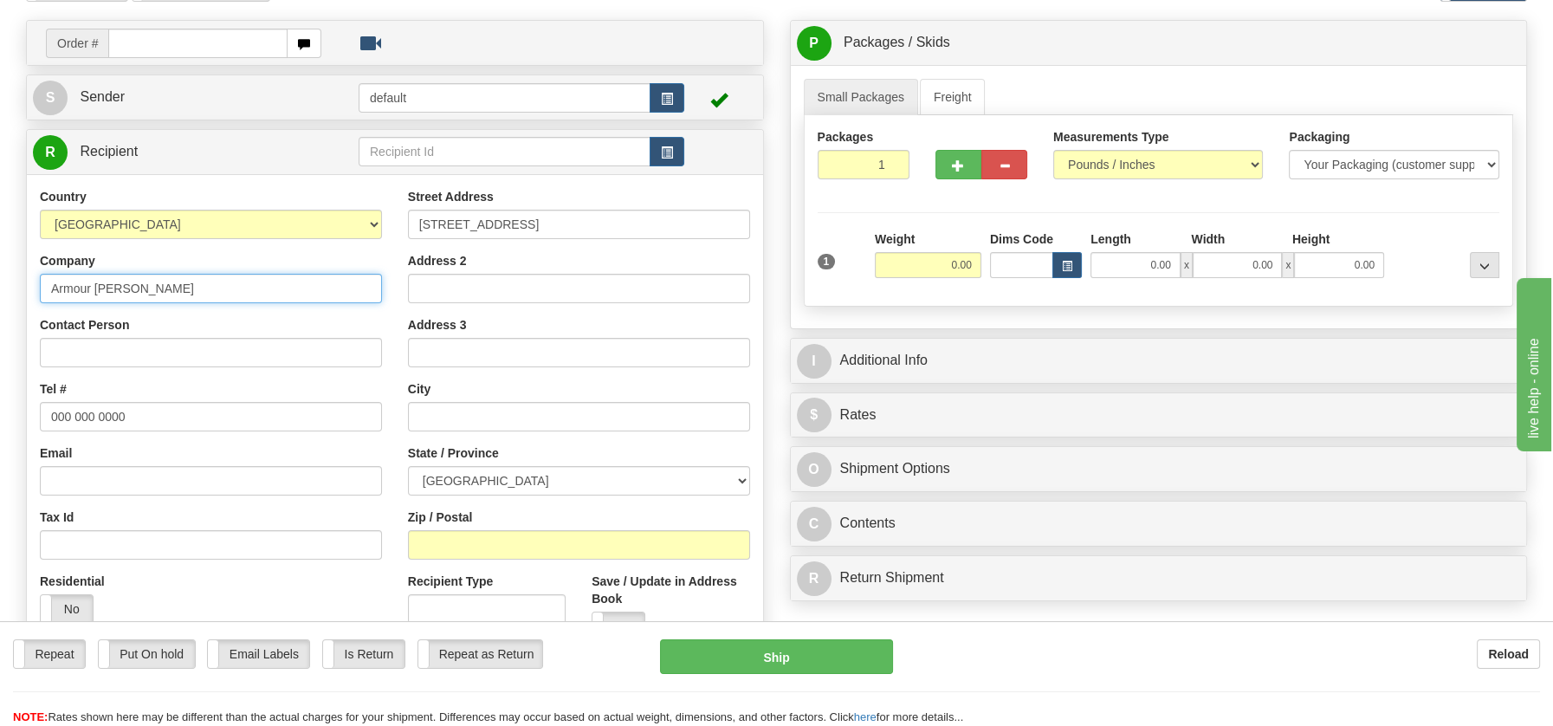
type input "Armour Michaud"
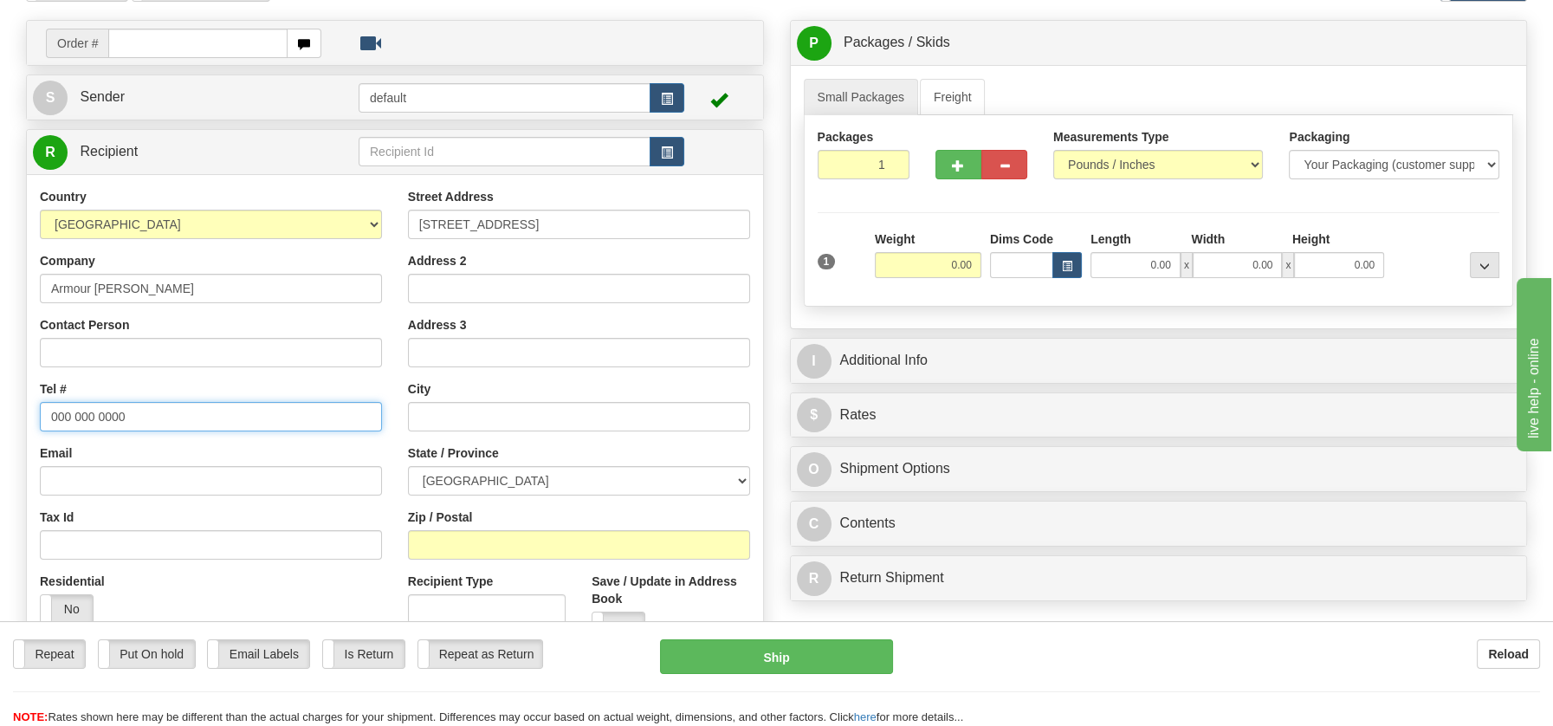
drag, startPoint x: 128, startPoint y: 413, endPoint x: -61, endPoint y: 404, distance: 189.9
click at [0, 404] on html "Training Course Close Toggle navigation Settings Shipping Preferences New Sende…" at bounding box center [776, 260] width 1553 height 726
paste input "5142629292"
type input "5142629292"
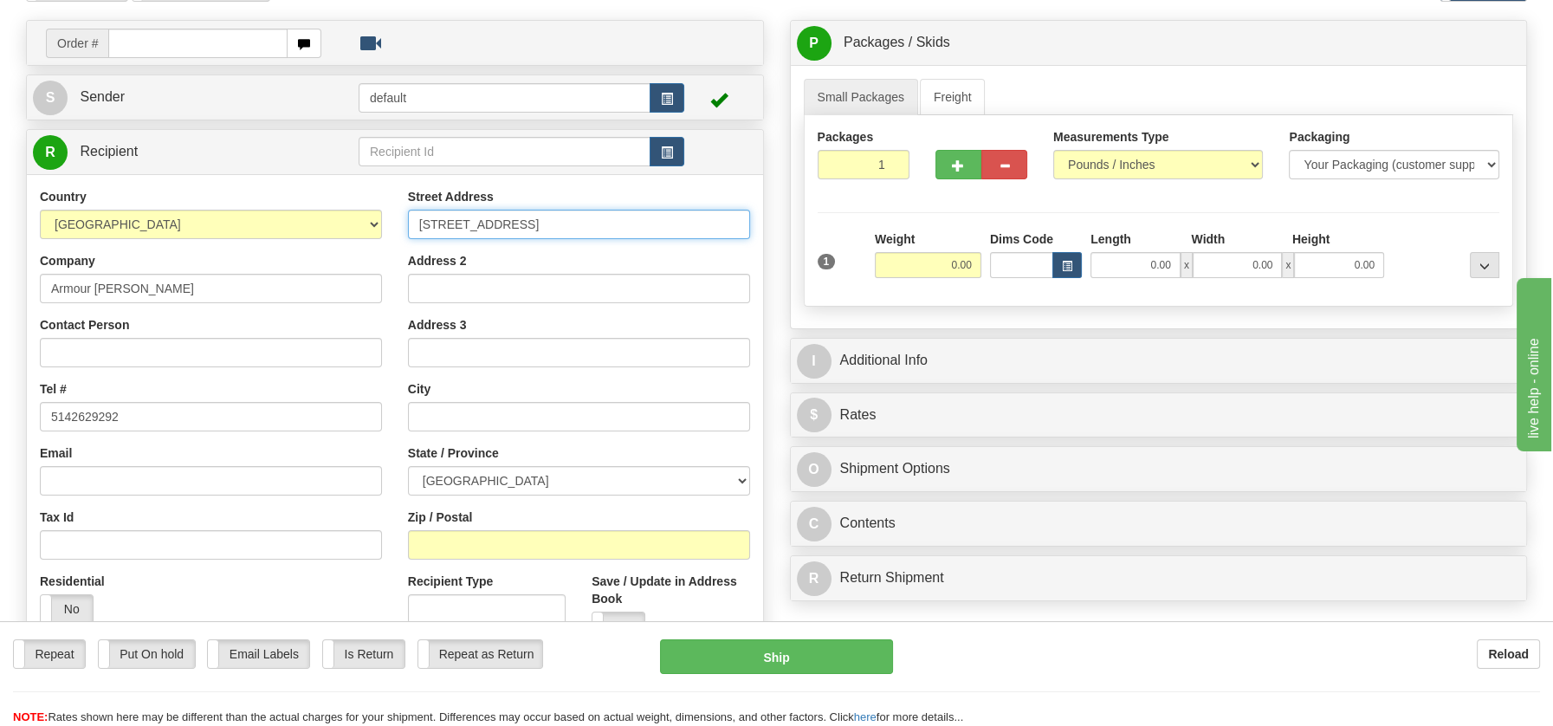
drag, startPoint x: 569, startPoint y: 218, endPoint x: 712, endPoint y: 223, distance: 142.9
click at [712, 223] on input "9400 Rue des Rubaniers #1Brossard, QC J4X 2Y3" at bounding box center [579, 224] width 342 height 29
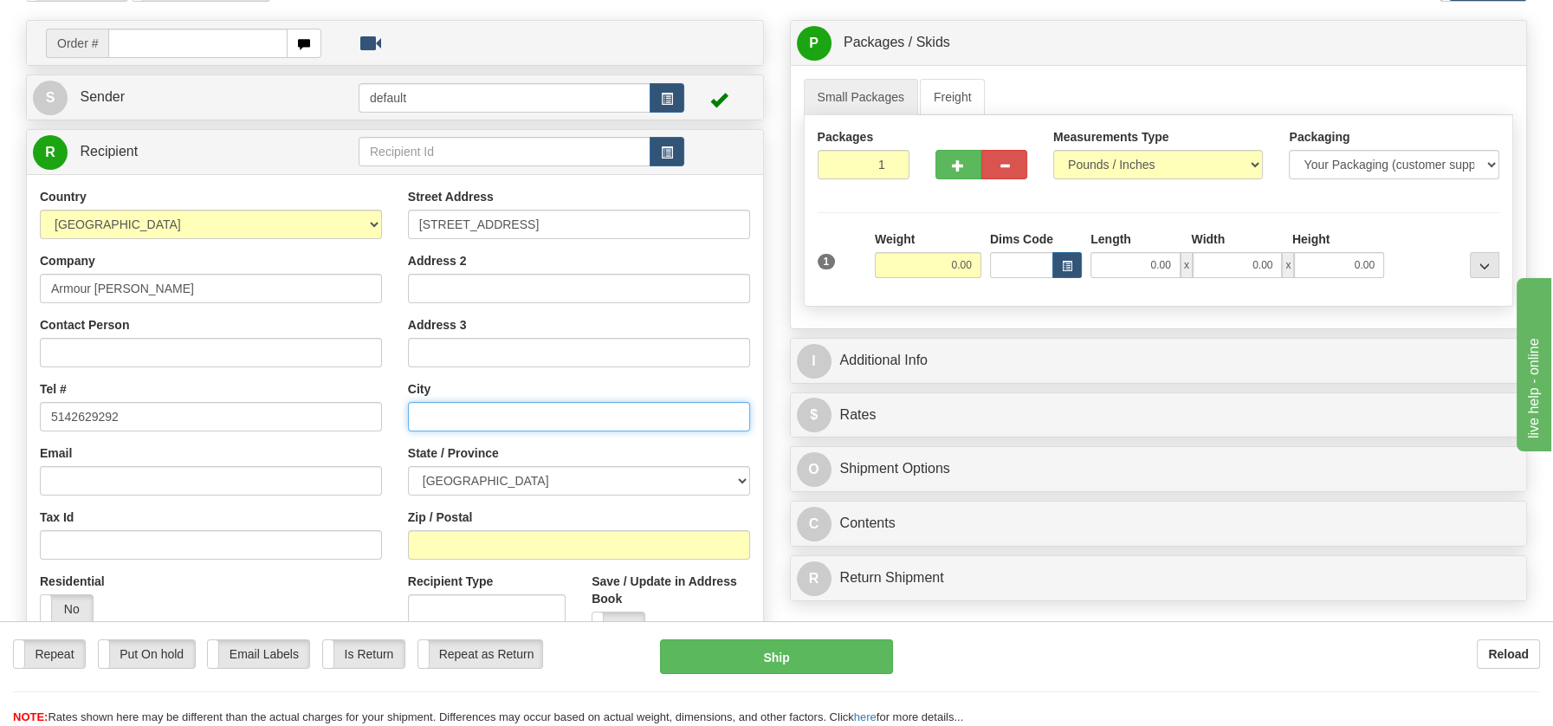
click at [439, 417] on input "text" at bounding box center [579, 416] width 342 height 29
paste input "Brossard, QC J4X 2Y3"
drag, startPoint x: 496, startPoint y: 409, endPoint x: 556, endPoint y: 413, distance: 59.9
click at [556, 413] on input "Brossard, QC J4X 2Y3" at bounding box center [579, 416] width 342 height 29
type input "Brossard, QC J4X 2Y3"
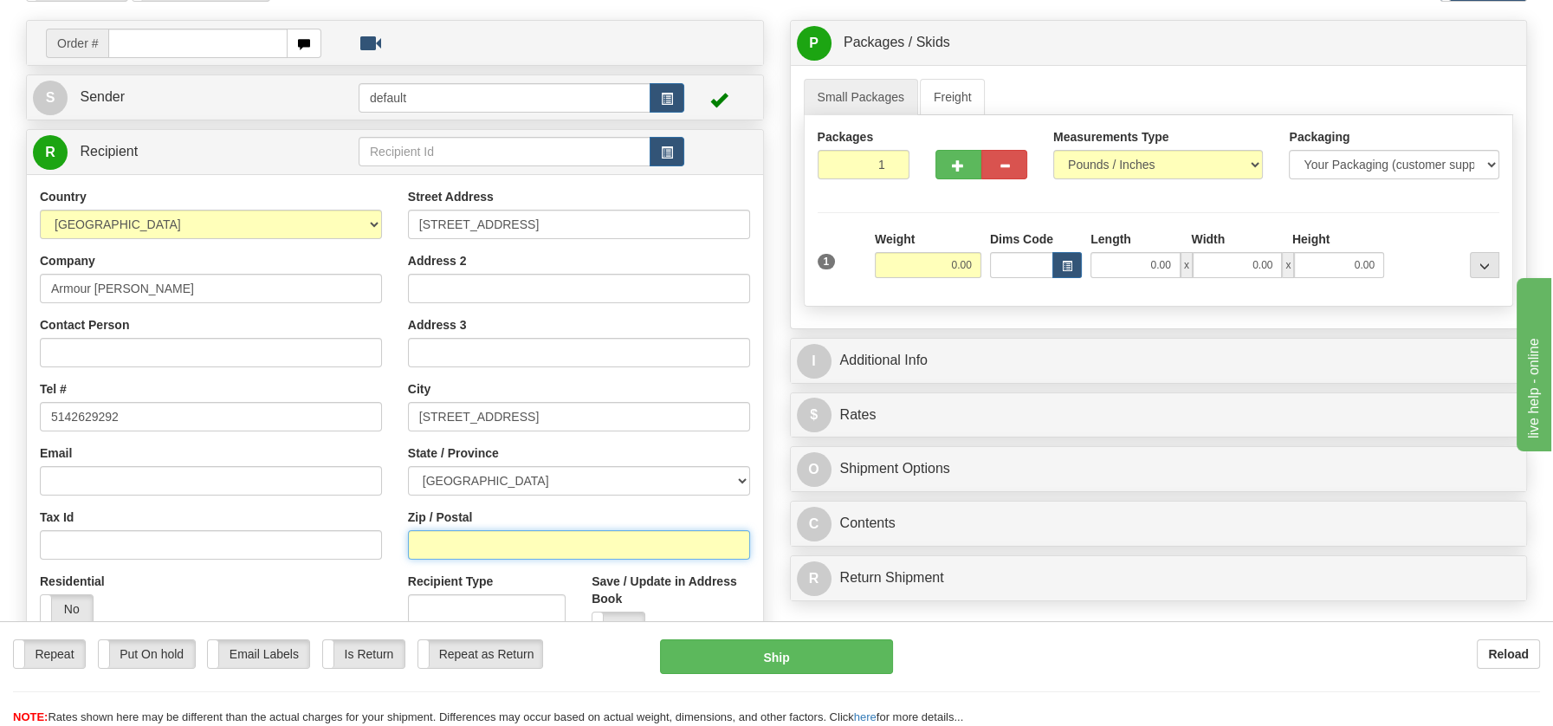
click at [481, 549] on input "Zip / Postal" at bounding box center [579, 544] width 342 height 29
paste input "J4X 2Y3"
type input "J4X 2Y3"
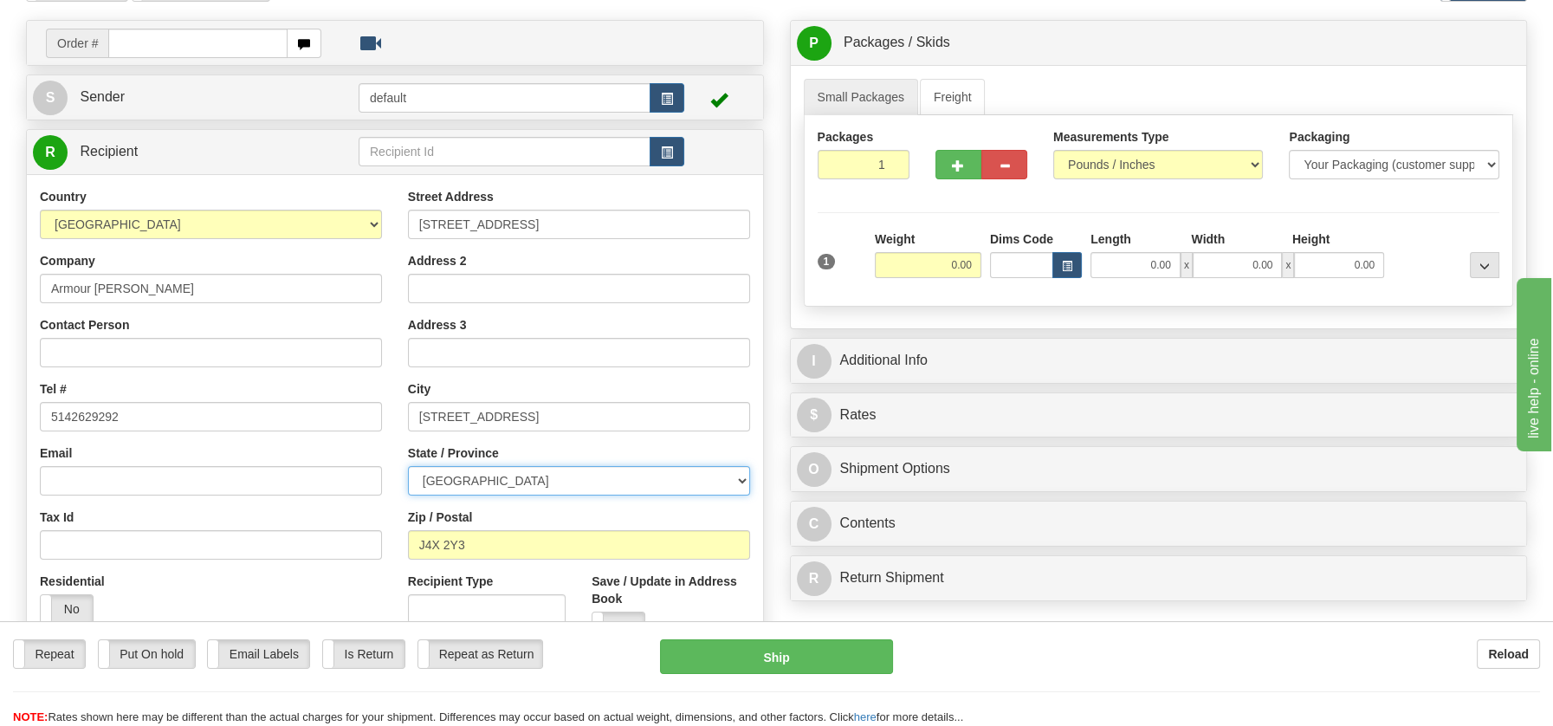
drag, startPoint x: 730, startPoint y: 477, endPoint x: 647, endPoint y: 481, distance: 83.2
click at [730, 477] on select "ALBERTA BRITISH COLUMBIA MANITOBA NEW BRUNSWICK NEWFOUNDLAND NOVA SCOTIA NUNAVU…" at bounding box center [579, 480] width 342 height 29
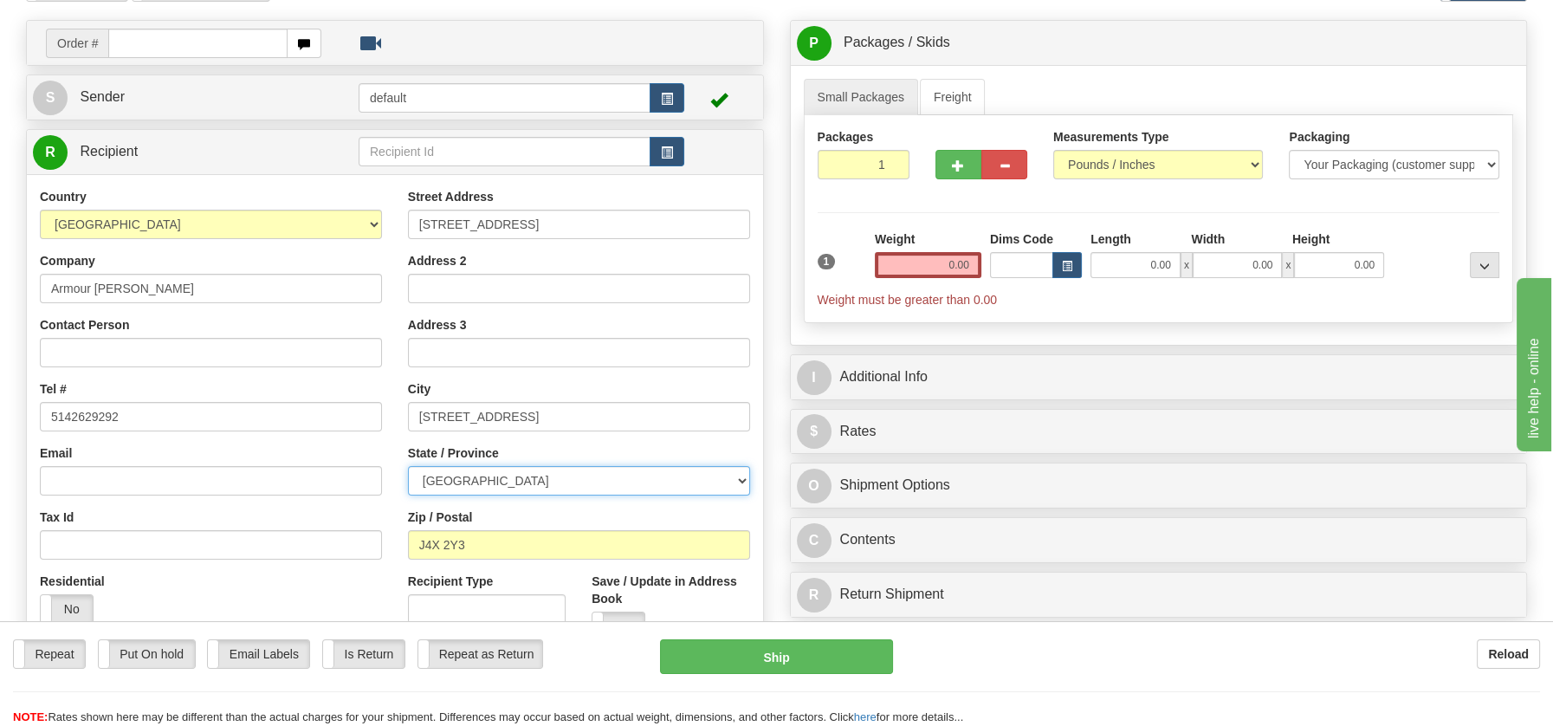
select select "QC"
click at [408, 466] on select "ALBERTA BRITISH COLUMBIA MANITOBA NEW BRUNSWICK NEWFOUNDLAND NOVA SCOTIA NUNAVU…" at bounding box center [579, 480] width 342 height 29
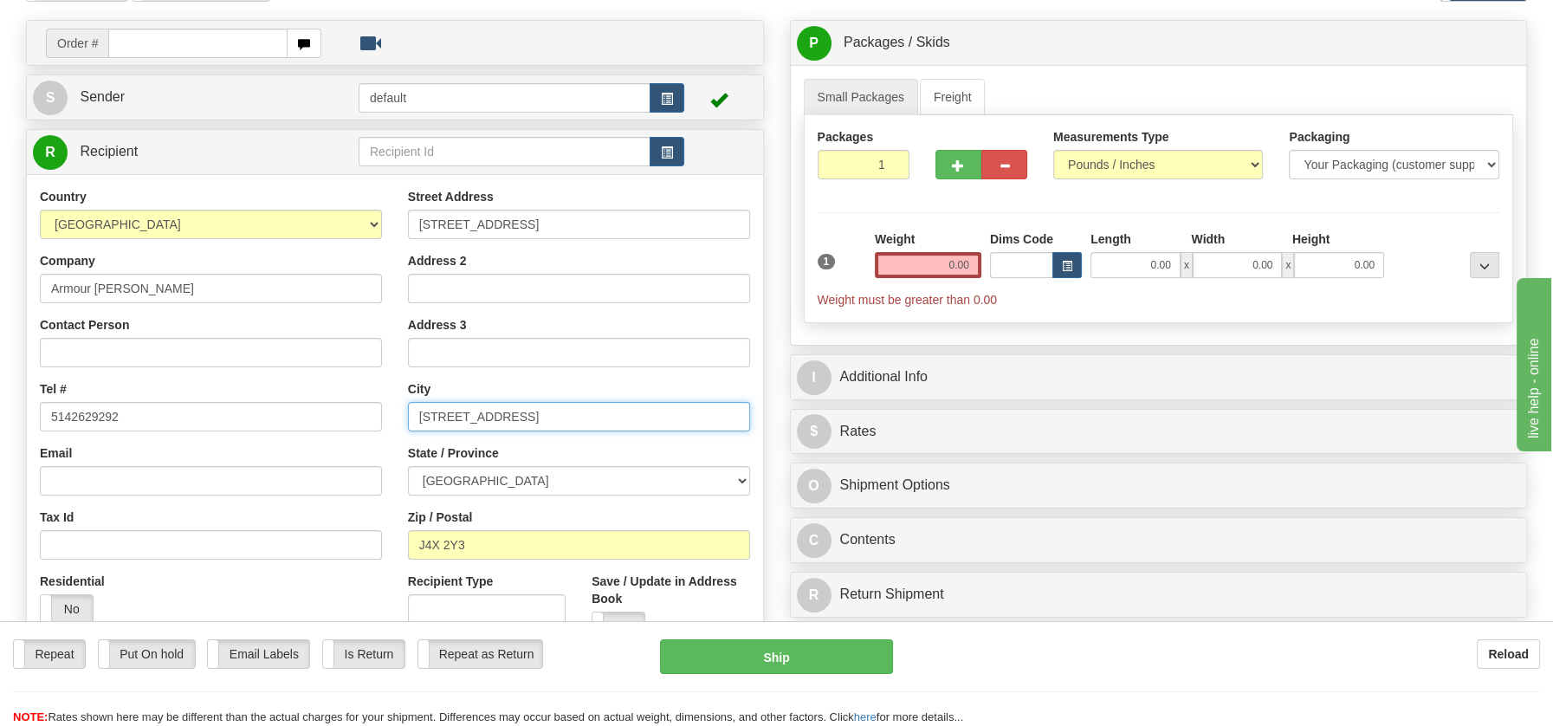
drag, startPoint x: 470, startPoint y: 418, endPoint x: 591, endPoint y: 416, distance: 121.3
click at [591, 416] on input "Brossard, QC J4X 2Y3" at bounding box center [579, 416] width 342 height 29
type input "Brossard,"
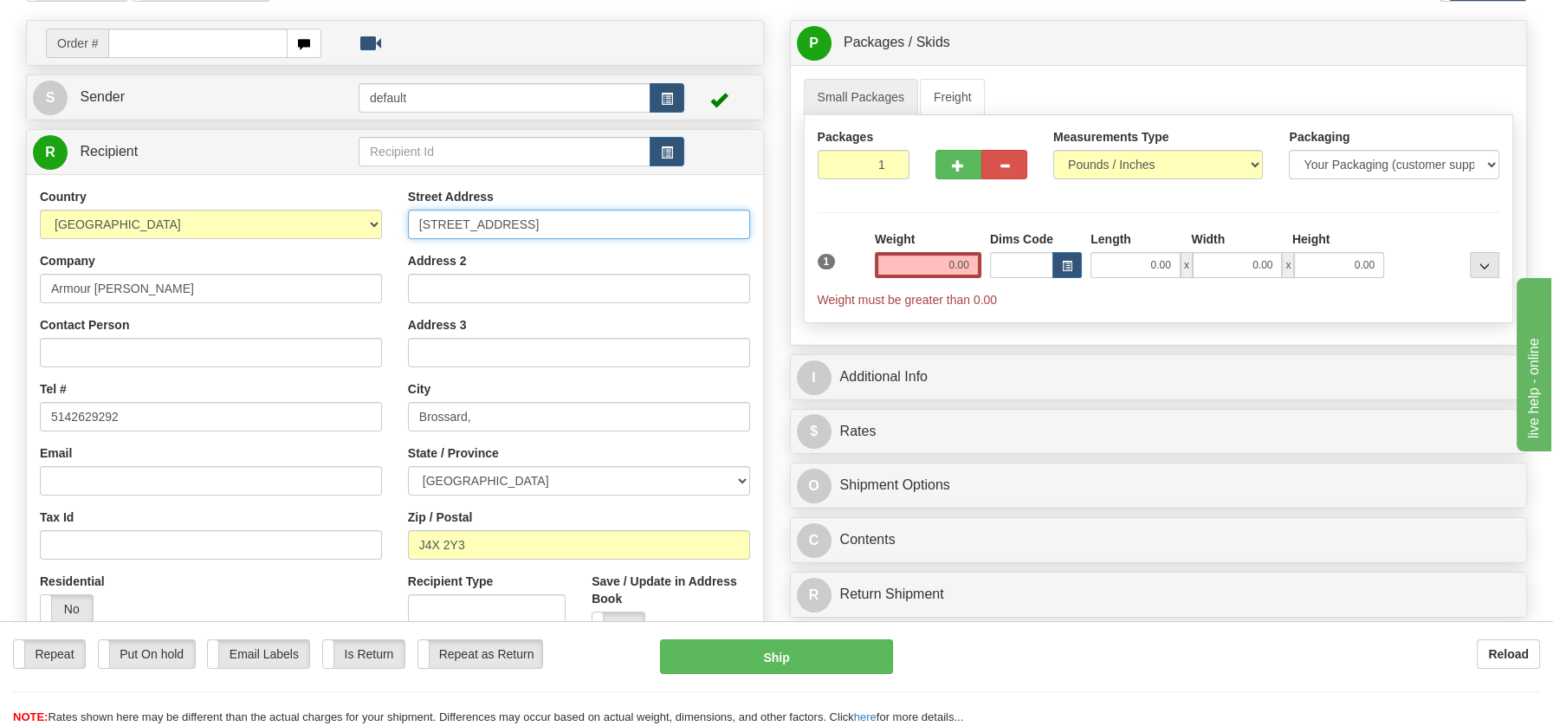
drag, startPoint x: 570, startPoint y: 223, endPoint x: 718, endPoint y: 216, distance: 148.2
click at [718, 216] on input "9400 Rue des Rubaniers #1Brossard, QC J4X 2Y3" at bounding box center [579, 224] width 342 height 29
type input "9400 Rue des Rubaniers #1"
drag, startPoint x: 934, startPoint y: 267, endPoint x: 983, endPoint y: 267, distance: 48.5
click at [983, 267] on div "Weight 0.00" at bounding box center [927, 260] width 115 height 61
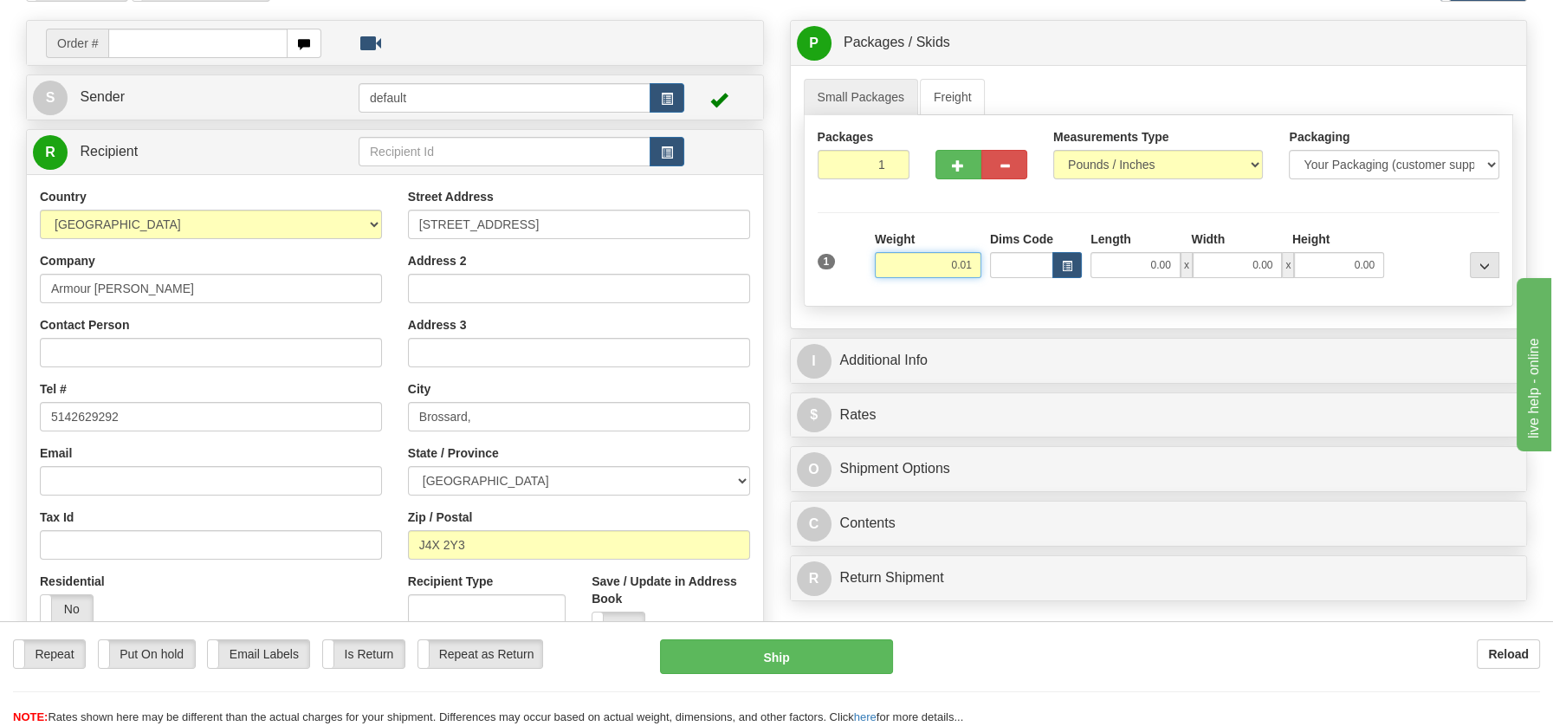
type input "0.01"
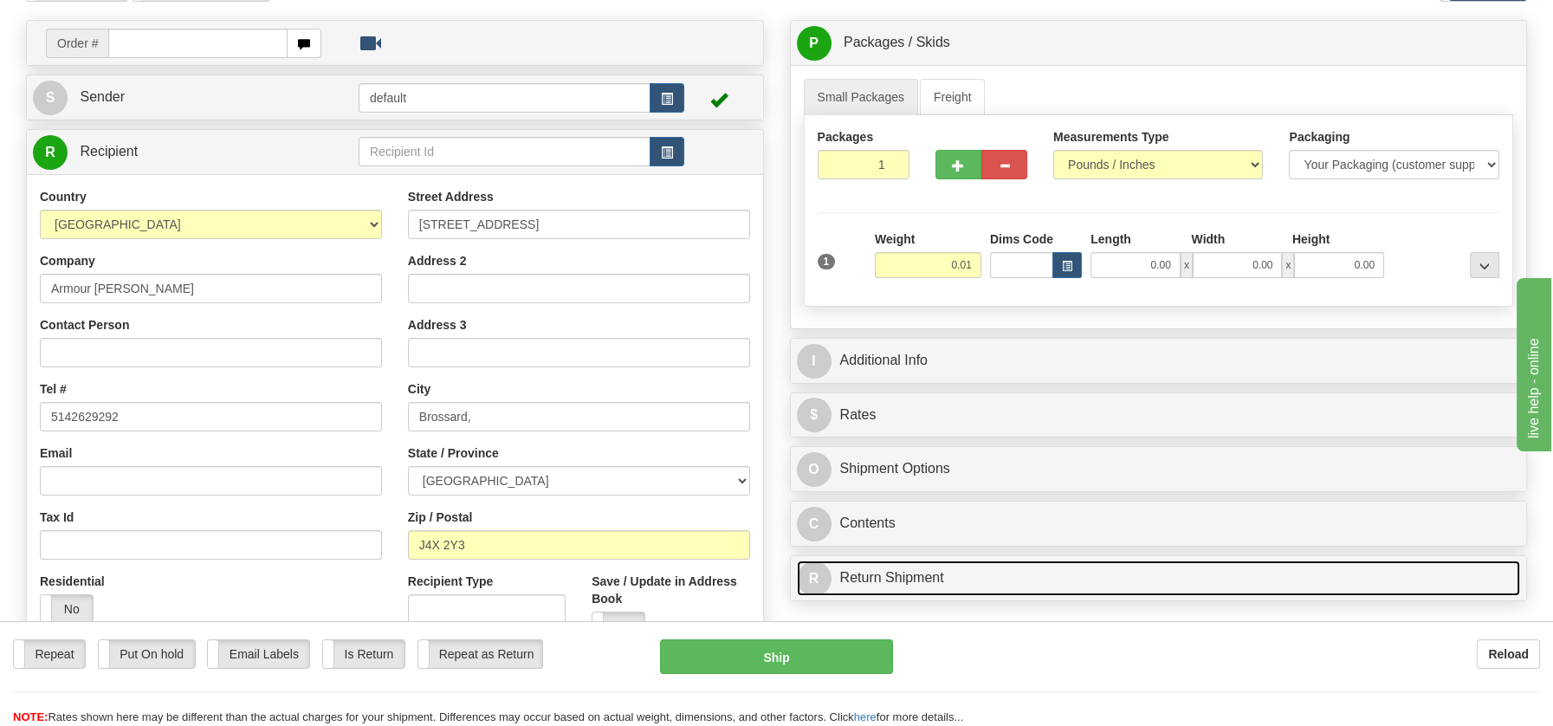
click at [920, 588] on link "R Return Shipment" at bounding box center [1159, 578] width 724 height 36
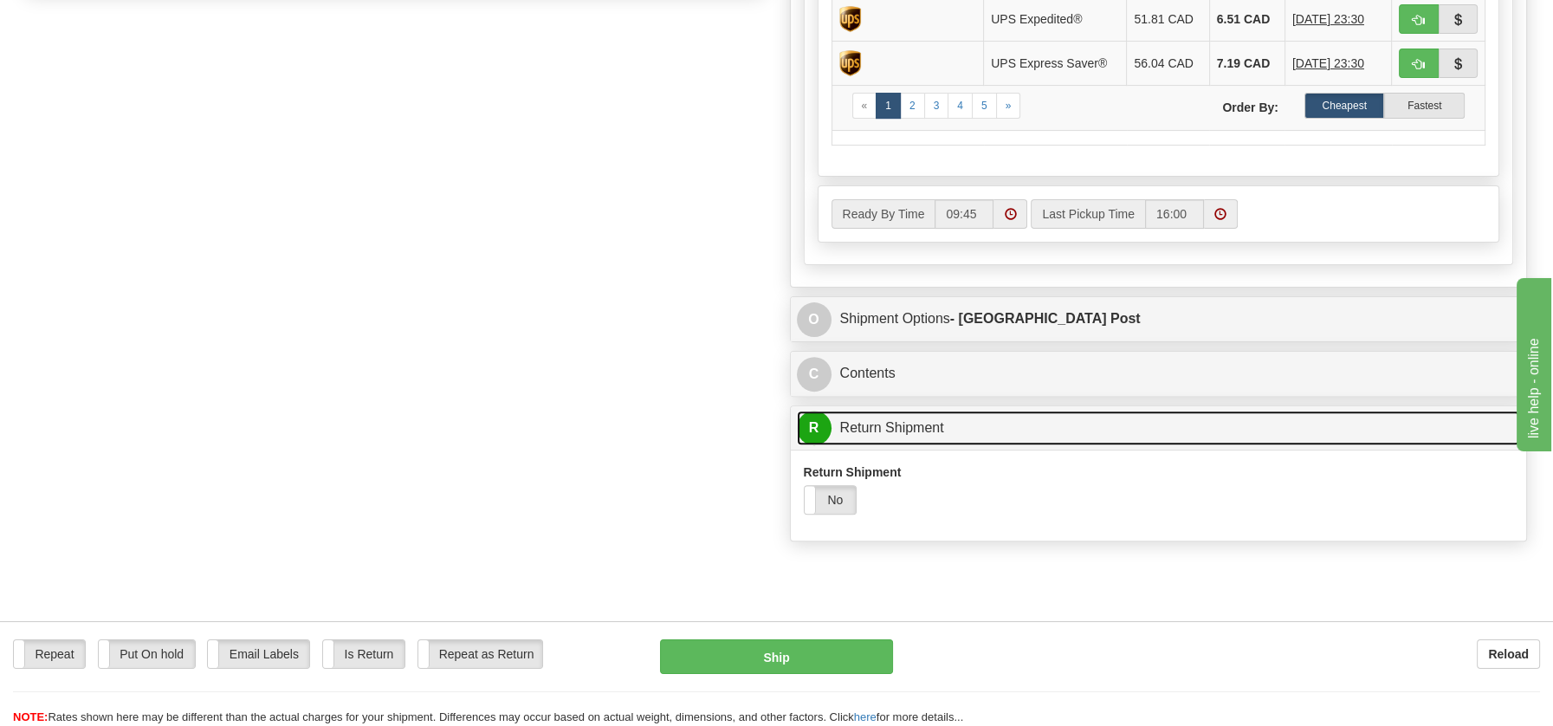
scroll to position [976, 0]
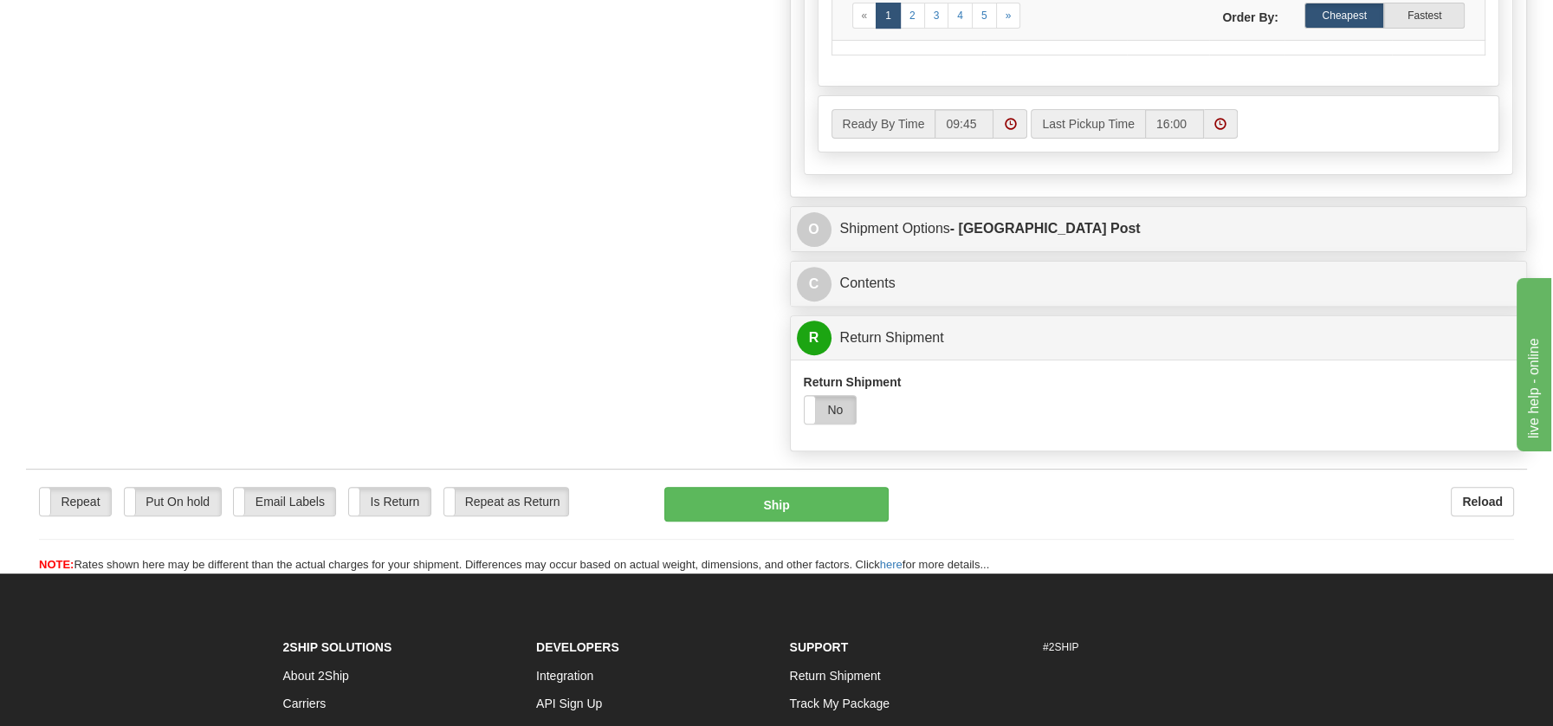
click at [849, 415] on label "No" at bounding box center [830, 410] width 52 height 28
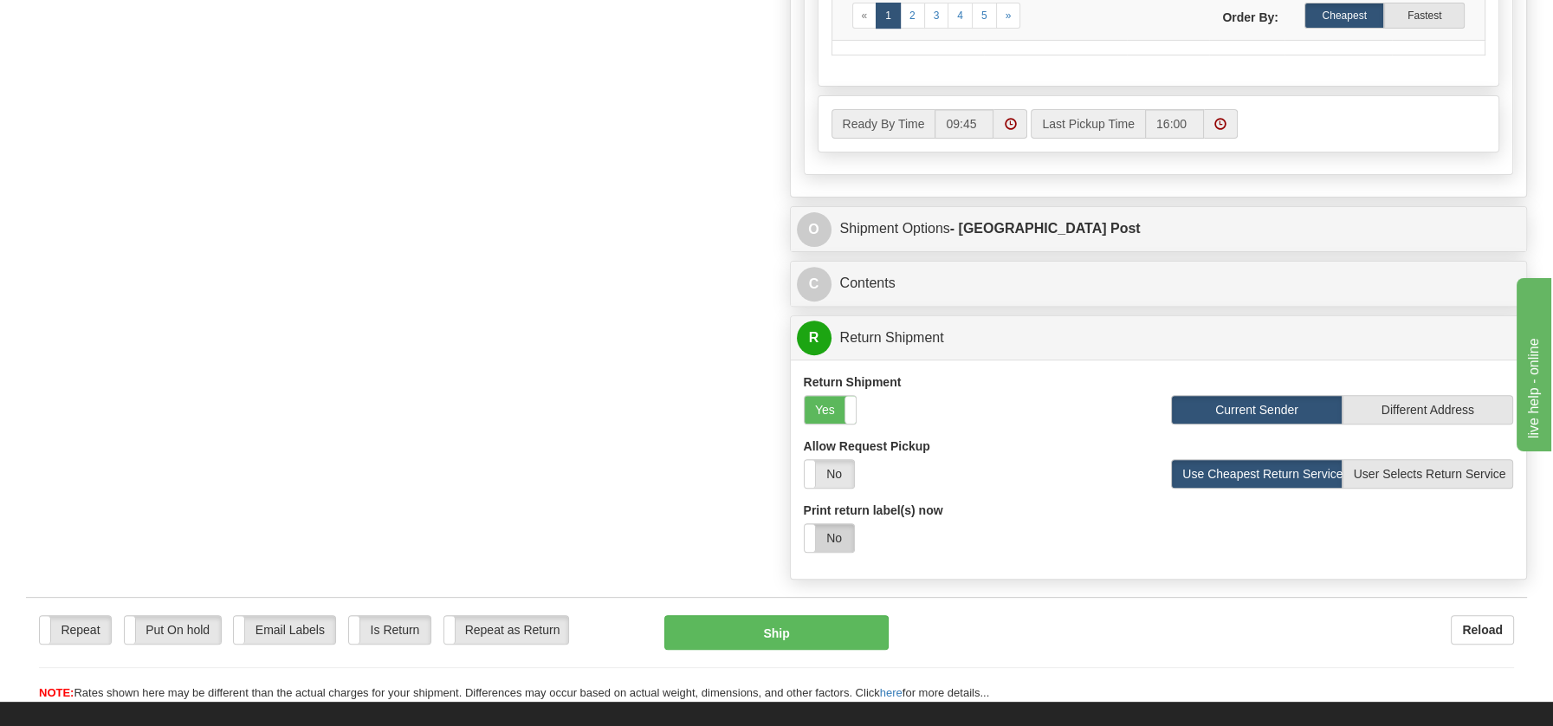
click at [837, 536] on label "No" at bounding box center [828, 538] width 49 height 28
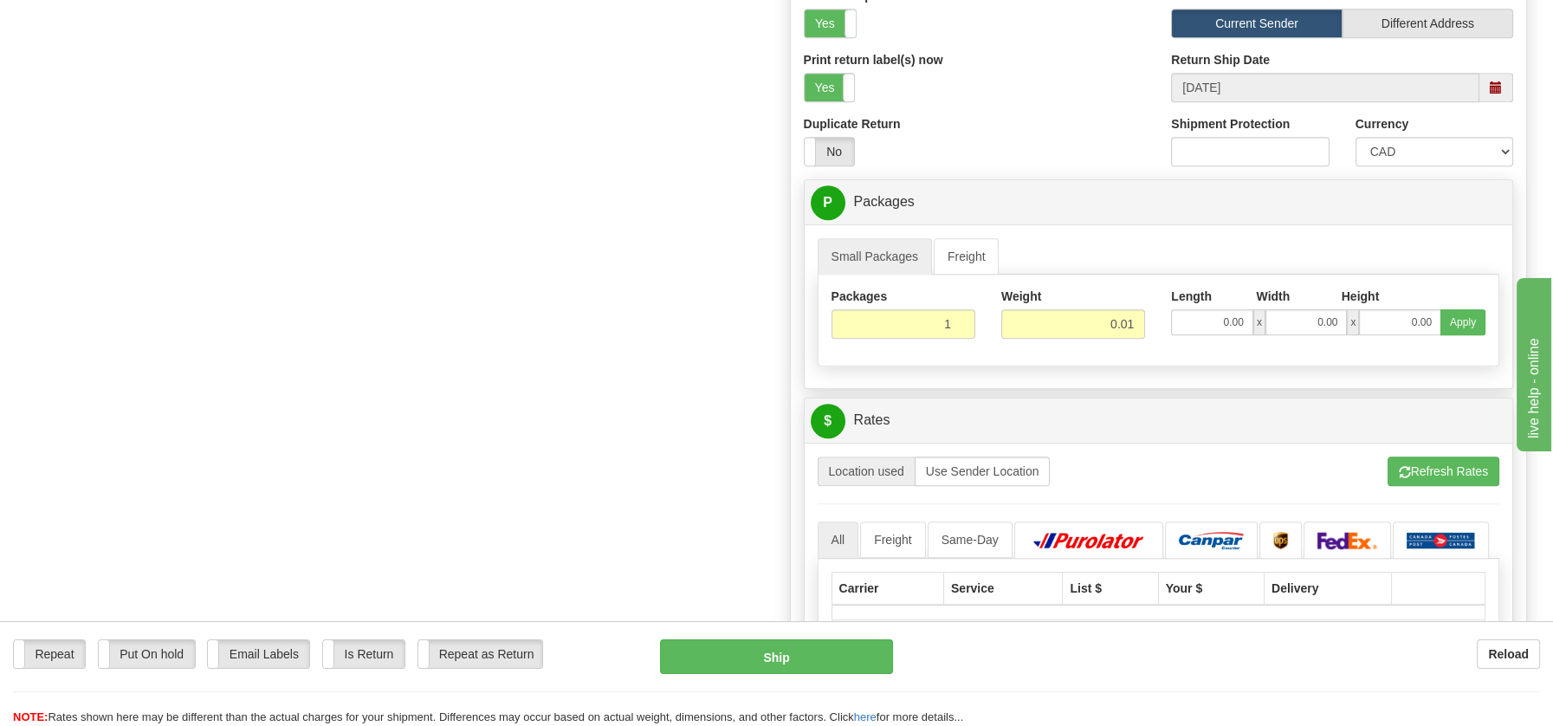
scroll to position [1447, 0]
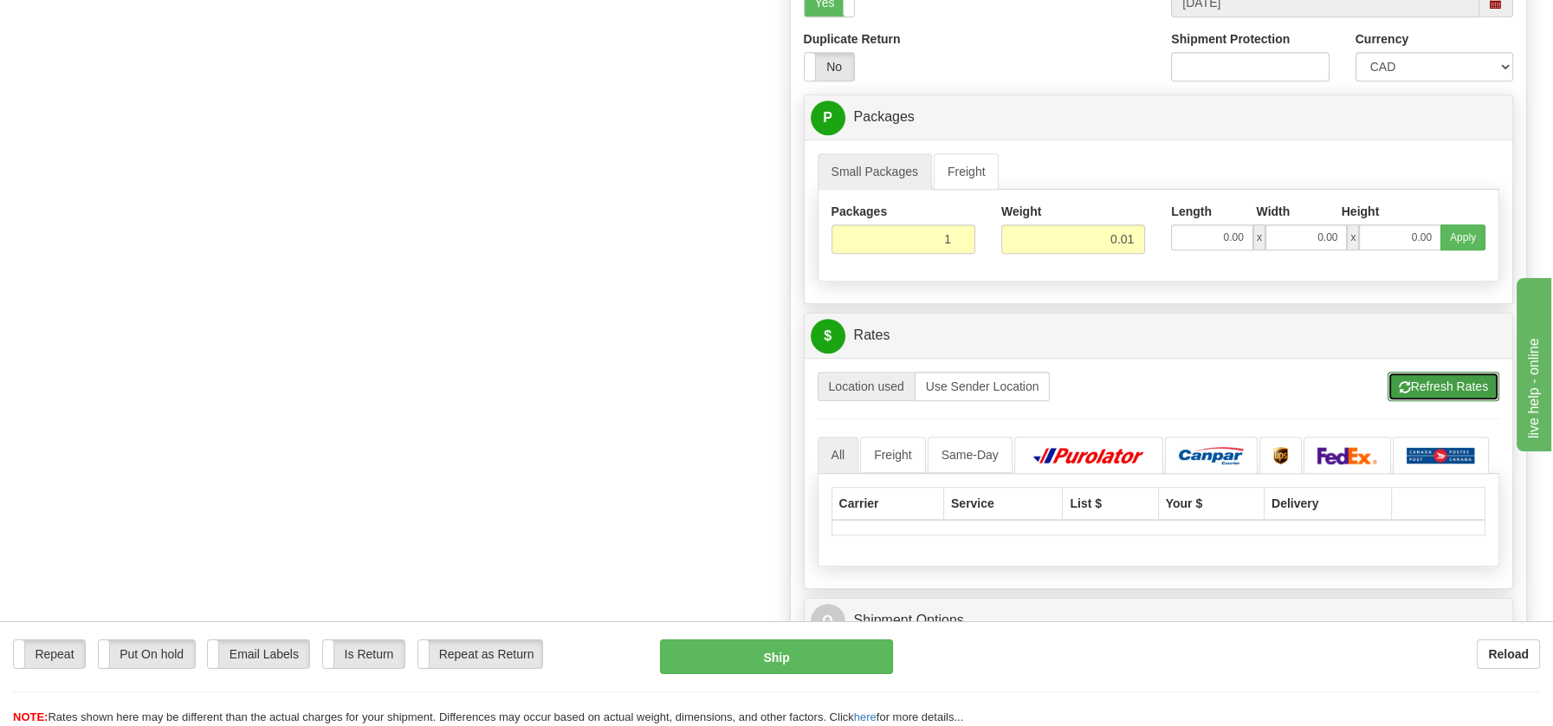
click at [1437, 377] on button "Refresh Rates" at bounding box center [1443, 385] width 112 height 29
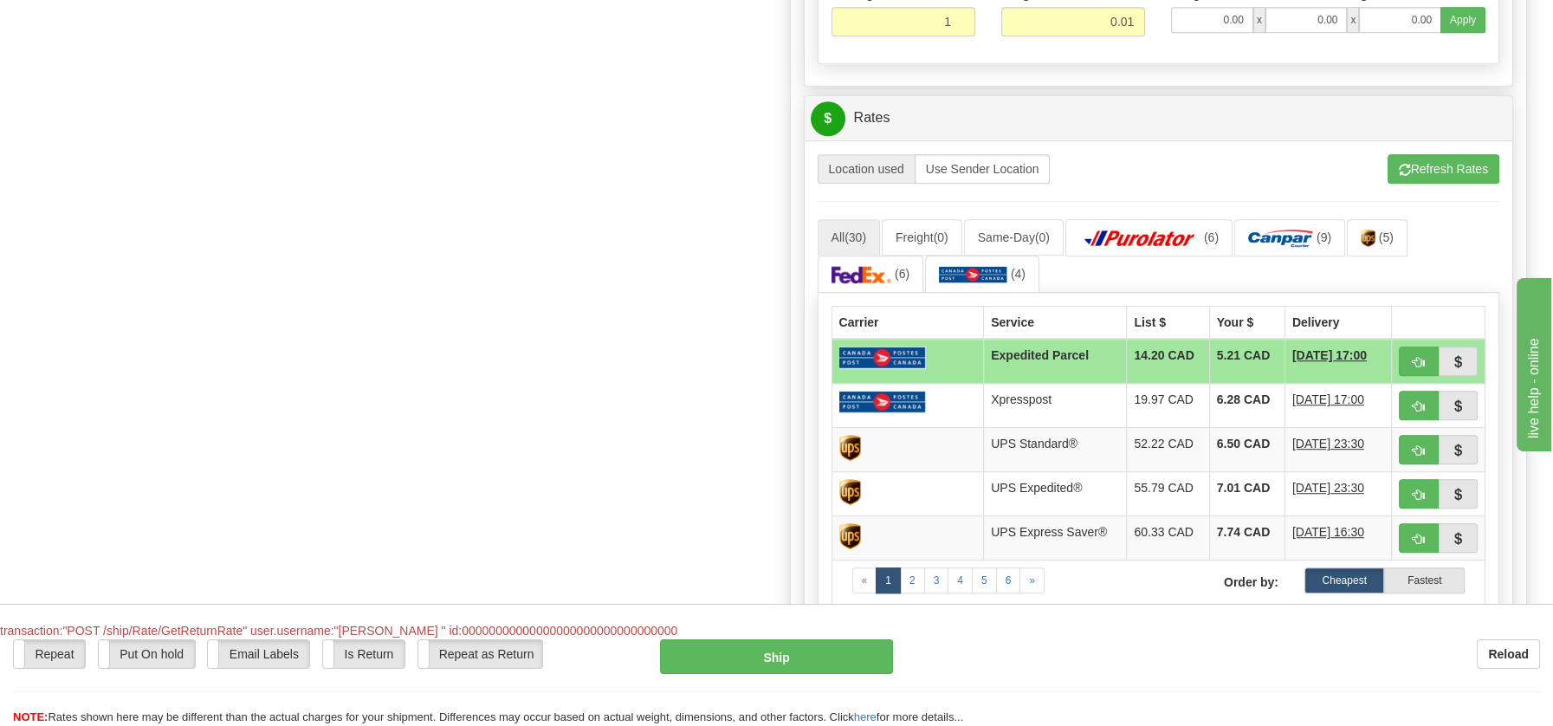
scroll to position [1672, 0]
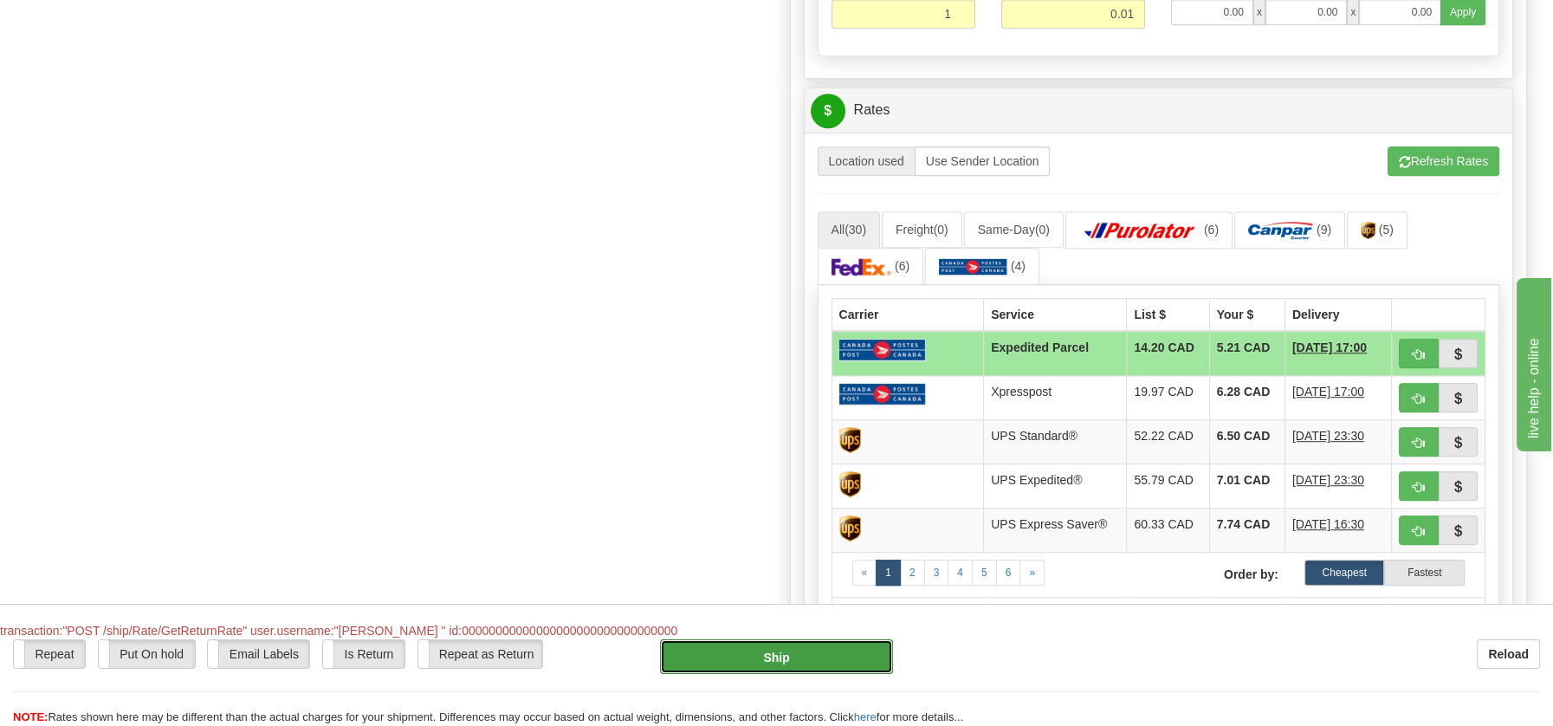
click at [790, 661] on button "Ship" at bounding box center [776, 656] width 233 height 35
type input "DOM.EP"
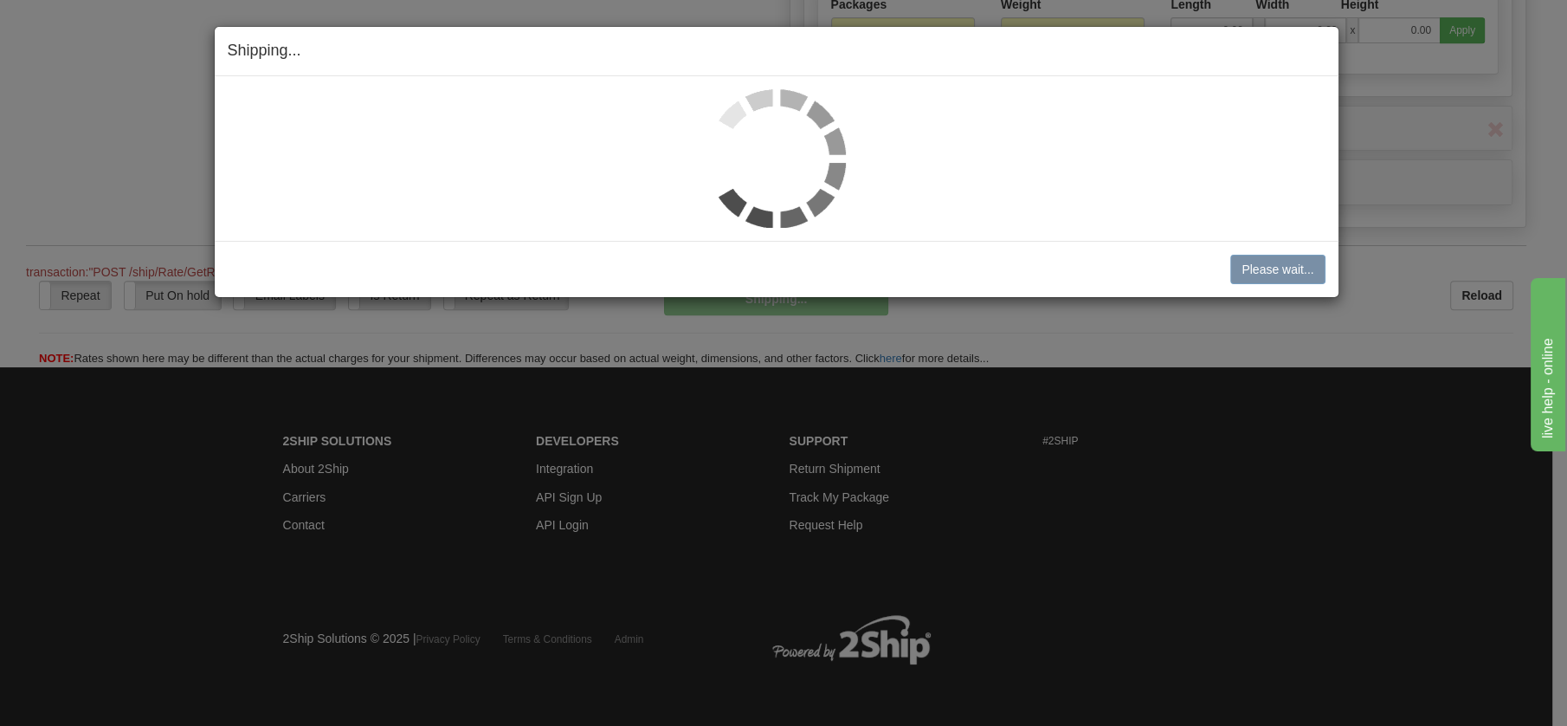
scroll to position [1016, 0]
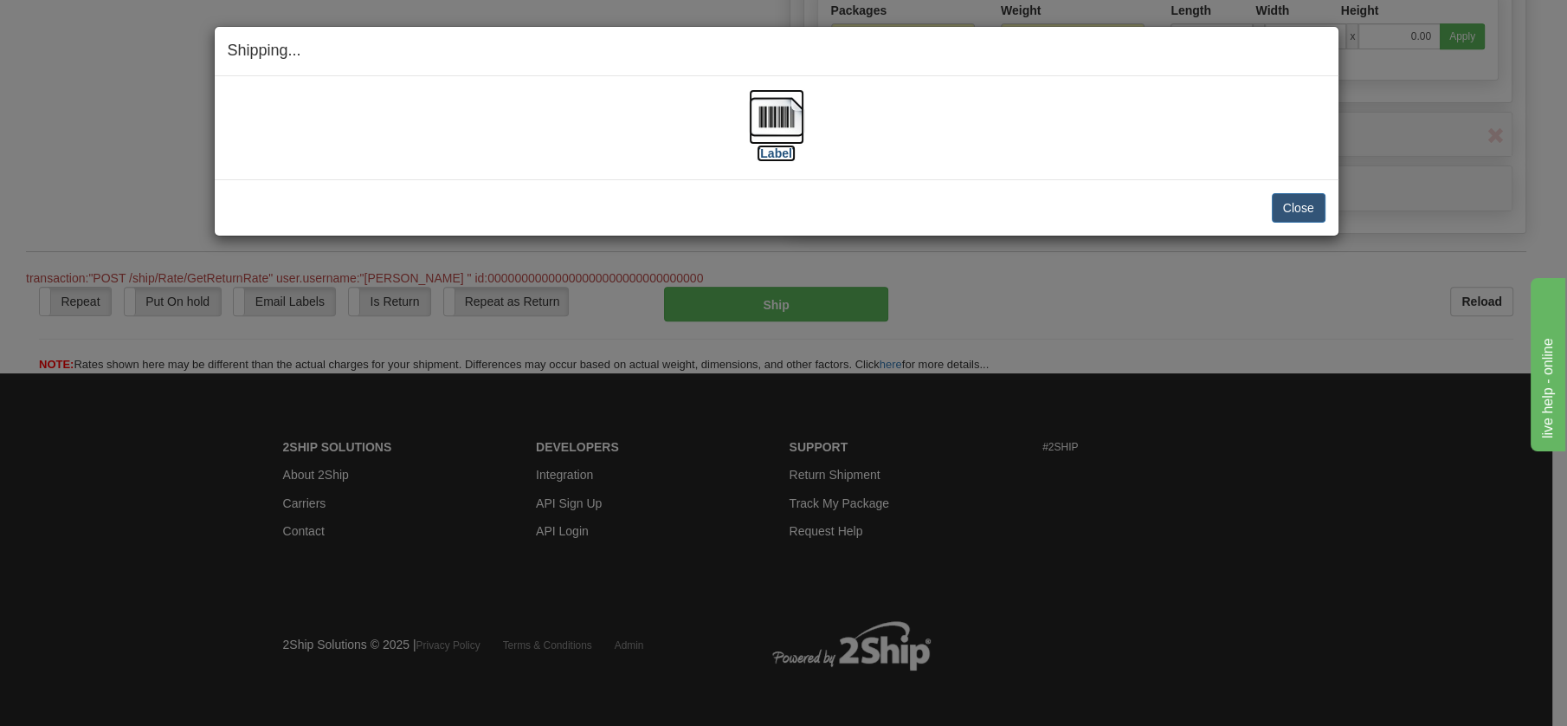
click at [775, 120] on img at bounding box center [776, 116] width 55 height 55
click at [1286, 201] on button "Close" at bounding box center [1299, 207] width 54 height 29
